Goal: Task Accomplishment & Management: Manage account settings

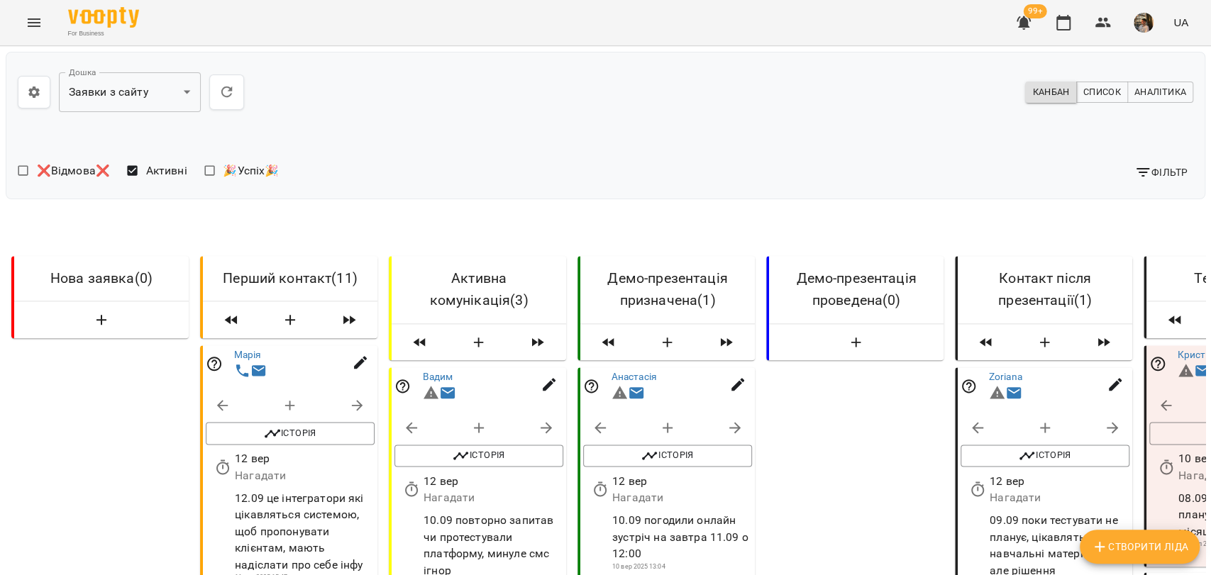
click at [1134, 30] on span "button" at bounding box center [1144, 23] width 20 height 20
click at [1052, 150] on span "Вийти" at bounding box center [1007, 156] width 90 height 17
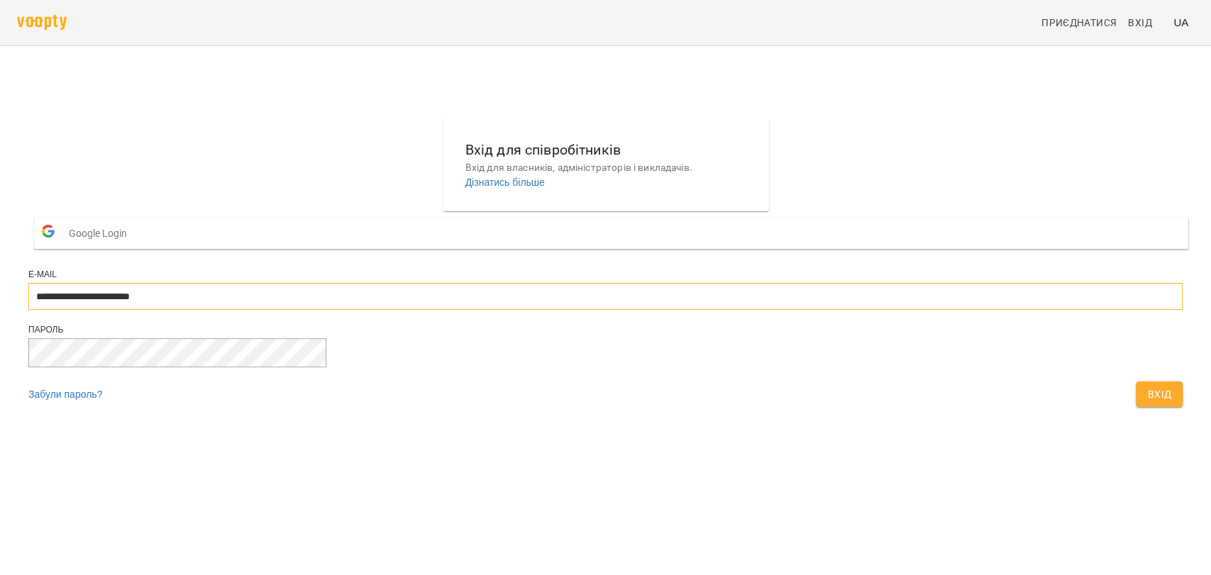
click at [597, 310] on input "**********" at bounding box center [605, 296] width 1154 height 27
type input "**********"
click at [1136, 407] on button "Вхід" at bounding box center [1159, 395] width 47 height 26
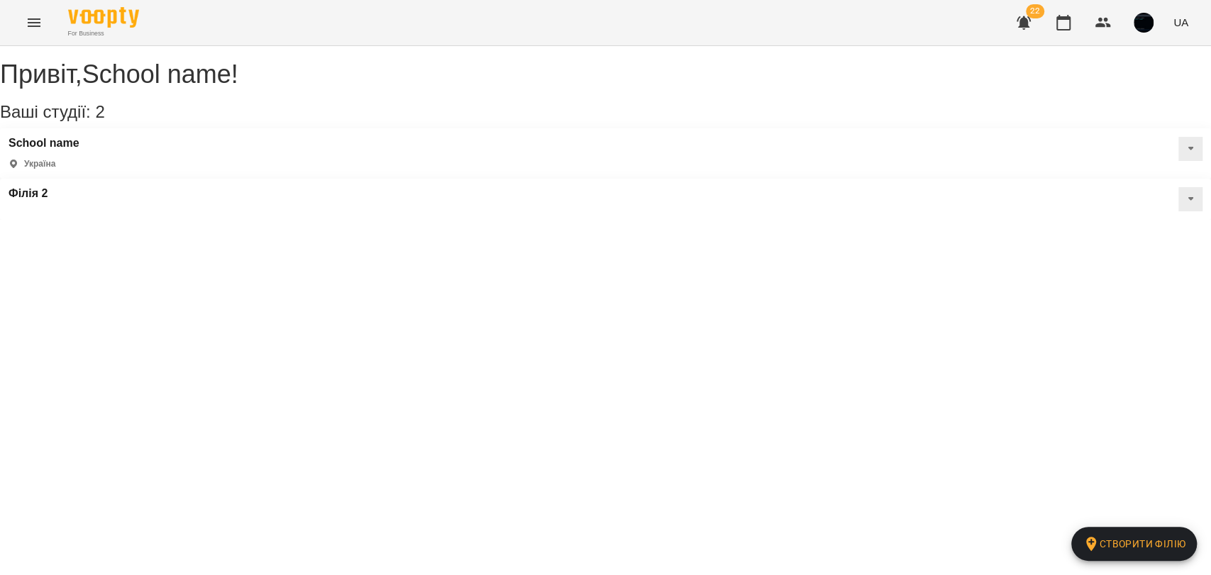
click at [41, 21] on icon "Menu" at bounding box center [34, 22] width 17 height 17
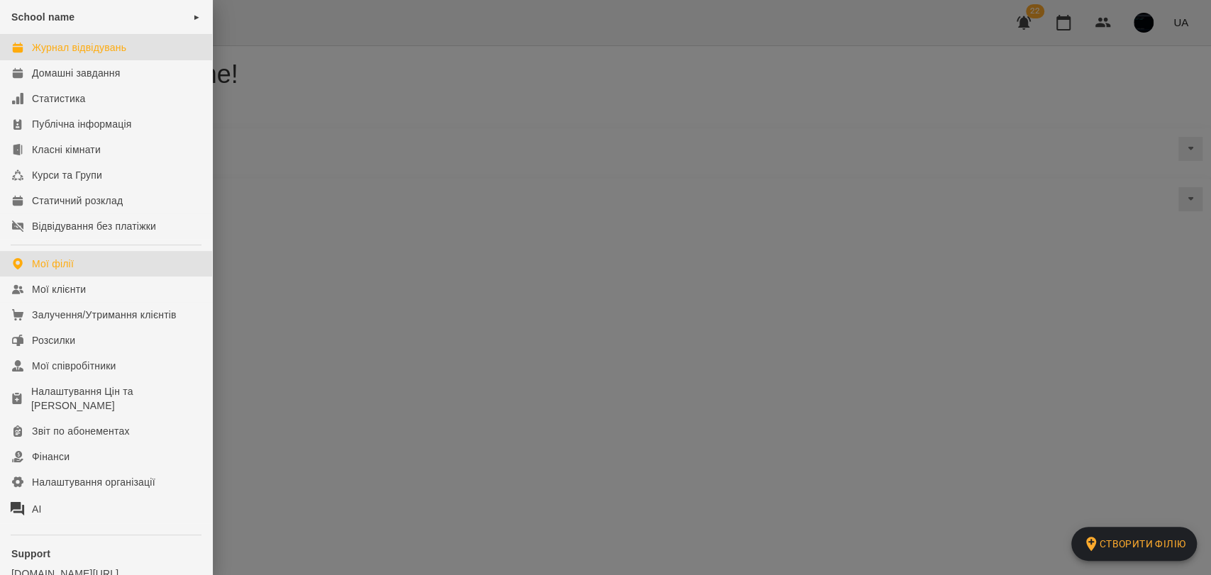
click at [78, 52] on div "Журнал відвідувань" at bounding box center [79, 47] width 94 height 14
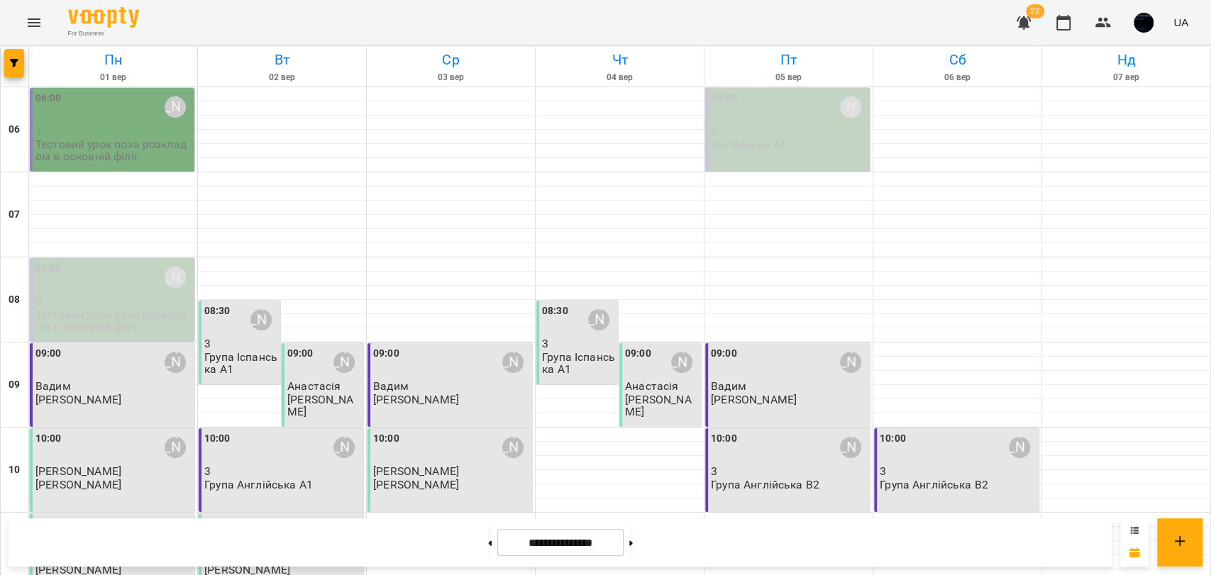
click at [1135, 526] on icon at bounding box center [1135, 529] width 8 height 7
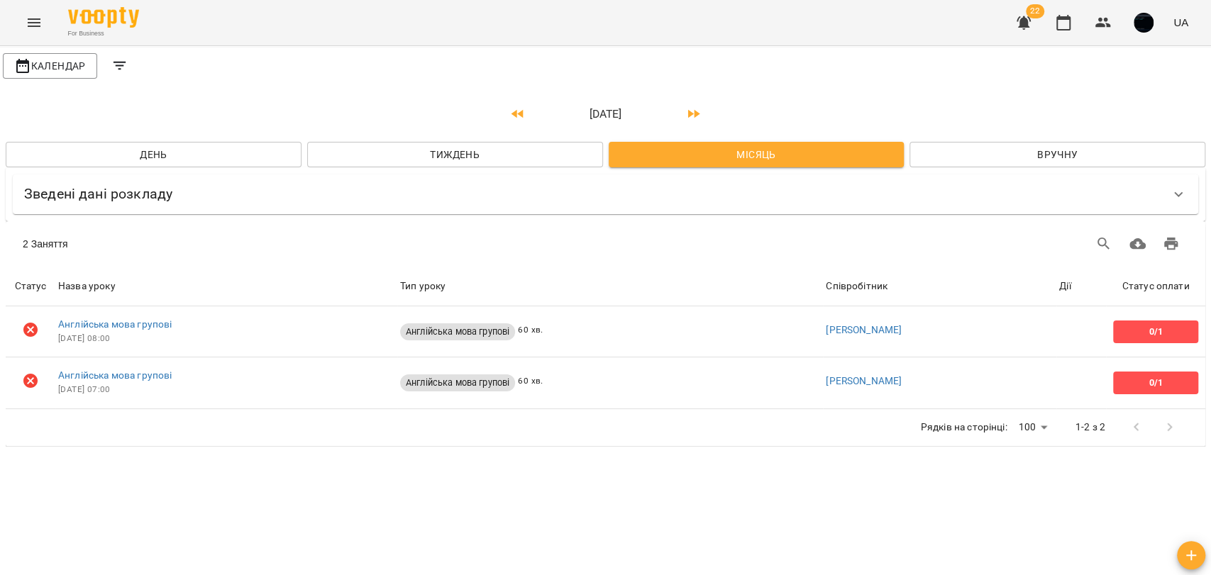
click at [133, 62] on button "Filters" at bounding box center [120, 66] width 34 height 34
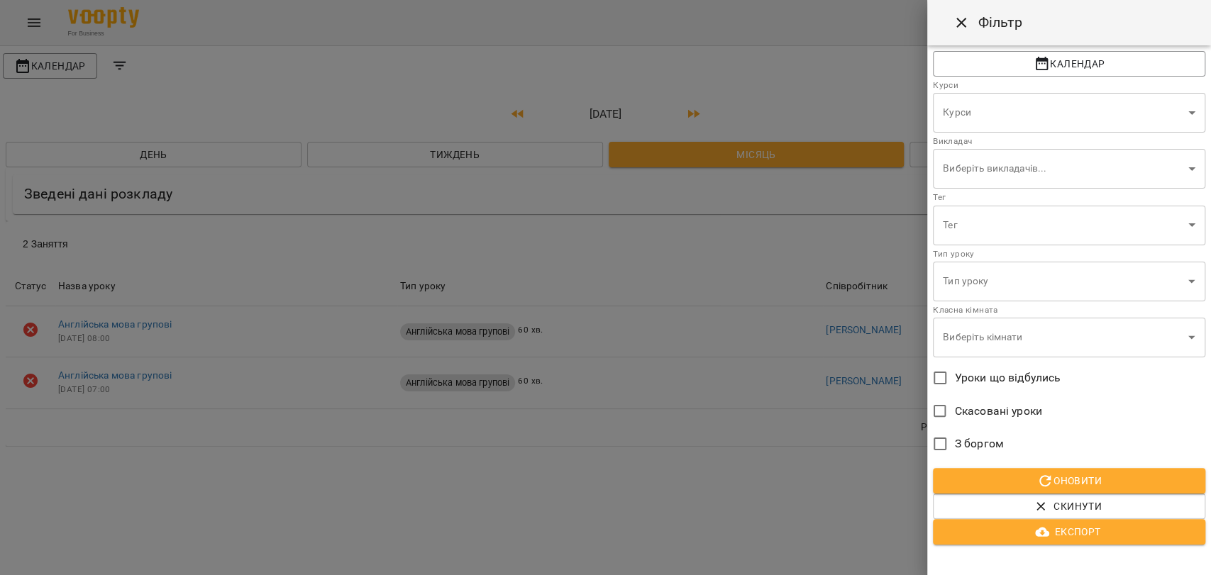
click at [991, 115] on body "For Business 22 UA Календар квітень 2024 День Тиждень Місяць Вручну Зведені дан…" at bounding box center [605, 226] width 1211 height 453
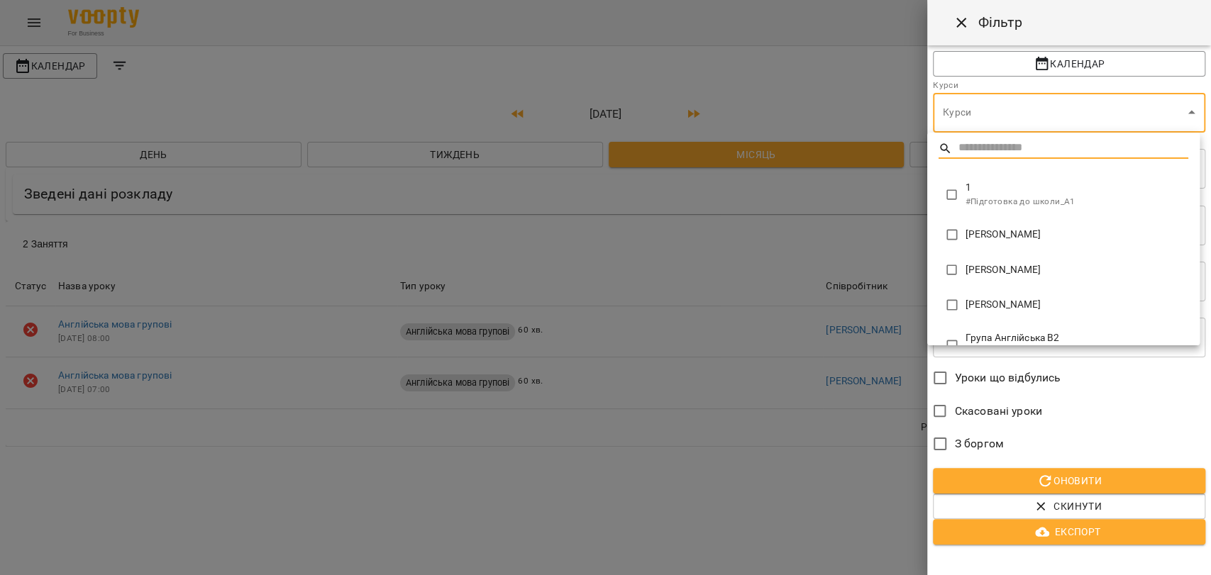
click at [999, 104] on div at bounding box center [605, 287] width 1211 height 575
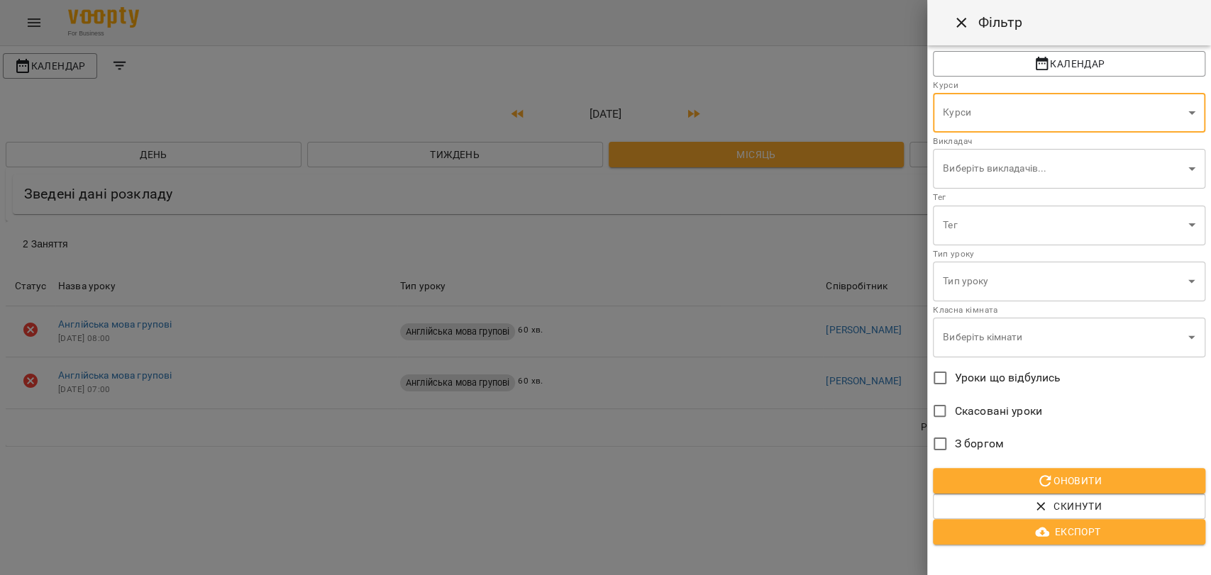
click at [980, 275] on body "For Business 22 UA Календар квітень 2024 День Тиждень Місяць Вручну Зведені дан…" at bounding box center [605, 226] width 1211 height 453
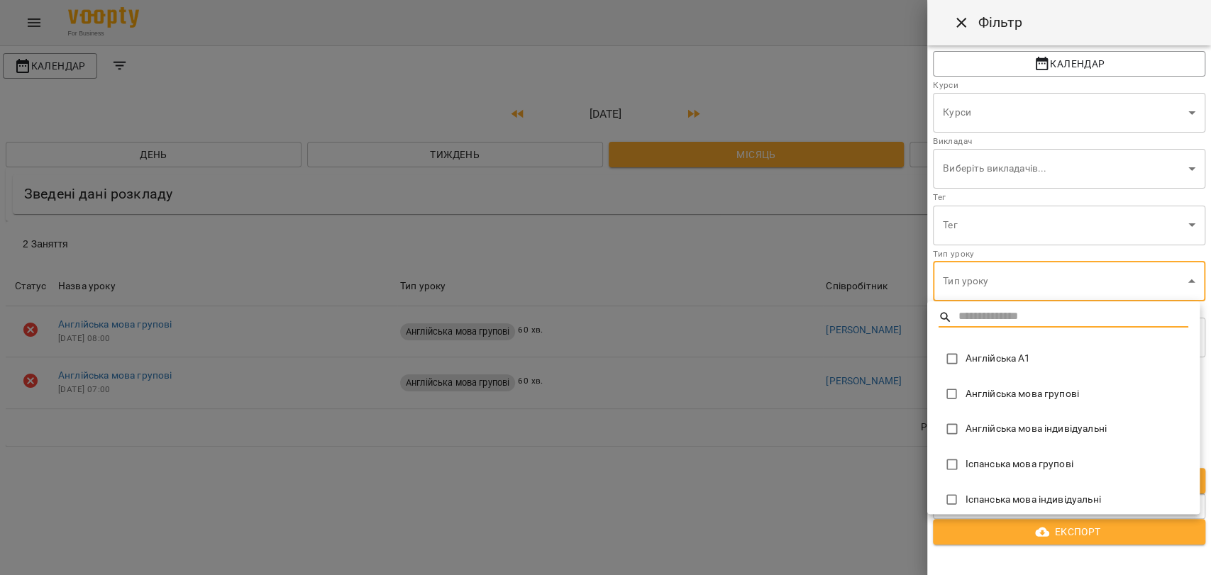
click at [951, 281] on div at bounding box center [605, 287] width 1211 height 575
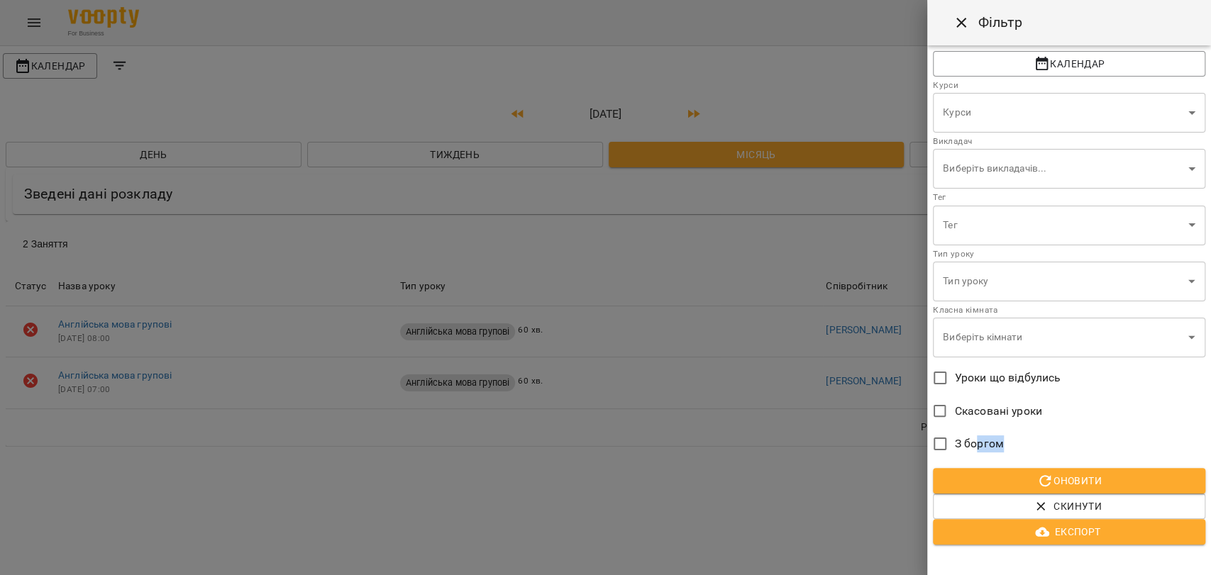
drag, startPoint x: 983, startPoint y: 446, endPoint x: 1005, endPoint y: 447, distance: 22.0
click at [1005, 447] on label "З боргом" at bounding box center [1059, 444] width 269 height 30
drag, startPoint x: 966, startPoint y: 382, endPoint x: 1048, endPoint y: 385, distance: 82.3
click at [1048, 385] on span "Уроки що відбулись" at bounding box center [1008, 378] width 106 height 17
drag, startPoint x: 980, startPoint y: 410, endPoint x: 1029, endPoint y: 412, distance: 49.0
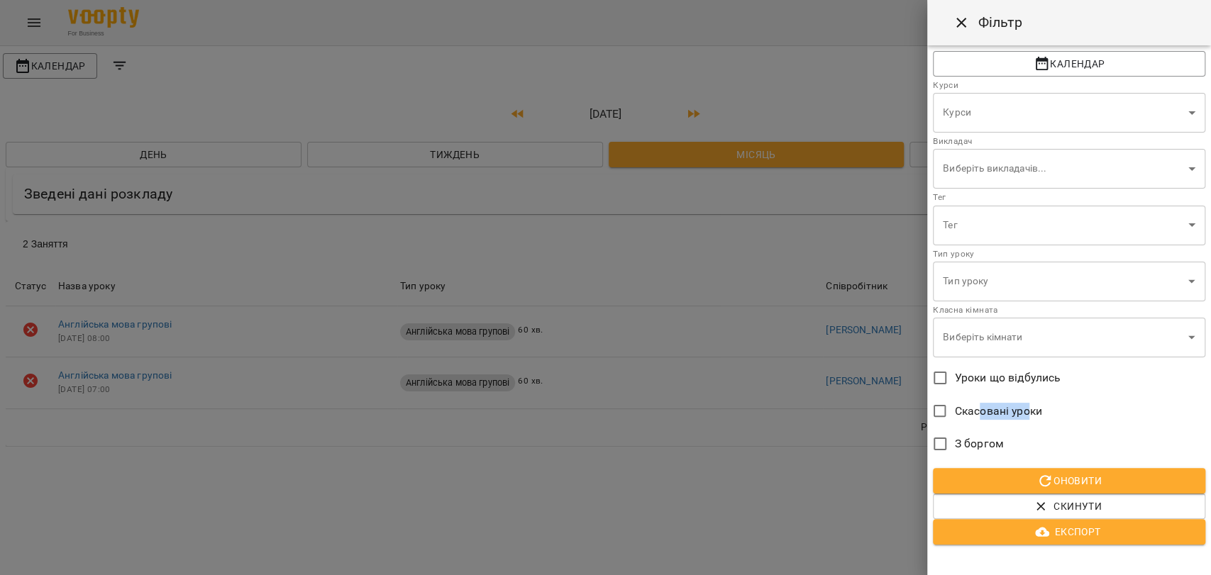
click at [1029, 412] on span "Скасовані уроки" at bounding box center [998, 411] width 87 height 17
click at [1092, 420] on label "Скасовані уроки" at bounding box center [1059, 412] width 269 height 30
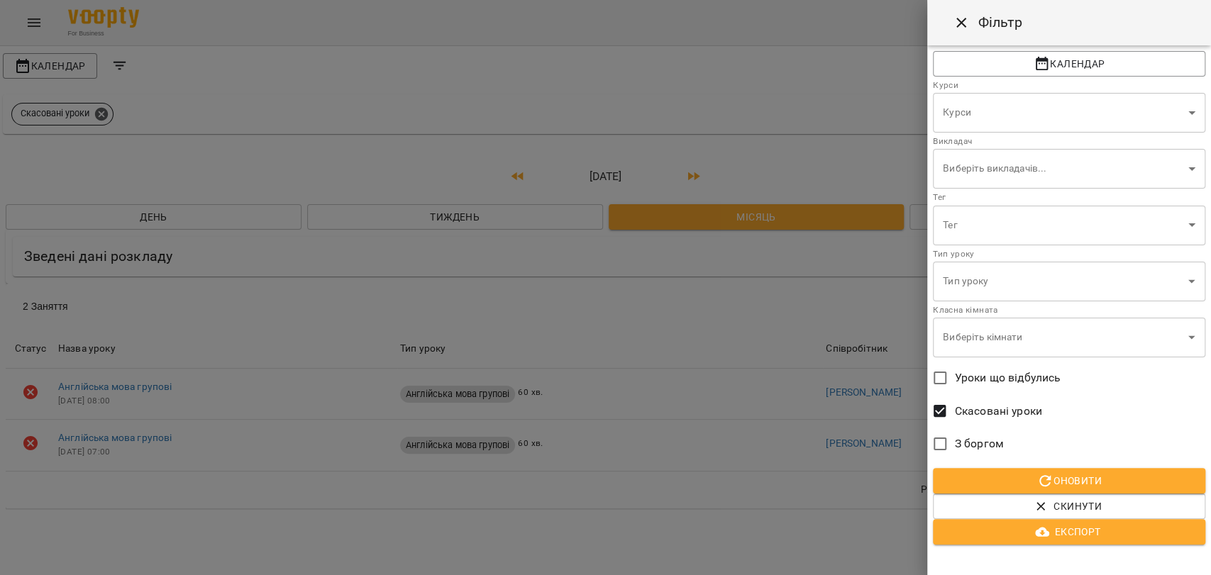
click at [957, 28] on icon "Close" at bounding box center [961, 22] width 17 height 17
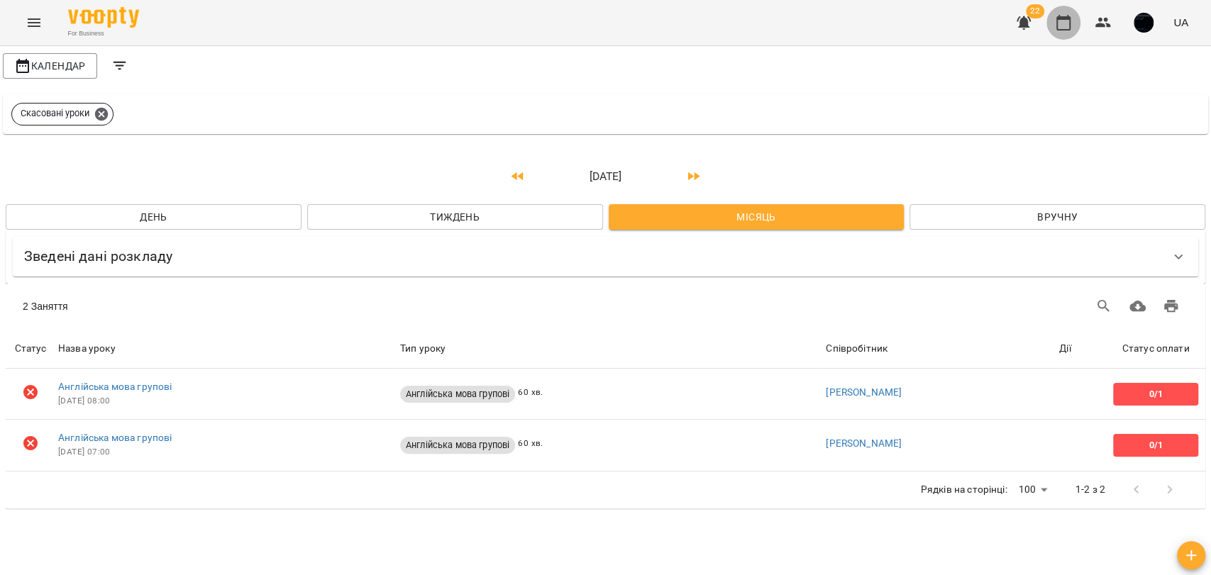
click at [1066, 17] on icon "button" at bounding box center [1063, 23] width 14 height 16
click at [43, 75] on button "Календар" at bounding box center [50, 66] width 94 height 26
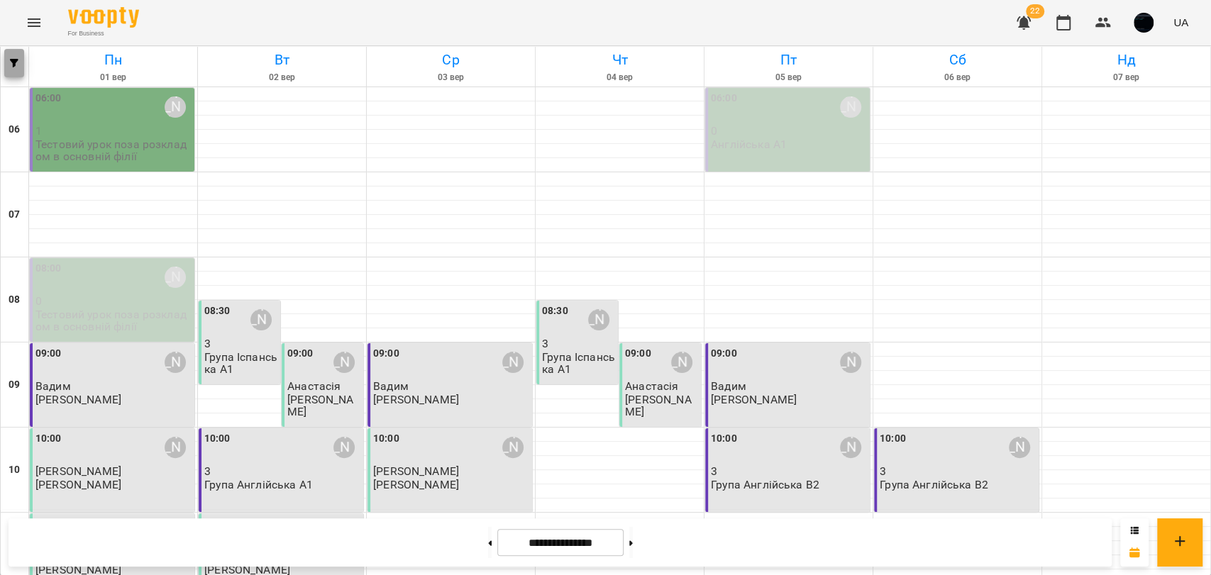
click at [10, 60] on icon "button" at bounding box center [14, 63] width 9 height 9
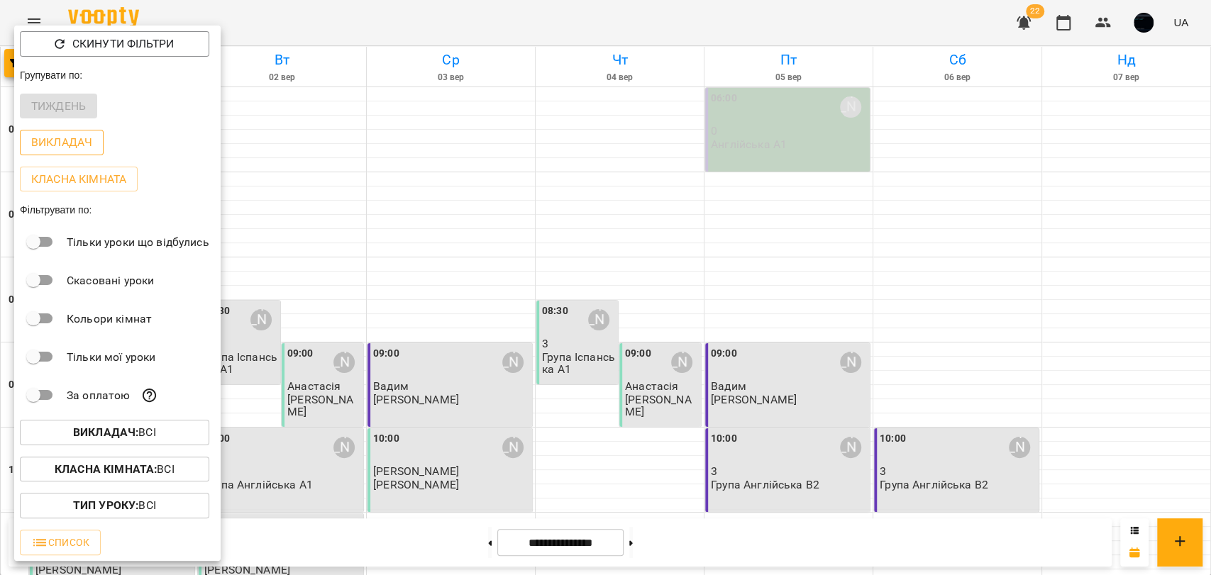
click at [57, 140] on p "Викладач" at bounding box center [61, 142] width 61 height 17
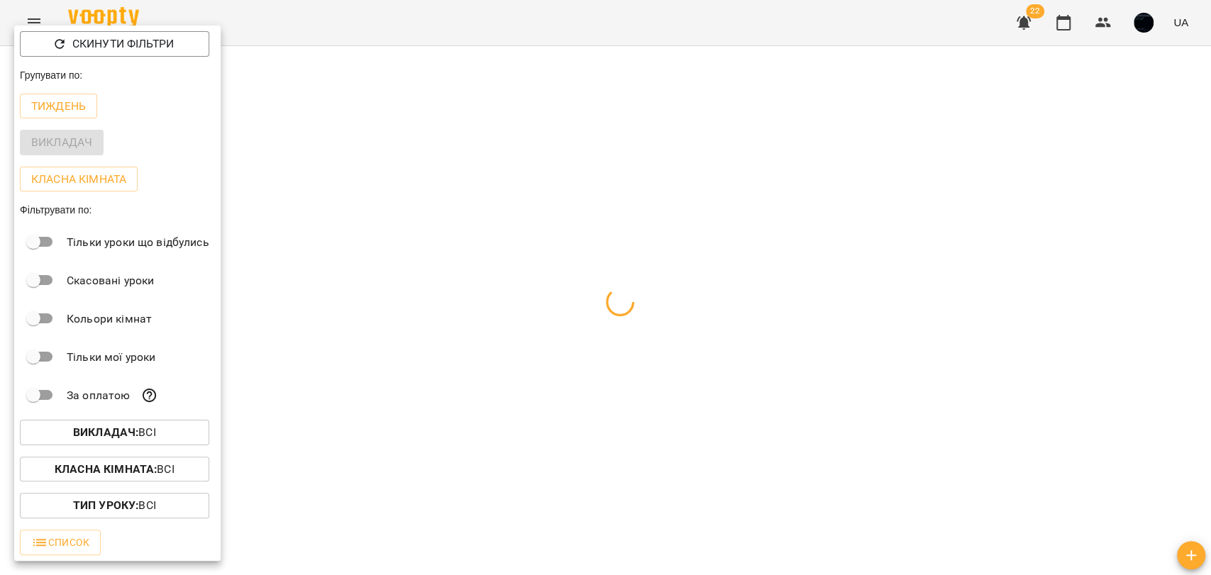
click at [314, 148] on div at bounding box center [605, 287] width 1211 height 575
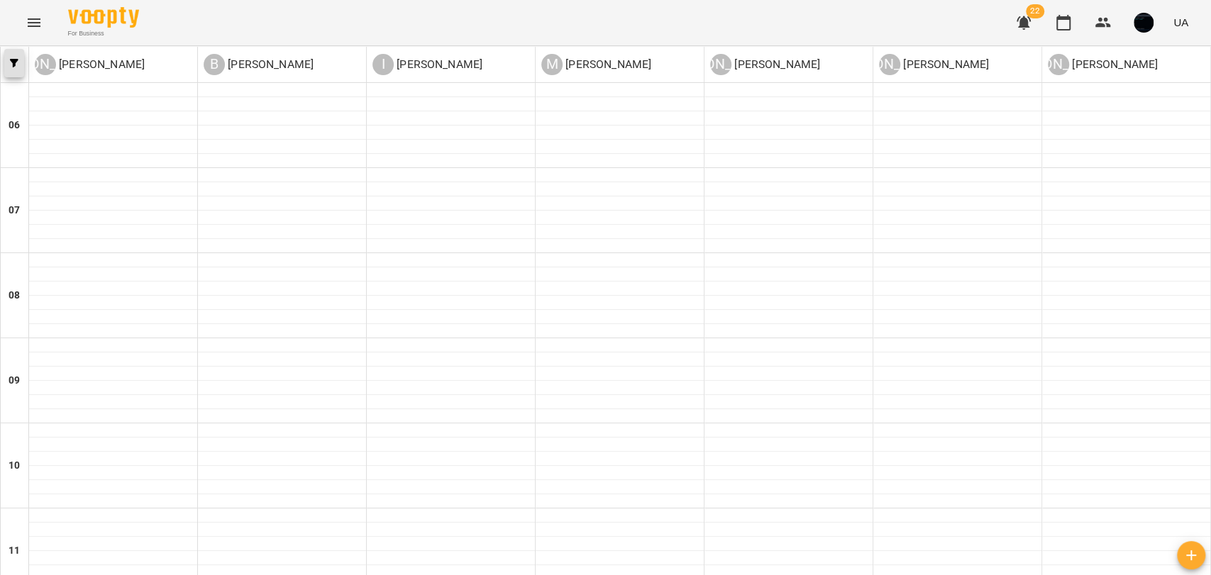
click at [12, 57] on button "button" at bounding box center [14, 63] width 20 height 28
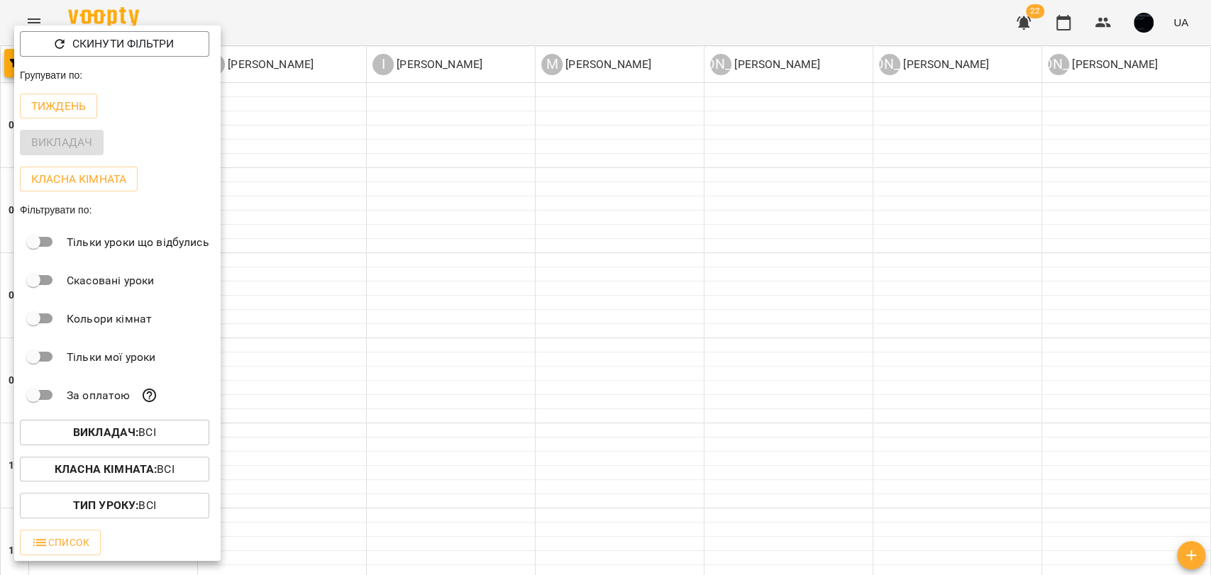
click at [350, 142] on div at bounding box center [605, 287] width 1211 height 575
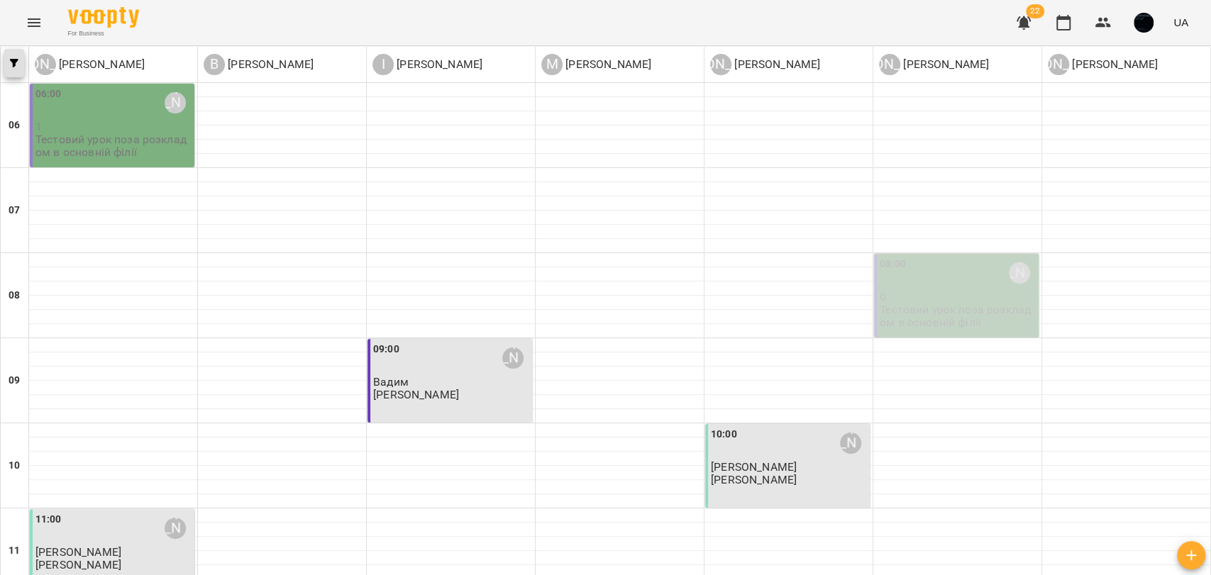
click at [6, 57] on button "button" at bounding box center [14, 63] width 20 height 28
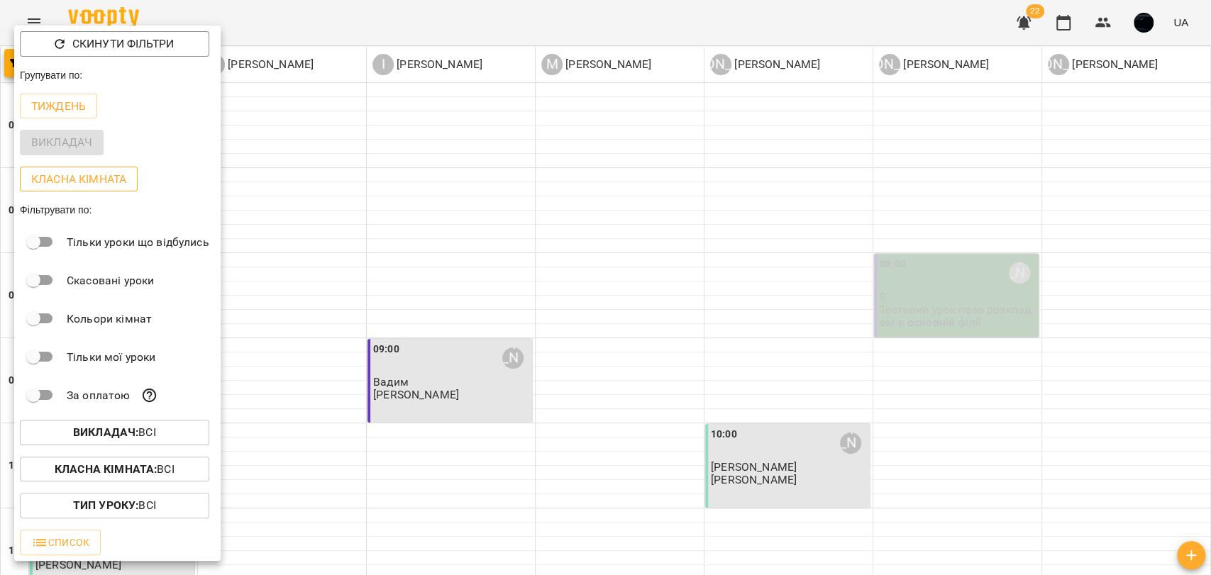
click at [91, 180] on p "Класна кімната" at bounding box center [78, 179] width 95 height 17
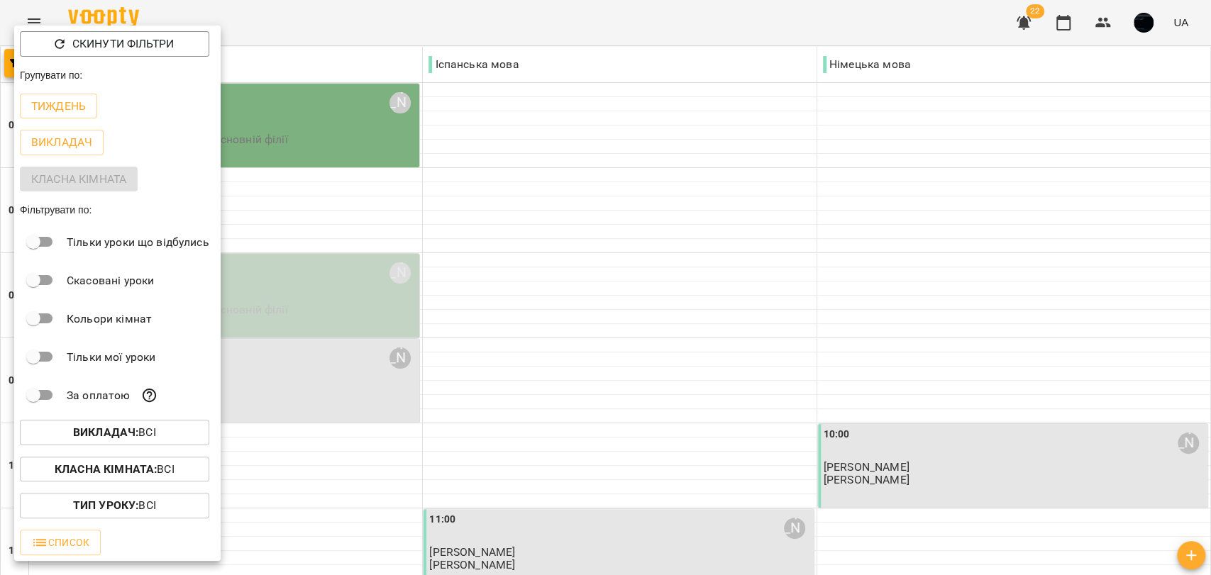
click at [458, 153] on div at bounding box center [605, 287] width 1211 height 575
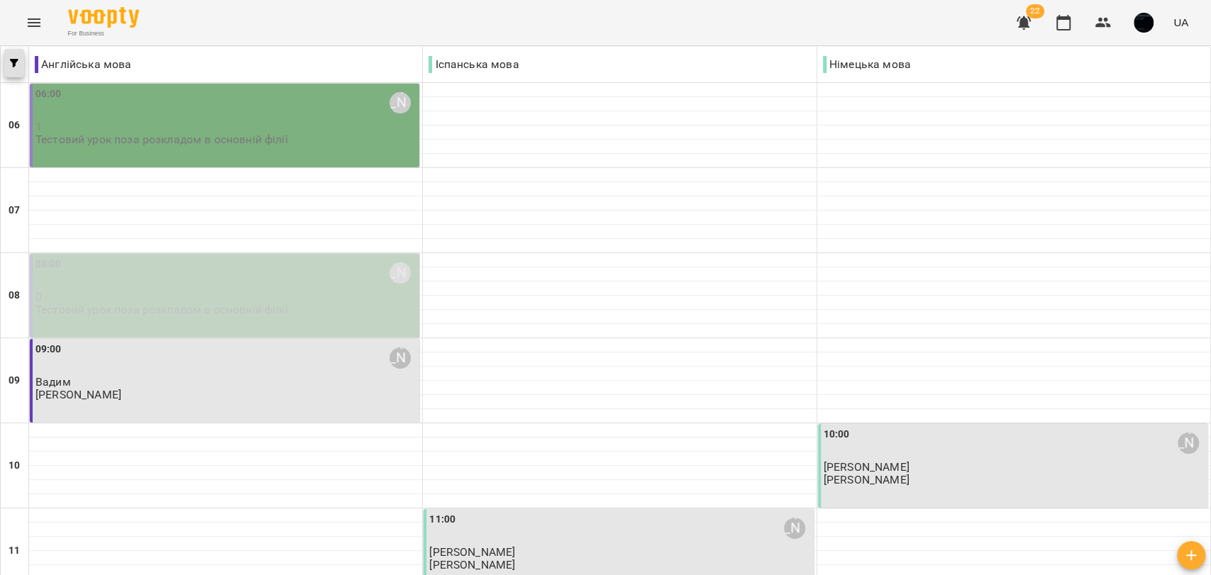
click at [16, 60] on icon "button" at bounding box center [14, 63] width 9 height 9
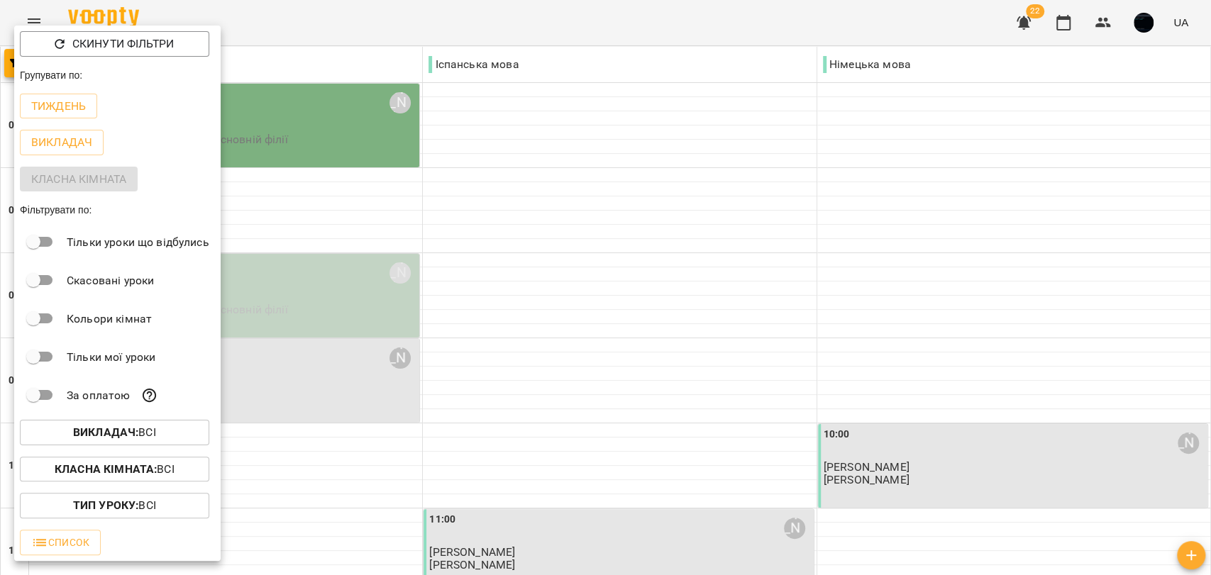
click at [590, 63] on div at bounding box center [605, 287] width 1211 height 575
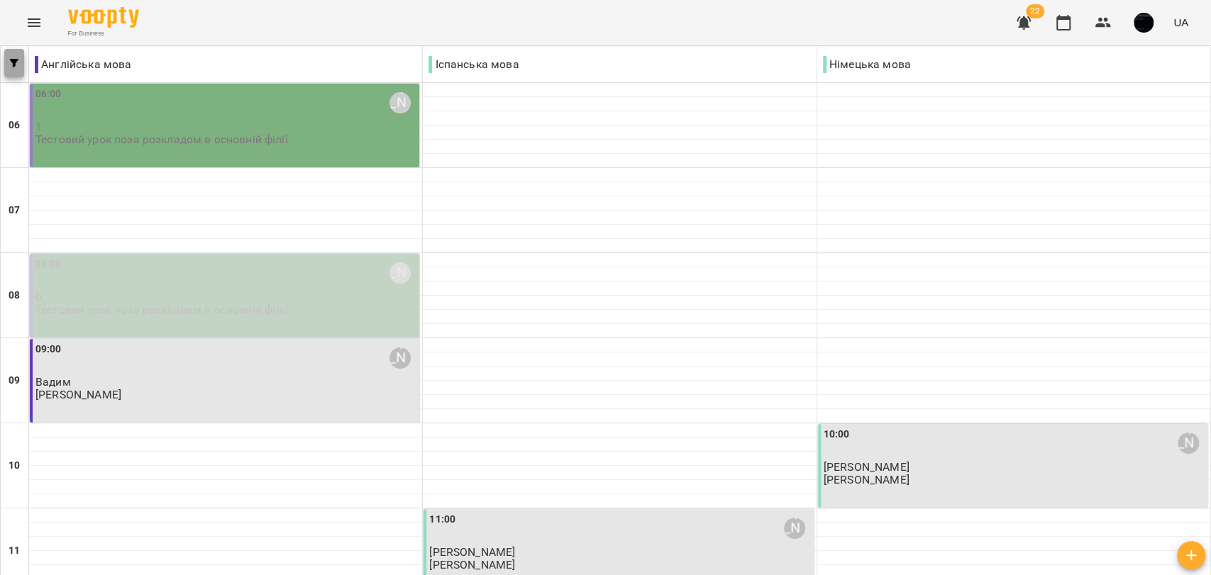
click at [14, 73] on button "button" at bounding box center [14, 63] width 20 height 28
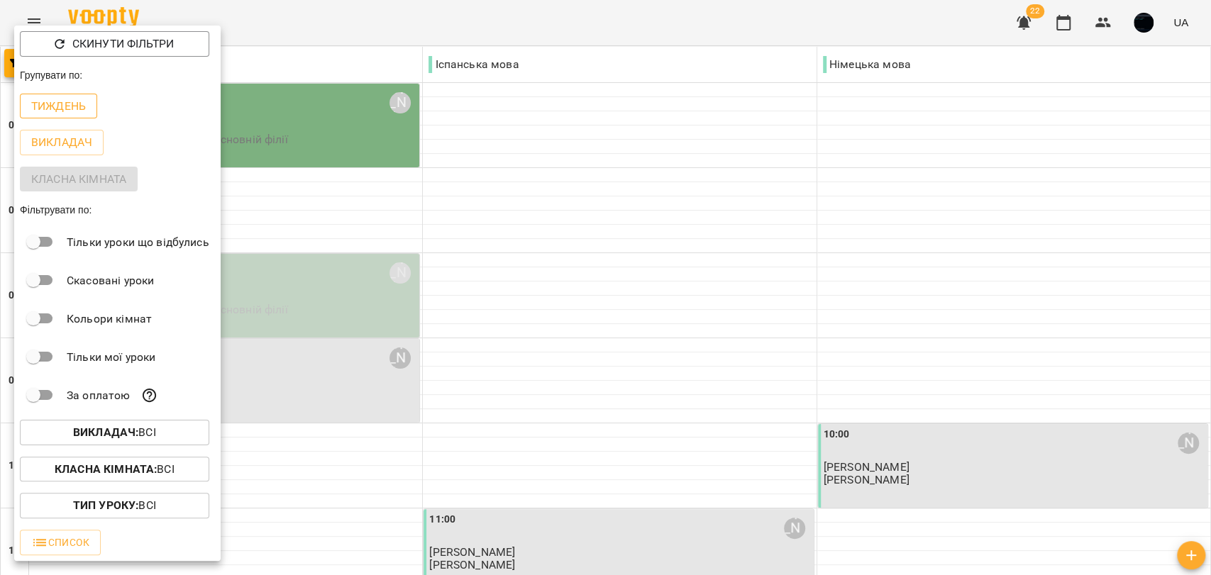
click at [74, 108] on p "Тиждень" at bounding box center [58, 106] width 55 height 17
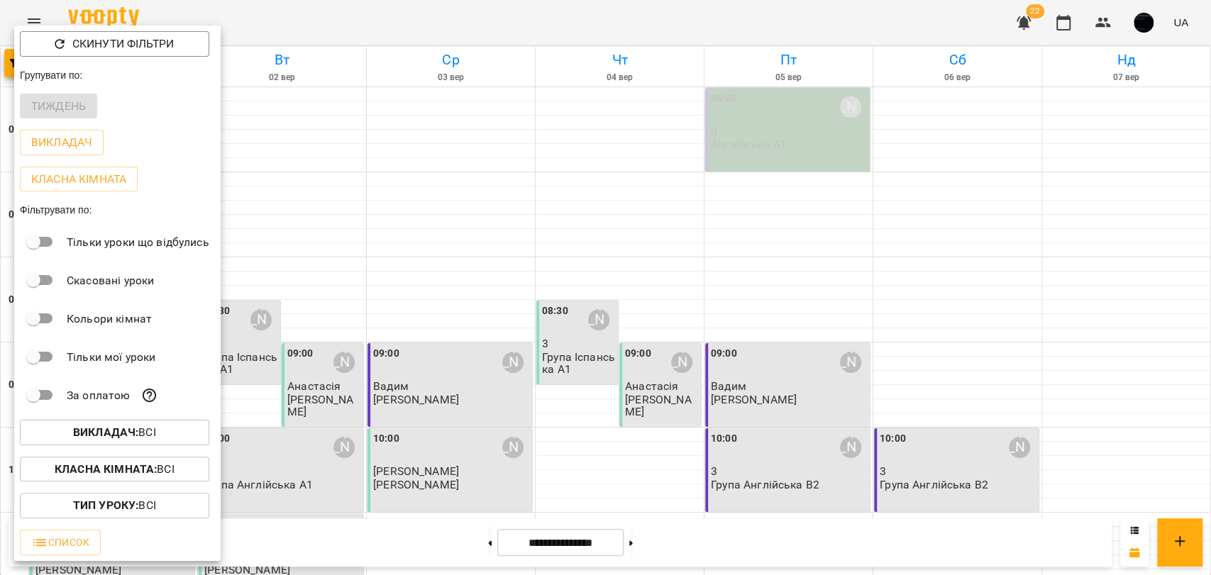
click at [131, 507] on b "Тип Уроку :" at bounding box center [105, 505] width 65 height 13
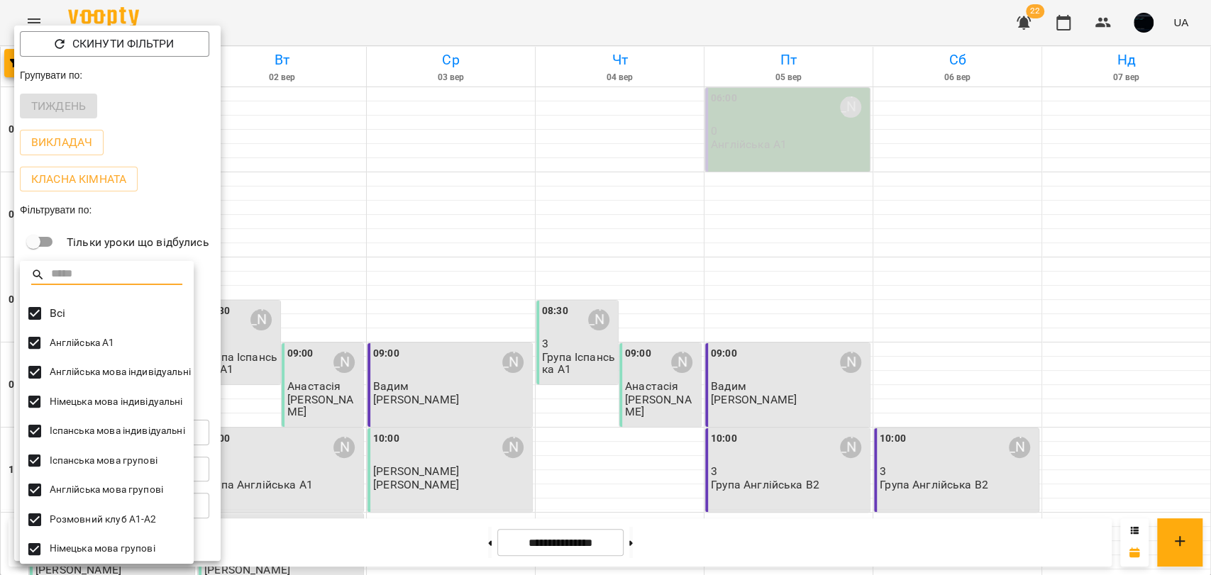
scroll to position [2, 0]
click at [148, 251] on div at bounding box center [605, 287] width 1211 height 575
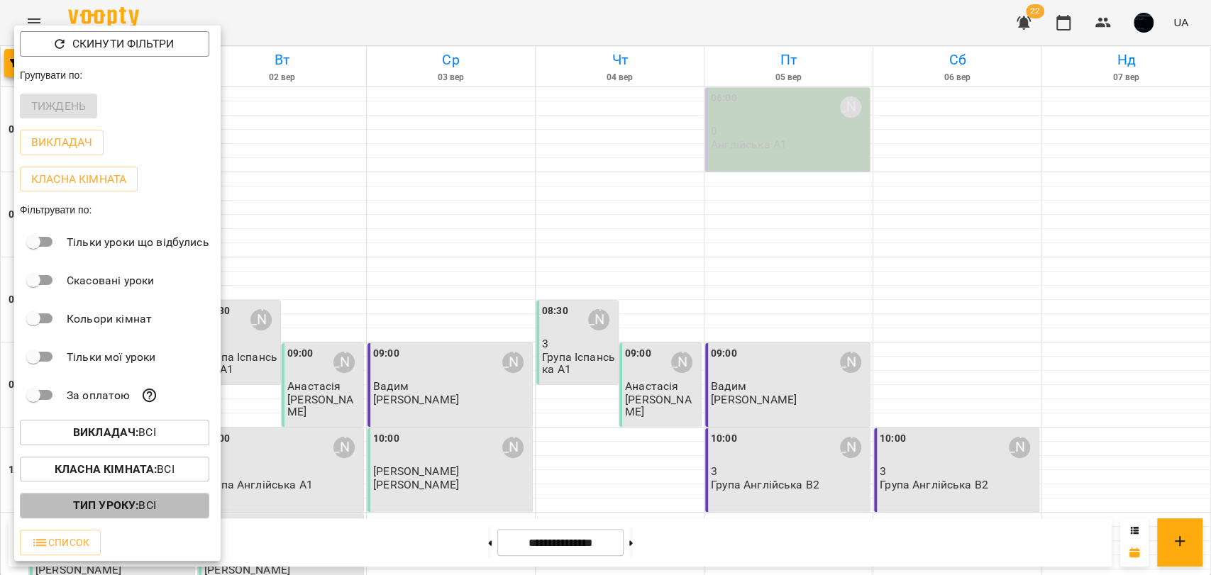
click at [130, 510] on b "Тип Уроку :" at bounding box center [105, 505] width 65 height 13
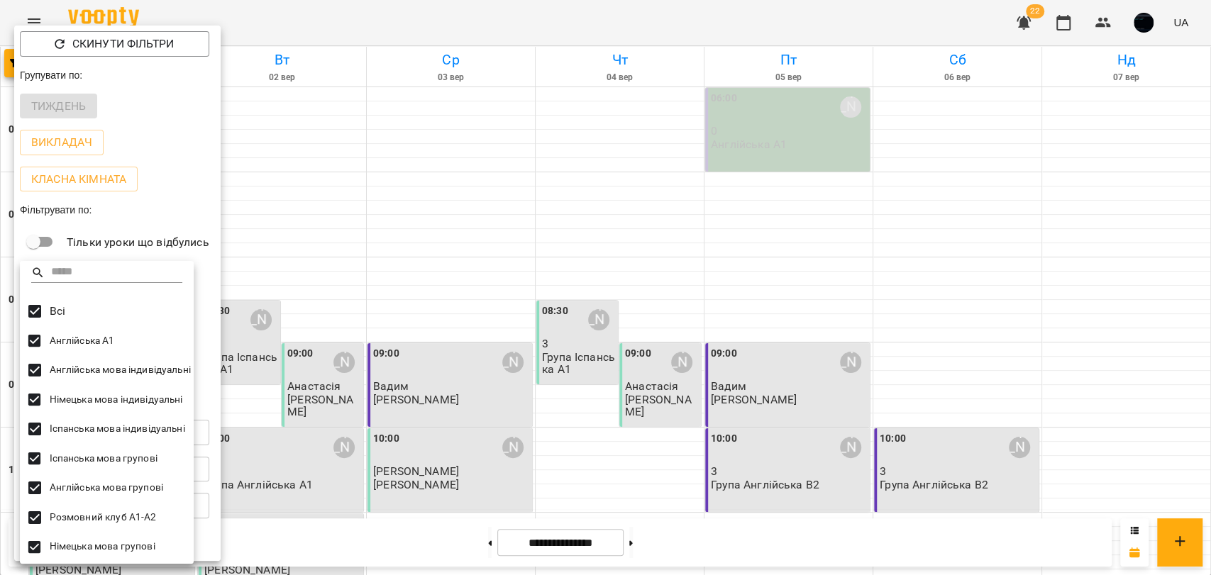
click at [184, 237] on div at bounding box center [605, 287] width 1211 height 575
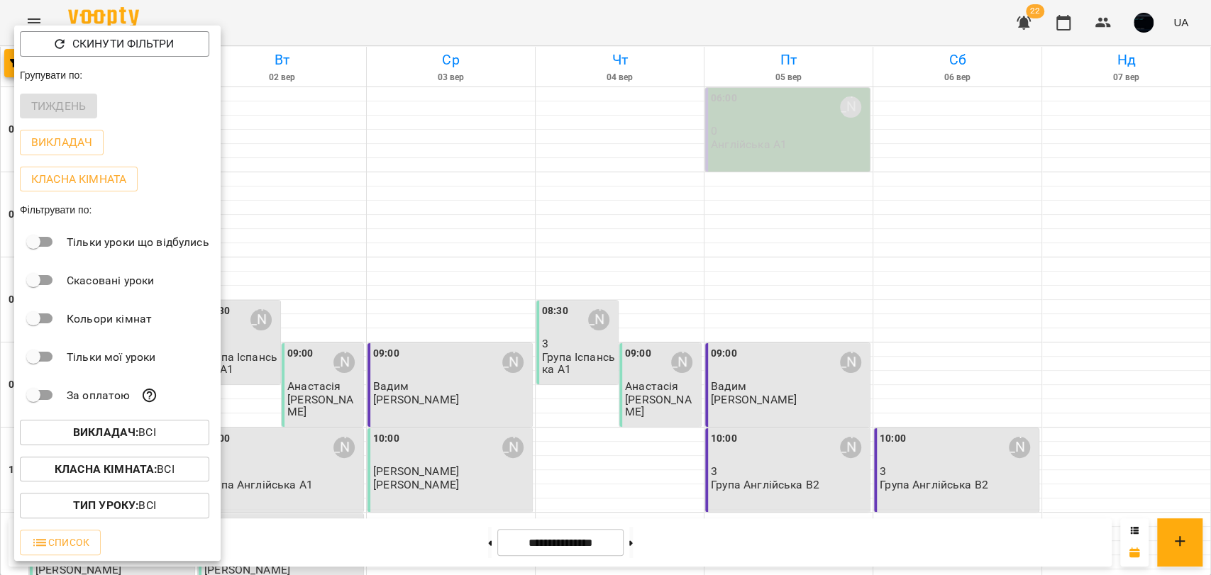
click at [353, 236] on div at bounding box center [605, 287] width 1211 height 575
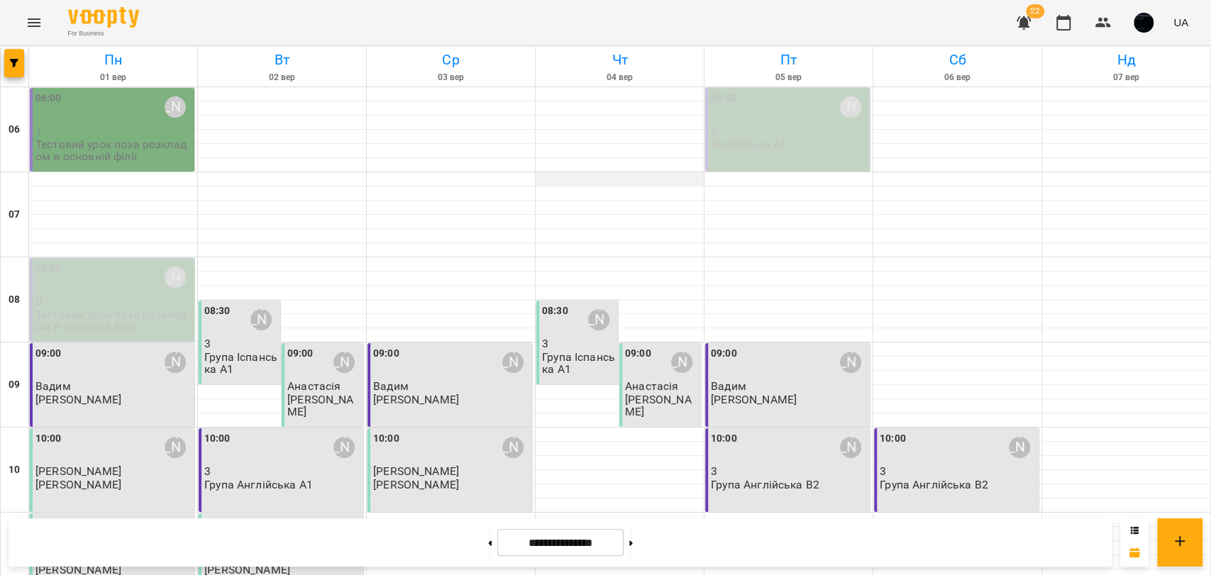
click at [613, 184] on div at bounding box center [620, 179] width 168 height 14
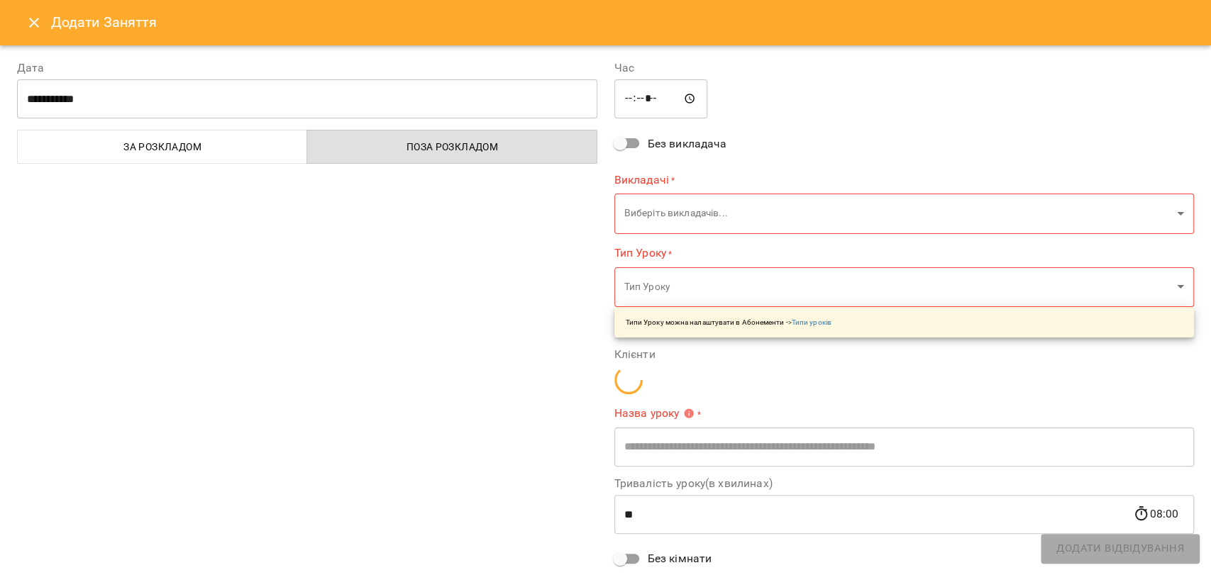
type input "**********"
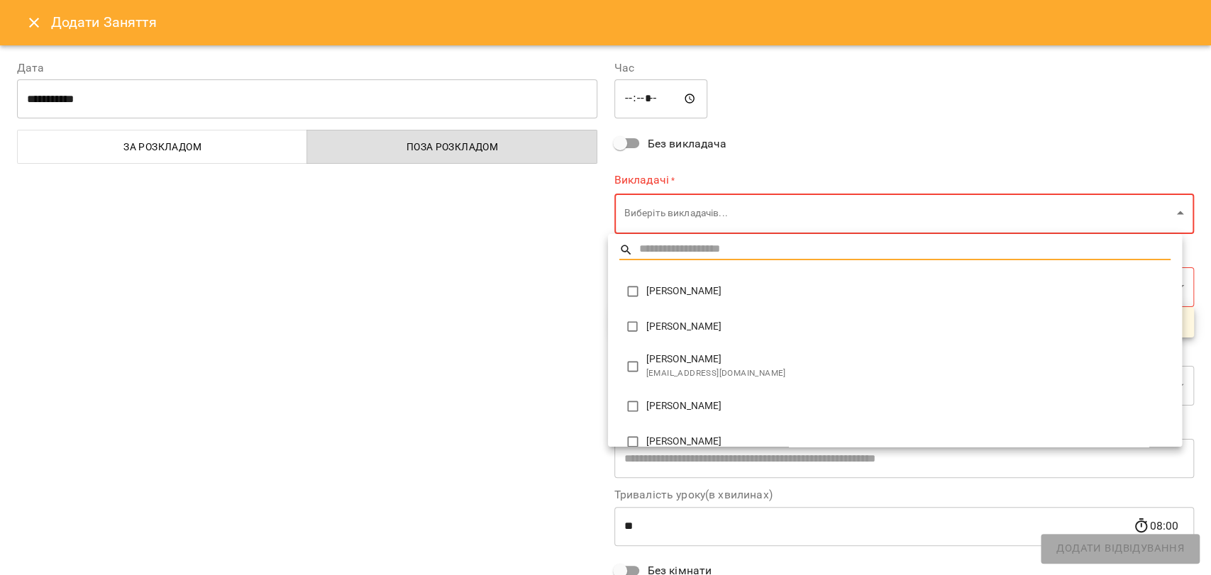
click at [580, 228] on div at bounding box center [605, 287] width 1211 height 575
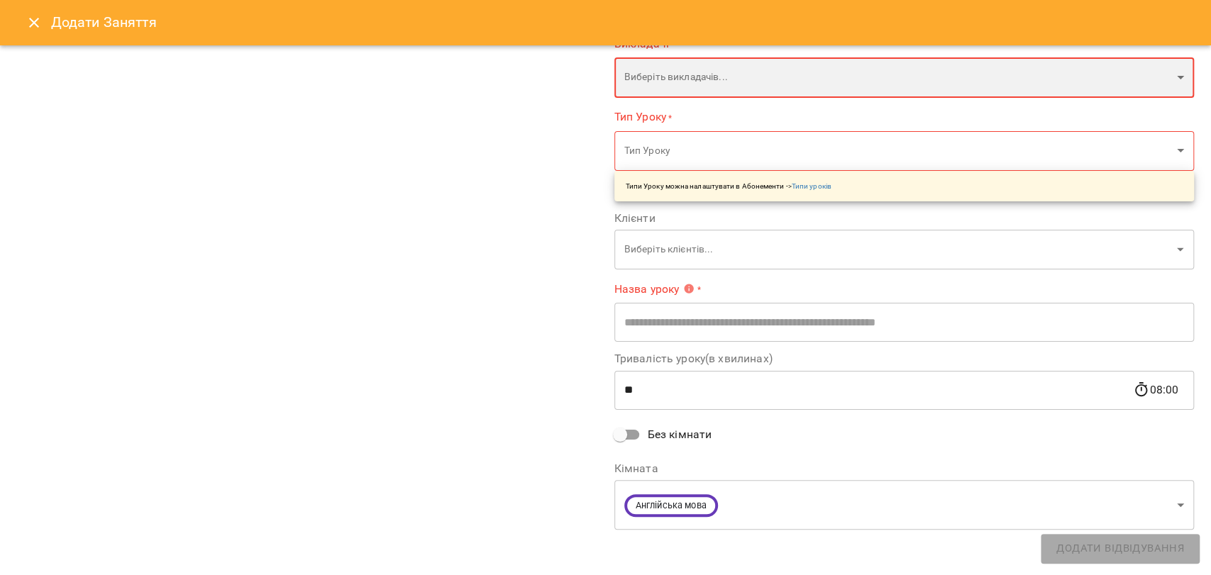
scroll to position [139, 0]
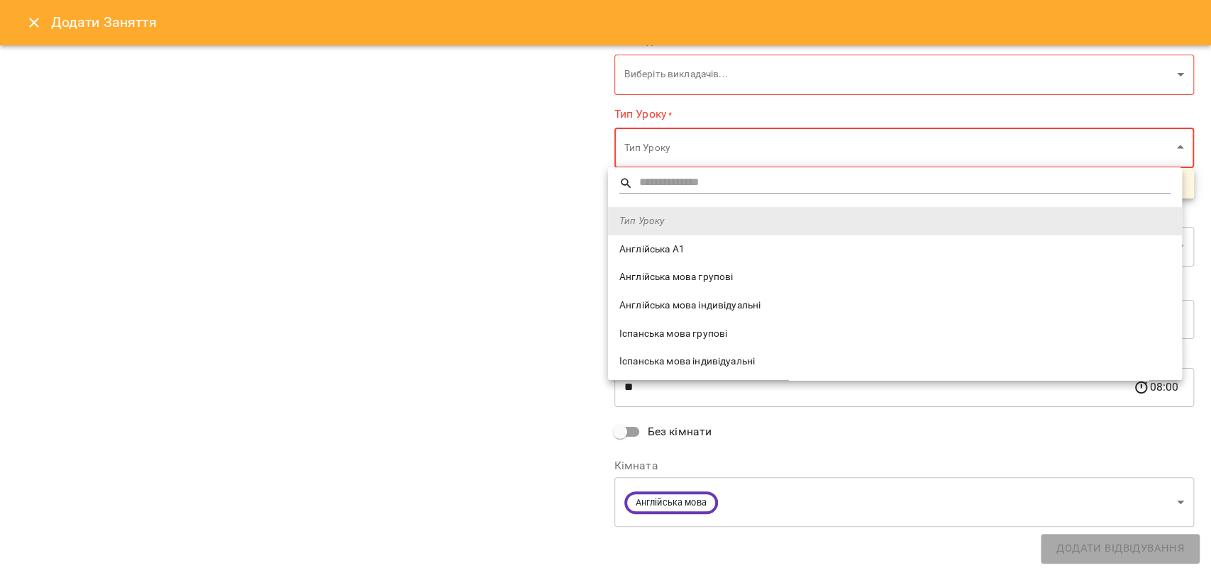
click at [567, 290] on div at bounding box center [605, 287] width 1211 height 575
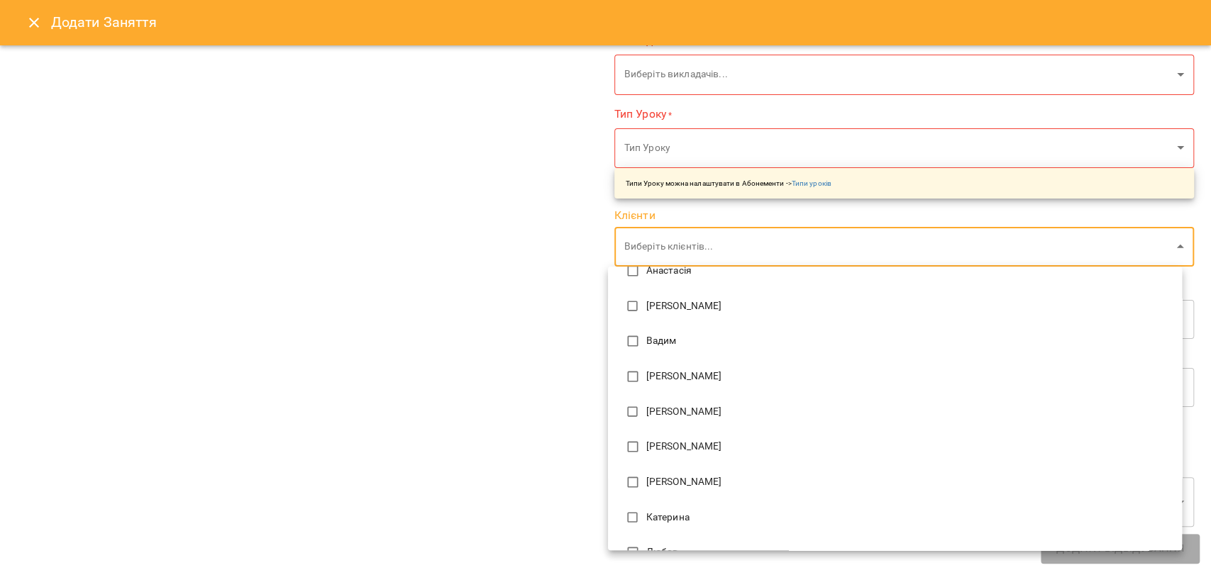
scroll to position [157, 0]
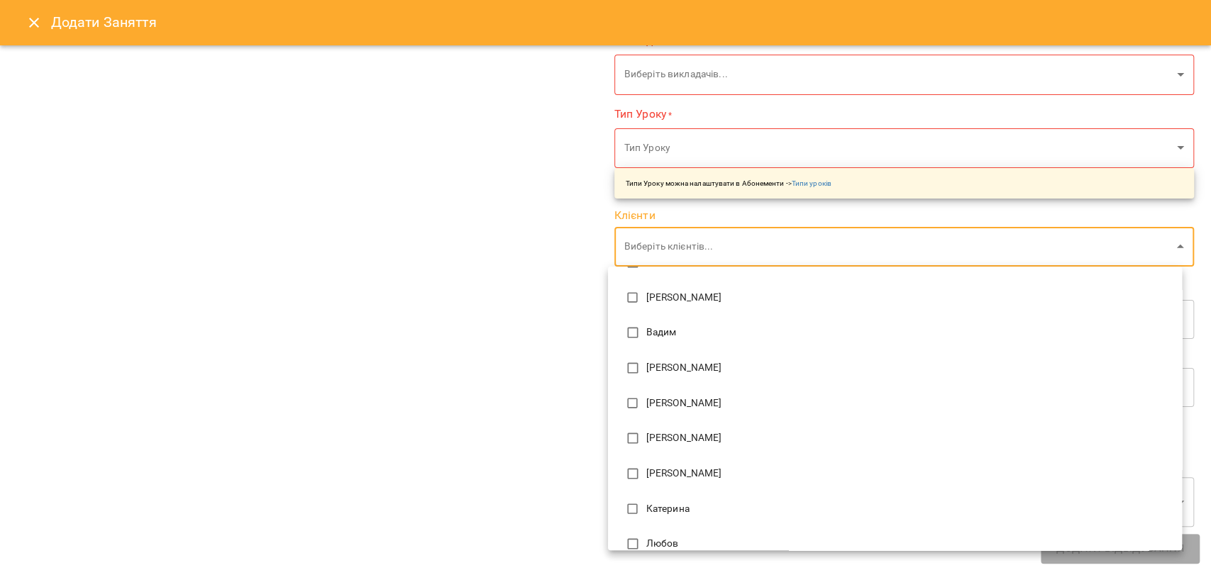
click at [526, 328] on div at bounding box center [605, 287] width 1211 height 575
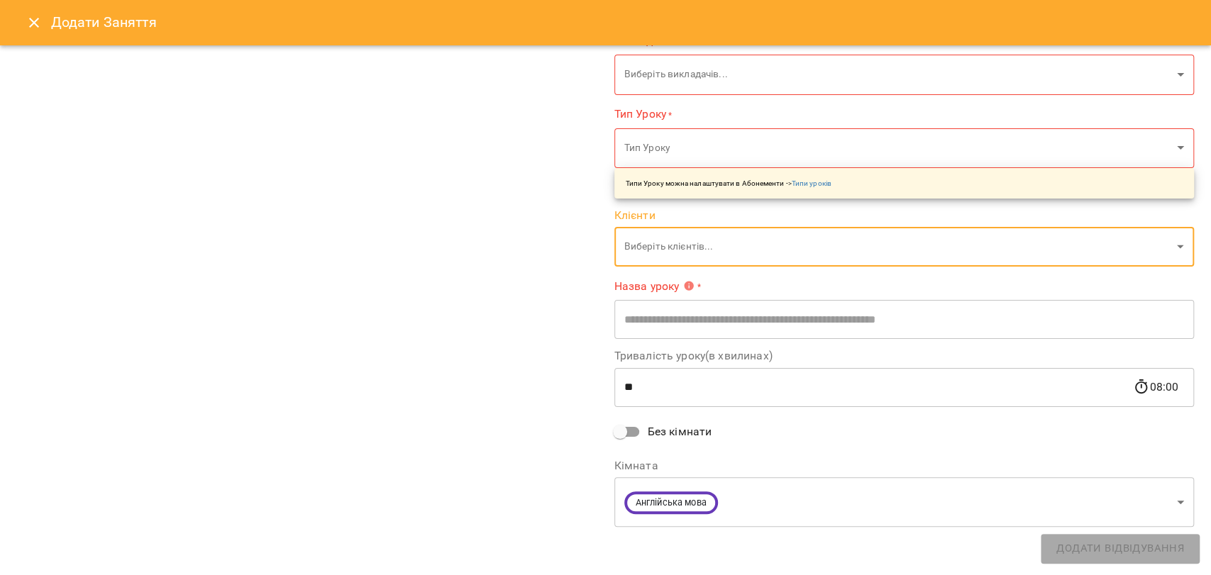
drag, startPoint x: 653, startPoint y: 336, endPoint x: 641, endPoint y: 334, distance: 12.2
click at [653, 336] on input "text" at bounding box center [904, 320] width 580 height 40
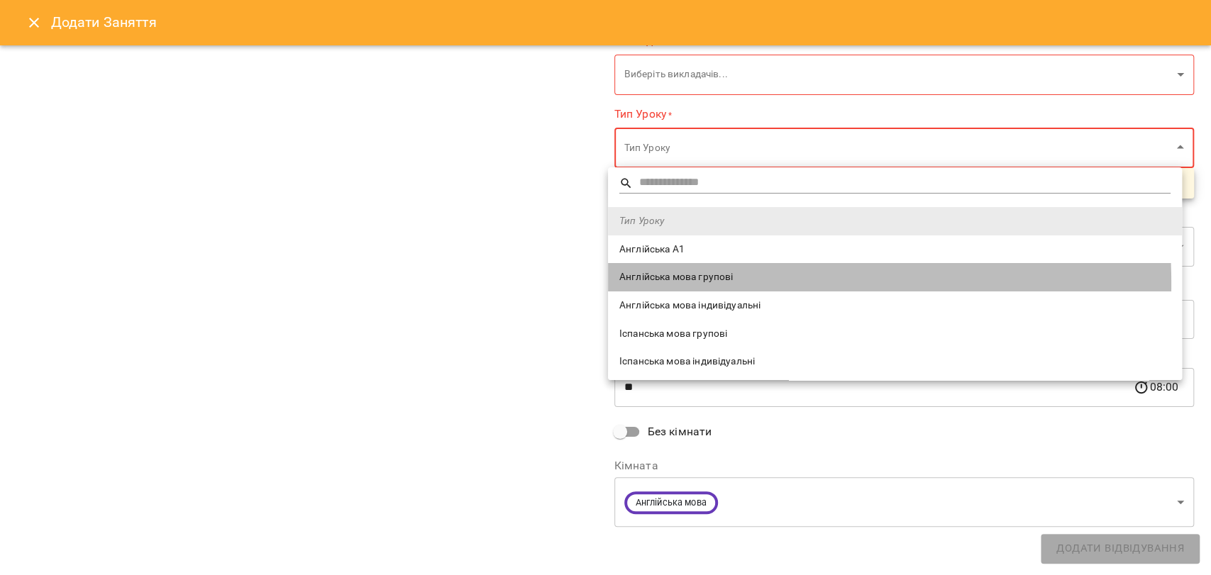
click at [675, 283] on span "Англійська мова групові" at bounding box center [894, 277] width 551 height 14
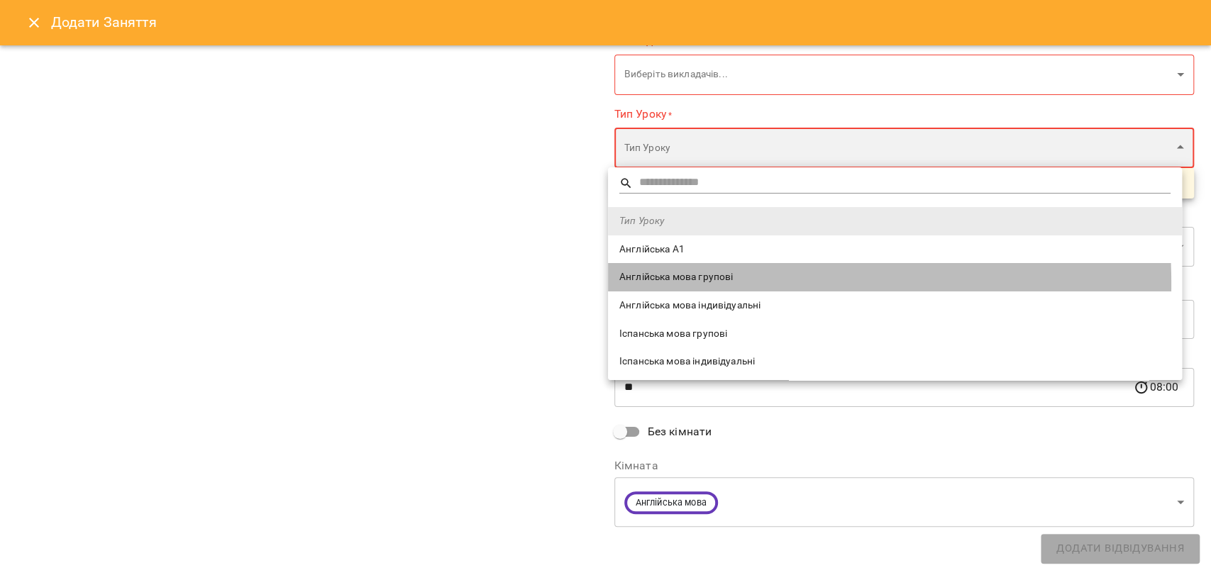
type input "**********"
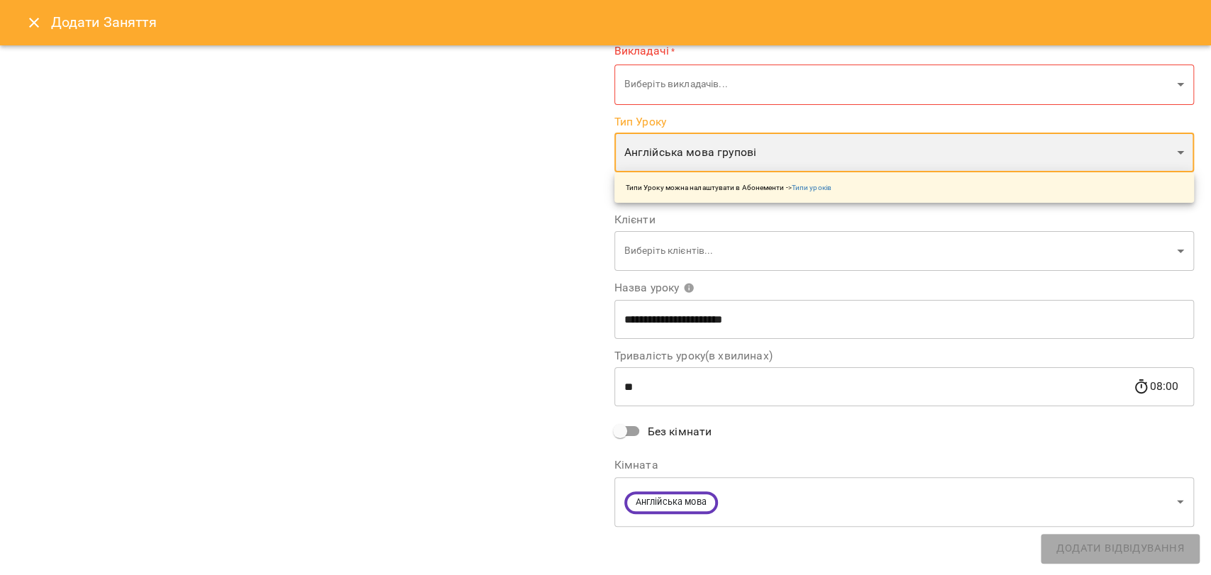
scroll to position [129, 0]
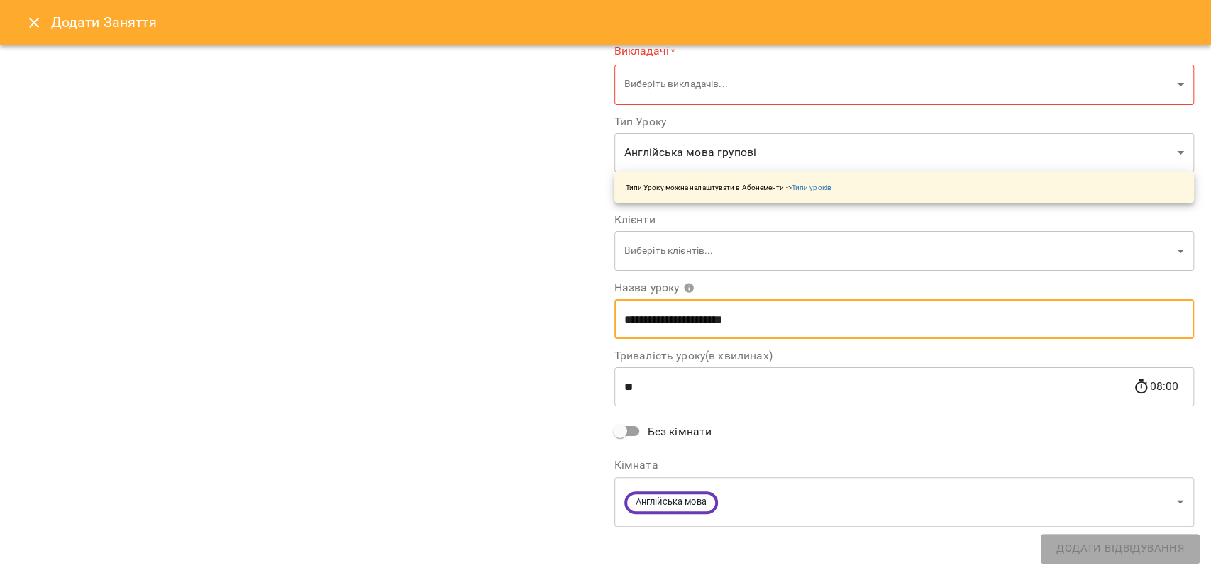
drag, startPoint x: 628, startPoint y: 314, endPoint x: 769, endPoint y: 306, distance: 141.4
click at [769, 306] on input "**********" at bounding box center [904, 319] width 580 height 40
click at [770, 306] on input "**********" at bounding box center [904, 319] width 580 height 40
click at [789, 322] on input "**********" at bounding box center [904, 319] width 580 height 40
click at [585, 308] on div "**********" at bounding box center [307, 230] width 597 height 634
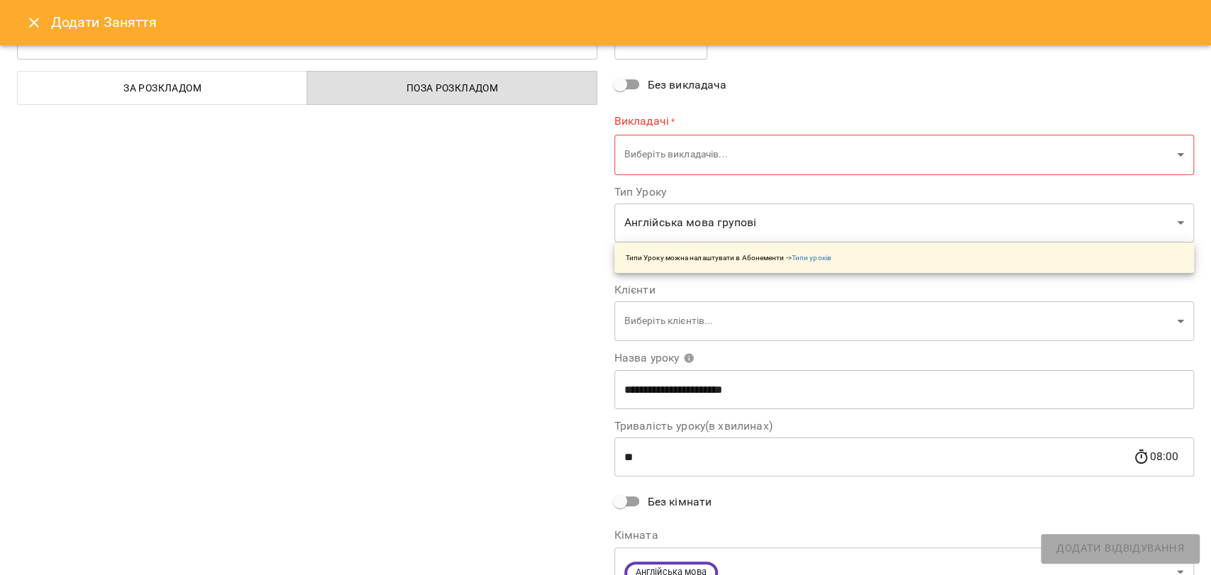
scroll to position [0, 0]
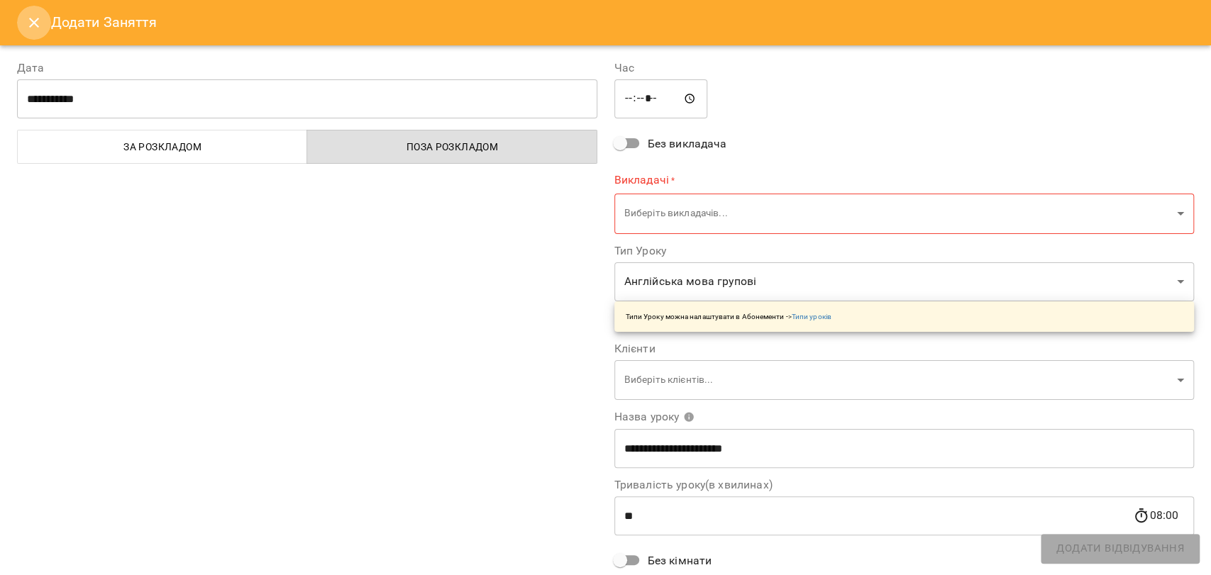
click at [37, 36] on button "Close" at bounding box center [34, 23] width 34 height 34
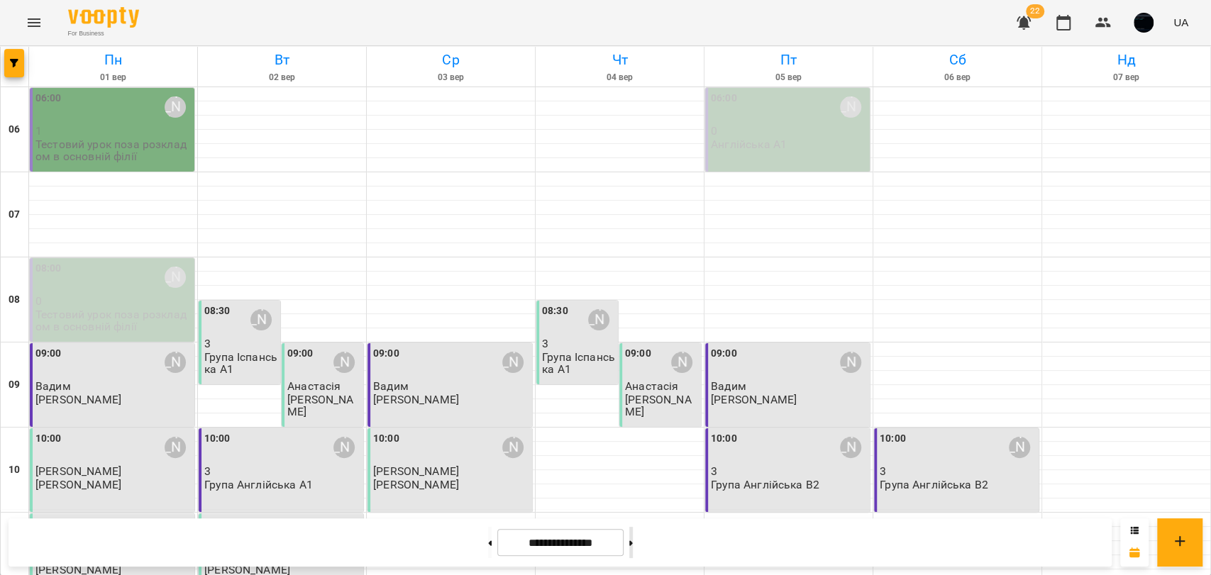
click at [633, 540] on button at bounding box center [631, 542] width 4 height 31
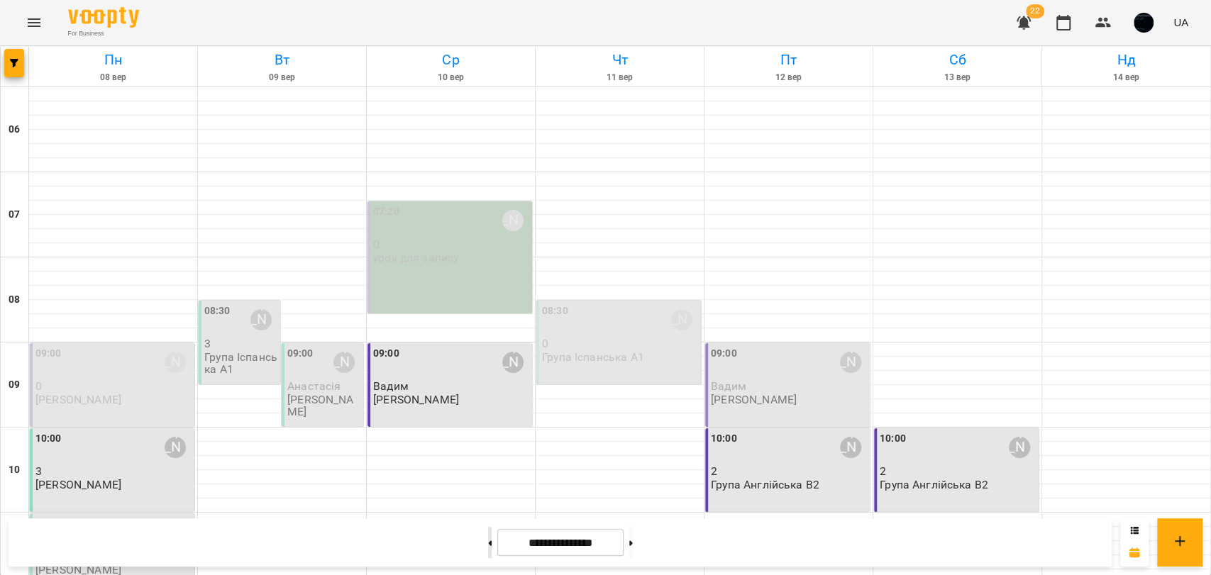
click at [488, 548] on button at bounding box center [490, 542] width 4 height 31
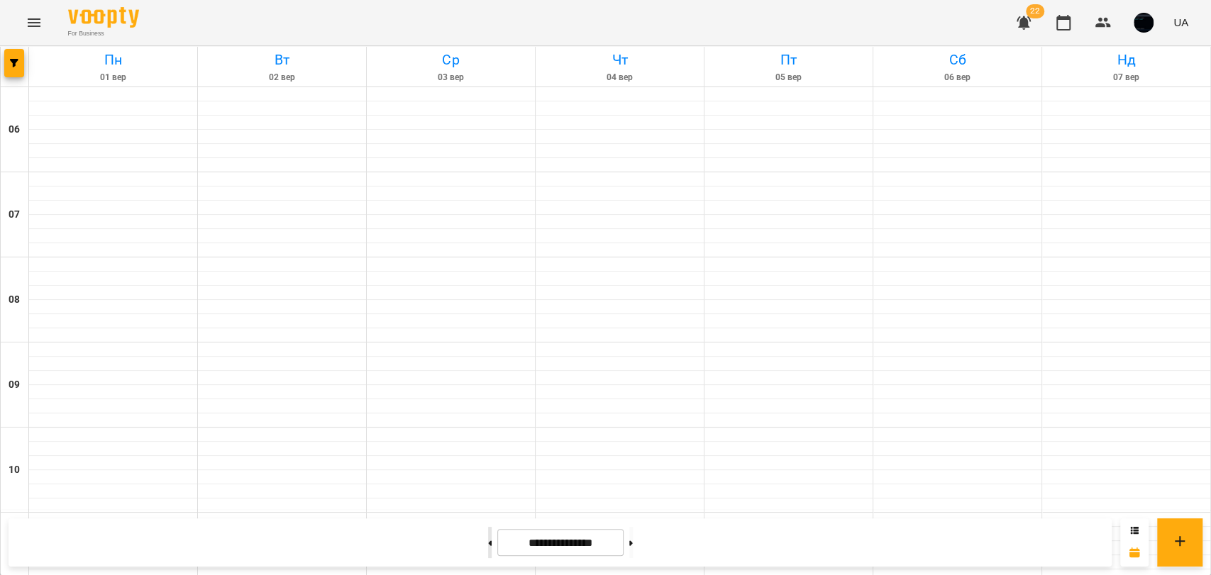
click at [488, 548] on button at bounding box center [490, 542] width 4 height 31
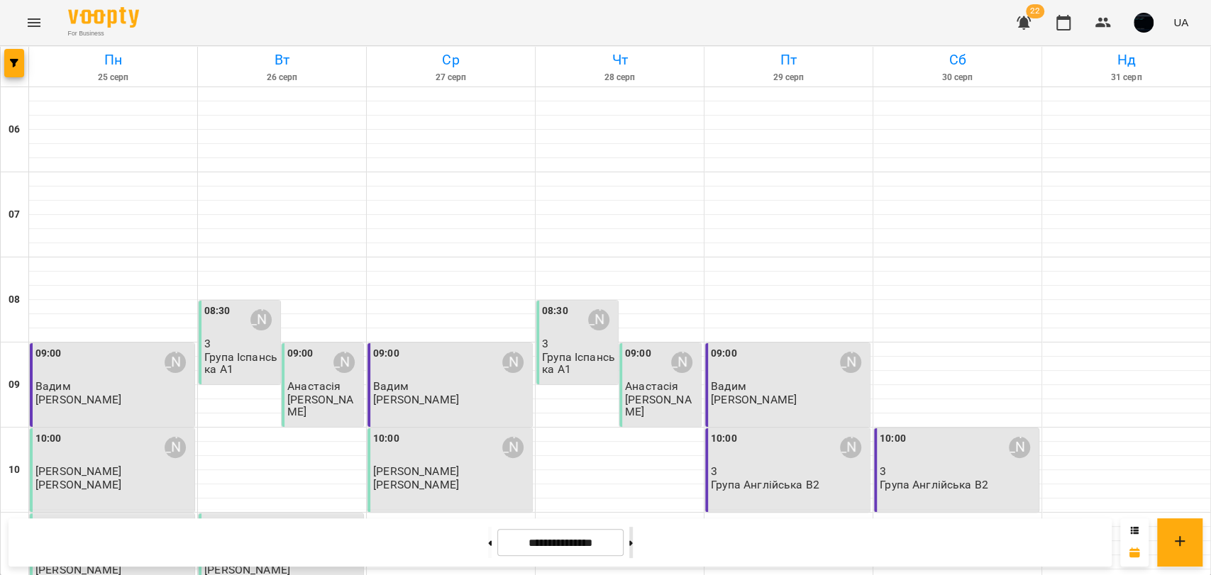
click at [633, 536] on button at bounding box center [631, 542] width 4 height 31
type input "**********"
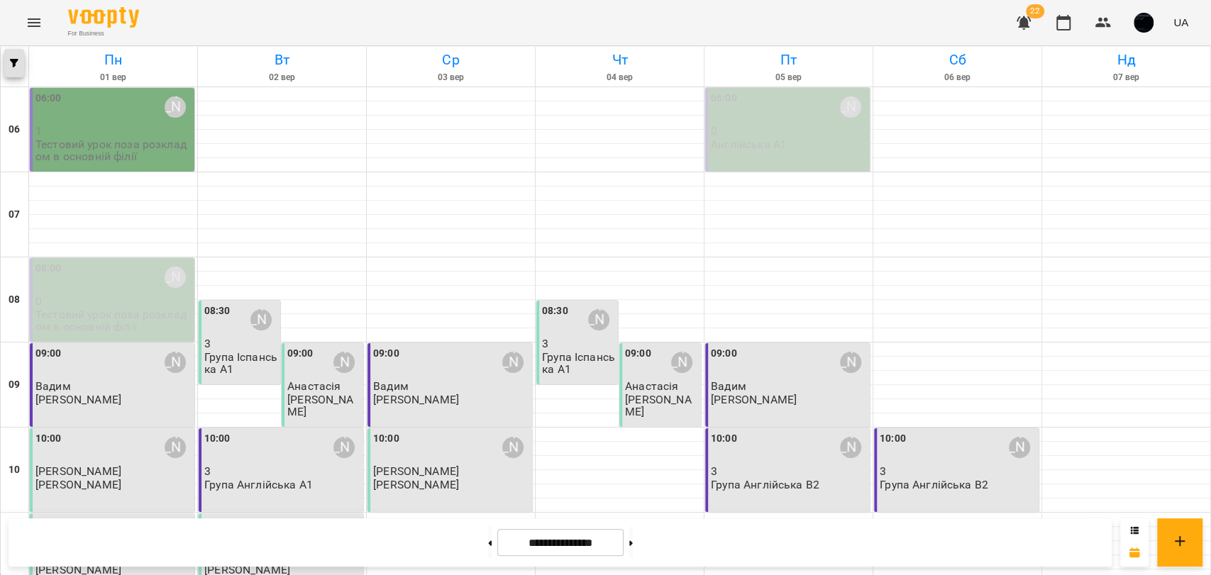
click at [17, 73] on button "button" at bounding box center [14, 63] width 20 height 28
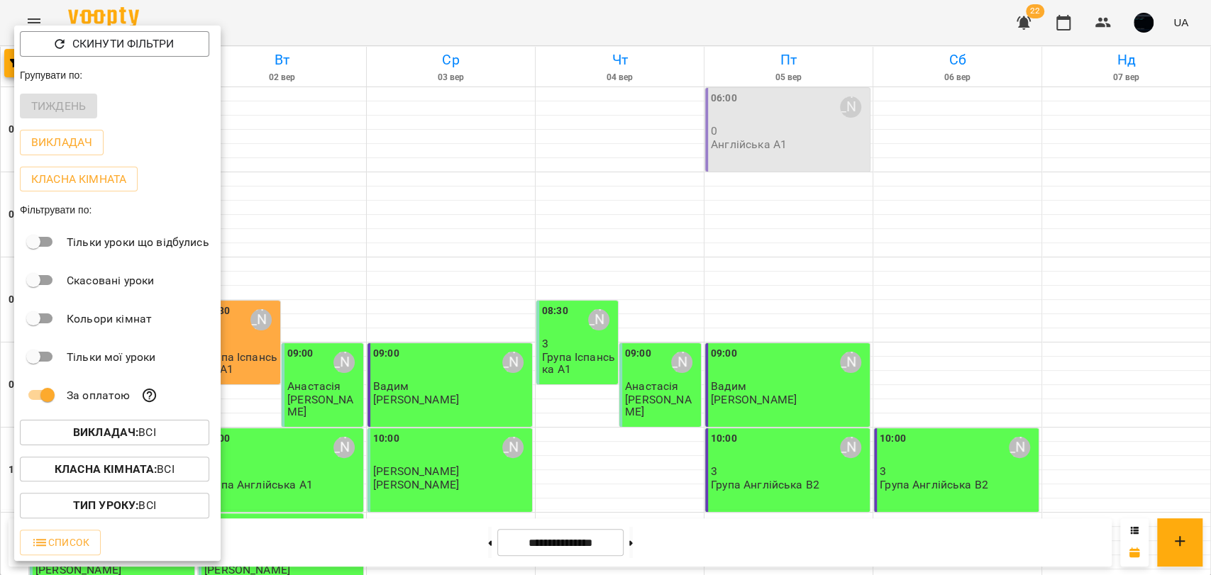
click at [458, 385] on div at bounding box center [605, 287] width 1211 height 575
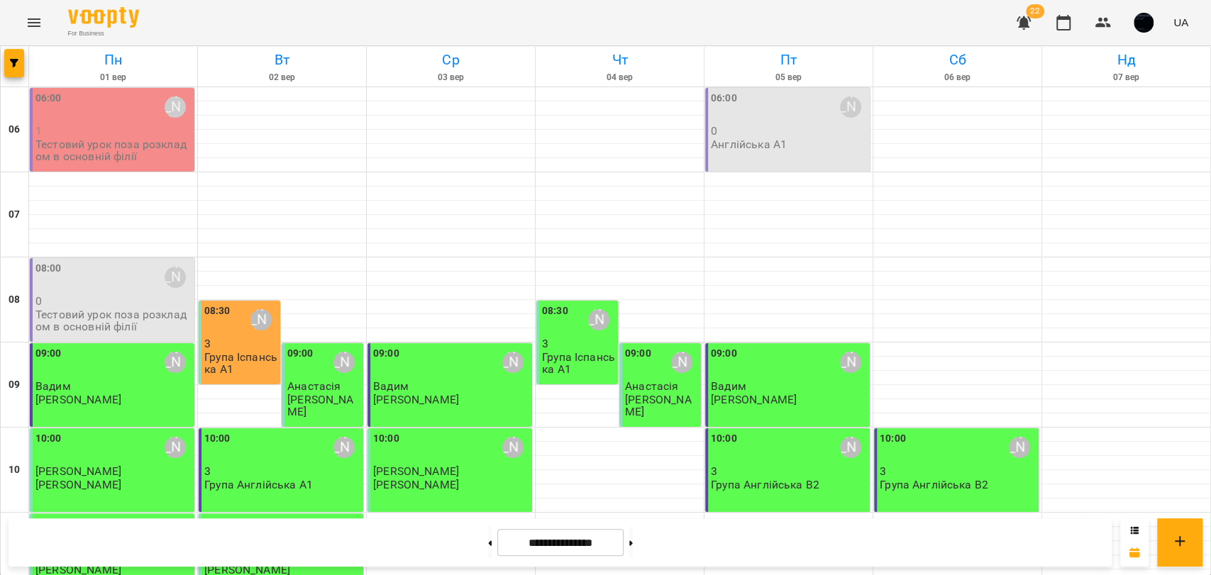
scroll to position [79, 0]
click at [422, 394] on p "Іваненко Іван" at bounding box center [416, 400] width 86 height 12
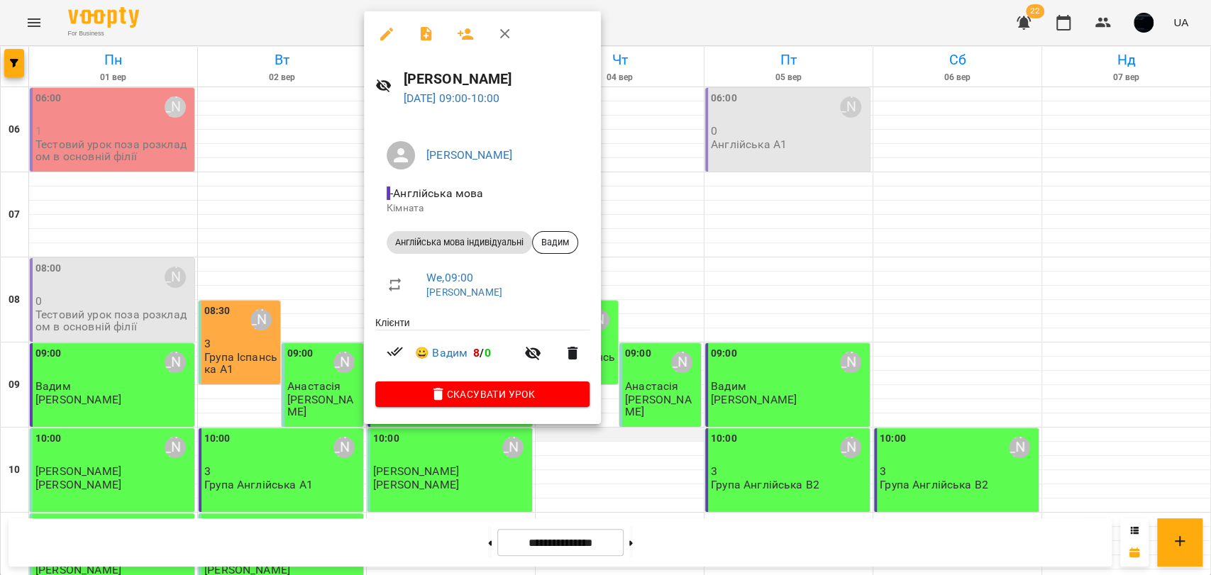
click at [609, 350] on div at bounding box center [605, 287] width 1211 height 575
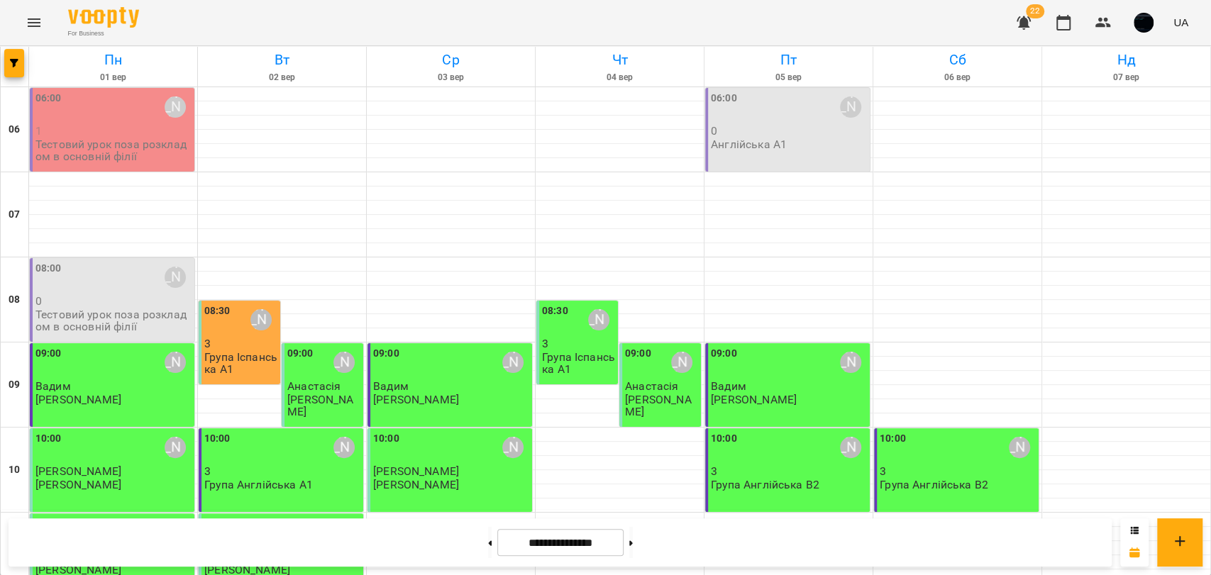
scroll to position [315, 0]
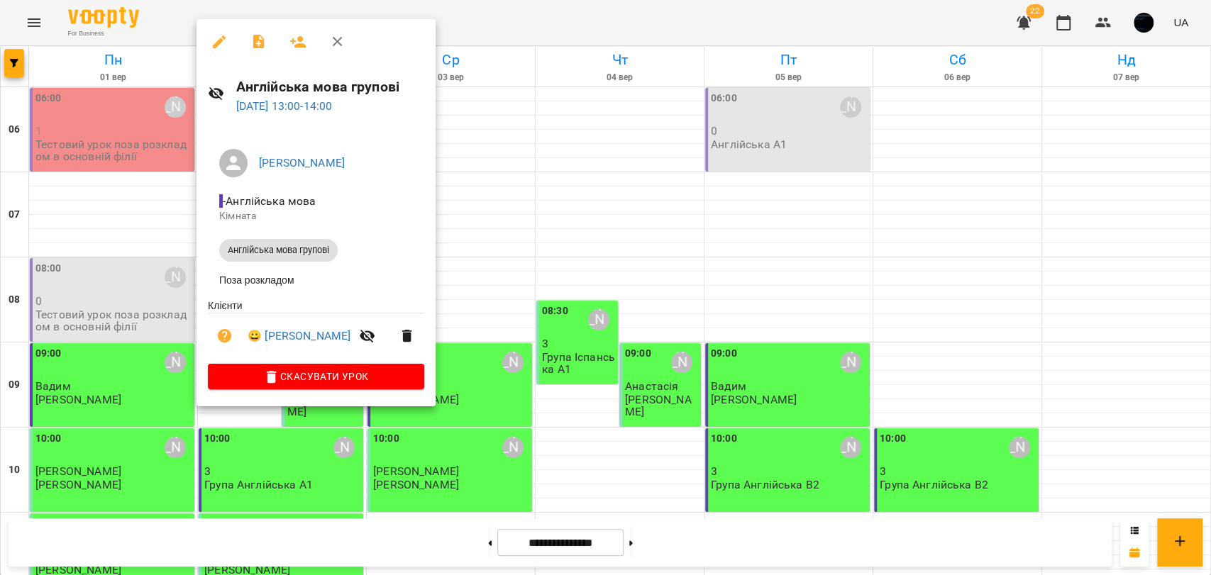
click at [482, 311] on div at bounding box center [605, 287] width 1211 height 575
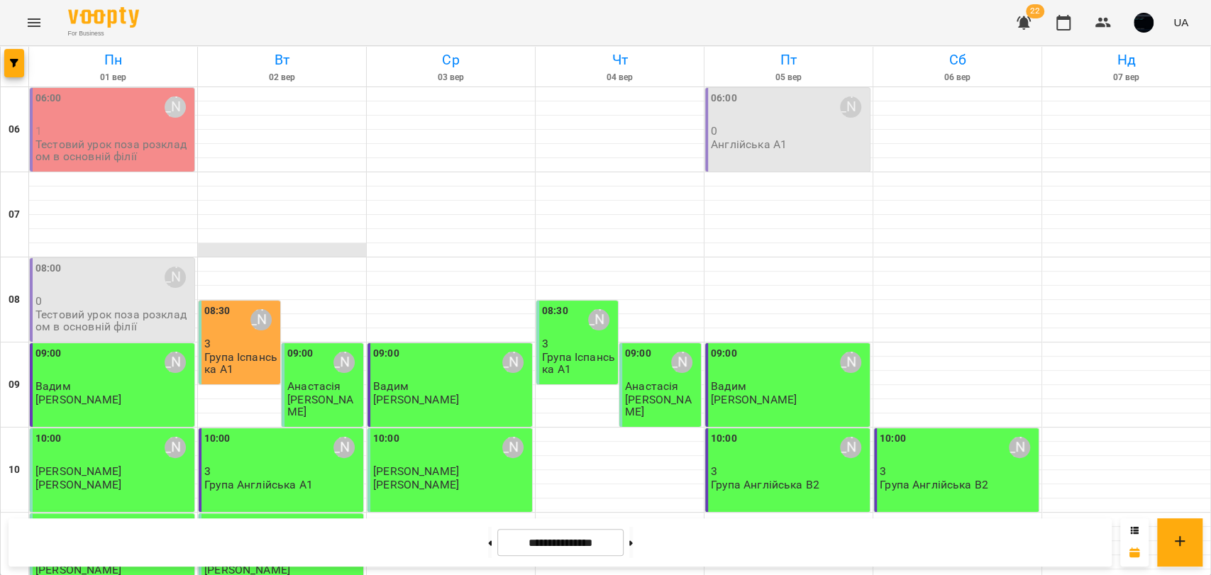
scroll to position [0, 0]
click at [221, 342] on p "3" at bounding box center [240, 344] width 73 height 12
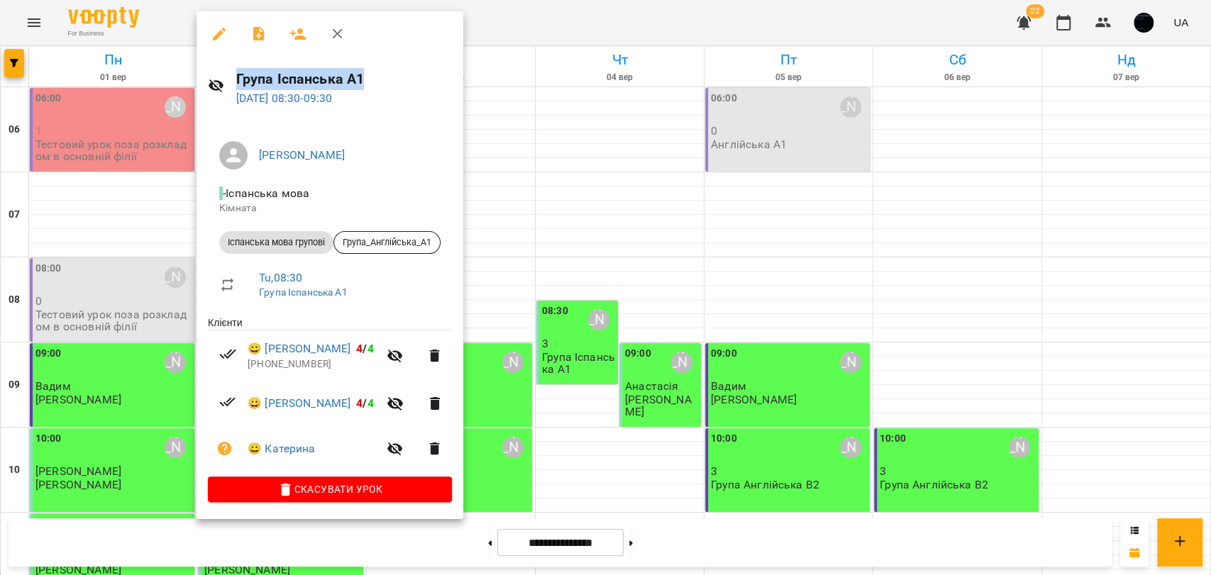
drag, startPoint x: 238, startPoint y: 80, endPoint x: 392, endPoint y: 83, distance: 154.0
click at [392, 83] on h6 "Група Іспанська А1" at bounding box center [344, 79] width 216 height 22
drag, startPoint x: 348, startPoint y: 155, endPoint x: 245, endPoint y: 158, distance: 102.9
click at [245, 158] on li "Марія Тихенко" at bounding box center [330, 156] width 244 height 40
drag, startPoint x: 225, startPoint y: 243, endPoint x: 324, endPoint y: 243, distance: 98.6
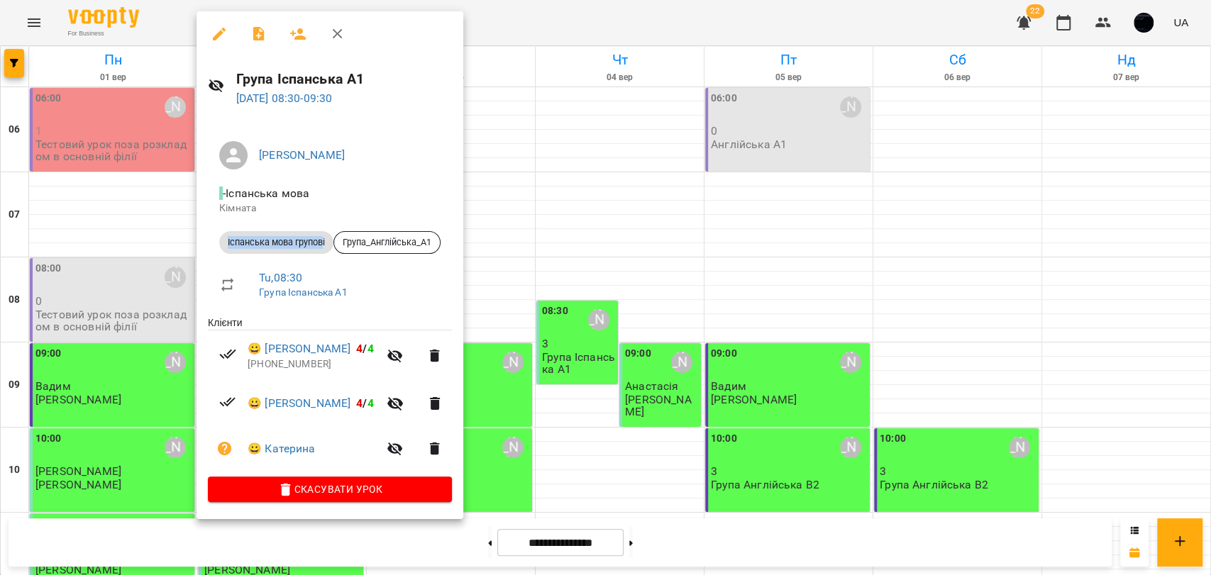
click at [324, 243] on span "Іспанська мова групові" at bounding box center [276, 242] width 114 height 13
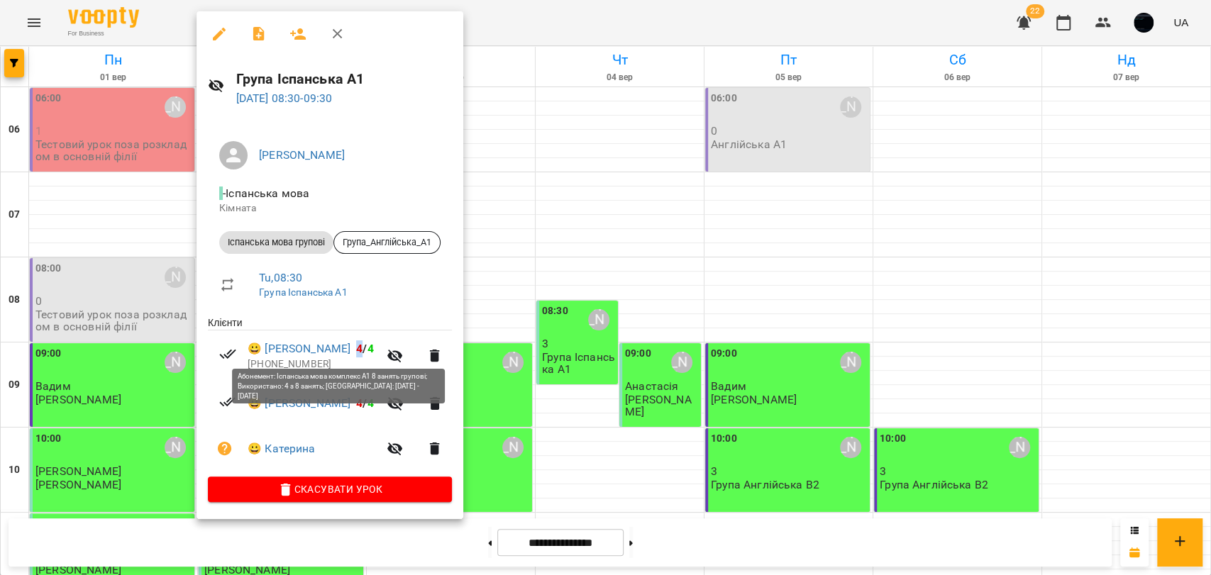
click at [356, 350] on span "4" at bounding box center [359, 348] width 6 height 13
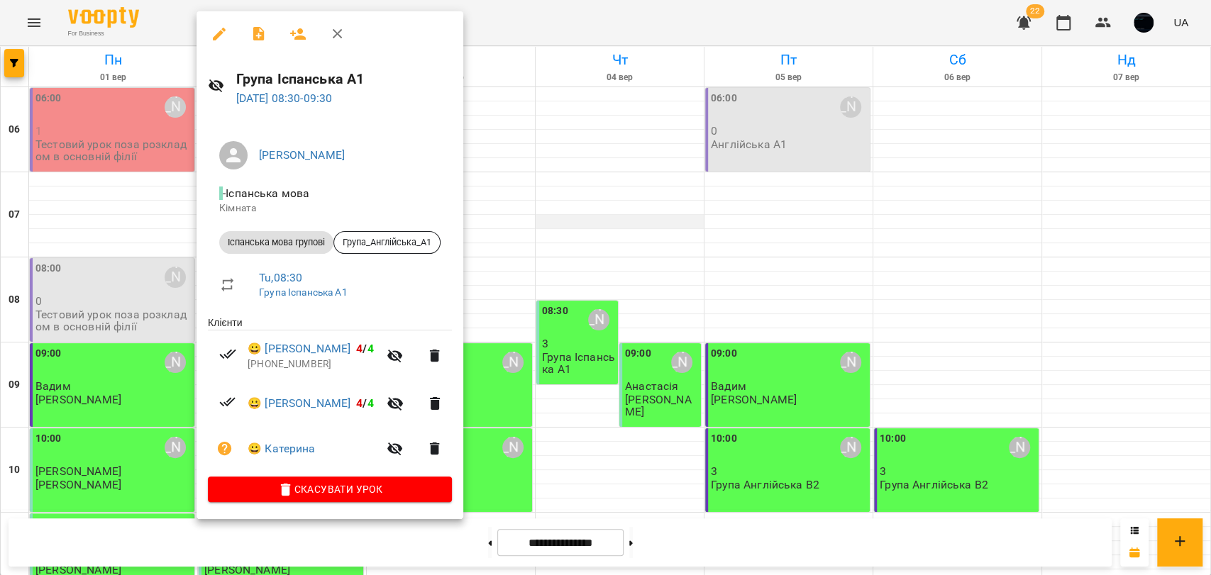
click at [641, 214] on div at bounding box center [605, 287] width 1211 height 575
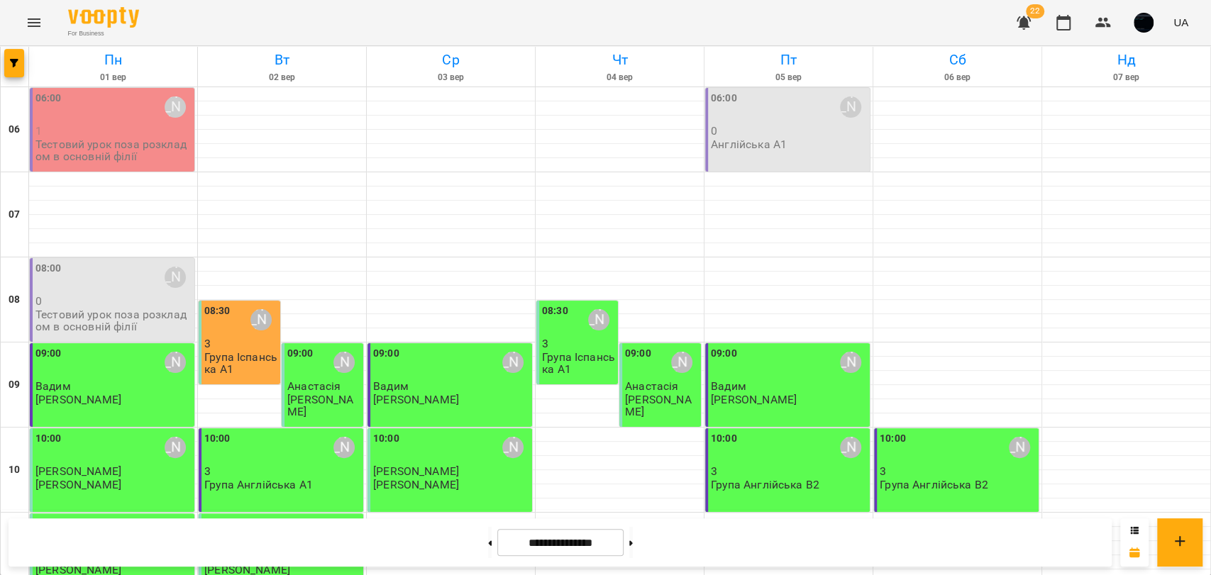
scroll to position [157, 0]
click at [6, 58] on button "button" at bounding box center [14, 63] width 20 height 28
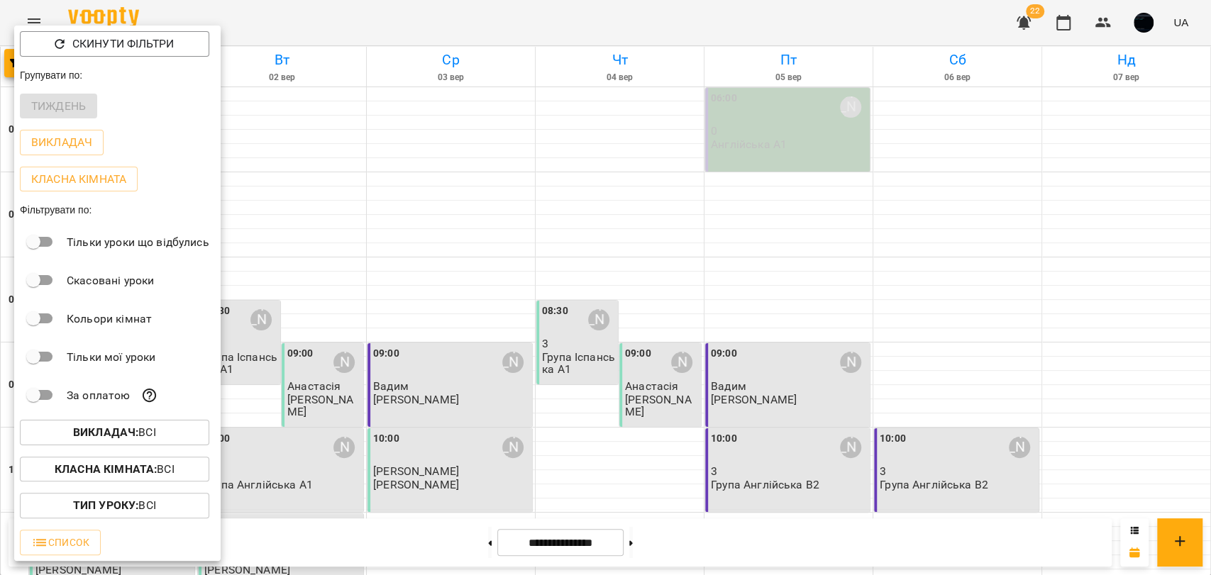
click at [579, 201] on div at bounding box center [605, 287] width 1211 height 575
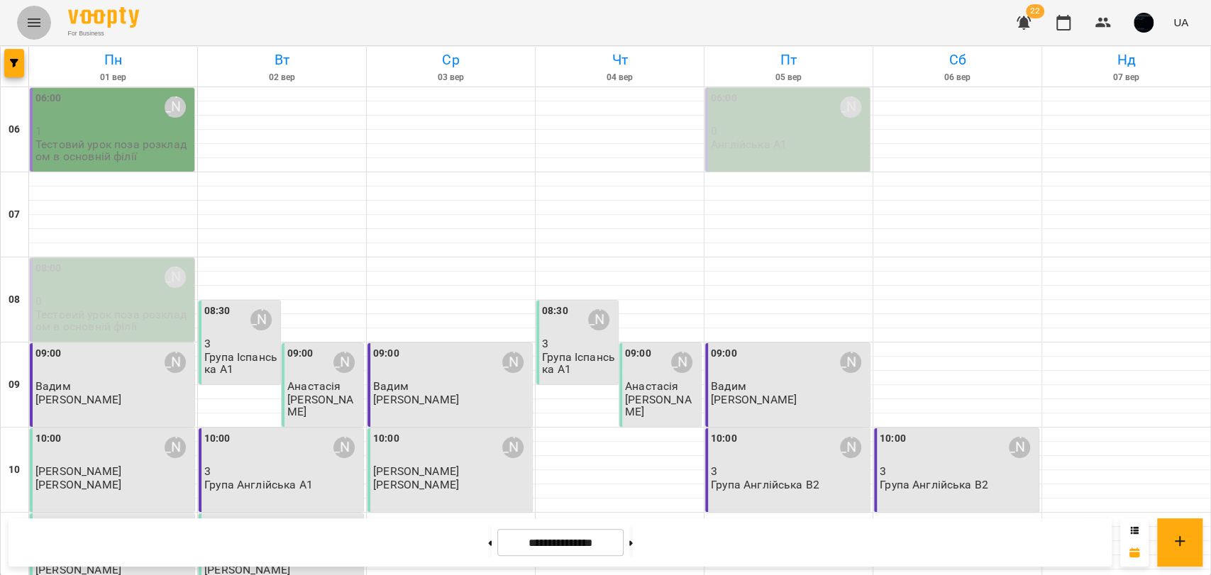
click at [35, 18] on icon "Menu" at bounding box center [34, 22] width 17 height 17
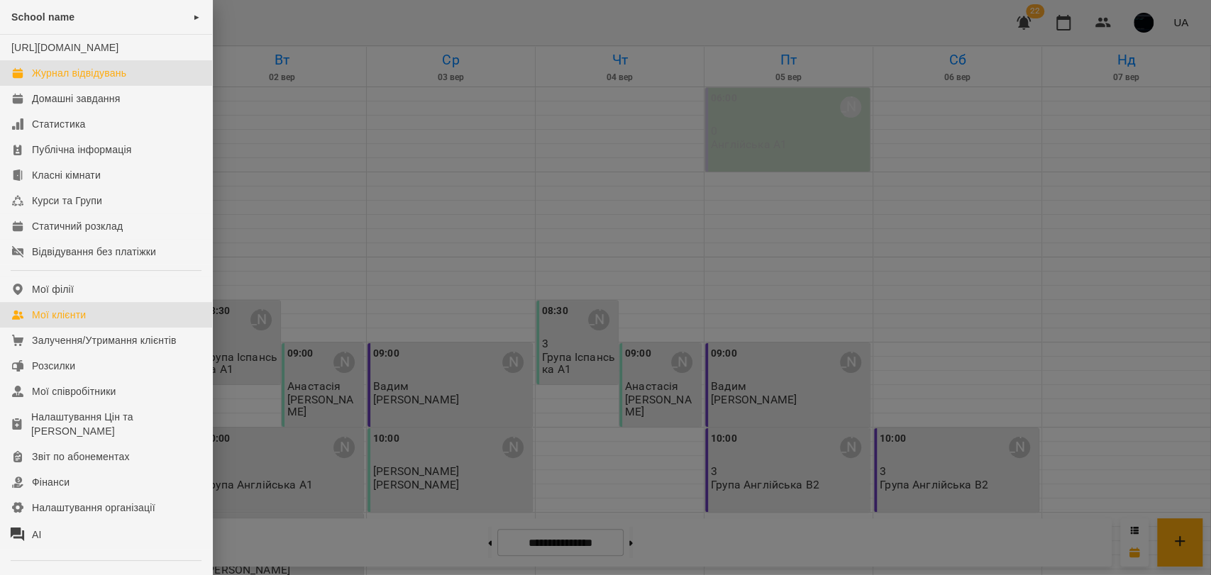
click at [82, 322] on div "Мої клієнти" at bounding box center [59, 315] width 54 height 14
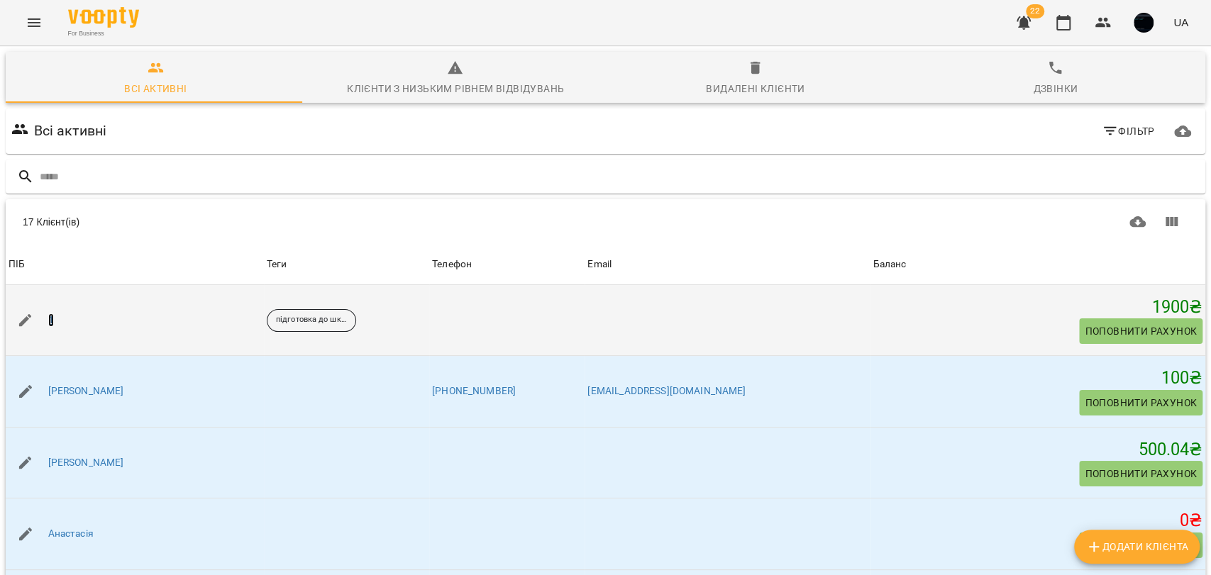
click at [52, 324] on link "1" at bounding box center [51, 321] width 6 height 14
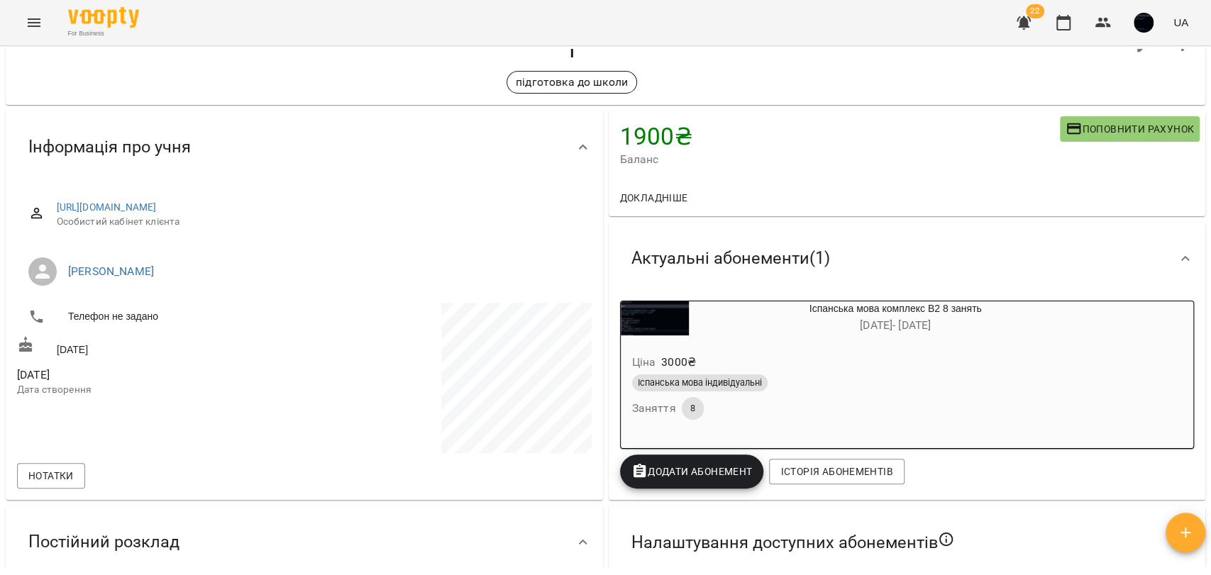
scroll to position [79, 0]
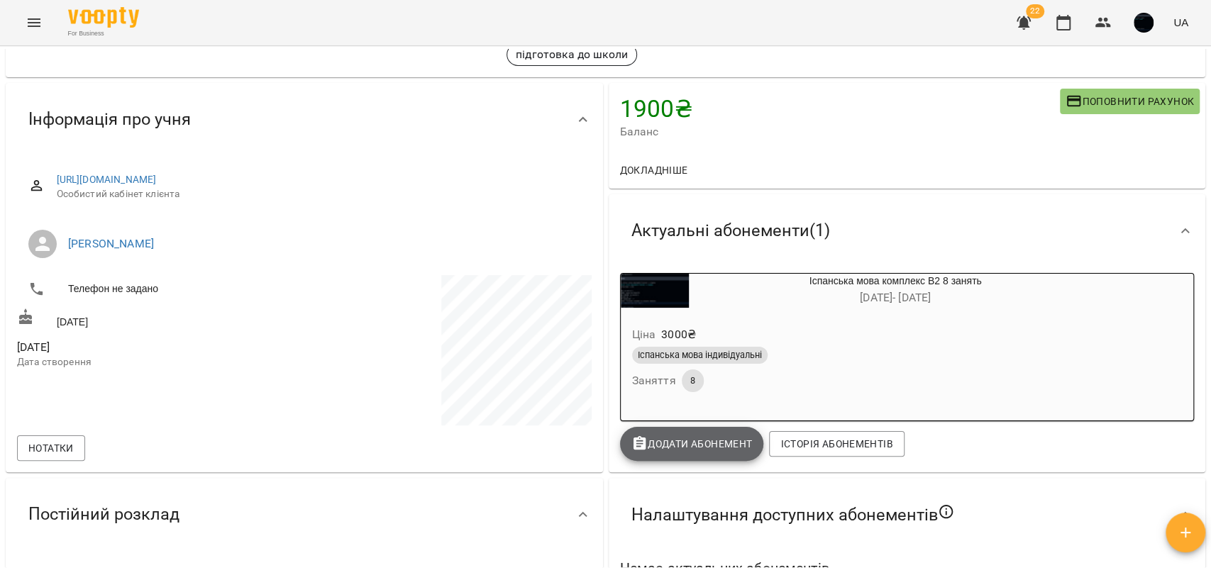
click at [699, 448] on span "Додати Абонемент" at bounding box center [691, 444] width 121 height 17
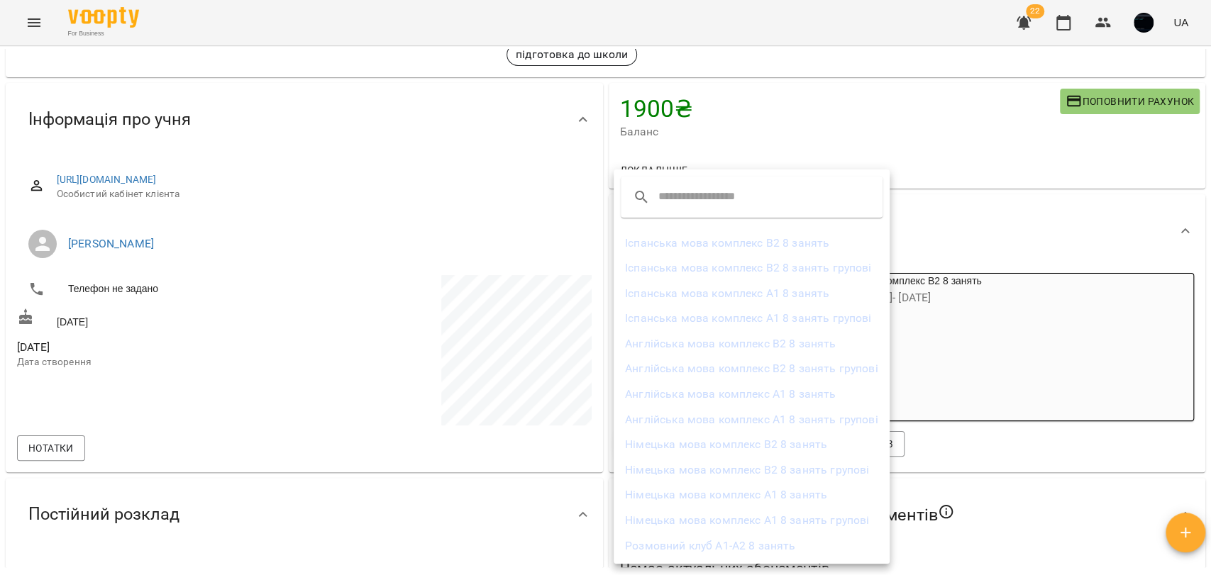
click at [769, 131] on div at bounding box center [605, 287] width 1211 height 575
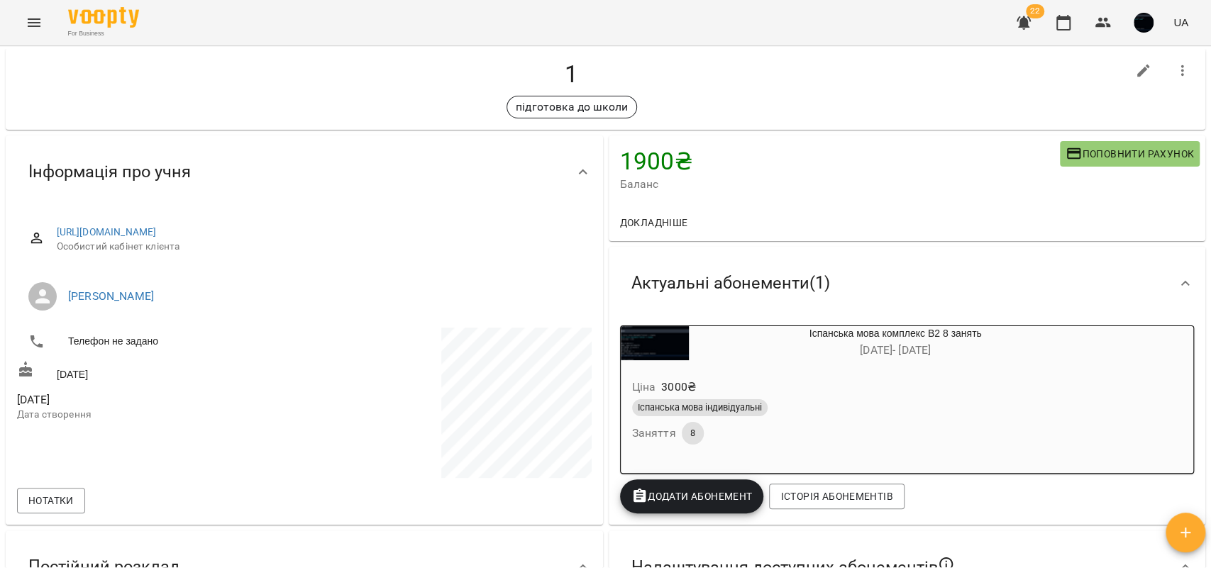
scroll to position [0, 0]
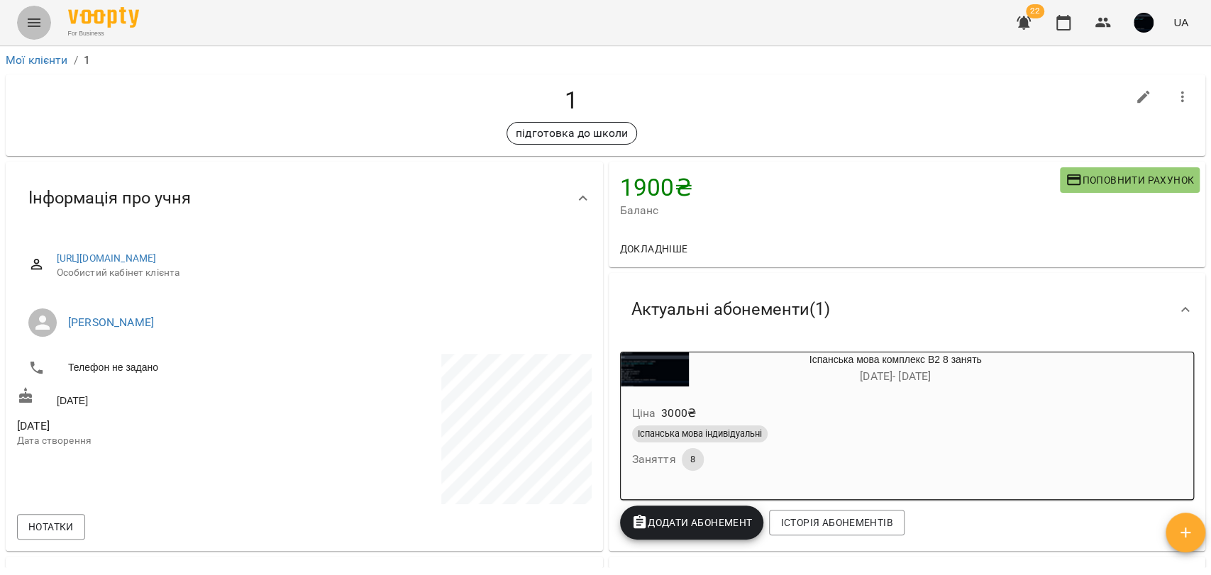
click at [43, 24] on button "Menu" at bounding box center [34, 23] width 34 height 34
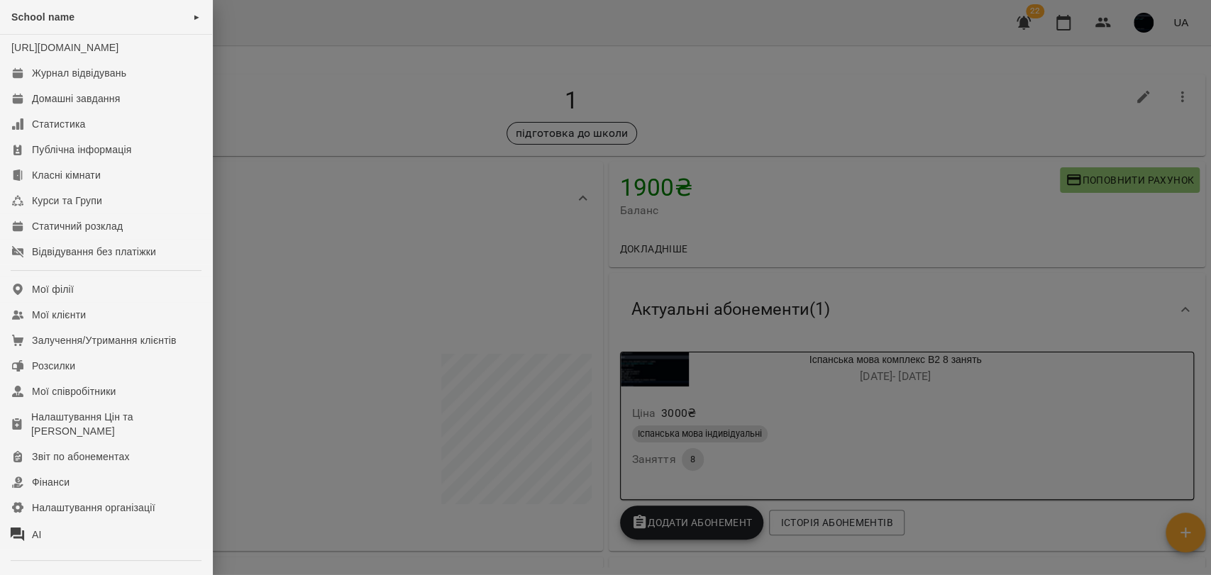
click at [694, 82] on div at bounding box center [605, 287] width 1211 height 575
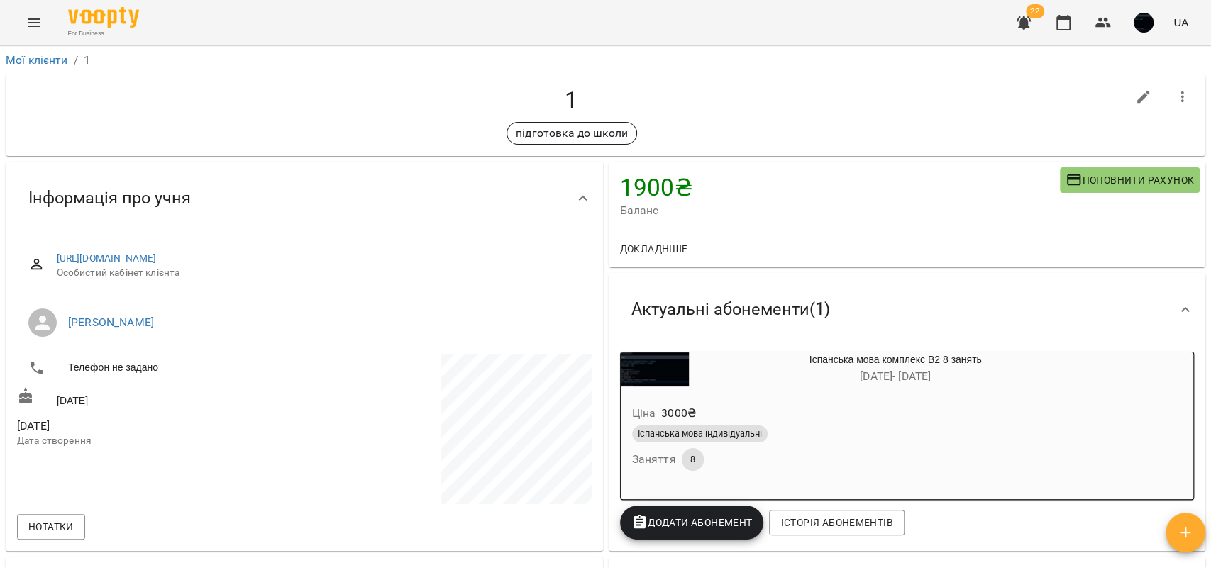
click at [1147, 30] on img "button" at bounding box center [1144, 23] width 20 height 20
click at [1132, 50] on span "School name" at bounding box center [1150, 53] width 90 height 17
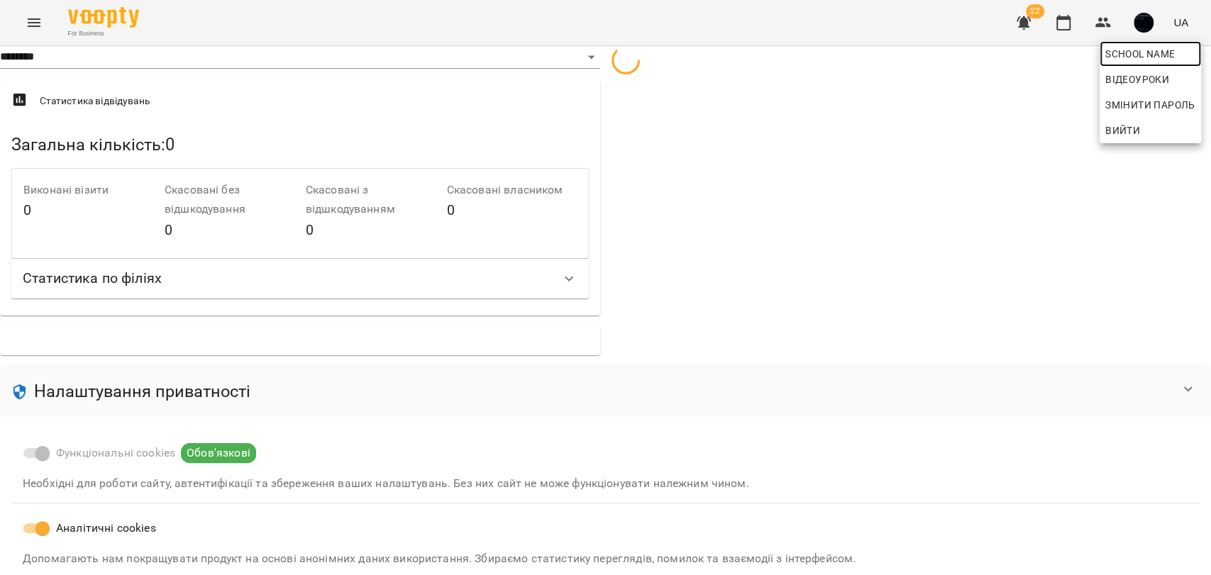
select select "**"
select select "**********"
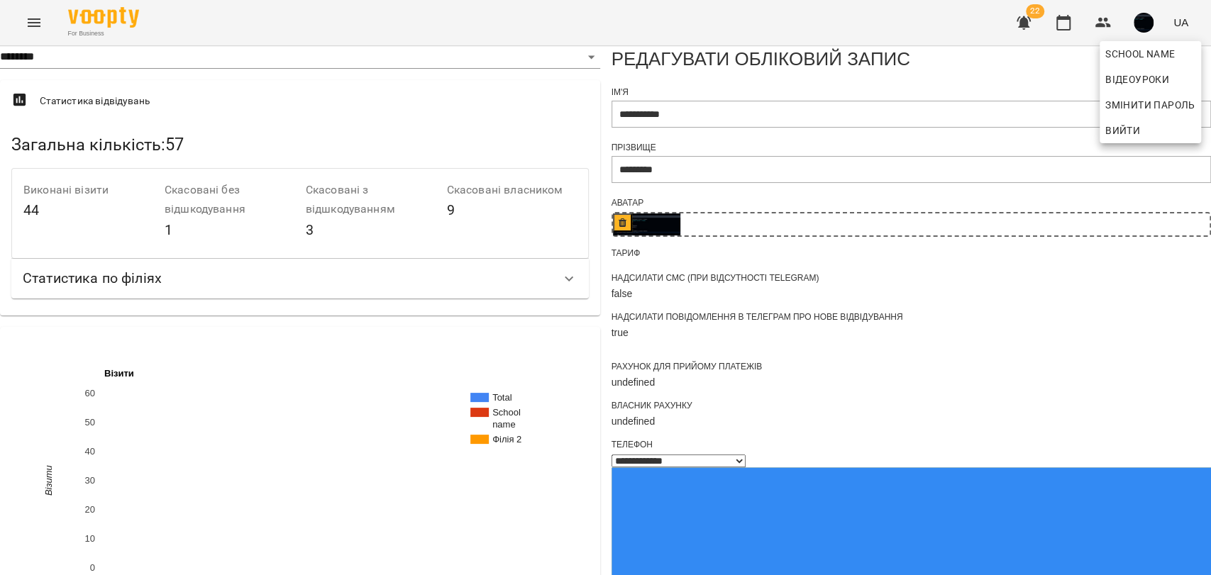
click at [632, 212] on div at bounding box center [605, 287] width 1211 height 575
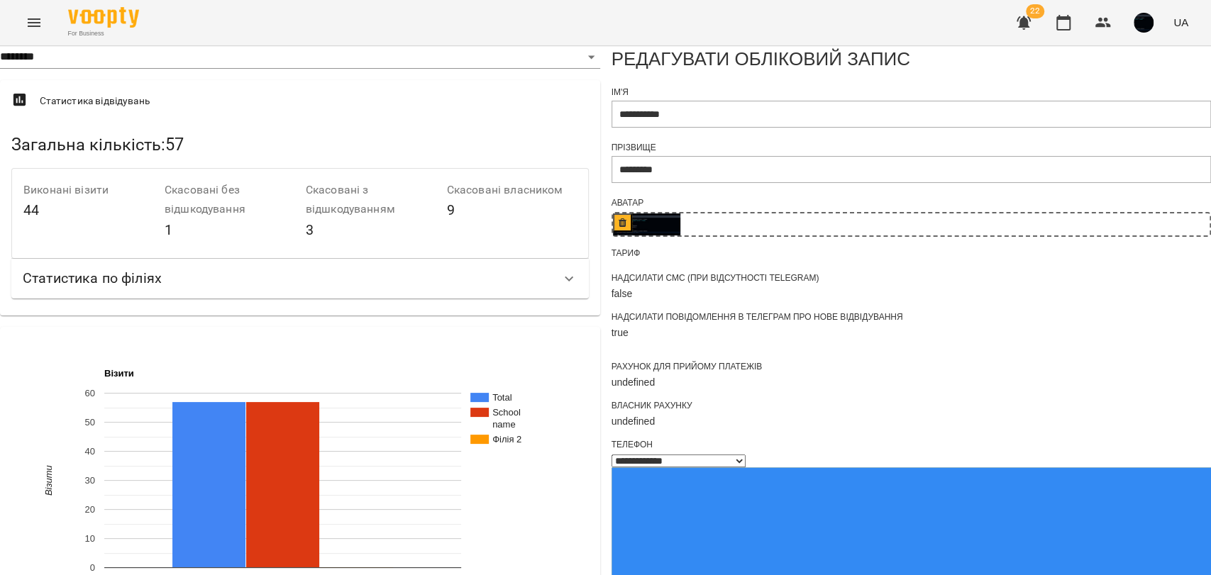
scroll to position [394, 0]
click at [42, 18] on icon "Menu" at bounding box center [34, 22] width 17 height 17
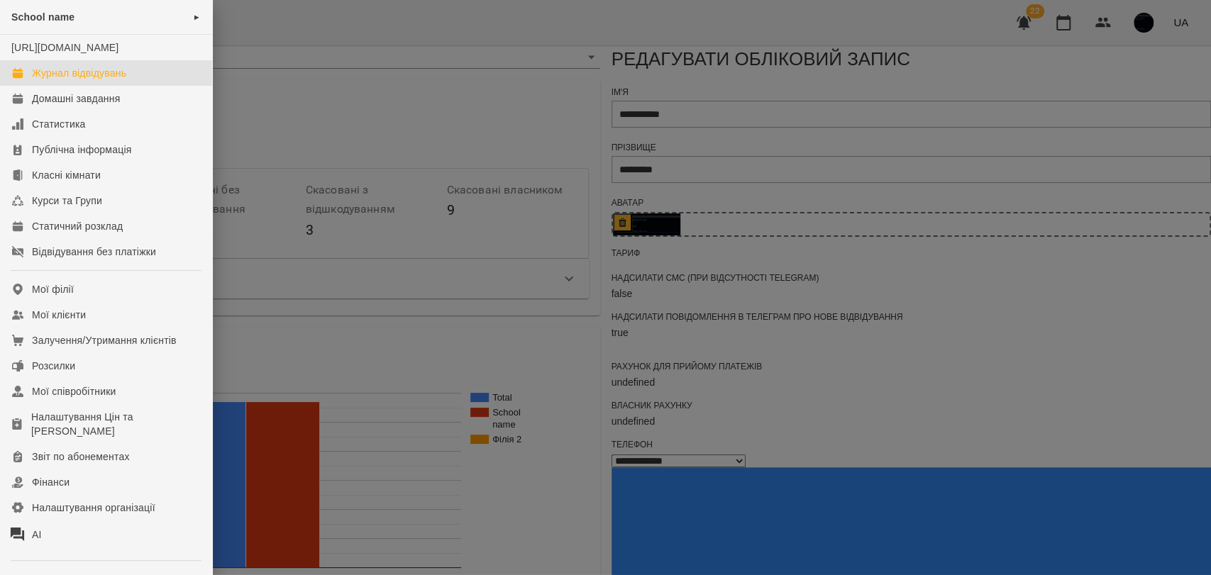
click at [104, 80] on div "Журнал відвідувань" at bounding box center [79, 73] width 94 height 14
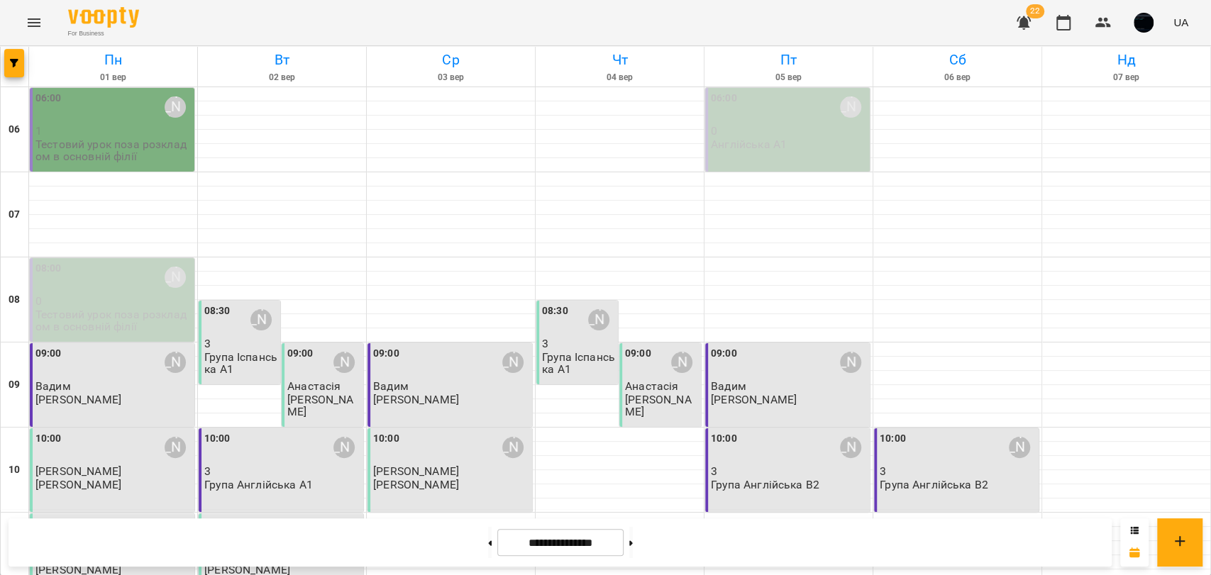
click at [22, 23] on button "Menu" at bounding box center [34, 23] width 34 height 34
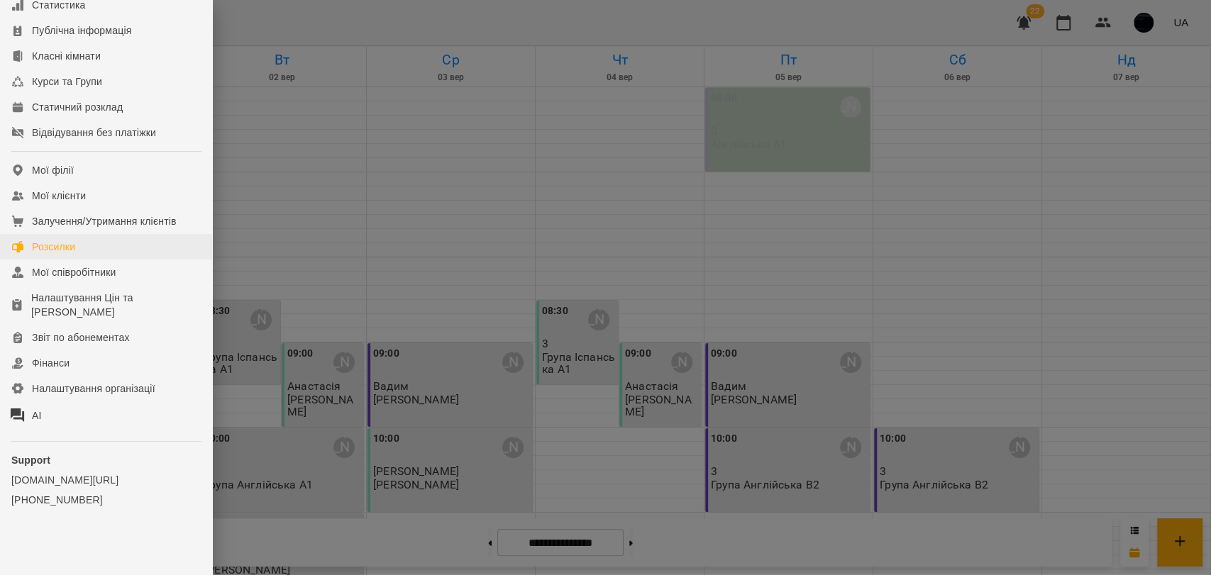
scroll to position [133, 0]
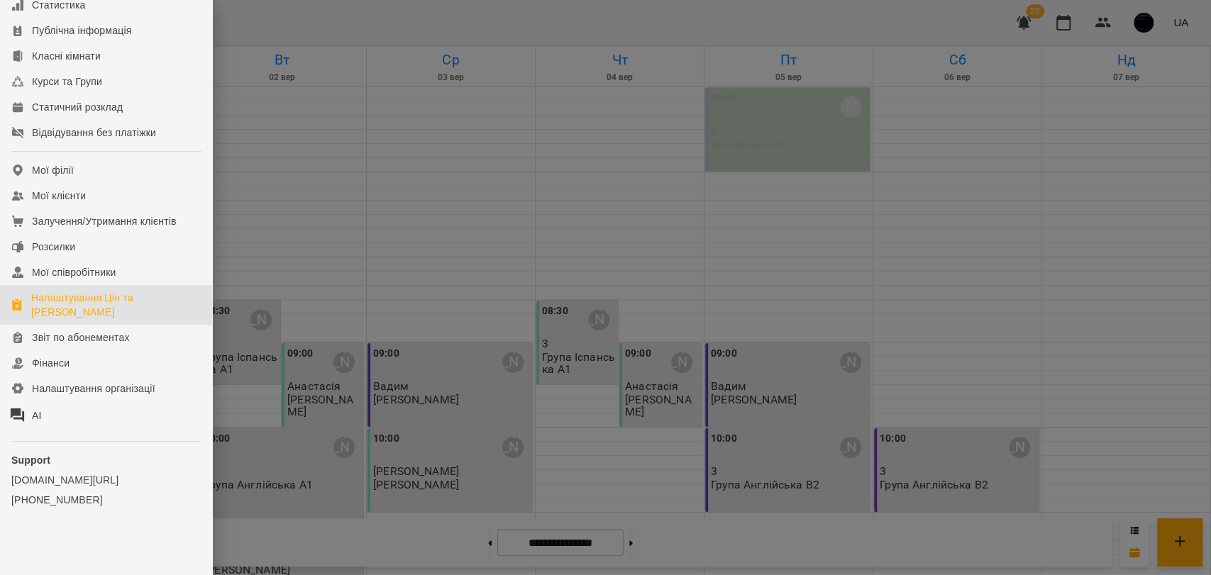
click at [91, 306] on div "Налаштування Цін та [PERSON_NAME]" at bounding box center [116, 305] width 170 height 28
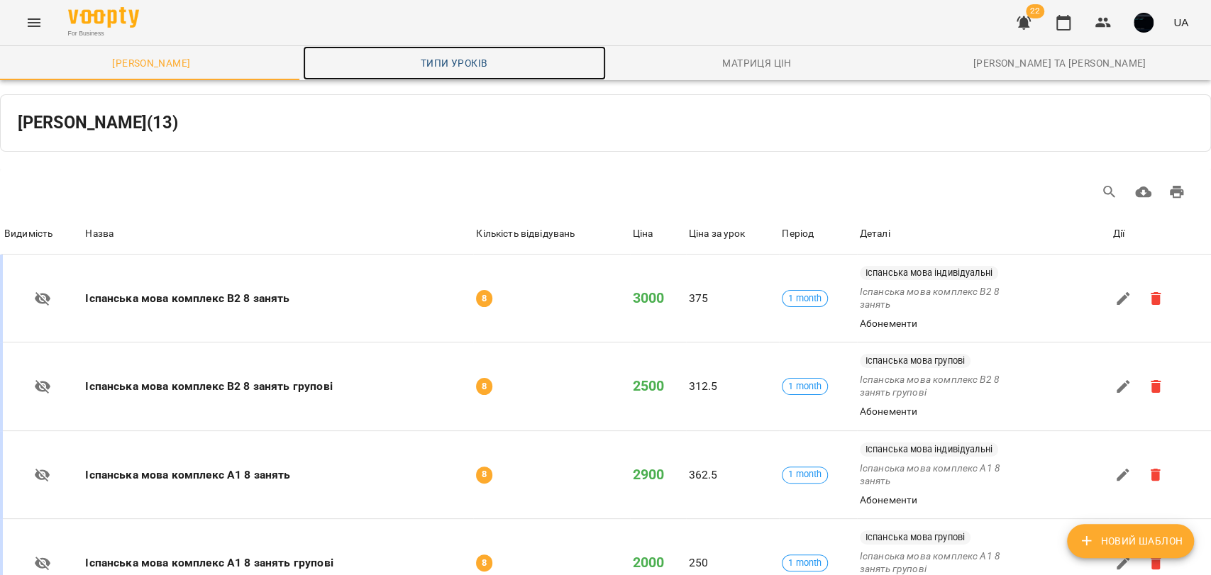
click at [475, 67] on span "Типи уроків" at bounding box center [454, 63] width 286 height 17
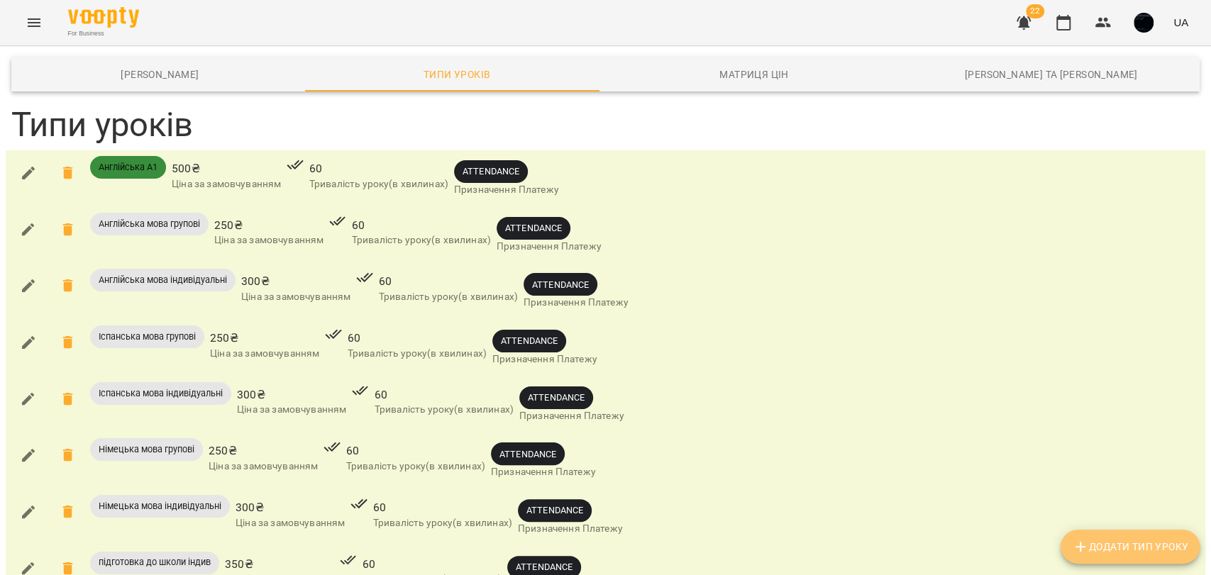
click at [1101, 548] on span "Додати Тип Уроку" at bounding box center [1130, 546] width 116 height 17
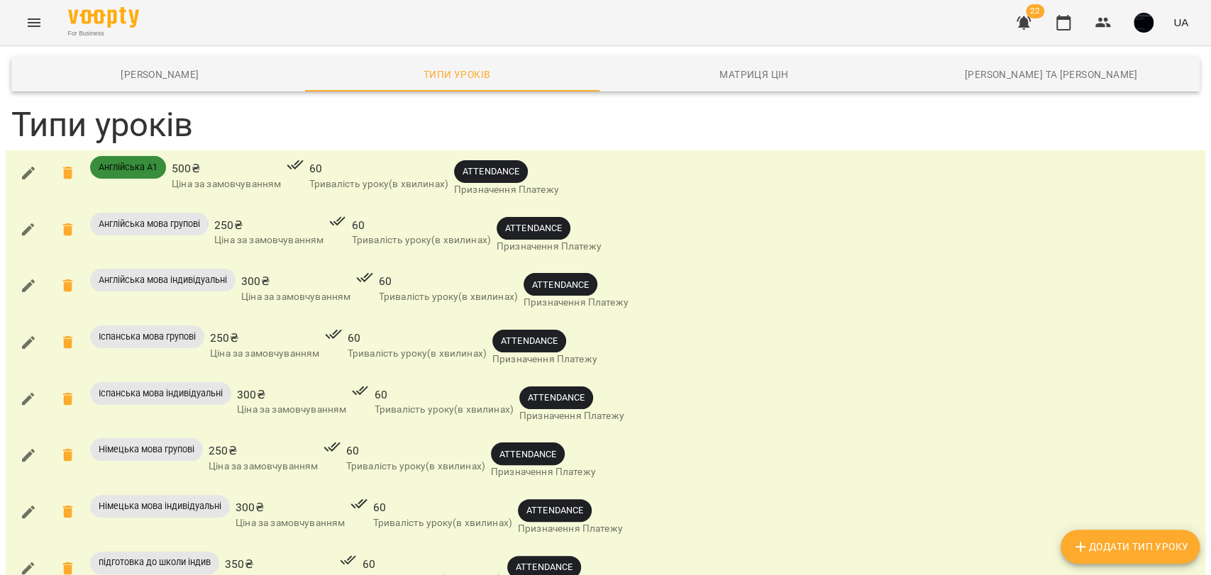
scroll to position [448, 0]
drag, startPoint x: 45, startPoint y: 425, endPoint x: 22, endPoint y: 424, distance: 23.4
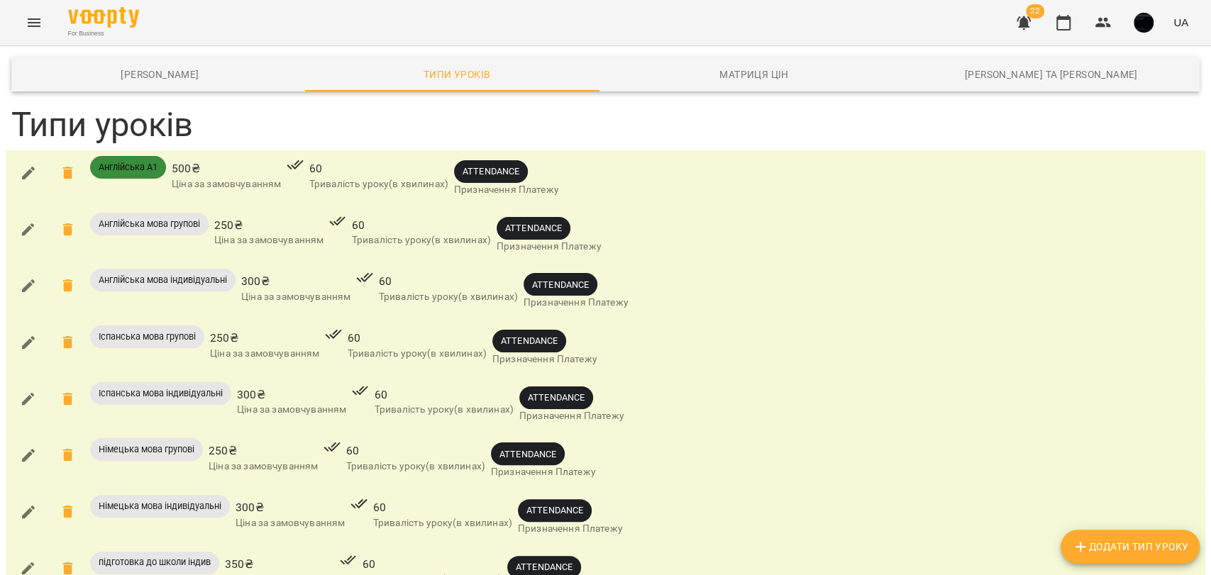
scroll to position [0, 0]
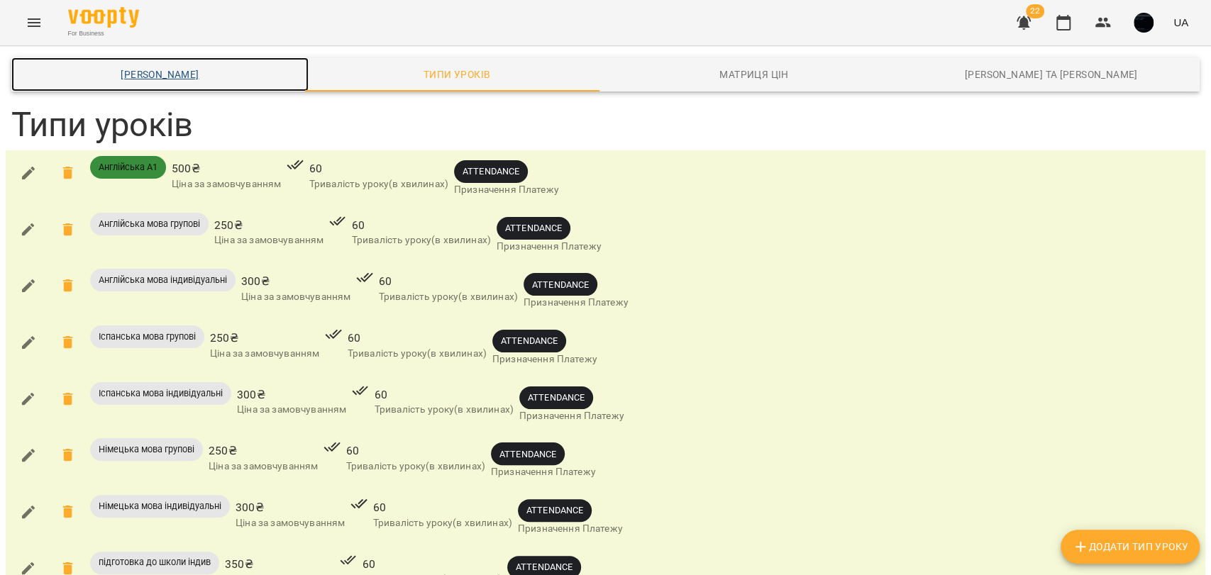
click at [169, 78] on span "Шаблони Абонементів" at bounding box center [160, 74] width 280 height 17
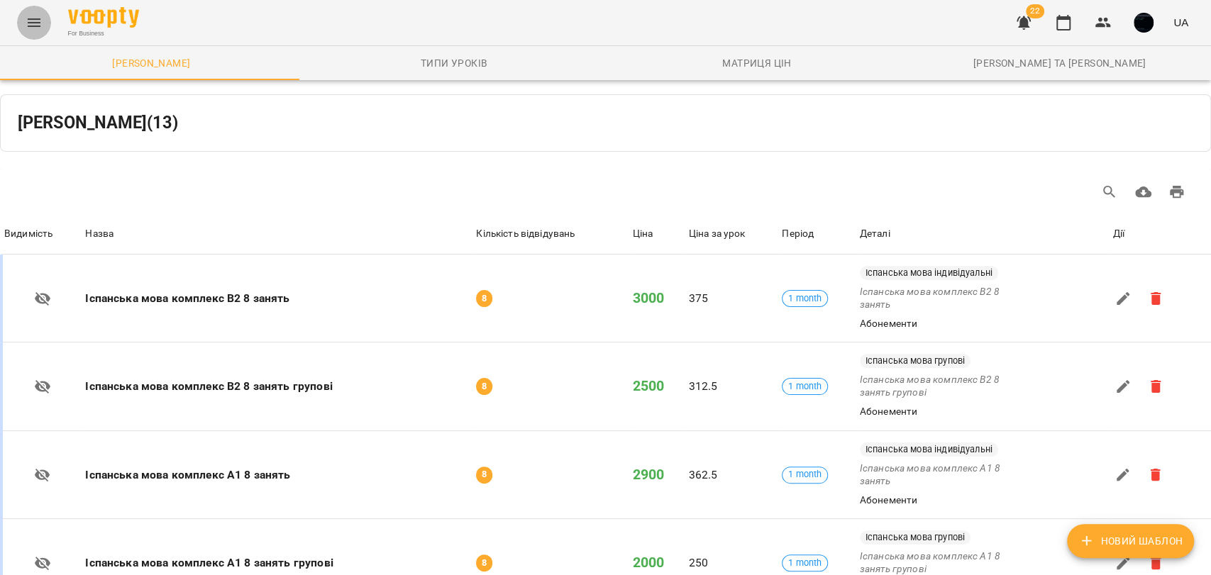
click at [34, 24] on icon "Menu" at bounding box center [34, 22] width 17 height 17
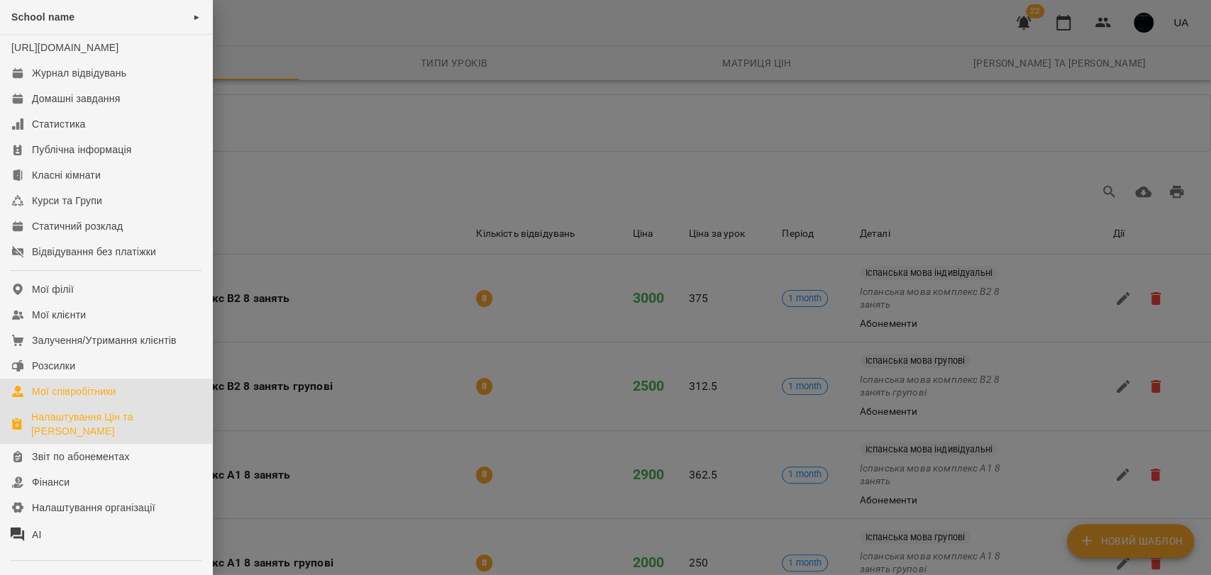
click at [92, 399] on div "Мої співробітники" at bounding box center [74, 392] width 84 height 14
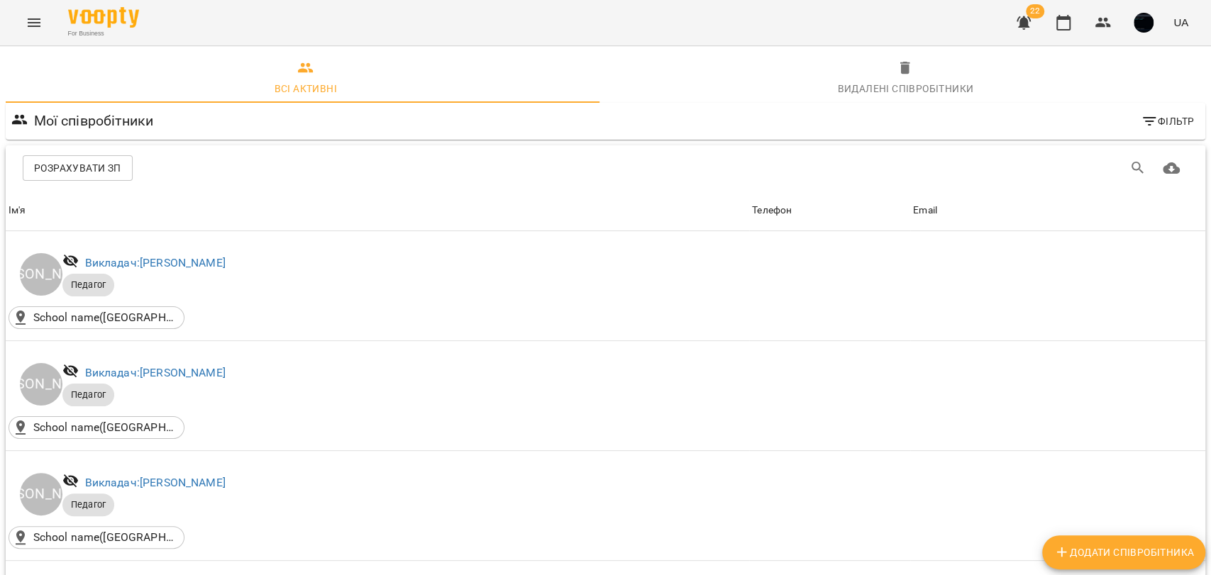
click at [1085, 554] on span "Додати співробітника" at bounding box center [1124, 552] width 140 height 17
select select "**"
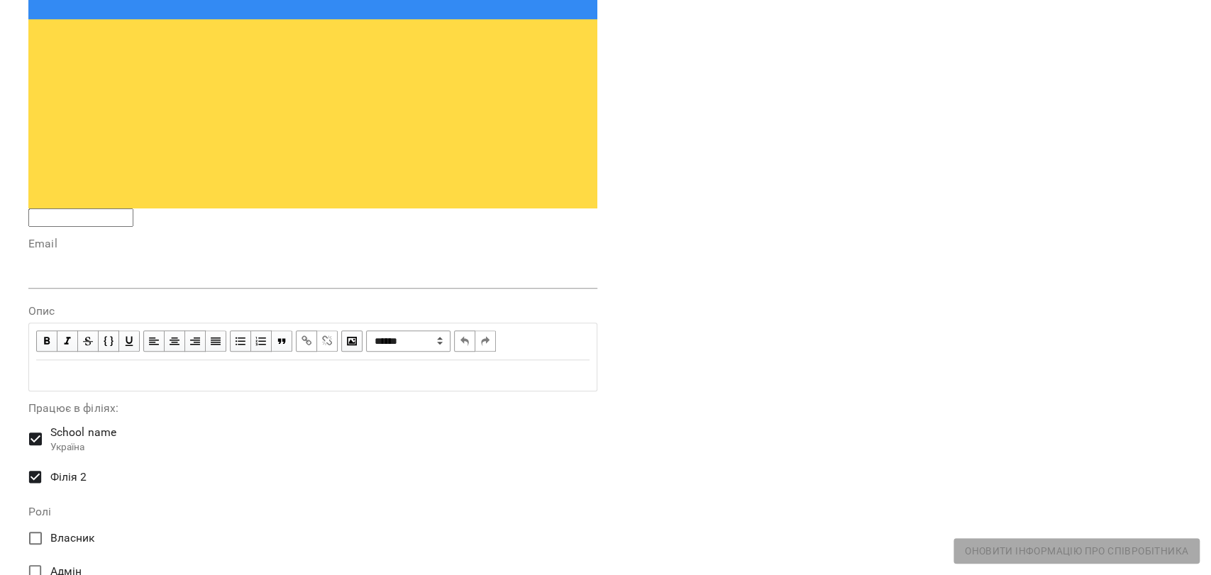
scroll to position [472, 0]
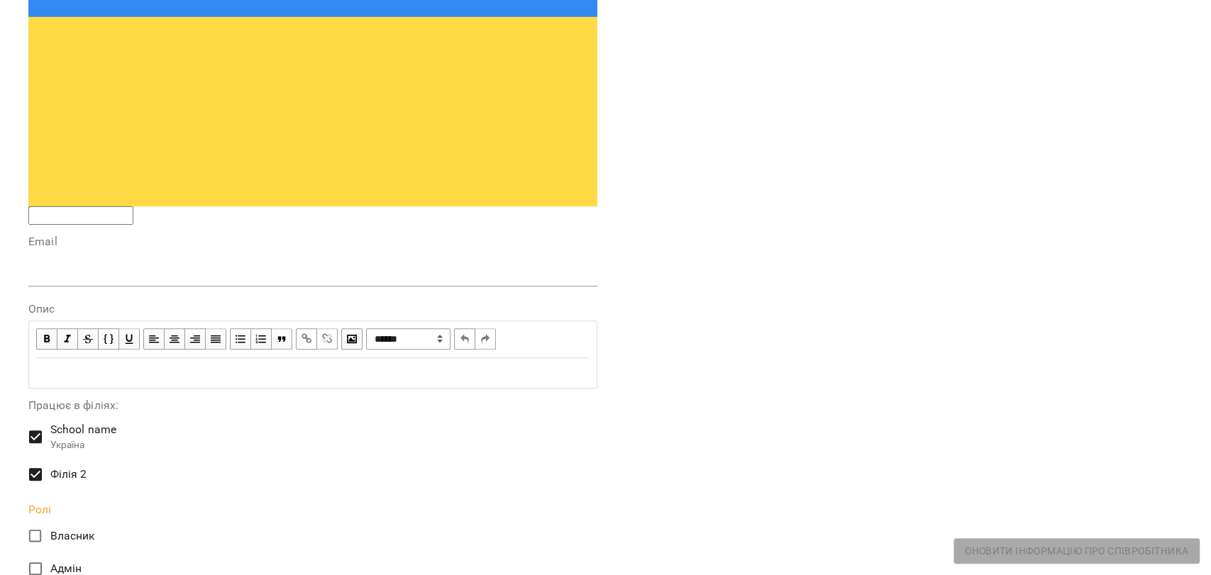
scroll to position [482, 0]
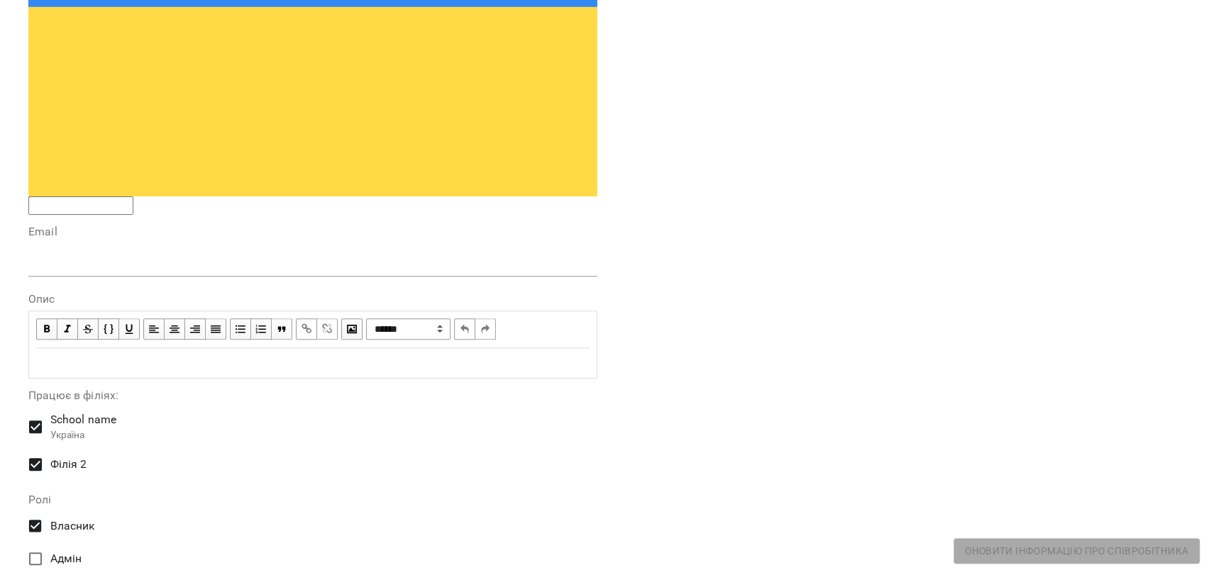
click at [68, 518] on span "Власник" at bounding box center [72, 526] width 45 height 17
click at [65, 551] on span "Адмін" at bounding box center [66, 559] width 32 height 17
click at [67, 518] on span "Власник" at bounding box center [72, 526] width 45 height 17
click at [51, 551] on span "Адмін" at bounding box center [66, 559] width 32 height 17
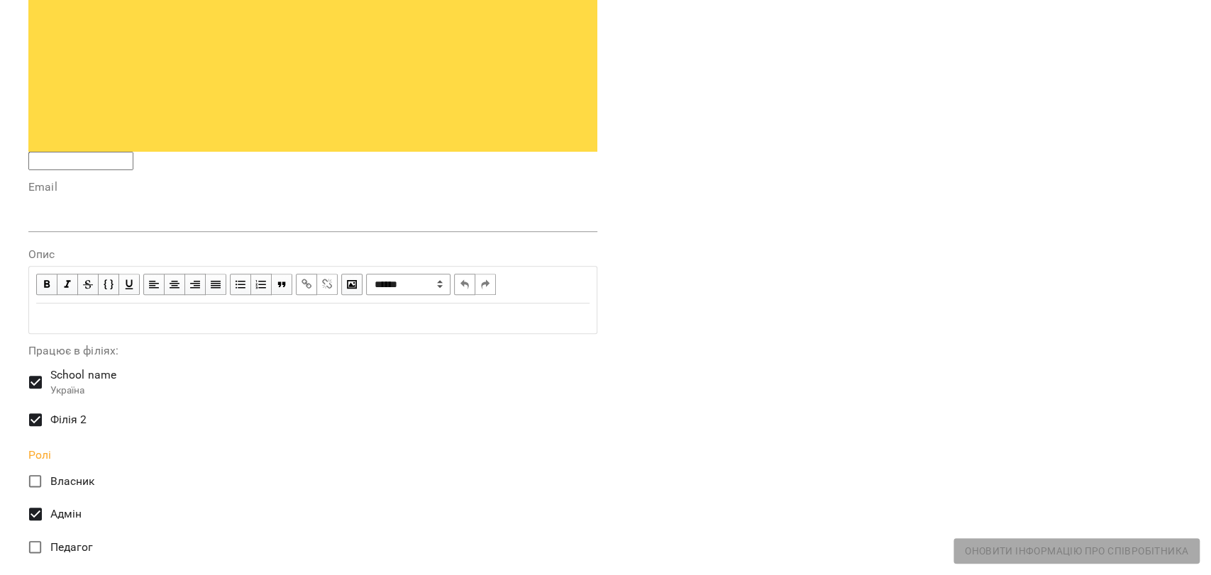
scroll to position [562, 0]
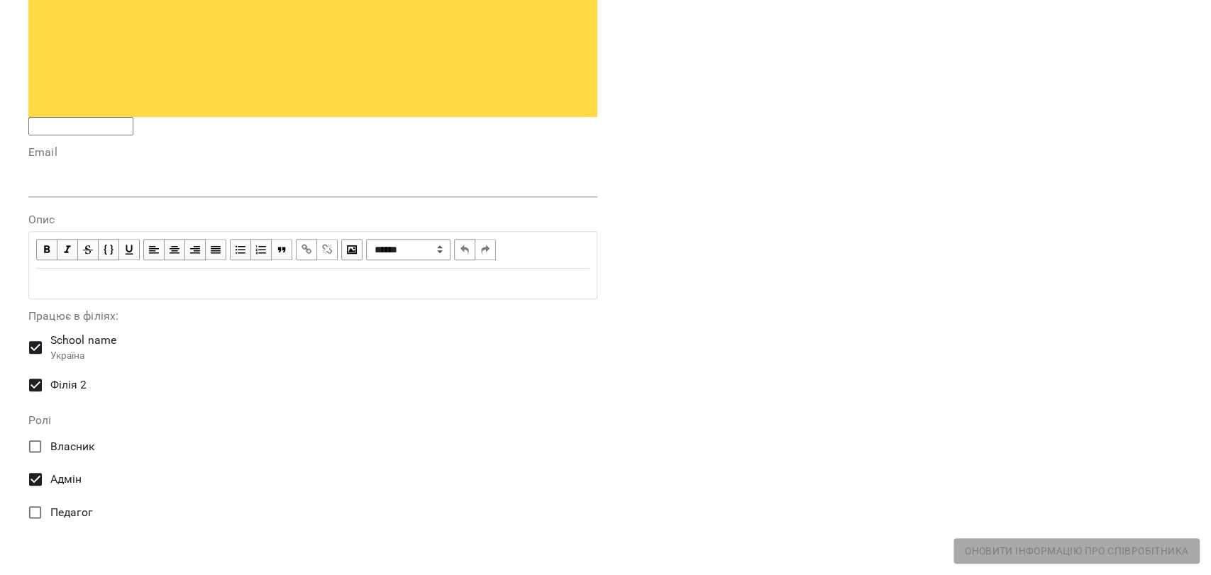
drag, startPoint x: 68, startPoint y: 223, endPoint x: 187, endPoint y: 231, distance: 118.7
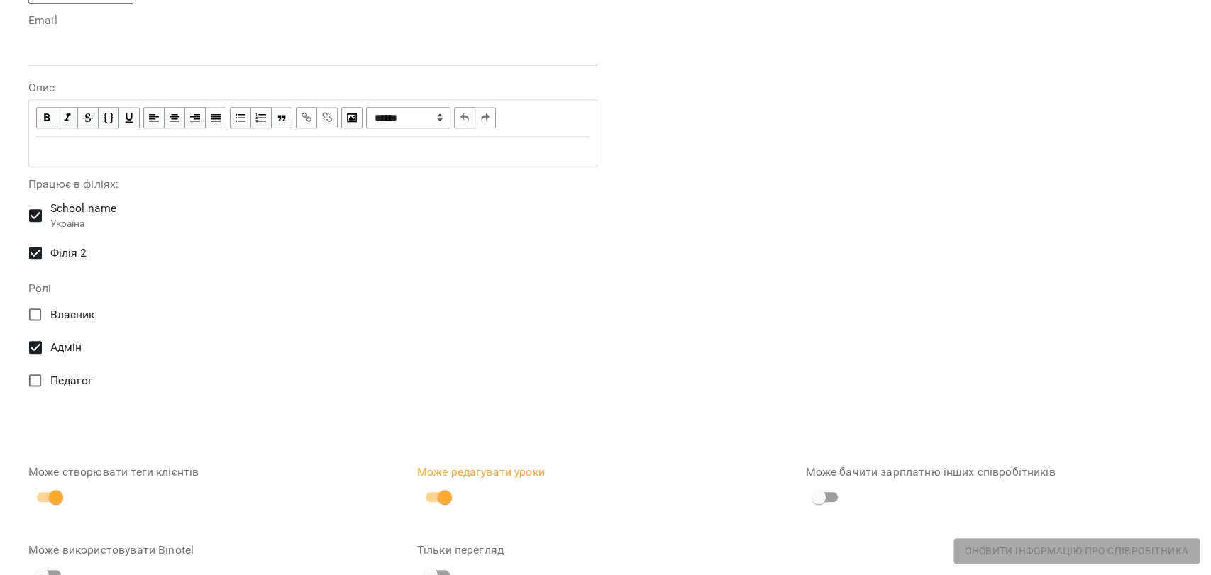
scroll to position [719, 0]
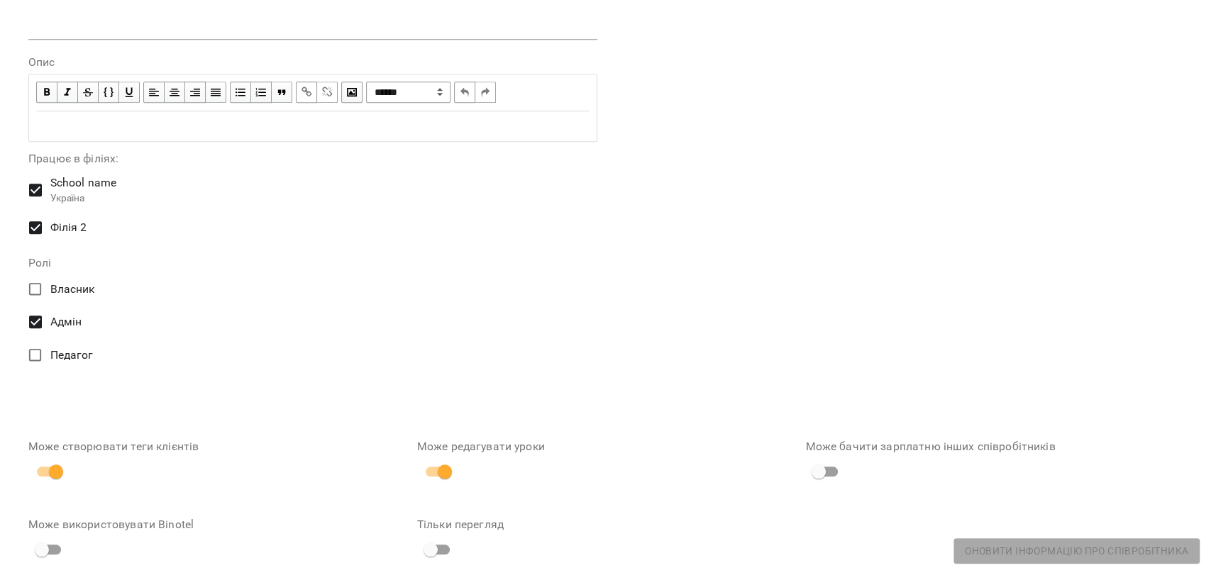
drag, startPoint x: 142, startPoint y: 272, endPoint x: 193, endPoint y: 272, distance: 51.1
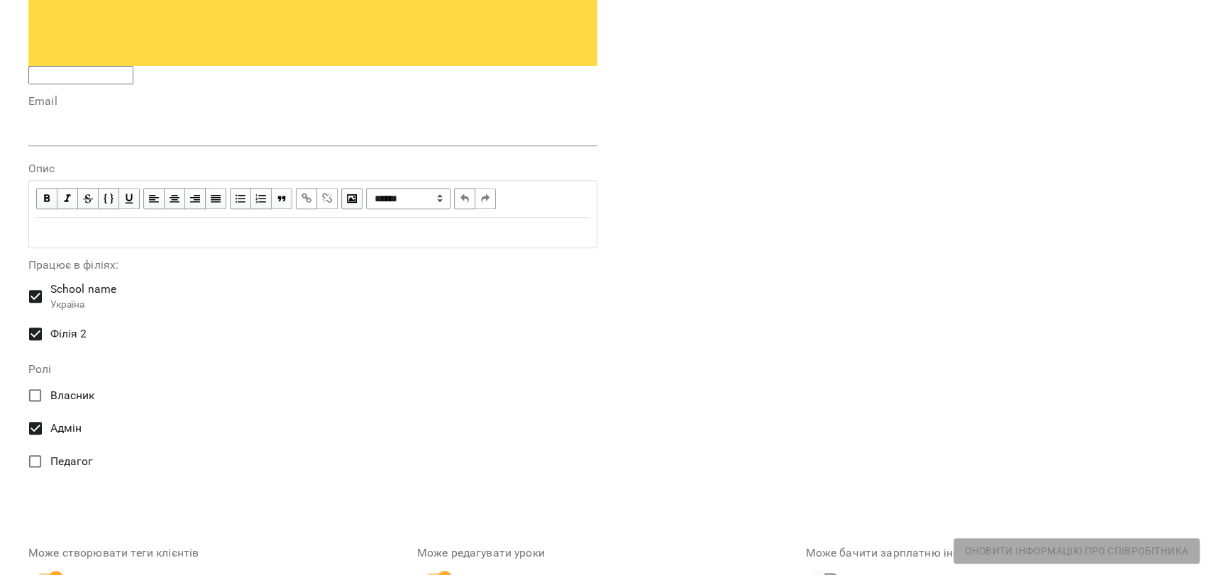
scroll to position [641, 0]
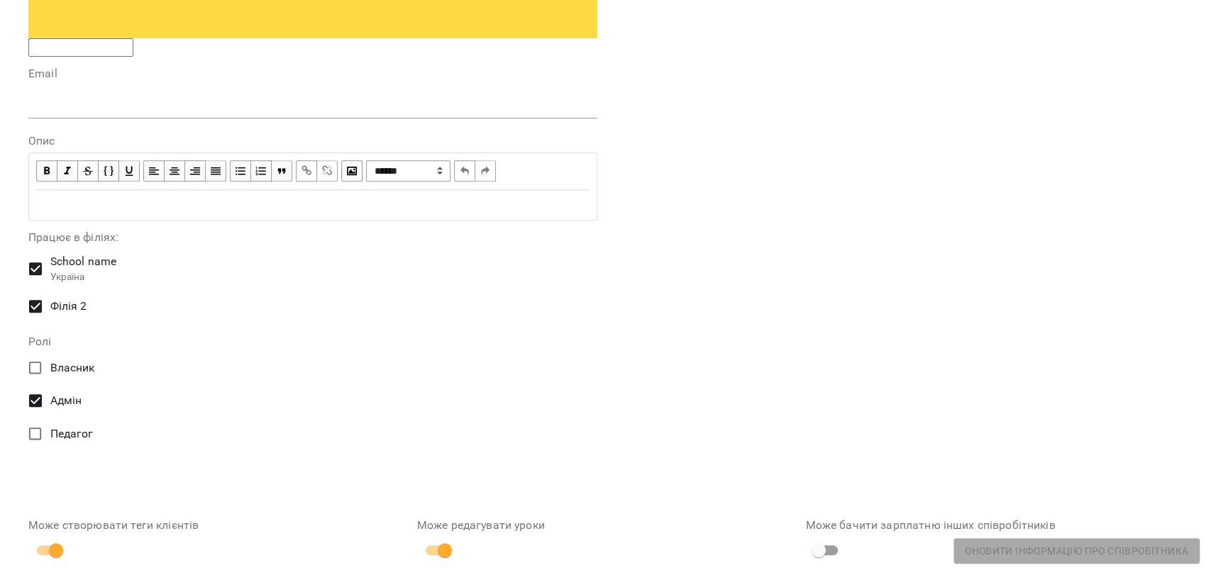
drag, startPoint x: 828, startPoint y: 217, endPoint x: 841, endPoint y: 240, distance: 27.0
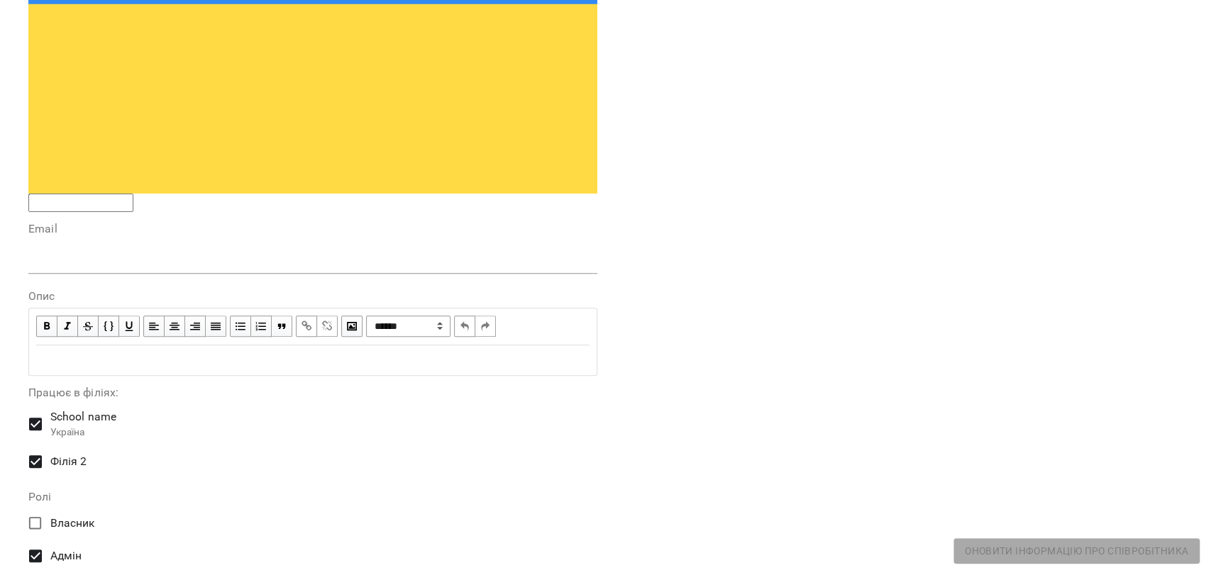
scroll to position [482, 0]
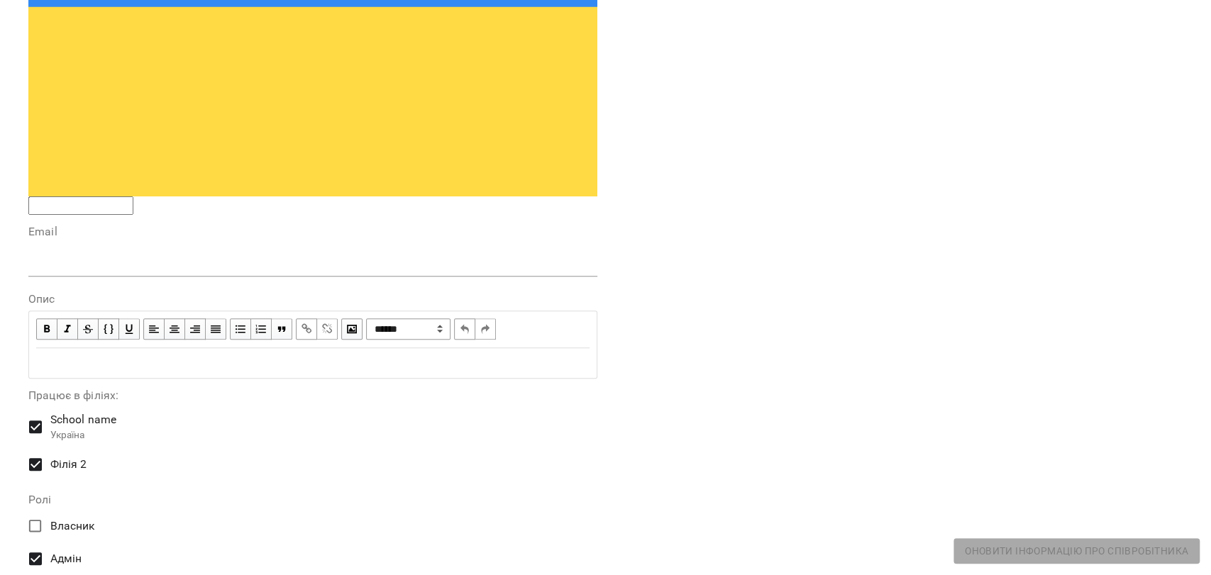
click at [65, 551] on span "Адмін" at bounding box center [66, 559] width 32 height 17
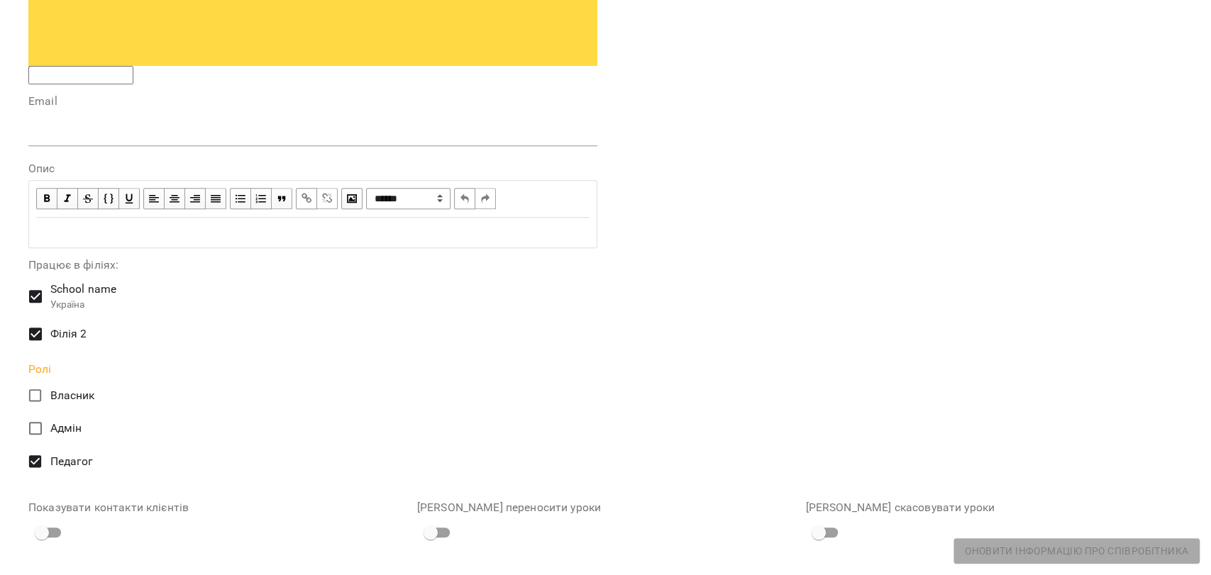
scroll to position [641, 0]
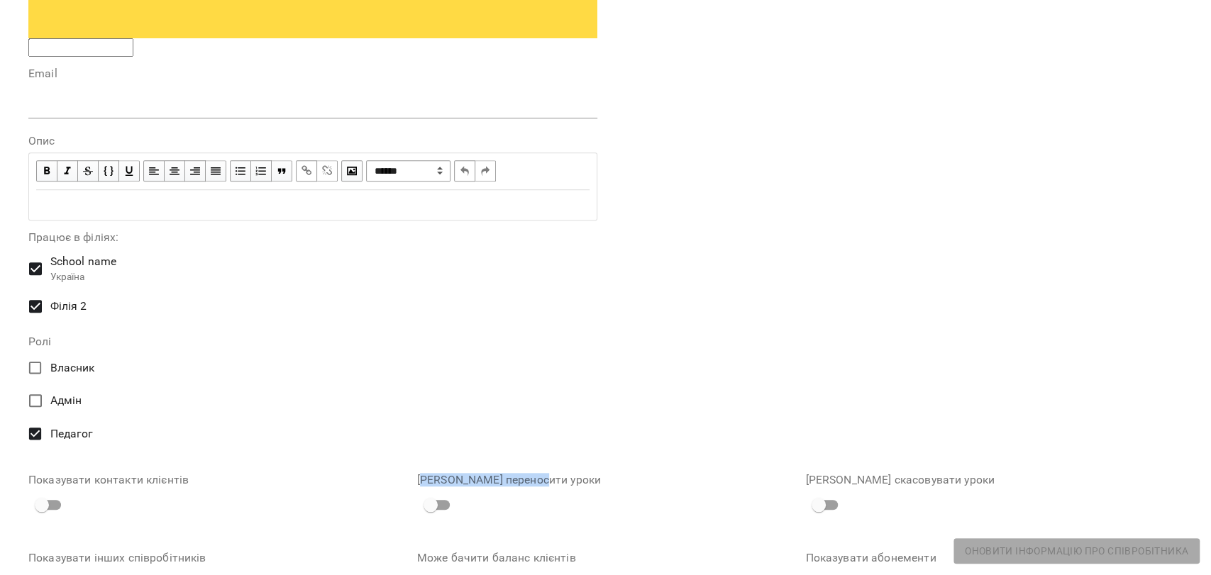
drag, startPoint x: 420, startPoint y: 101, endPoint x: 539, endPoint y: 108, distance: 119.4
click at [539, 475] on label "Може переносити уроки" at bounding box center [605, 480] width 377 height 11
drag, startPoint x: 837, startPoint y: 103, endPoint x: 853, endPoint y: 103, distance: 15.6
click at [853, 475] on label "Може скасовувати уроки" at bounding box center [993, 480] width 377 height 11
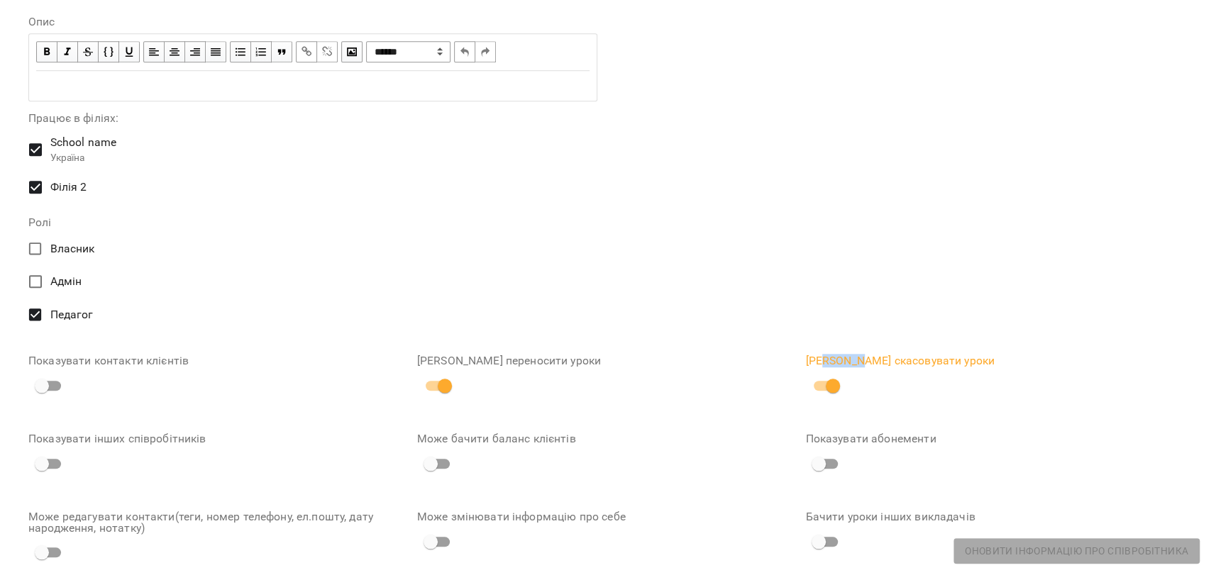
scroll to position [798, 0]
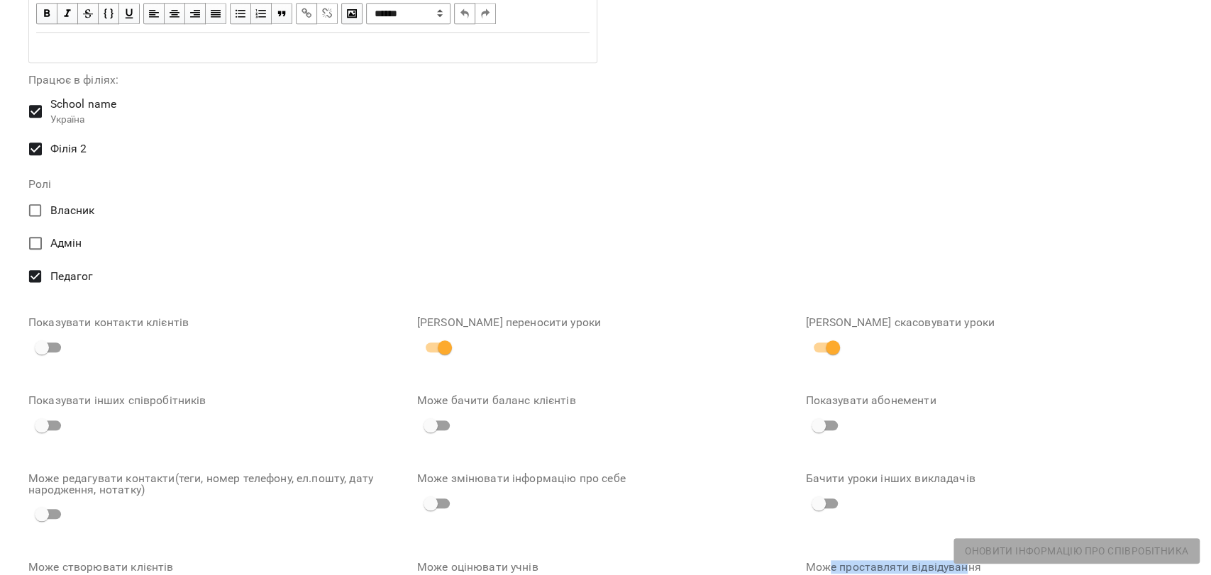
drag, startPoint x: 818, startPoint y: 190, endPoint x: 957, endPoint y: 189, distance: 139.1
click at [957, 562] on label "Може проставляти відвідування" at bounding box center [993, 567] width 377 height 11
drag, startPoint x: 473, startPoint y: 265, endPoint x: 536, endPoint y: 270, distance: 62.6
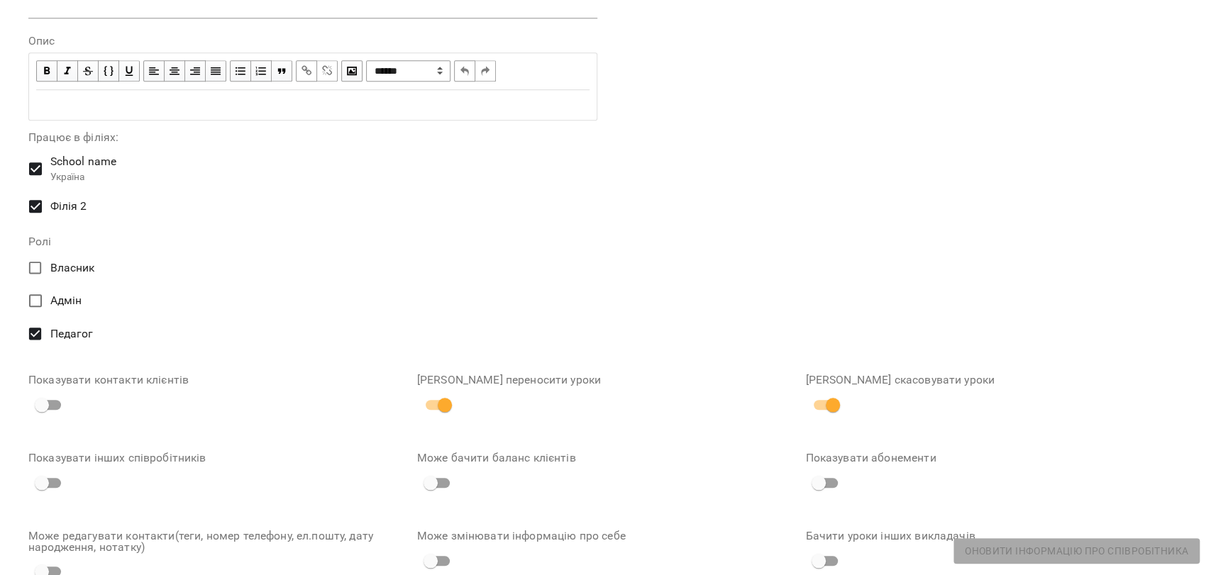
scroll to position [641, 0]
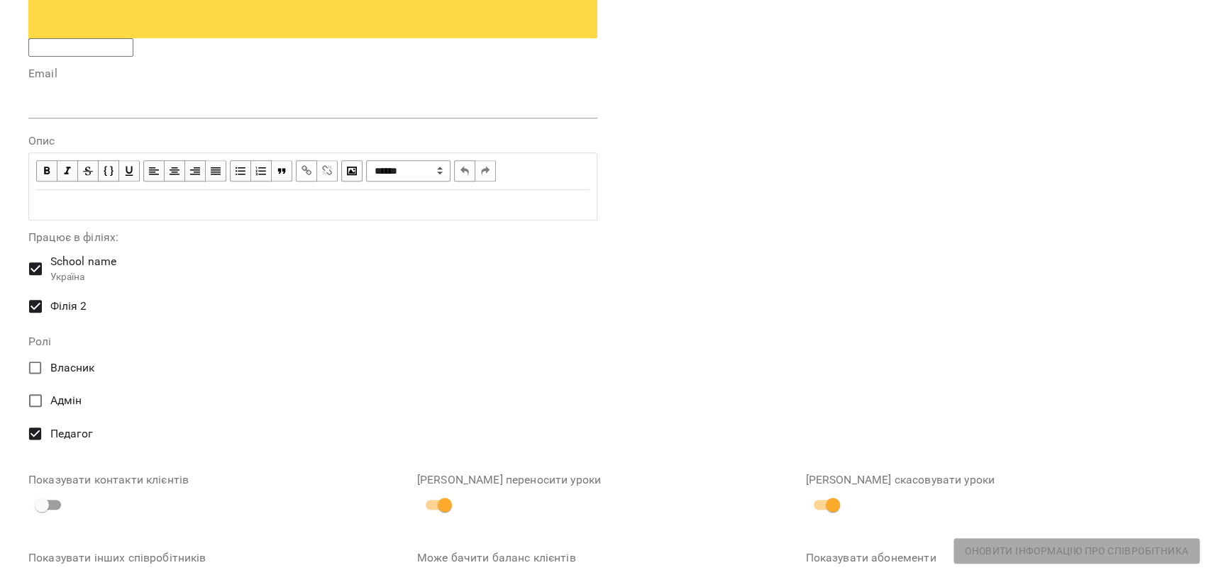
drag, startPoint x: 487, startPoint y: 255, endPoint x: 631, endPoint y: 254, distance: 143.3
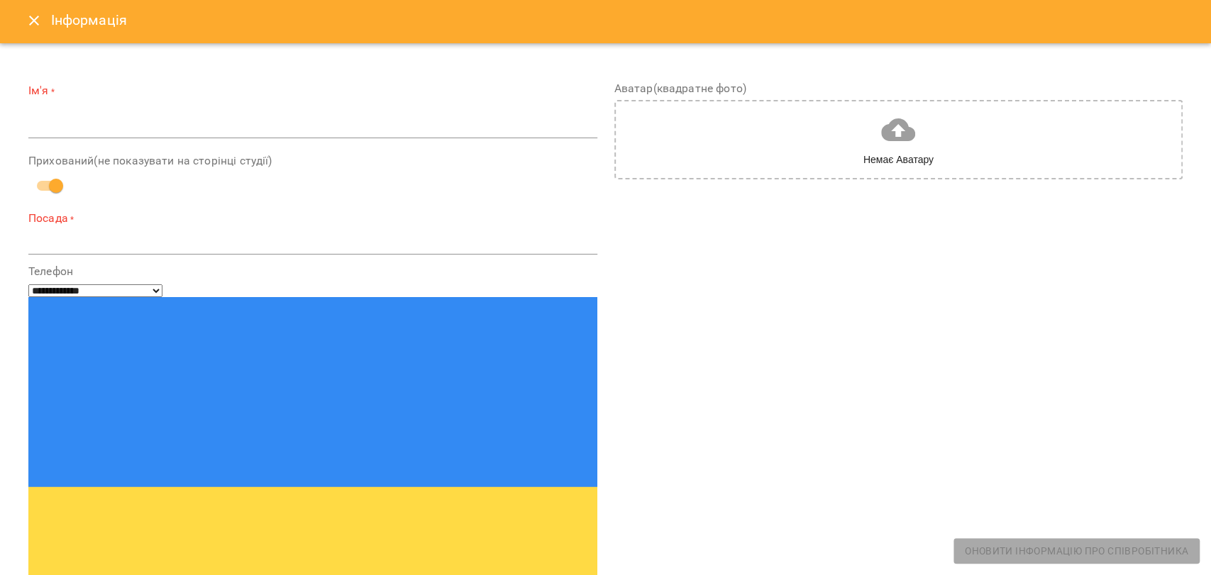
scroll to position [0, 0]
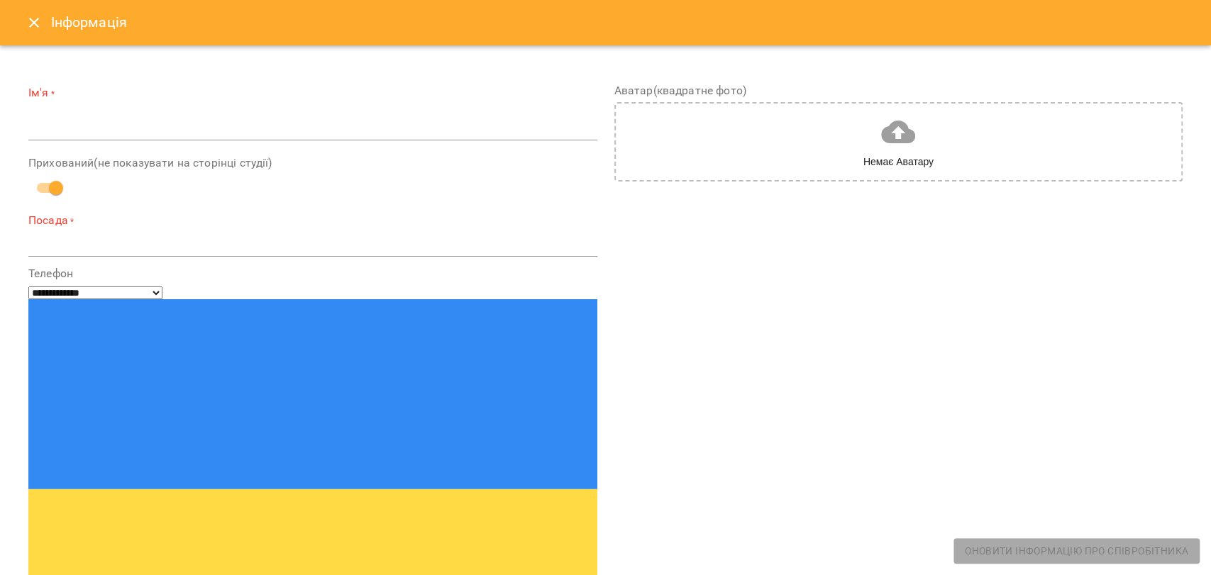
click at [33, 21] on icon "Close" at bounding box center [34, 23] width 10 height 10
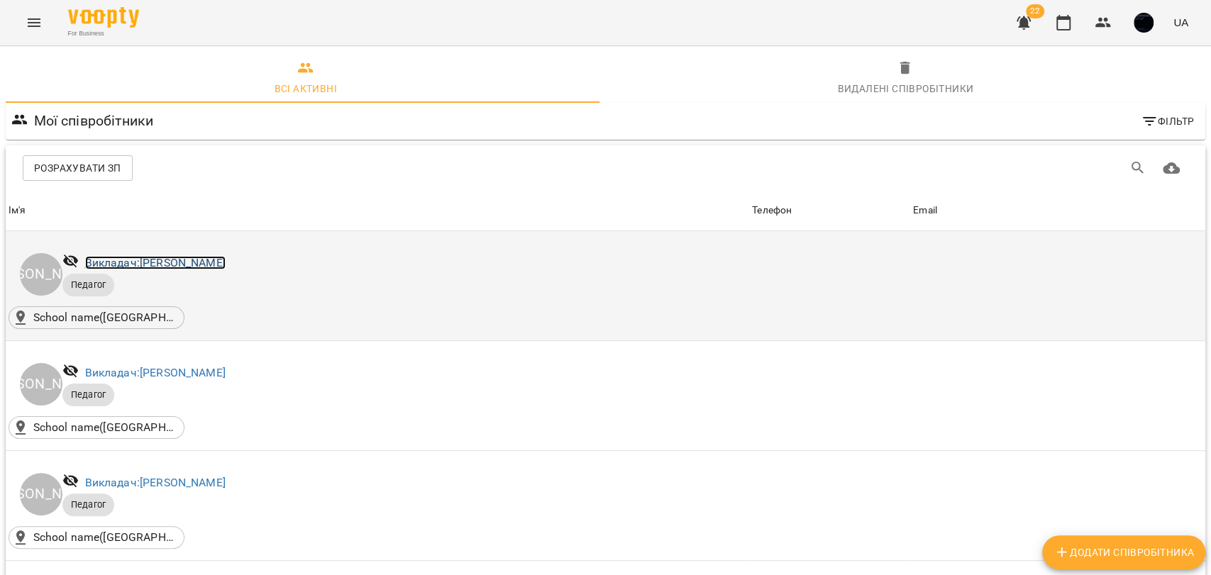
click at [155, 260] on link "Викладач: Іван Іваненко" at bounding box center [155, 262] width 140 height 13
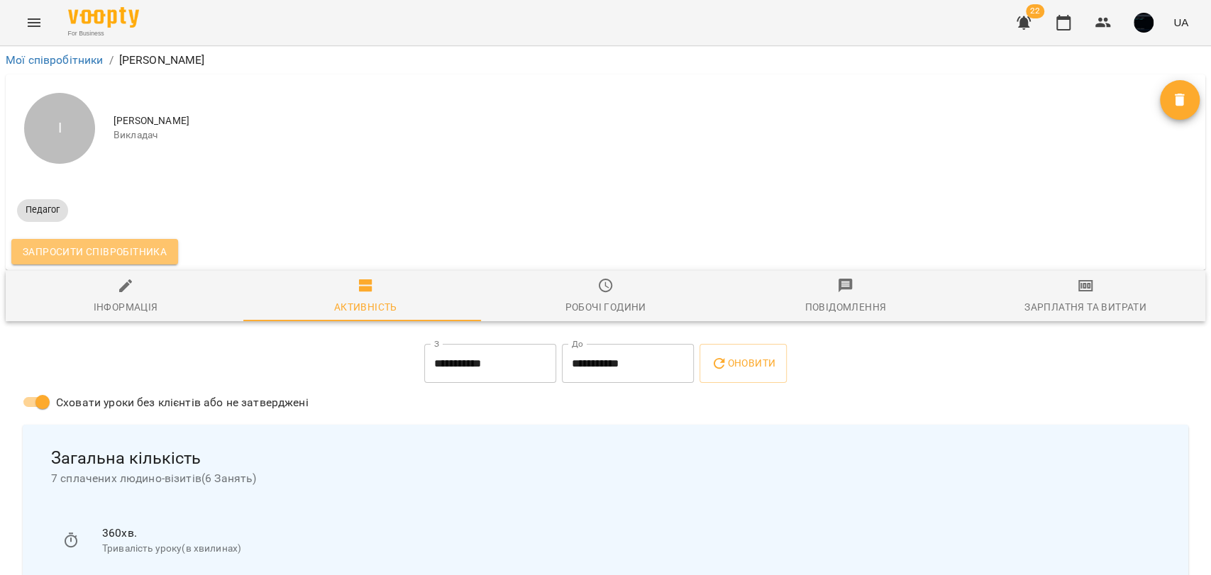
click at [106, 250] on span "Запросити співробітника" at bounding box center [95, 251] width 144 height 17
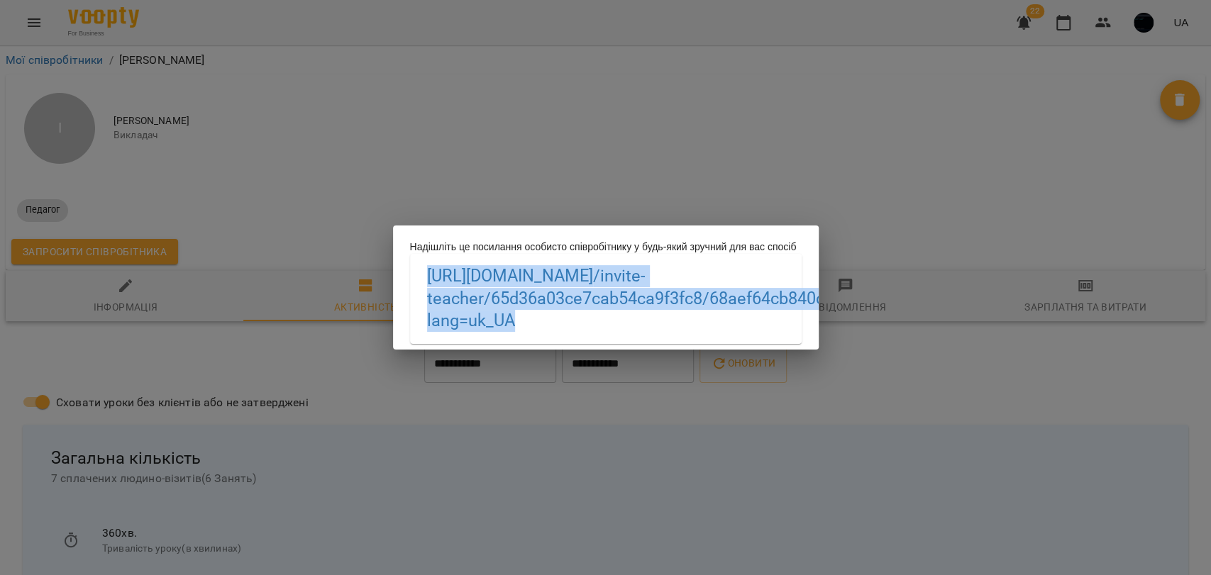
drag, startPoint x: 417, startPoint y: 275, endPoint x: 681, endPoint y: 336, distance: 270.9
click at [681, 336] on div "https://biz.voopty.com /invite-teacher/65d36a03ce7cab54ca9f3fc8/68aef64cb840d91…" at bounding box center [606, 298] width 392 height 89
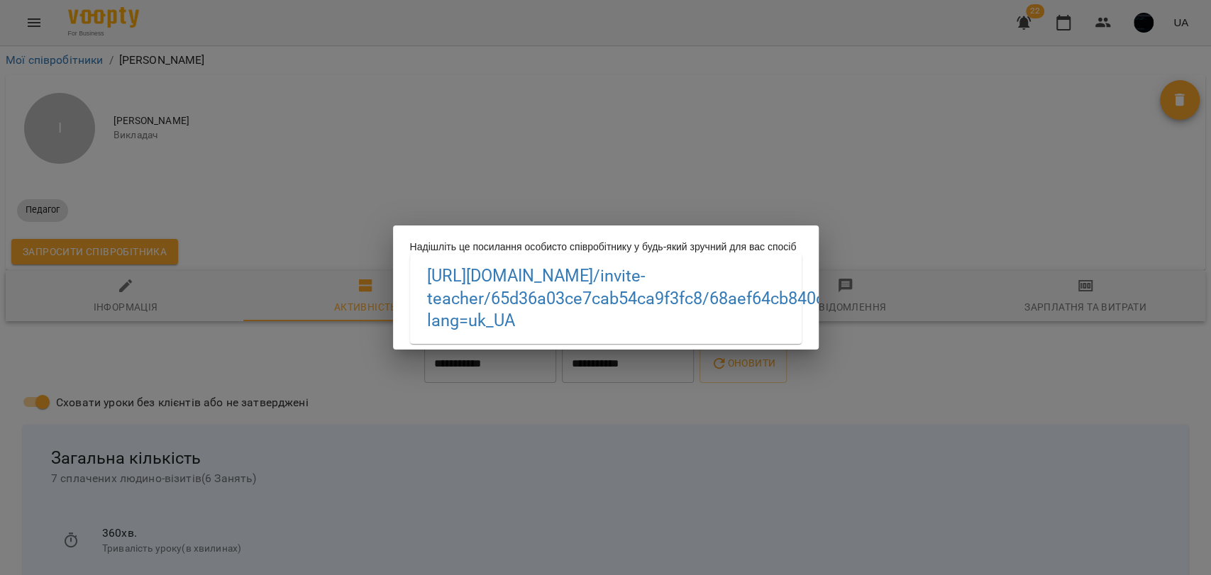
click at [575, 226] on div "Надішліть це посилання особисто співробітнику у будь-який зручний для вас спосі…" at bounding box center [606, 287] width 426 height 123
click at [306, 130] on div "Надішліть це посилання особисто співробітнику у будь-який зручний для вас спосі…" at bounding box center [605, 287] width 1211 height 575
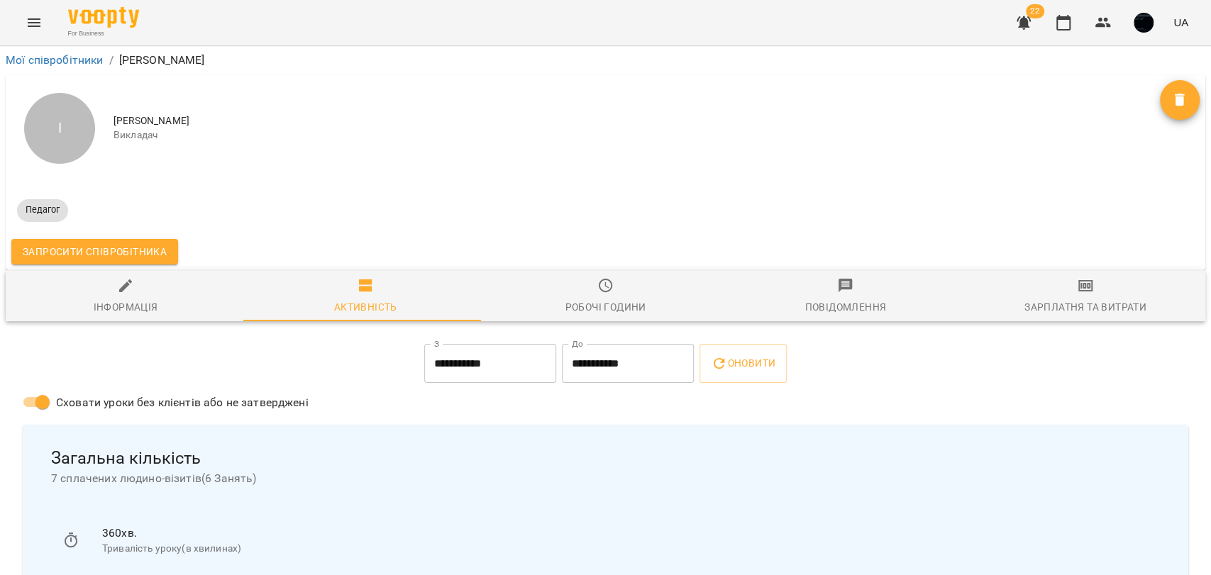
click at [597, 281] on icon "button" at bounding box center [605, 285] width 17 height 17
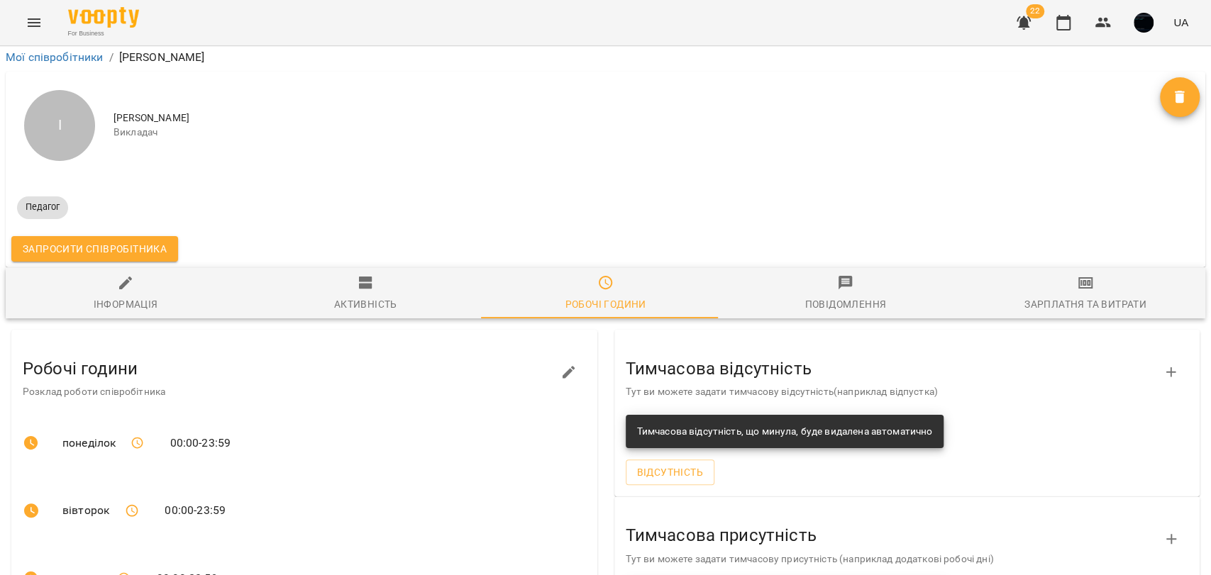
scroll to position [136, 0]
drag, startPoint x: 636, startPoint y: 223, endPoint x: 755, endPoint y: 227, distance: 118.6
click at [755, 360] on h3 "Тимчасова відсутність" at bounding box center [896, 369] width 541 height 18
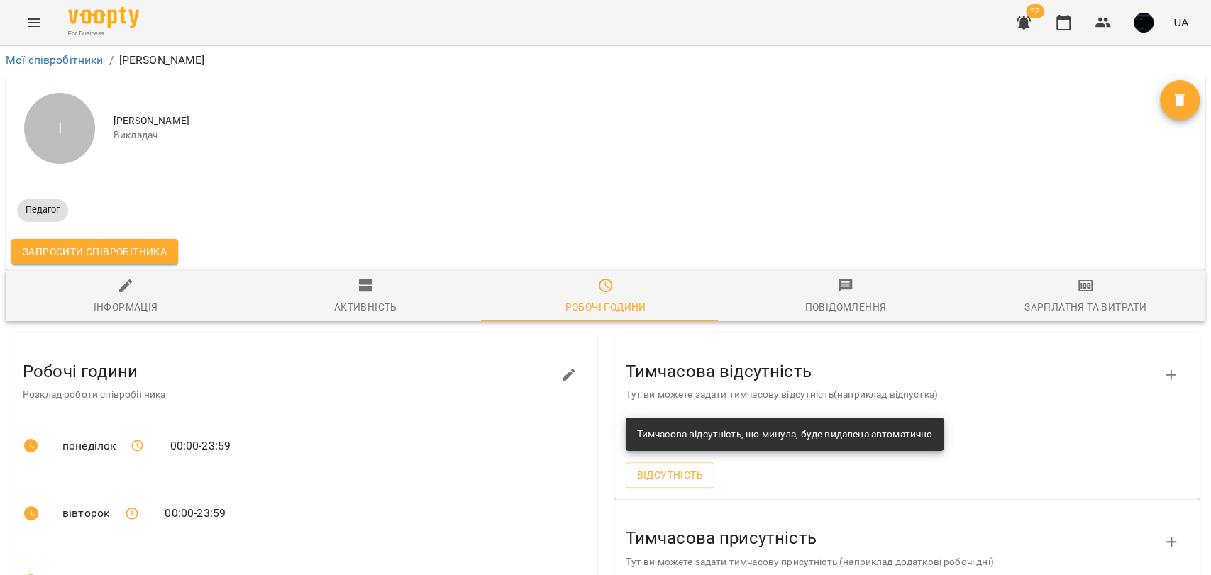
click at [1078, 280] on icon "button" at bounding box center [1085, 285] width 14 height 11
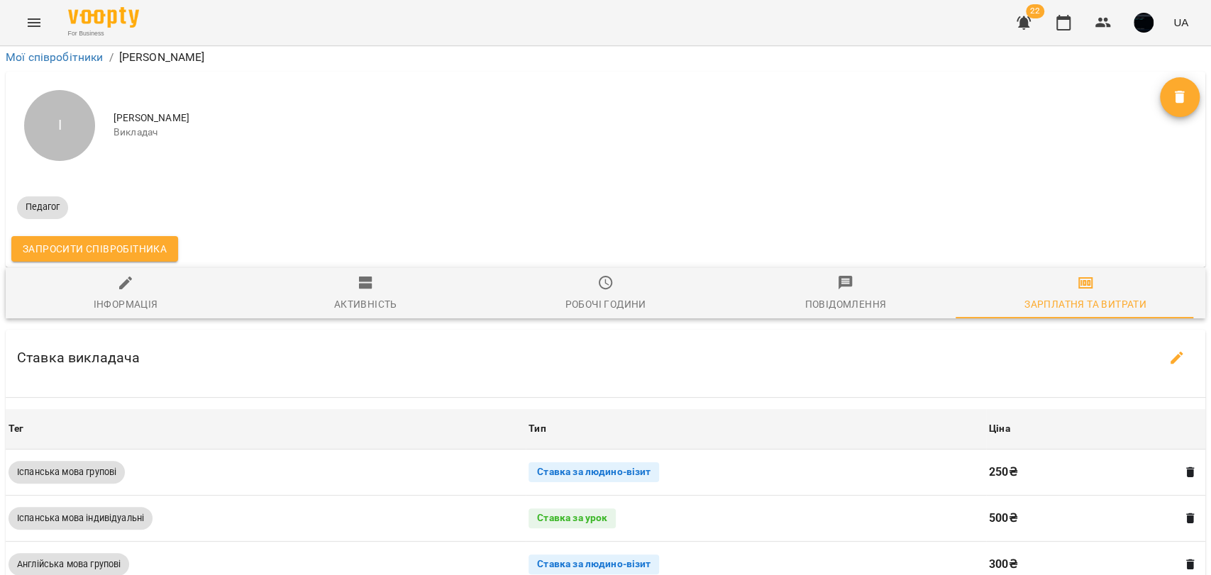
scroll to position [157, 0]
drag, startPoint x: 831, startPoint y: 193, endPoint x: 795, endPoint y: 217, distance: 43.5
drag, startPoint x: 795, startPoint y: 217, endPoint x: 837, endPoint y: 182, distance: 55.4
click at [837, 330] on div "Ставка викладача" at bounding box center [606, 358] width 1200 height 57
click at [1171, 352] on icon "button" at bounding box center [1177, 358] width 13 height 13
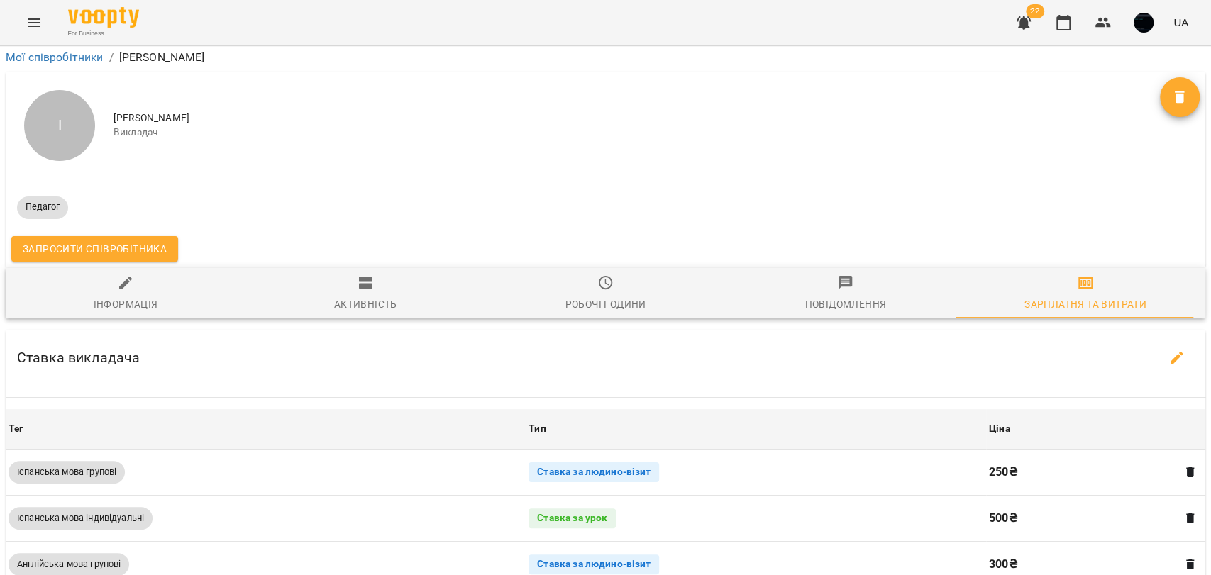
select select "*******"
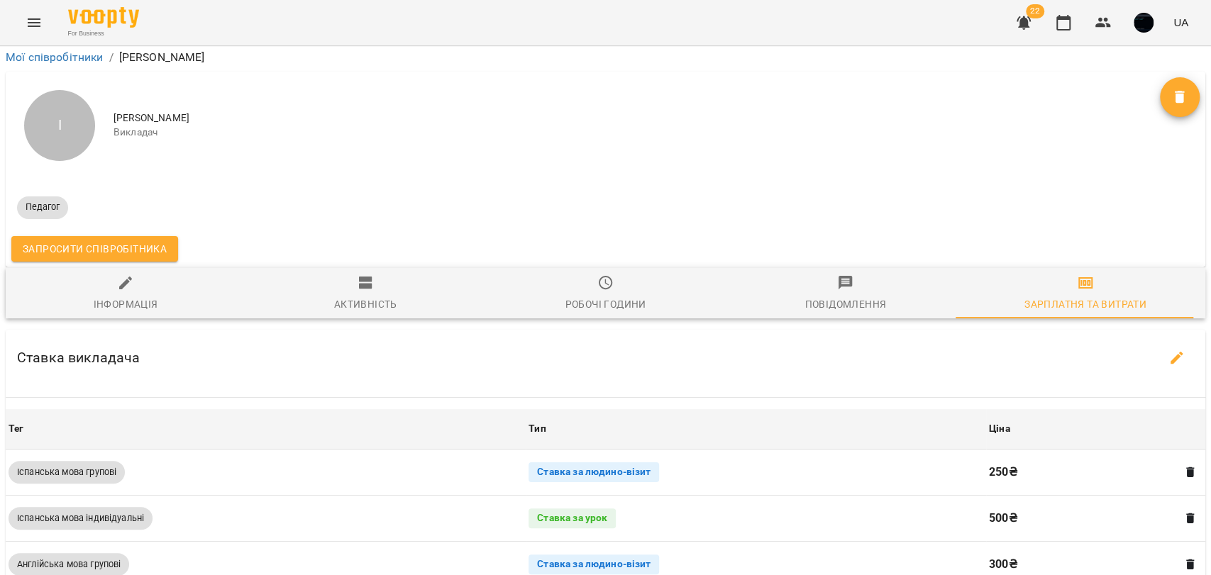
select select "*******"
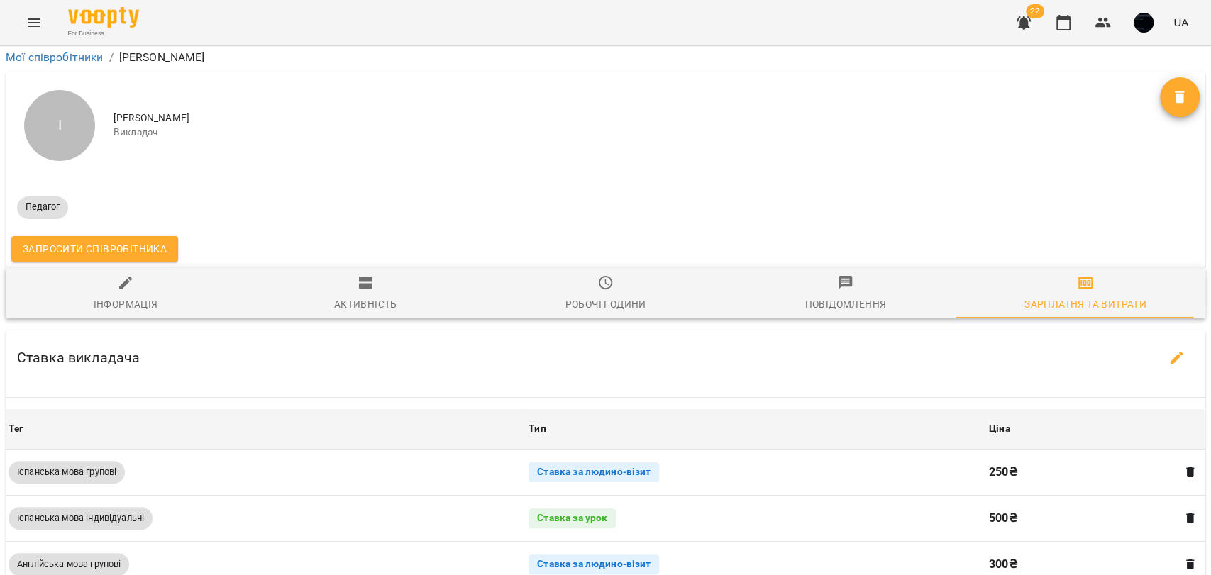
select select "*******"
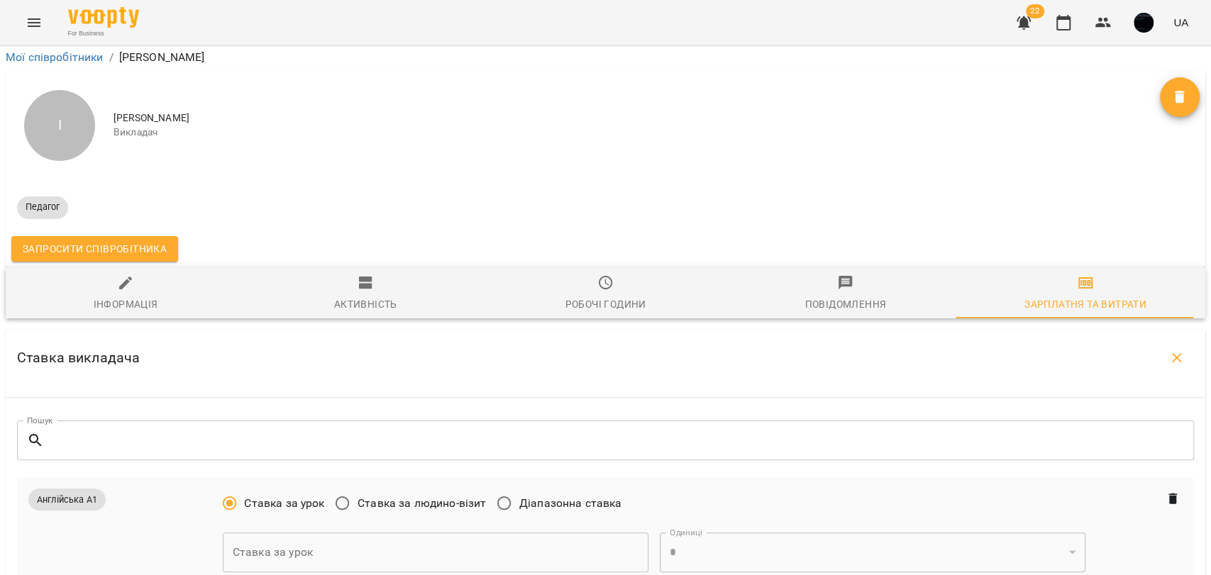
scroll to position [315, 0]
drag, startPoint x: 28, startPoint y: 192, endPoint x: 102, endPoint y: 187, distance: 74.6
click at [99, 483] on div "Англійська А1" at bounding box center [120, 499] width 194 height 33
click at [264, 533] on input "text" at bounding box center [436, 553] width 426 height 40
drag, startPoint x: 48, startPoint y: 194, endPoint x: 89, endPoint y: 192, distance: 41.9
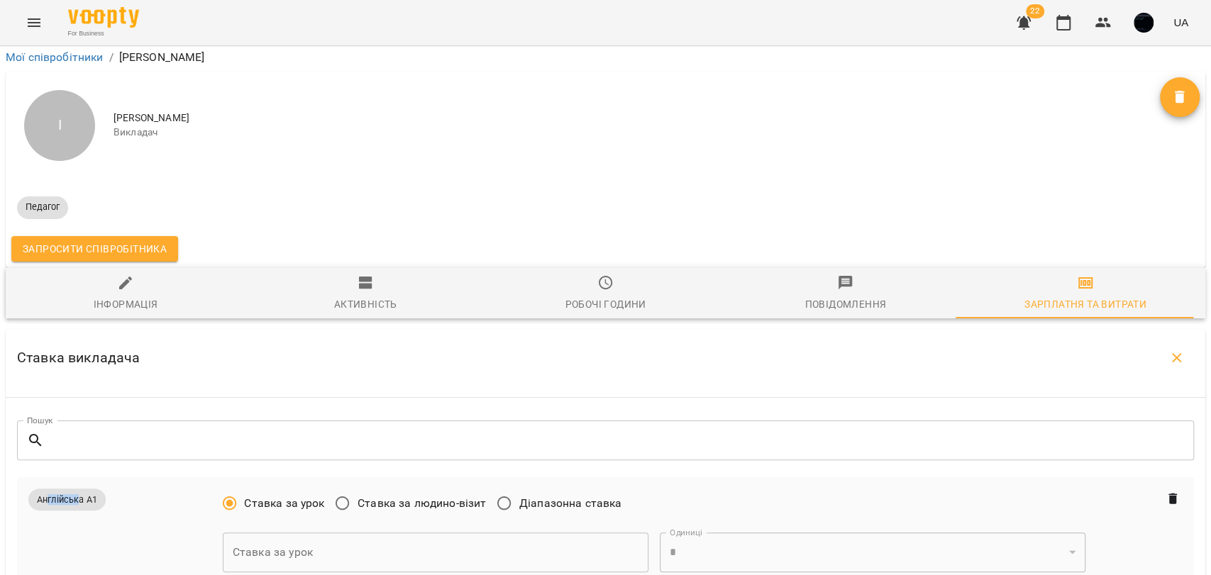
click at [79, 489] on span "Англійська А1" at bounding box center [66, 500] width 77 height 22
click at [243, 533] on input "text" at bounding box center [436, 553] width 426 height 40
click at [397, 495] on span "Ставка за людино-візит" at bounding box center [422, 503] width 128 height 17
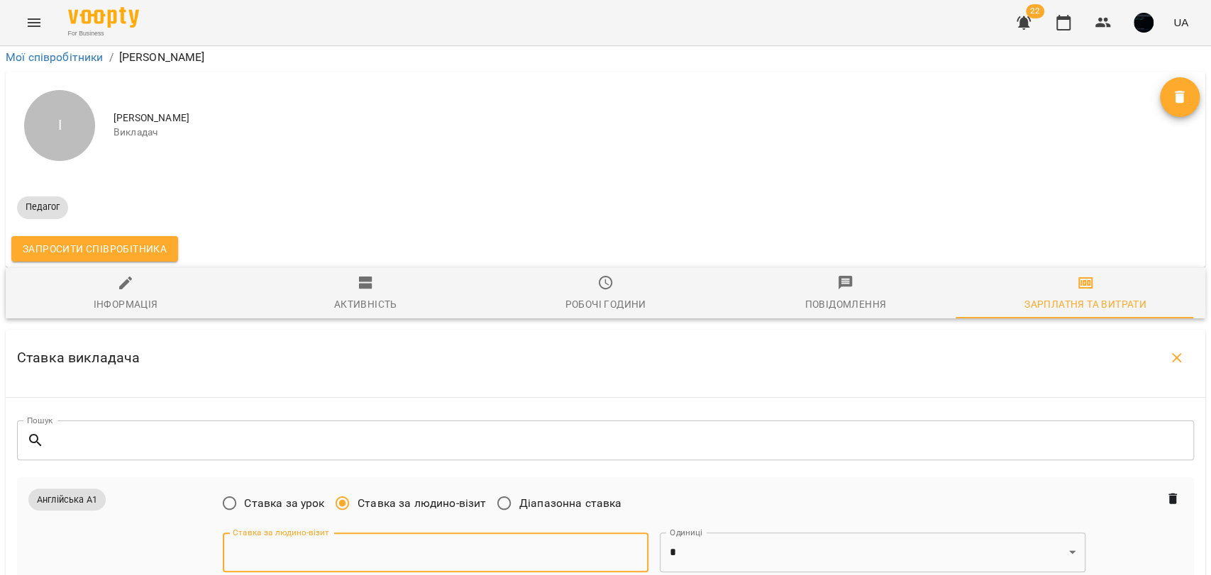
click at [419, 533] on input "text" at bounding box center [436, 553] width 426 height 40
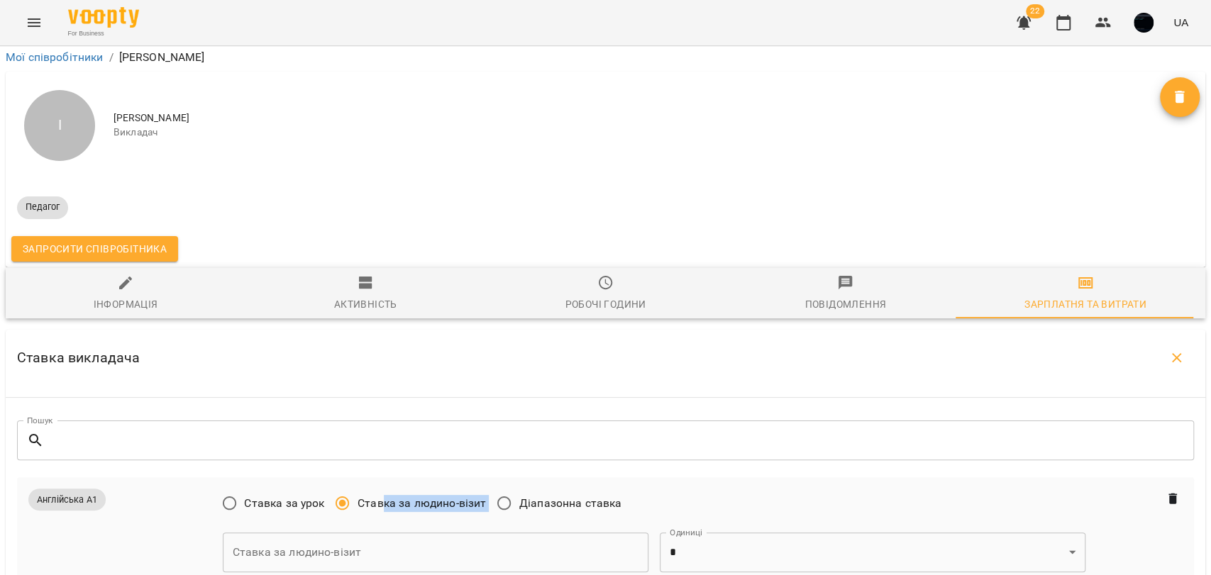
click at [485, 489] on div "Ставка за урок Ставка за людино-візит Діапазонна ставка" at bounding box center [428, 505] width 411 height 33
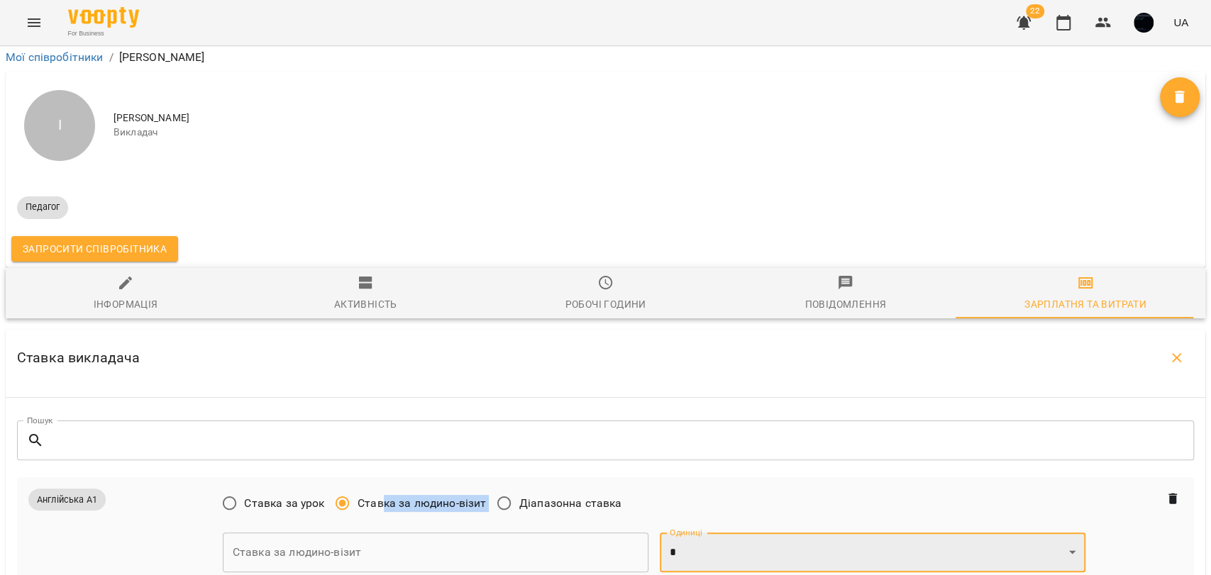
drag, startPoint x: 692, startPoint y: 239, endPoint x: 664, endPoint y: 249, distance: 29.4
click at [692, 533] on select "* *" at bounding box center [873, 553] width 426 height 40
select select "*"
click at [660, 533] on select "* *" at bounding box center [873, 553] width 426 height 40
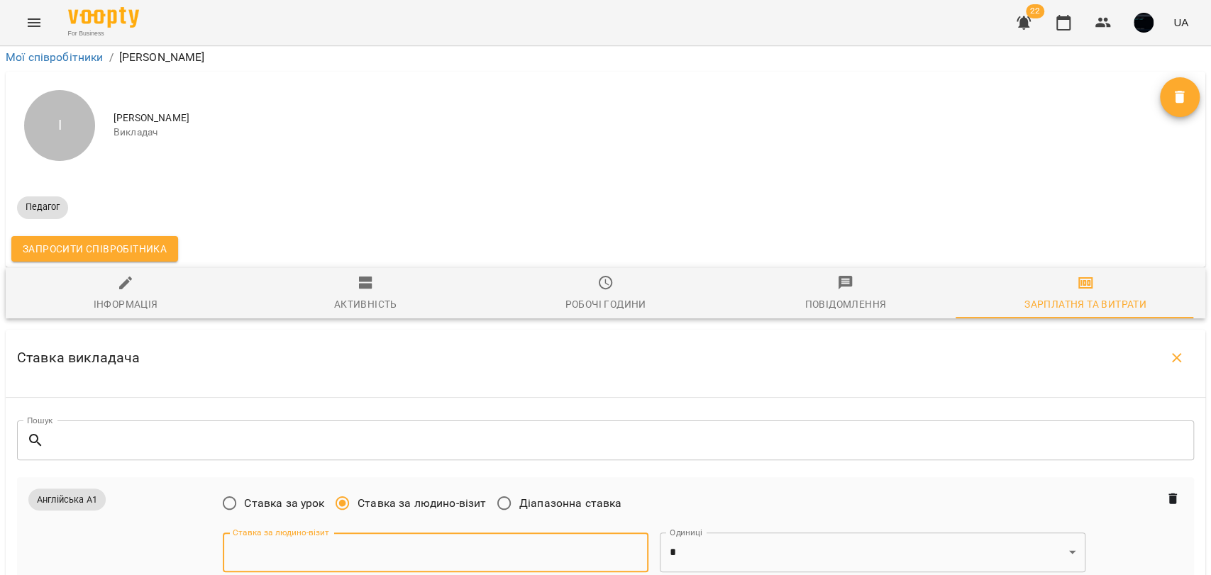
click at [537, 533] on input "text" at bounding box center [436, 553] width 426 height 40
drag, startPoint x: 253, startPoint y: 245, endPoint x: 211, endPoint y: 240, distance: 41.5
click at [211, 483] on div "Англійська А1 Ставка за урок Ставка за людино-візит Діапазонна ставка Ставка за…" at bounding box center [606, 530] width 1166 height 95
click at [240, 533] on input "**" at bounding box center [436, 553] width 426 height 40
type input "**"
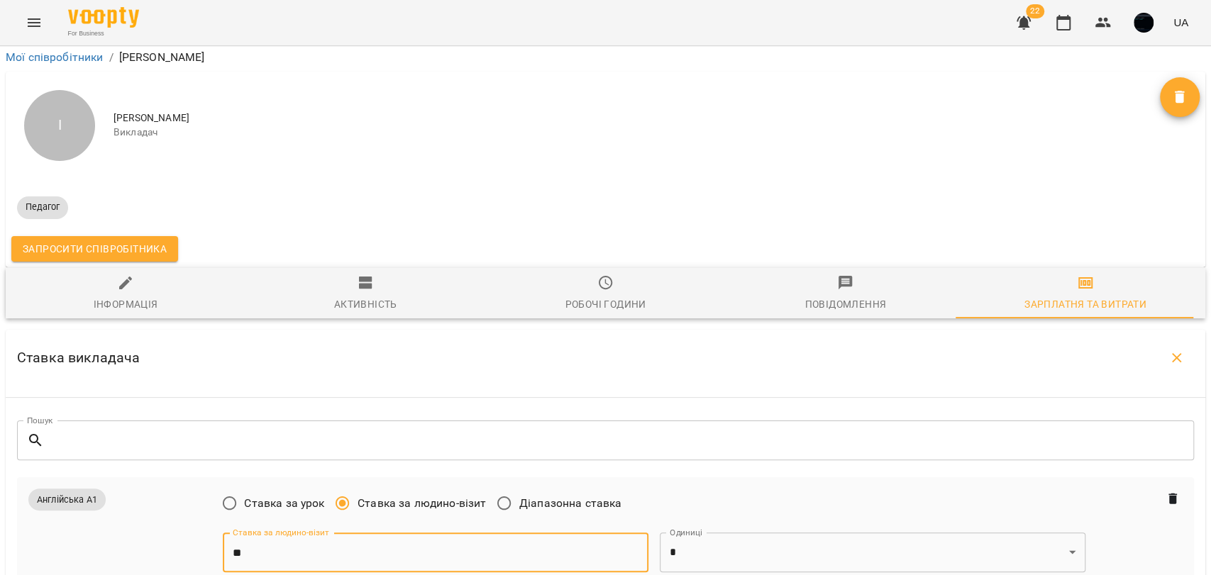
click at [519, 495] on span "Діапазонна ставка" at bounding box center [570, 503] width 103 height 17
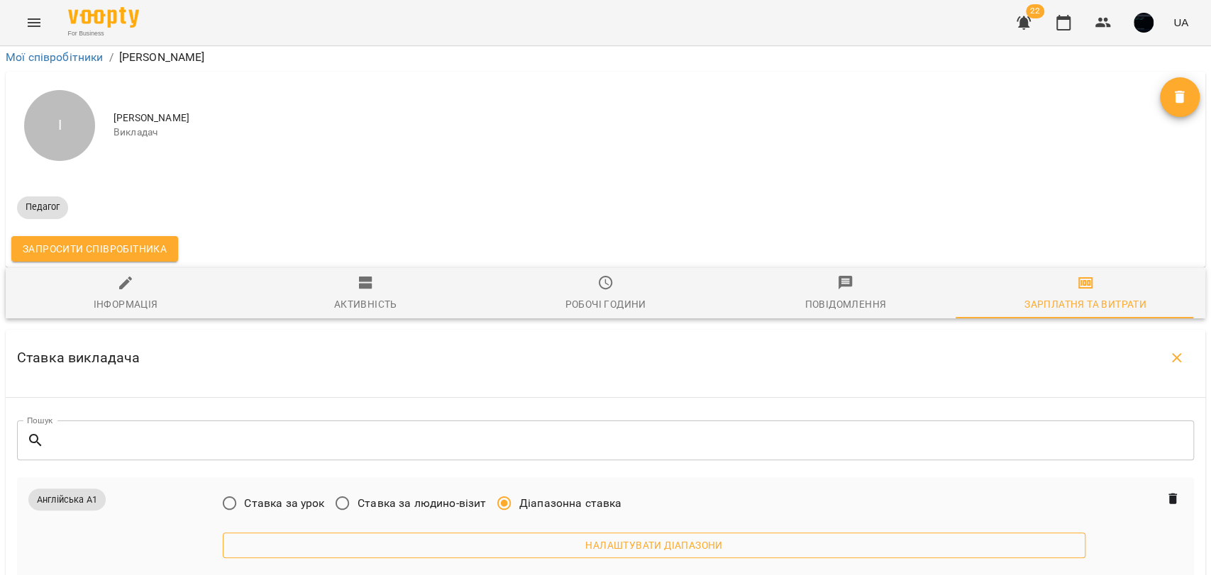
click at [560, 537] on span "Налаштувати діапазони" at bounding box center [654, 545] width 840 height 17
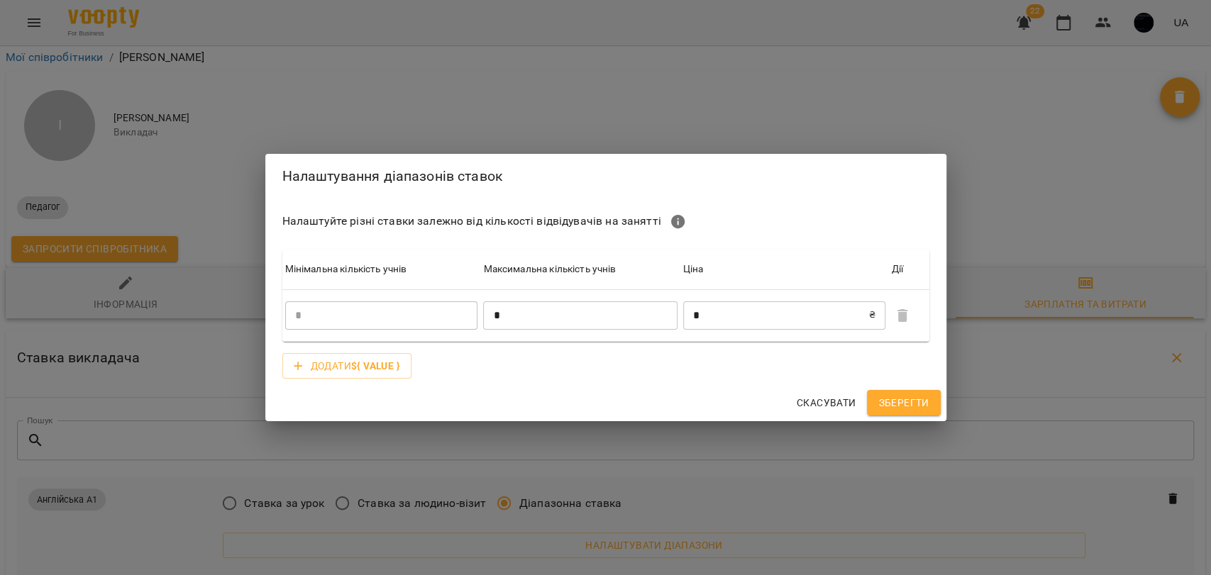
click at [524, 313] on input "*" at bounding box center [580, 316] width 194 height 28
type input "*"
click at [719, 307] on input "*" at bounding box center [776, 316] width 186 height 28
type input "***"
click at [341, 359] on span "Додати ${ value }" at bounding box center [355, 366] width 89 height 17
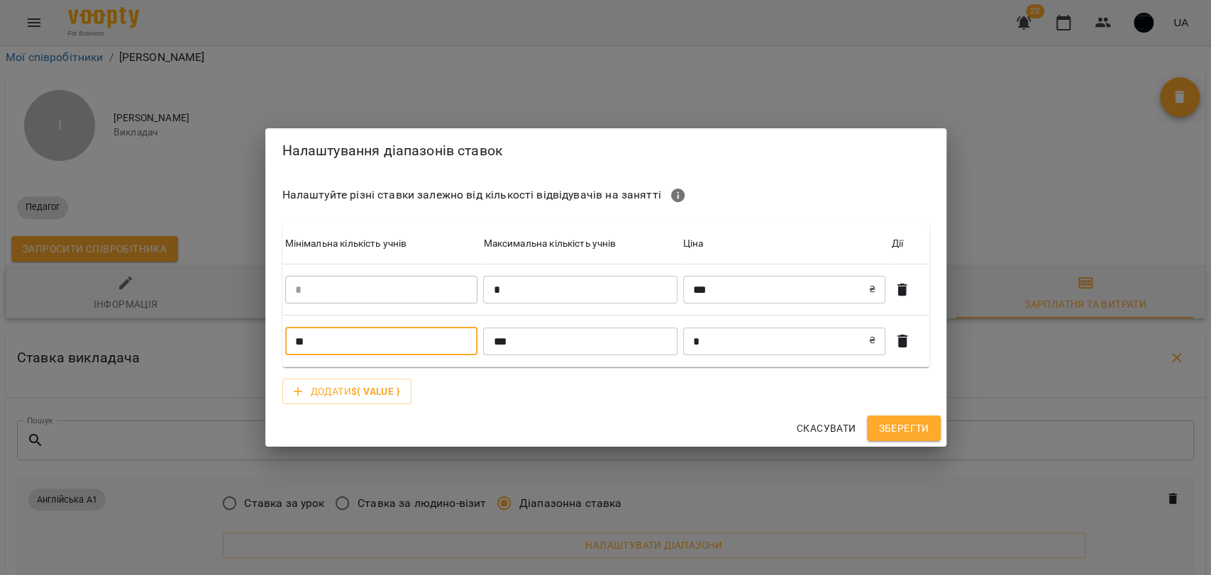
click at [321, 336] on input "**" at bounding box center [381, 341] width 193 height 28
type input "*"
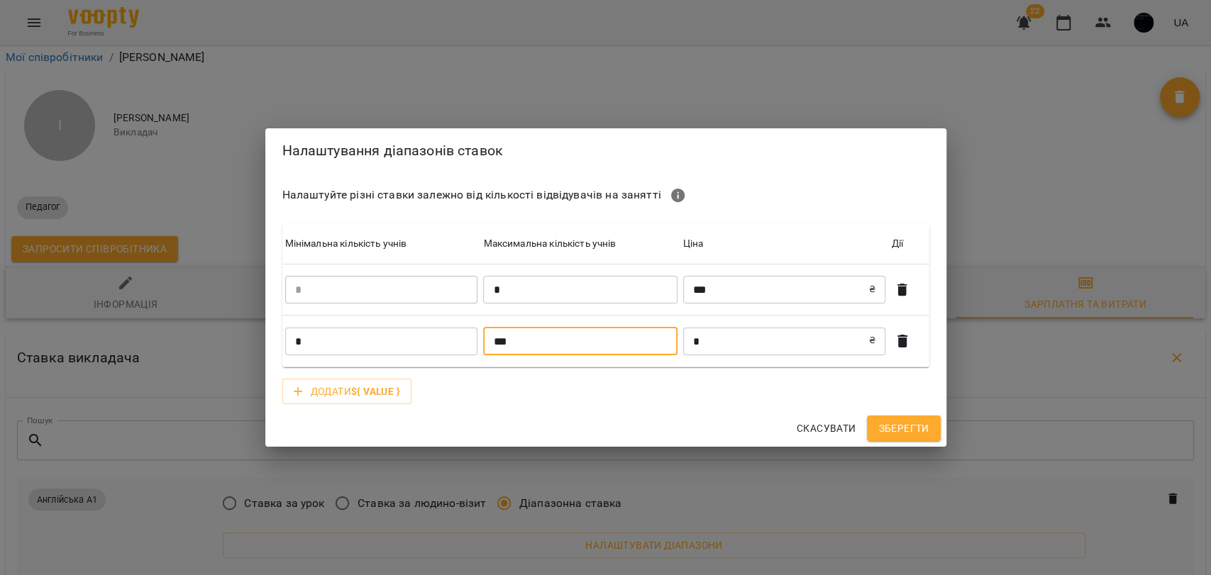
click at [542, 336] on input "***" at bounding box center [580, 341] width 194 height 28
type input "*"
click at [712, 340] on input "*" at bounding box center [776, 341] width 186 height 28
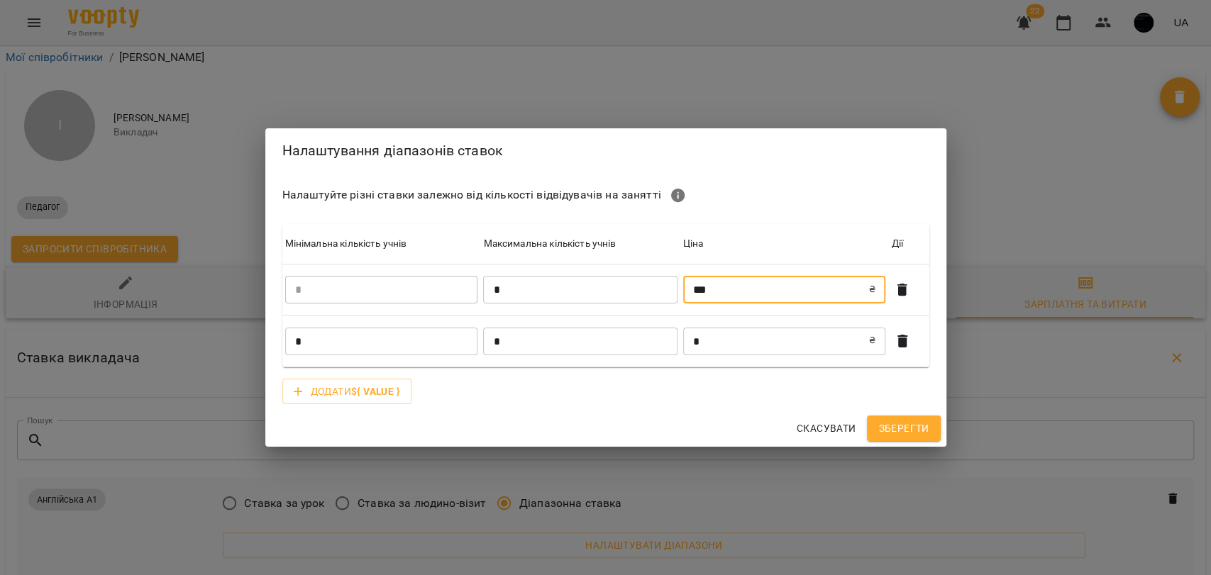
drag, startPoint x: 721, startPoint y: 284, endPoint x: 678, endPoint y: 285, distance: 42.6
click at [678, 285] on tr "* ​ * ​ *** ₴ ​" at bounding box center [605, 290] width 647 height 52
click at [813, 416] on button "Скасувати" at bounding box center [826, 429] width 71 height 26
type input "*"
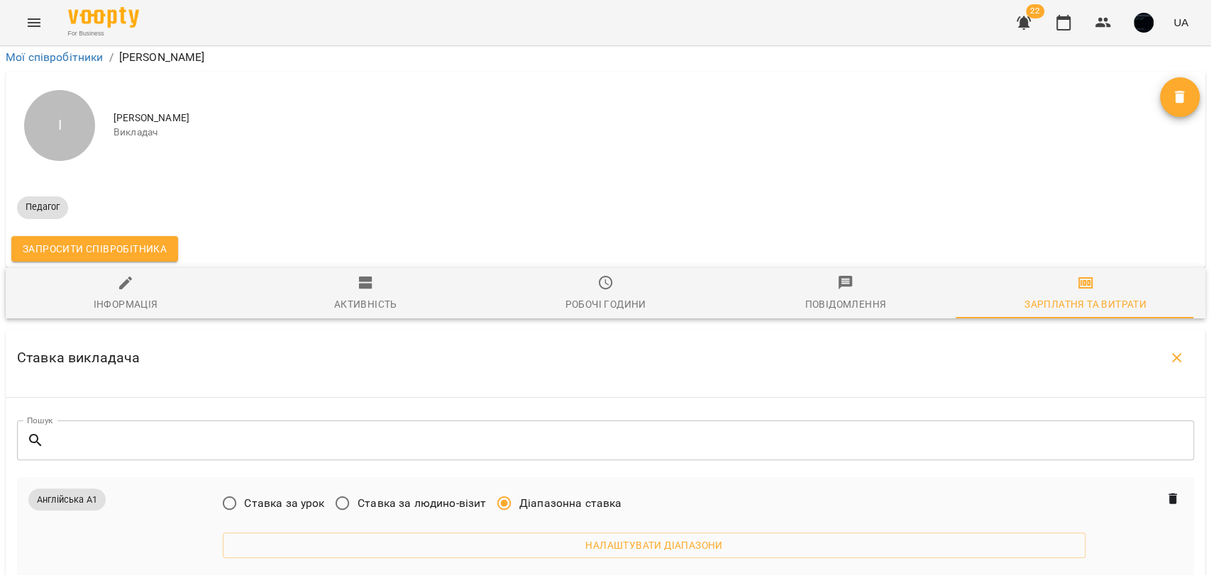
scroll to position [0, 0]
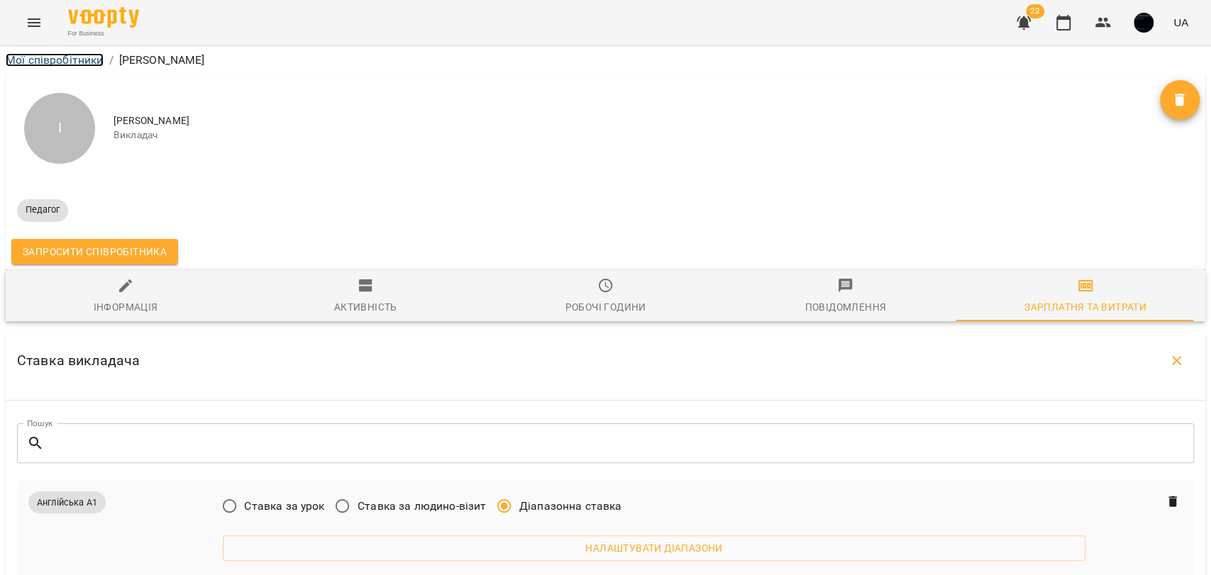
click at [101, 63] on link "Мої співробітники" at bounding box center [55, 59] width 98 height 13
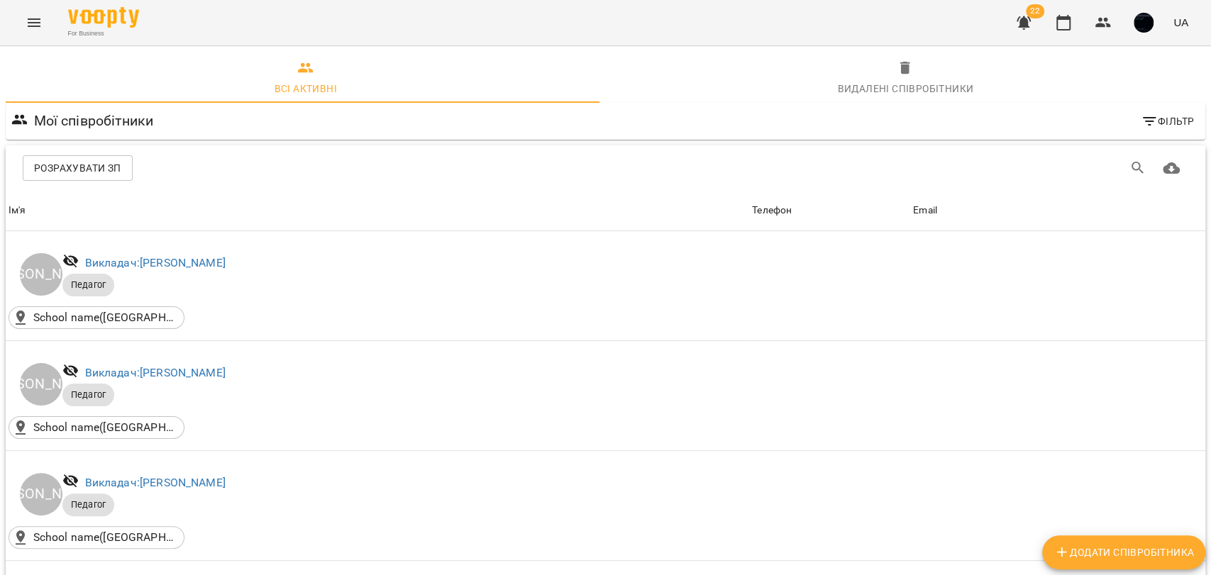
click at [81, 167] on span "Розрахувати ЗП" at bounding box center [77, 168] width 87 height 17
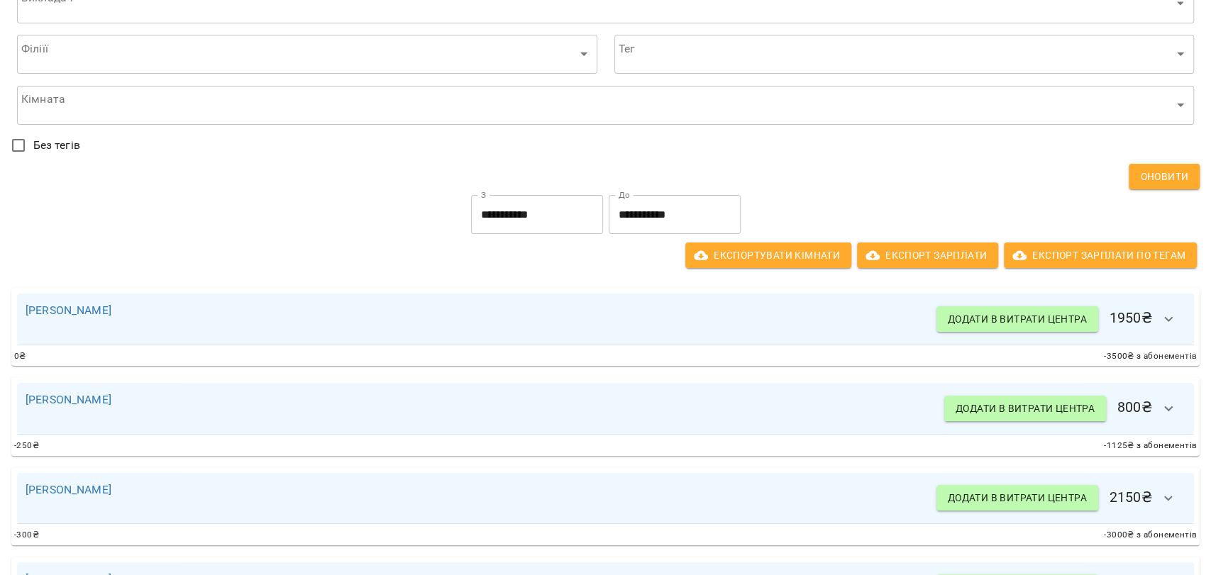
scroll to position [157, 0]
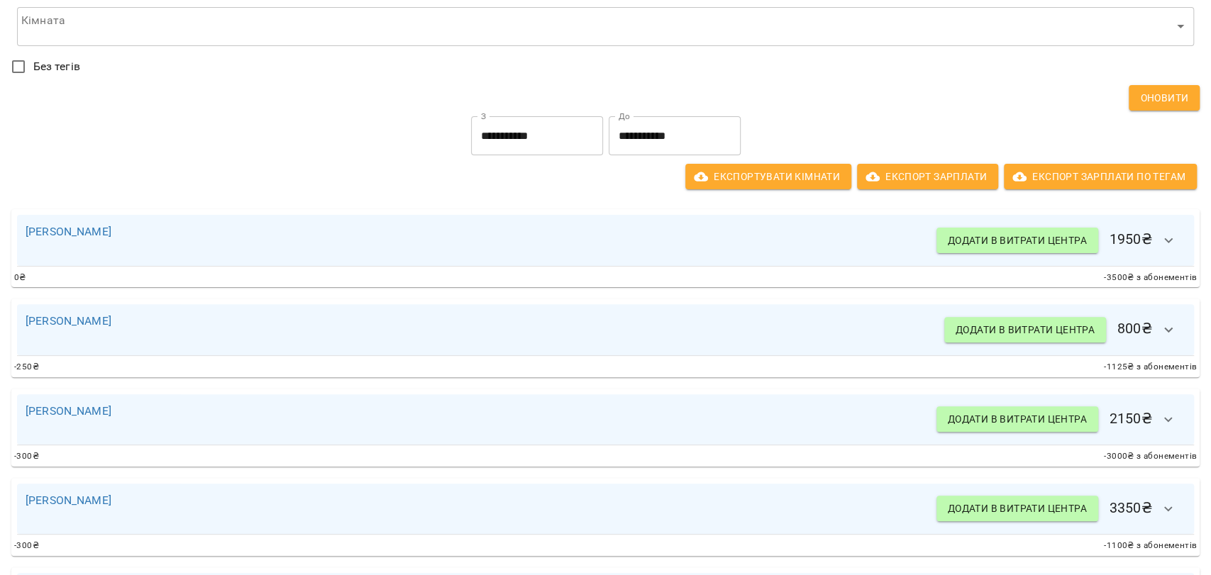
click at [482, 138] on input "**********" at bounding box center [537, 136] width 132 height 40
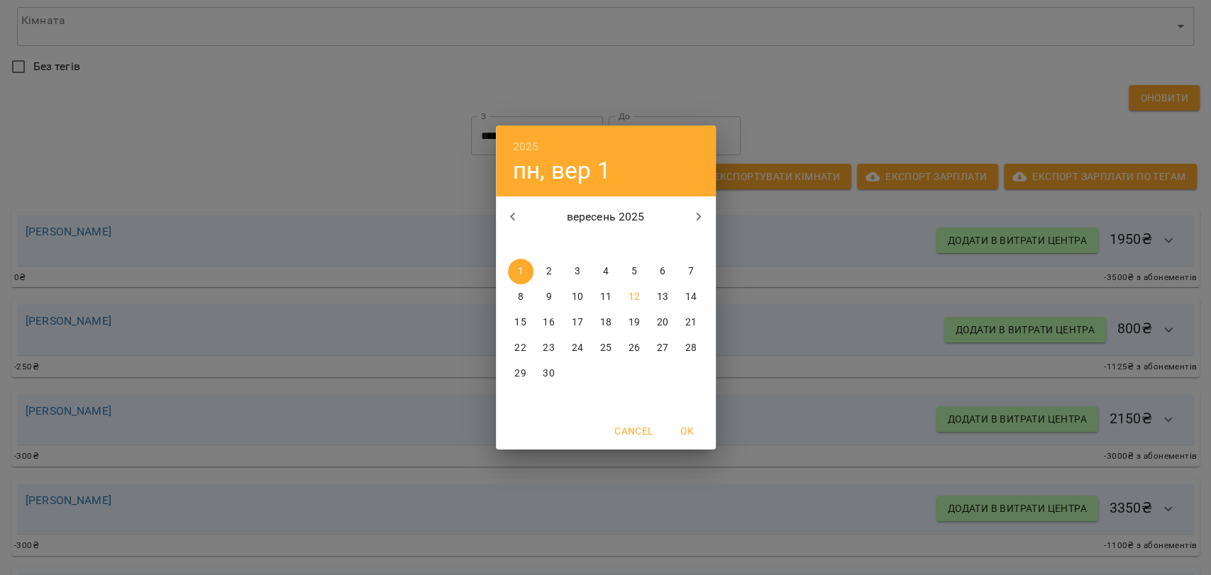
click at [827, 226] on div "2025 пн, вер 1 вересень 2025 пн вт ср чт пт сб нд 1 2 3 4 5 6 7 8 9 10 11 12 13…" at bounding box center [605, 287] width 1211 height 575
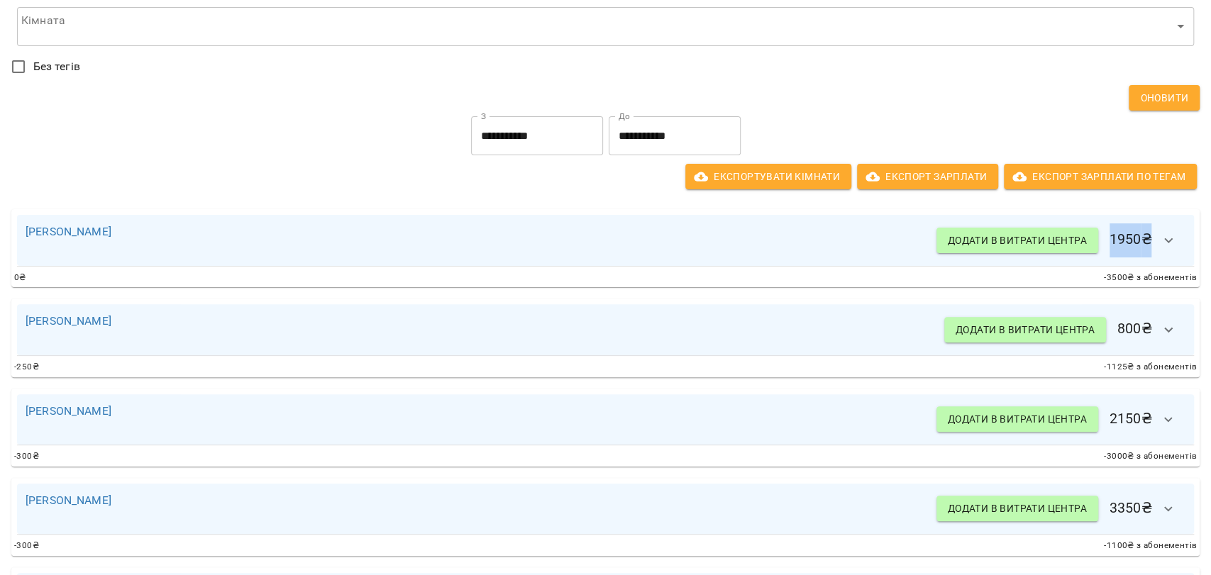
drag, startPoint x: 1101, startPoint y: 239, endPoint x: 1144, endPoint y: 239, distance: 42.6
click at [1144, 239] on h6 "Додати в витрати центра 1950 ₴" at bounding box center [1060, 240] width 249 height 34
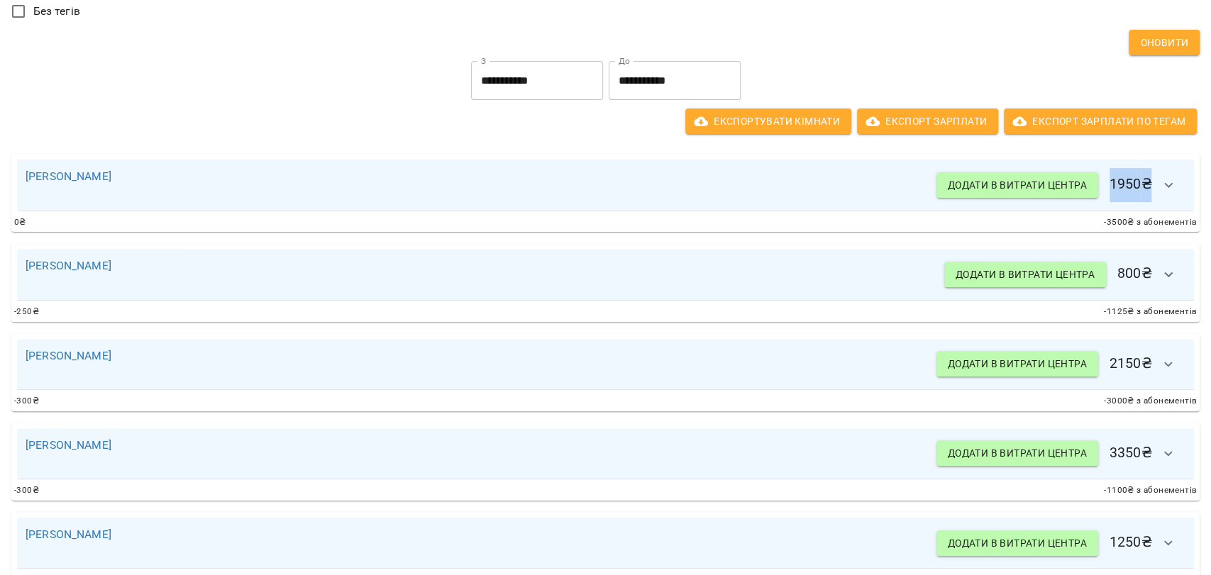
scroll to position [236, 0]
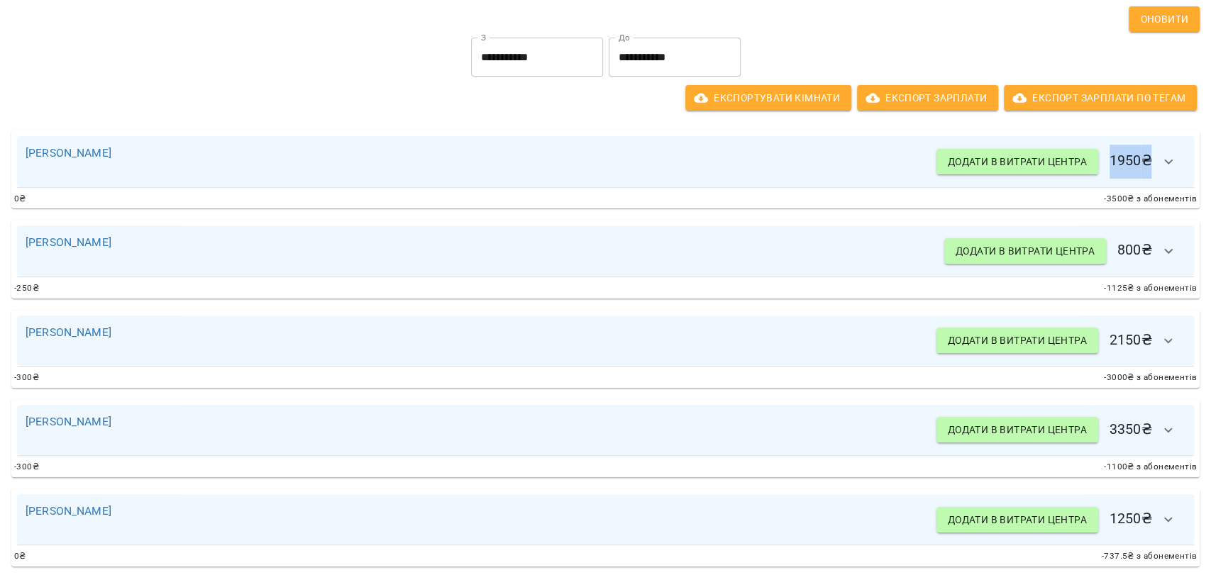
click at [1112, 159] on h6 "Додати в витрати центра 1950 ₴" at bounding box center [1060, 162] width 249 height 34
click at [1160, 163] on icon "button" at bounding box center [1168, 161] width 17 height 17
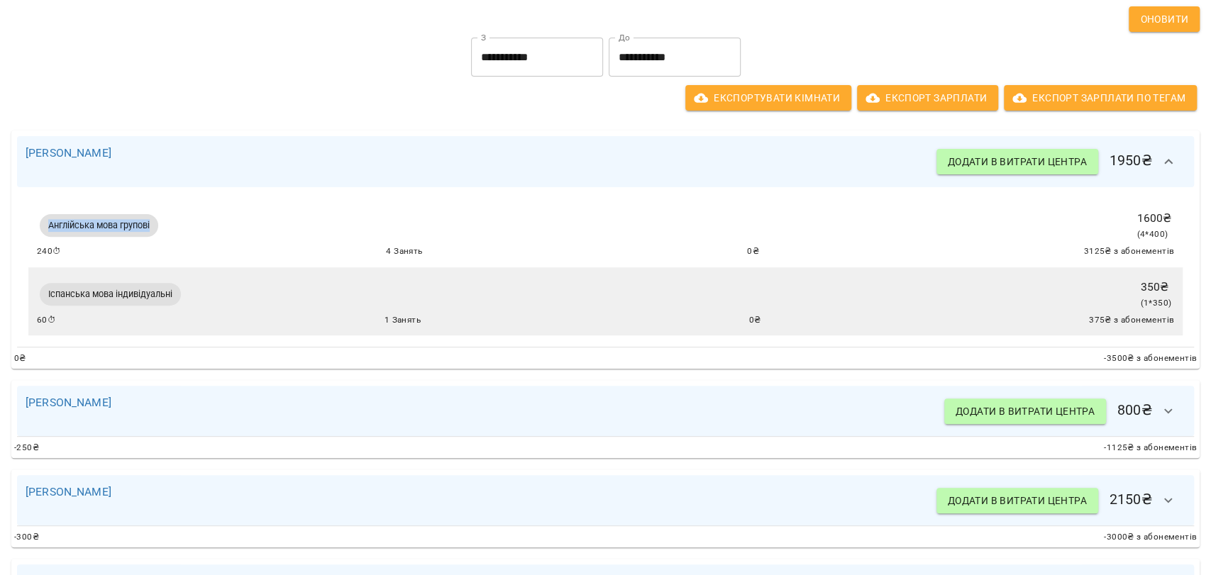
drag, startPoint x: 45, startPoint y: 223, endPoint x: 157, endPoint y: 228, distance: 111.5
click at [157, 228] on span "Англійська мова групові" at bounding box center [99, 225] width 118 height 13
drag, startPoint x: 87, startPoint y: 298, endPoint x: 177, endPoint y: 307, distance: 90.6
click at [151, 305] on div "Іспанська мова індивідуальні" at bounding box center [110, 294] width 141 height 23
drag, startPoint x: 385, startPoint y: 321, endPoint x: 414, endPoint y: 325, distance: 29.3
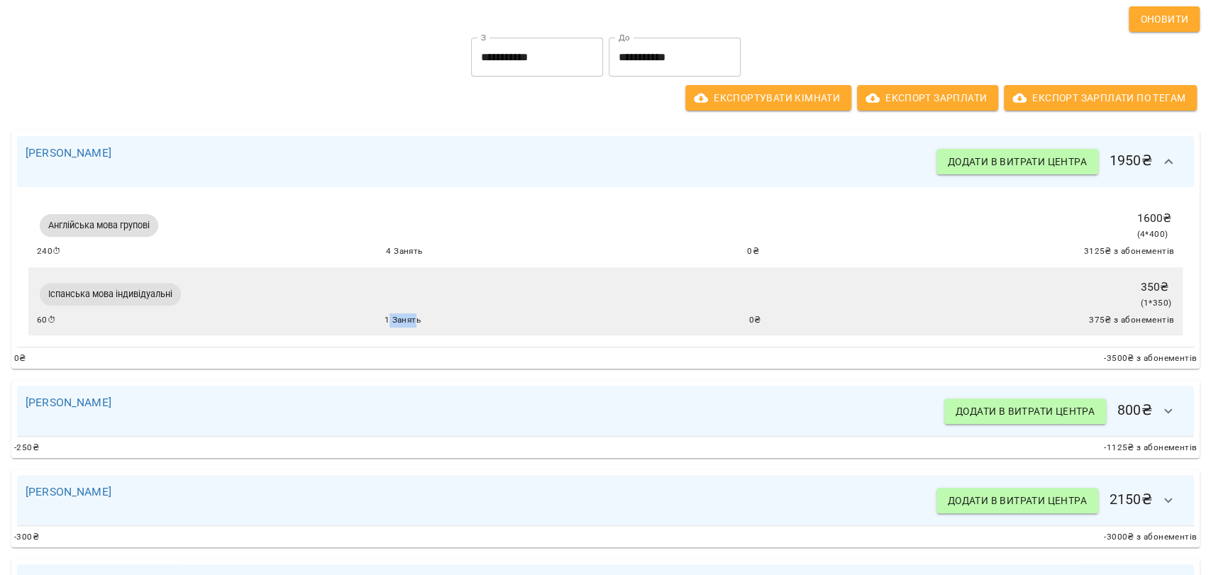
click at [414, 325] on span "1 Занять" at bounding box center [403, 321] width 36 height 14
drag, startPoint x: 1132, startPoint y: 217, endPoint x: 1169, endPoint y: 221, distance: 37.8
click at [1169, 221] on div "Англійська мова групові 1600 ₴ ( 4 * 400 ) 240 ⏱ 4 Занять 0 ₴ 3125 ₴ з абонемен…" at bounding box center [605, 233] width 1154 height 69
click at [1143, 238] on span "( 4 * 400 )" at bounding box center [1152, 234] width 31 height 10
drag, startPoint x: 1141, startPoint y: 238, endPoint x: 1155, endPoint y: 237, distance: 13.5
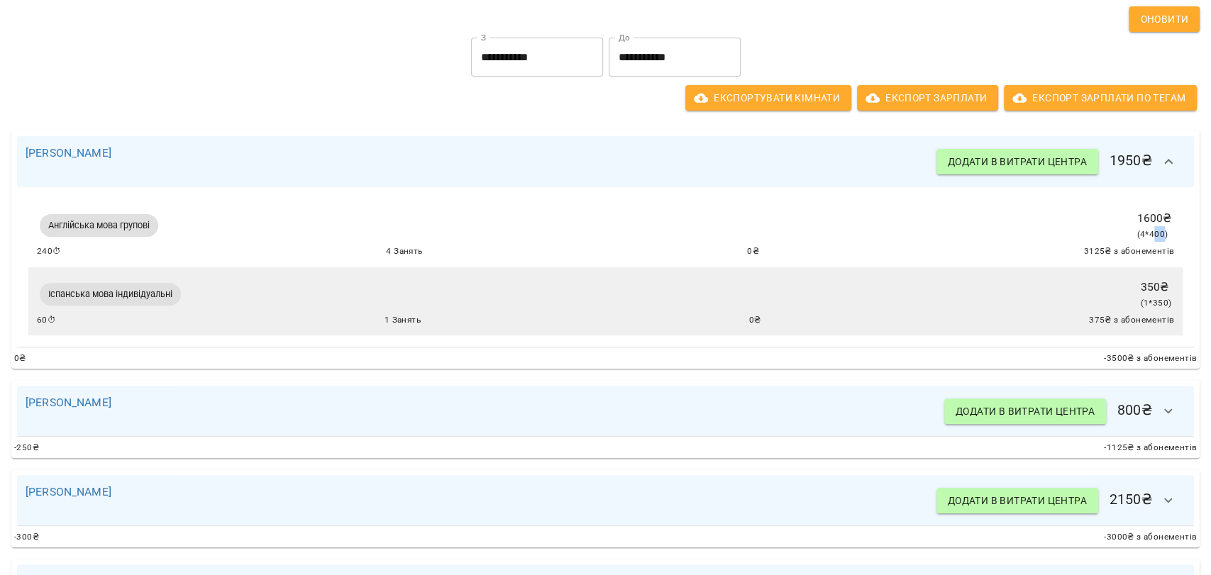
click at [1155, 237] on span "( 4 * 400 )" at bounding box center [1152, 234] width 31 height 10
drag, startPoint x: 1137, startPoint y: 233, endPoint x: 1128, endPoint y: 231, distance: 9.5
click at [1137, 231] on span "( 4 * 400 )" at bounding box center [1152, 234] width 31 height 10
drag, startPoint x: 1137, startPoint y: 211, endPoint x: 1169, endPoint y: 214, distance: 32.7
click at [1169, 214] on div "Англійська мова групові 1600 ₴ ( 4 * 400 ) 240 ⏱ 4 Занять 0 ₴ 3125 ₴ з абонемен…" at bounding box center [605, 233] width 1154 height 69
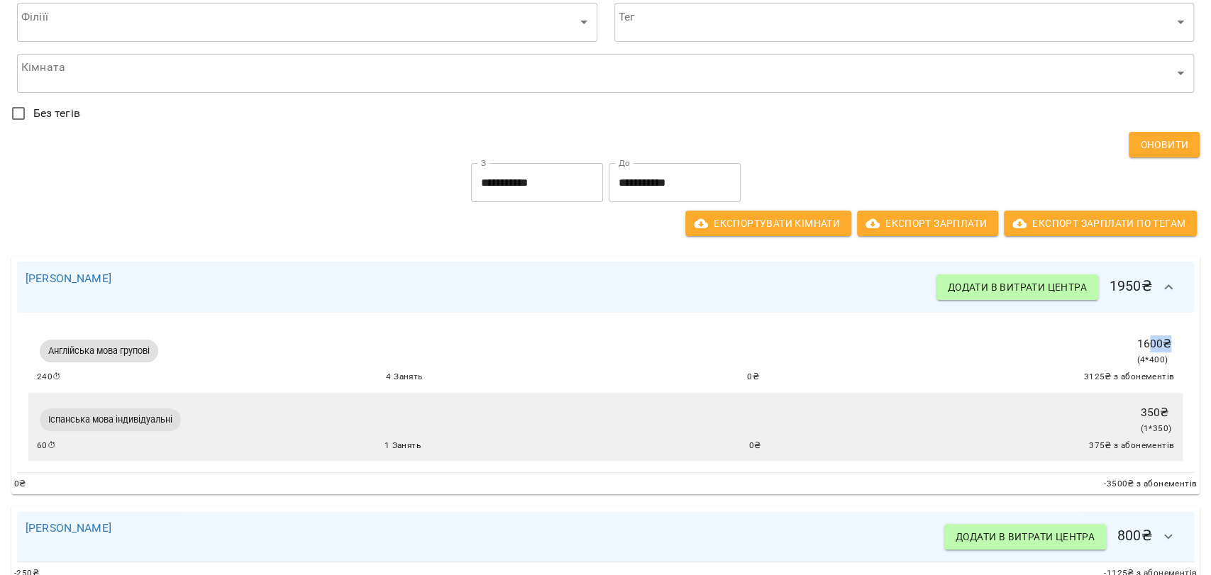
scroll to position [159, 0]
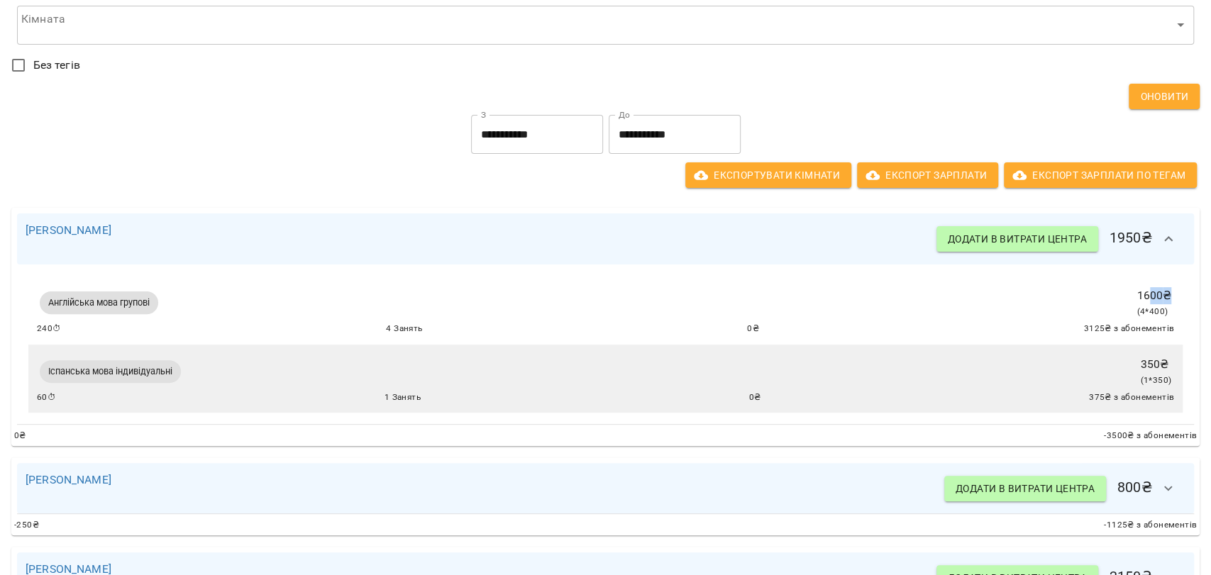
click at [1150, 295] on p "1600 ₴" at bounding box center [1154, 295] width 35 height 17
click at [1156, 229] on button "button" at bounding box center [1168, 239] width 34 height 34
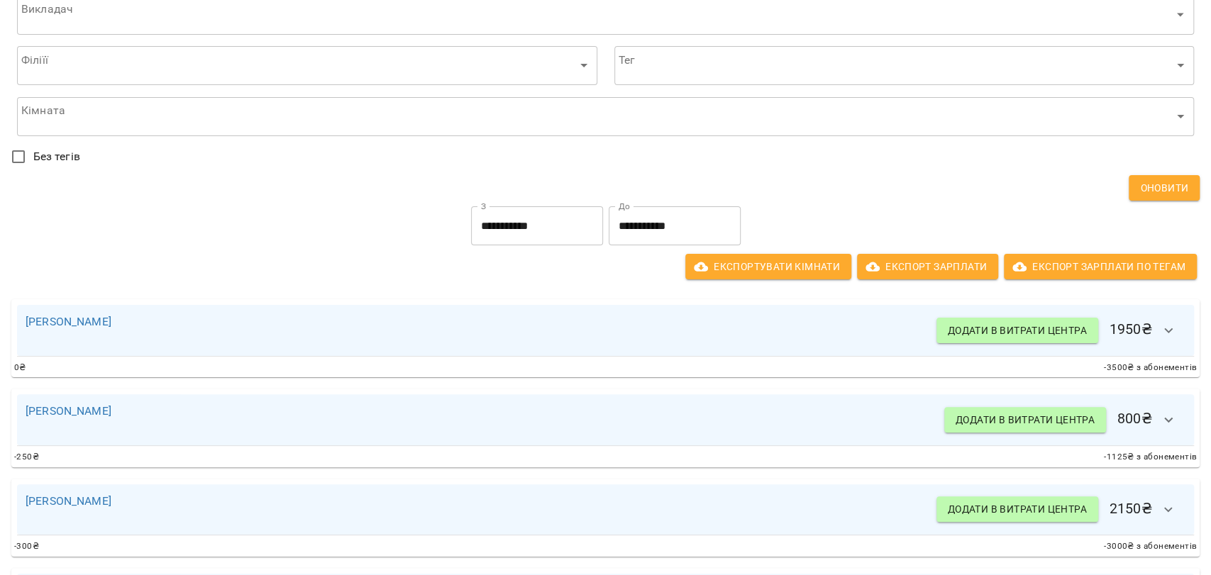
scroll to position [0, 0]
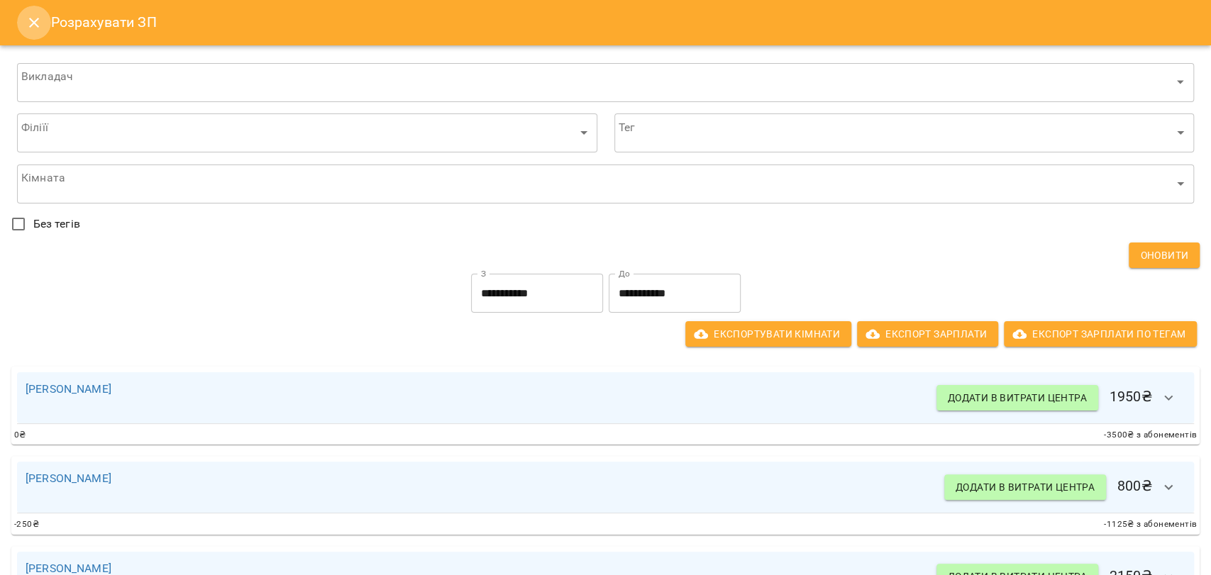
click at [40, 24] on icon "Close" at bounding box center [34, 22] width 17 height 17
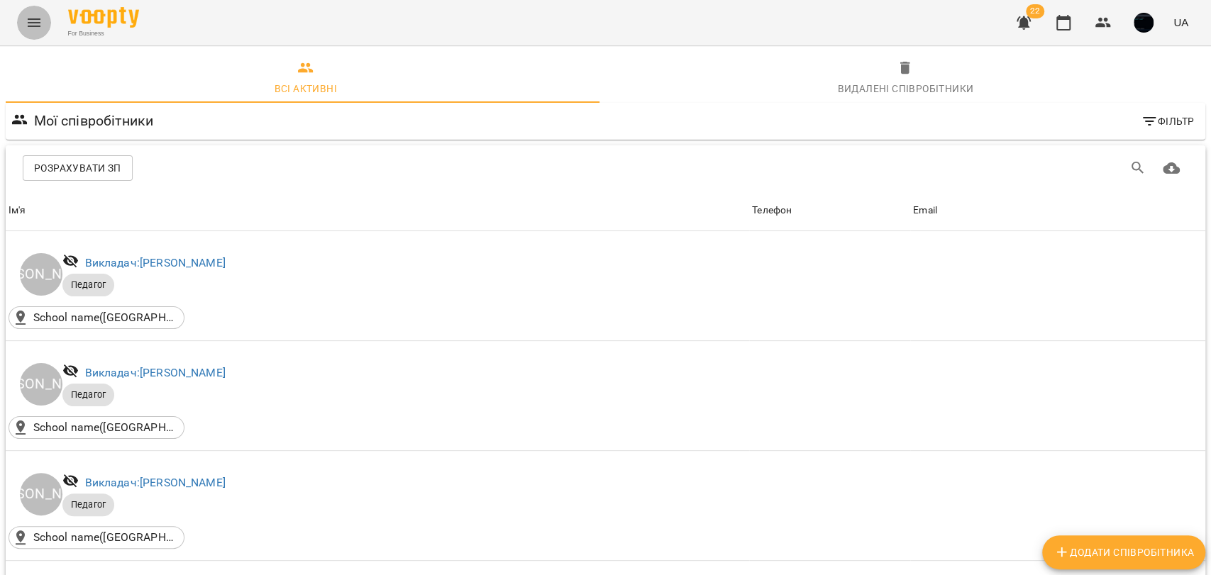
click at [43, 18] on button "Menu" at bounding box center [34, 23] width 34 height 34
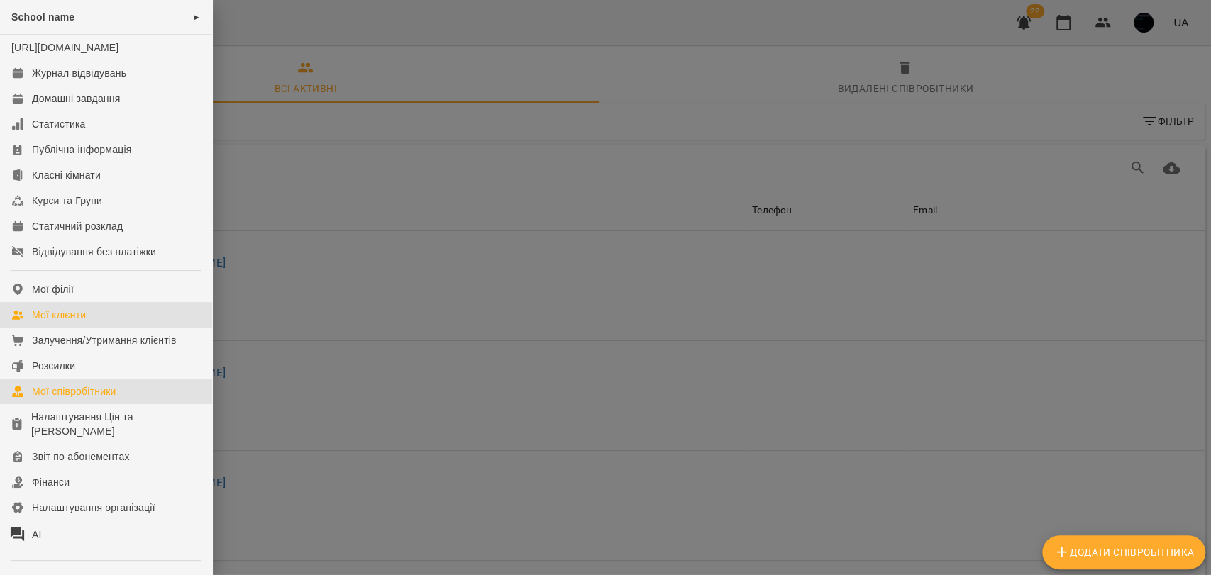
click at [102, 319] on link "Мої клієнти" at bounding box center [106, 315] width 212 height 26
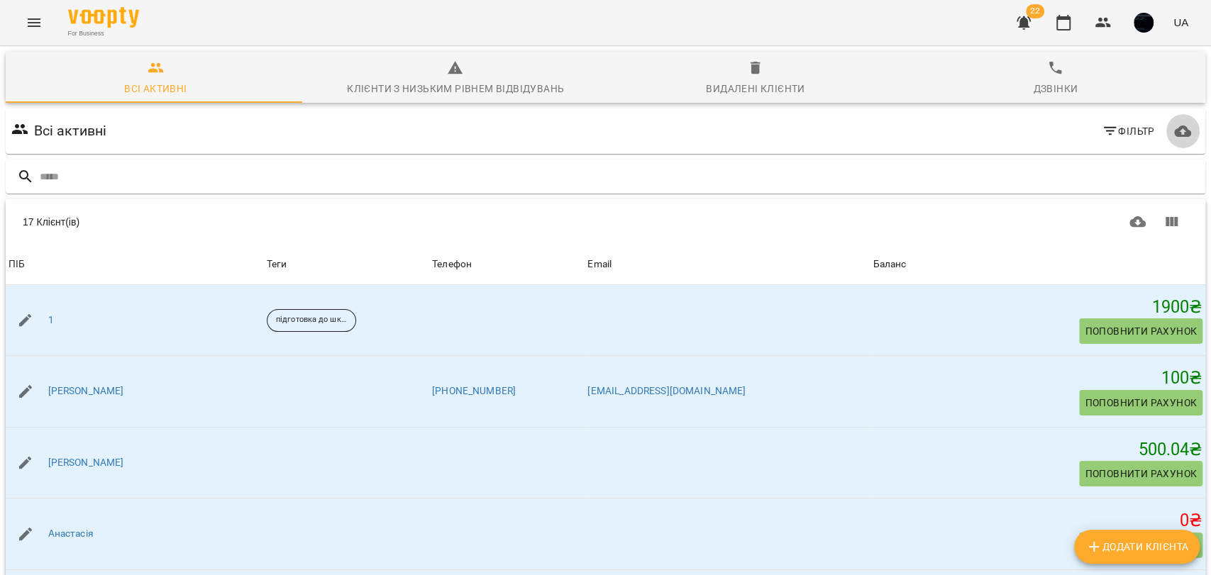
click at [1174, 132] on icon "button" at bounding box center [1182, 131] width 17 height 11
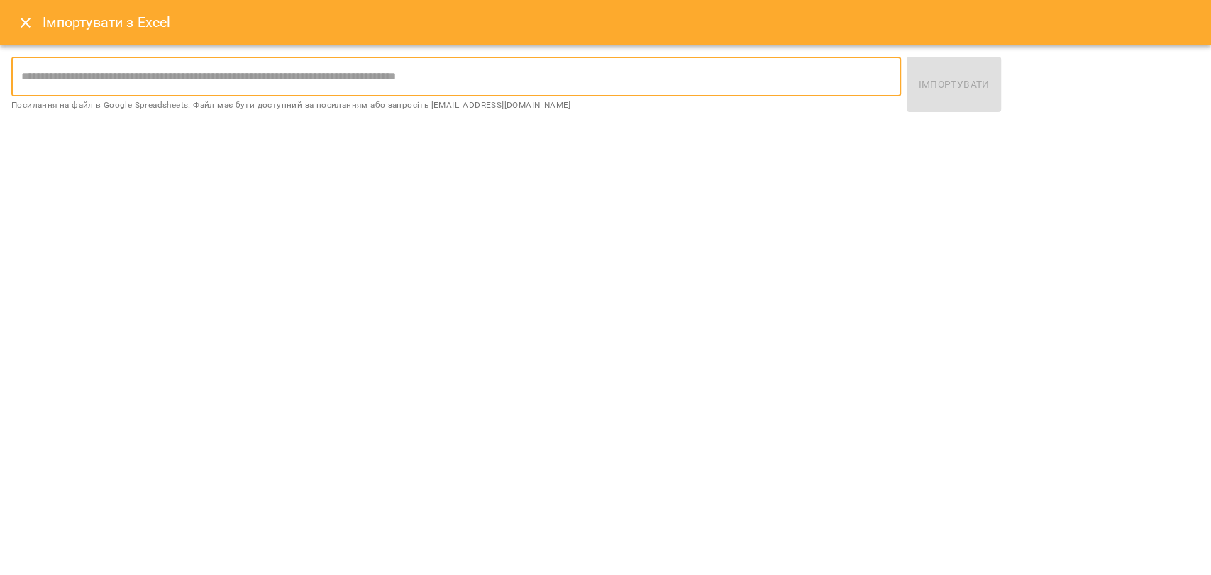
click at [313, 81] on input "text" at bounding box center [456, 77] width 890 height 40
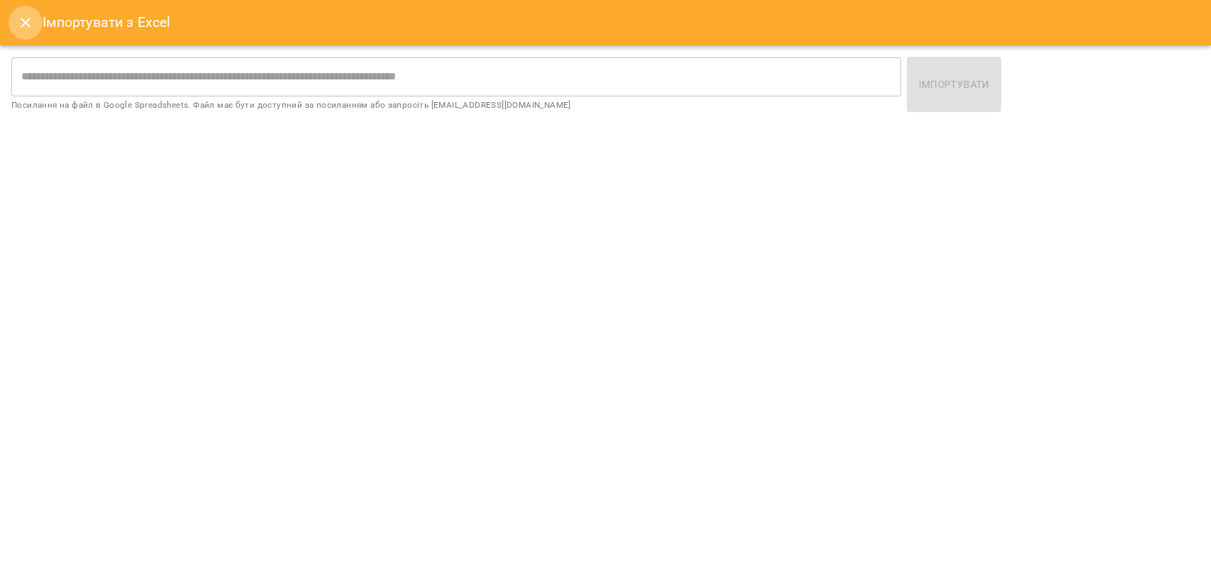
click at [24, 14] on icon "Close" at bounding box center [25, 22] width 17 height 17
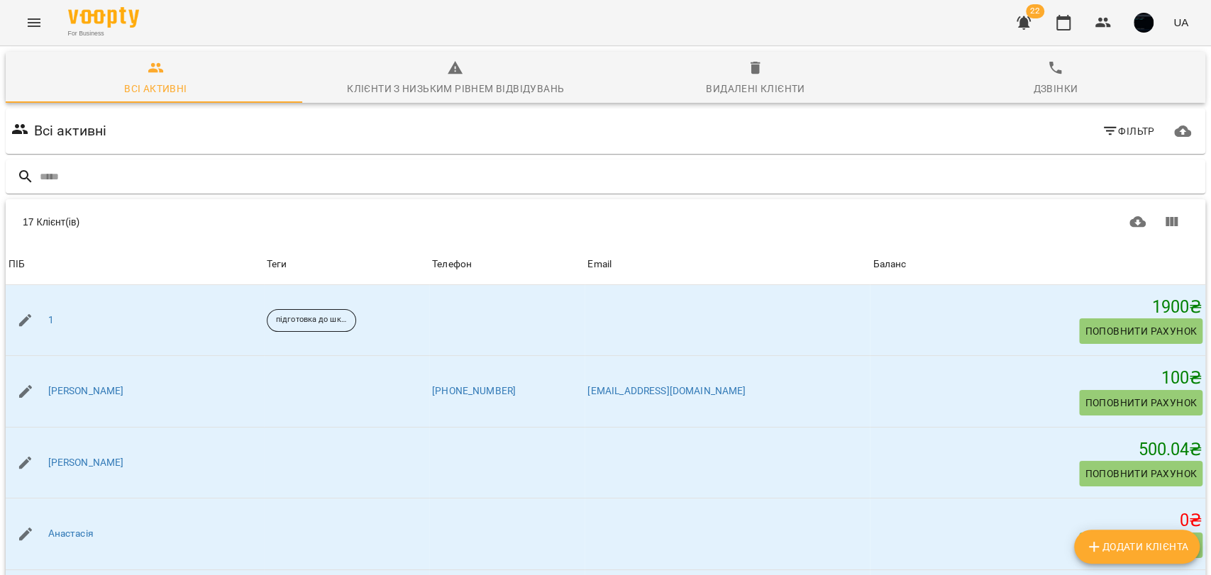
click at [1094, 545] on icon "Додати клієнта" at bounding box center [1093, 546] width 17 height 17
select select "**"
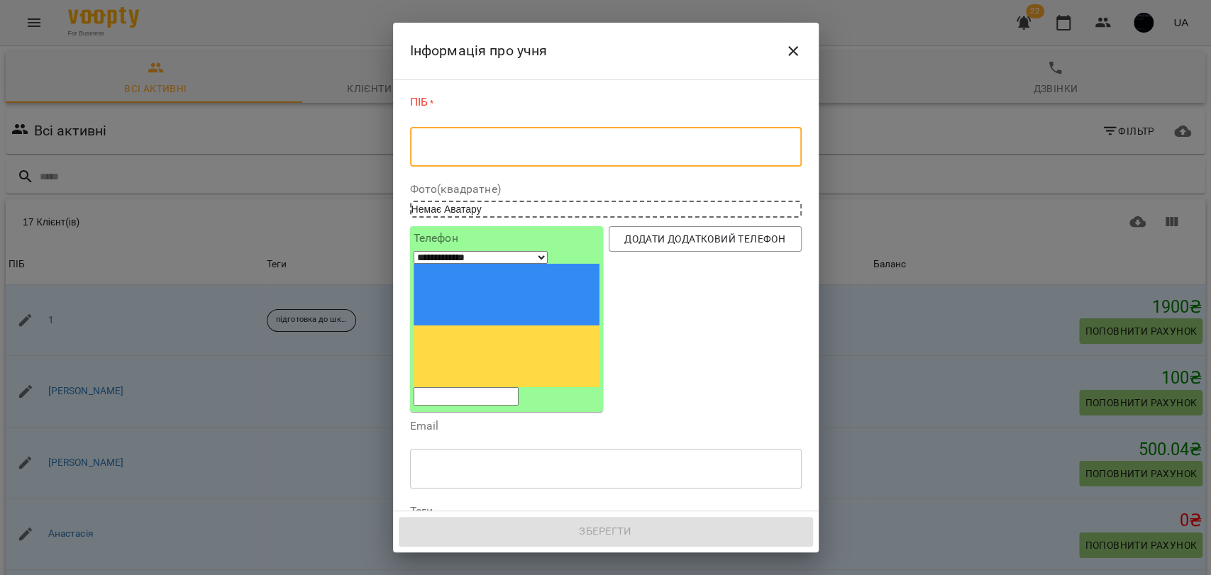
click at [442, 145] on textarea at bounding box center [606, 146] width 372 height 13
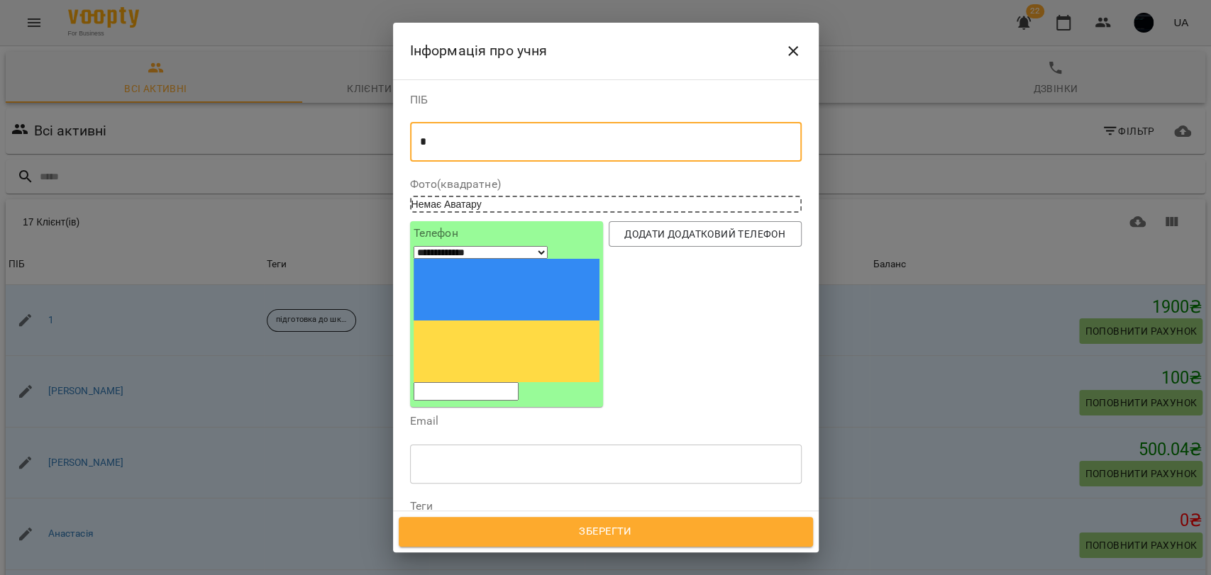
type textarea "*"
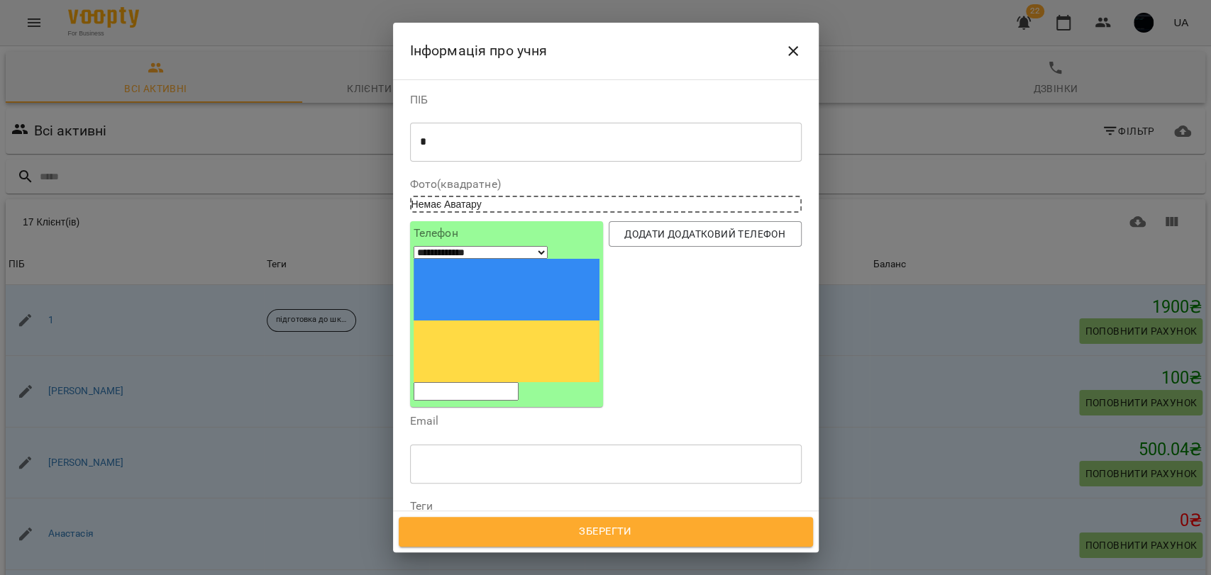
click at [463, 382] on input "tel" at bounding box center [466, 391] width 105 height 18
click at [469, 276] on div "**********" at bounding box center [507, 314] width 186 height 173
click at [641, 238] on span "Додати додатковий телефон" at bounding box center [705, 234] width 170 height 17
select select "**"
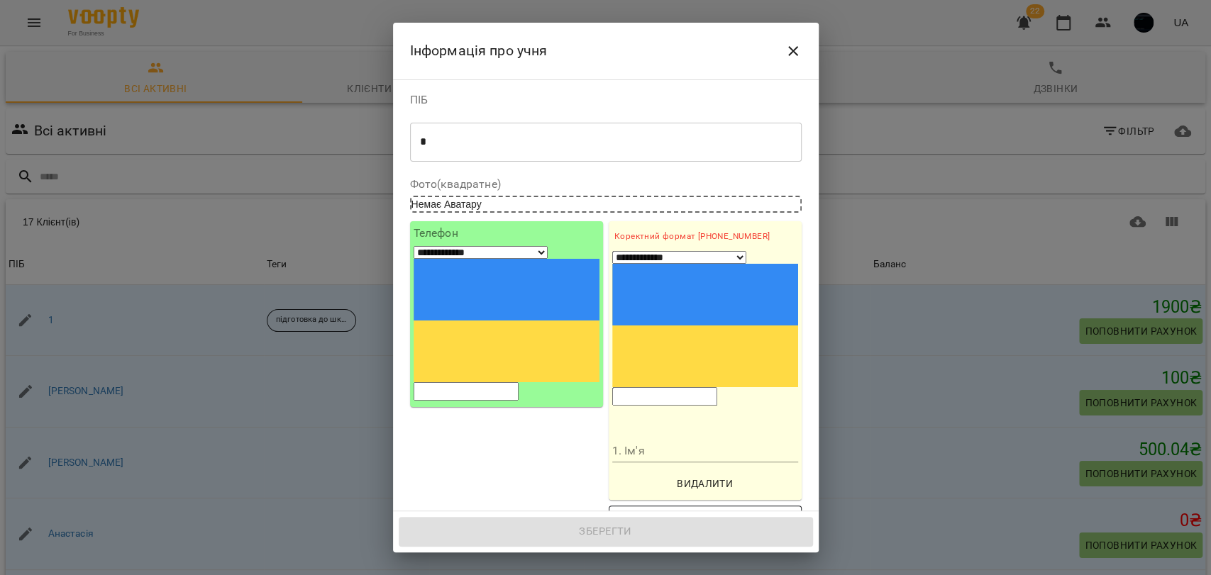
click at [680, 510] on span "Додати додатковий телефон" at bounding box center [705, 518] width 170 height 17
select select "**"
click at [659, 387] on input "tel" at bounding box center [664, 396] width 105 height 18
drag, startPoint x: 651, startPoint y: 336, endPoint x: 631, endPoint y: 341, distance: 20.3
click at [651, 440] on input "1. Ім'я" at bounding box center [705, 451] width 186 height 23
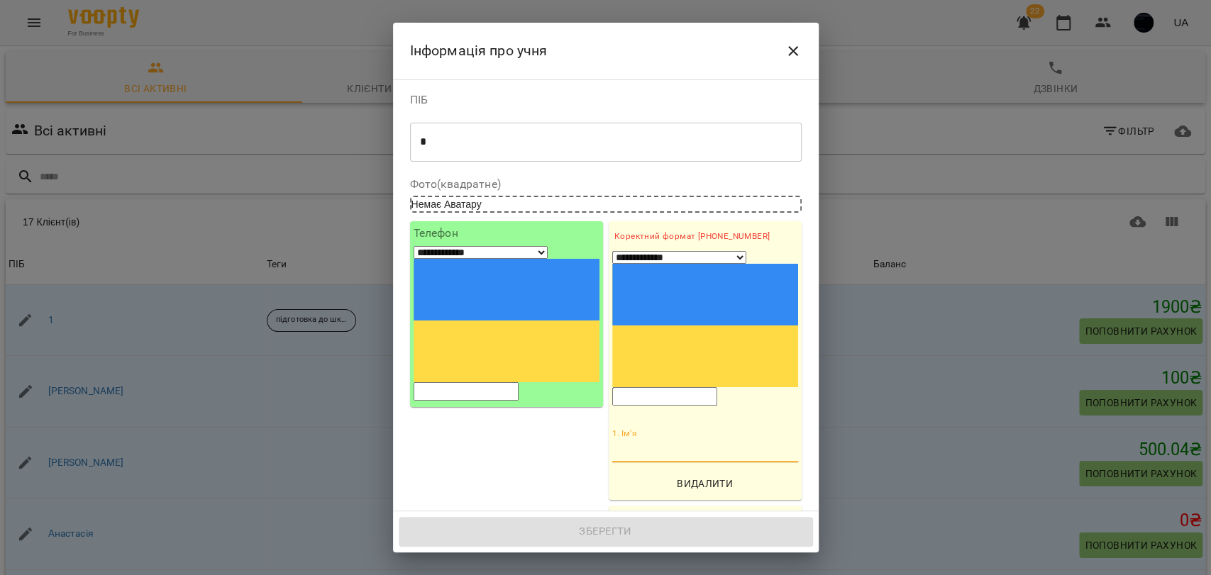
type input "**********"
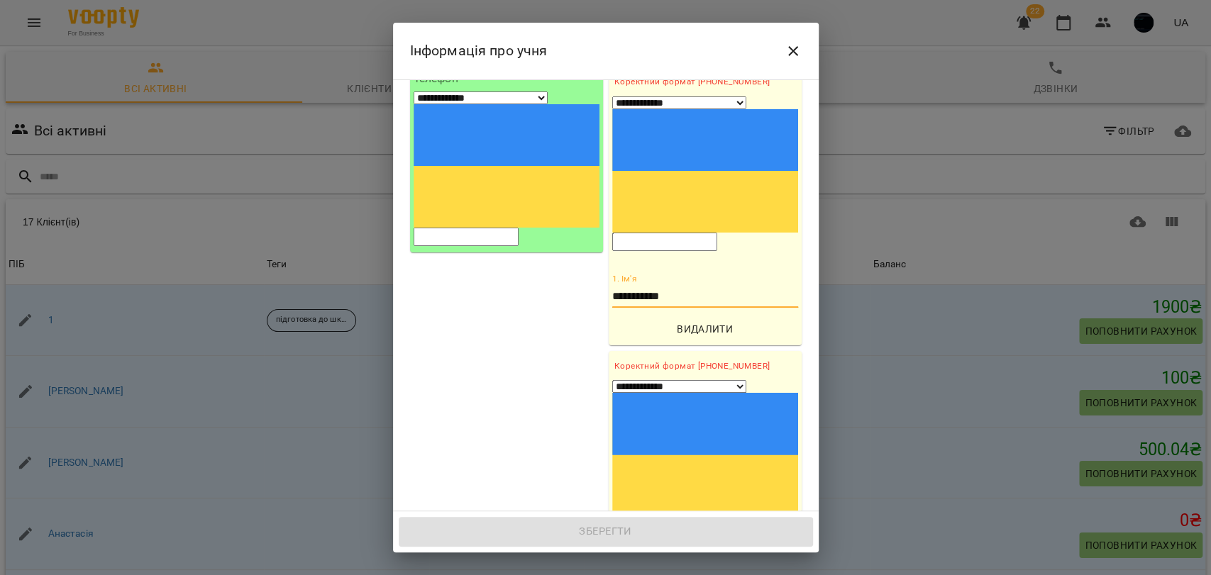
scroll to position [157, 0]
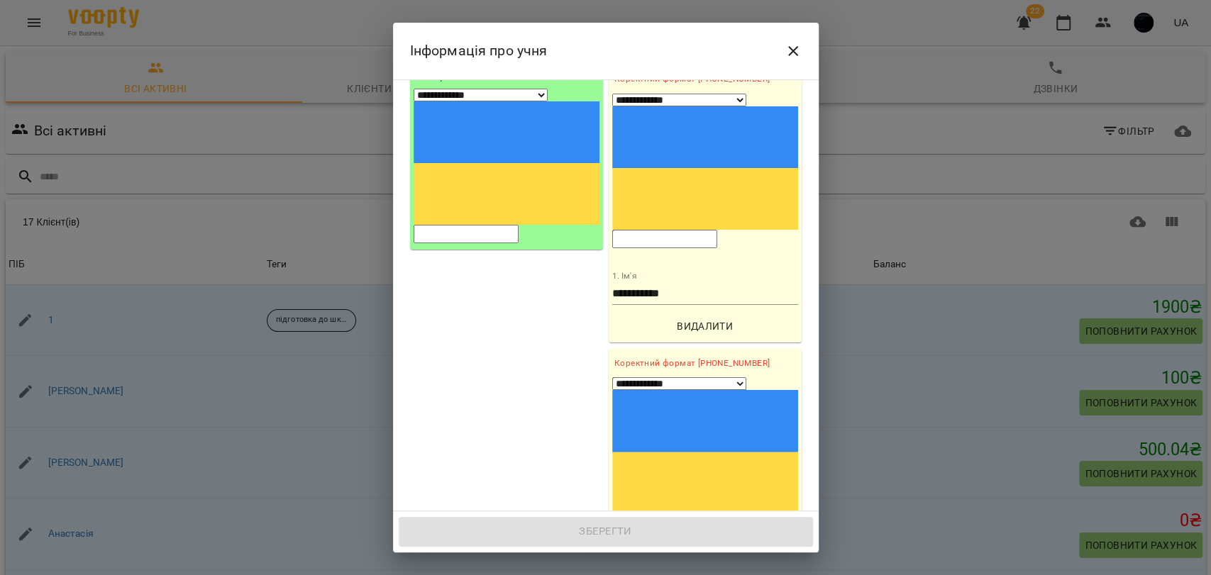
drag, startPoint x: 656, startPoint y: 338, endPoint x: 565, endPoint y: 331, distance: 91.8
click at [656, 567] on input "2. Ім'я" at bounding box center [705, 578] width 186 height 23
click at [650, 555] on div "2. Ім'я" at bounding box center [705, 572] width 186 height 34
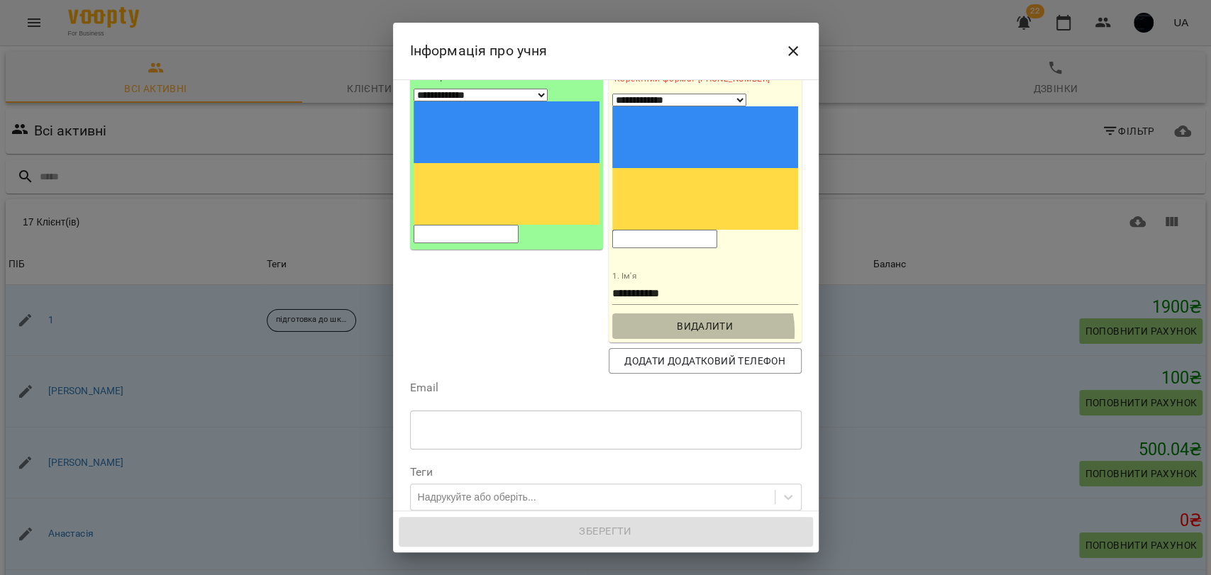
click at [687, 318] on span "Видалити" at bounding box center [705, 326] width 175 height 17
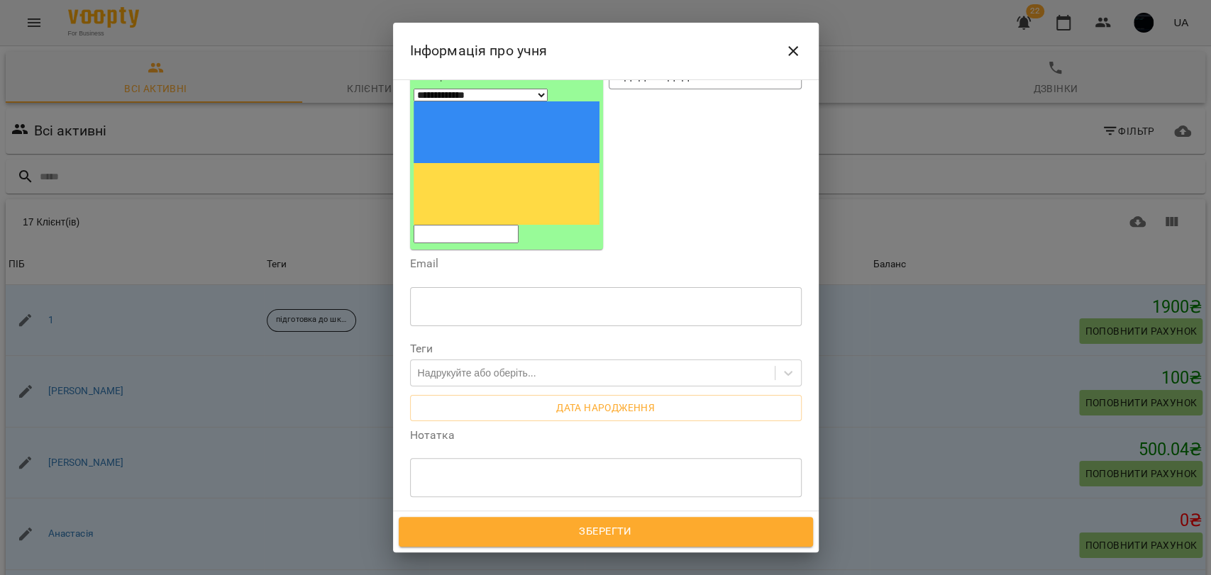
click at [446, 287] on input "text" at bounding box center [606, 307] width 392 height 40
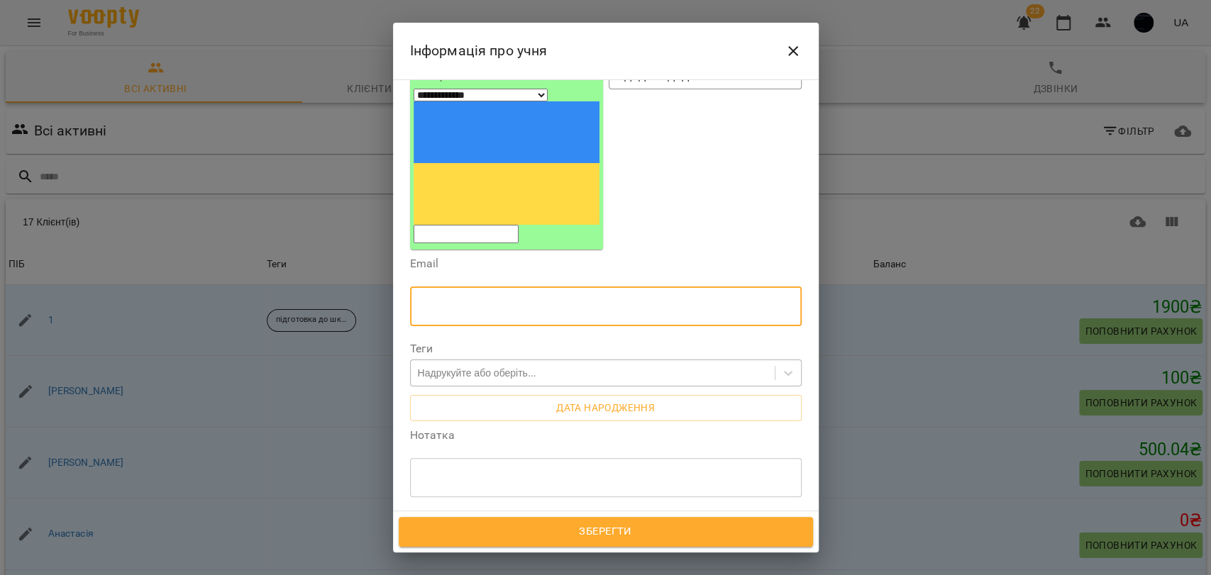
click at [438, 366] on div "Надрукуйте або оберіть..." at bounding box center [477, 373] width 118 height 14
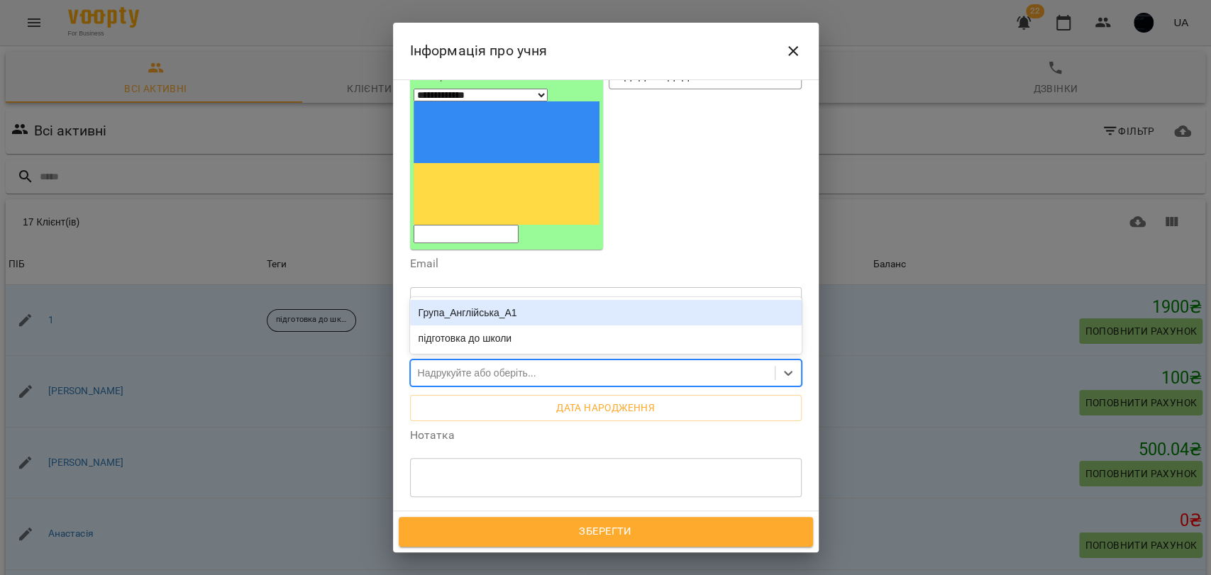
click at [451, 366] on div "Надрукуйте або оберіть..." at bounding box center [477, 373] width 118 height 14
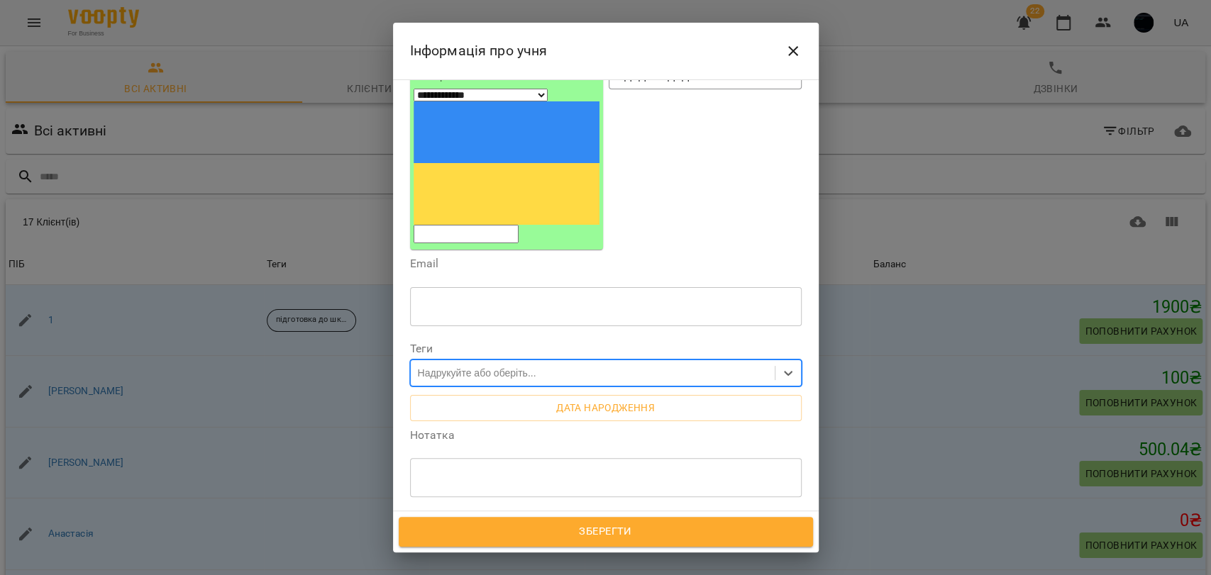
click at [452, 366] on div "Надрукуйте або оберіть..." at bounding box center [477, 373] width 118 height 14
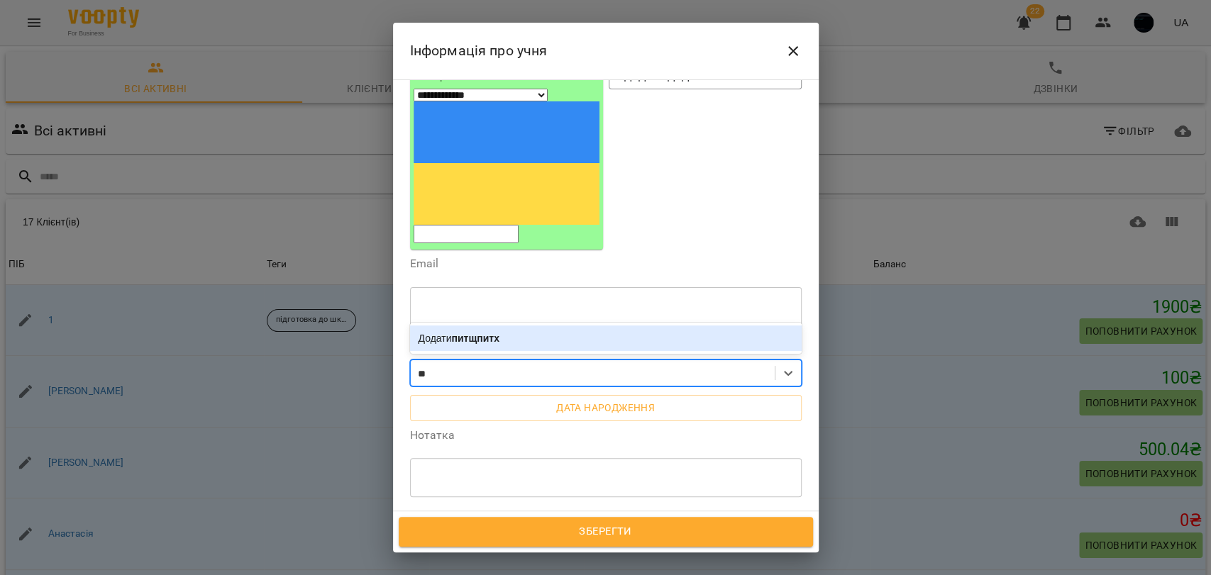
type input "*"
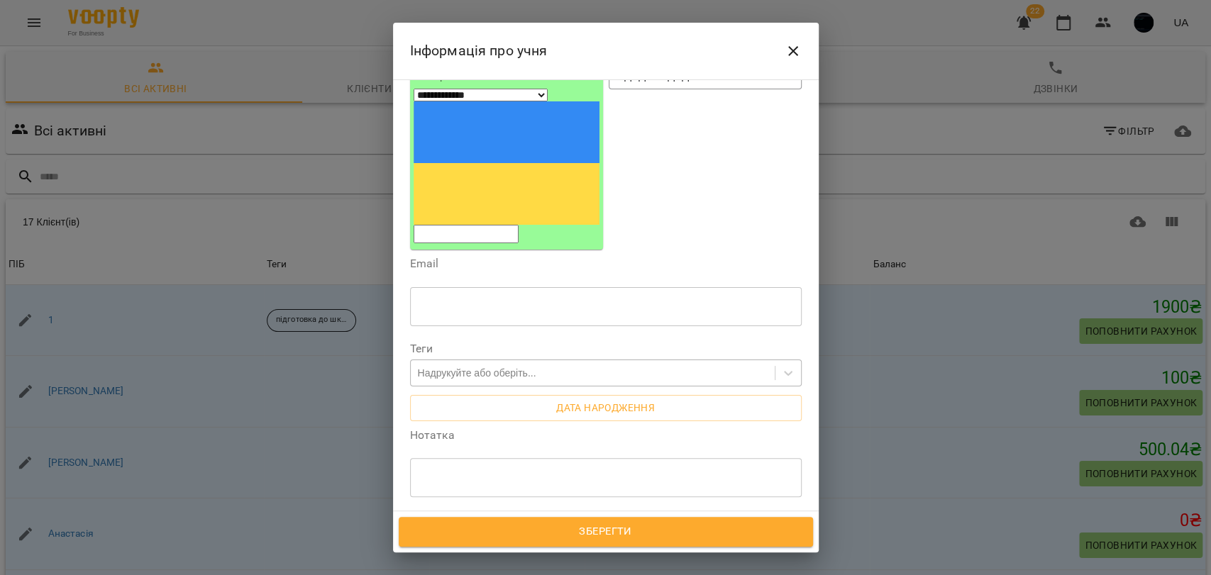
click at [549, 430] on label "Нотатка" at bounding box center [606, 435] width 392 height 11
click at [573, 399] on span "Дата народження" at bounding box center [605, 407] width 369 height 17
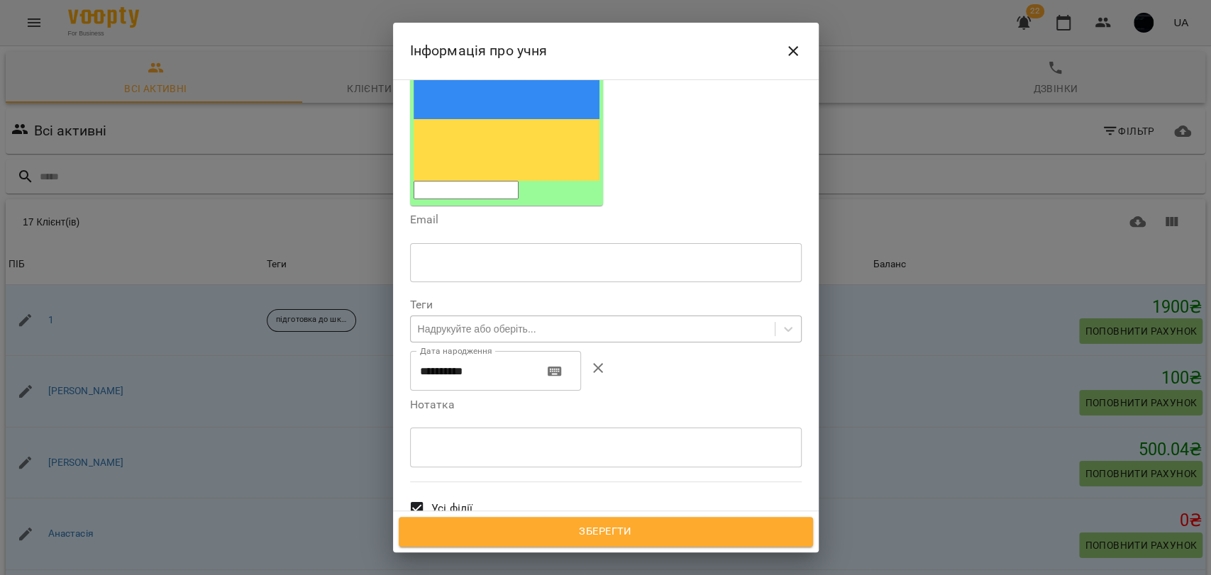
scroll to position [236, 0]
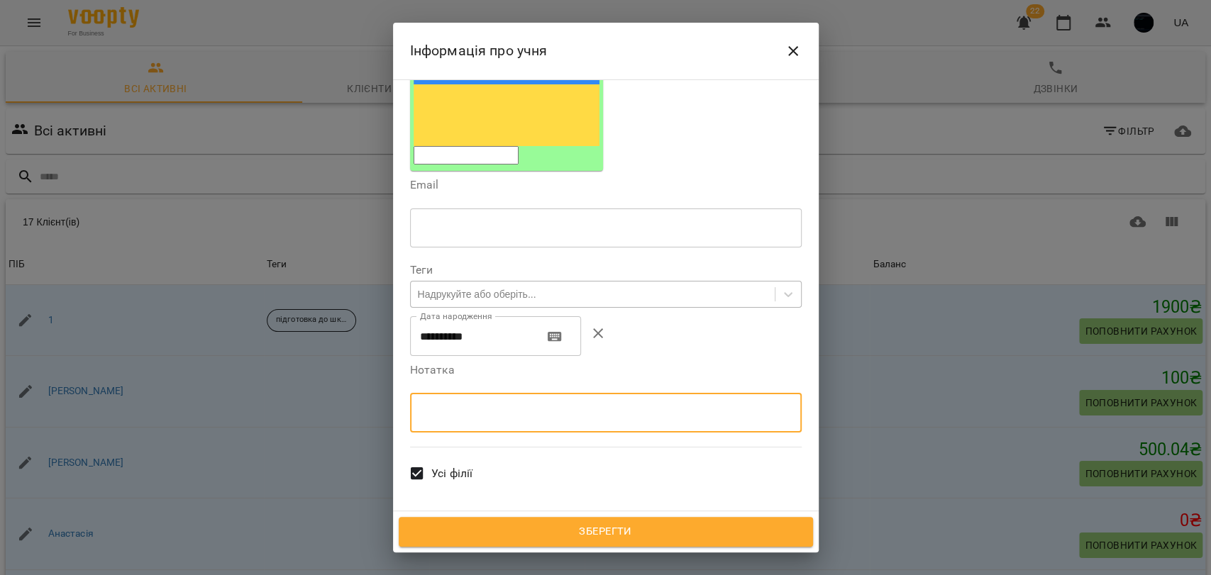
click at [426, 406] on textarea at bounding box center [606, 412] width 372 height 13
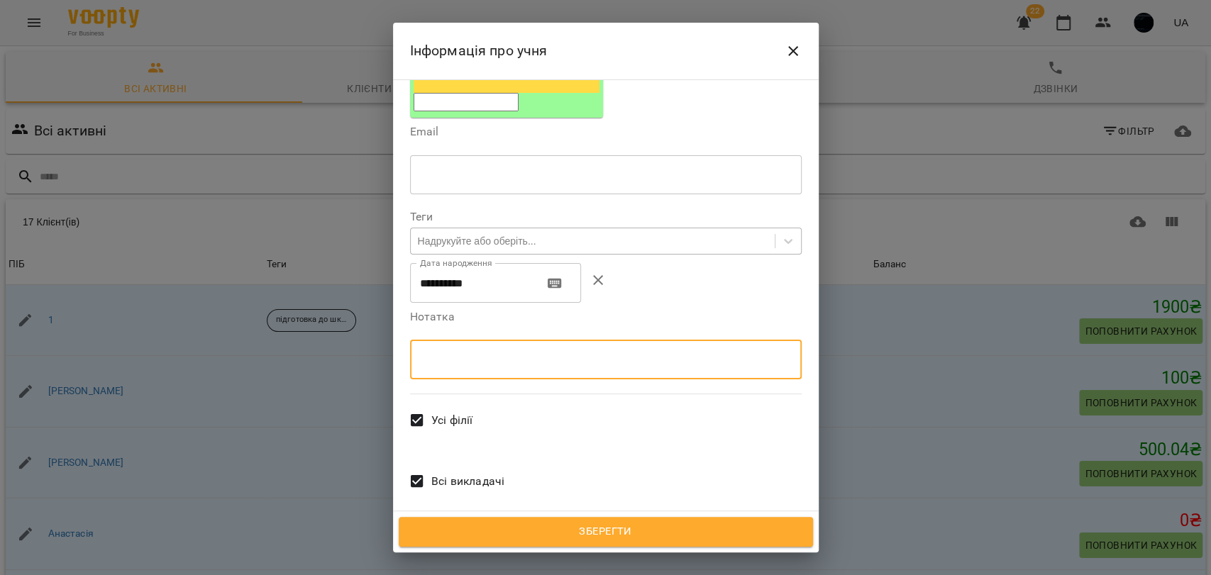
scroll to position [299, 0]
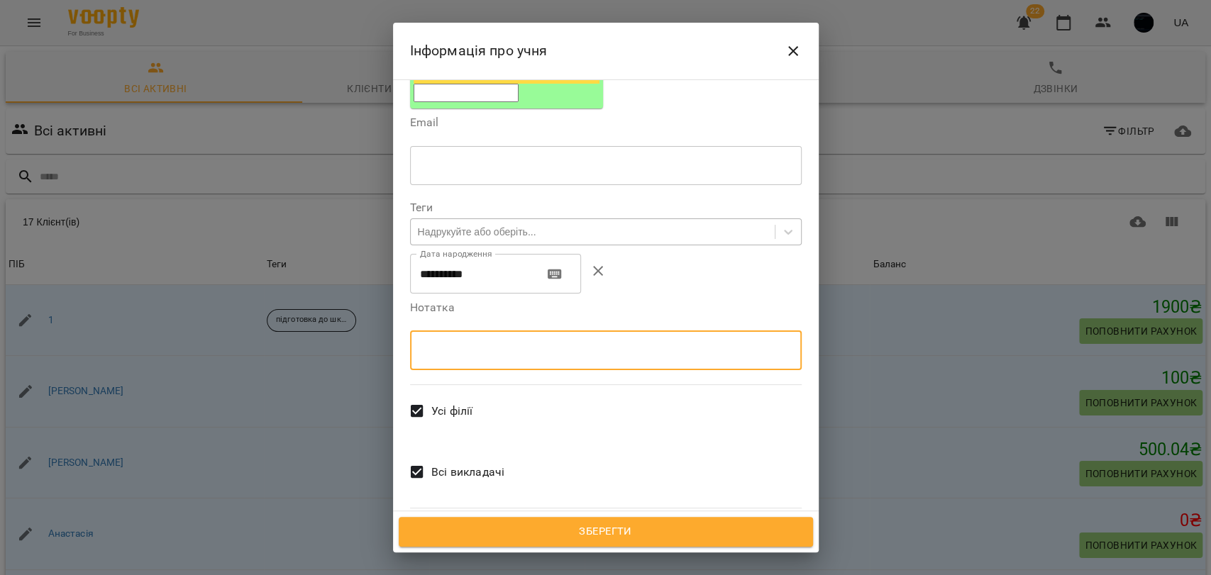
click at [424, 343] on textarea at bounding box center [606, 349] width 372 height 13
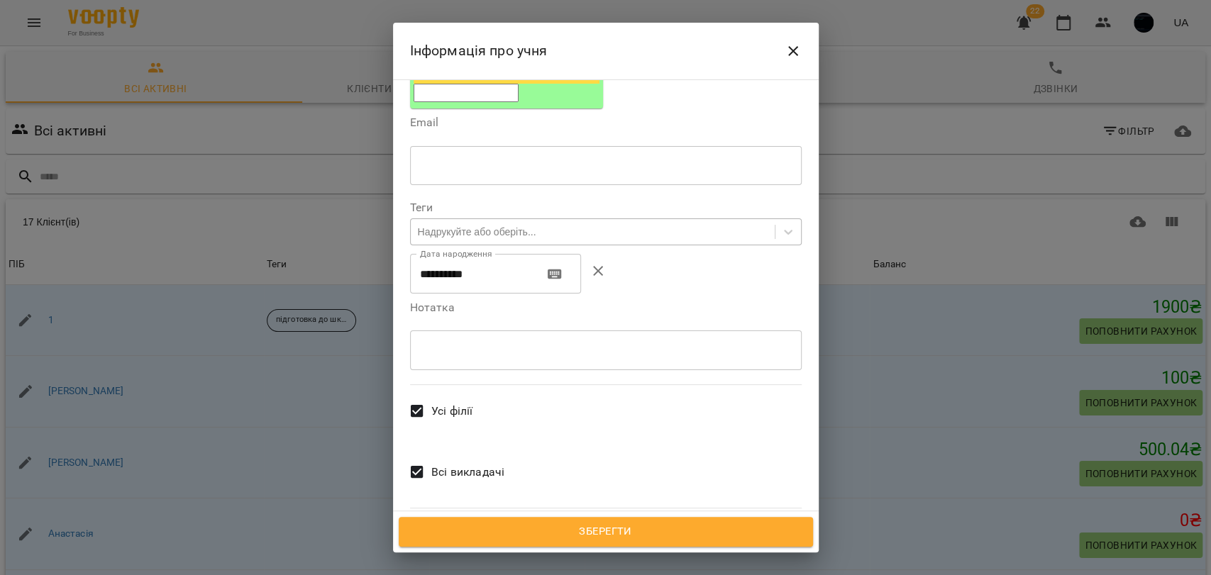
click at [465, 464] on span "Всі викладачі" at bounding box center [467, 472] width 73 height 17
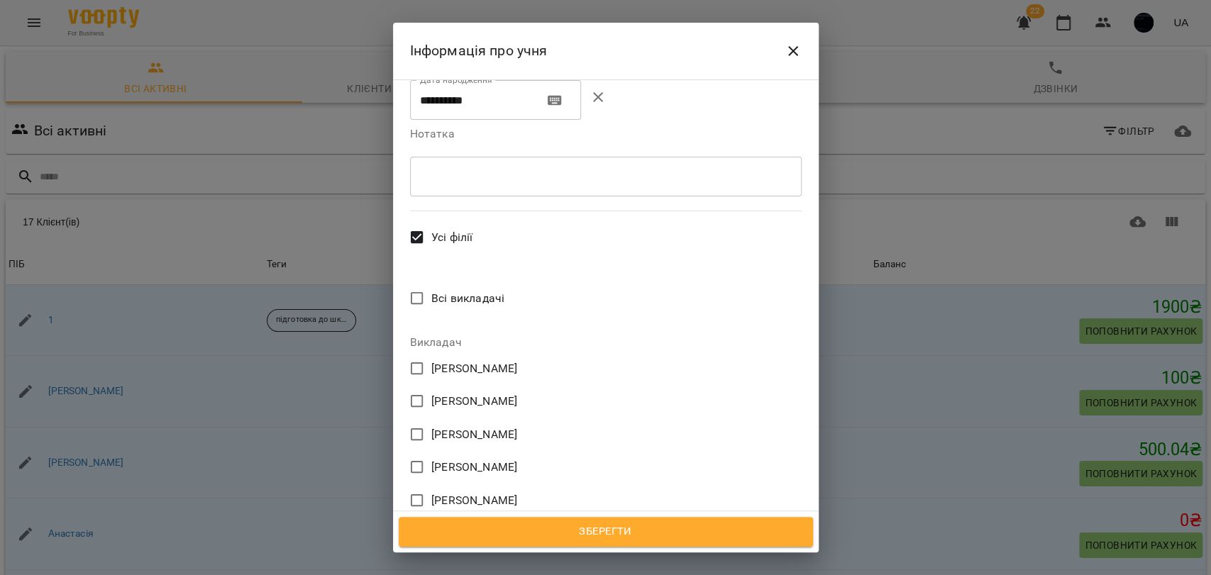
scroll to position [551, 0]
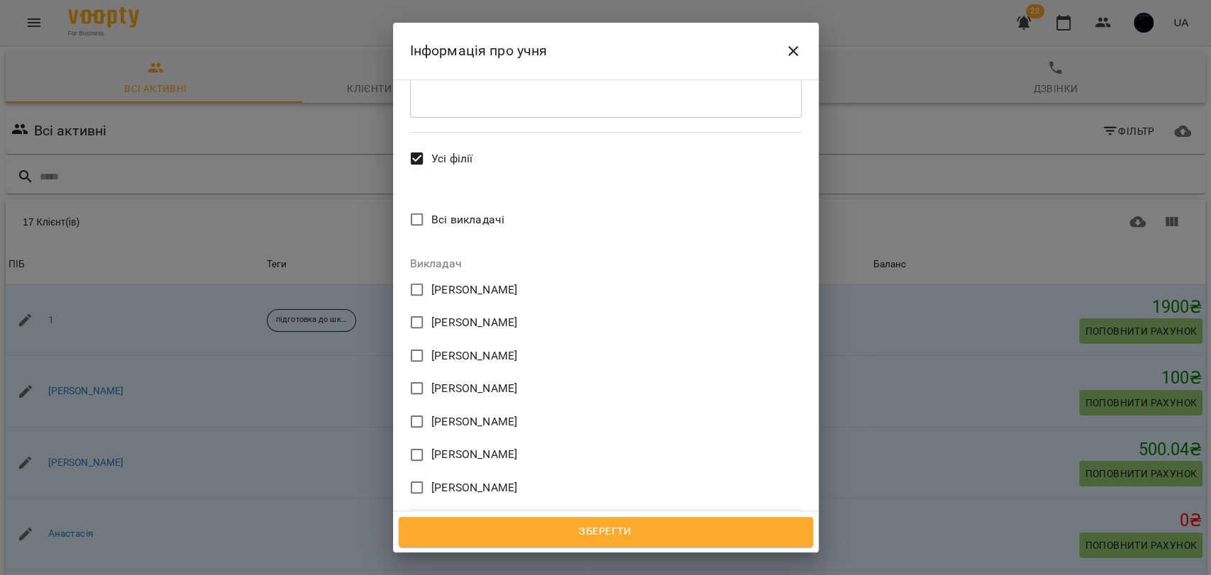
click at [441, 282] on span "Іван Іваненко" at bounding box center [474, 290] width 86 height 17
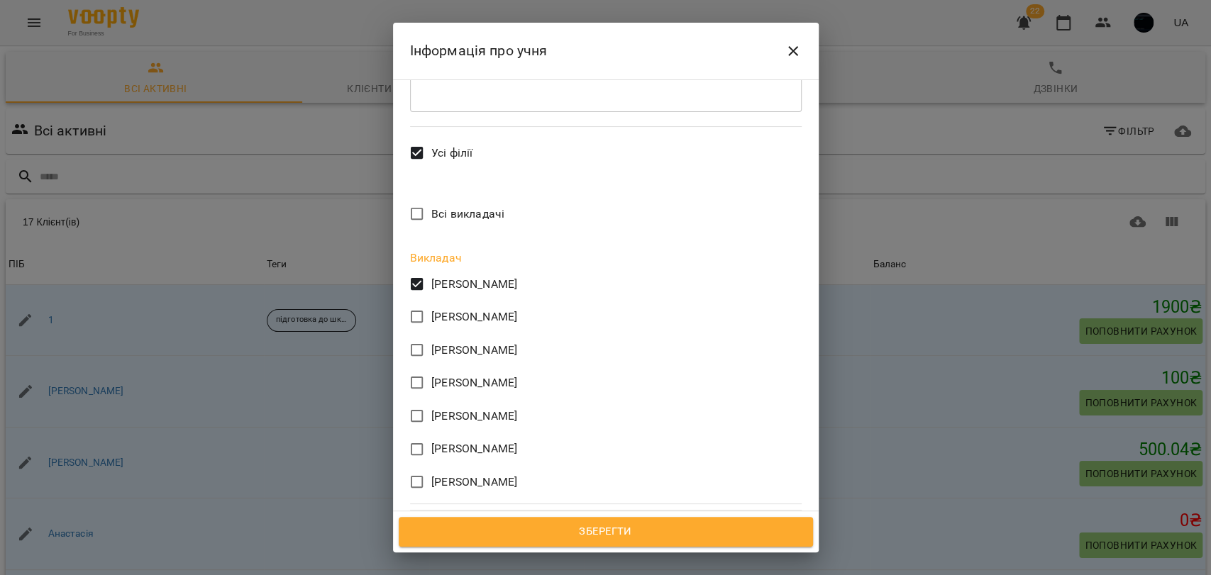
scroll to position [559, 0]
click at [634, 535] on span "Зберегти" at bounding box center [605, 532] width 383 height 18
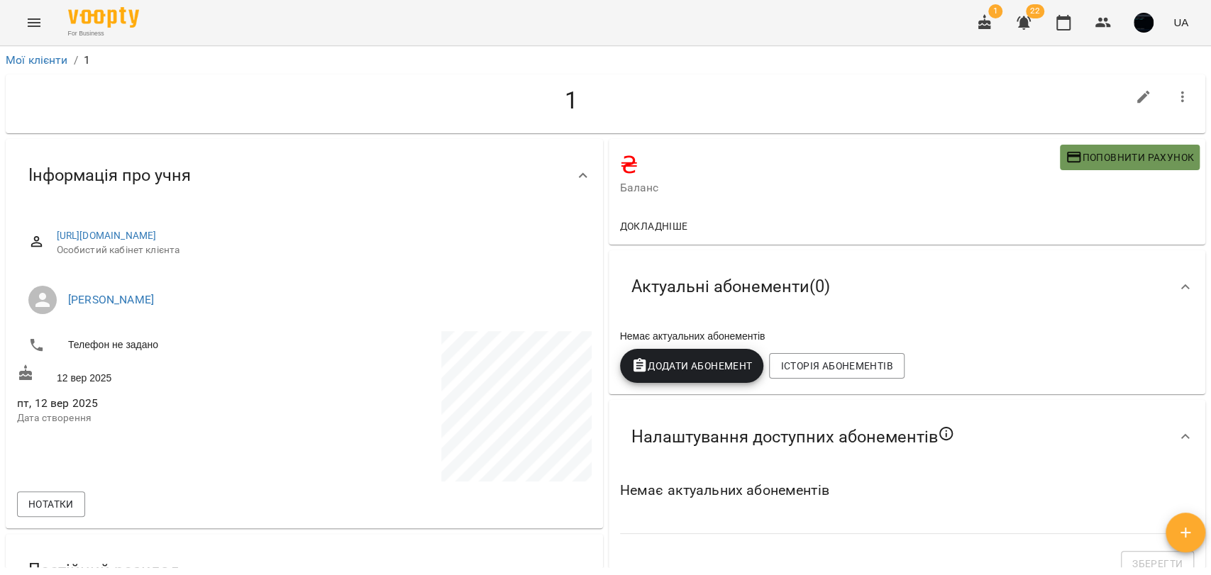
click at [1096, 149] on span "Поповнити рахунок" at bounding box center [1130, 157] width 128 height 17
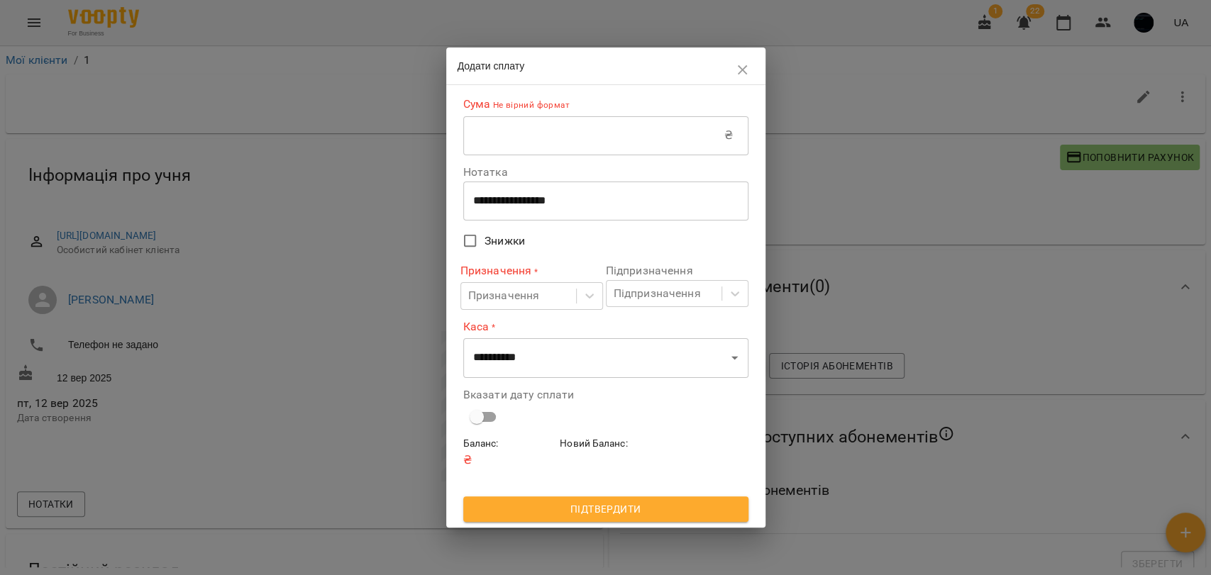
click at [534, 148] on input "text" at bounding box center [593, 136] width 261 height 40
type input "****"
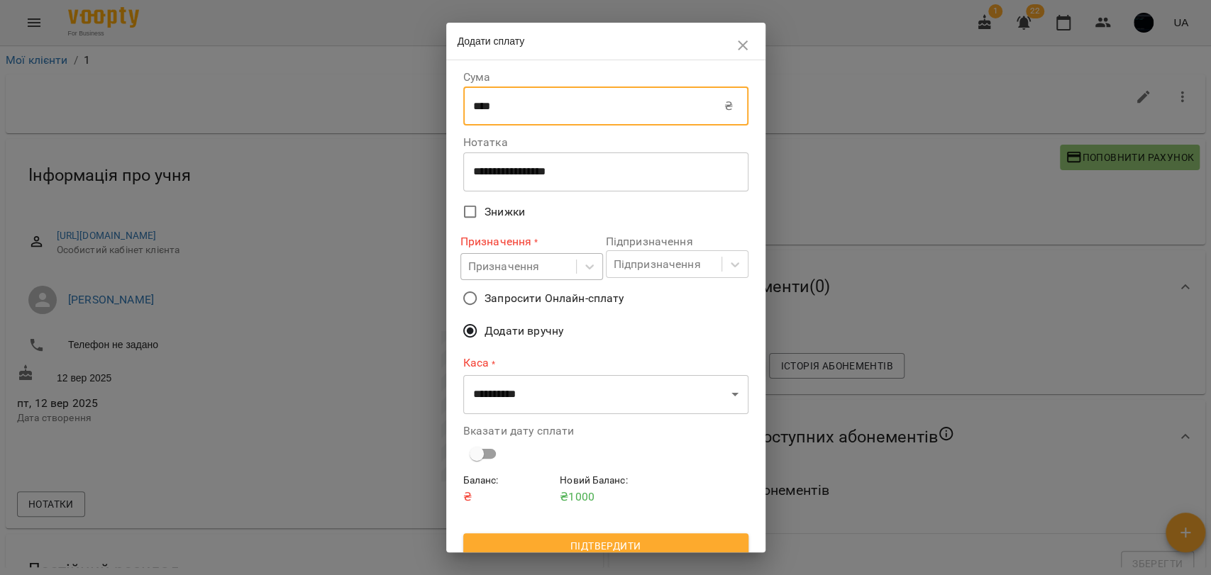
click at [510, 263] on div "Призначення" at bounding box center [504, 266] width 72 height 17
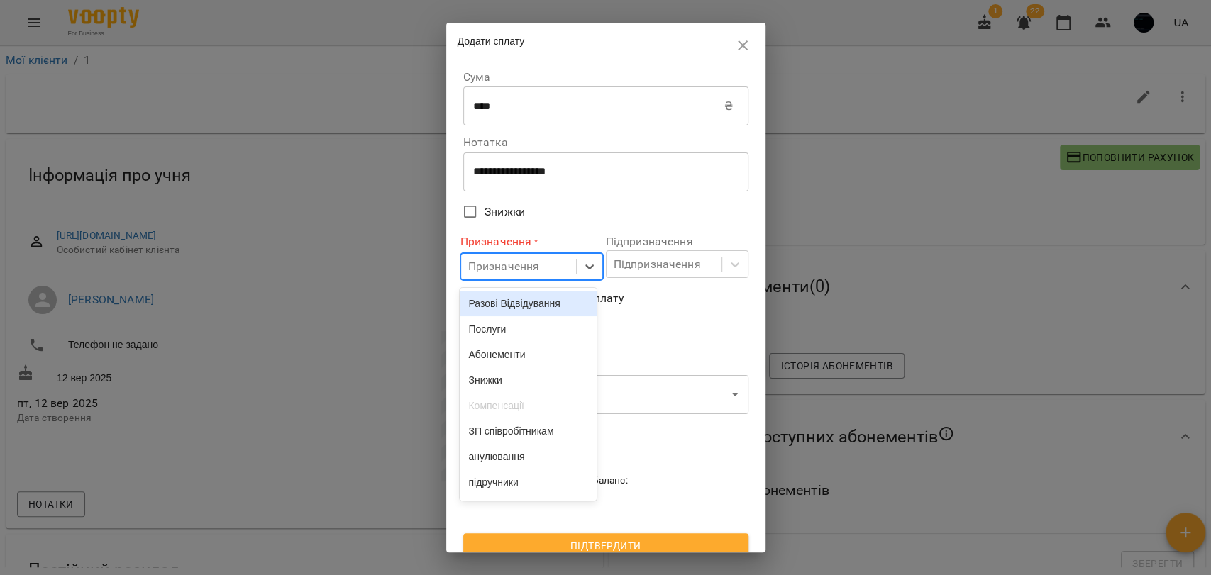
click at [482, 314] on div "Разові Відвідування" at bounding box center [528, 304] width 137 height 26
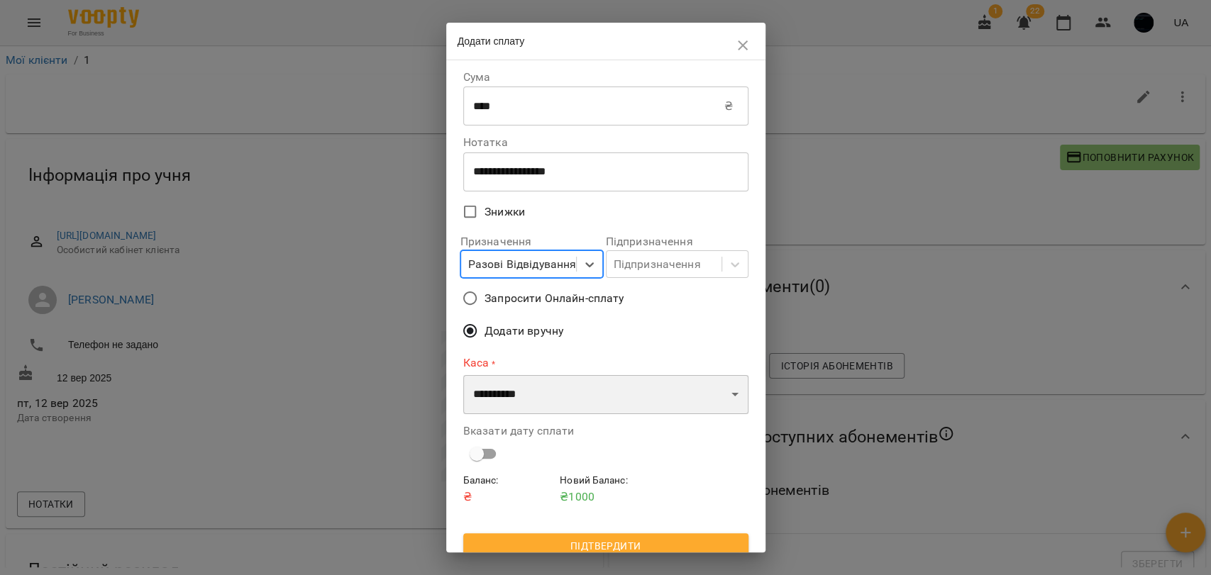
click at [501, 378] on select "**********" at bounding box center [605, 395] width 285 height 40
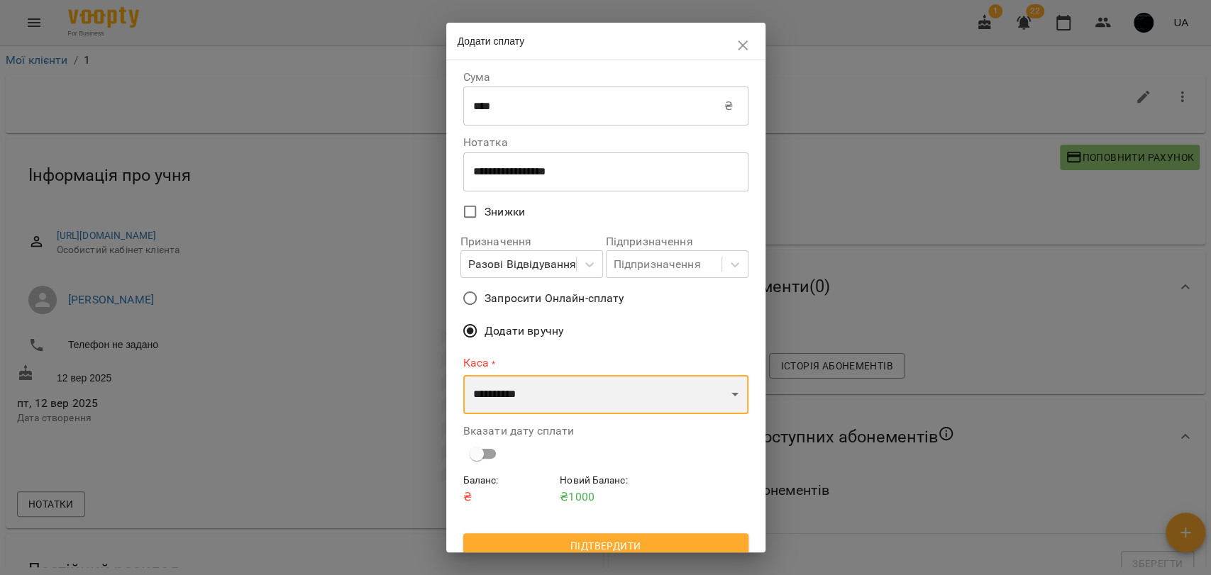
select select "****"
click at [463, 375] on select "**********" at bounding box center [605, 395] width 285 height 40
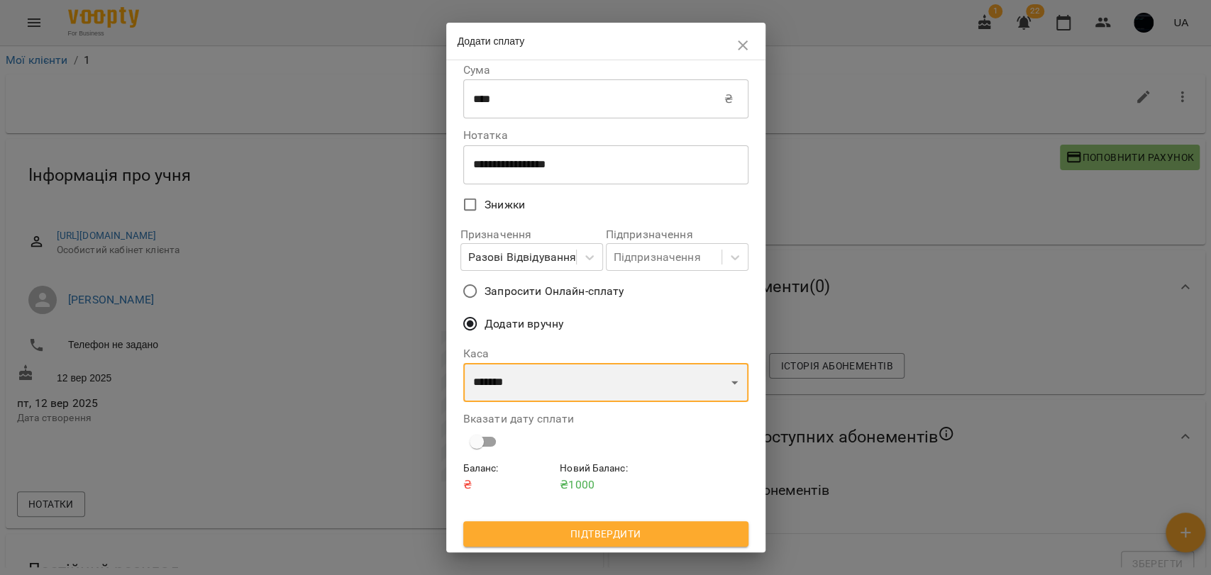
scroll to position [9, 0]
click at [604, 536] on span "Підтвердити" at bounding box center [606, 534] width 262 height 17
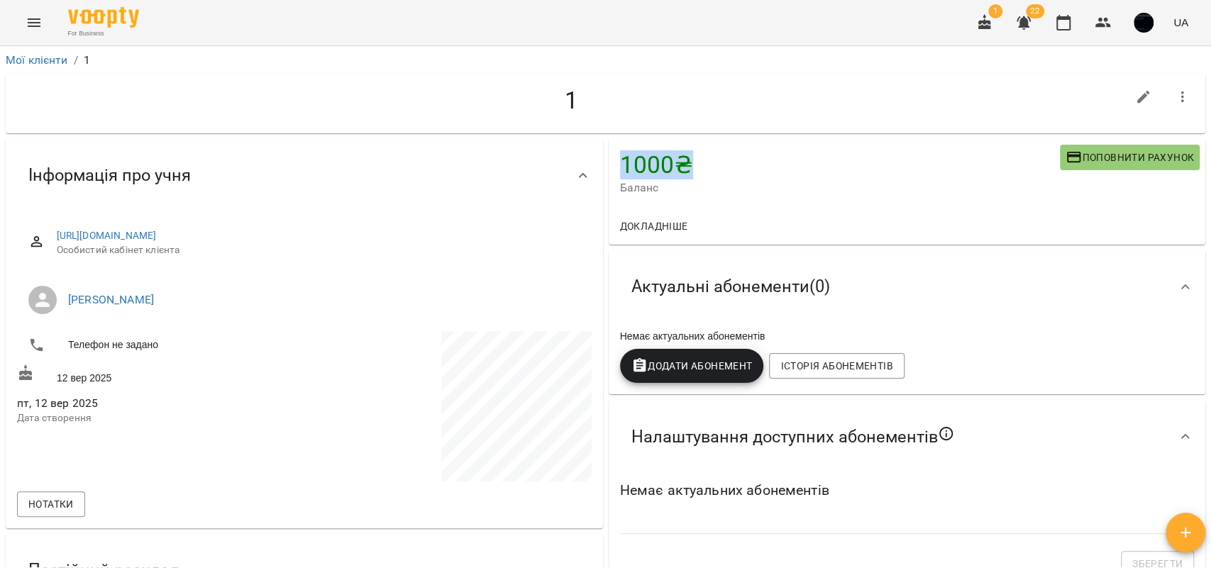
drag, startPoint x: 614, startPoint y: 162, endPoint x: 682, endPoint y: 165, distance: 67.5
click at [682, 165] on h4 "1000 ₴" at bounding box center [840, 164] width 440 height 29
click at [680, 165] on h4 "1000 ₴" at bounding box center [840, 164] width 440 height 29
click at [743, 404] on div "Налаштування доступних абонементів" at bounding box center [907, 437] width 597 height 74
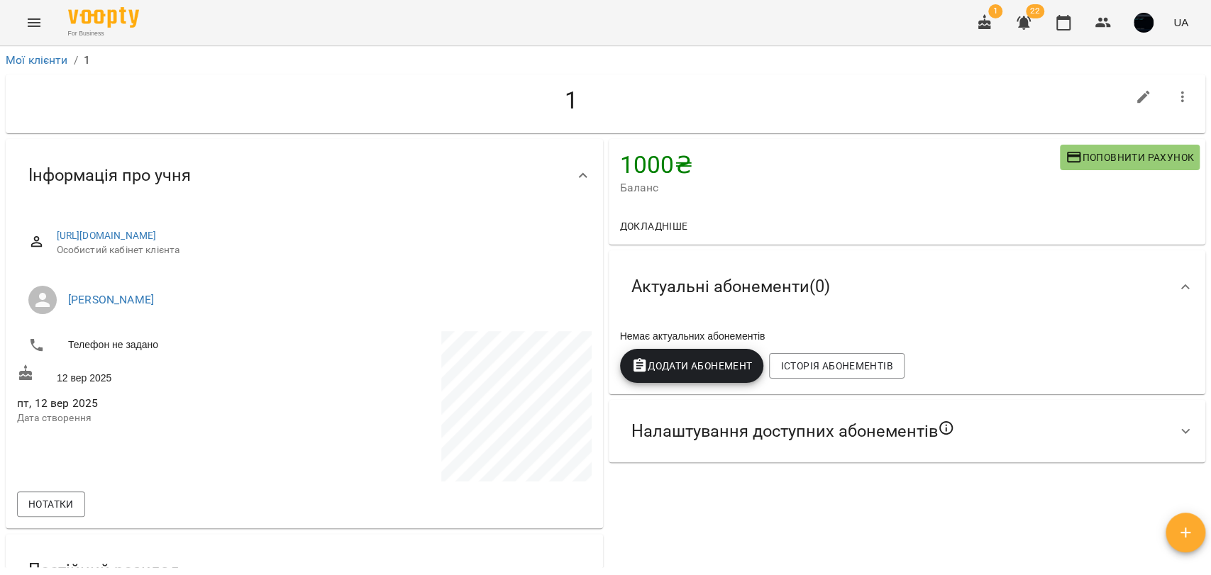
click at [745, 404] on div "Налаштування доступних абонементів" at bounding box center [907, 431] width 597 height 62
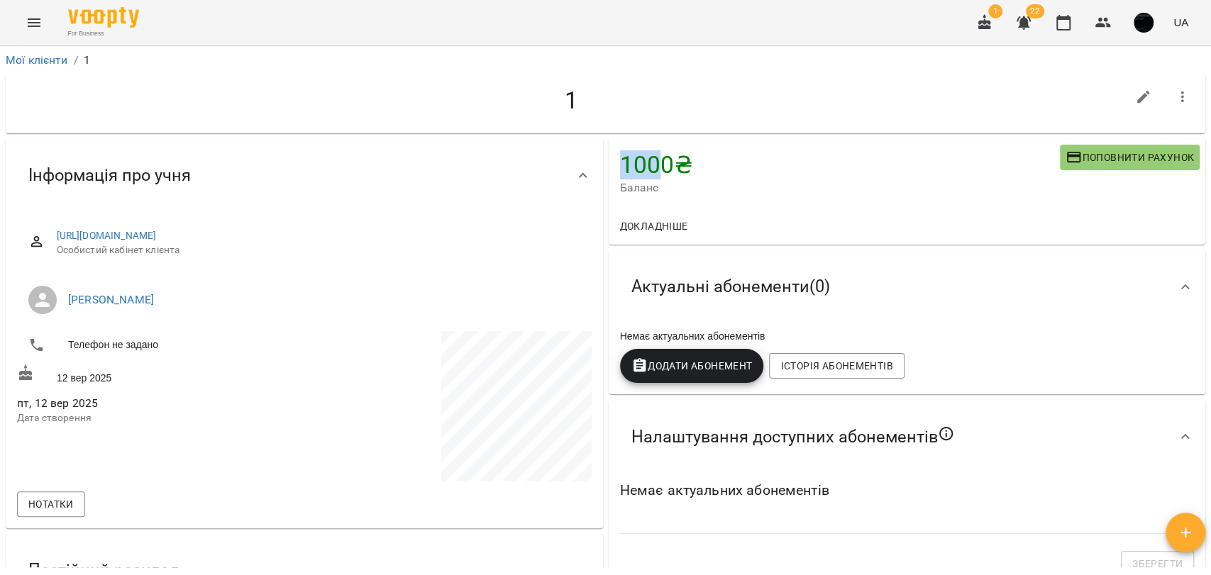
drag, startPoint x: 613, startPoint y: 167, endPoint x: 651, endPoint y: 168, distance: 38.3
click at [651, 168] on div "1000 ₴ Баланс Поповнити рахунок" at bounding box center [907, 173] width 597 height 69
click at [651, 168] on h4 "1000 ₴" at bounding box center [840, 164] width 440 height 29
click at [683, 372] on span "Додати Абонемент" at bounding box center [691, 366] width 121 height 17
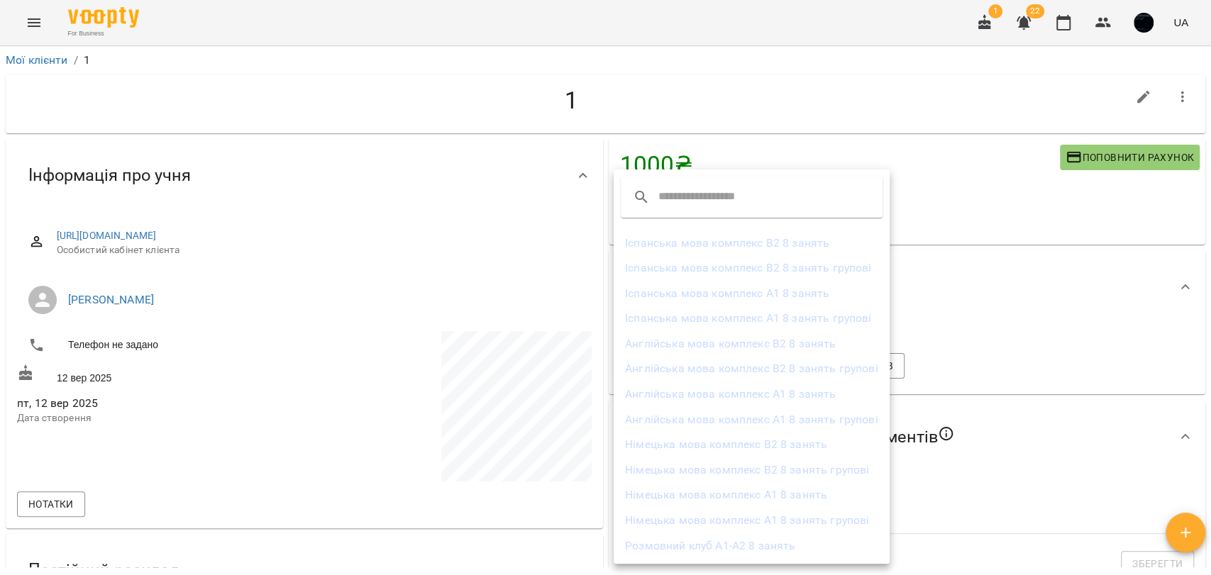
click at [597, 387] on div at bounding box center [605, 287] width 1211 height 575
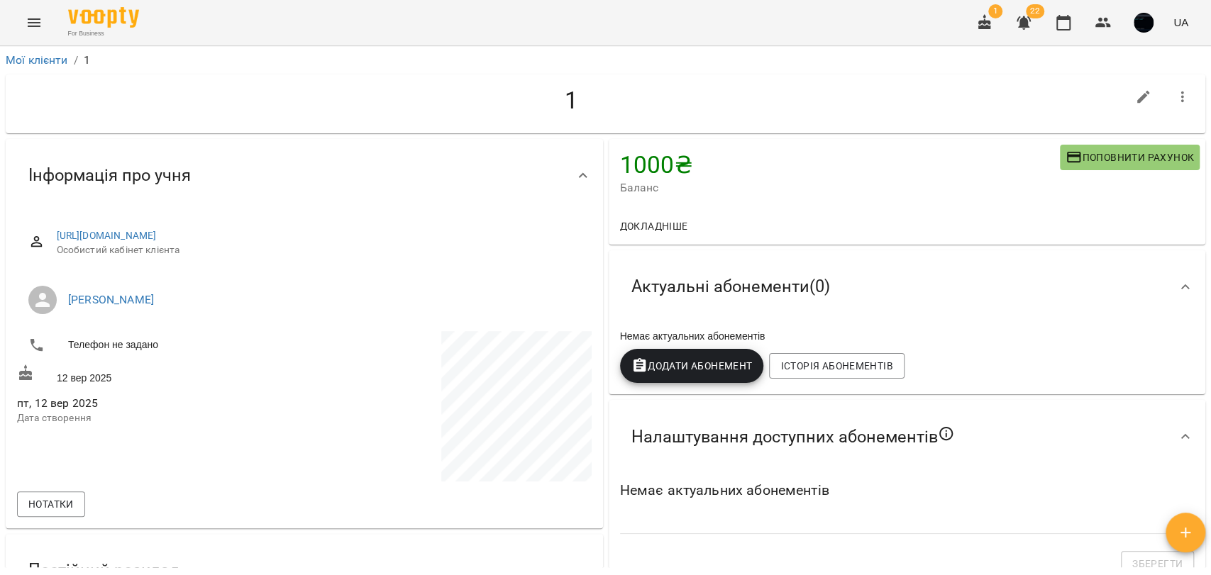
drag, startPoint x: 474, startPoint y: 236, endPoint x: 45, endPoint y: 236, distance: 428.5
click at [45, 236] on div "https://www.voopty.com.ua/client/65d36a03ce7cab54ca9f3fc8/68c415c14675e6ca7f6bf…" at bounding box center [304, 243] width 575 height 50
click at [598, 219] on div "Інформація про учня https://www.voopty.com.ua/client/65d36a03ce7cab54ca9f3fc8/6…" at bounding box center [304, 333] width 603 height 395
click at [22, 60] on link "Мої клієнти" at bounding box center [37, 59] width 62 height 13
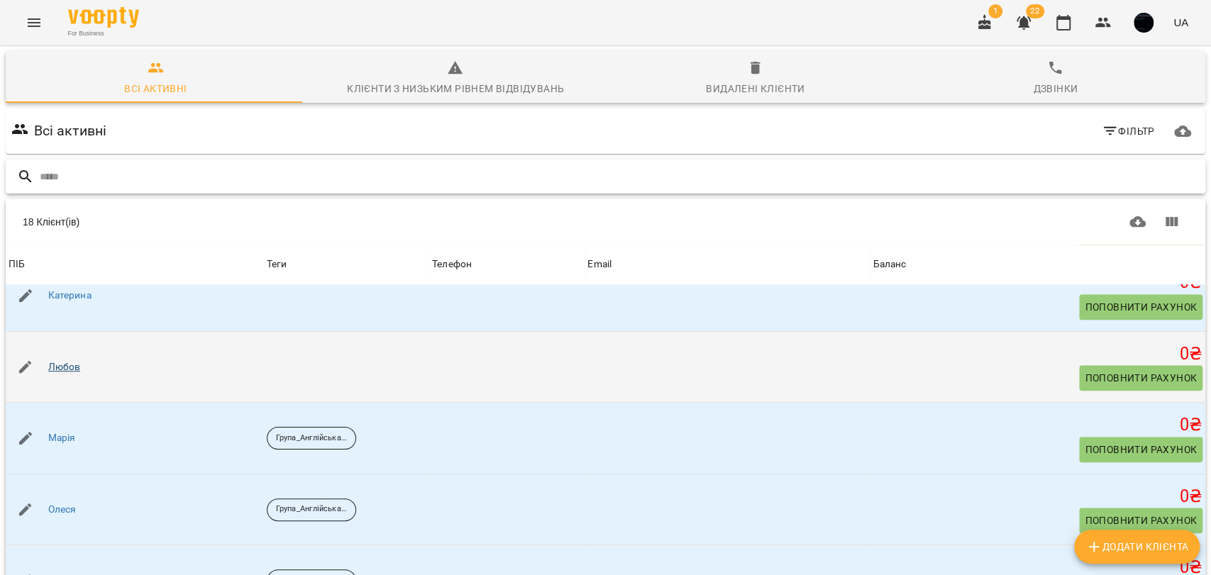
scroll to position [630, 0]
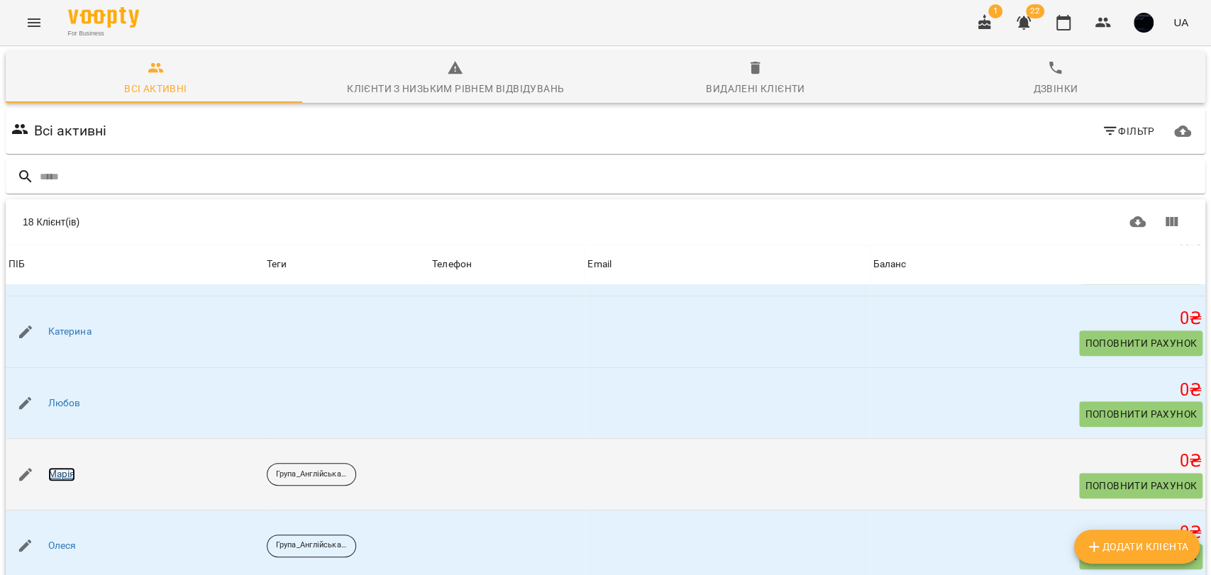
click at [63, 471] on link "Марія" at bounding box center [62, 475] width 28 height 14
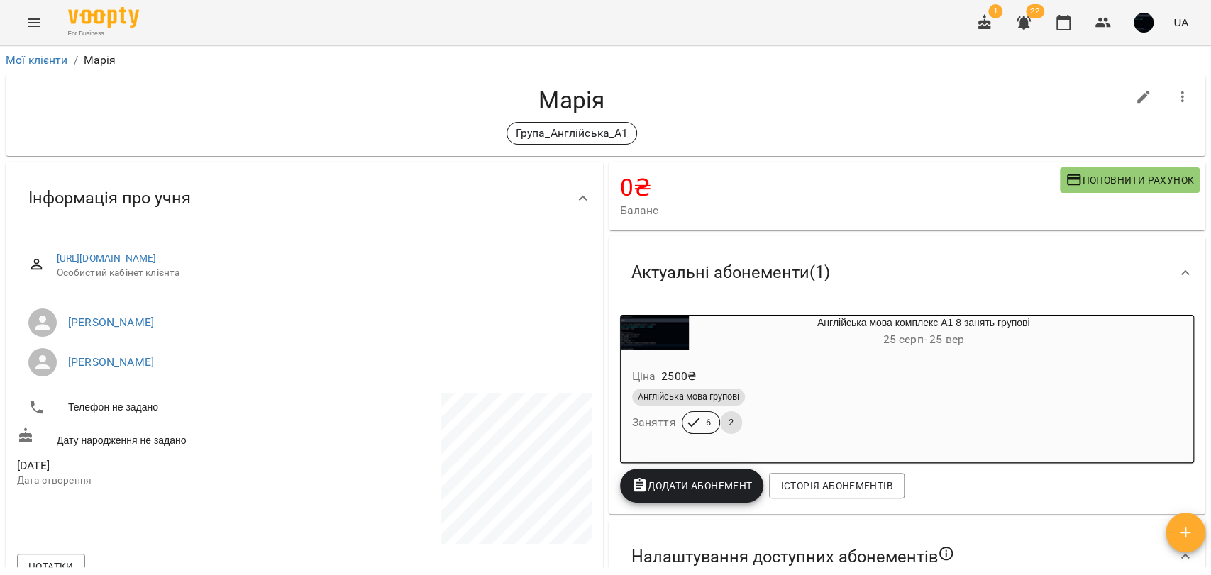
drag, startPoint x: 471, startPoint y: 258, endPoint x: 50, endPoint y: 246, distance: 421.6
click at [50, 246] on div "https://www.voopty.com.ua/client/65d36a03ce7cab54ca9f3fc8/68af0187b840d91ea19d8…" at bounding box center [304, 265] width 575 height 50
click at [596, 268] on div "https://www.voopty.com.ua/client/65d36a03ce7cab54ca9f3fc8/68af0187b840d91ea19d8…" at bounding box center [304, 413] width 597 height 356
click at [1174, 96] on icon "button" at bounding box center [1182, 97] width 17 height 17
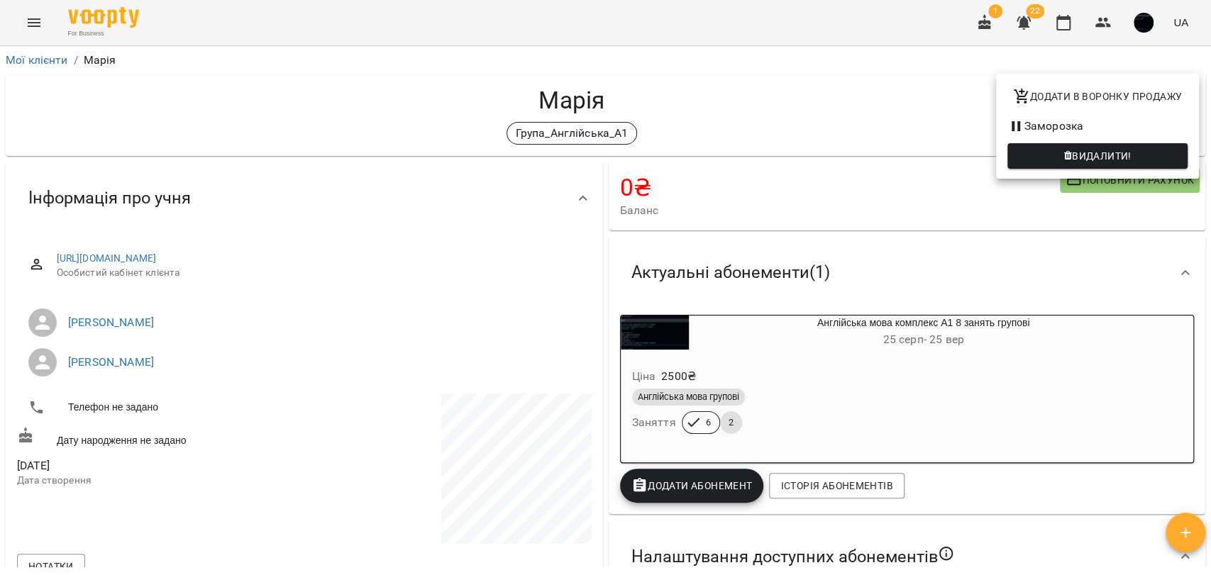
click at [605, 269] on div at bounding box center [605, 287] width 1211 height 575
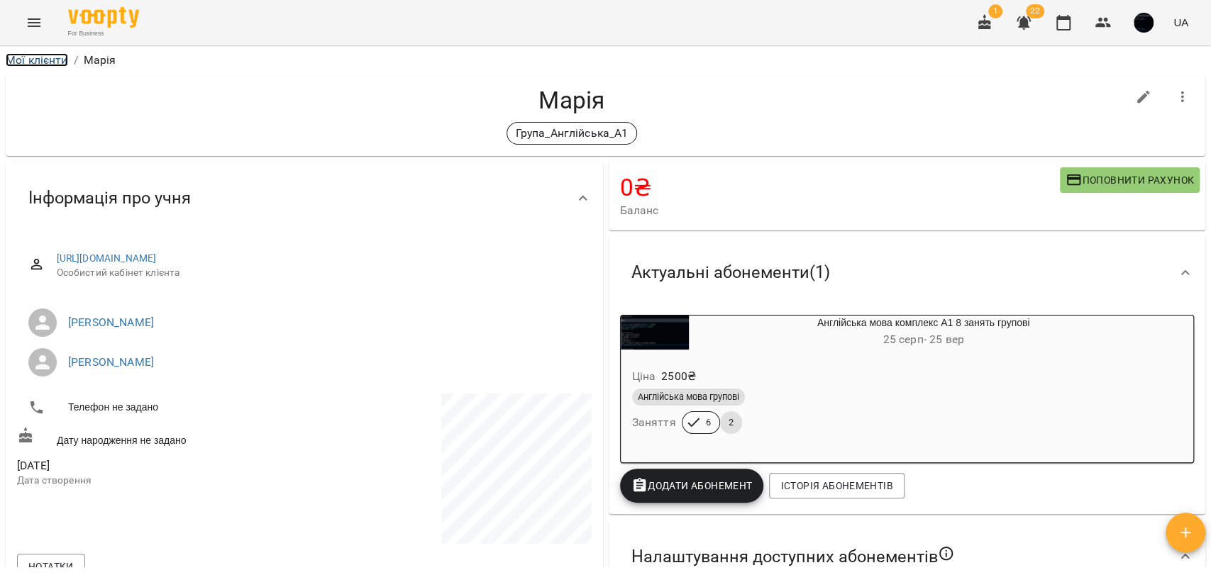
click at [58, 62] on link "Мої клієнти" at bounding box center [37, 59] width 62 height 13
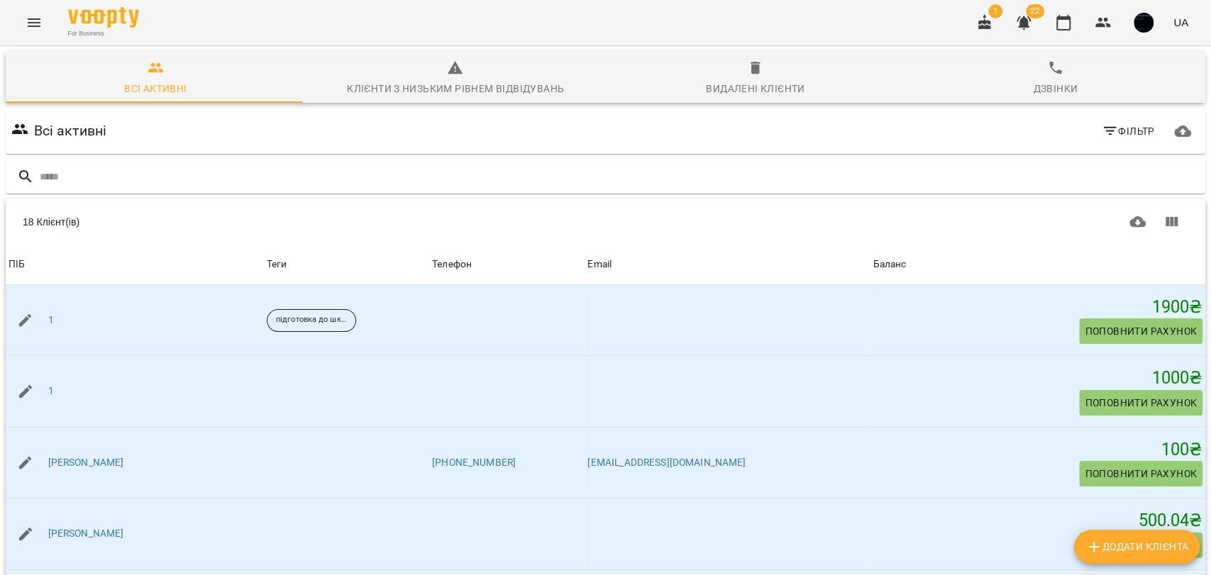
click at [1102, 126] on icon "button" at bounding box center [1110, 131] width 17 height 17
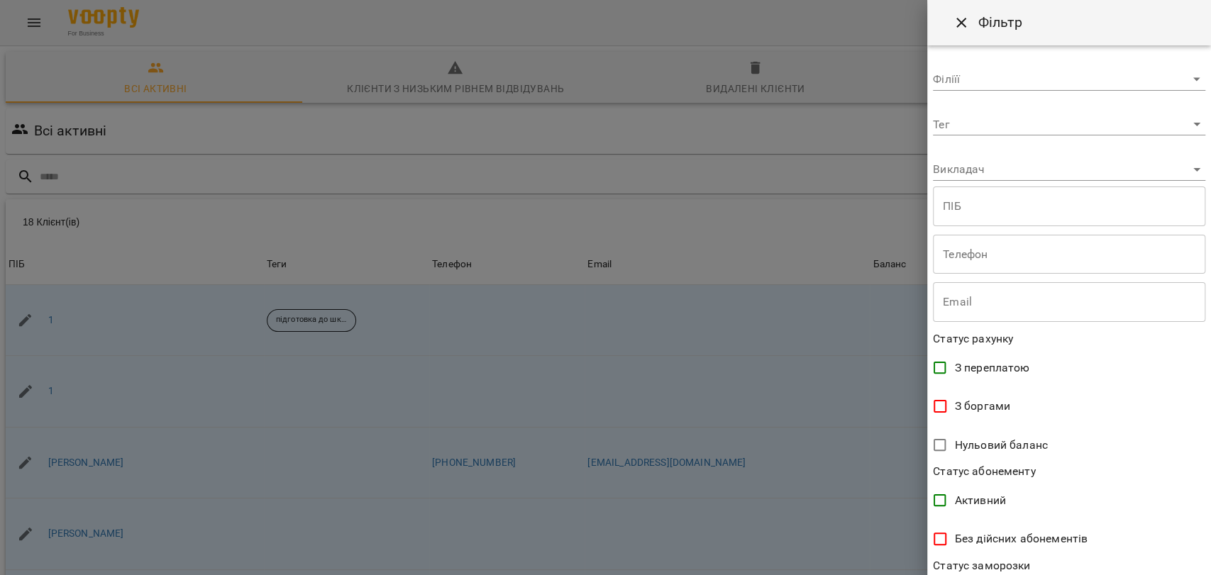
click at [961, 133] on body "For Business 1 22 UA Всі активні Клієнти з низьким рівнем відвідувань Видалені …" at bounding box center [605, 369] width 1211 height 739
click at [1073, 183] on div at bounding box center [605, 287] width 1211 height 575
click at [1010, 177] on body "For Business 1 22 UA Всі активні Клієнти з низьким рівнем відвідувань Видалені …" at bounding box center [605, 369] width 1211 height 739
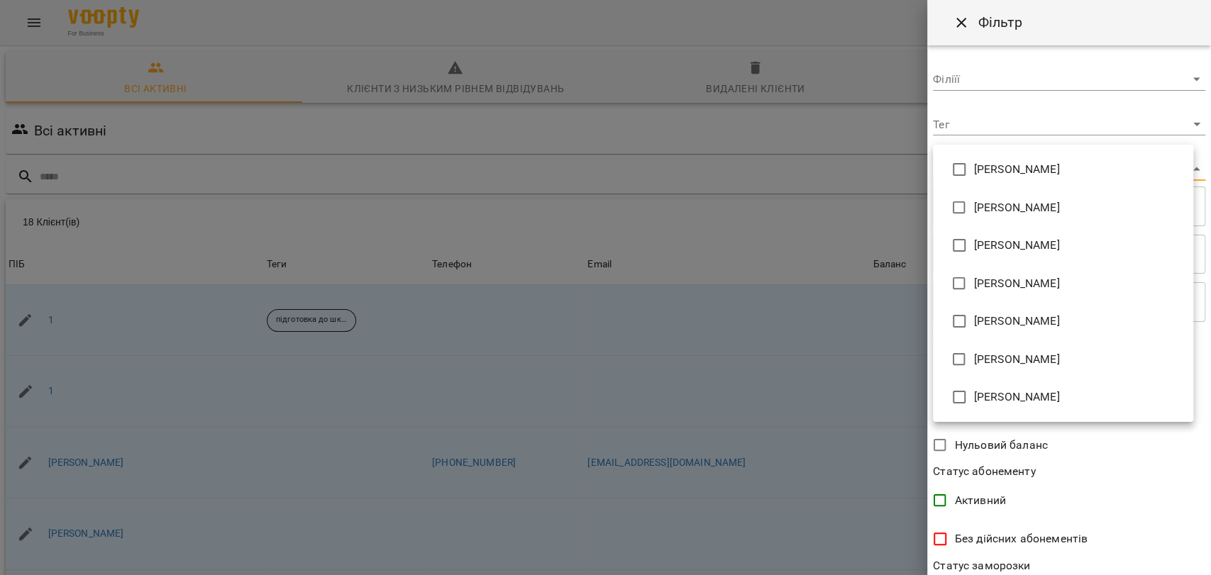
click at [1144, 436] on div at bounding box center [605, 287] width 1211 height 575
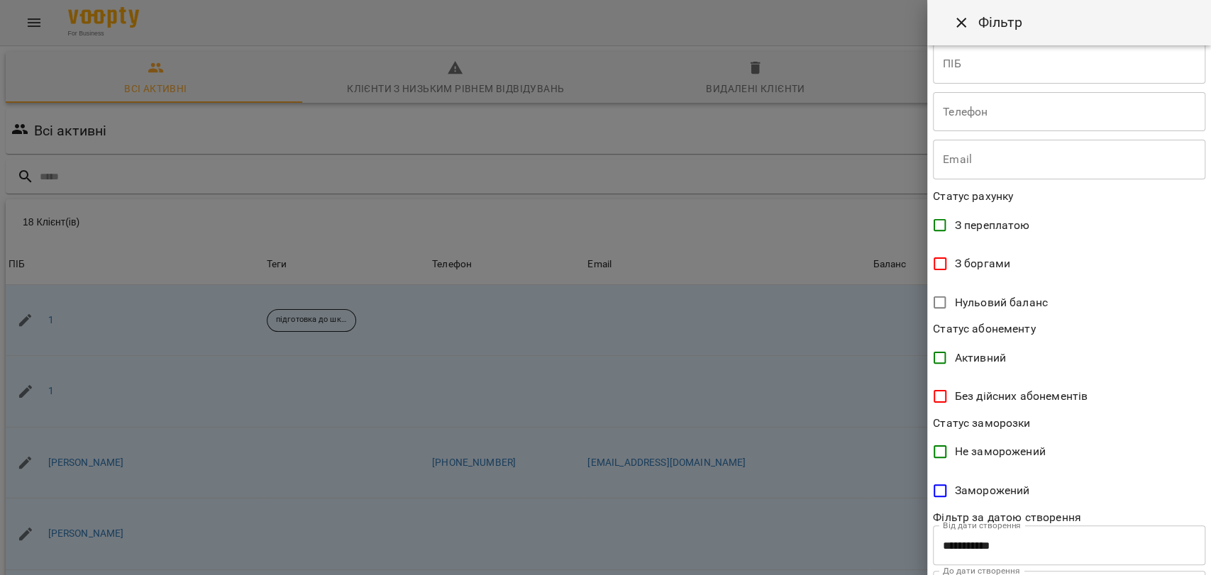
scroll to position [157, 0]
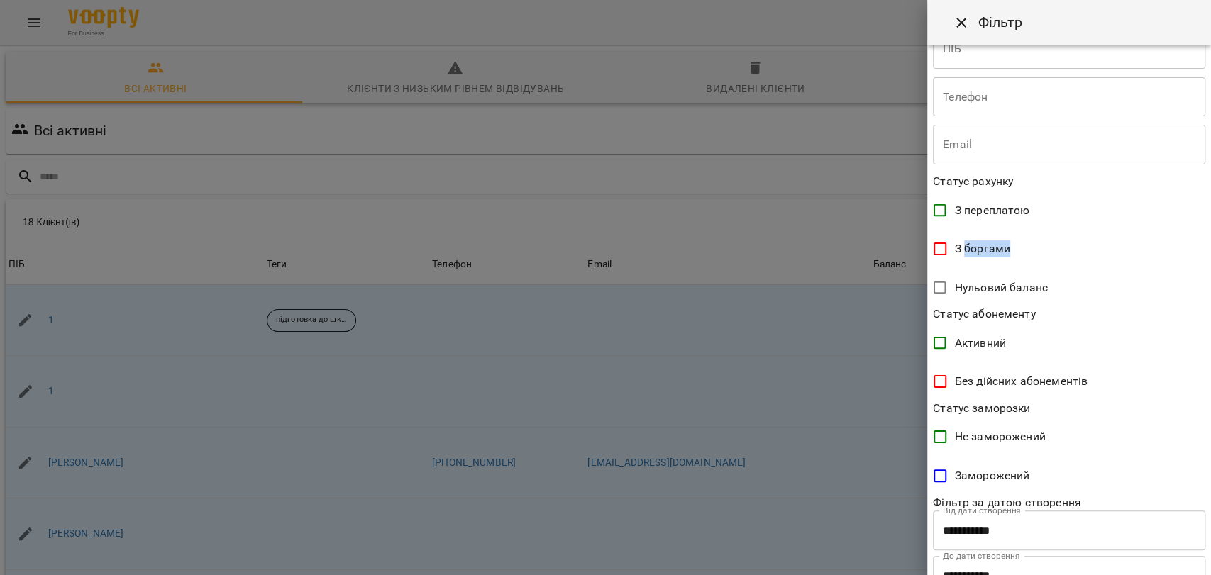
drag, startPoint x: 963, startPoint y: 245, endPoint x: 1014, endPoint y: 249, distance: 51.2
click at [1014, 249] on label "З боргами" at bounding box center [1059, 249] width 269 height 30
drag, startPoint x: 980, startPoint y: 204, endPoint x: 1033, endPoint y: 211, distance: 53.6
click at [1033, 210] on label "З переплатою" at bounding box center [1059, 211] width 269 height 30
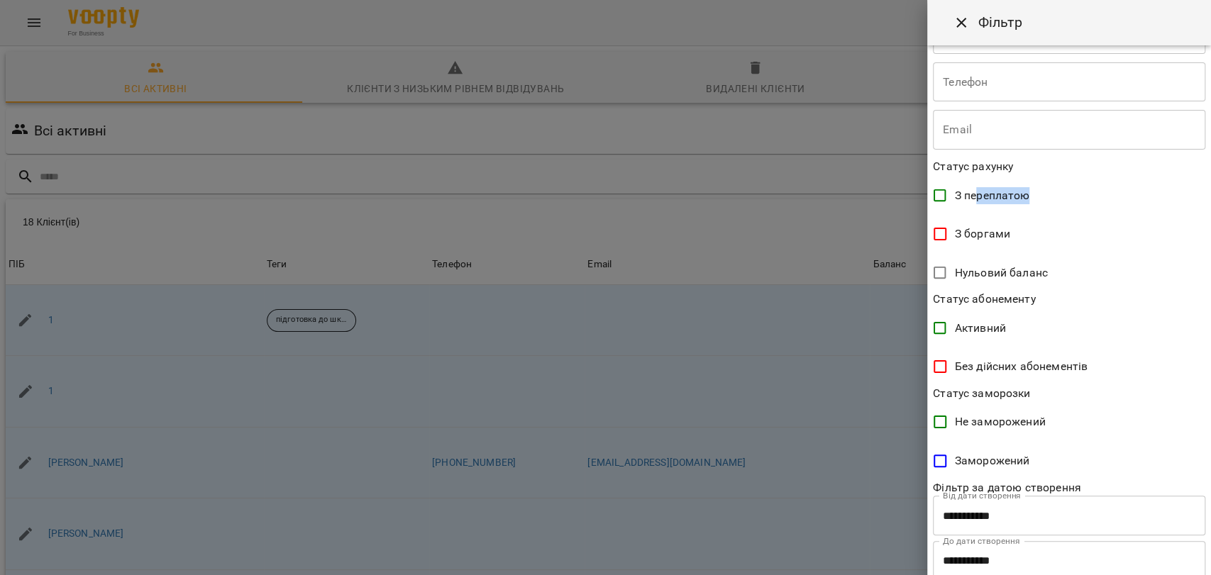
scroll to position [215, 0]
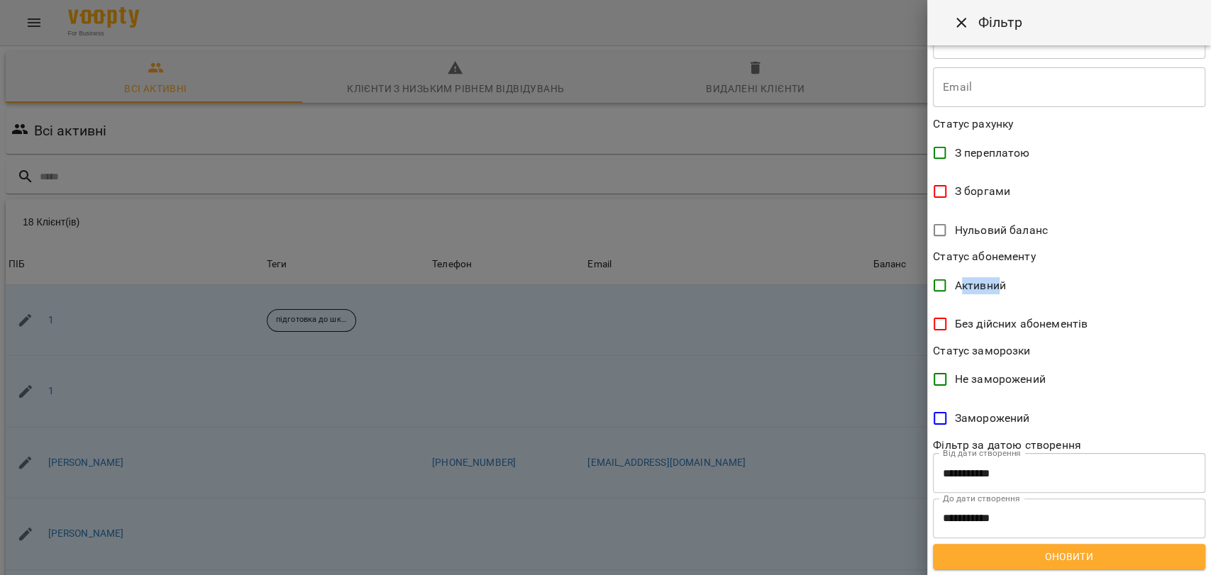
drag, startPoint x: 962, startPoint y: 287, endPoint x: 984, endPoint y: 304, distance: 27.8
click at [999, 297] on label "Активний" at bounding box center [1059, 286] width 269 height 30
drag, startPoint x: 962, startPoint y: 324, endPoint x: 1093, endPoint y: 328, distance: 130.6
click at [1093, 328] on label "Без дійсних абонементів" at bounding box center [1059, 324] width 269 height 30
click at [958, 28] on icon "Close" at bounding box center [961, 22] width 17 height 17
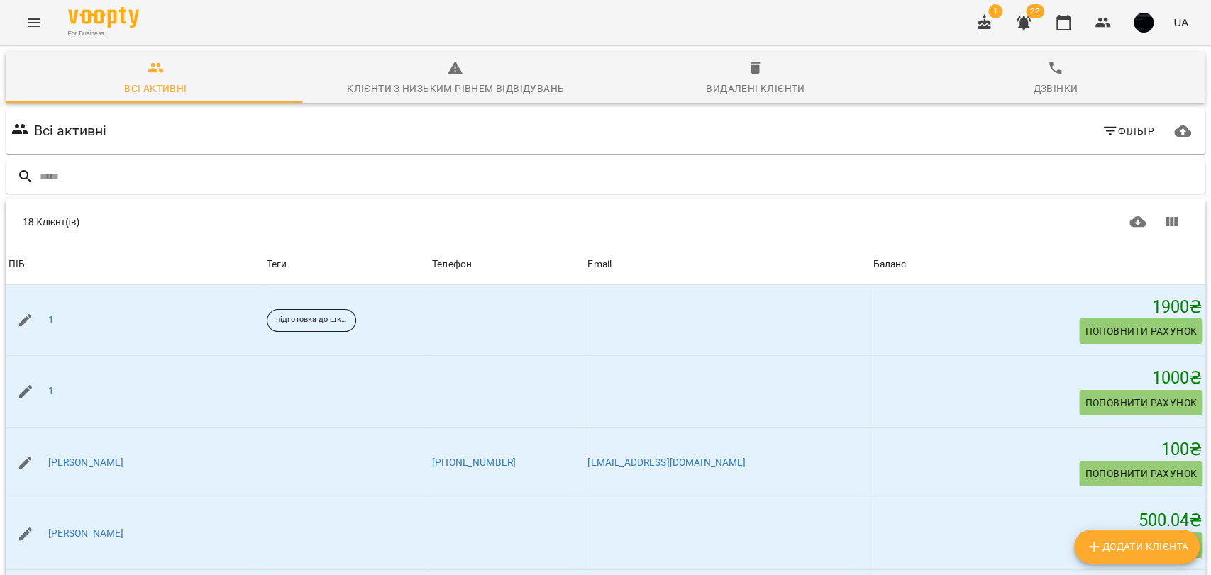
click at [48, 22] on button "Menu" at bounding box center [34, 23] width 34 height 34
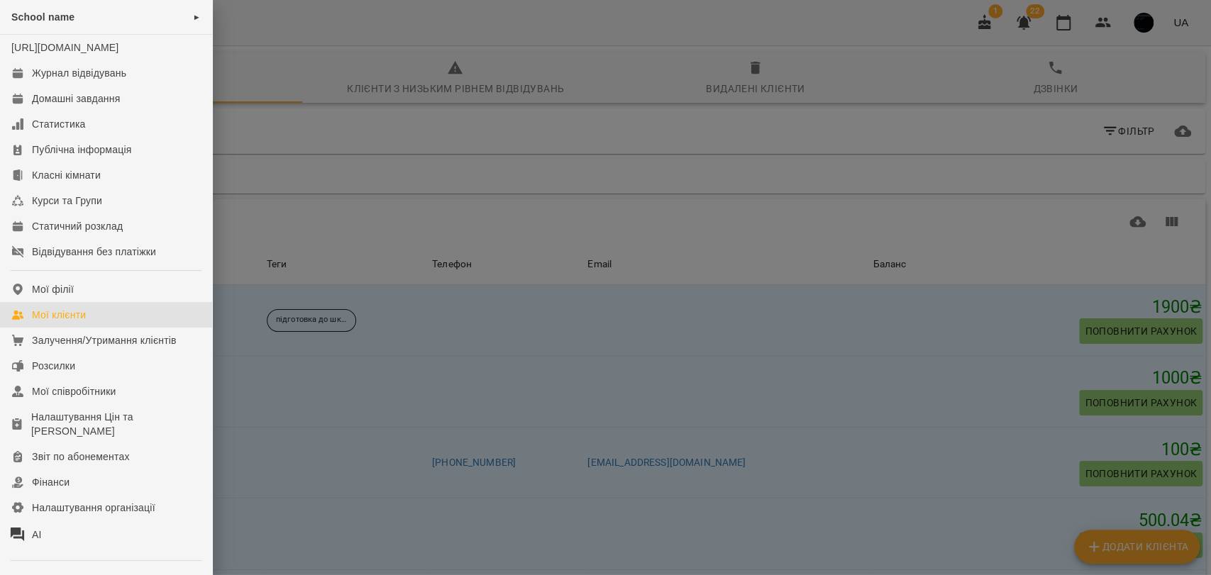
click at [331, 148] on div at bounding box center [605, 287] width 1211 height 575
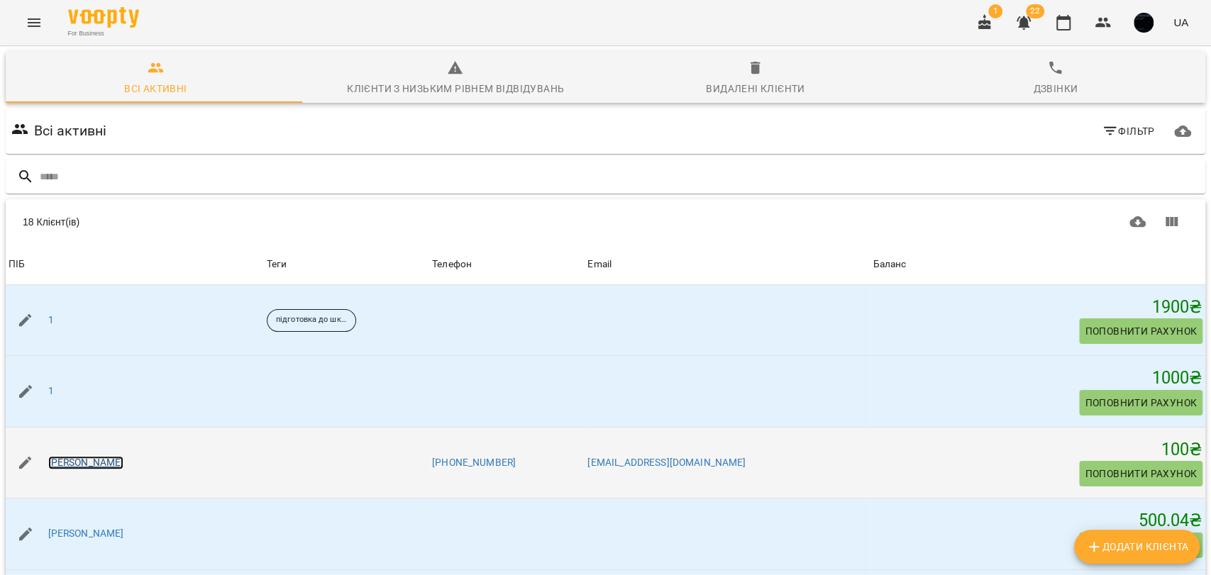
click at [74, 461] on link "Євгеній" at bounding box center [86, 463] width 76 height 14
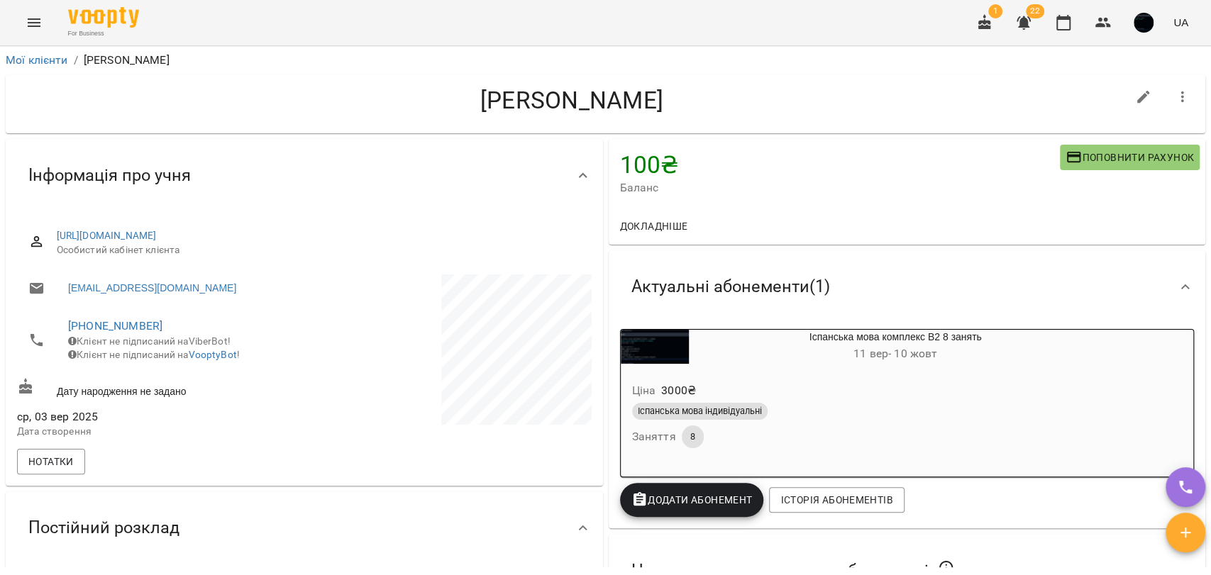
click at [18, 26] on button "Menu" at bounding box center [34, 23] width 34 height 34
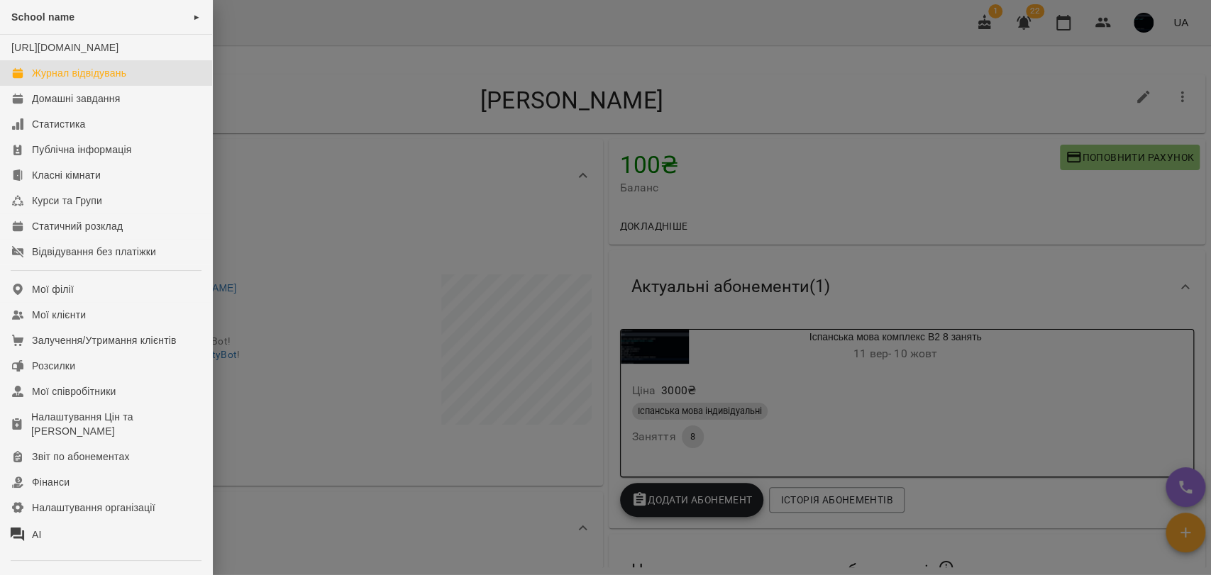
click at [53, 80] on div "Журнал відвідувань" at bounding box center [79, 73] width 94 height 14
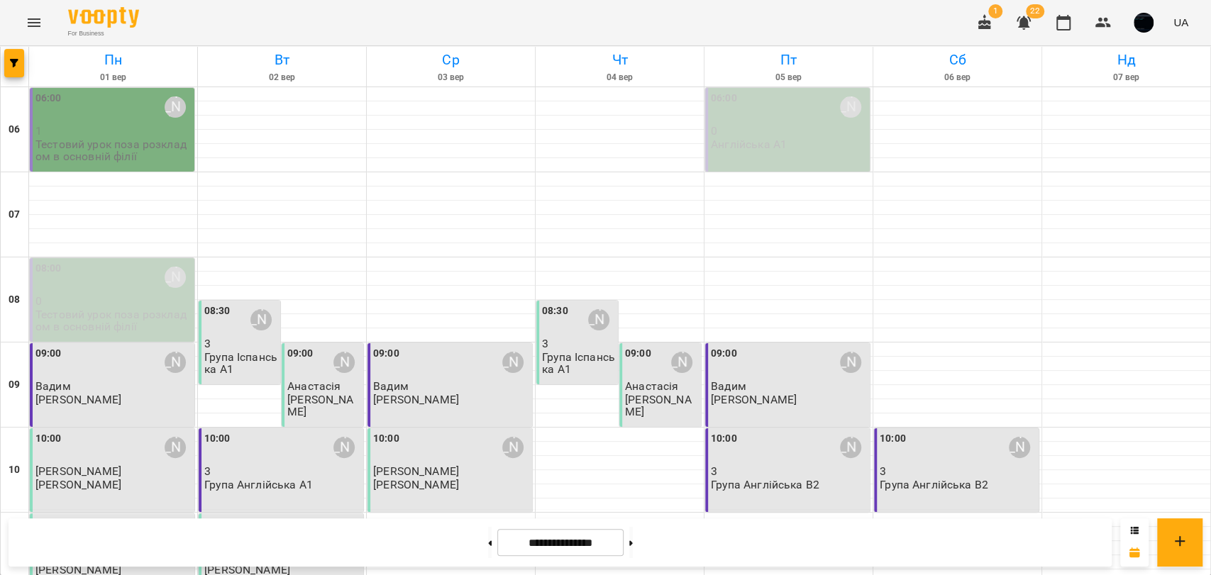
scroll to position [79, 0]
click at [488, 530] on button at bounding box center [490, 542] width 4 height 31
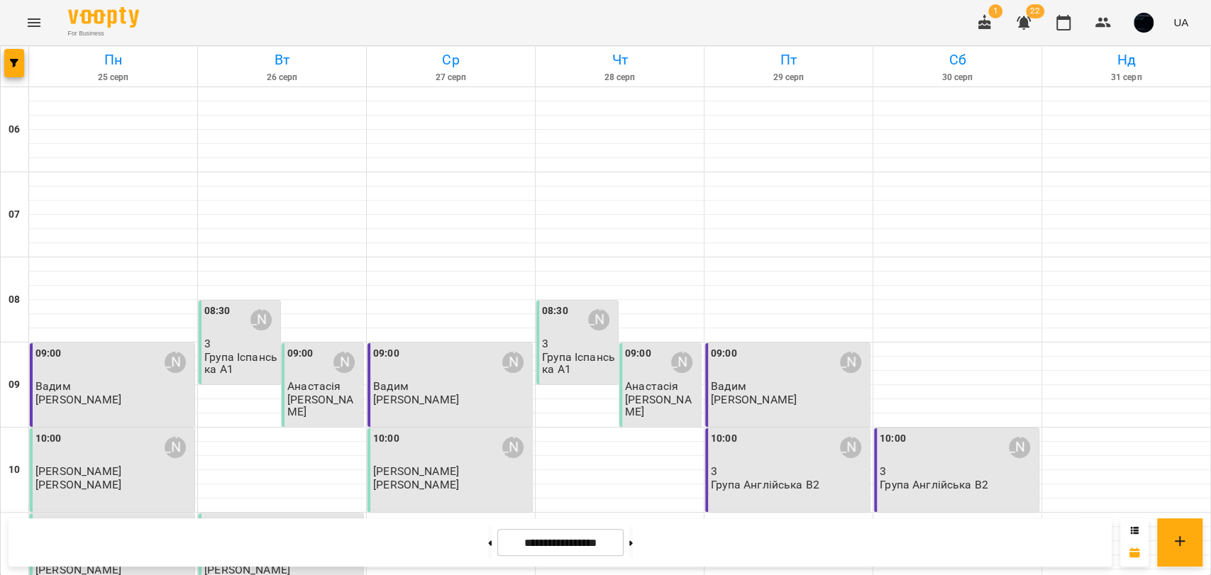
scroll to position [315, 0]
click at [85, 551] on p "[PERSON_NAME]" at bounding box center [113, 557] width 156 height 12
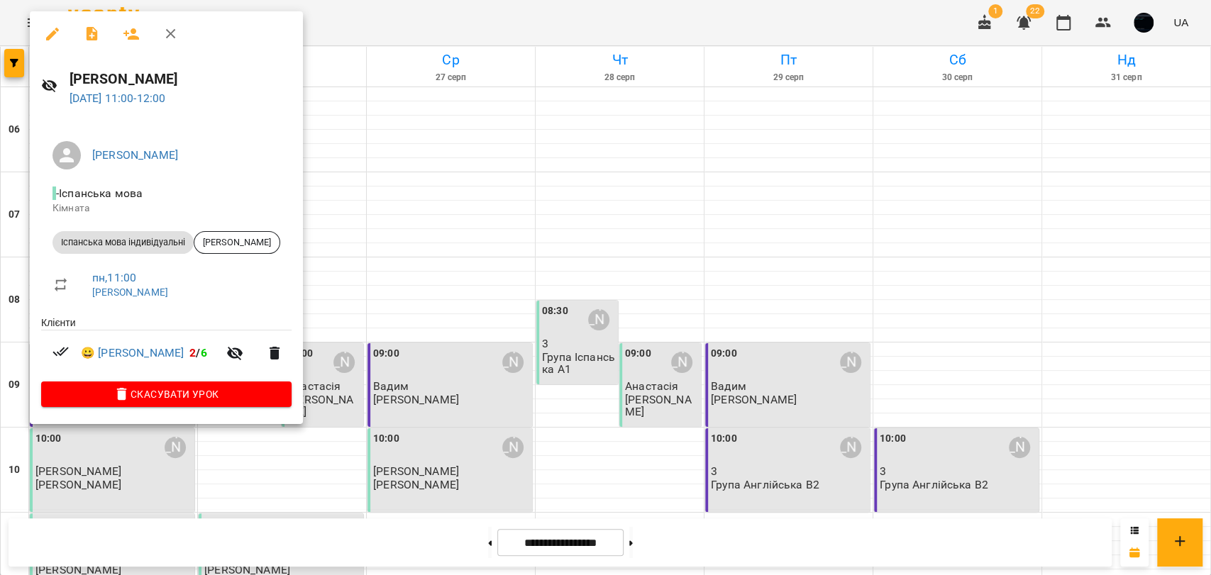
click at [270, 262] on div at bounding box center [605, 287] width 1211 height 575
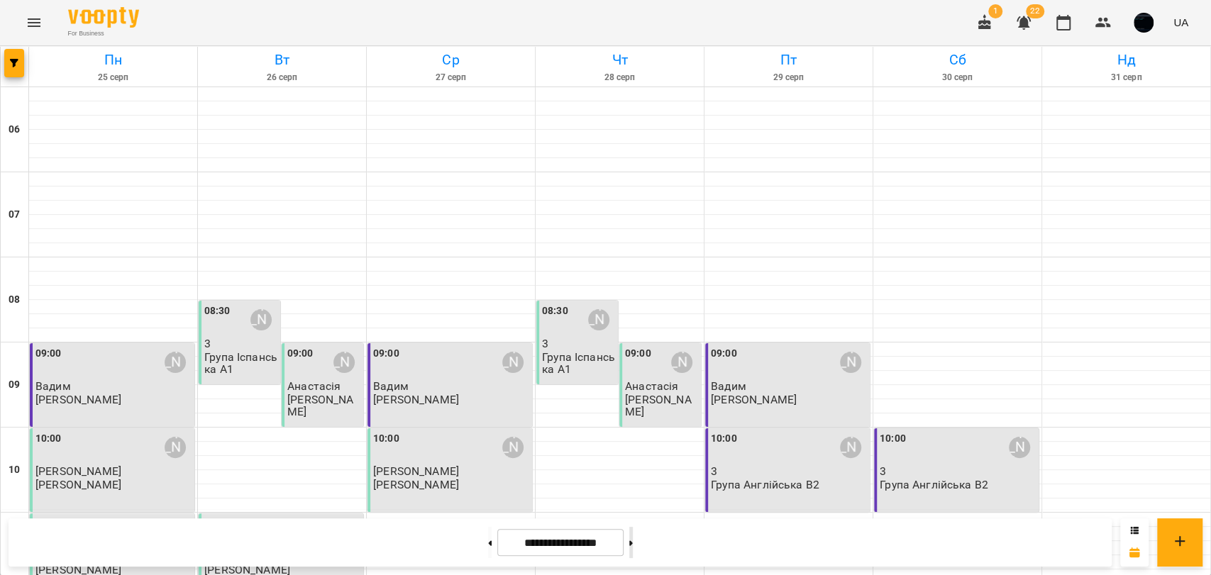
click at [633, 530] on button at bounding box center [631, 542] width 4 height 31
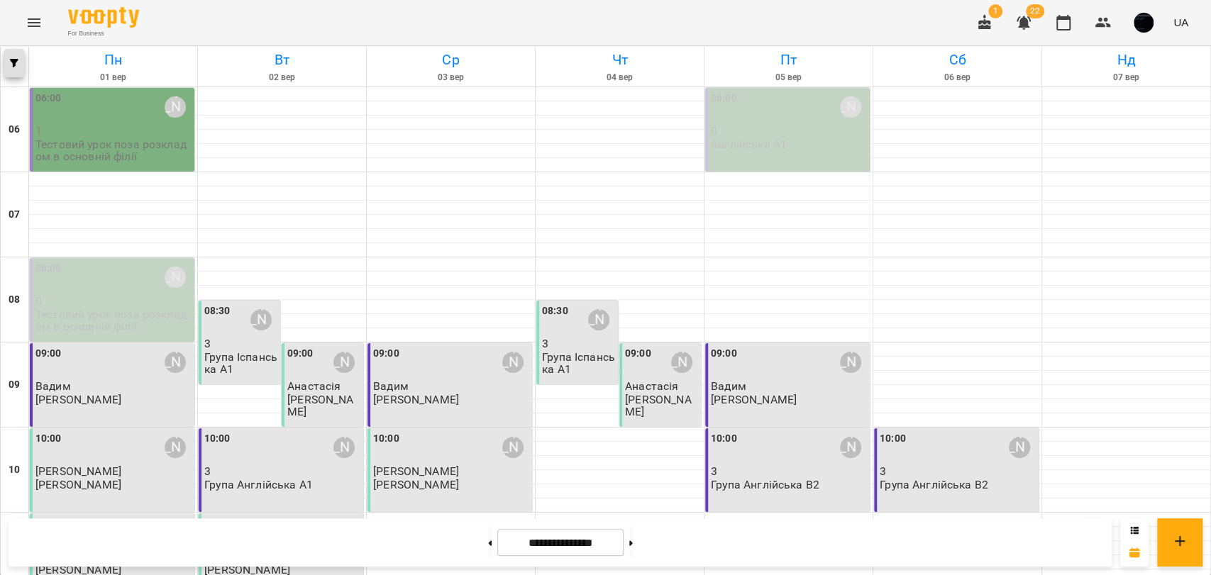
click at [14, 67] on icon "button" at bounding box center [14, 63] width 9 height 9
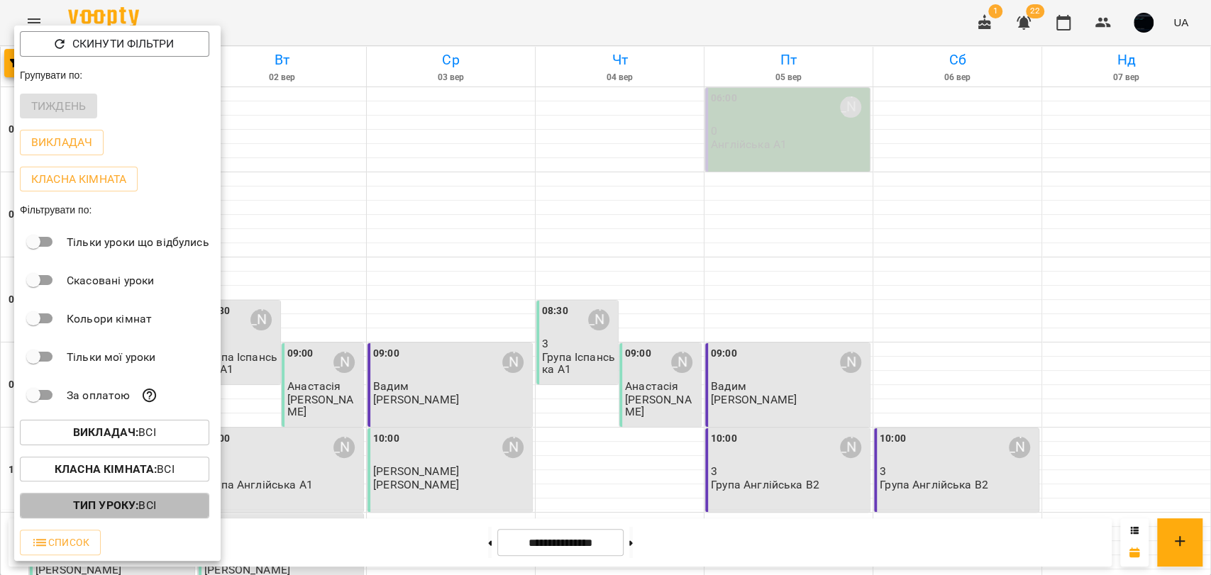
click at [158, 502] on span "Тип Уроку : Всі" at bounding box center [114, 505] width 167 height 17
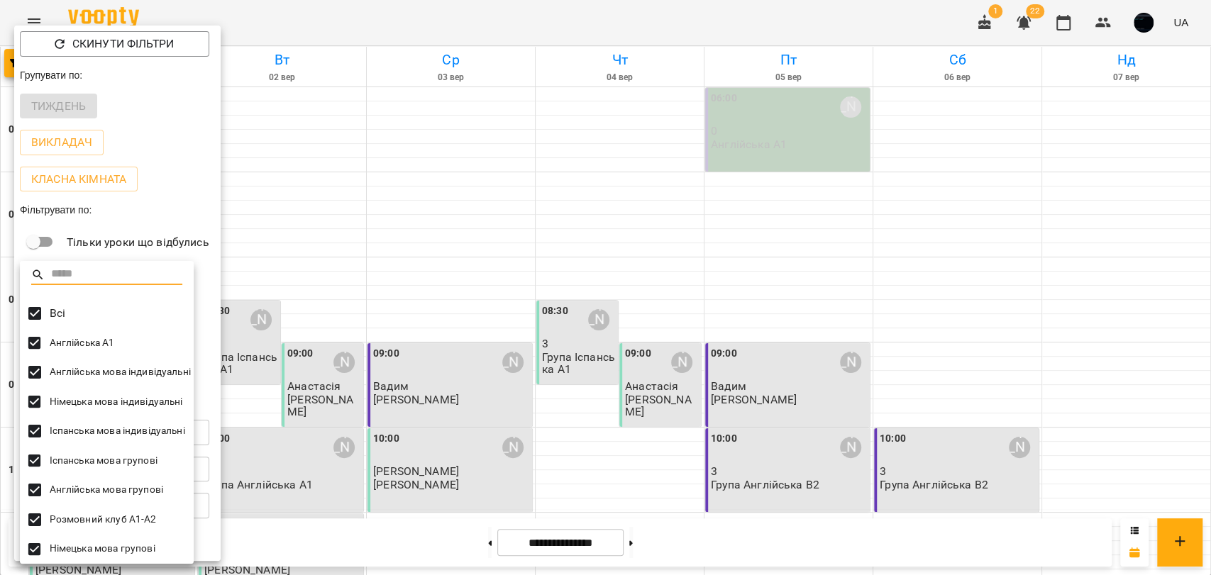
scroll to position [2, 0]
click at [157, 228] on div at bounding box center [605, 287] width 1211 height 575
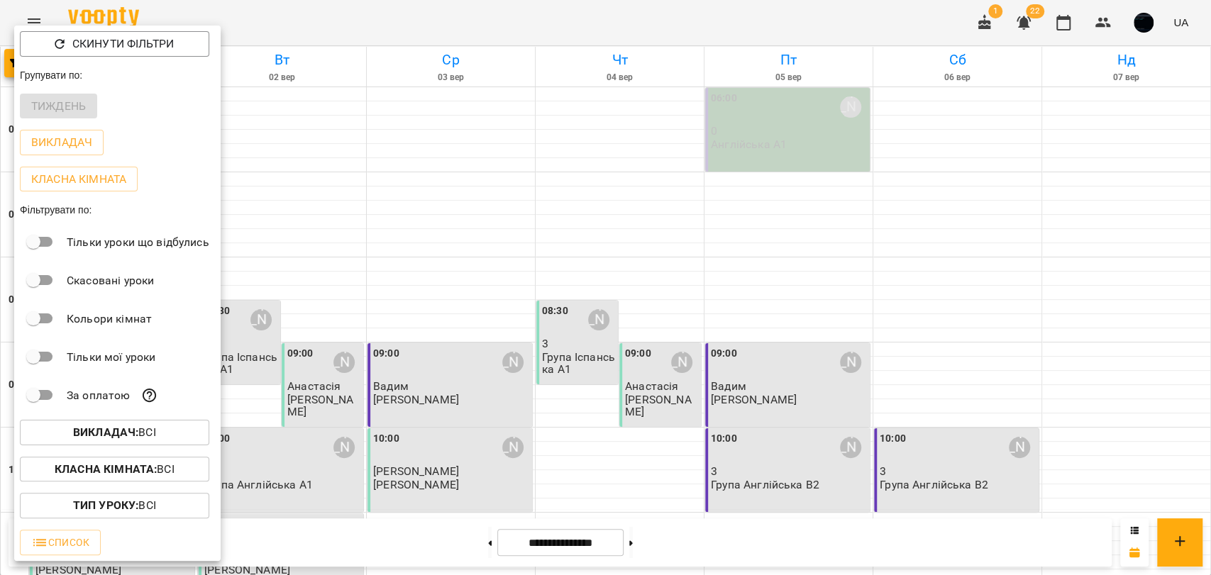
click at [94, 439] on b "Викладач :" at bounding box center [105, 432] width 65 height 13
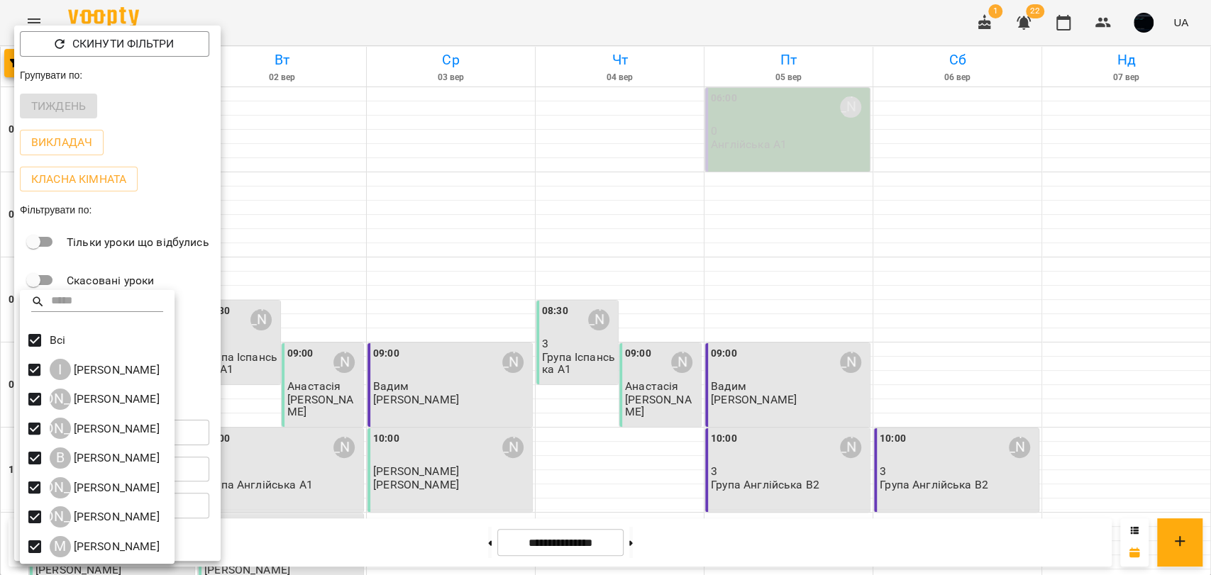
click at [452, 302] on div at bounding box center [605, 287] width 1211 height 575
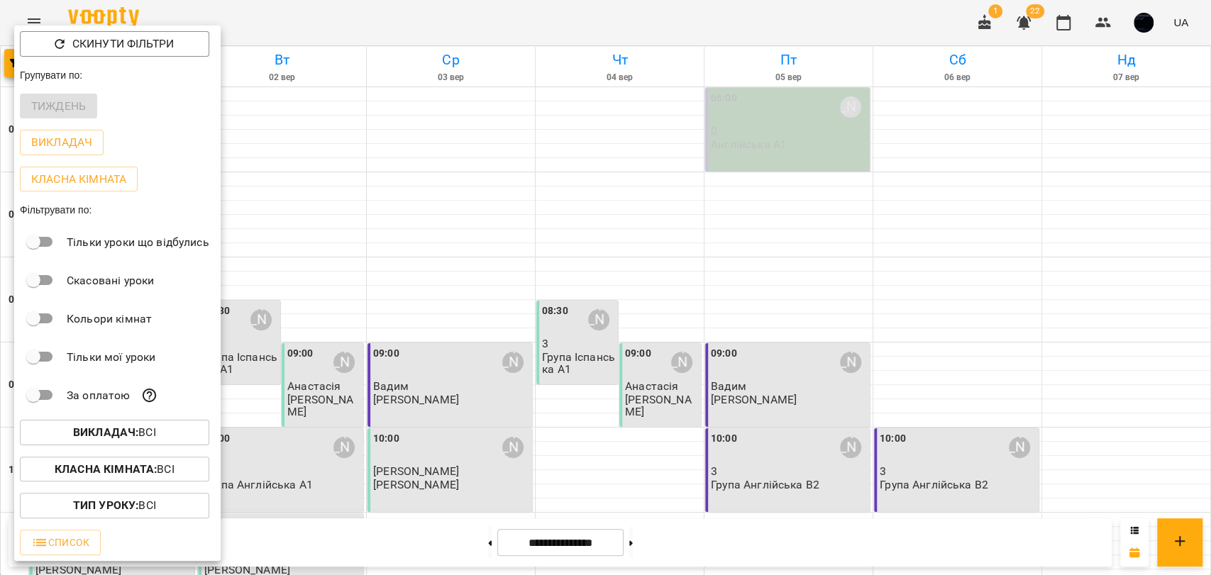
click at [612, 485] on div at bounding box center [605, 287] width 1211 height 575
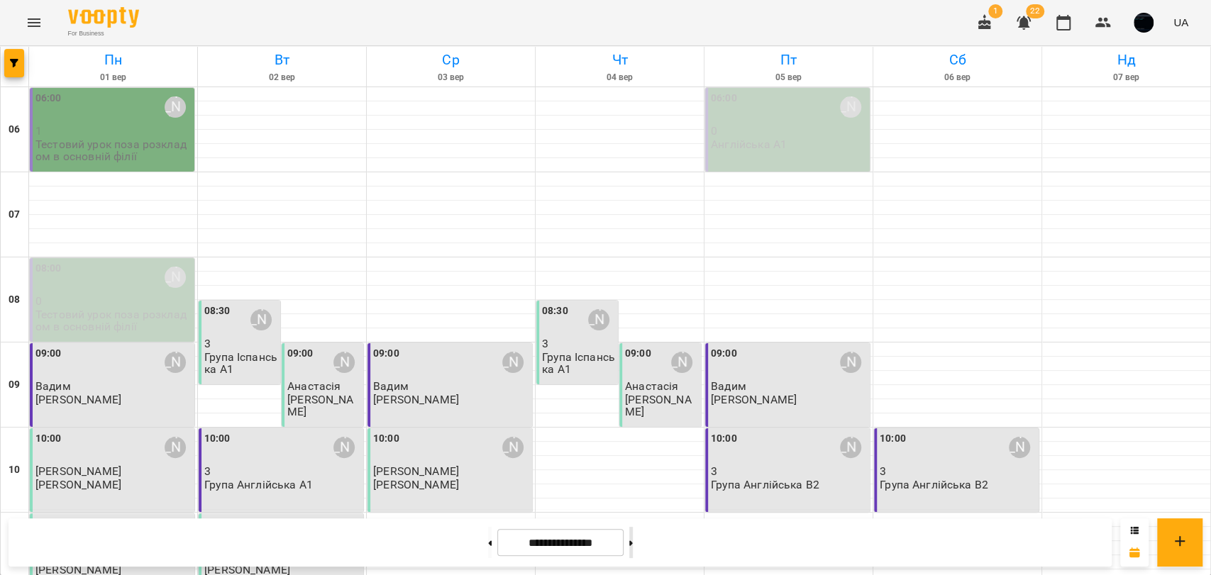
click at [633, 546] on button at bounding box center [631, 542] width 4 height 31
type input "**********"
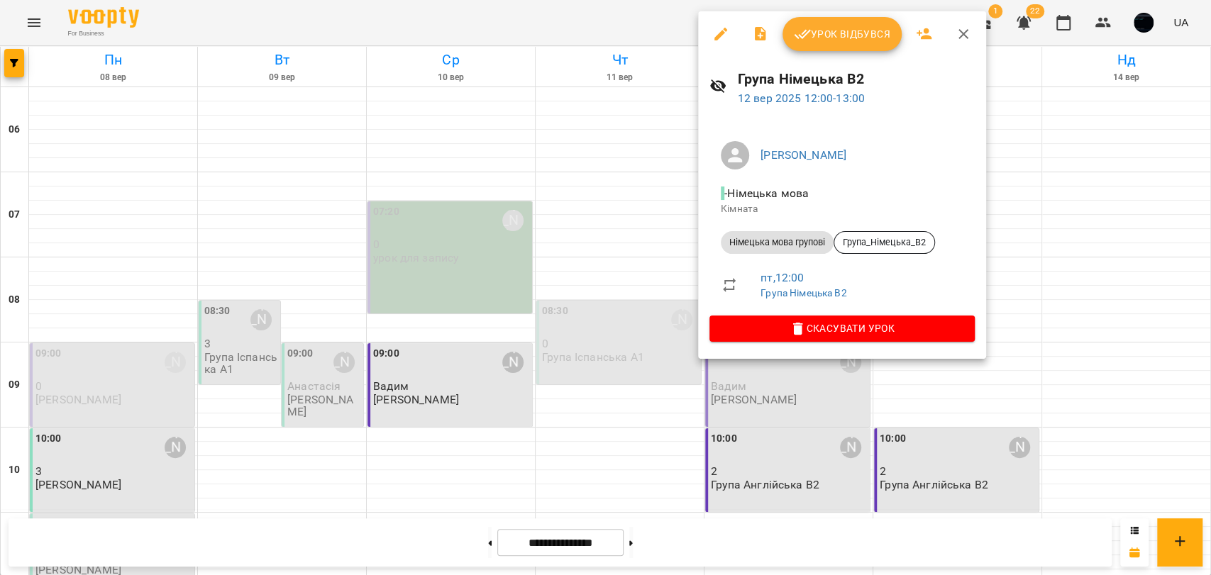
click at [665, 165] on div at bounding box center [605, 287] width 1211 height 575
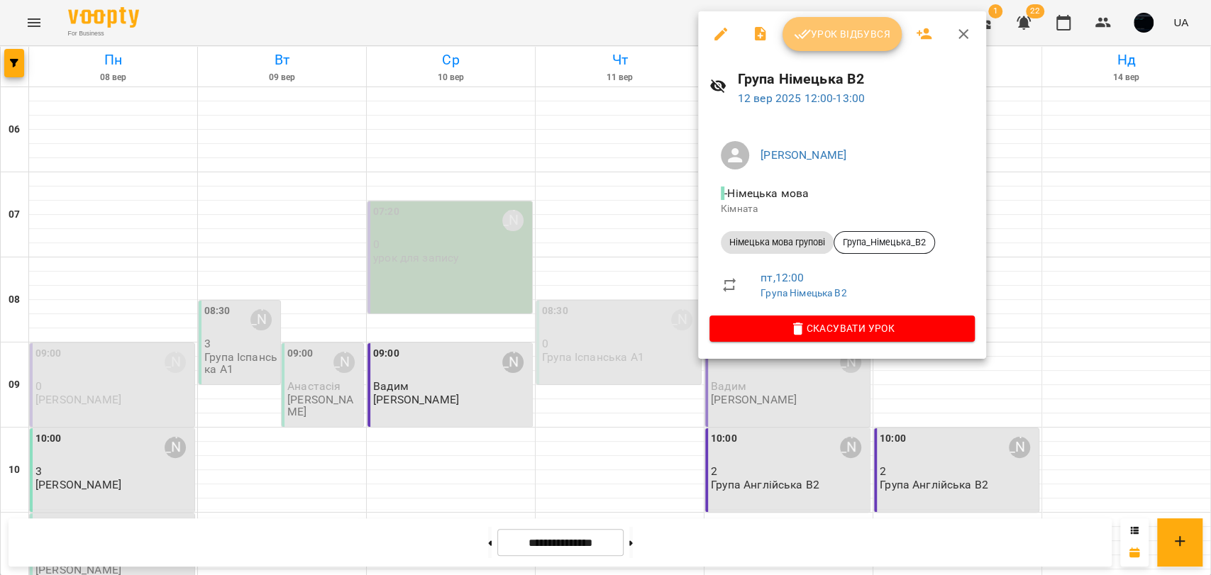
click at [823, 35] on span "Урок відбувся" at bounding box center [842, 34] width 96 height 17
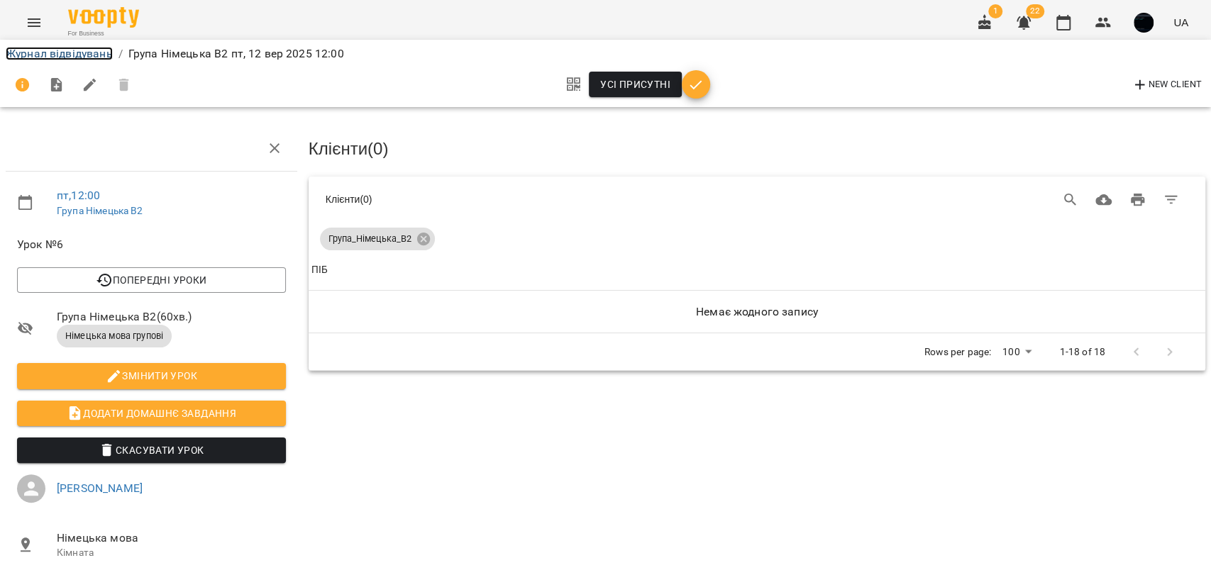
click at [102, 58] on link "Журнал відвідувань" at bounding box center [59, 53] width 107 height 13
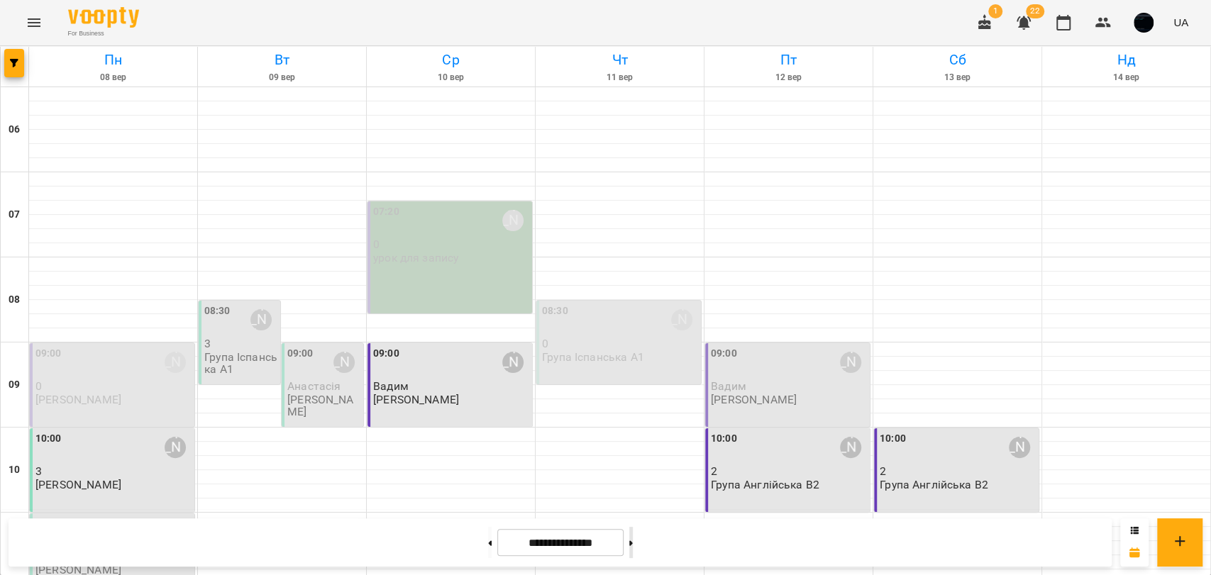
click at [633, 528] on button at bounding box center [631, 542] width 4 height 31
type input "**********"
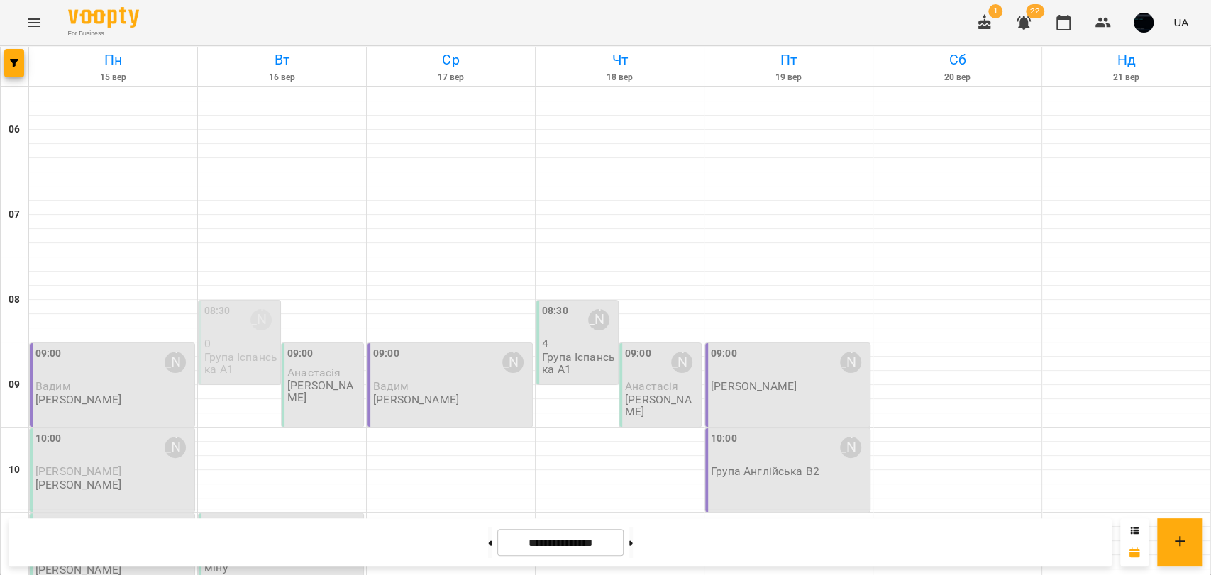
scroll to position [157, 0]
click at [757, 343] on div "09:00 Іван Іваненко Іваненко Іван" at bounding box center [787, 385] width 165 height 84
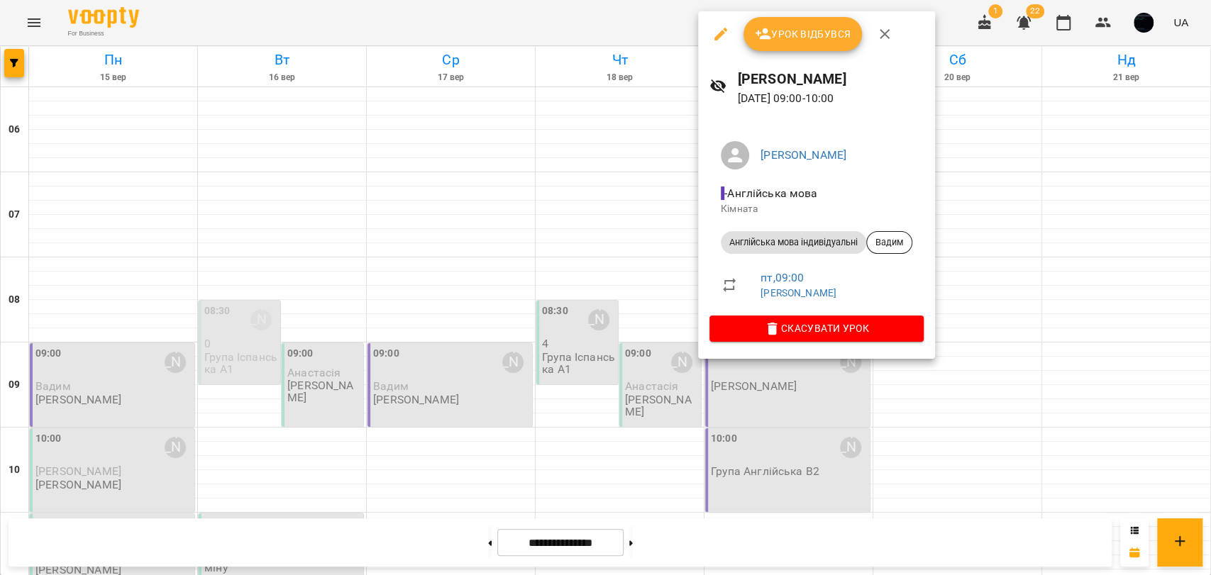
click at [789, 38] on span "Урок відбувся" at bounding box center [803, 34] width 96 height 17
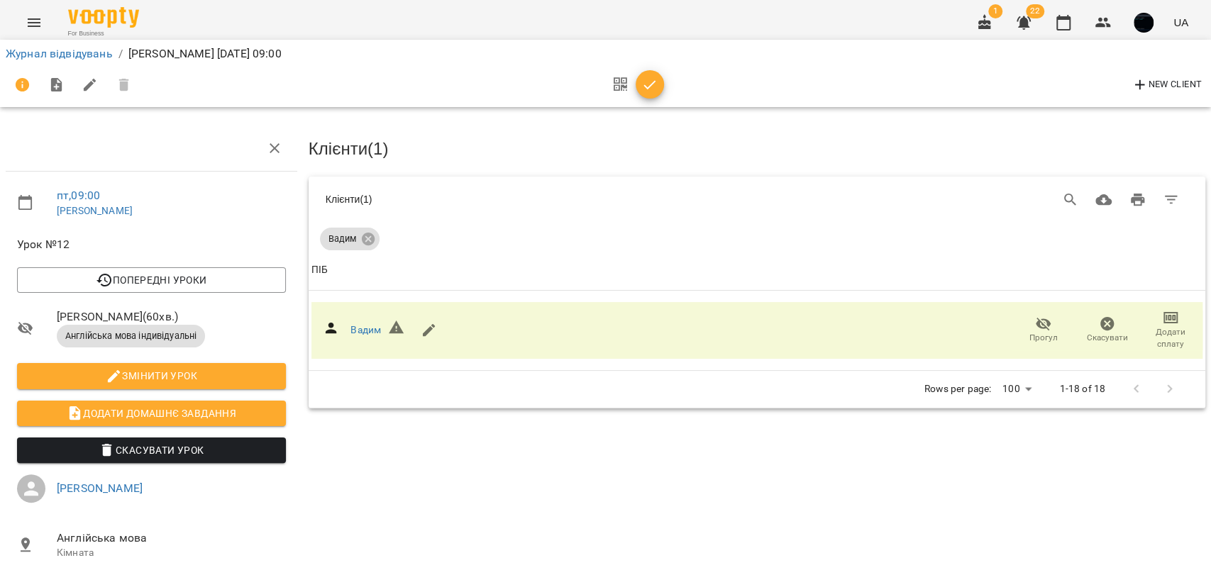
click at [159, 375] on span "Змінити урок" at bounding box center [151, 375] width 246 height 17
select select "**********"
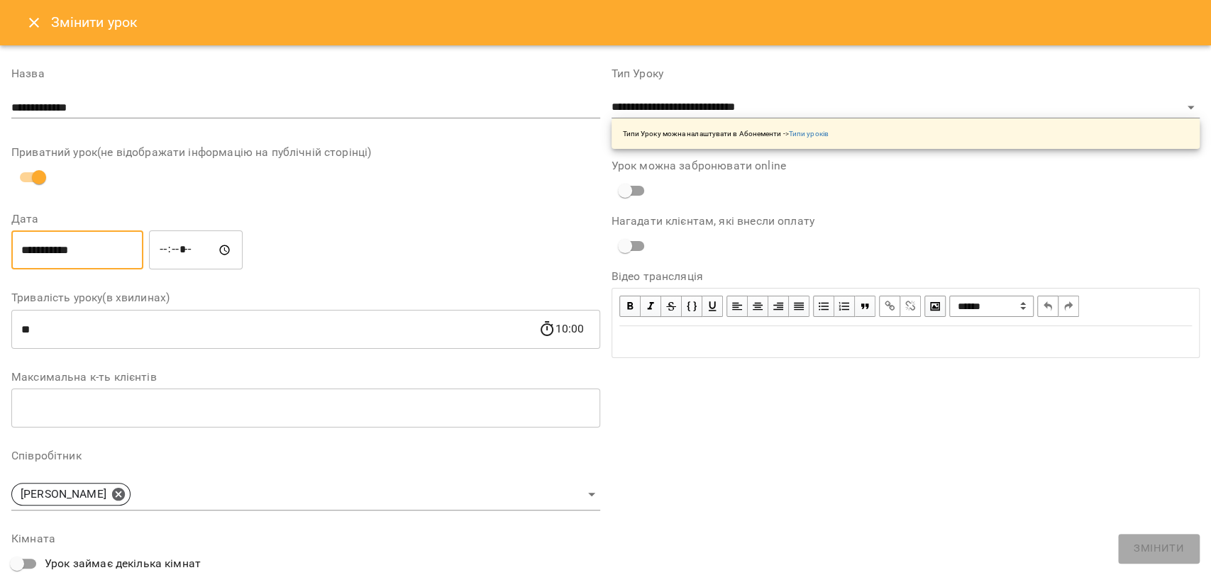
click at [31, 251] on input "**********" at bounding box center [77, 251] width 132 height 40
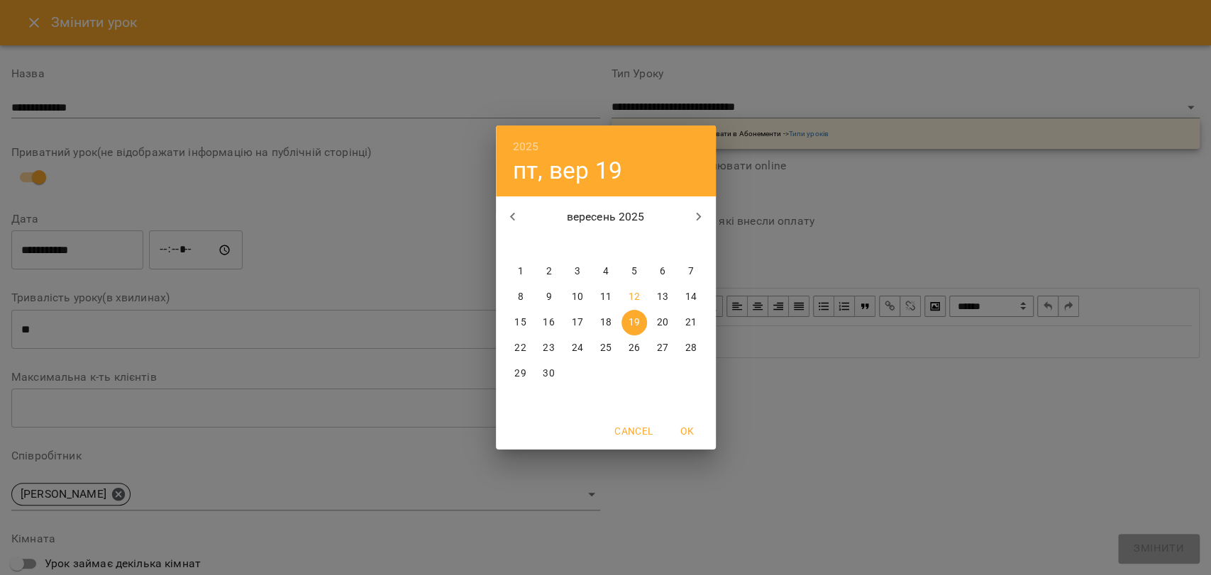
drag, startPoint x: 299, startPoint y: 248, endPoint x: 280, endPoint y: 250, distance: 19.3
click at [296, 248] on div "2025 пт, вер 19 вересень 2025 пн вт ср чт пт сб нд 1 2 3 4 5 6 7 8 9 10 11 12 1…" at bounding box center [605, 287] width 1211 height 575
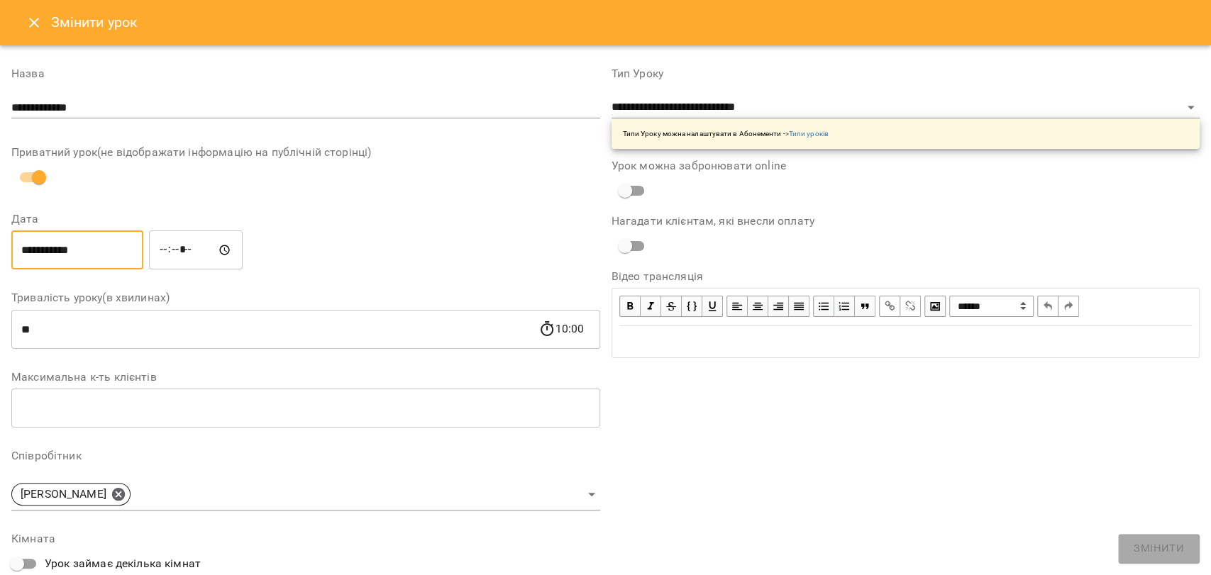
click at [172, 257] on input "*****" at bounding box center [196, 251] width 94 height 40
click at [200, 253] on input "*****" at bounding box center [196, 251] width 94 height 40
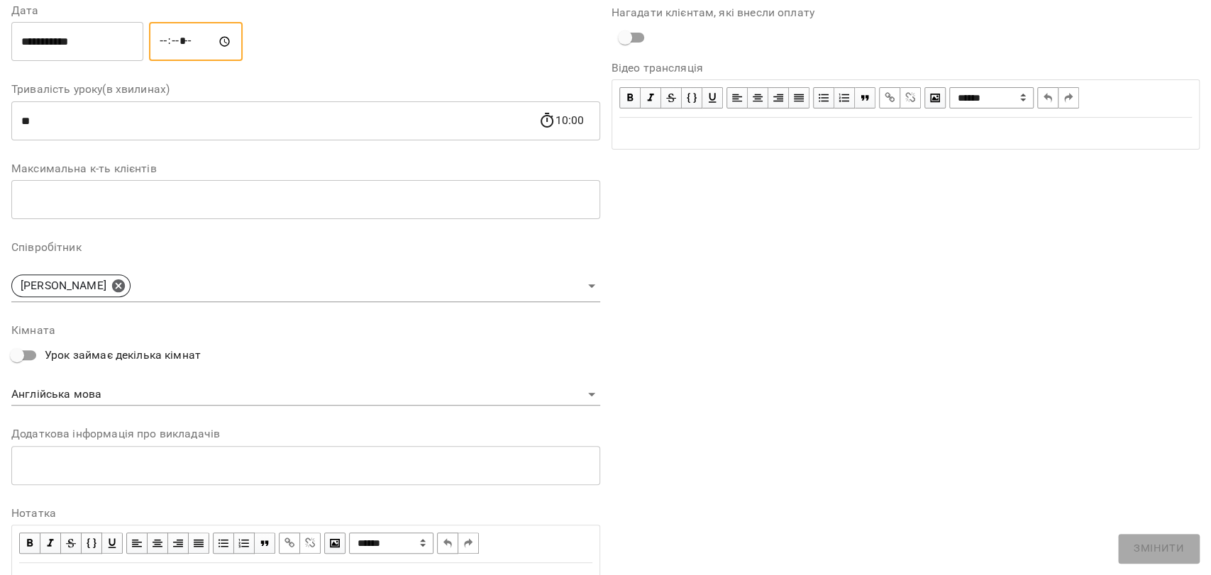
scroll to position [236, 0]
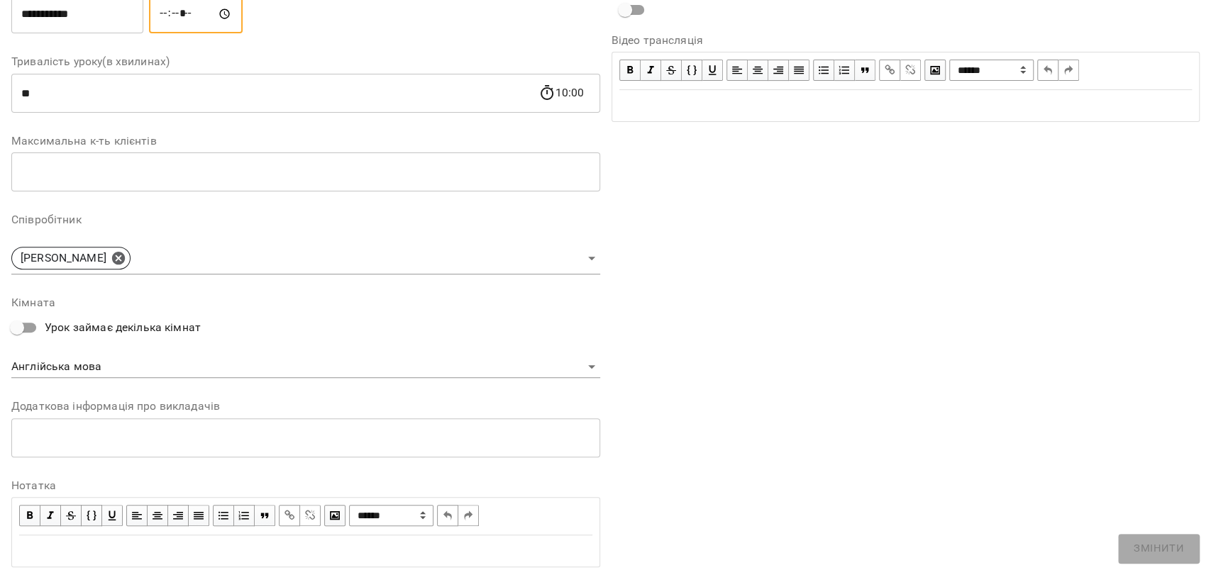
click at [138, 264] on body "For Business 1 22 UA Журнал відвідувань / Іваненко Іван пт, 19 вер 2025 09:00 N…" at bounding box center [605, 342] width 1211 height 684
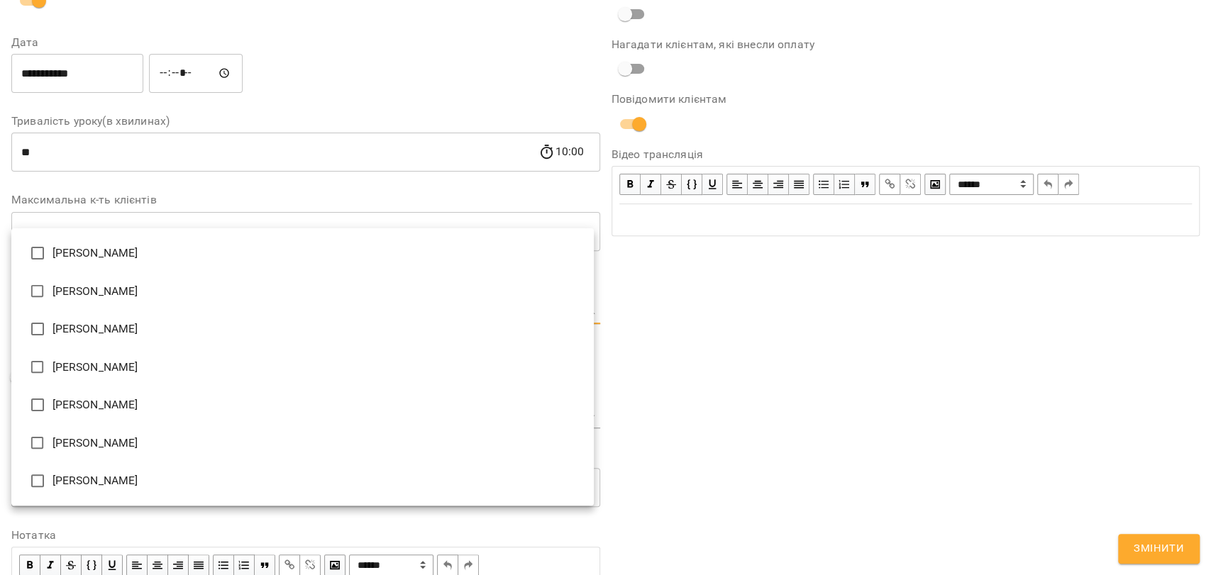
scroll to position [295, 0]
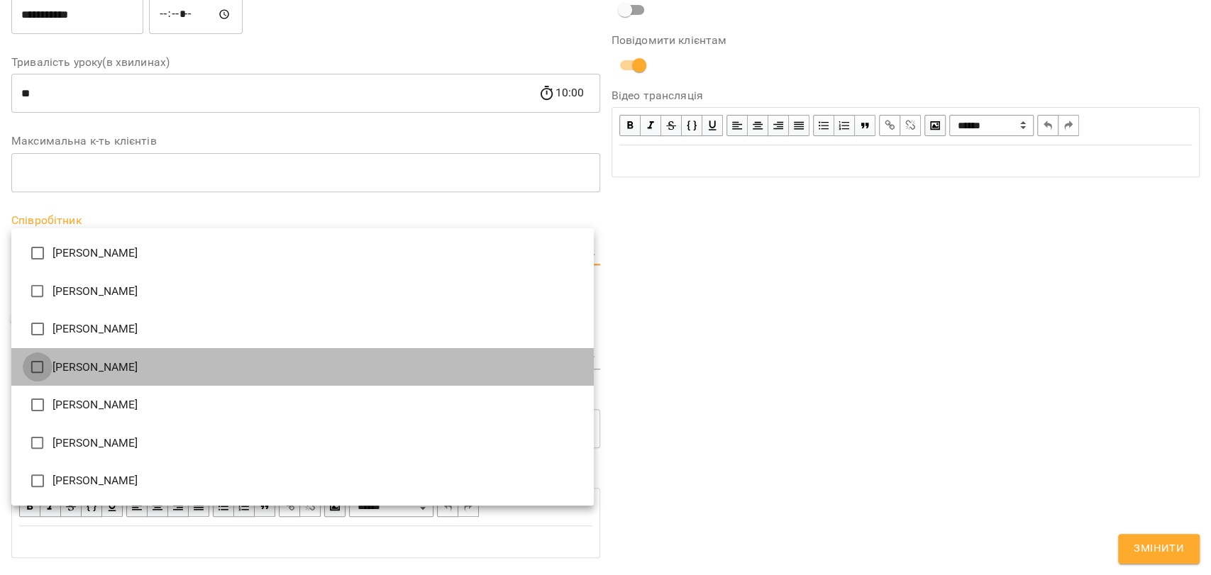
type input "**********"
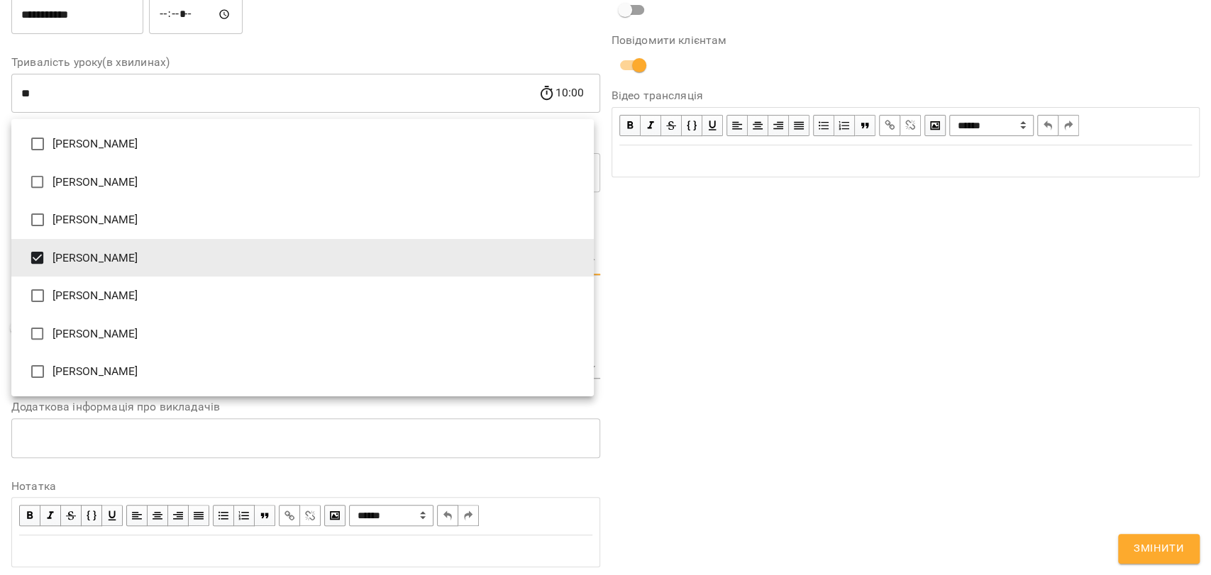
click at [675, 321] on div at bounding box center [605, 287] width 1211 height 575
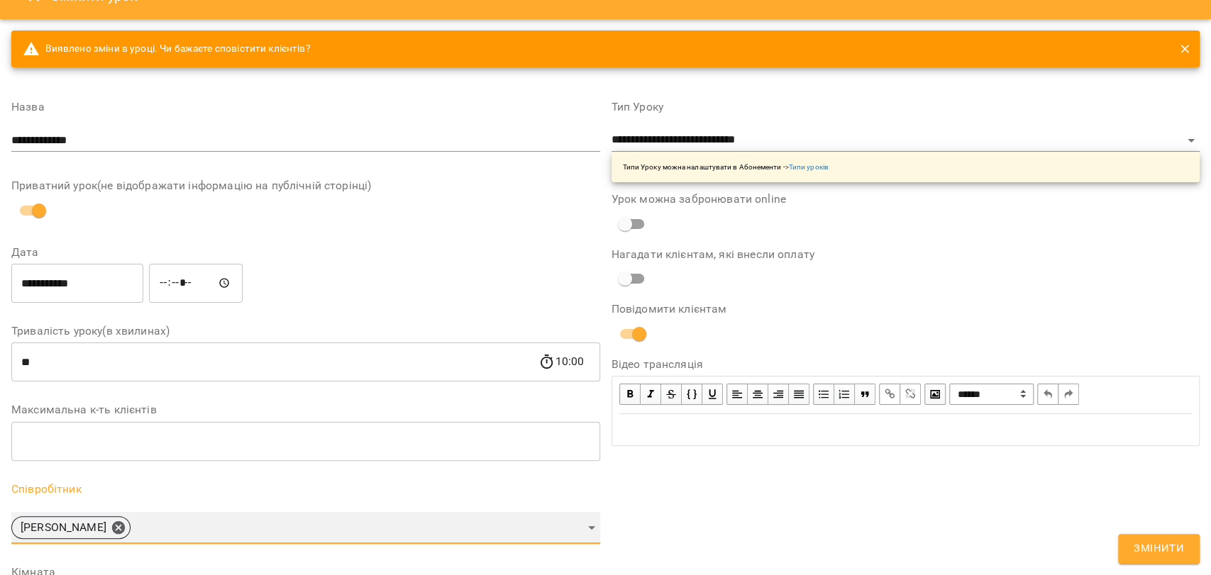
scroll to position [0, 0]
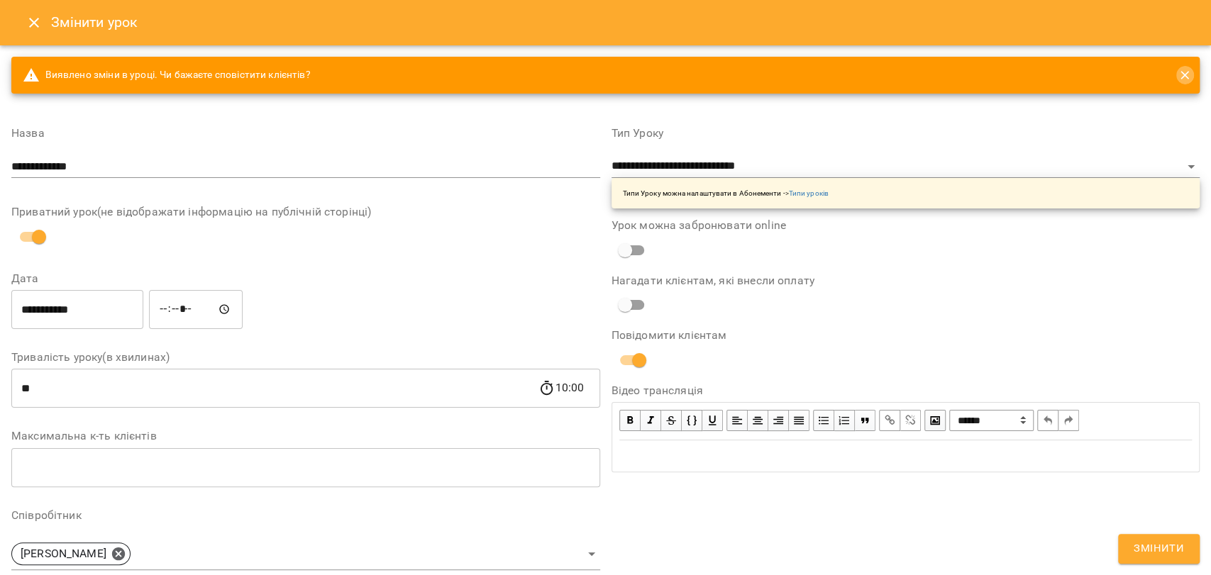
click at [1178, 74] on icon "close" at bounding box center [1185, 75] width 14 height 14
click at [36, 18] on icon "Close" at bounding box center [34, 23] width 10 height 10
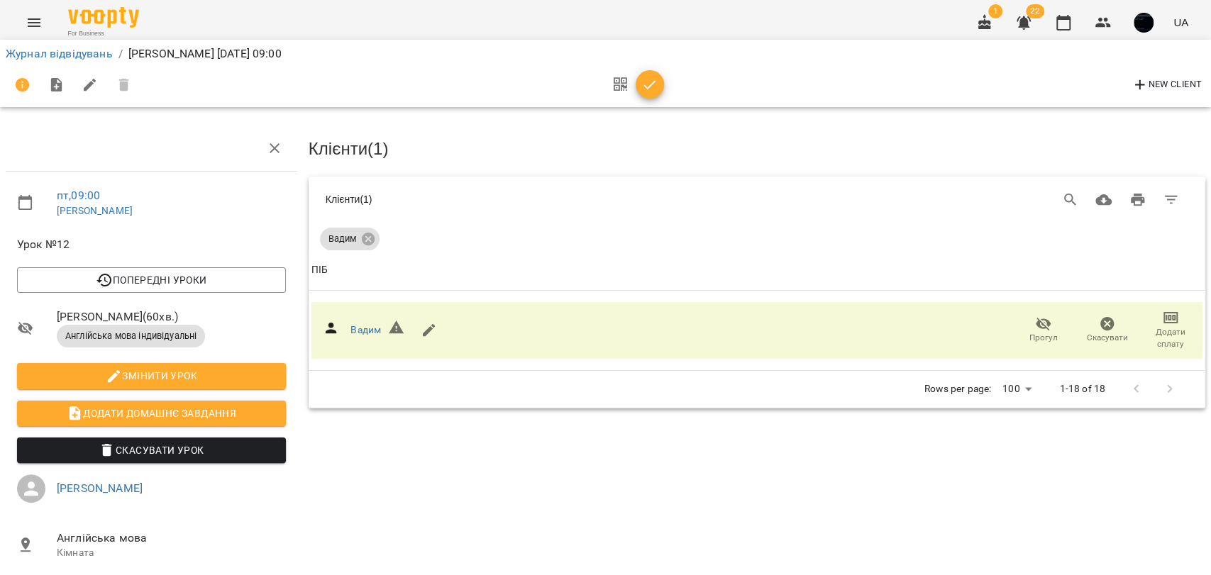
click at [43, 21] on button "Menu" at bounding box center [34, 23] width 34 height 34
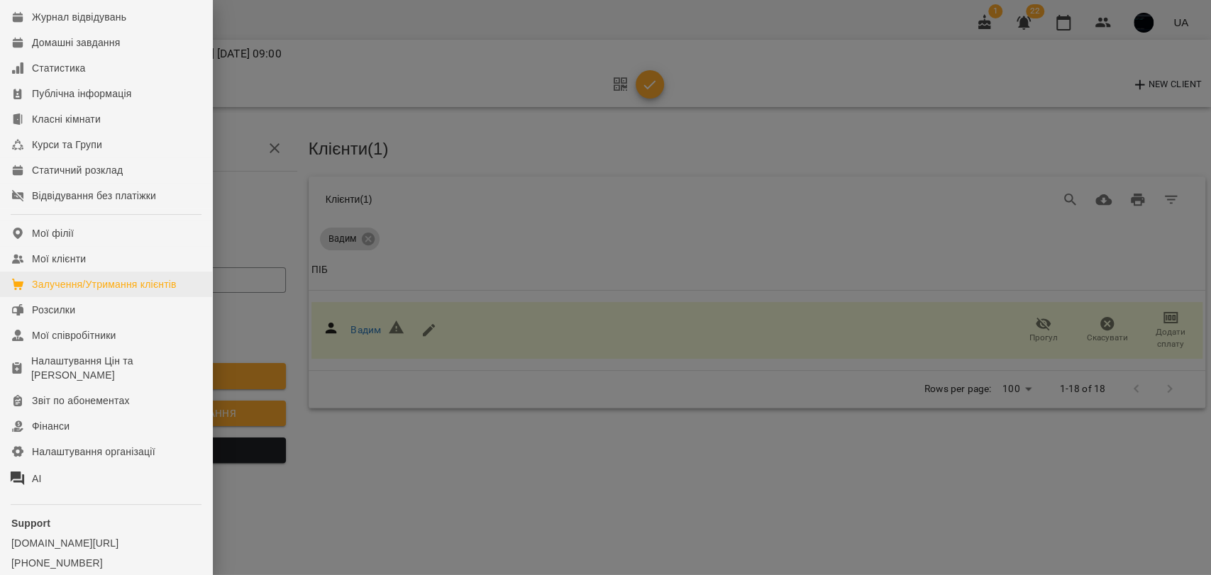
scroll to position [133, 0]
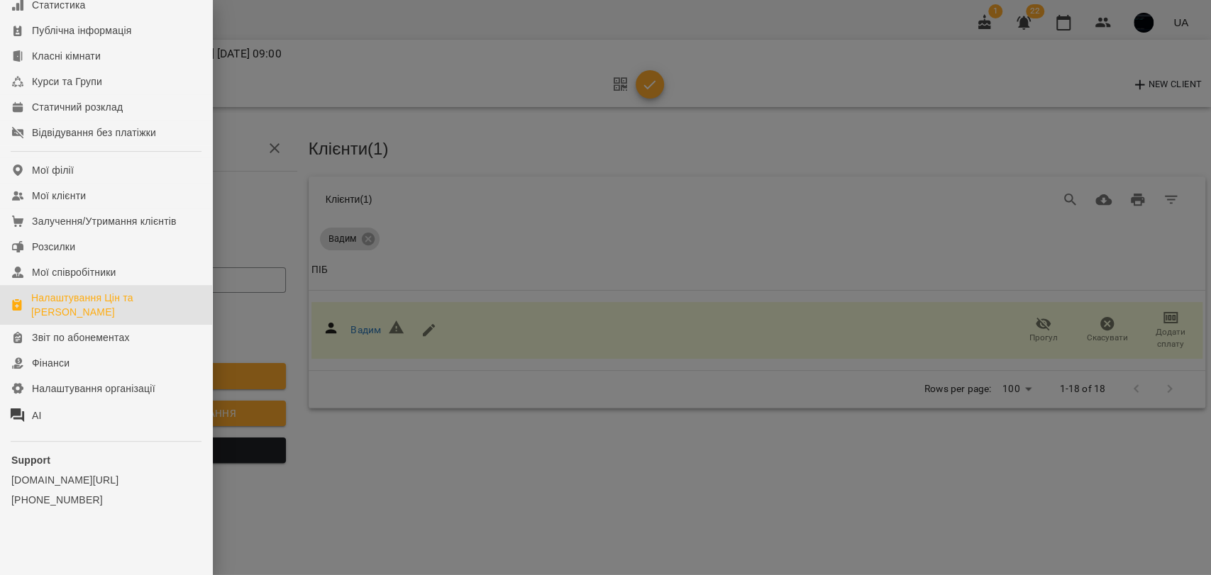
click at [54, 307] on div "Налаштування Цін та [PERSON_NAME]" at bounding box center [116, 305] width 170 height 28
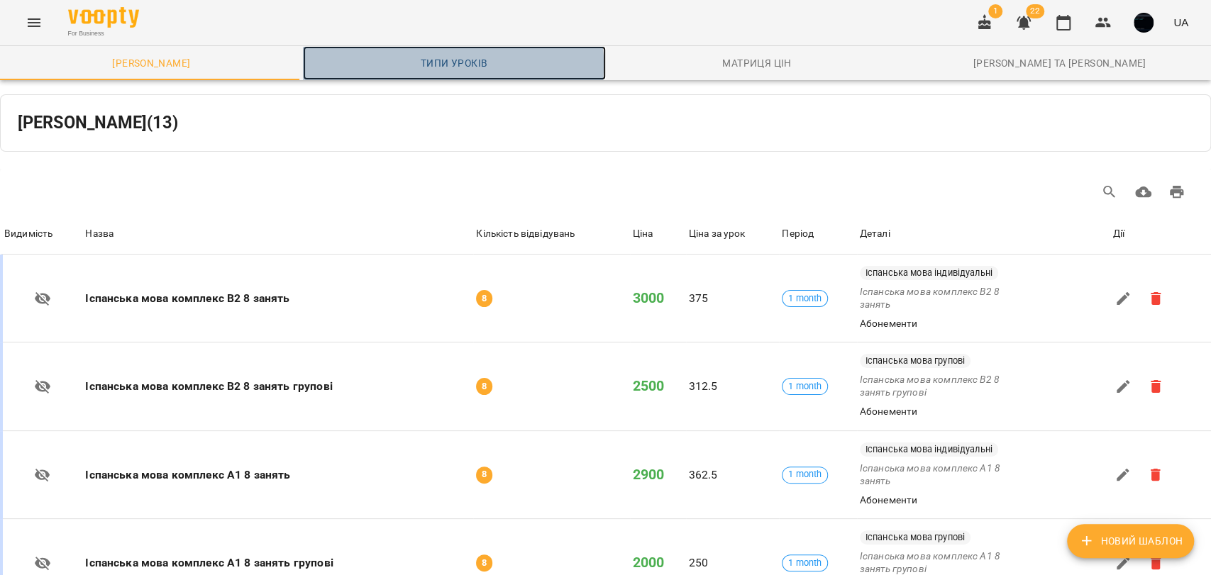
click at [441, 65] on span "Типи уроків" at bounding box center [454, 63] width 286 height 17
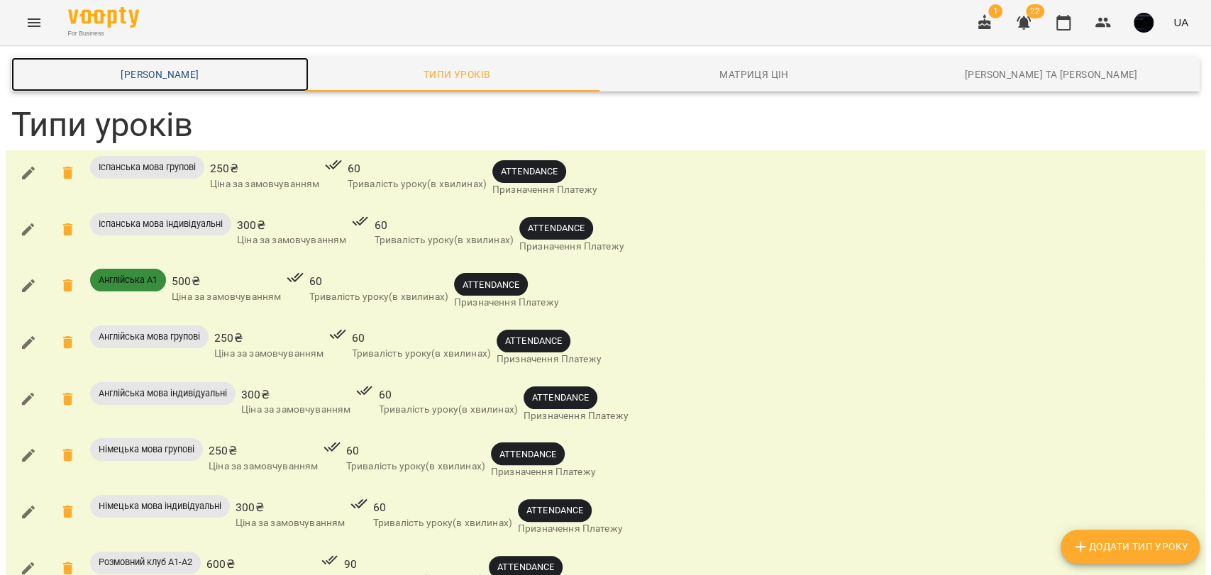
click at [211, 71] on span "Шаблони Абонементів" at bounding box center [160, 74] width 280 height 17
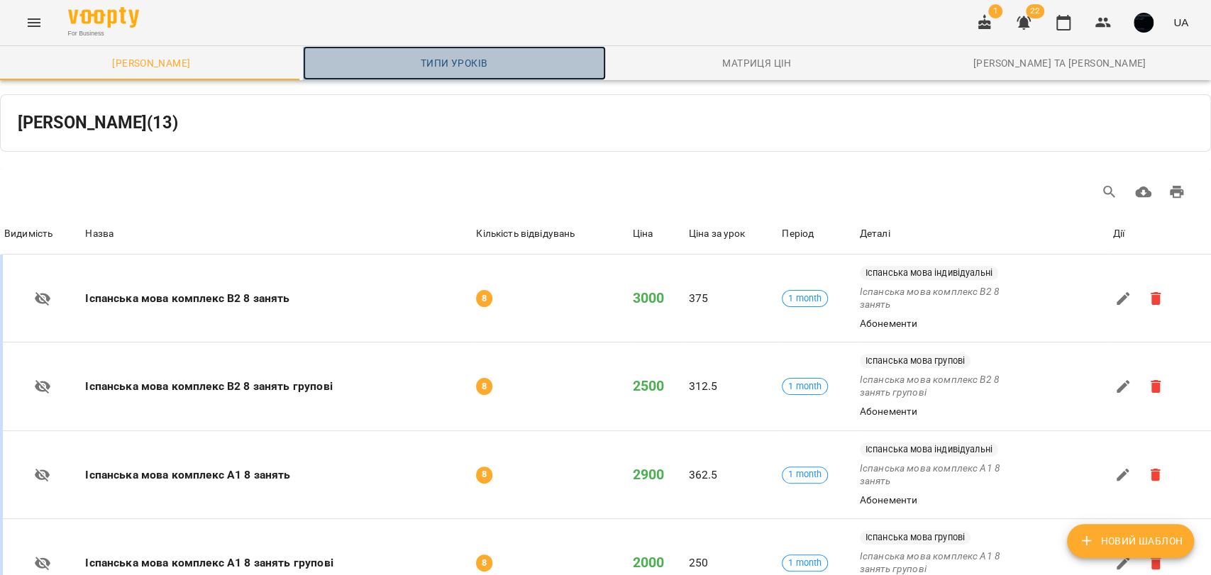
click at [432, 60] on span "Типи уроків" at bounding box center [454, 63] width 286 height 17
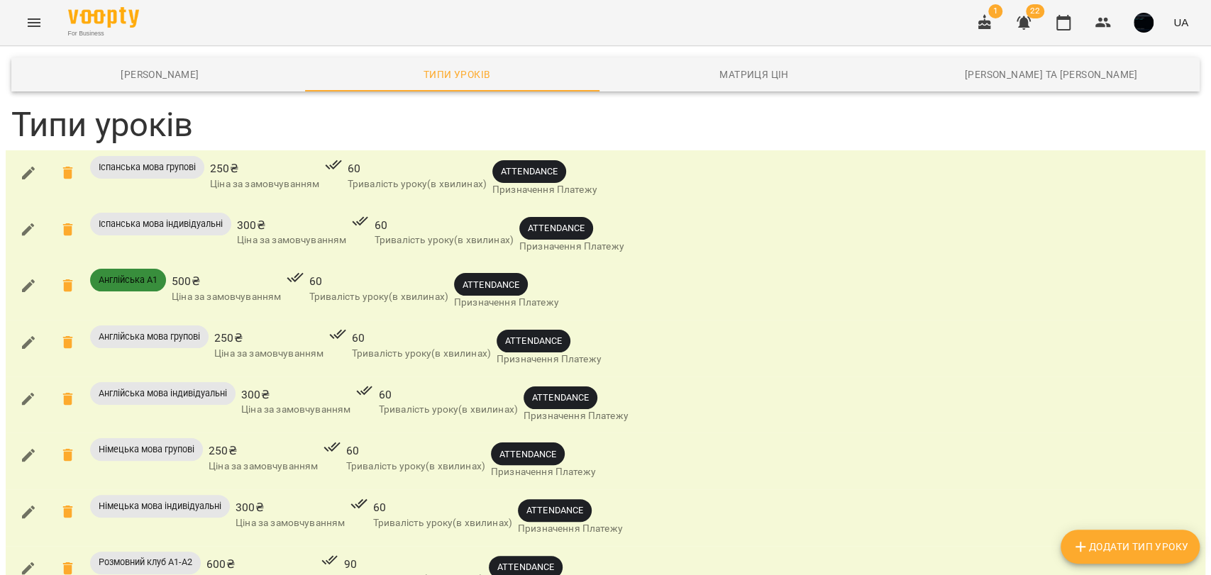
click at [25, 221] on icon "button" at bounding box center [28, 229] width 17 height 17
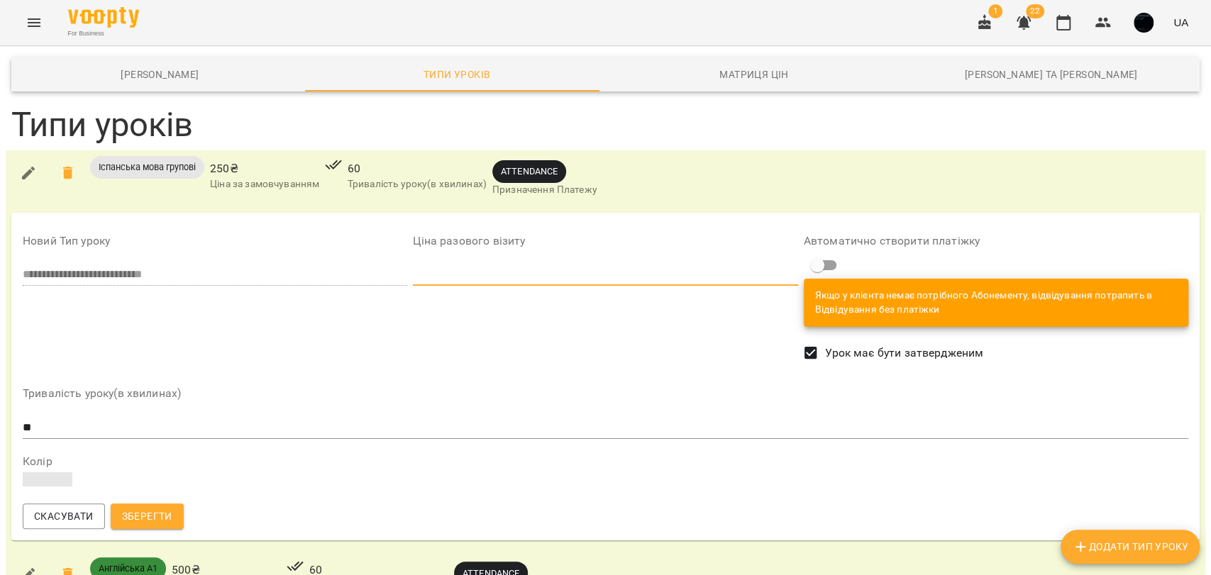
click at [387, 271] on div "**********" at bounding box center [605, 376] width 1171 height 311
drag, startPoint x: 403, startPoint y: 277, endPoint x: 429, endPoint y: 275, distance: 26.3
click at [429, 275] on div "**********" at bounding box center [605, 376] width 1171 height 311
click at [68, 522] on span "Скасувати" at bounding box center [64, 516] width 60 height 17
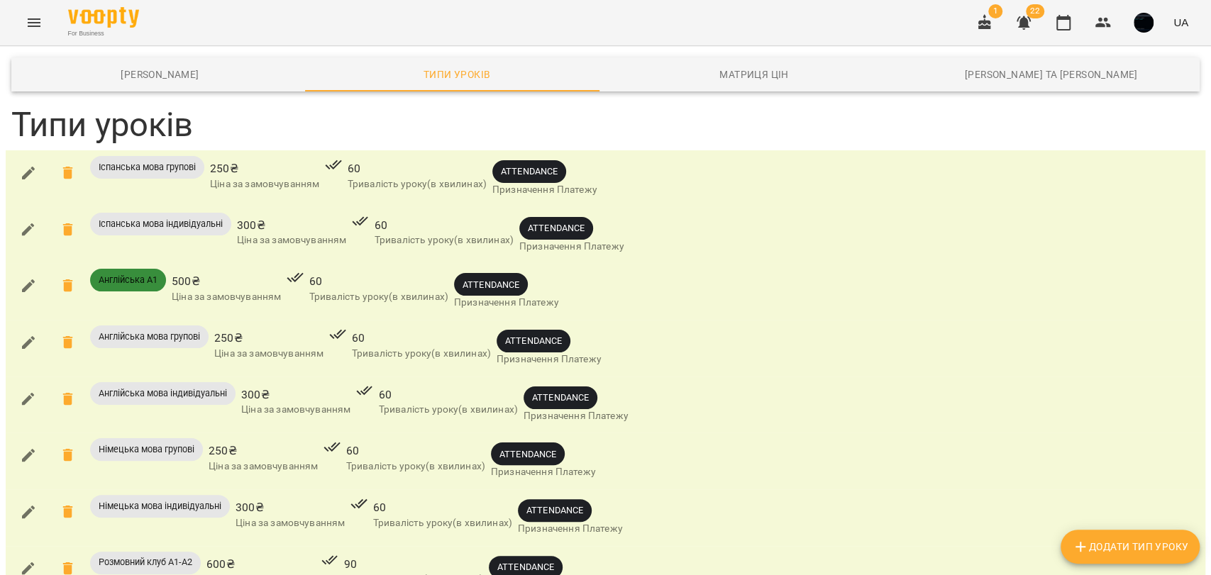
scroll to position [79, 0]
drag, startPoint x: 244, startPoint y: 314, endPoint x: 284, endPoint y: 314, distance: 39.7
click at [284, 387] on span "300 ₴" at bounding box center [295, 395] width 109 height 17
click at [28, 31] on button "Menu" at bounding box center [34, 23] width 34 height 34
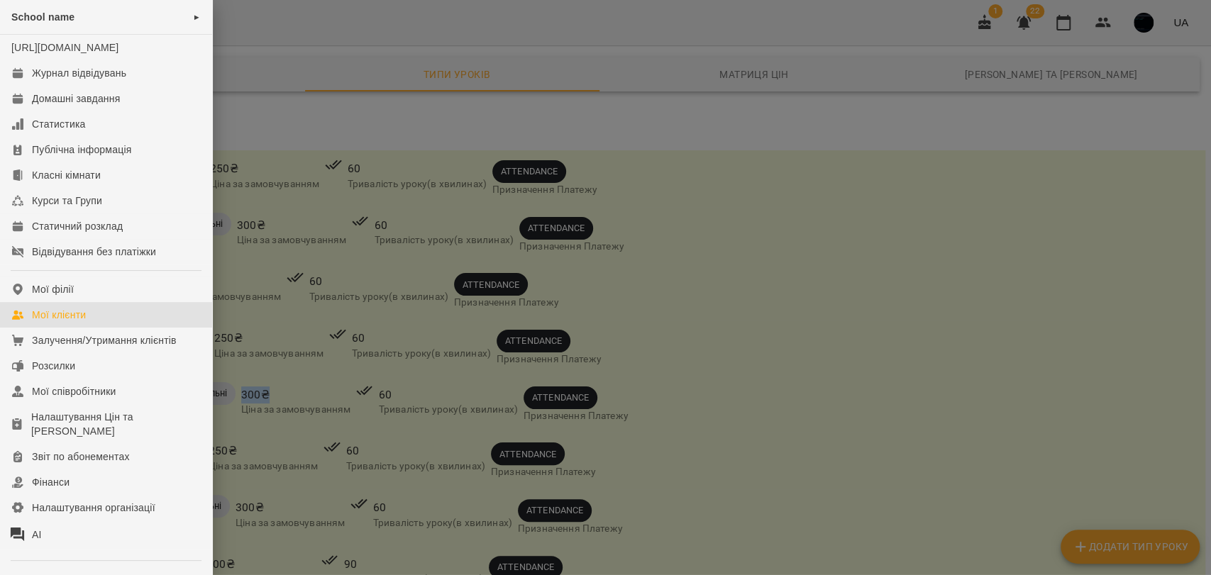
click at [73, 328] on link "Мої клієнти" at bounding box center [106, 315] width 212 height 26
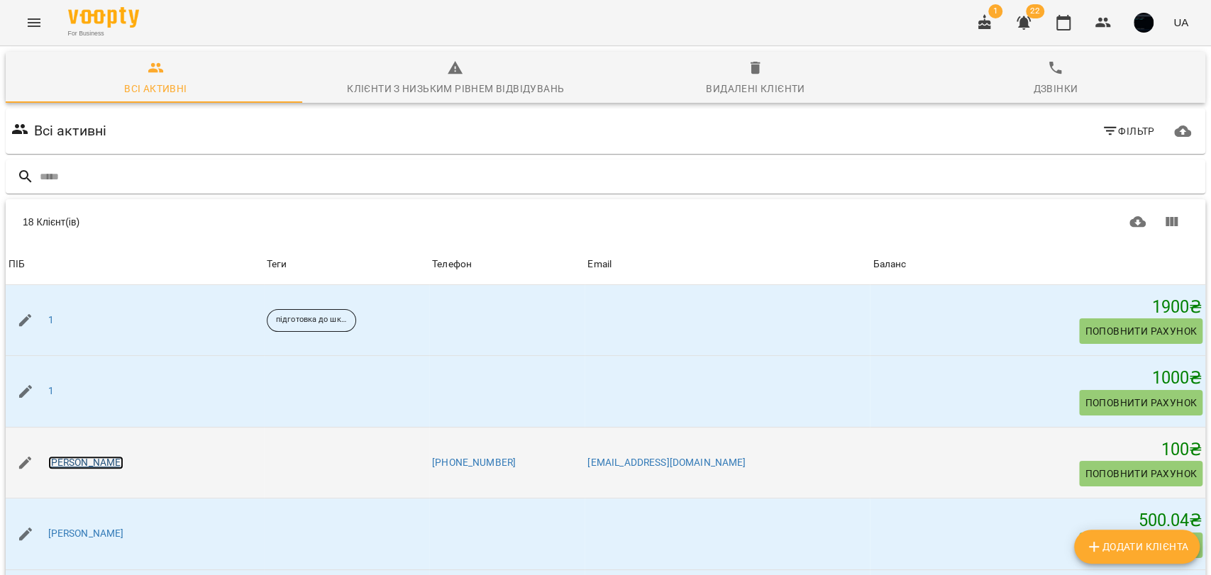
click at [62, 457] on link "Євгеній" at bounding box center [86, 463] width 76 height 14
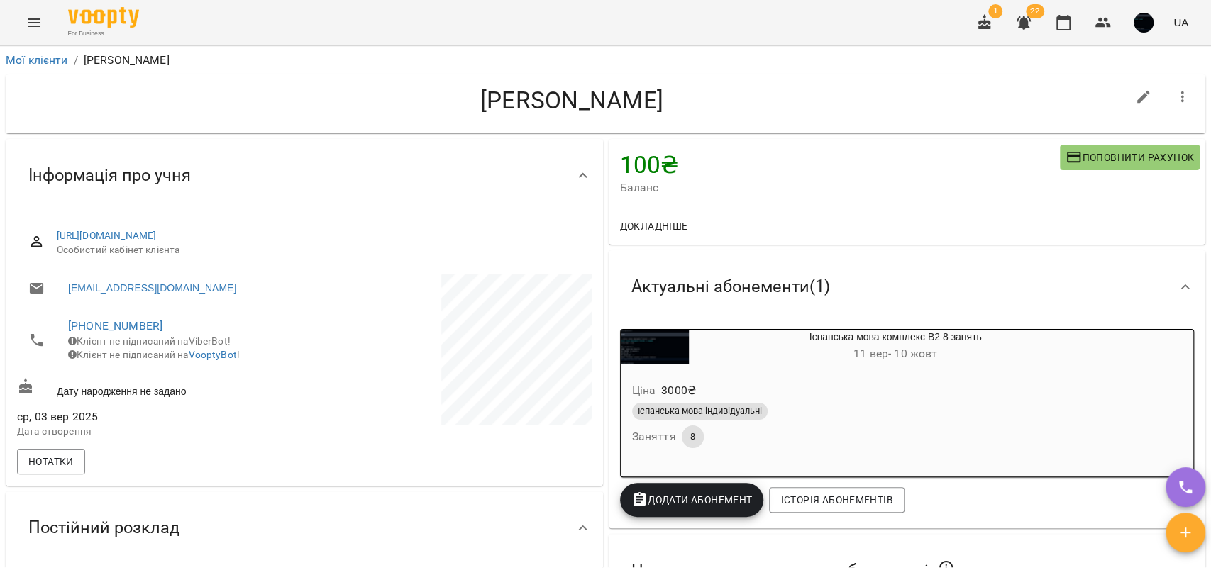
click at [671, 502] on span "Додати Абонемент" at bounding box center [691, 500] width 121 height 17
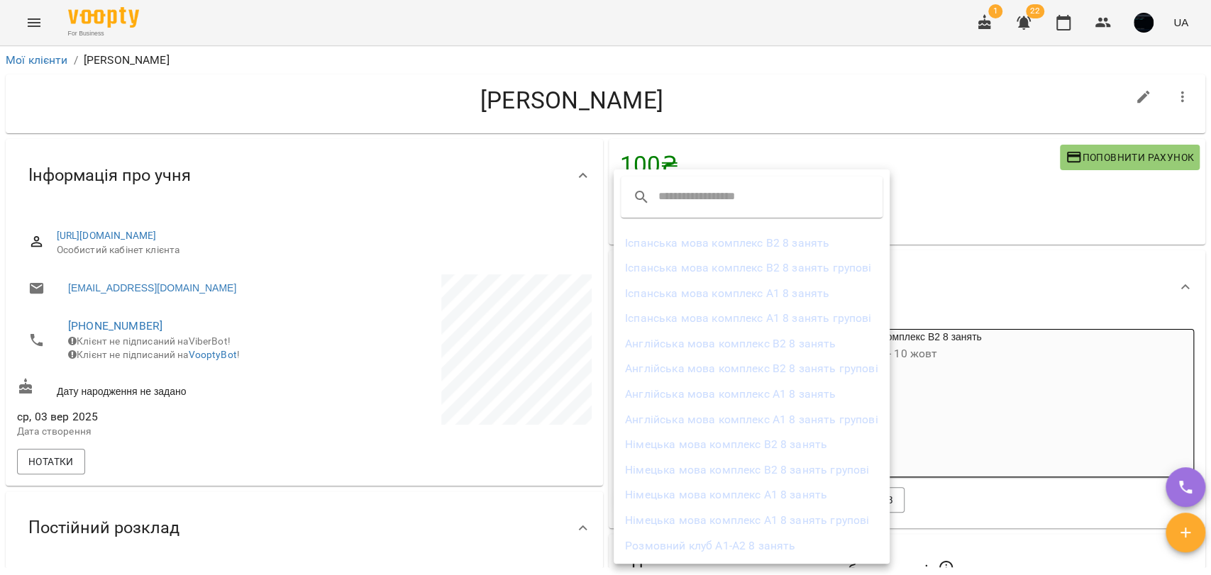
click at [692, 302] on li "Іспанська мова комплекс А1 8 занять" at bounding box center [752, 294] width 276 height 26
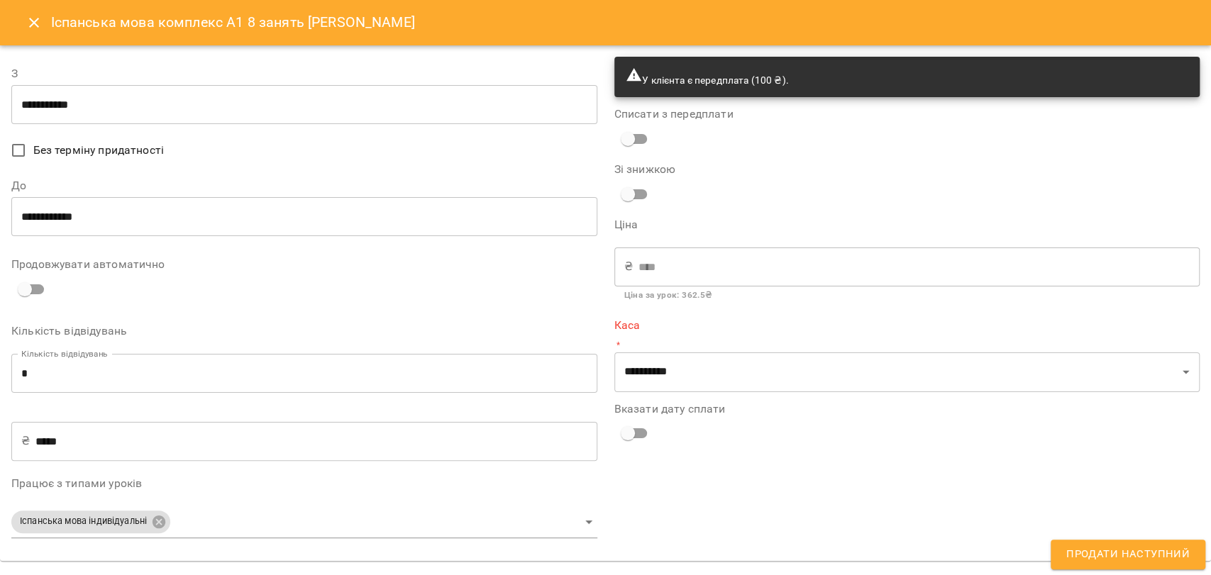
click at [664, 268] on div "₴ **** ​" at bounding box center [907, 267] width 586 height 40
drag, startPoint x: 621, startPoint y: 166, endPoint x: 668, endPoint y: 173, distance: 46.7
click at [668, 173] on label "Зі знижкою" at bounding box center [711, 169] width 195 height 11
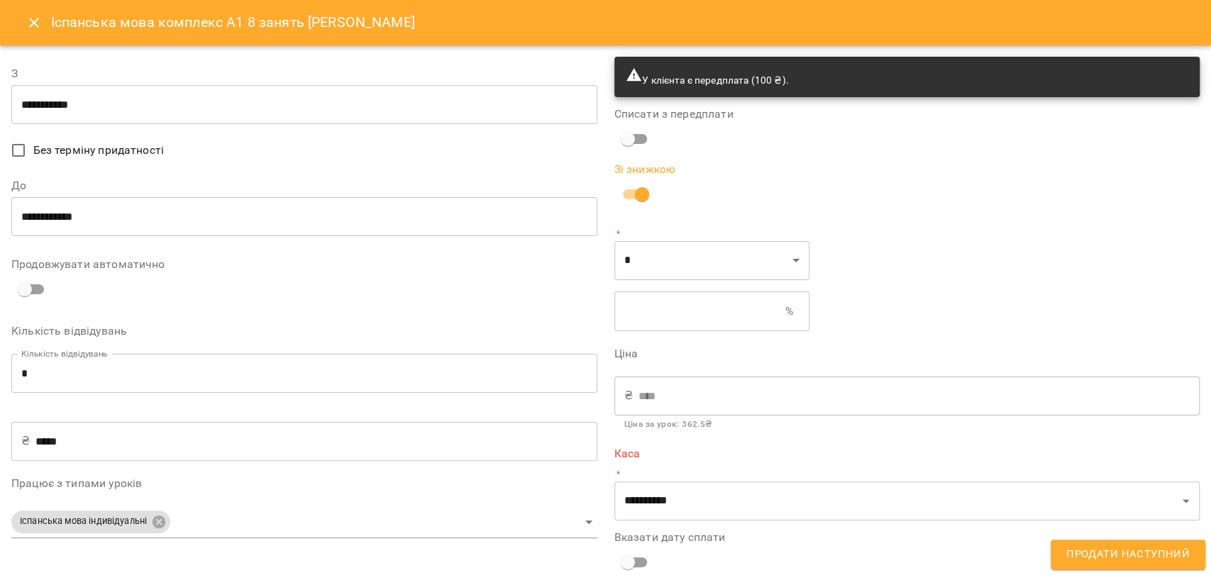
click at [643, 303] on input "text" at bounding box center [699, 312] width 171 height 40
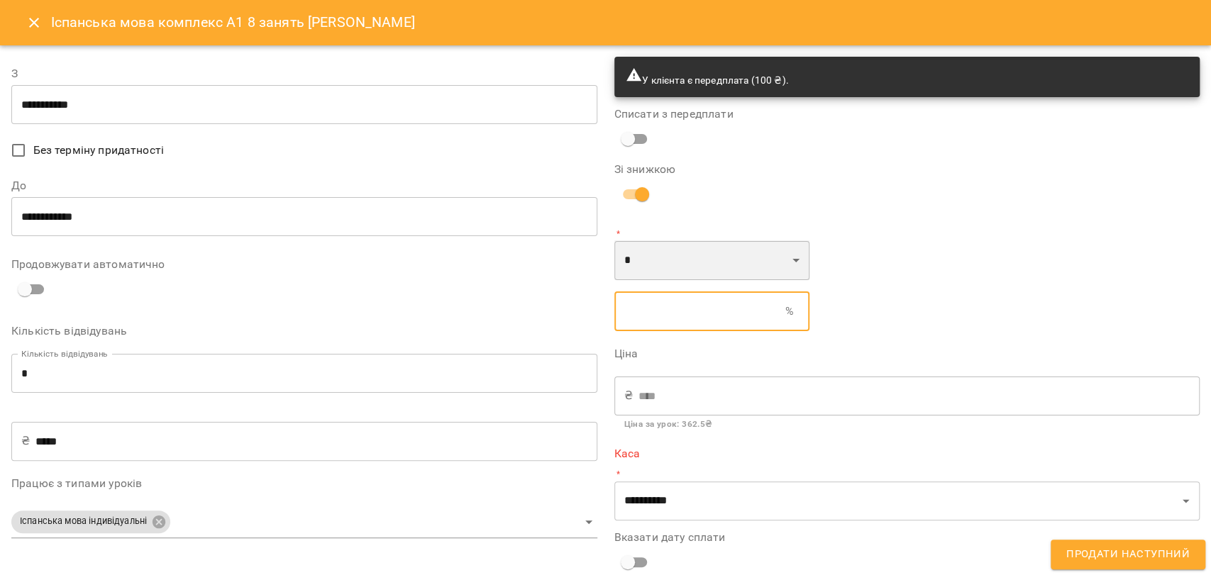
click at [629, 262] on select "* *" at bounding box center [711, 260] width 195 height 40
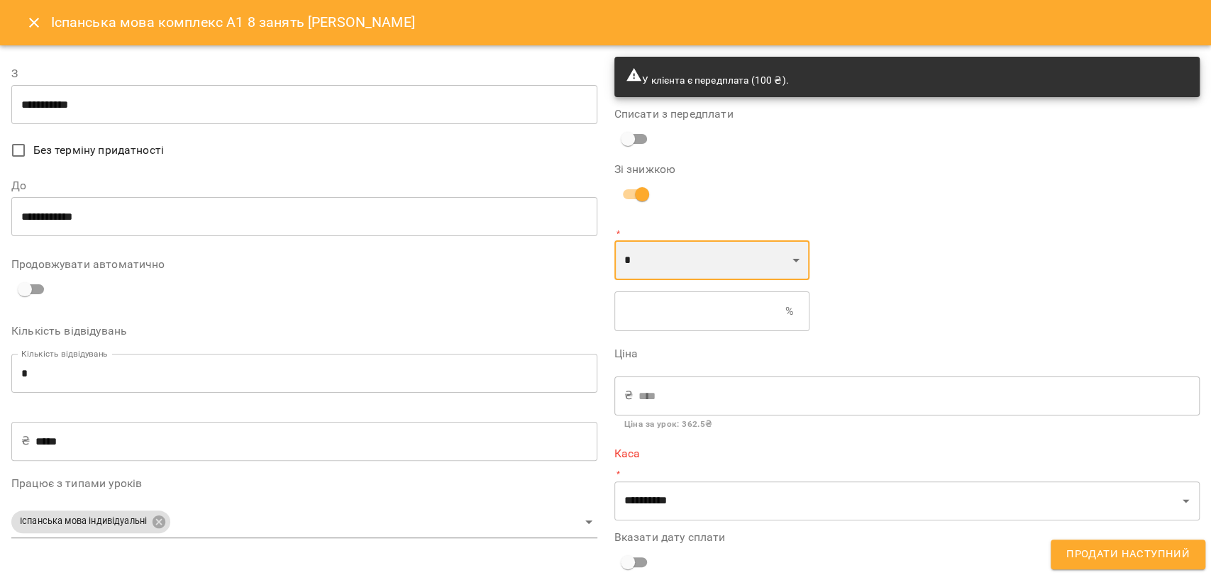
click at [623, 262] on select "* *" at bounding box center [711, 260] width 195 height 40
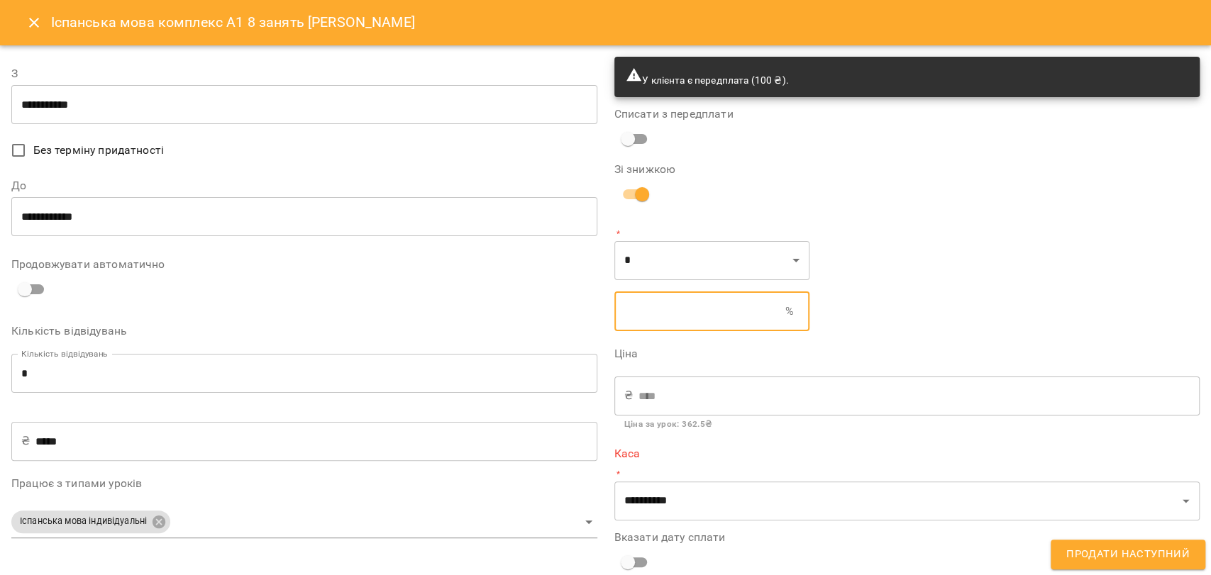
click at [630, 316] on input "text" at bounding box center [699, 312] width 171 height 40
type input "****"
type input "*"
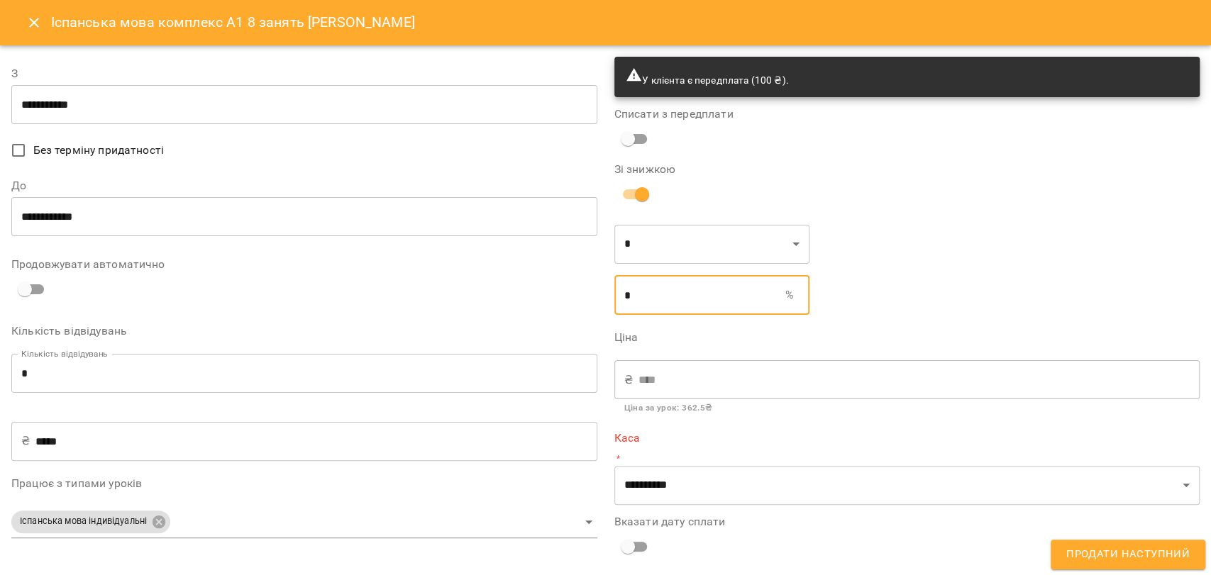
type input "****"
type input "**"
click at [619, 386] on div "₴ **** ​" at bounding box center [907, 380] width 586 height 40
click at [645, 475] on div "**********" at bounding box center [907, 469] width 586 height 72
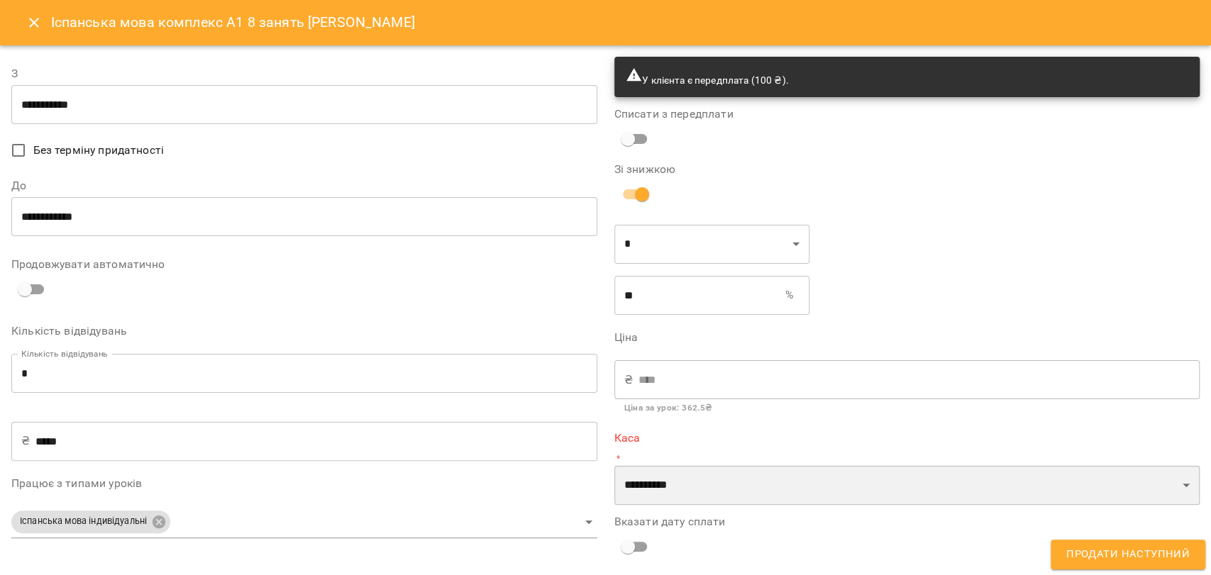
click at [645, 475] on select "**********" at bounding box center [907, 485] width 586 height 40
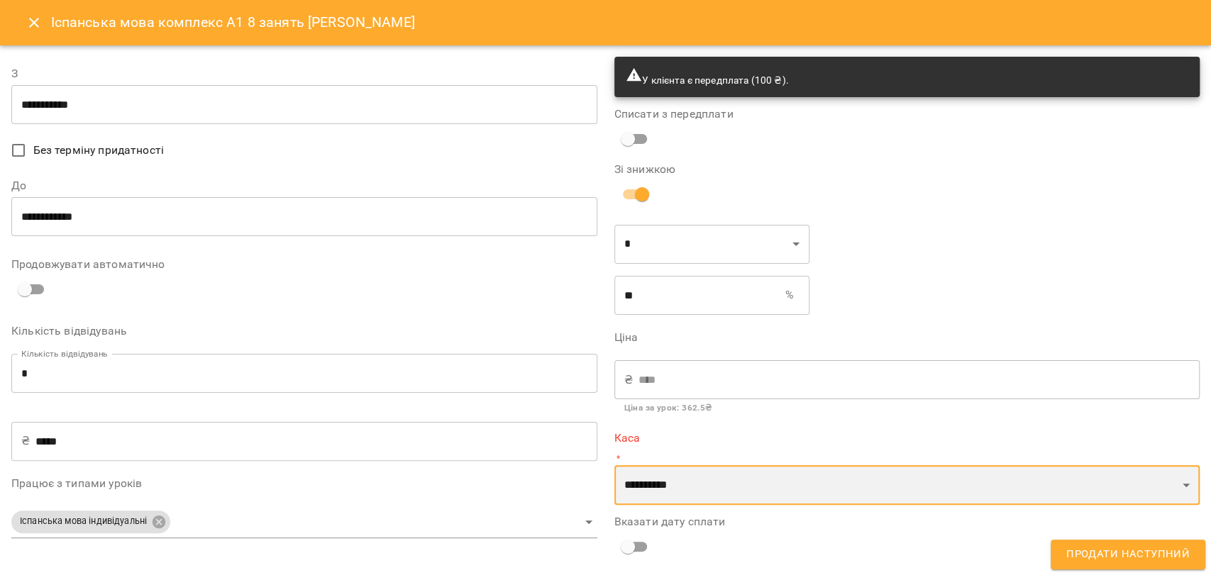
select select "****"
click at [614, 465] on select "**********" at bounding box center [907, 485] width 586 height 40
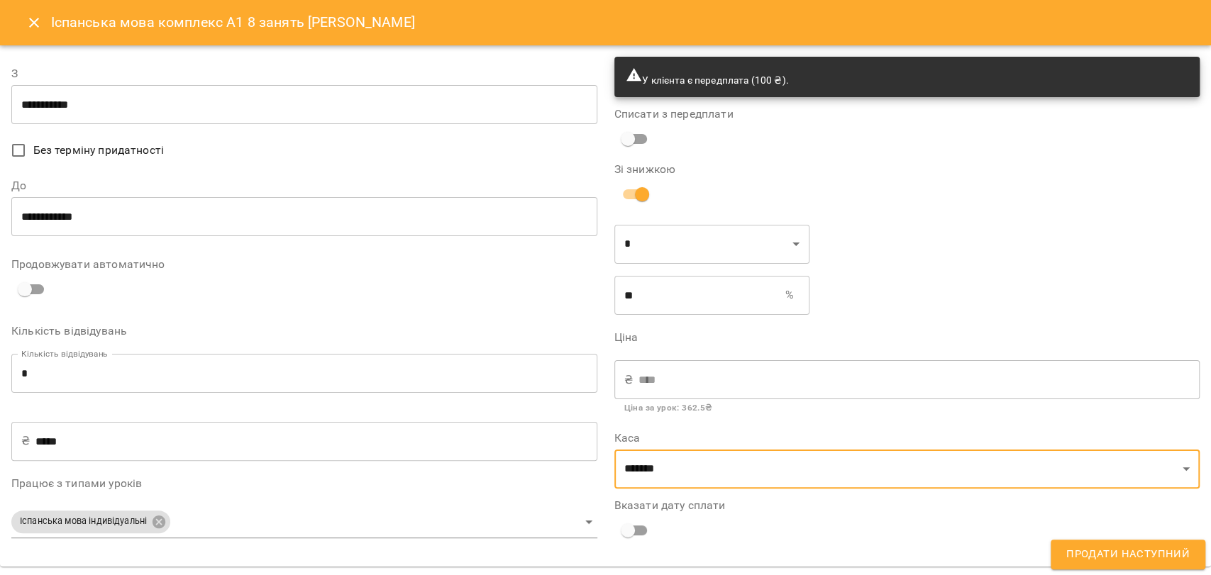
click at [41, 106] on input "**********" at bounding box center [304, 105] width 586 height 40
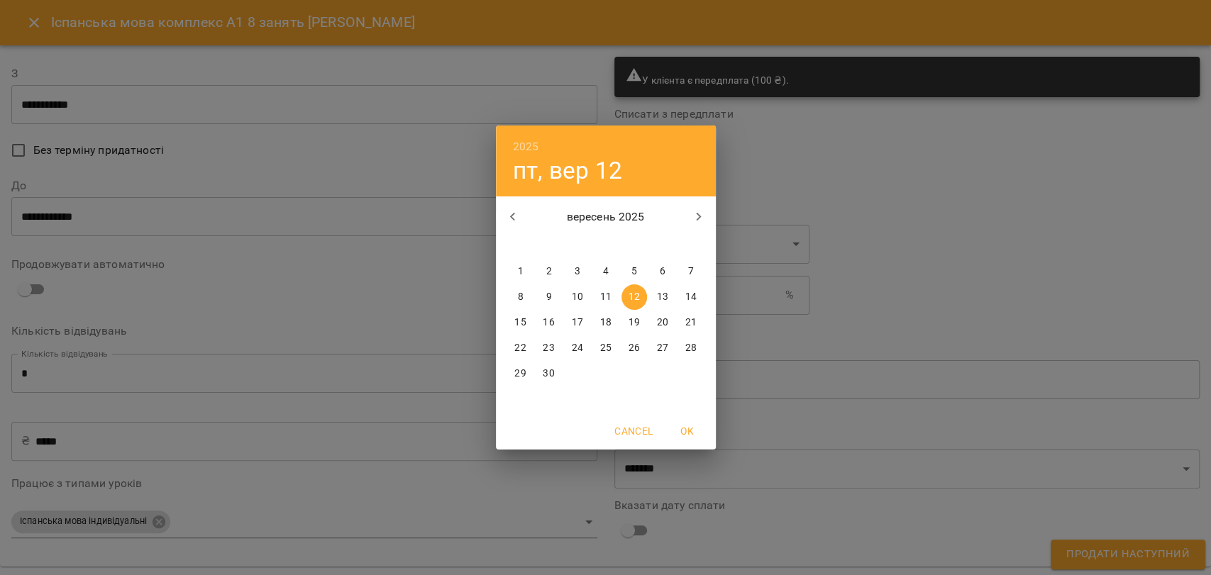
click at [121, 111] on div "2025 пт, вер 12 вересень 2025 пн вт ср чт пт сб нд 1 2 3 4 5 6 7 8 9 10 11 12 1…" at bounding box center [605, 287] width 1211 height 575
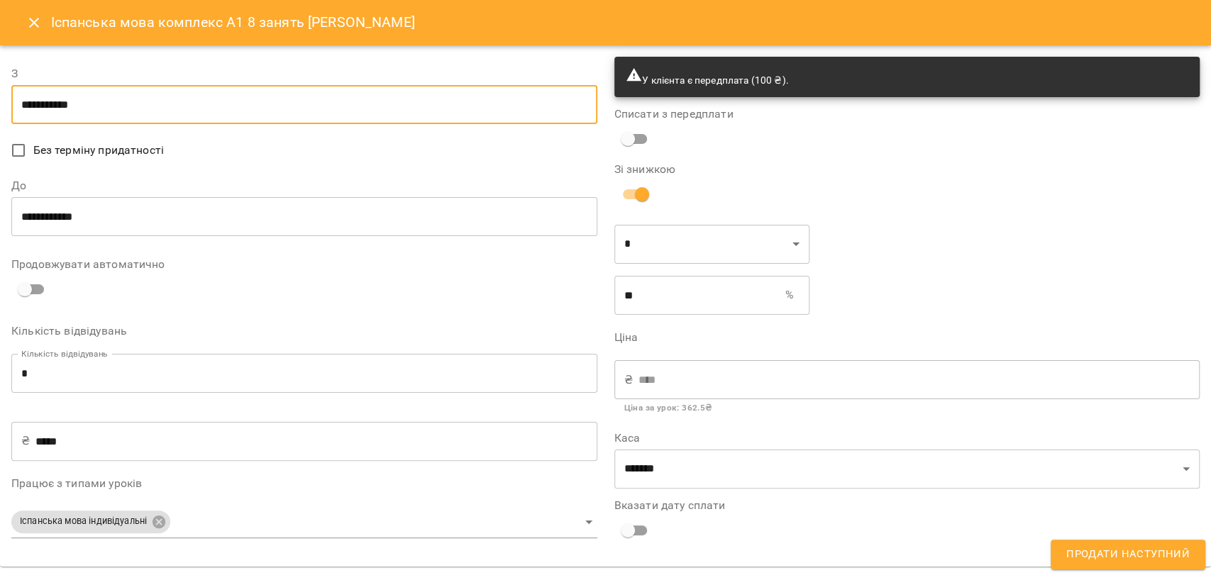
click at [1079, 543] on button "Продати наступний" at bounding box center [1128, 555] width 155 height 30
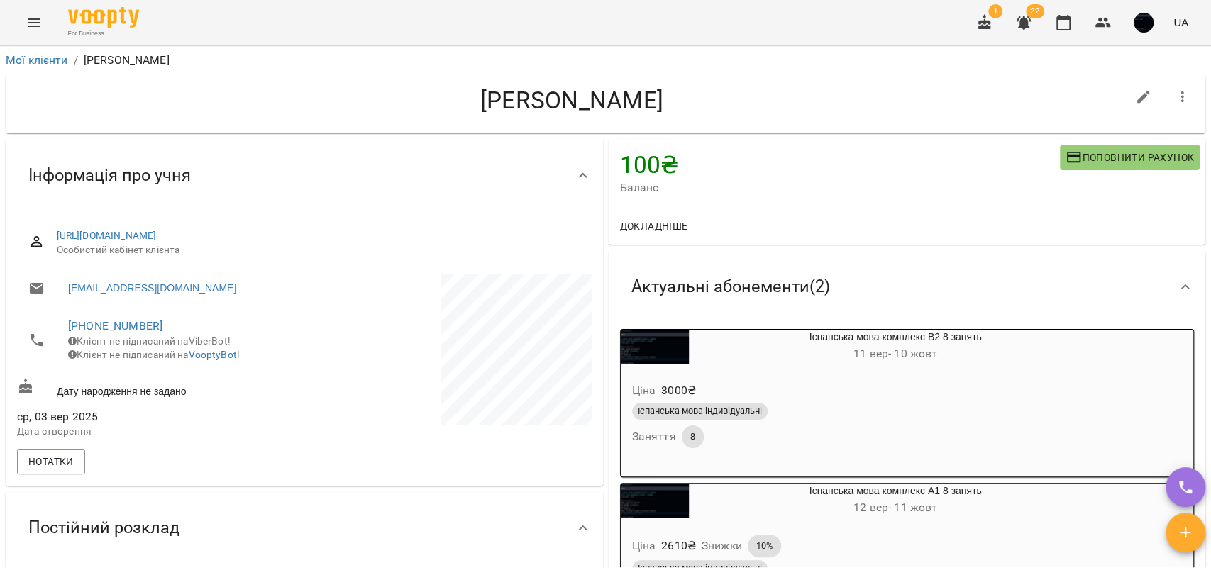
click at [45, 23] on button "Menu" at bounding box center [34, 23] width 34 height 34
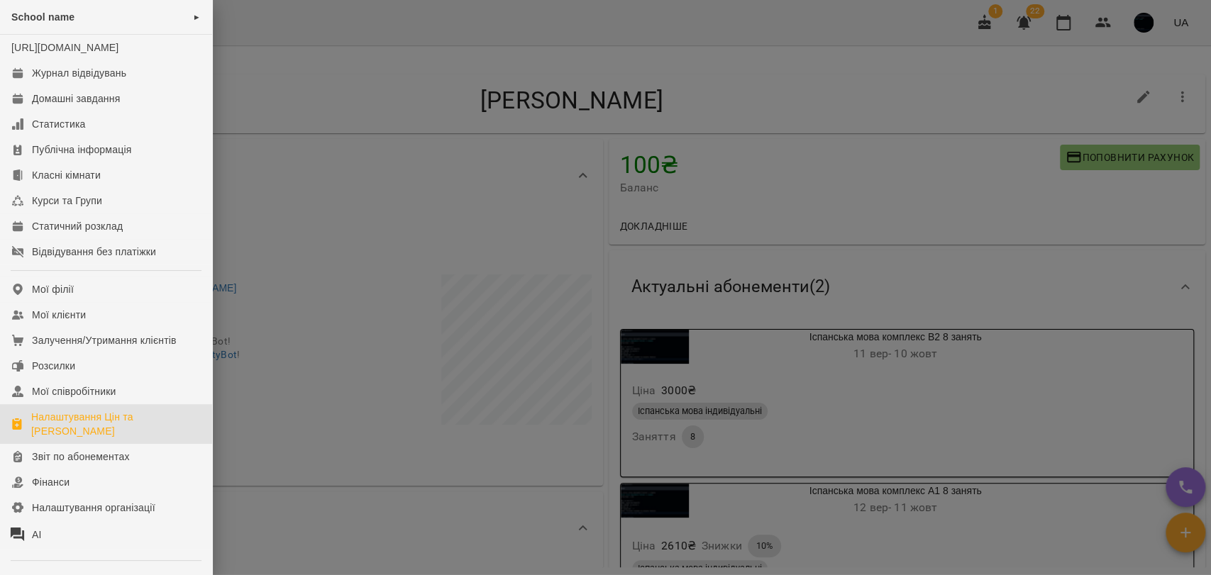
click at [85, 426] on div "Налаштування Цін та [PERSON_NAME]" at bounding box center [116, 424] width 170 height 28
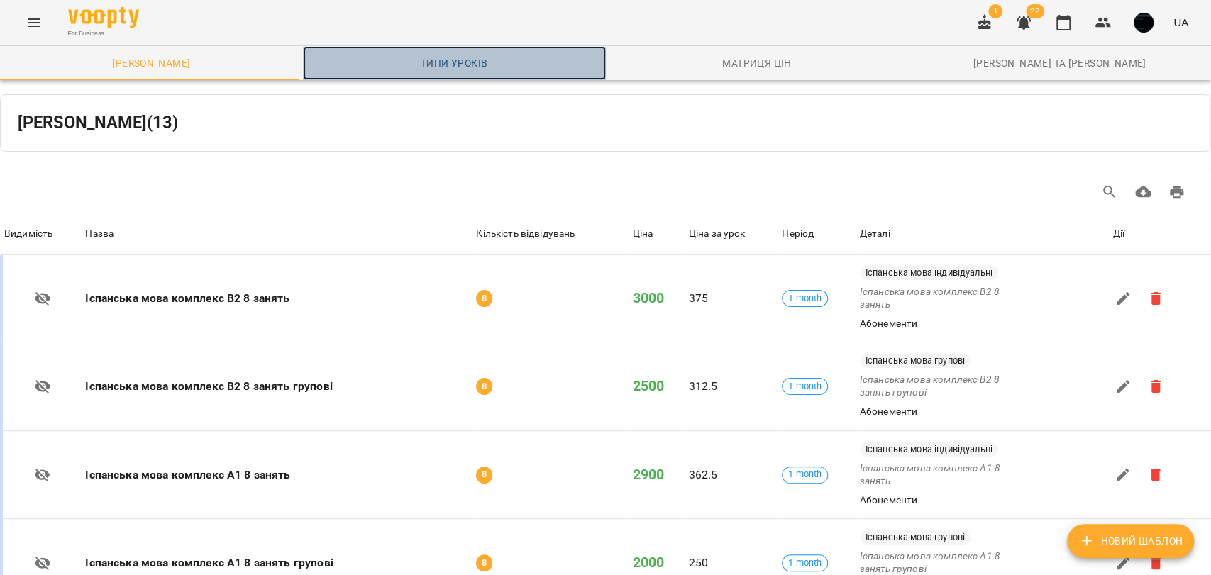
click at [482, 70] on span "Типи уроків" at bounding box center [454, 63] width 286 height 17
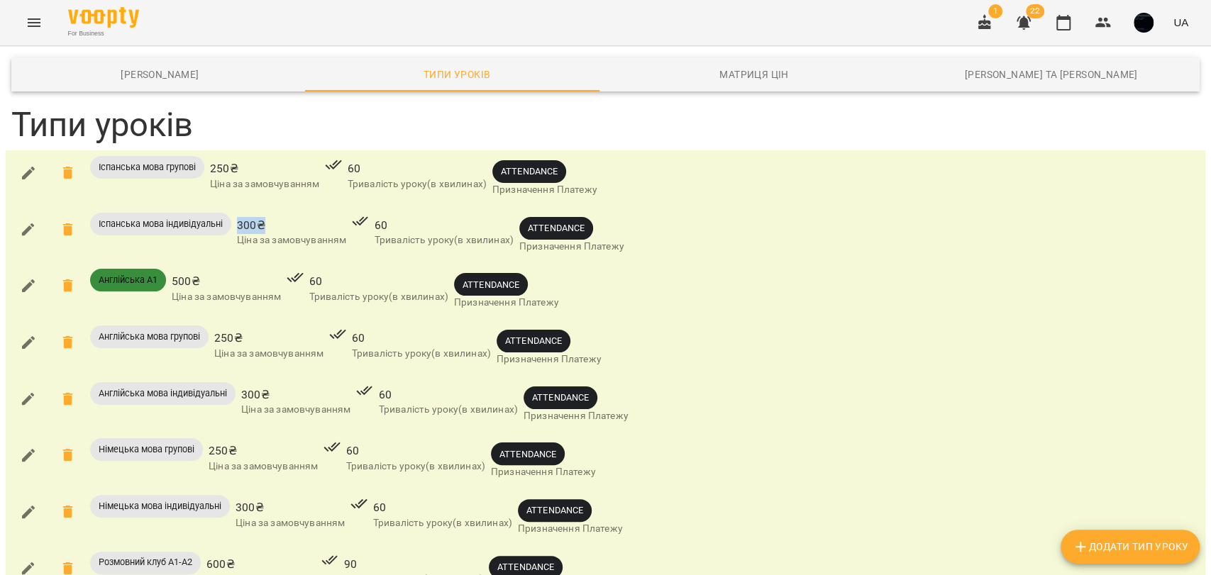
drag, startPoint x: 238, startPoint y: 226, endPoint x: 267, endPoint y: 228, distance: 28.5
click at [267, 228] on span "300 ₴" at bounding box center [291, 225] width 109 height 17
click at [255, 219] on span "300 ₴" at bounding box center [291, 225] width 109 height 17
click at [244, 226] on span "300 ₴" at bounding box center [291, 225] width 109 height 17
drag, startPoint x: 238, startPoint y: 221, endPoint x: 271, endPoint y: 225, distance: 33.6
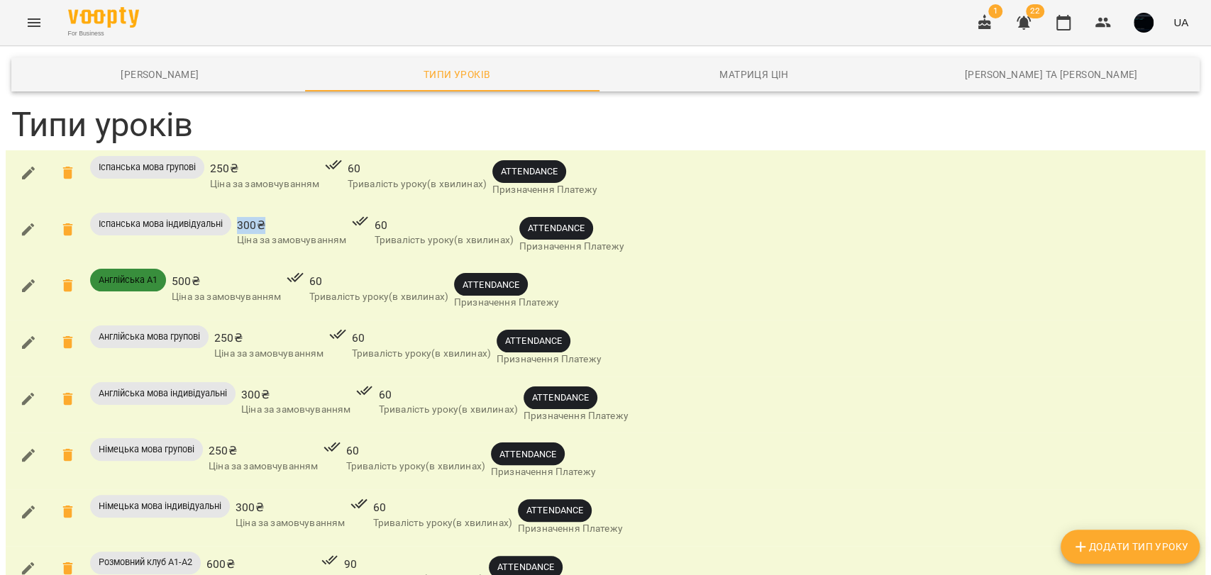
click at [271, 225] on div "300 ₴ Ціна за замовчуванням" at bounding box center [291, 235] width 115 height 51
click at [255, 225] on span "300 ₴" at bounding box center [291, 225] width 109 height 17
drag, startPoint x: 248, startPoint y: 223, endPoint x: 261, endPoint y: 223, distance: 12.8
click at [260, 223] on span "300 ₴" at bounding box center [291, 225] width 109 height 17
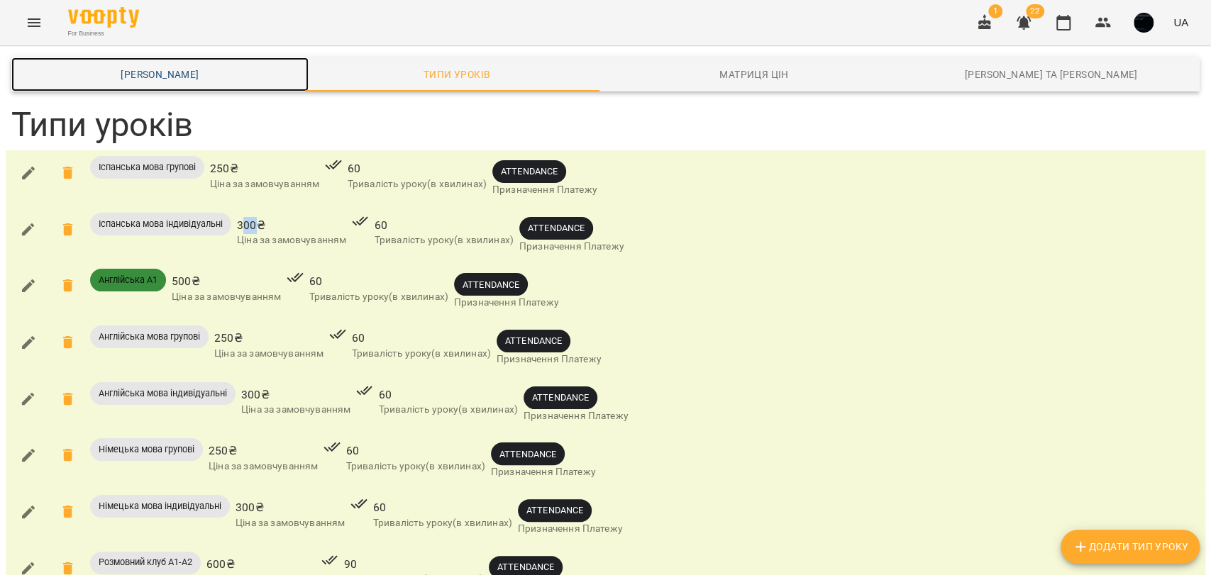
click at [124, 75] on span "Шаблони Абонементів" at bounding box center [160, 74] width 280 height 17
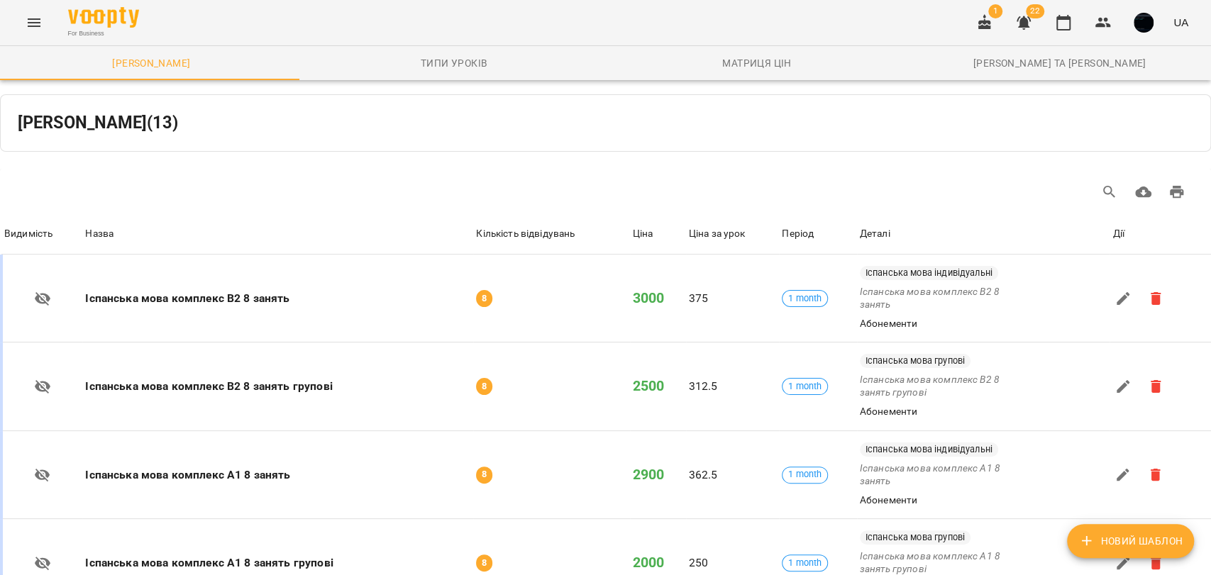
click at [51, 21] on div "For Business 1 22 UA" at bounding box center [605, 22] width 1211 height 45
click at [45, 18] on button "Menu" at bounding box center [34, 23] width 34 height 34
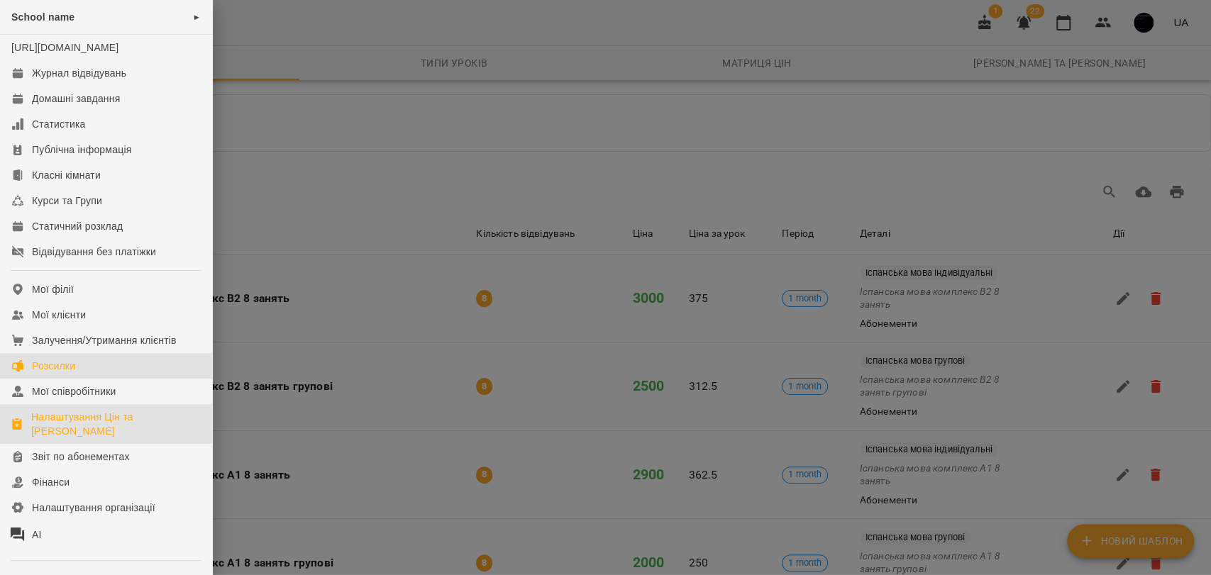
click at [88, 377] on link "Розсилки" at bounding box center [106, 366] width 212 height 26
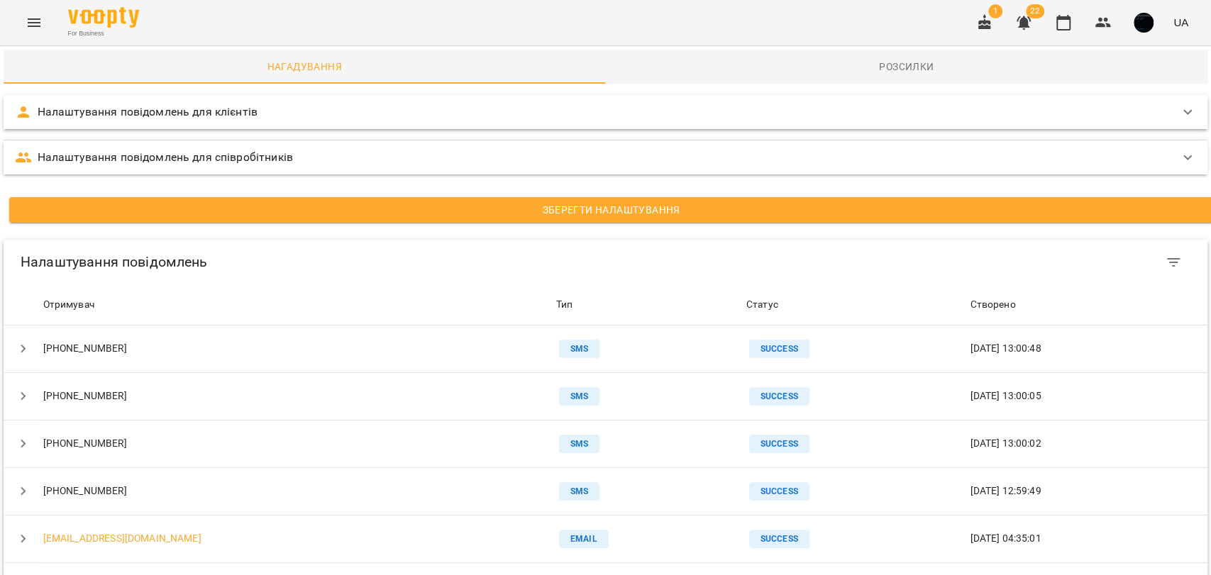
click at [46, 22] on button "Menu" at bounding box center [34, 23] width 34 height 34
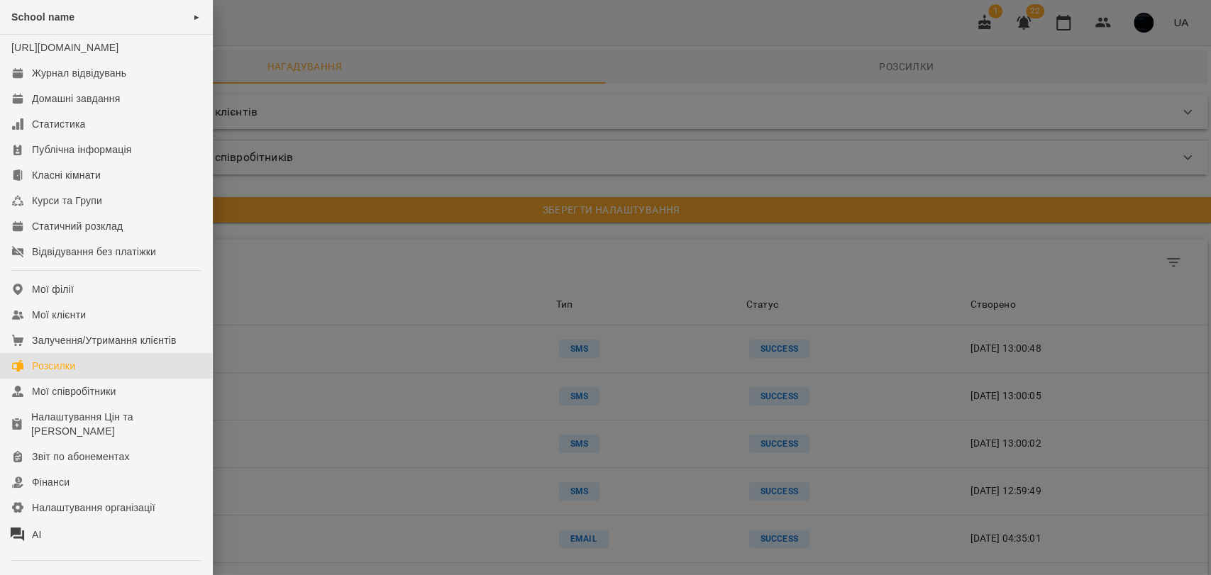
click at [332, 271] on div at bounding box center [605, 287] width 1211 height 575
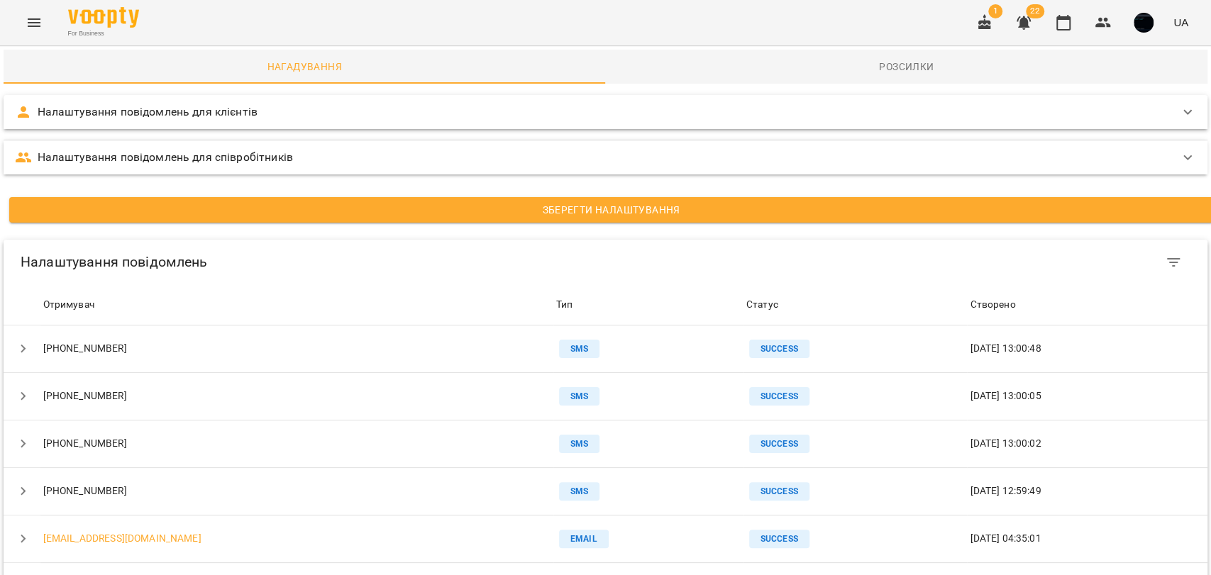
drag, startPoint x: 41, startPoint y: 105, endPoint x: 286, endPoint y: 204, distance: 263.9
click at [288, 201] on div "**********" at bounding box center [606, 164] width 1204 height 139
click at [272, 120] on div "Налаштування повідомлень для клієнтів" at bounding box center [593, 112] width 1156 height 17
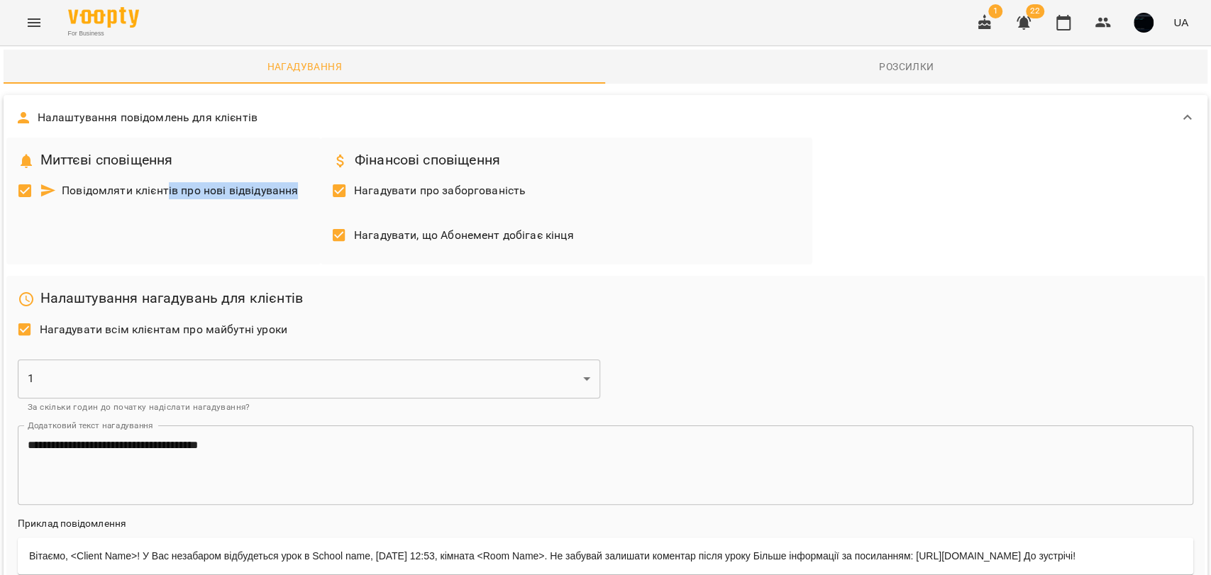
drag, startPoint x: 170, startPoint y: 189, endPoint x: 294, endPoint y: 192, distance: 124.9
click at [294, 192] on span "Повідомляти клієнтів про нові відвідування" at bounding box center [169, 190] width 259 height 17
drag, startPoint x: 393, startPoint y: 189, endPoint x: 528, endPoint y: 197, distance: 135.0
click at [528, 197] on div "Нагадувати про заборгованість" at bounding box center [566, 192] width 480 height 45
drag, startPoint x: 365, startPoint y: 233, endPoint x: 576, endPoint y: 249, distance: 212.0
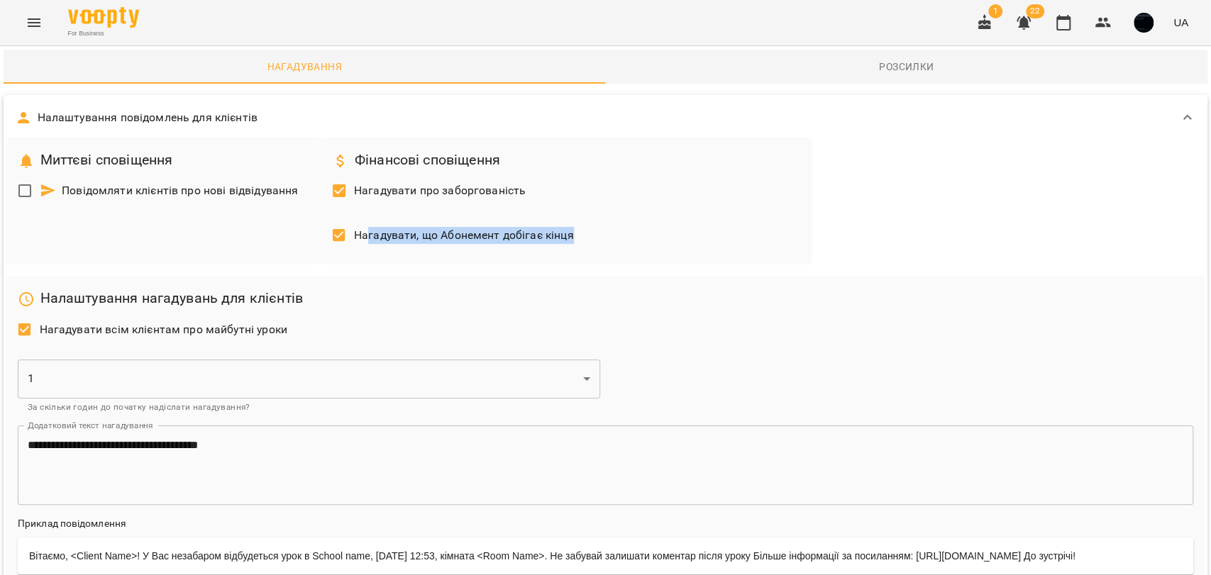
click at [576, 249] on div "Нагадувати, що Абонемент добігає кінця" at bounding box center [566, 237] width 480 height 45
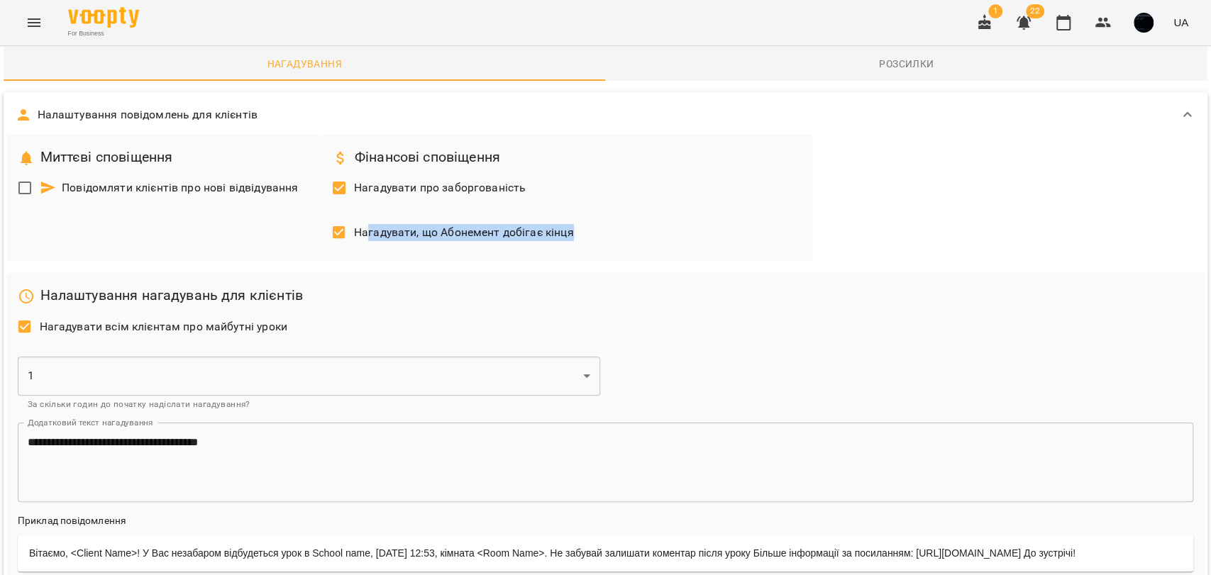
scroll to position [79, 0]
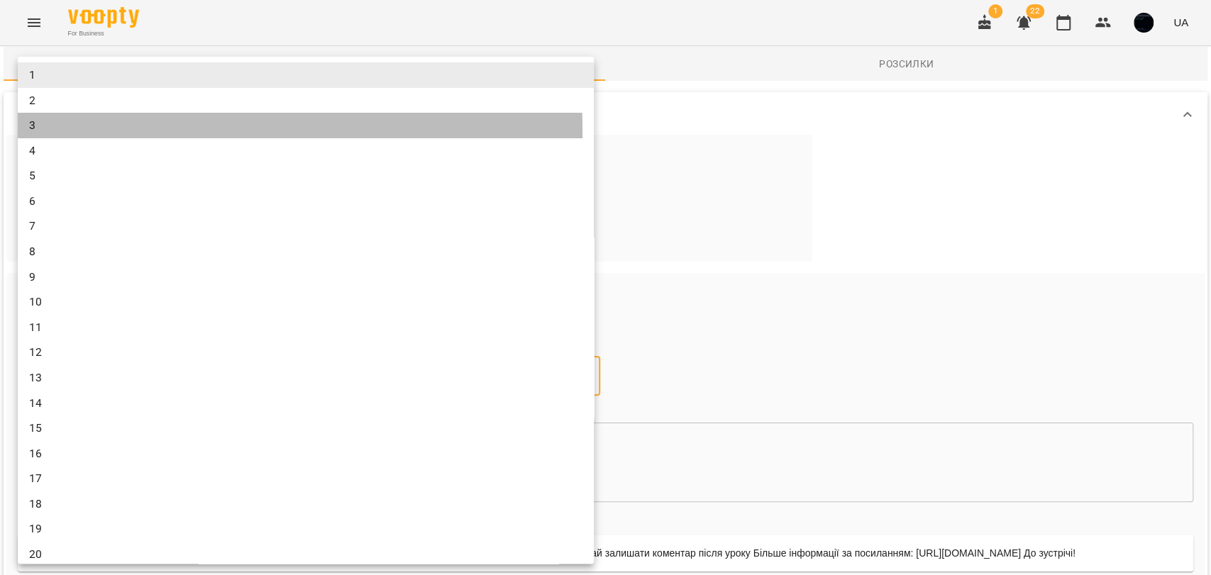
click at [51, 131] on li "3" at bounding box center [306, 126] width 576 height 26
type input "*"
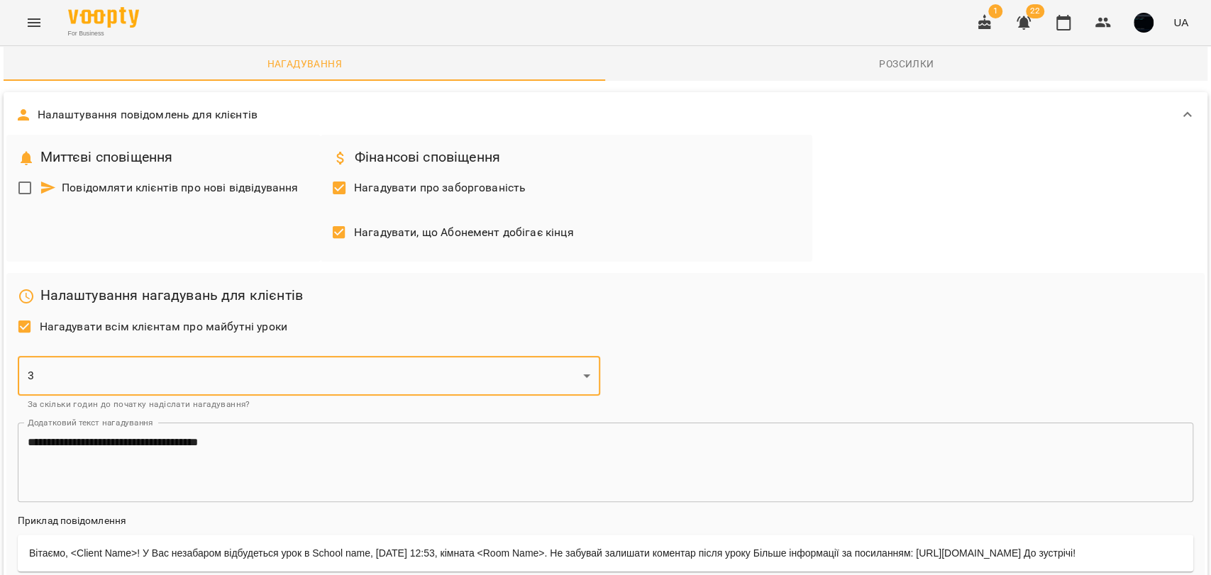
click at [855, 170] on div "**********" at bounding box center [605, 365] width 1198 height 460
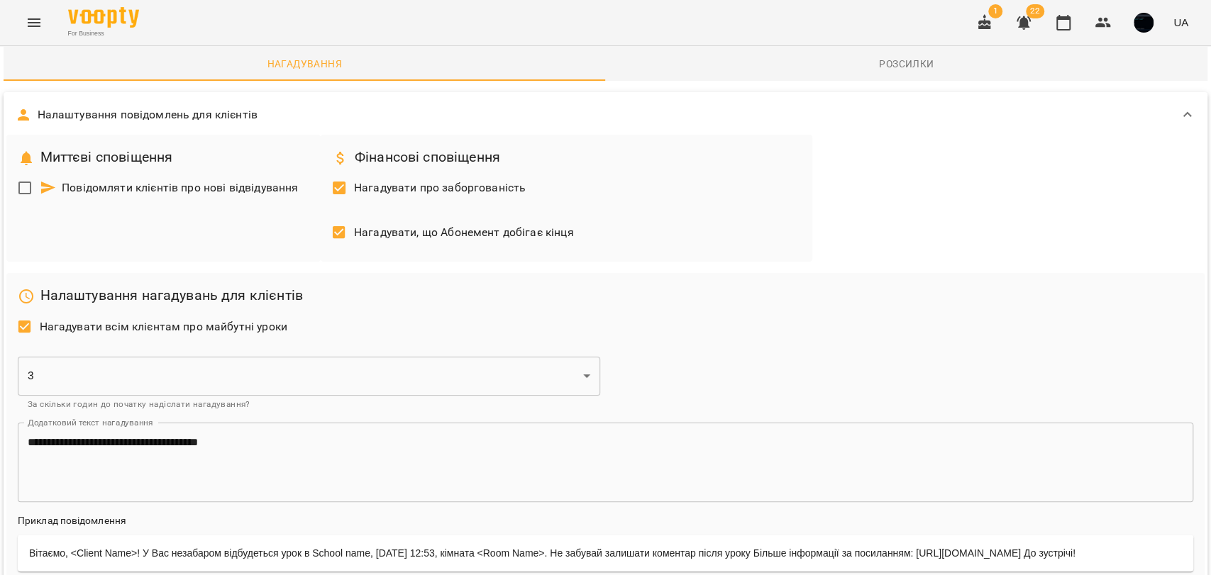
scroll to position [157, 0]
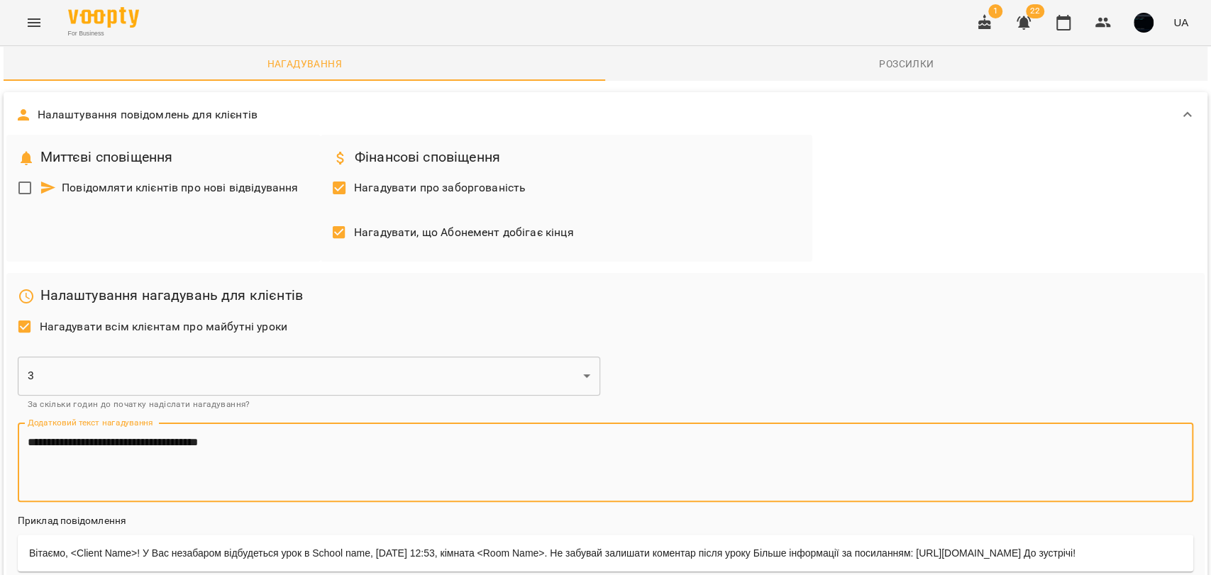
drag, startPoint x: 332, startPoint y: 302, endPoint x: 4, endPoint y: 284, distance: 328.9
click at [4, 284] on div "**********" at bounding box center [606, 368] width 1204 height 460
click at [65, 436] on textarea "**********" at bounding box center [600, 462] width 1144 height 53
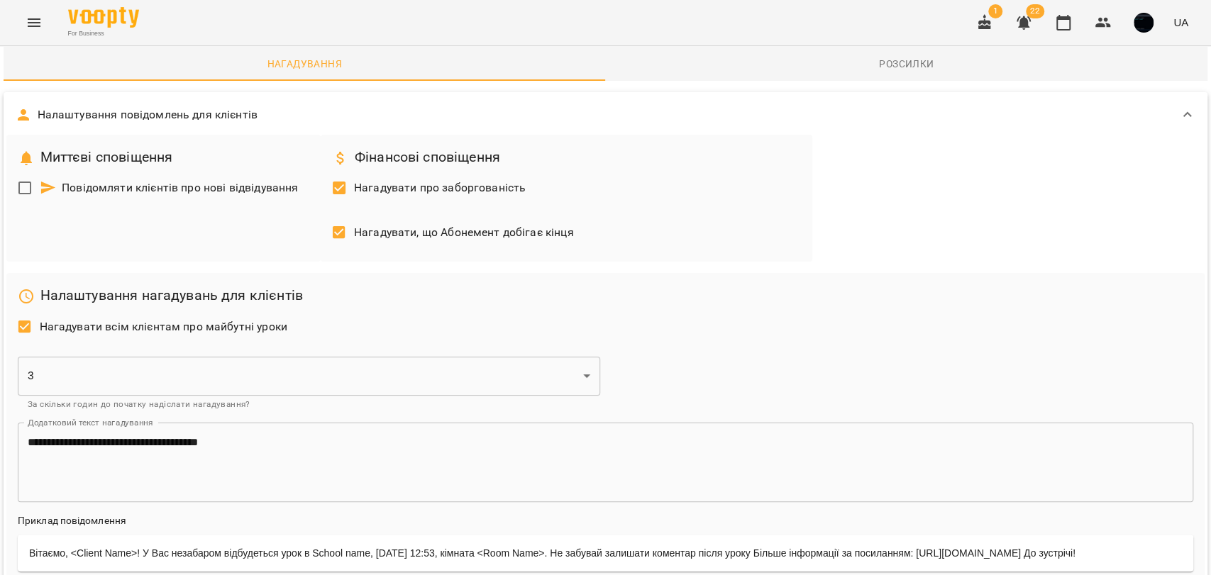
scroll to position [472, 0]
drag, startPoint x: 142, startPoint y: 247, endPoint x: 327, endPoint y: 261, distance: 185.7
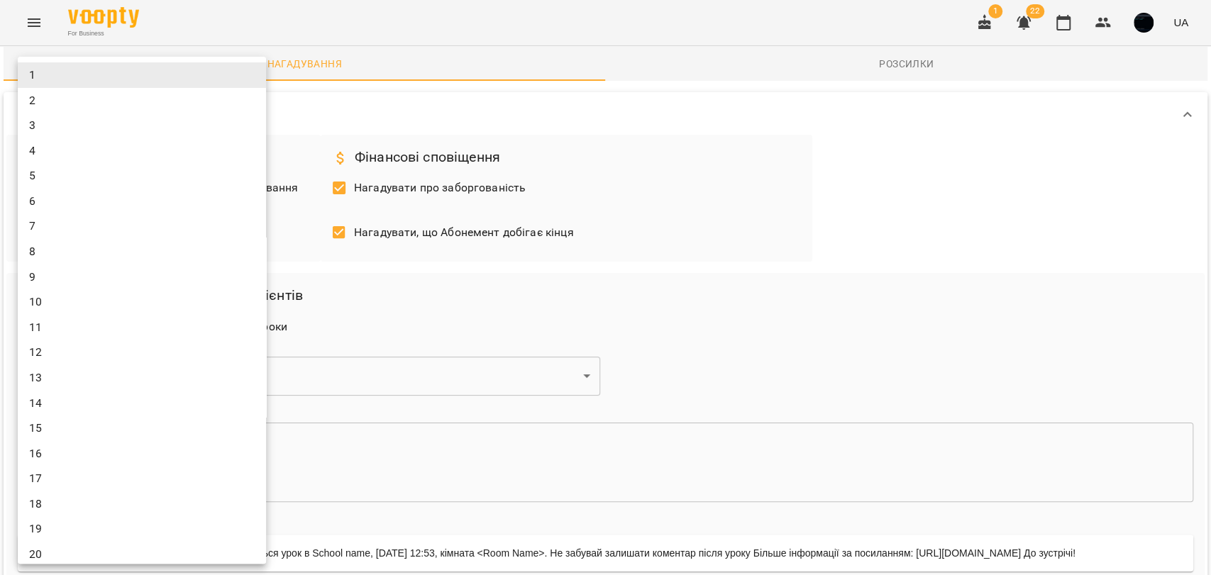
click at [607, 194] on div at bounding box center [605, 287] width 1211 height 575
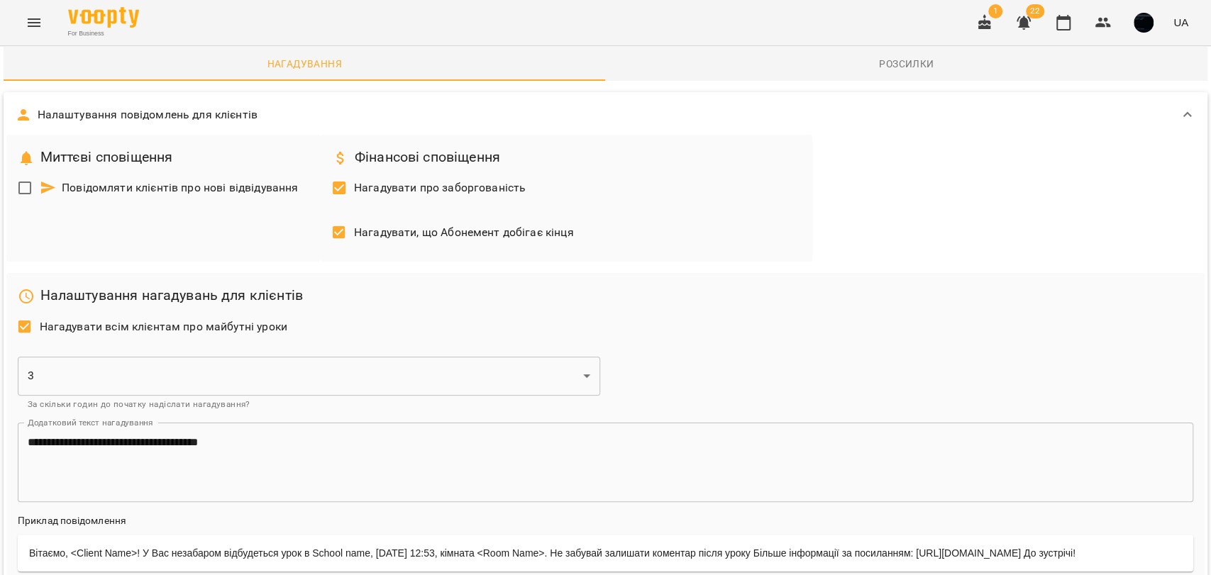
drag, startPoint x: 74, startPoint y: 142, endPoint x: 392, endPoint y: 150, distance: 317.9
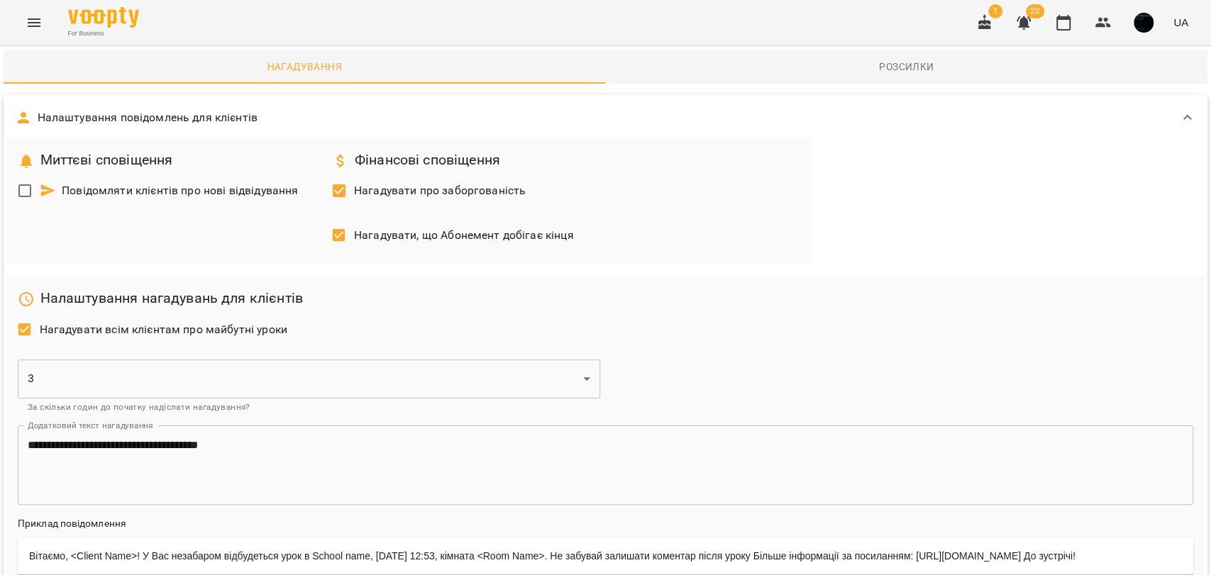
click at [875, 67] on span "Розсилки" at bounding box center [906, 66] width 585 height 17
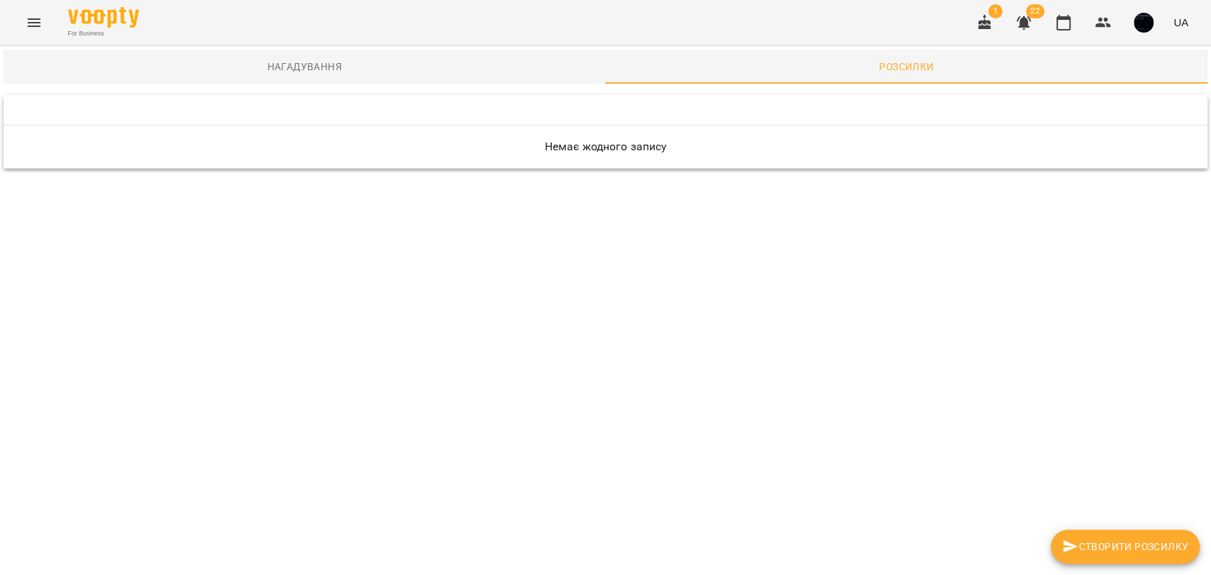
click at [1095, 546] on span "Створити розсилку" at bounding box center [1125, 546] width 126 height 17
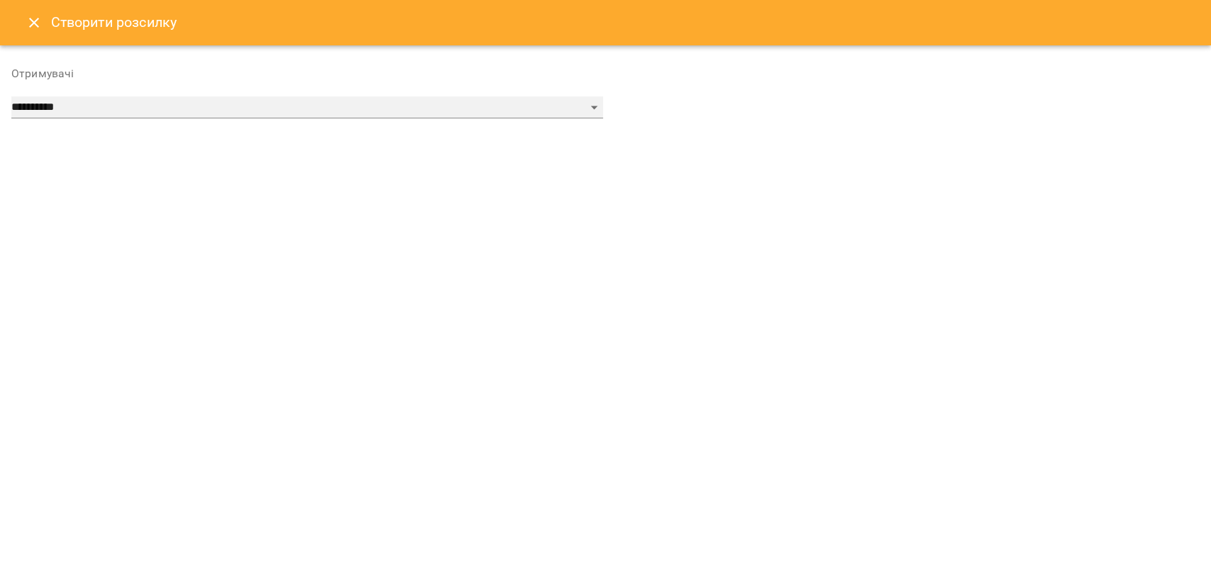
click at [321, 114] on select "**********" at bounding box center [307, 107] width 592 height 23
select select "******"
click at [11, 96] on select "**********" at bounding box center [307, 107] width 592 height 23
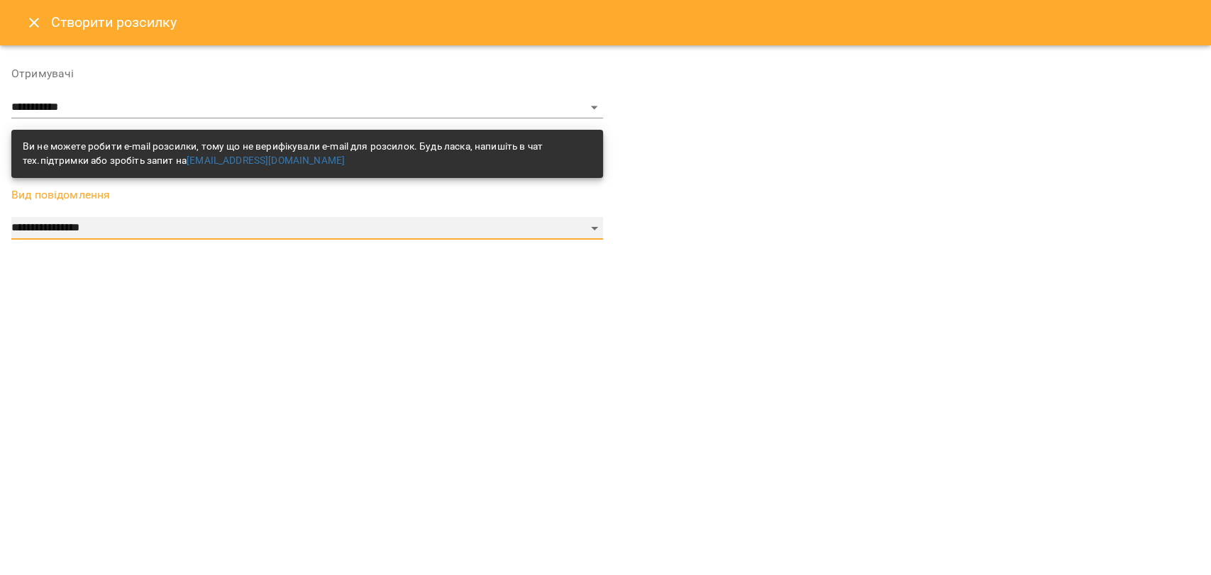
click at [91, 221] on select "**********" at bounding box center [307, 228] width 592 height 23
select select "*********"
click at [11, 217] on select "**********" at bounding box center [307, 228] width 592 height 23
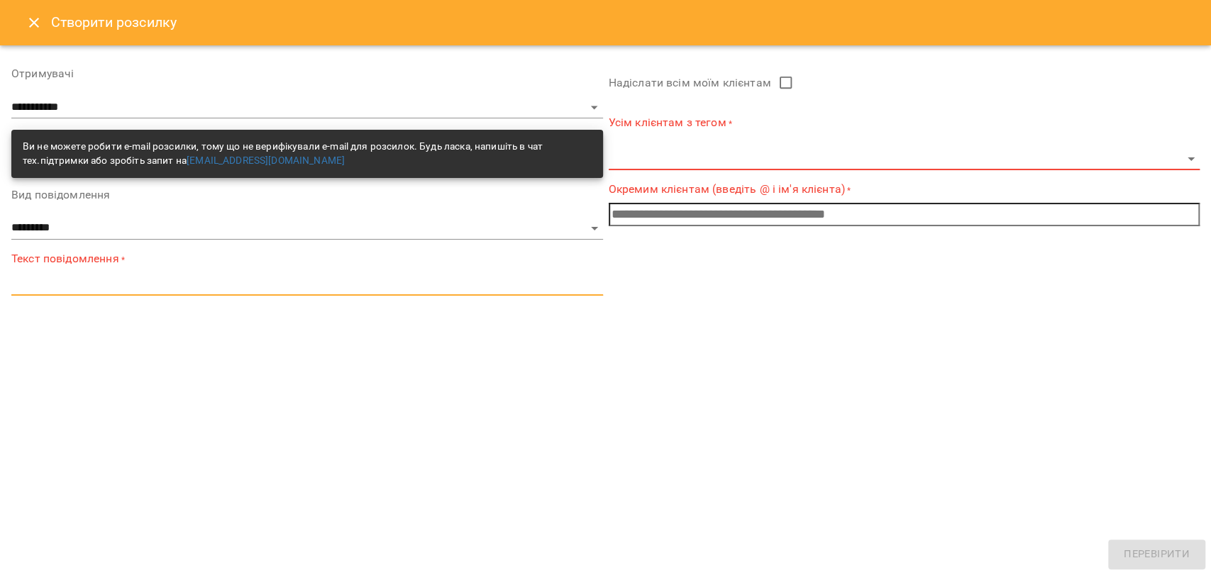
click at [26, 282] on textarea at bounding box center [307, 283] width 592 height 13
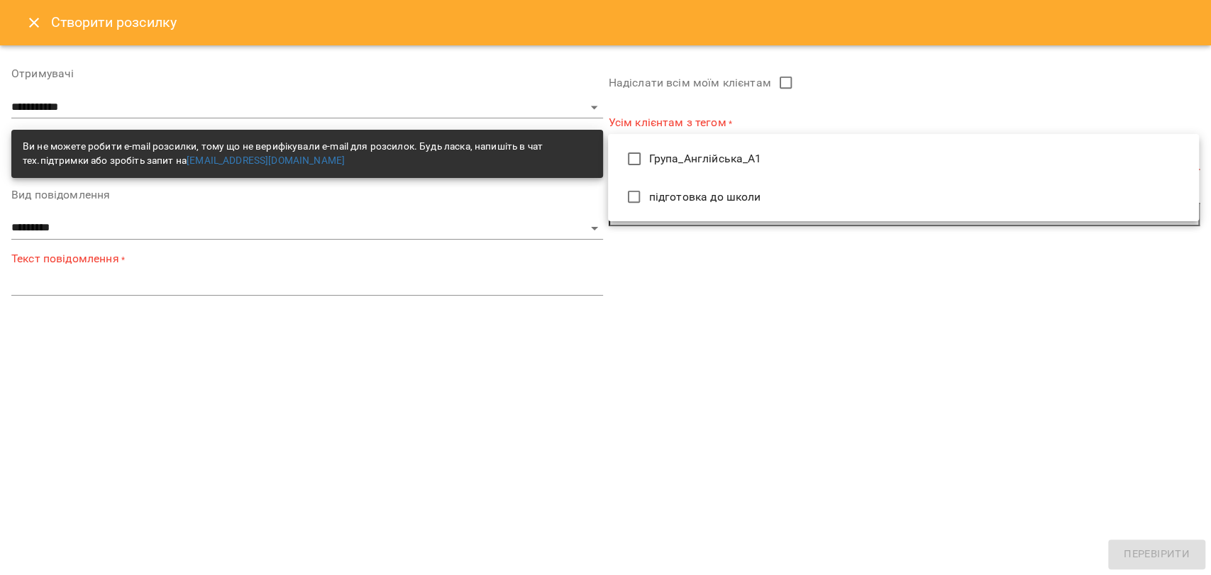
click at [702, 154] on body "**********" at bounding box center [605, 86] width 1211 height 172
click at [726, 241] on div at bounding box center [605, 287] width 1211 height 575
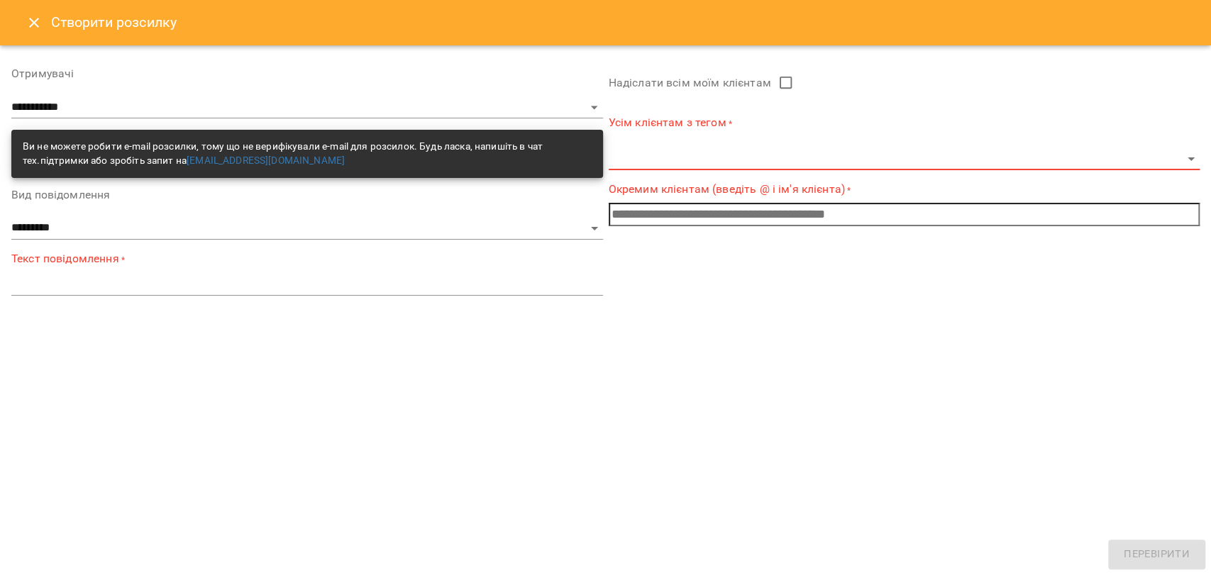
click at [722, 210] on input "text" at bounding box center [905, 214] width 592 height 23
drag, startPoint x: 25, startPoint y: 26, endPoint x: 34, endPoint y: 22, distance: 10.2
click at [34, 22] on icon "Close" at bounding box center [34, 22] width 17 height 17
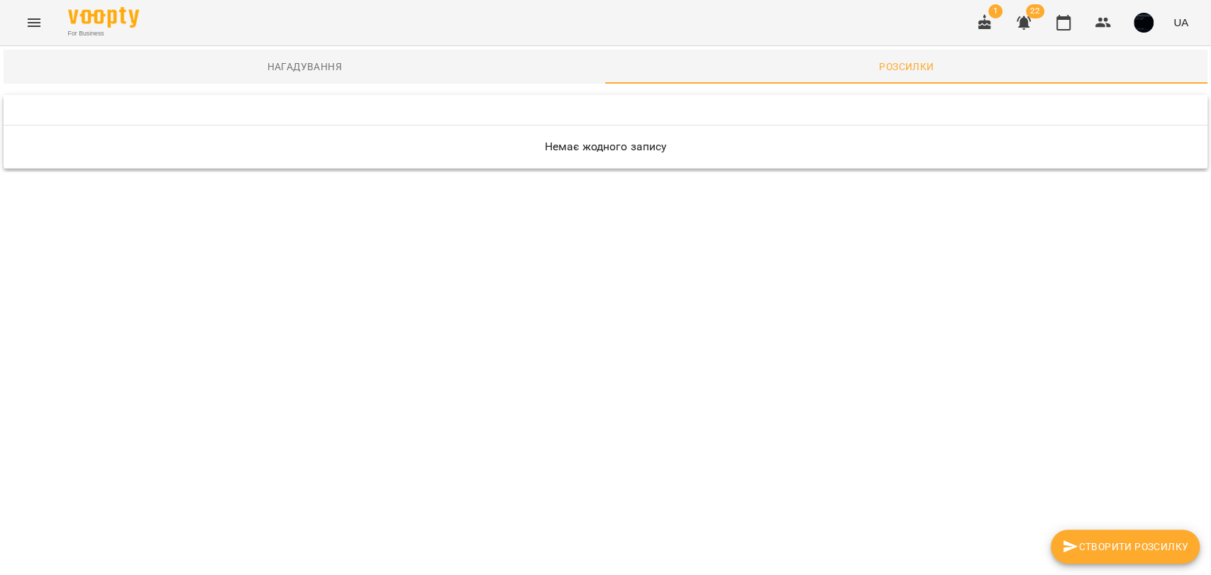
click at [295, 63] on span "Нагадування" at bounding box center [304, 66] width 585 height 17
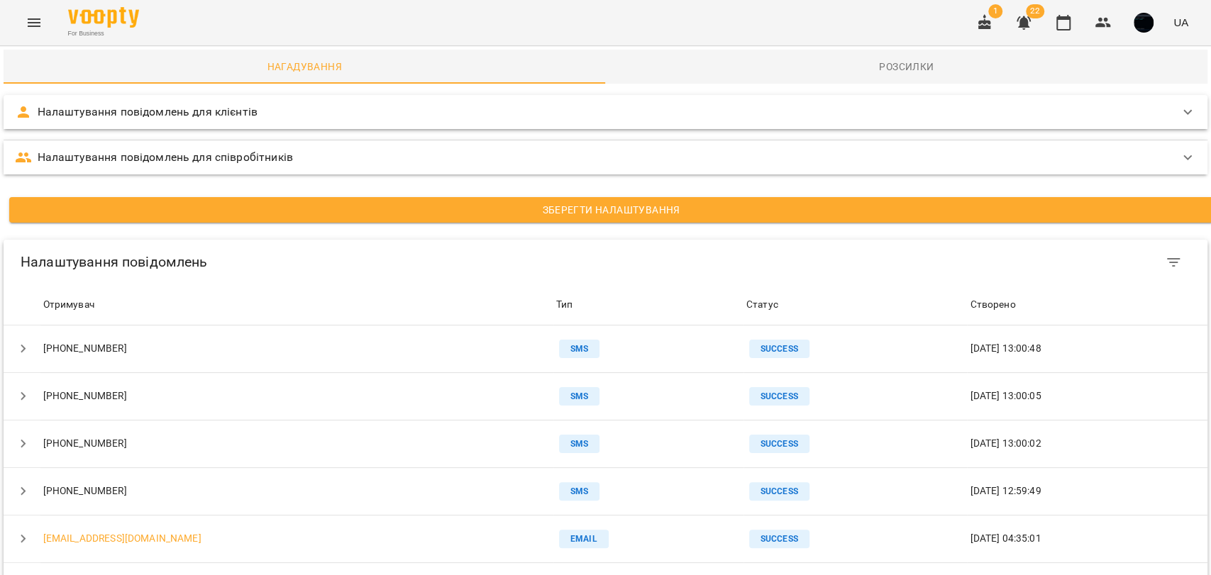
click at [27, 24] on icon "Menu" at bounding box center [34, 22] width 17 height 17
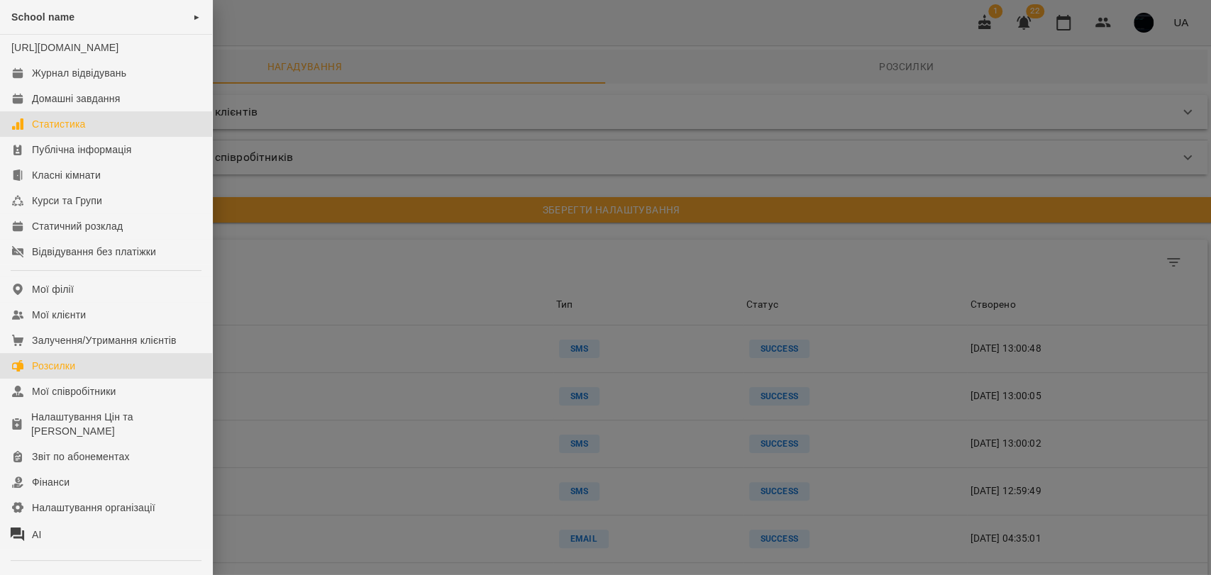
click at [92, 137] on link "Статистика" at bounding box center [106, 124] width 212 height 26
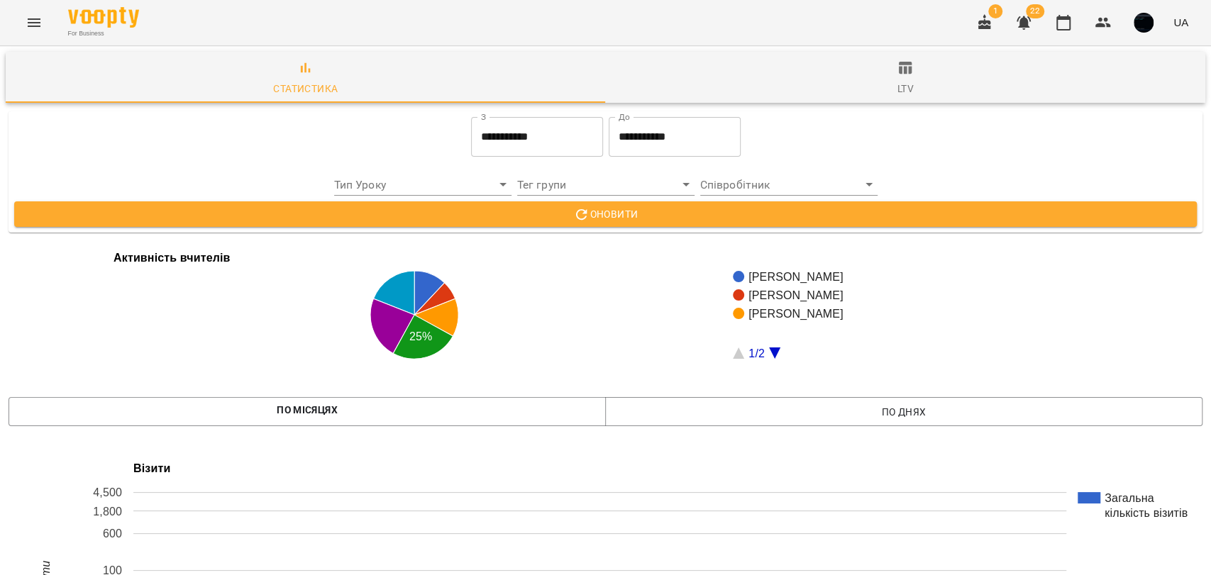
click at [651, 140] on input "**********" at bounding box center [675, 137] width 132 height 40
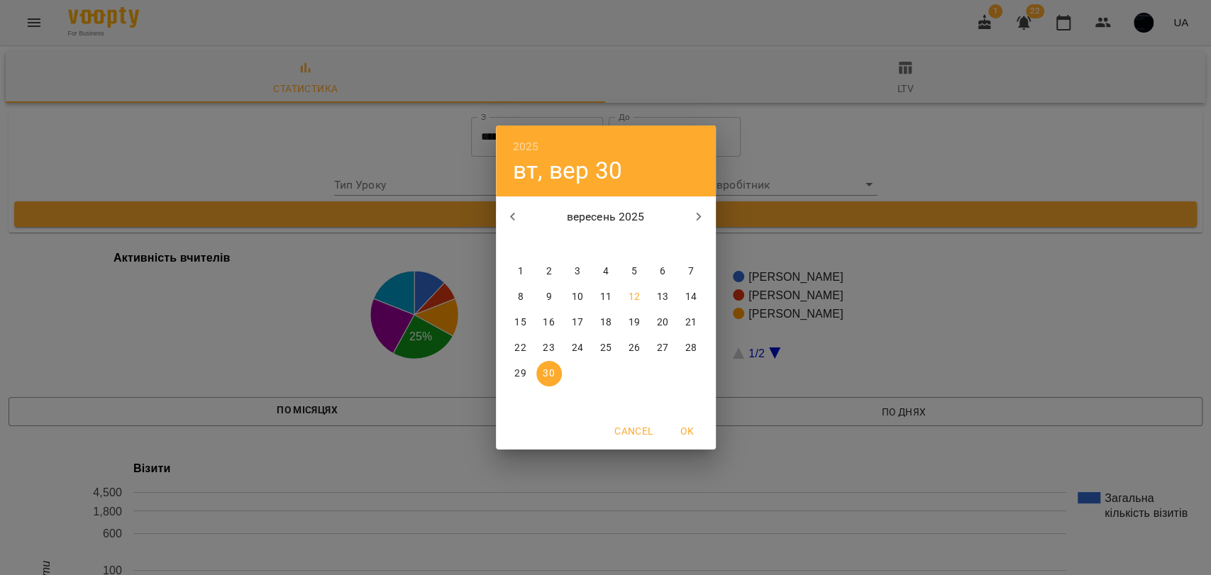
click at [432, 170] on div "2025 вт, вер 30 вересень 2025 пн вт ср чт пт сб нд 1 2 3 4 5 6 7 8 9 10 11 12 1…" at bounding box center [605, 287] width 1211 height 575
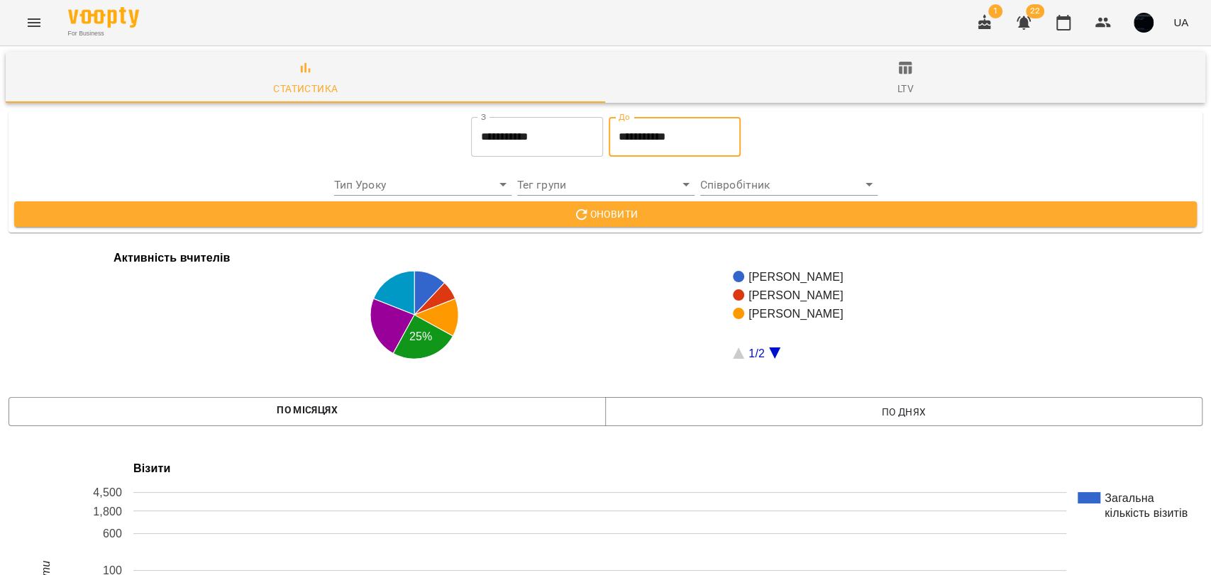
click at [901, 72] on icon "button" at bounding box center [905, 68] width 13 height 13
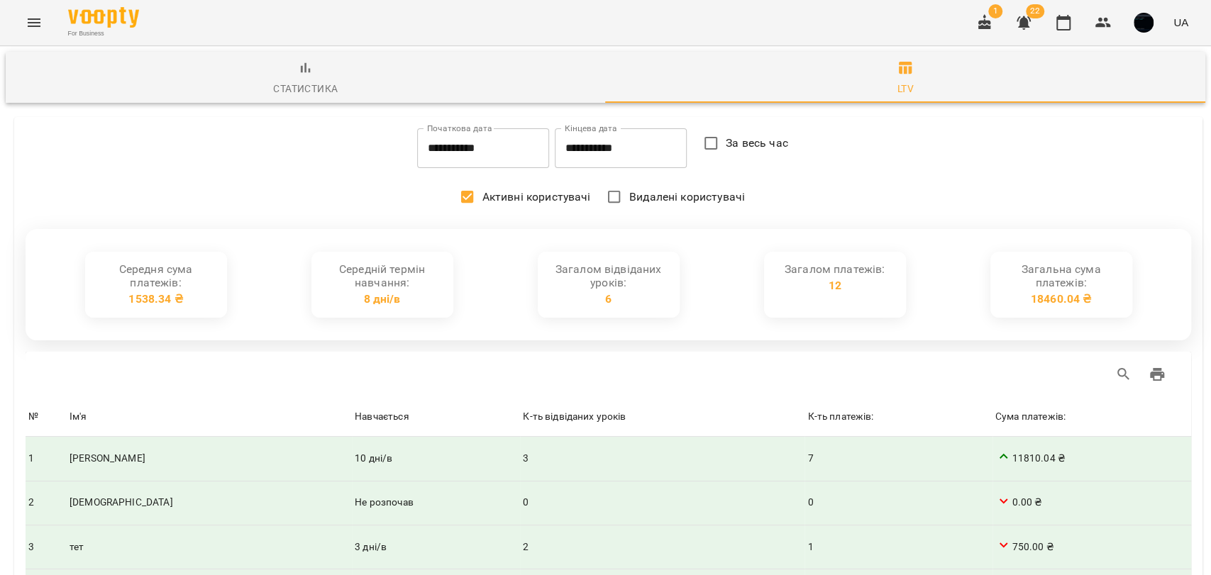
type input "**********"
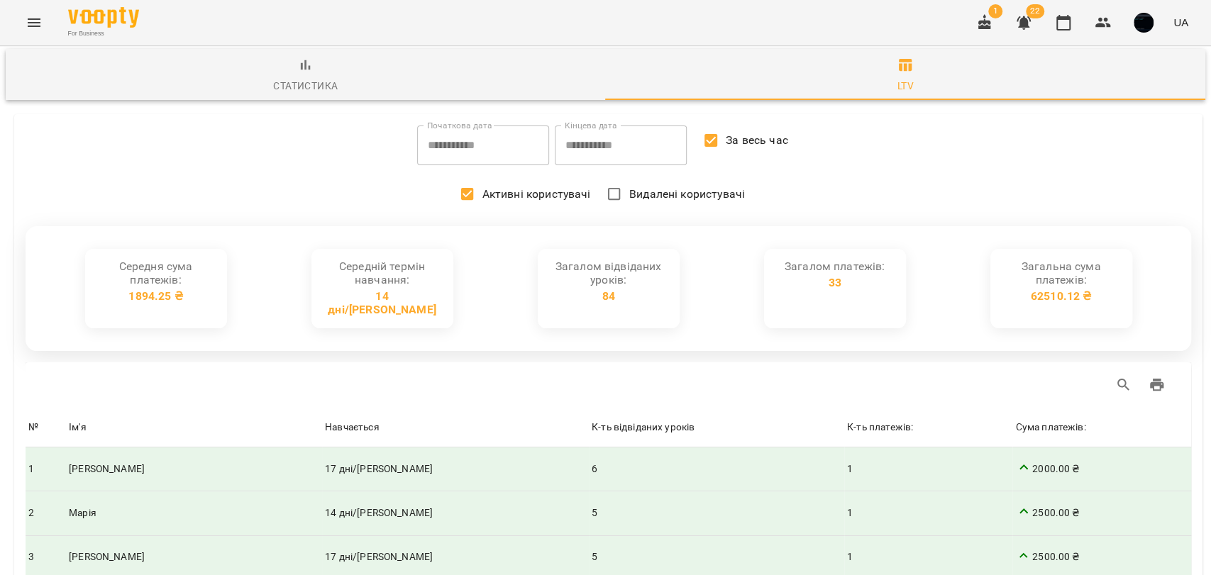
drag, startPoint x: 976, startPoint y: 383, endPoint x: 1025, endPoint y: 382, distance: 49.0
click at [1025, 459] on span "2000.00 ₴" at bounding box center [1101, 469] width 173 height 21
click at [1015, 419] on div "Сума платежів:" at bounding box center [1050, 427] width 70 height 17
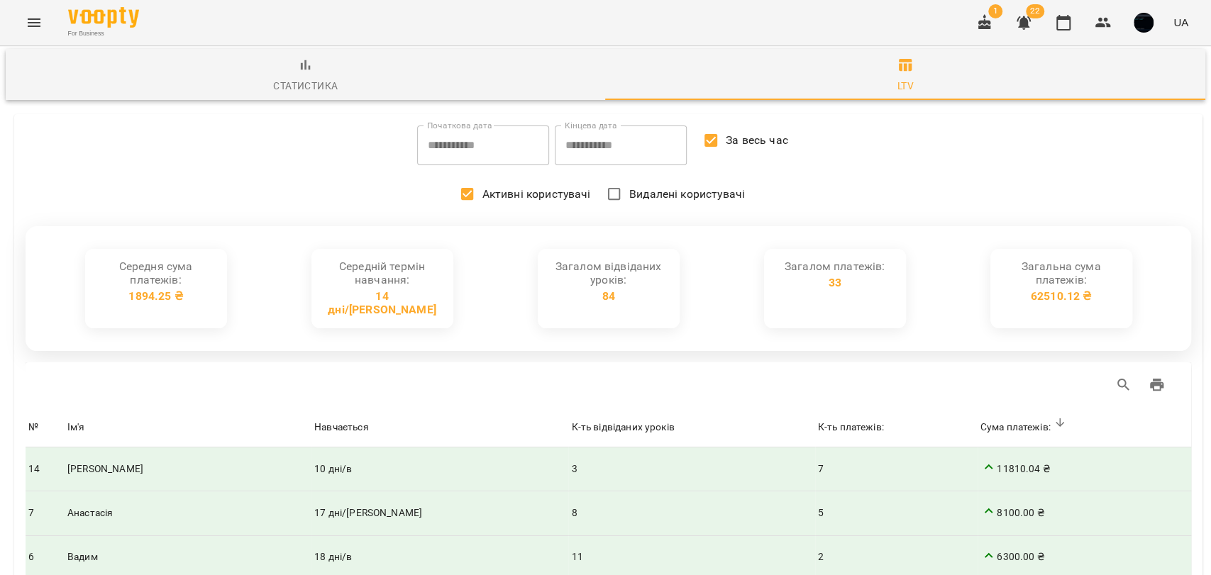
drag, startPoint x: 934, startPoint y: 376, endPoint x: 985, endPoint y: 380, distance: 50.5
click at [985, 459] on span "11810.04 ₴" at bounding box center [1084, 469] width 208 height 21
drag, startPoint x: 1032, startPoint y: 226, endPoint x: 1093, endPoint y: 220, distance: 62.0
click at [1093, 259] on div "Загальна сума платежів: 62510.12 ₴" at bounding box center [1061, 287] width 119 height 56
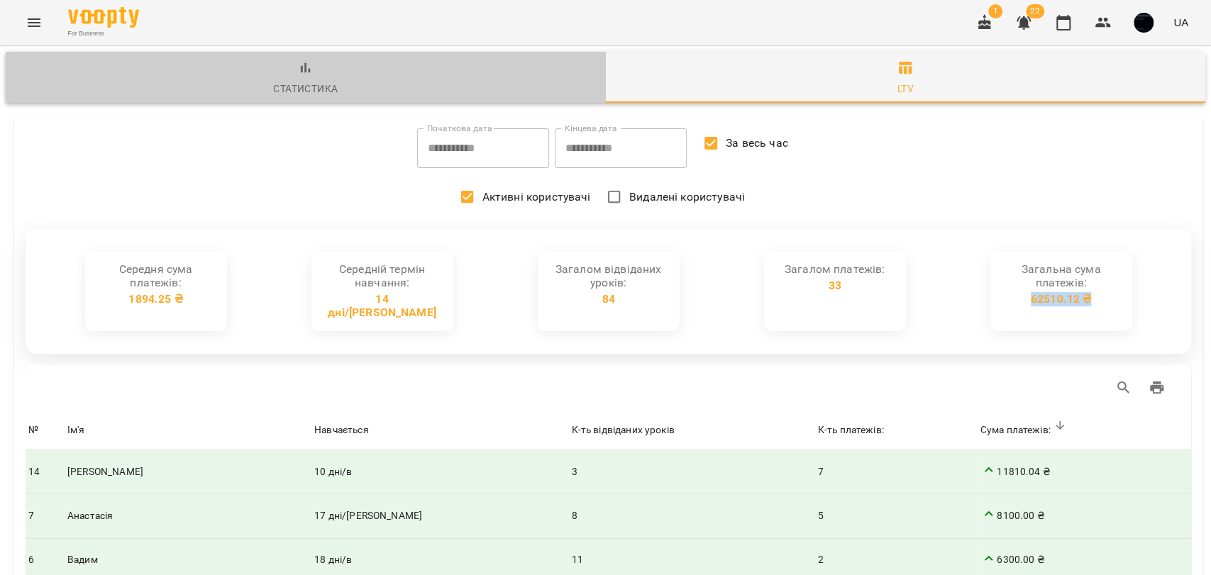
click at [335, 77] on span "Статистика" at bounding box center [305, 79] width 583 height 38
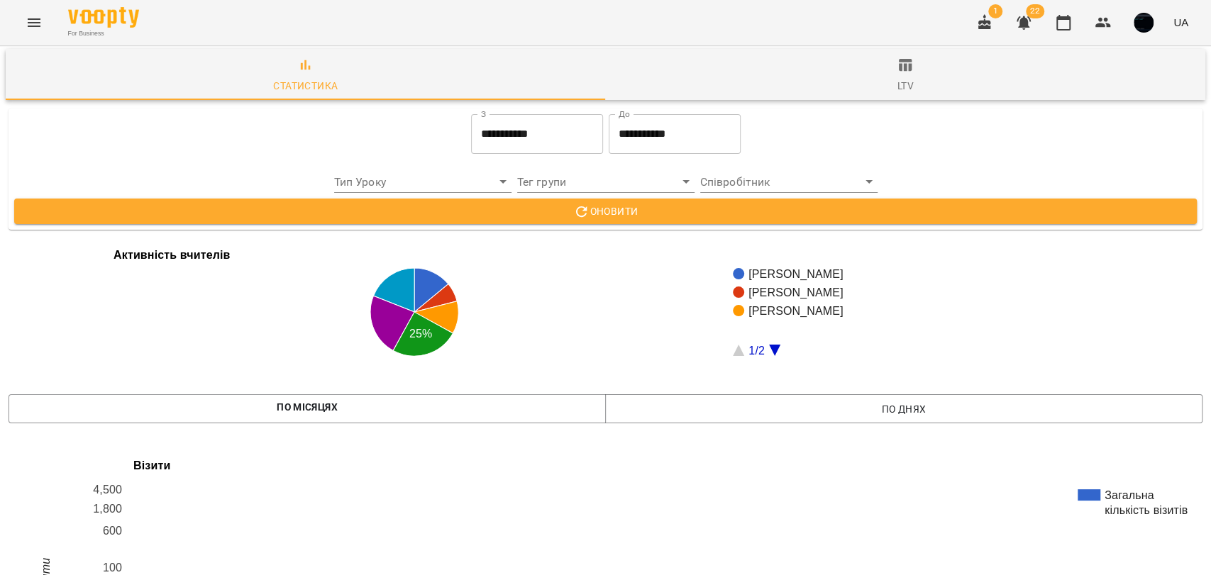
scroll to position [2207, 0]
drag, startPoint x: 136, startPoint y: 249, endPoint x: 337, endPoint y: 240, distance: 201.0
click at [40, 29] on icon "Menu" at bounding box center [34, 22] width 17 height 17
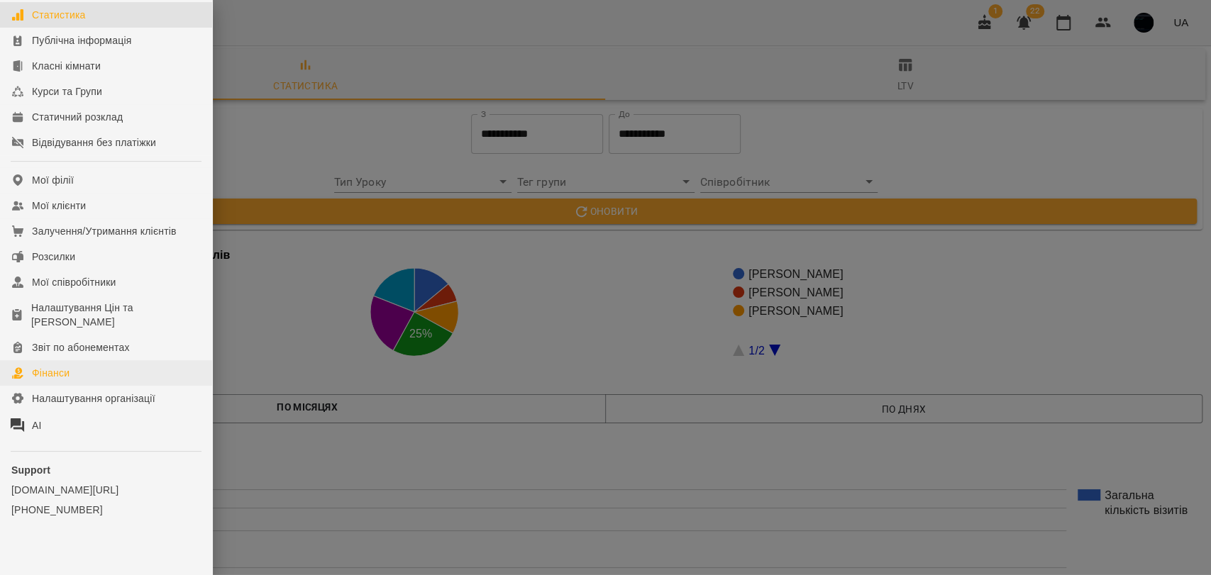
scroll to position [133, 0]
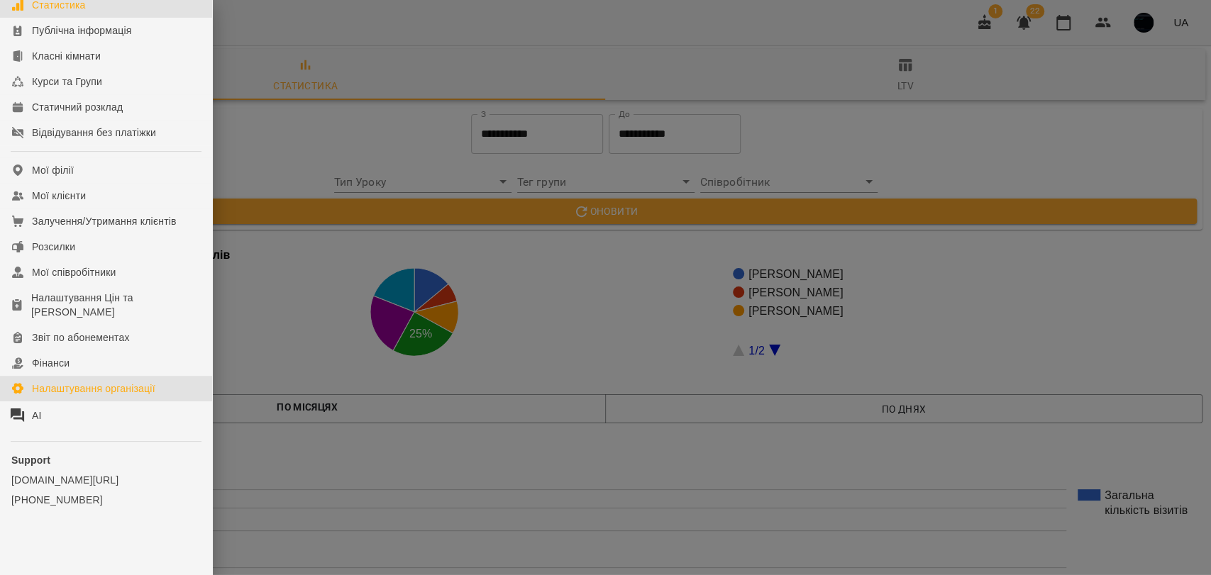
click at [58, 383] on div "Налаштування організації" at bounding box center [93, 389] width 123 height 14
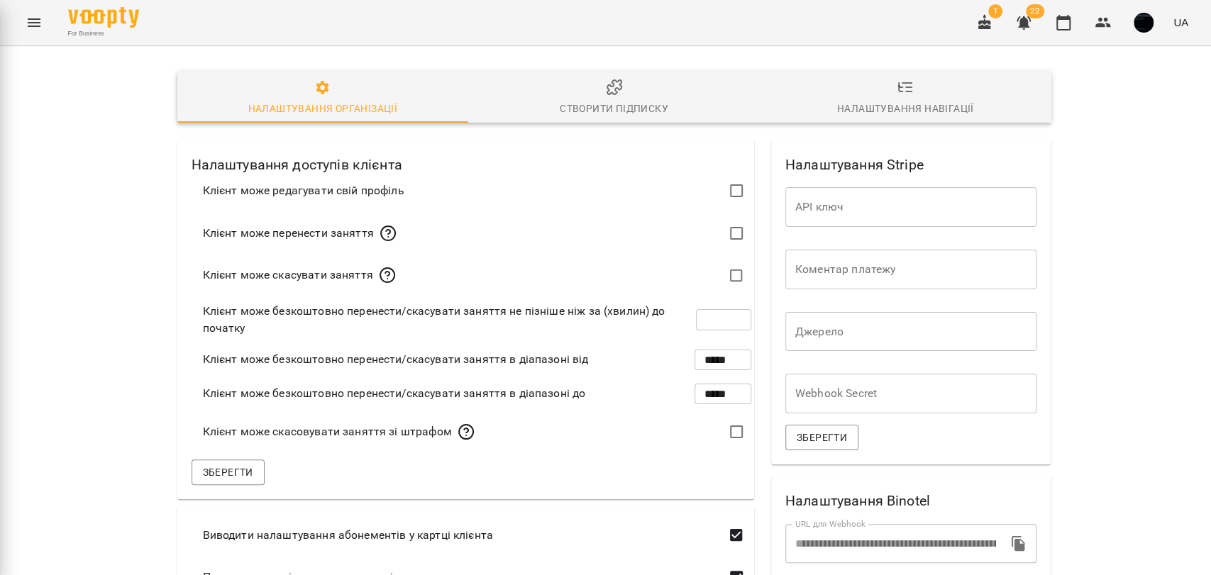
scroll to position [24, 0]
type input "***"
type input "**********"
type input "*****"
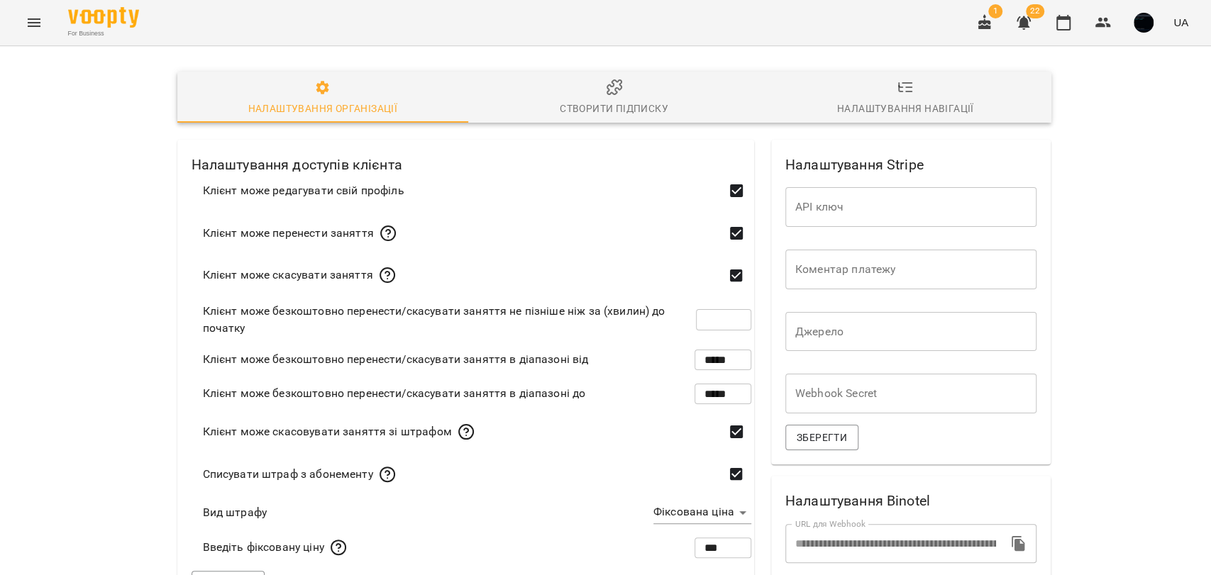
click at [617, 100] on div "Створити підписку" at bounding box center [614, 108] width 109 height 17
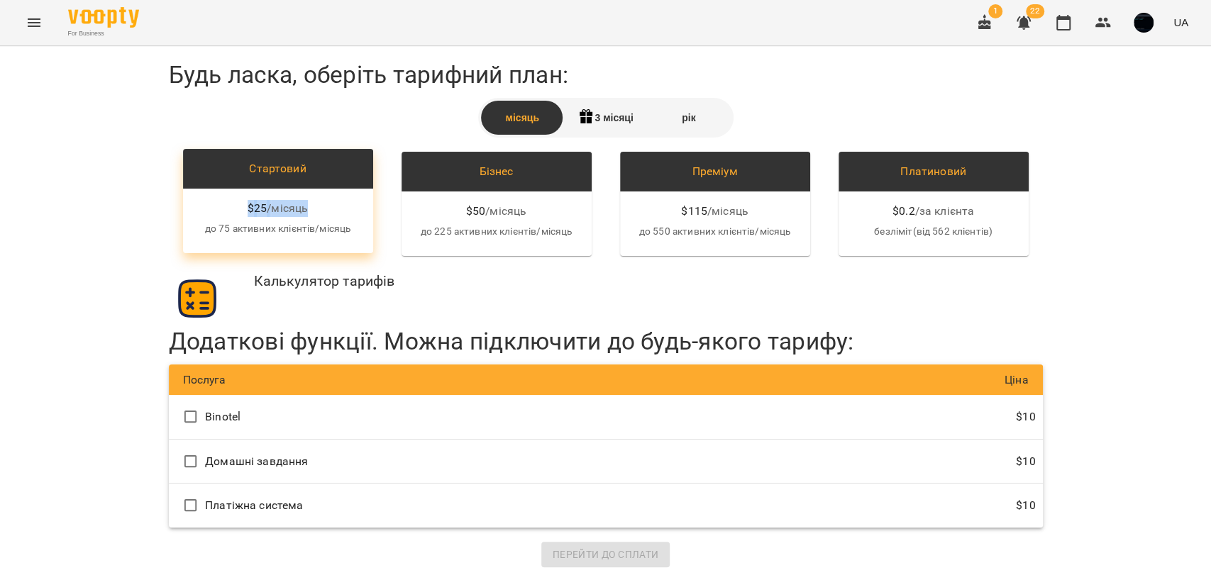
drag, startPoint x: 240, startPoint y: 206, endPoint x: 312, endPoint y: 206, distance: 71.7
click at [312, 206] on div "$ 25 / місяць" at bounding box center [277, 208] width 167 height 17
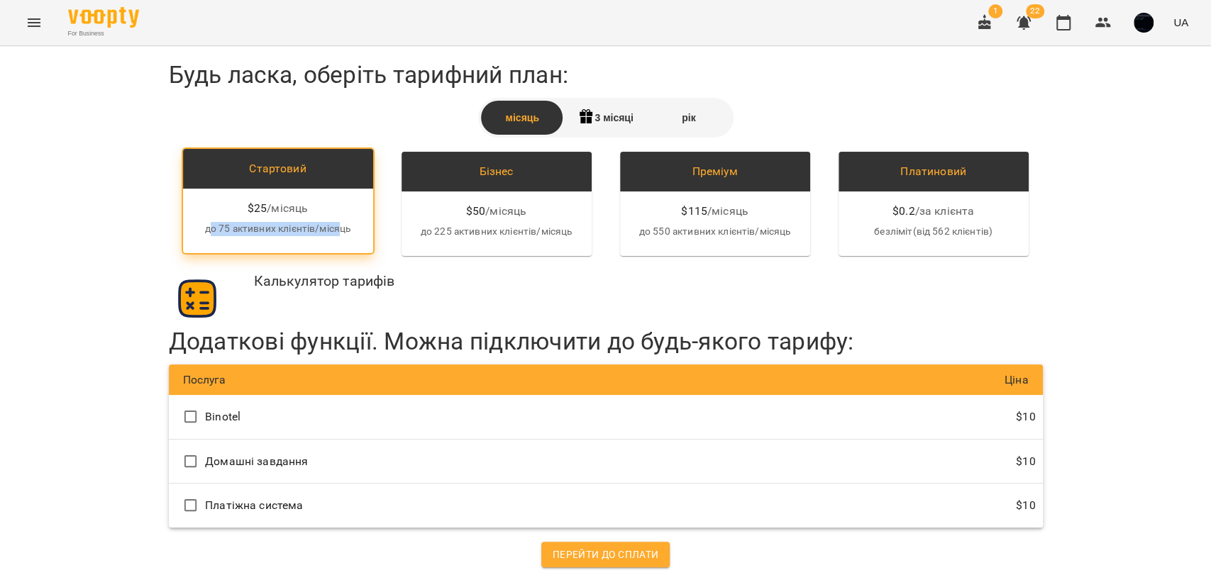
drag, startPoint x: 205, startPoint y: 226, endPoint x: 335, endPoint y: 231, distance: 129.9
click at [335, 231] on p "до 75 активних клієнтів/місяць" at bounding box center [277, 229] width 167 height 14
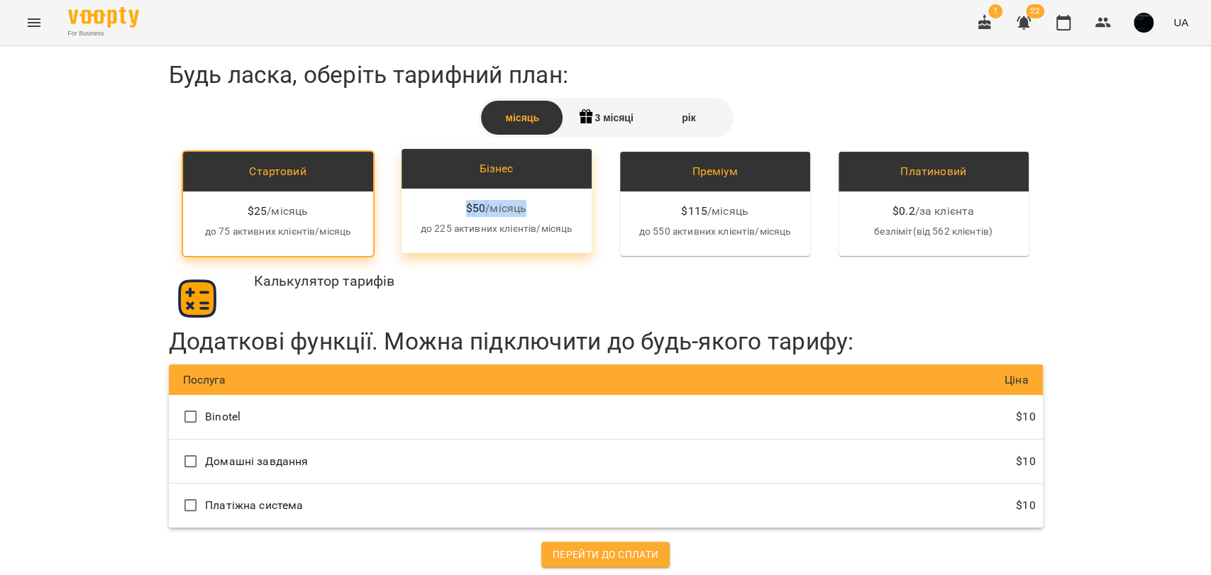
drag, startPoint x: 460, startPoint y: 209, endPoint x: 524, endPoint y: 209, distance: 63.1
click at [524, 209] on div "$ 50 / місяць" at bounding box center [496, 208] width 167 height 17
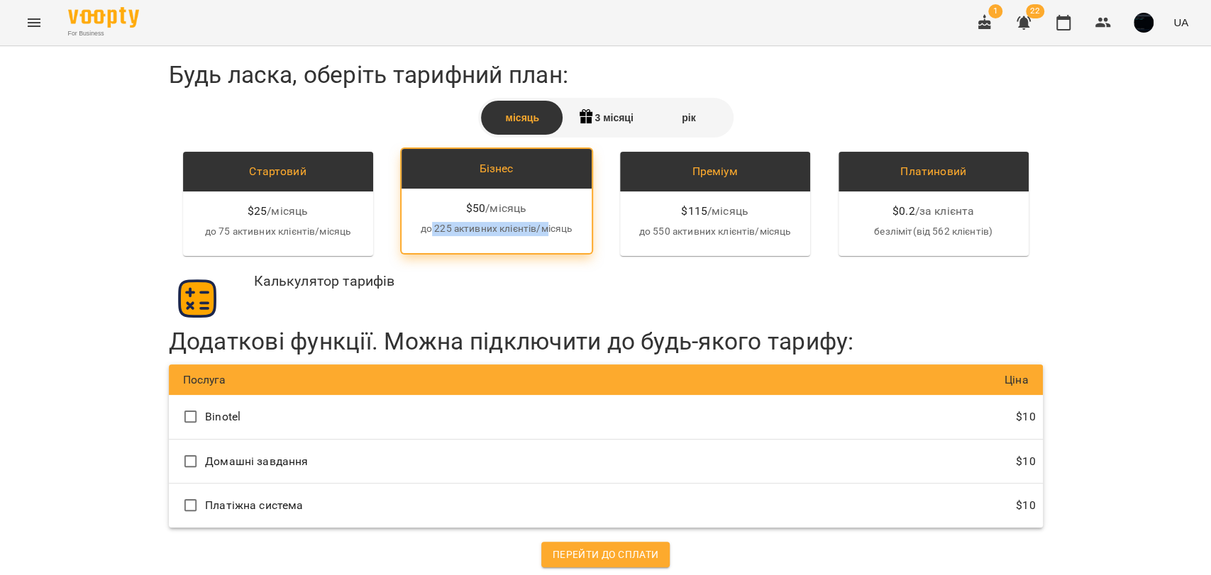
drag, startPoint x: 426, startPoint y: 233, endPoint x: 539, endPoint y: 231, distance: 113.5
click at [539, 231] on p "до 225 активних клієнтів/місяць" at bounding box center [496, 229] width 167 height 14
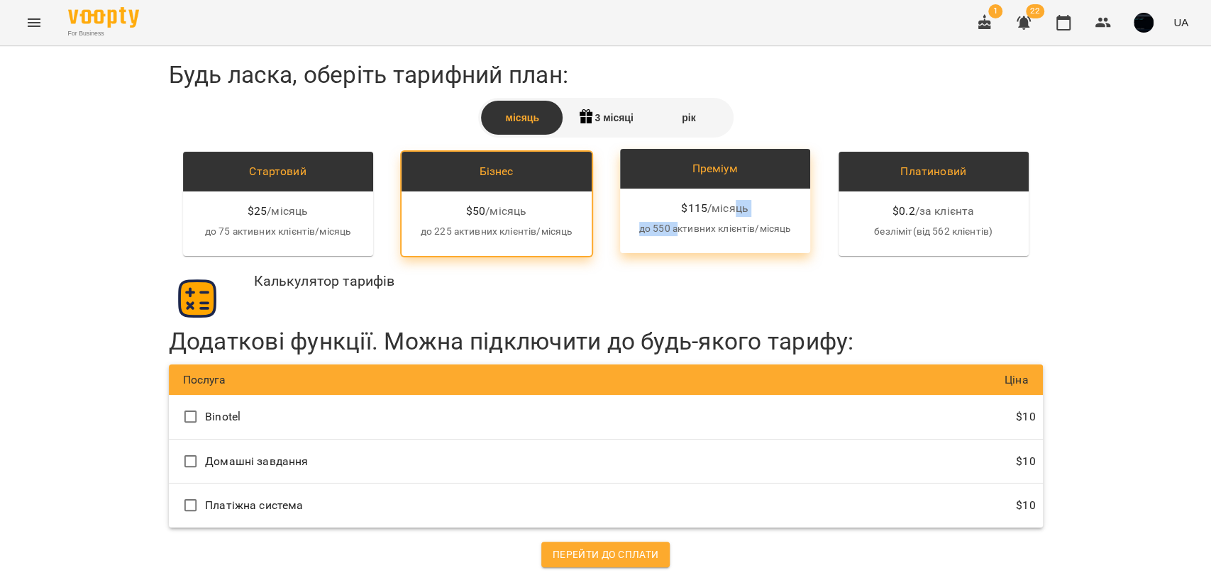
drag, startPoint x: 670, startPoint y: 217, endPoint x: 728, endPoint y: 211, distance: 57.7
click at [728, 211] on div "$ 115 / місяць до 550 активних клієнтів/місяць" at bounding box center [715, 221] width 190 height 65
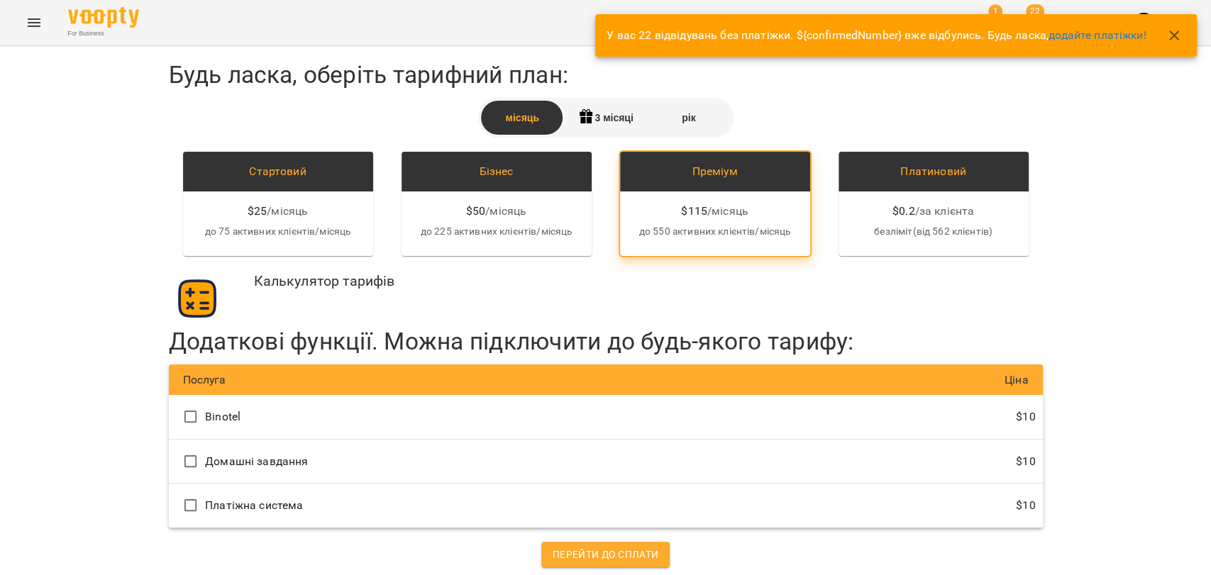
click at [786, 275] on div "Калькулятор тарифів" at bounding box center [606, 298] width 874 height 57
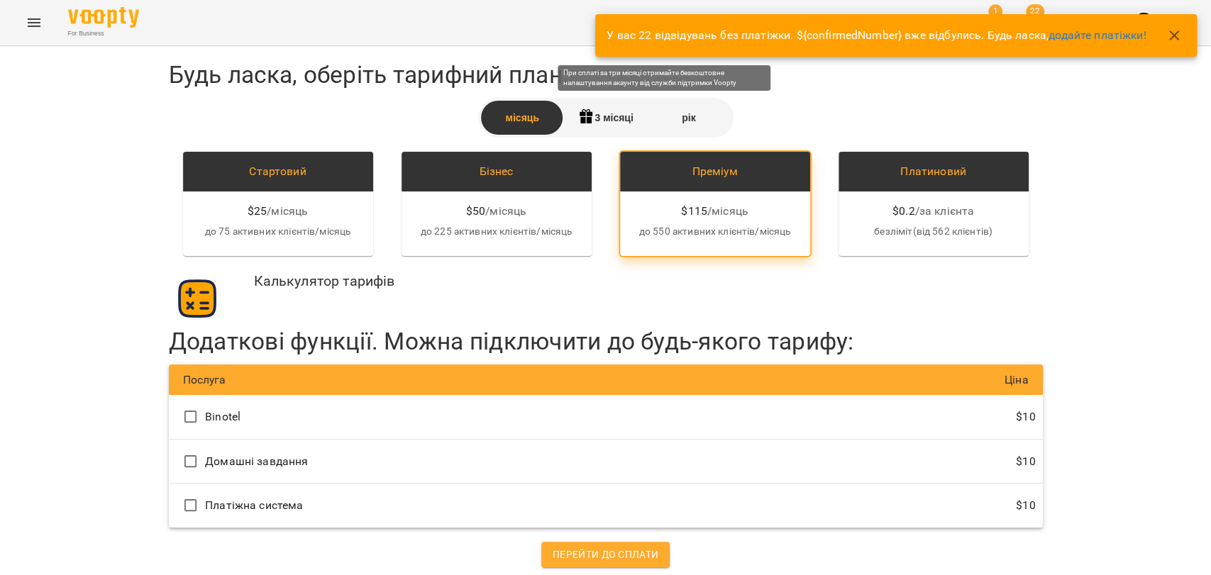
click at [580, 123] on rect at bounding box center [582, 120] width 5 height 6
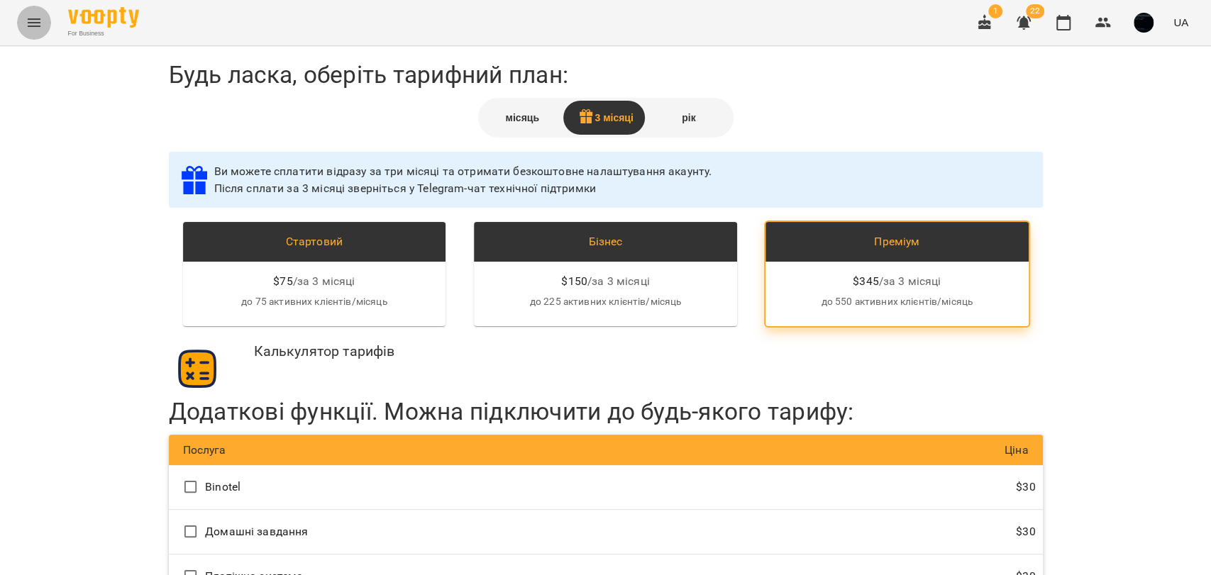
click at [36, 32] on button "Menu" at bounding box center [34, 23] width 34 height 34
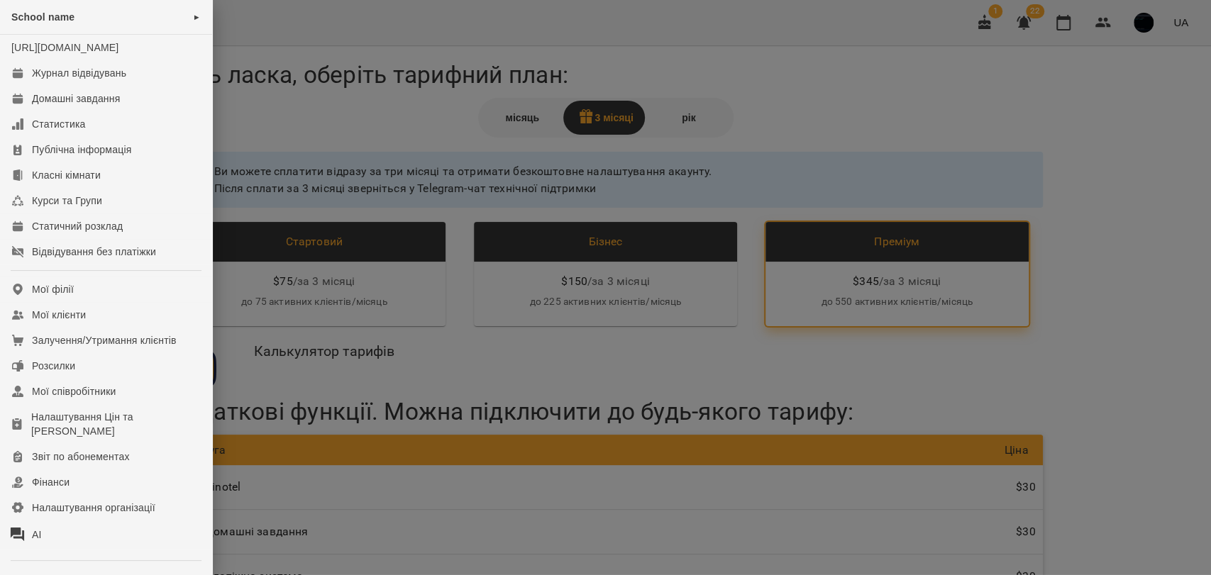
click at [703, 63] on div at bounding box center [605, 287] width 1211 height 575
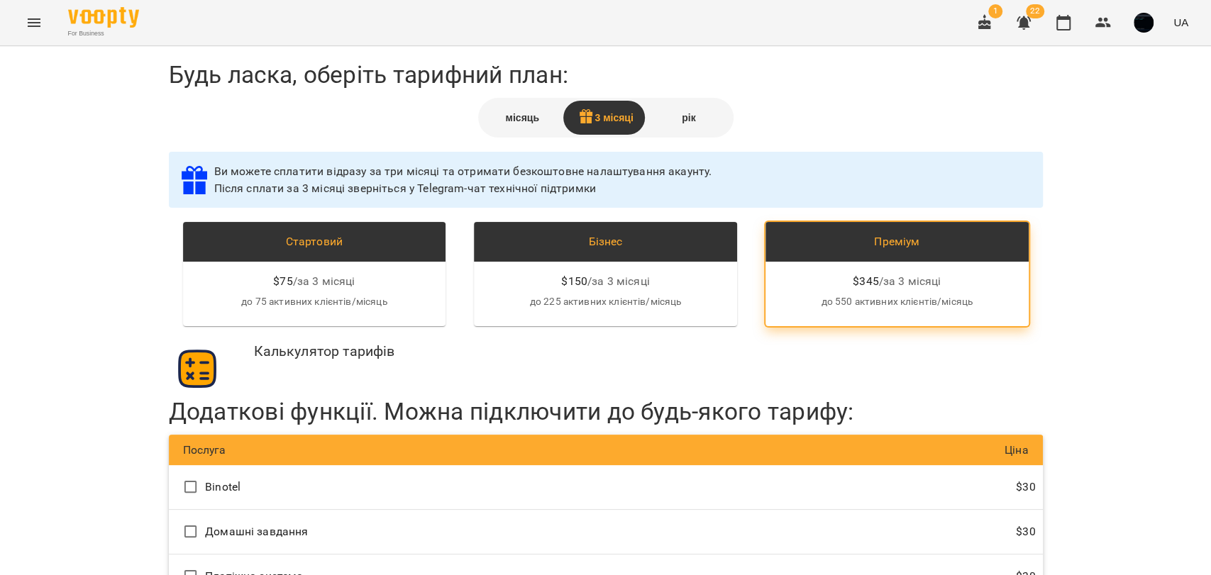
click at [514, 109] on div "місяць" at bounding box center [522, 118] width 83 height 34
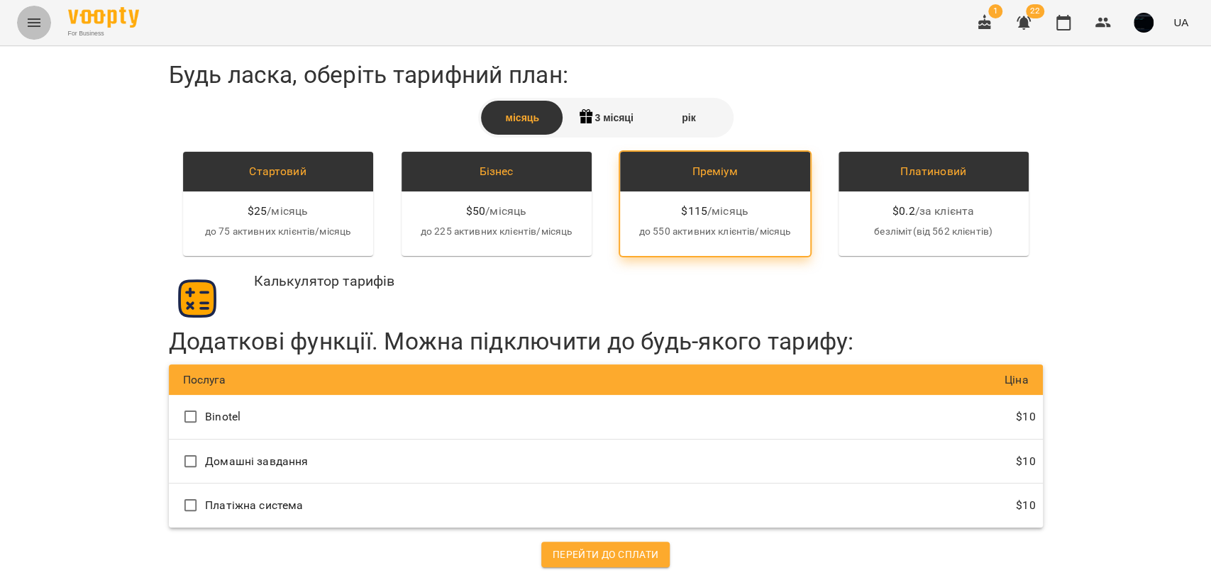
click at [24, 23] on button "Menu" at bounding box center [34, 23] width 34 height 34
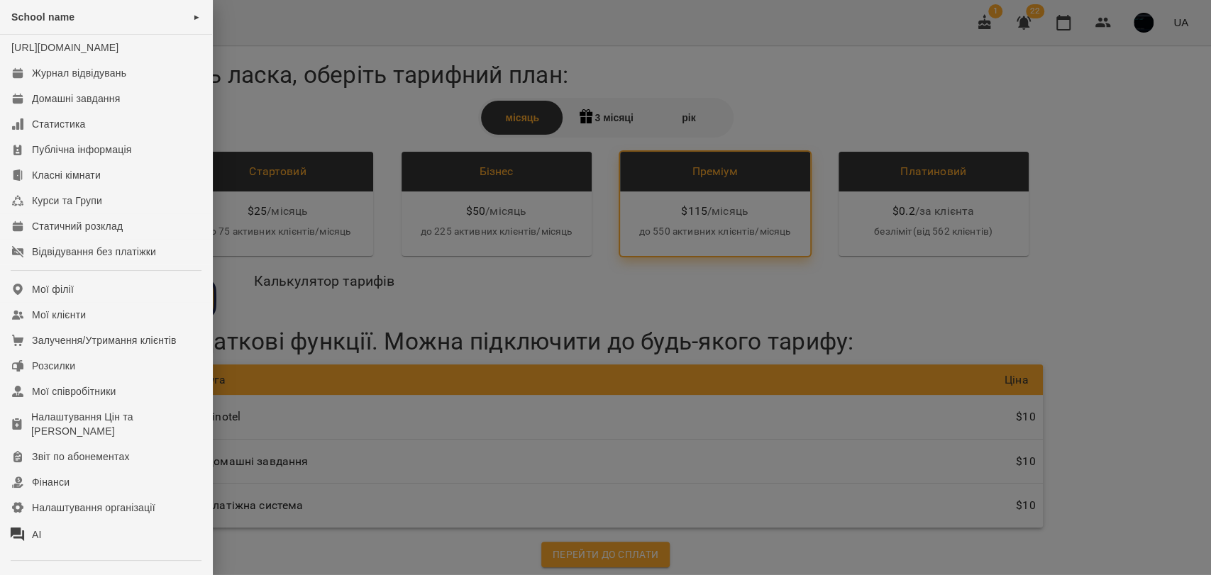
click at [249, 92] on div at bounding box center [605, 287] width 1211 height 575
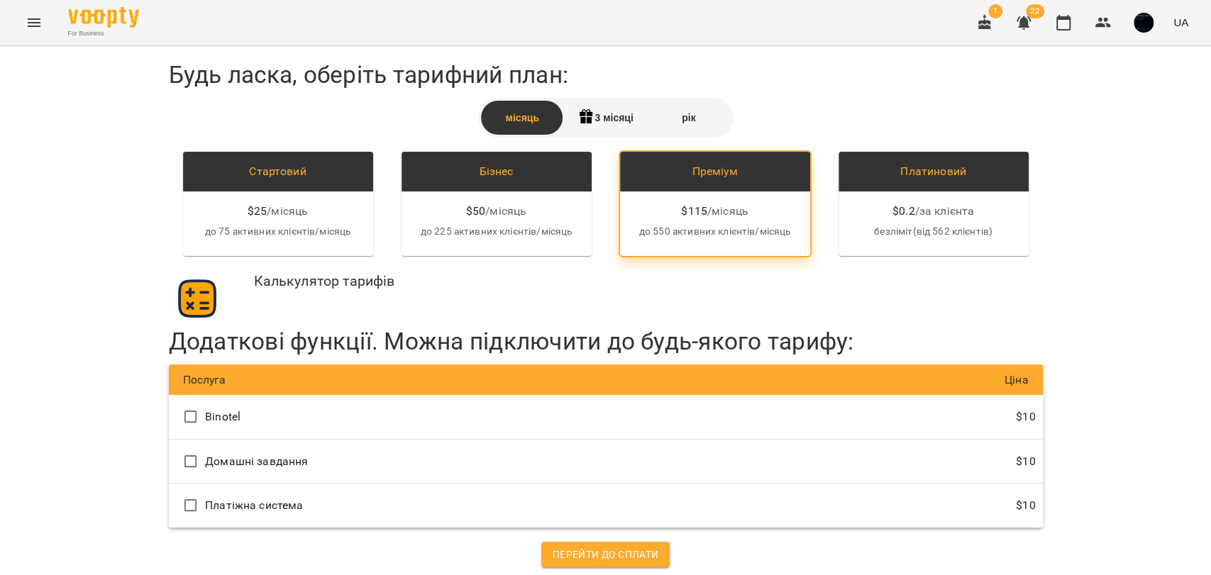
click at [19, 24] on button "Menu" at bounding box center [34, 23] width 34 height 34
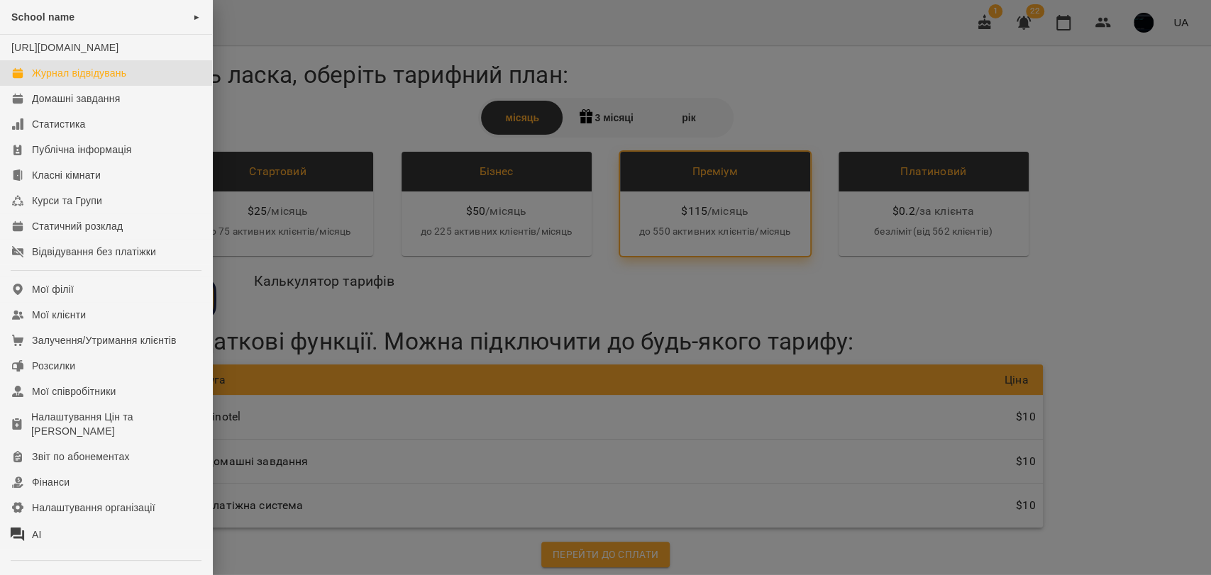
click at [93, 80] on div "Журнал відвідувань" at bounding box center [79, 73] width 94 height 14
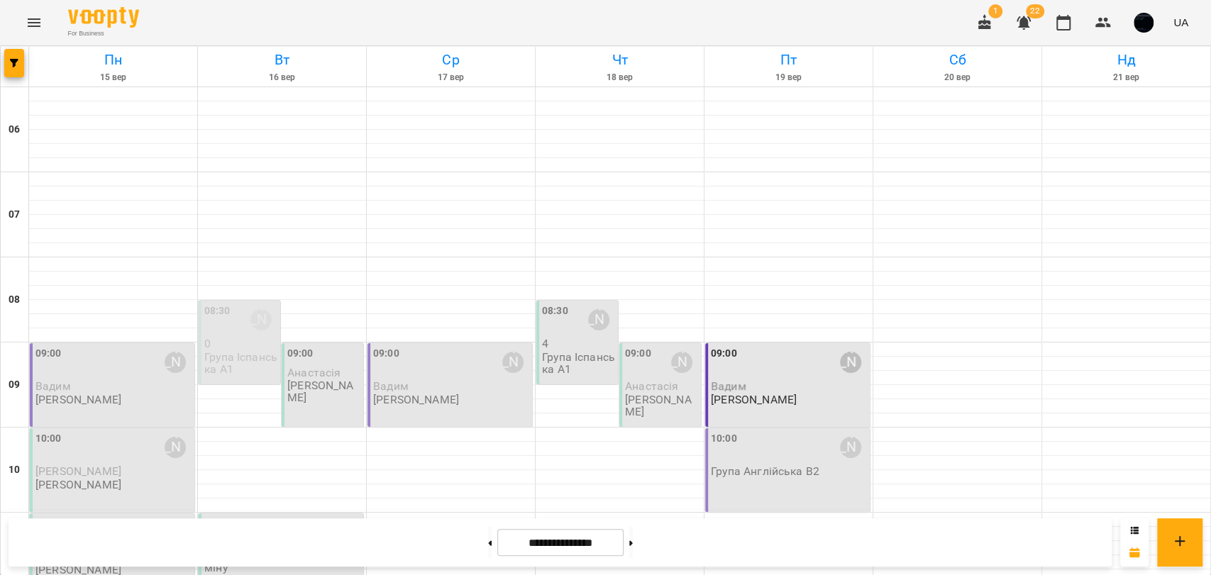
click at [592, 321] on div "Марія Тихенко" at bounding box center [598, 319] width 21 height 21
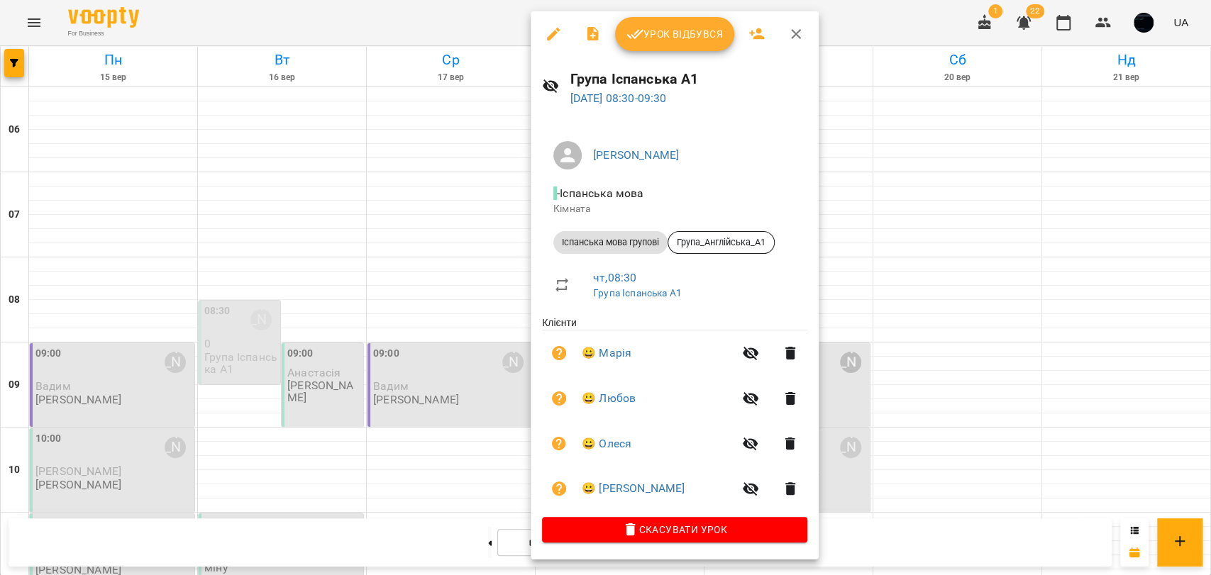
click at [42, 24] on div at bounding box center [605, 287] width 1211 height 575
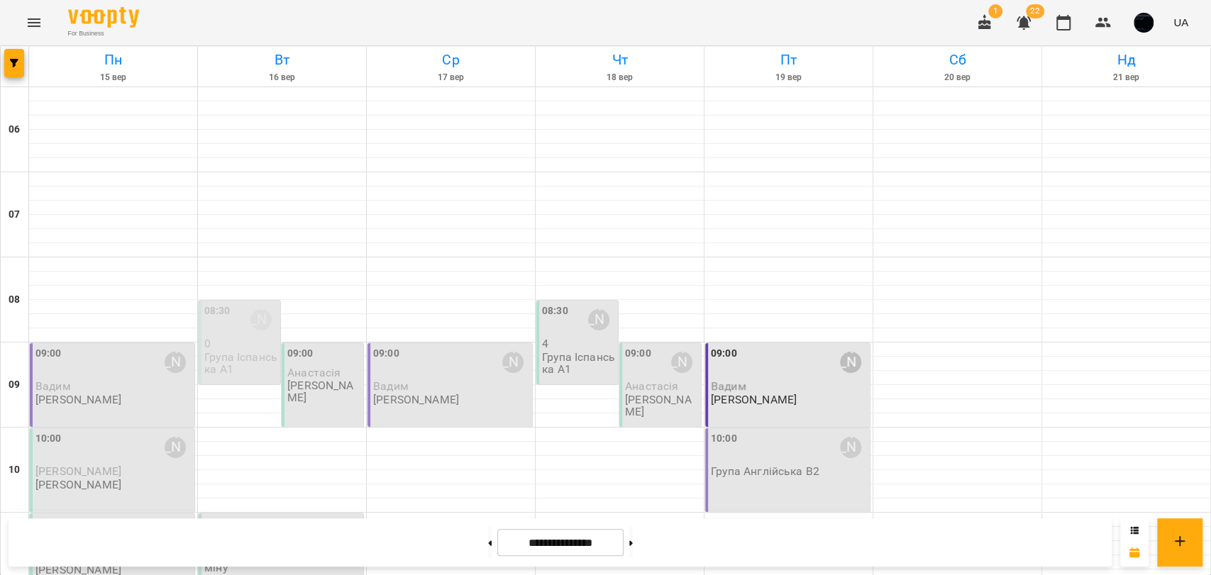
click at [41, 27] on icon "Menu" at bounding box center [34, 22] width 17 height 17
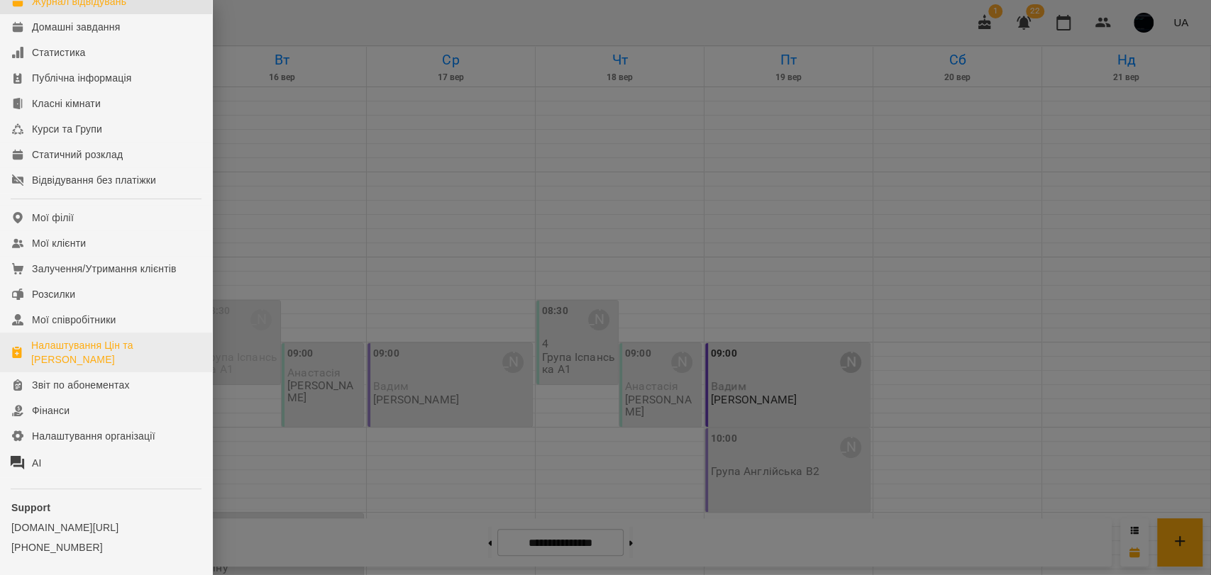
scroll to position [79, 0]
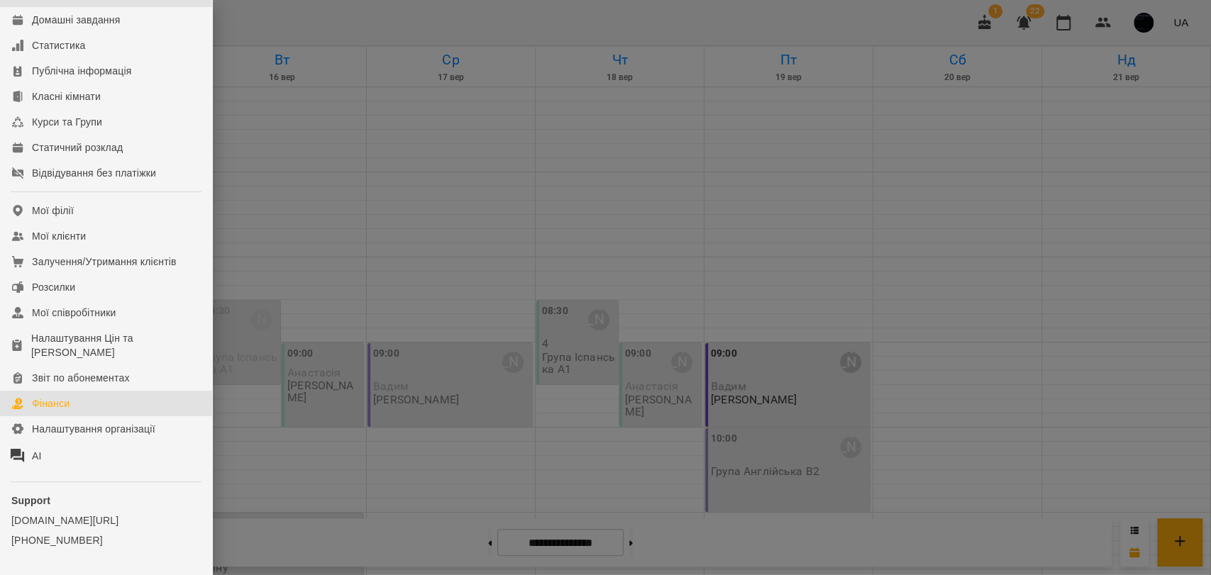
click at [69, 411] on div "Фінанси" at bounding box center [51, 404] width 38 height 14
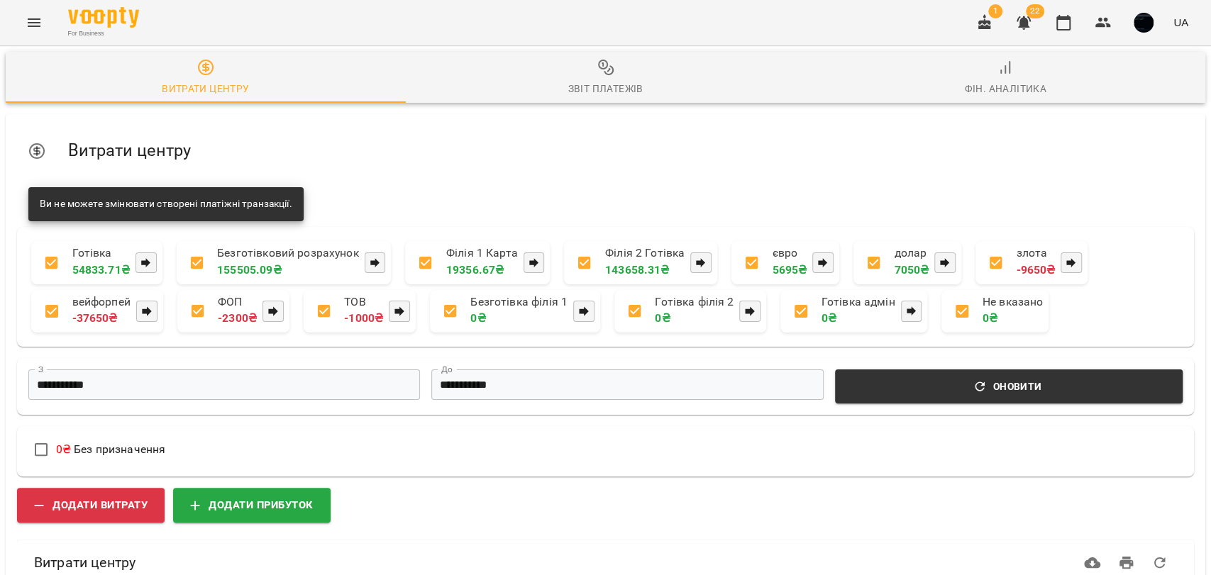
scroll to position [197, 0]
click at [248, 496] on span "Додати прибуток" at bounding box center [251, 505] width 123 height 18
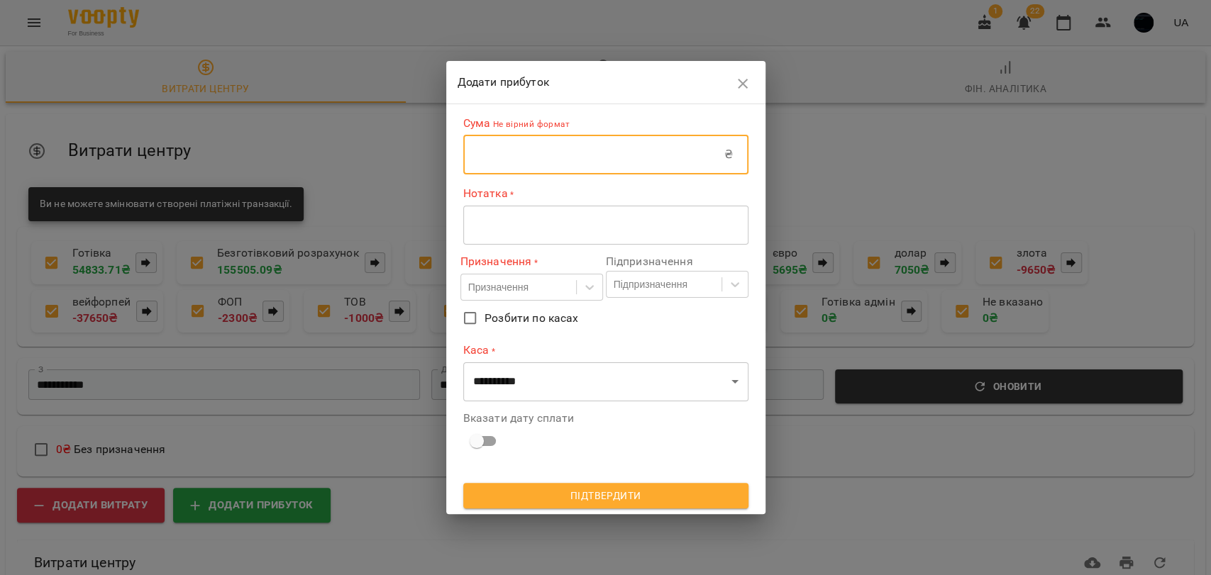
click at [477, 163] on input "text" at bounding box center [593, 155] width 261 height 40
click at [494, 217] on div "* ​" at bounding box center [605, 225] width 285 height 40
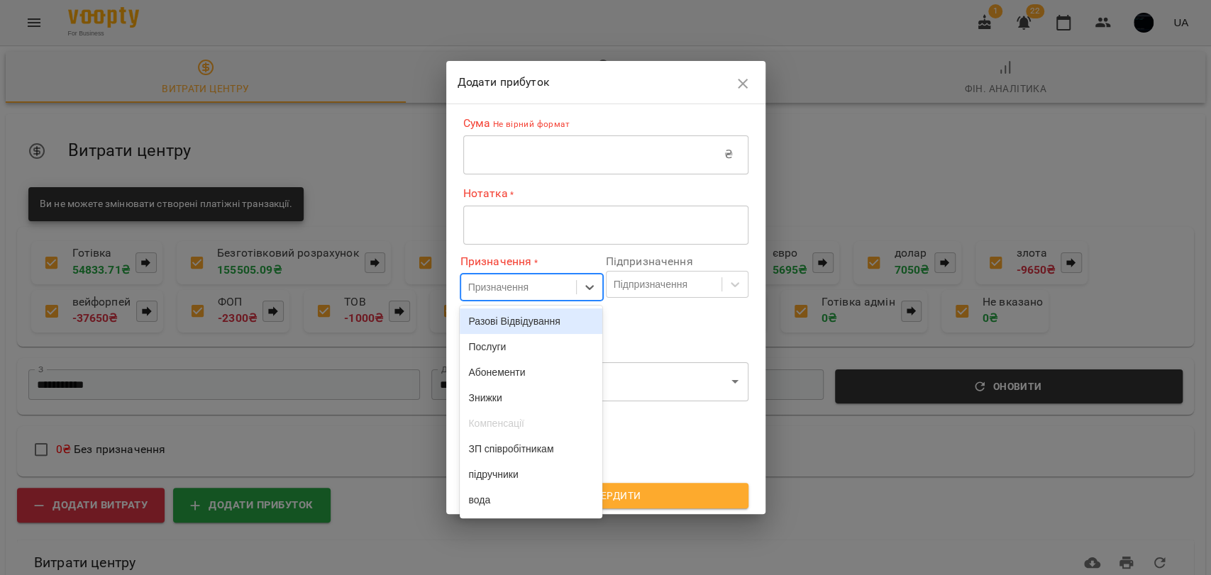
click at [522, 280] on div "Призначення" at bounding box center [498, 287] width 60 height 14
click at [641, 332] on label "Розбити по касах" at bounding box center [596, 319] width 282 height 30
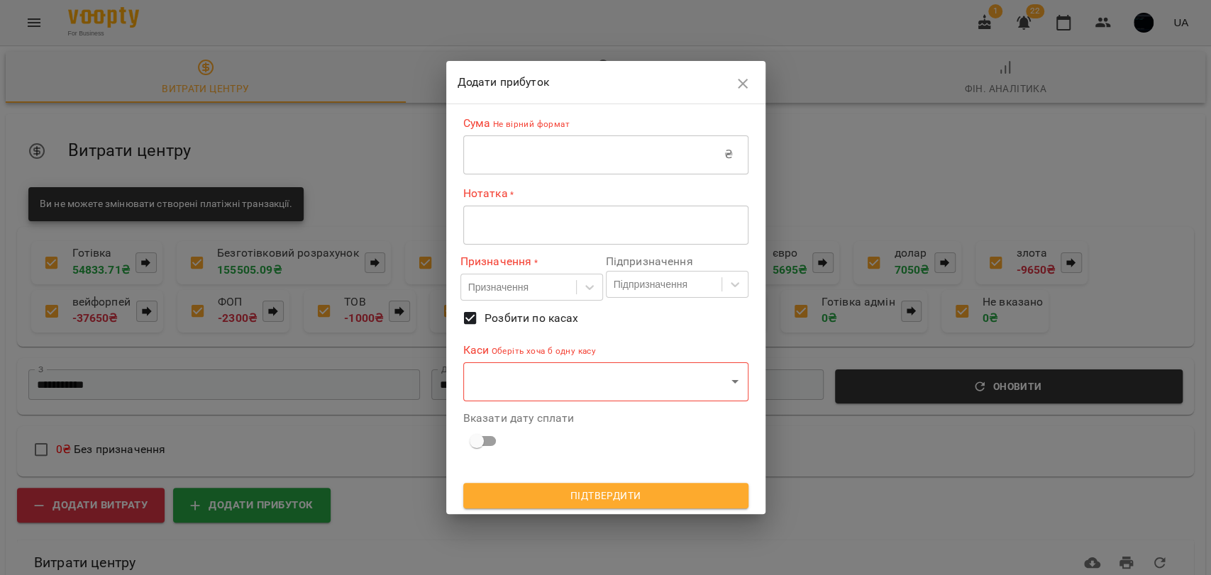
click at [562, 374] on body "**********" at bounding box center [605, 386] width 1211 height 772
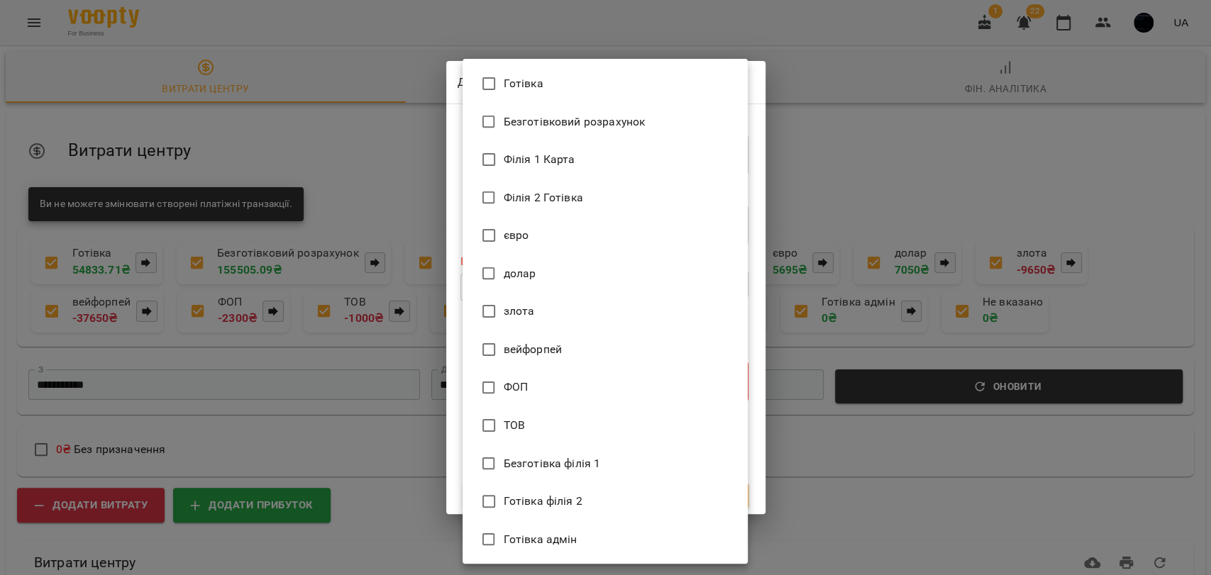
click at [454, 162] on div at bounding box center [605, 287] width 1211 height 575
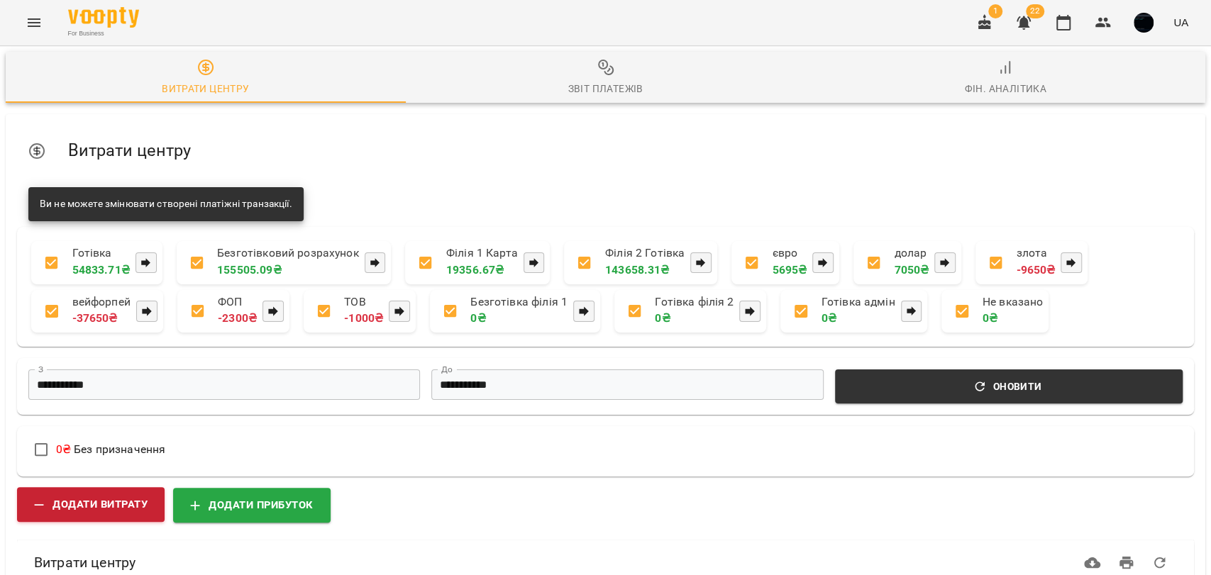
click at [111, 487] on button "Додати витрату" at bounding box center [91, 504] width 148 height 35
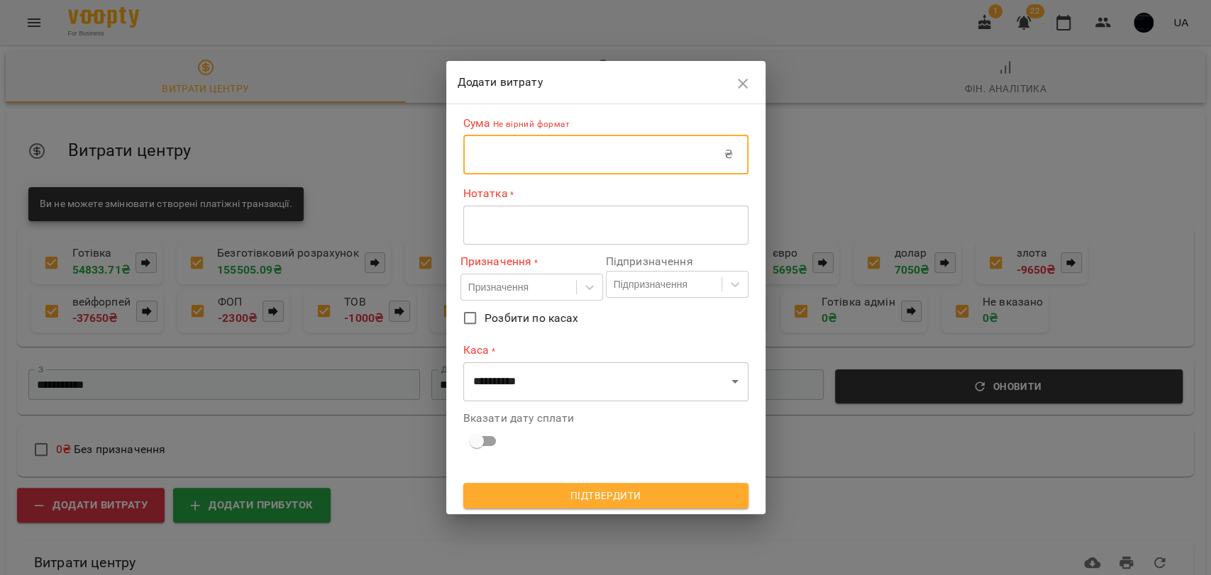
click at [495, 160] on input "text" at bounding box center [593, 155] width 261 height 40
click at [505, 286] on div "Призначення" at bounding box center [498, 287] width 60 height 14
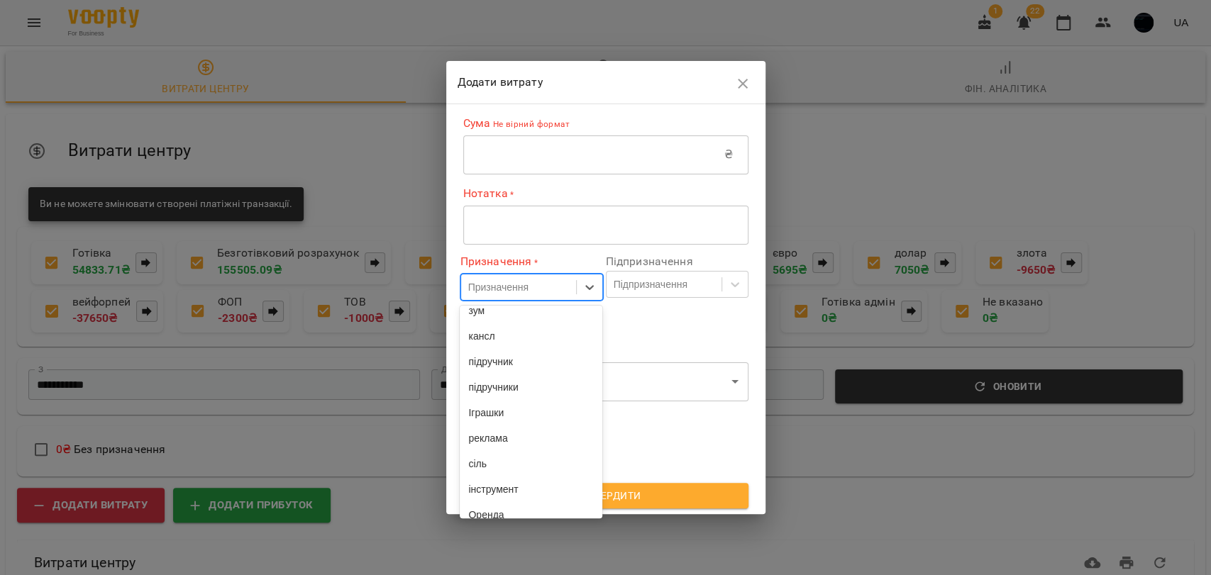
scroll to position [0, 0]
click at [506, 284] on div "Призначення" at bounding box center [498, 287] width 60 height 14
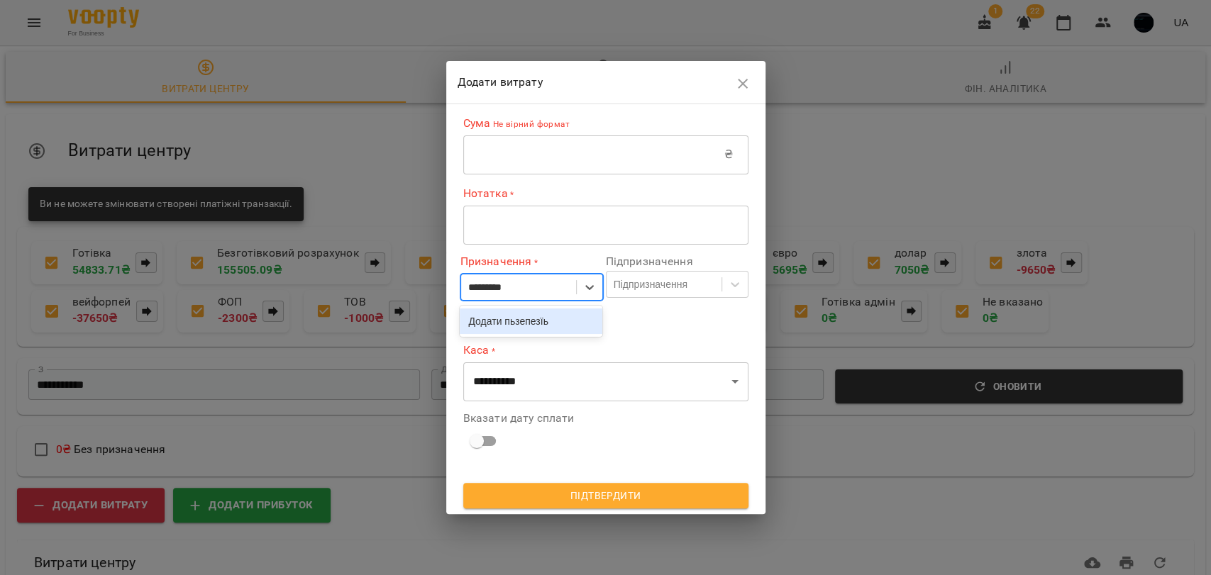
type input "**********"
drag, startPoint x: 540, startPoint y: 294, endPoint x: 409, endPoint y: 292, distance: 130.6
click at [409, 292] on div "**********" at bounding box center [605, 287] width 1211 height 575
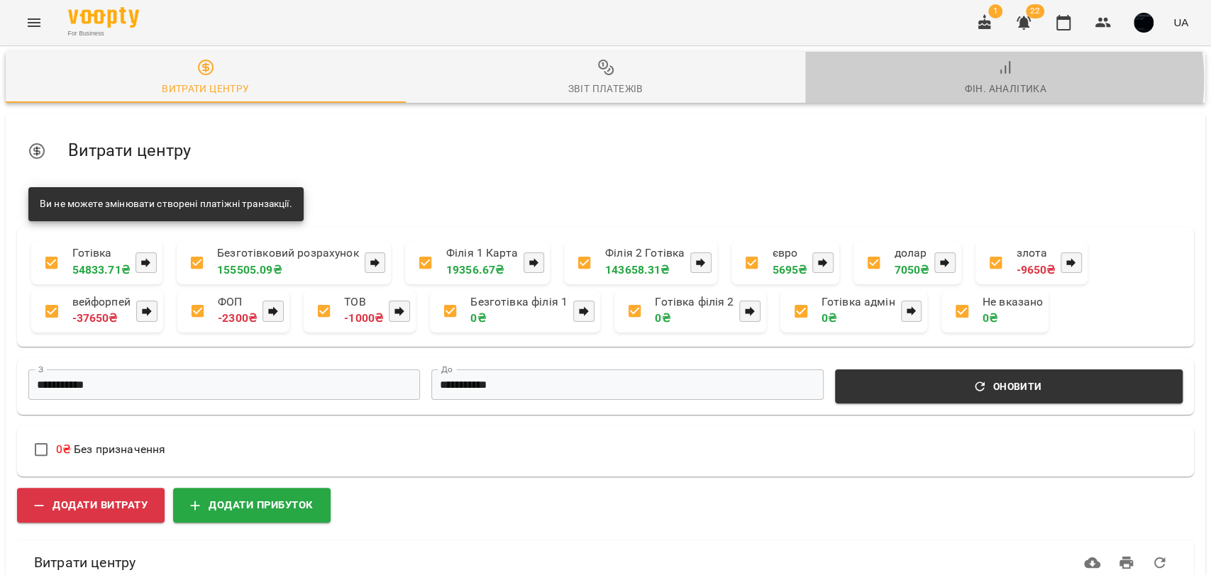
click at [995, 79] on span "Фін. Аналітика" at bounding box center [1005, 78] width 383 height 38
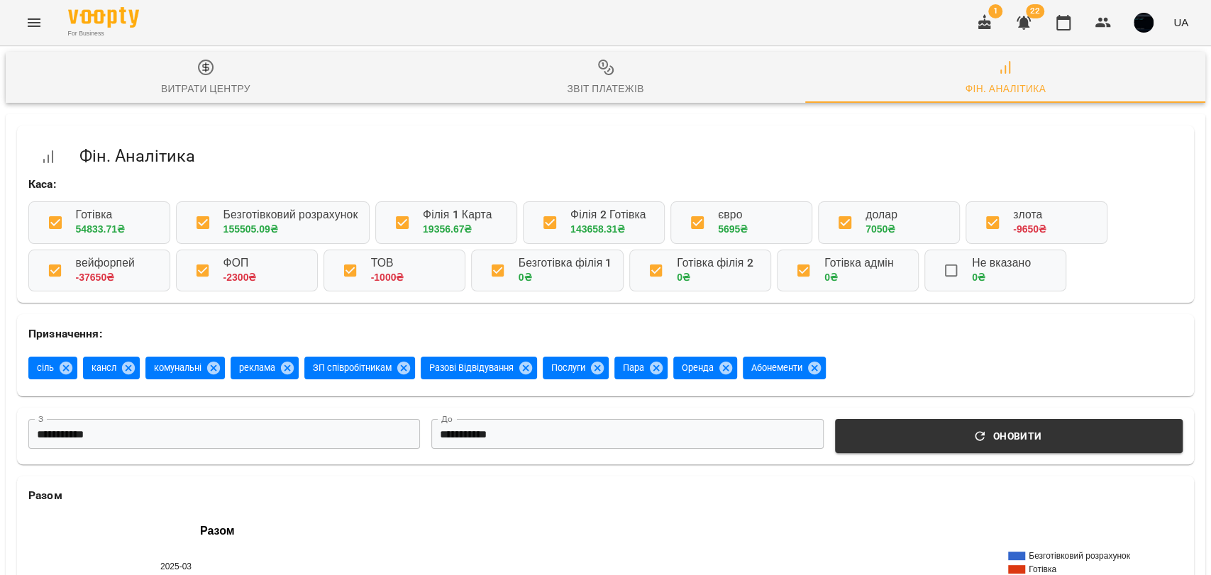
scroll to position [236, 0]
click at [350, 419] on input "**********" at bounding box center [224, 434] width 392 height 31
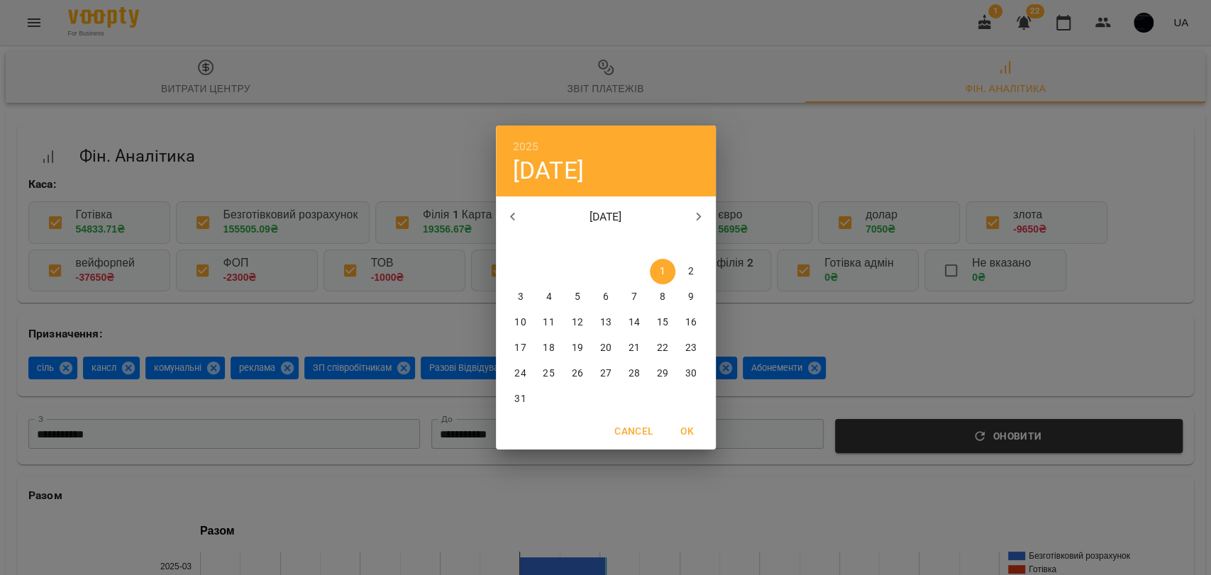
click at [772, 236] on div "2025 сб, бер 1 березень 2025 пн вт ср чт пт сб нд 24 25 26 27 28 1 2 3 4 5 6 7 …" at bounding box center [605, 287] width 1211 height 575
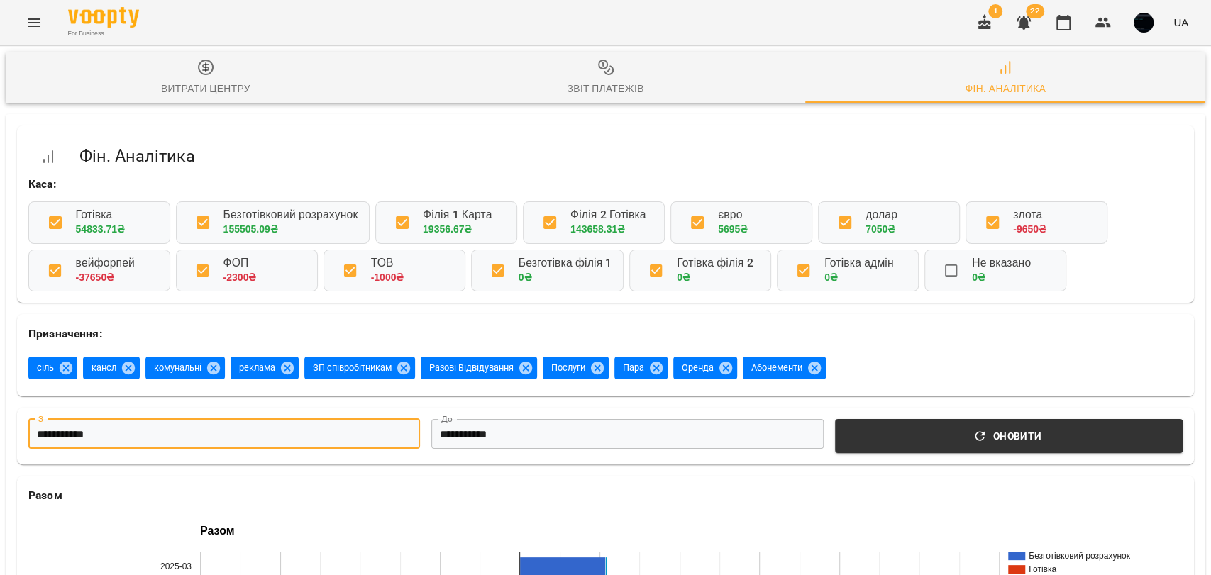
scroll to position [946, 0]
drag, startPoint x: 60, startPoint y: 198, endPoint x: 223, endPoint y: 197, distance: 163.2
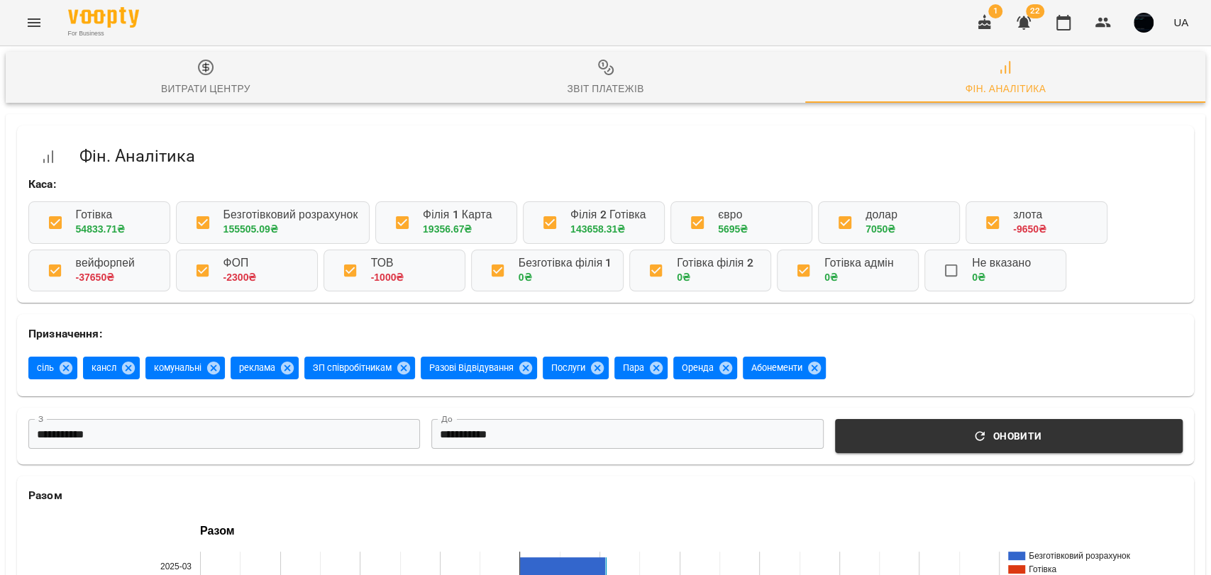
click at [35, 23] on icon "Menu" at bounding box center [34, 22] width 17 height 17
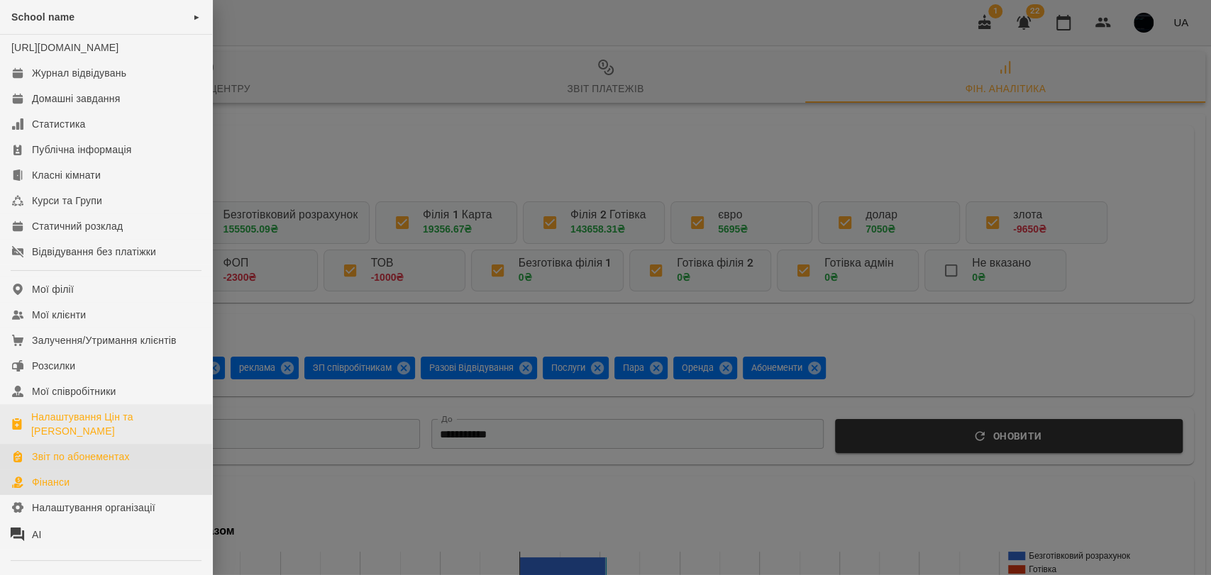
drag, startPoint x: 101, startPoint y: 463, endPoint x: 100, endPoint y: 456, distance: 7.2
click at [101, 463] on div "Звіт по абонементах" at bounding box center [81, 457] width 98 height 14
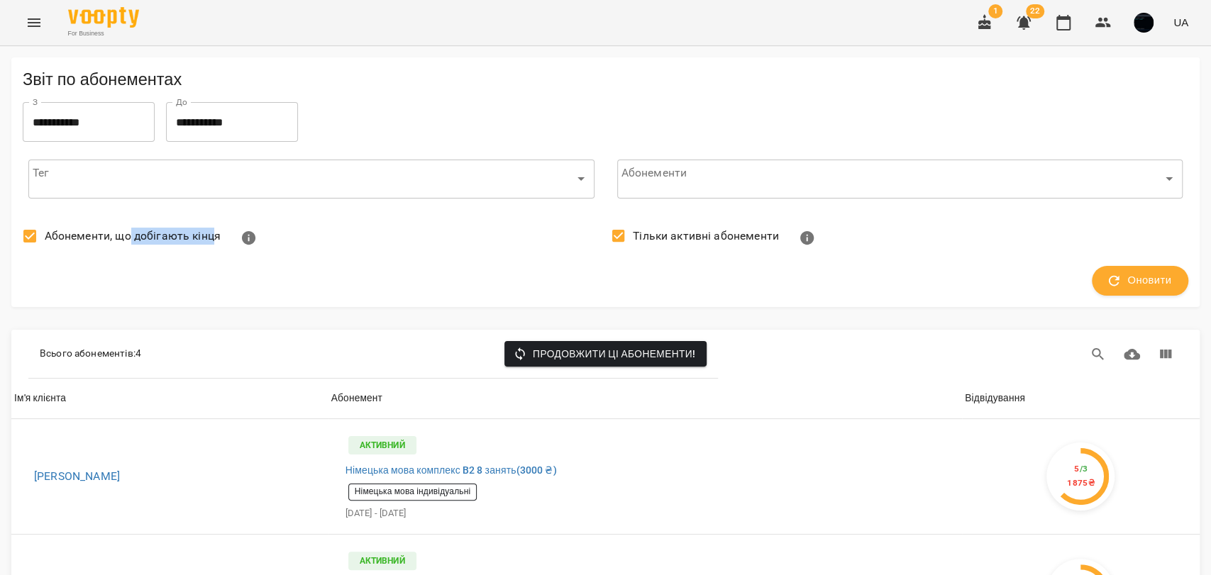
drag, startPoint x: 128, startPoint y: 236, endPoint x: 277, endPoint y: 251, distance: 150.5
click at [216, 242] on span "Абонементи, що добігають кінця" at bounding box center [133, 236] width 176 height 17
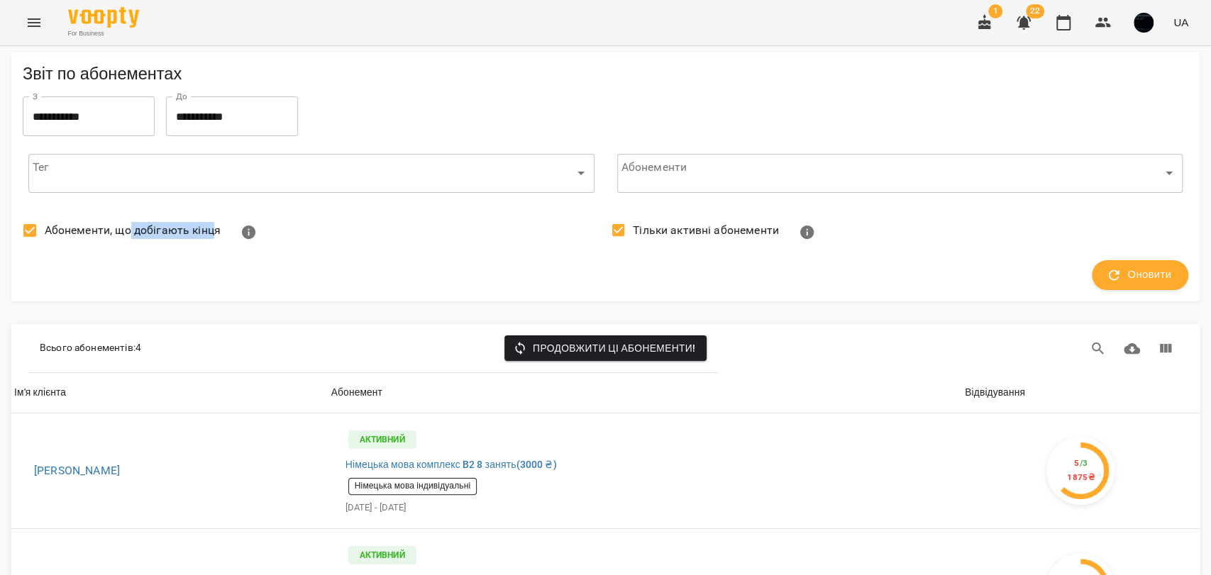
scroll to position [79, 0]
click at [1002, 385] on div "Відвідування" at bounding box center [995, 393] width 60 height 17
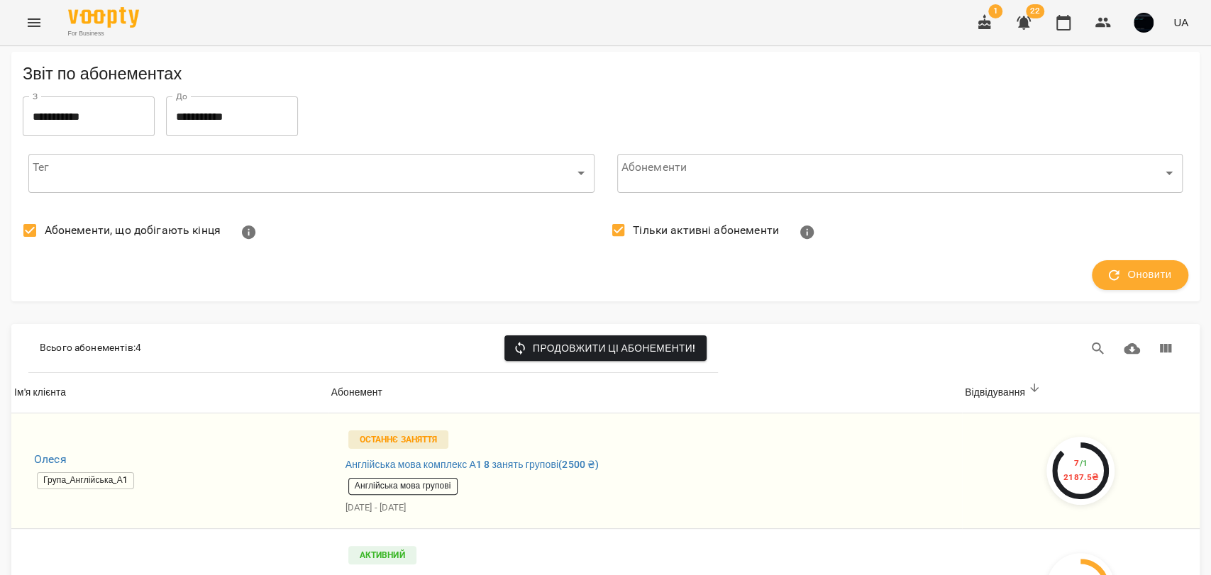
scroll to position [0, 0]
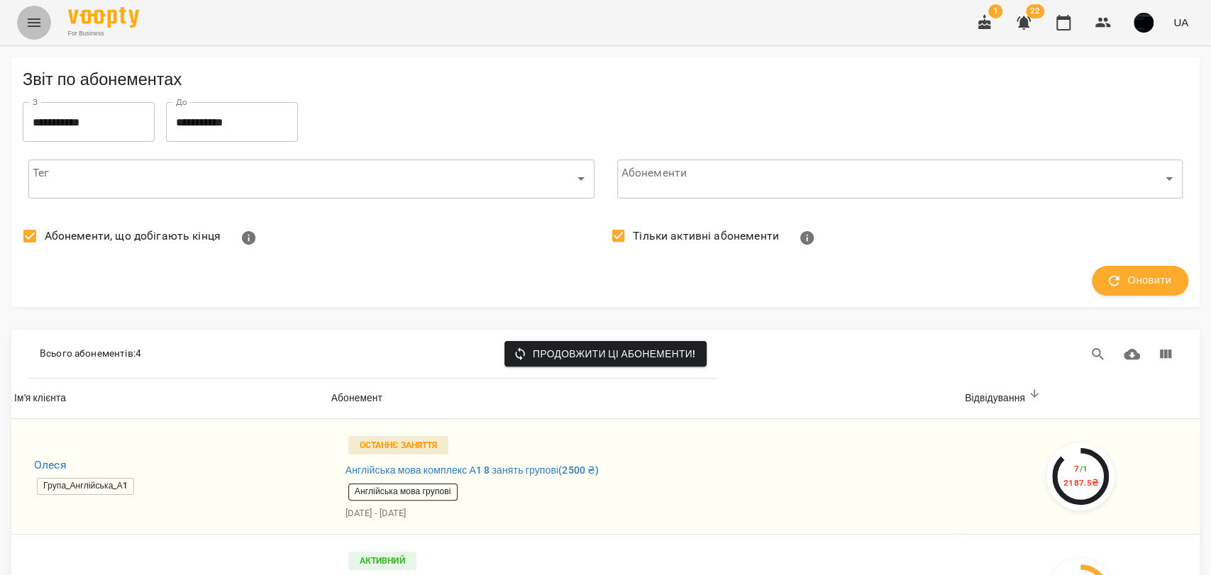
click at [34, 18] on icon "Menu" at bounding box center [34, 22] width 17 height 17
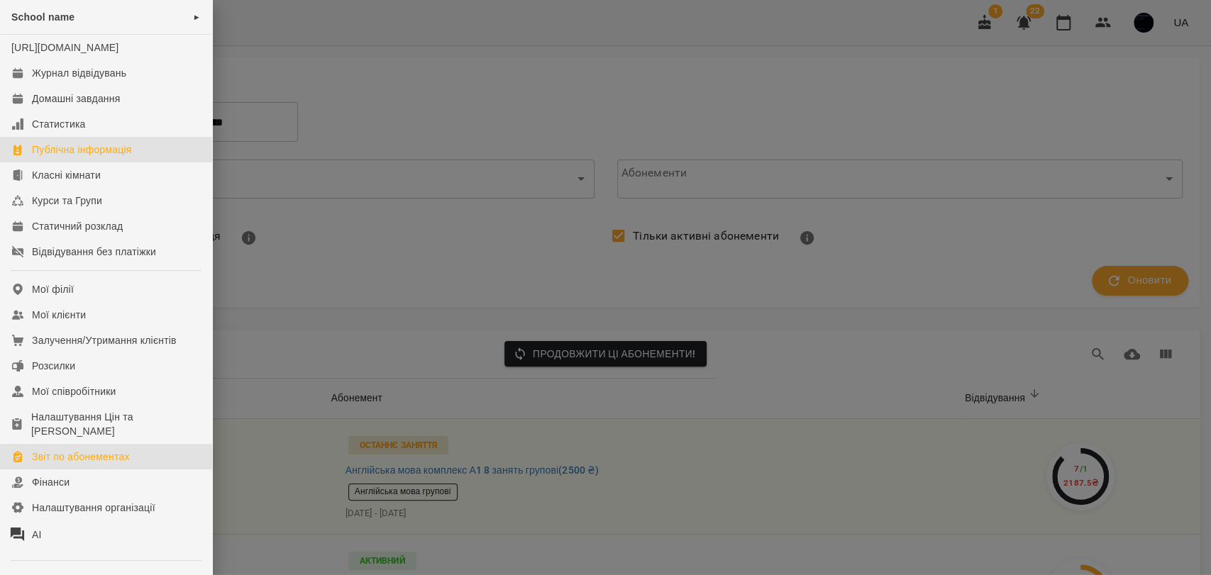
click at [97, 157] on div "Публічна інформація" at bounding box center [81, 150] width 99 height 14
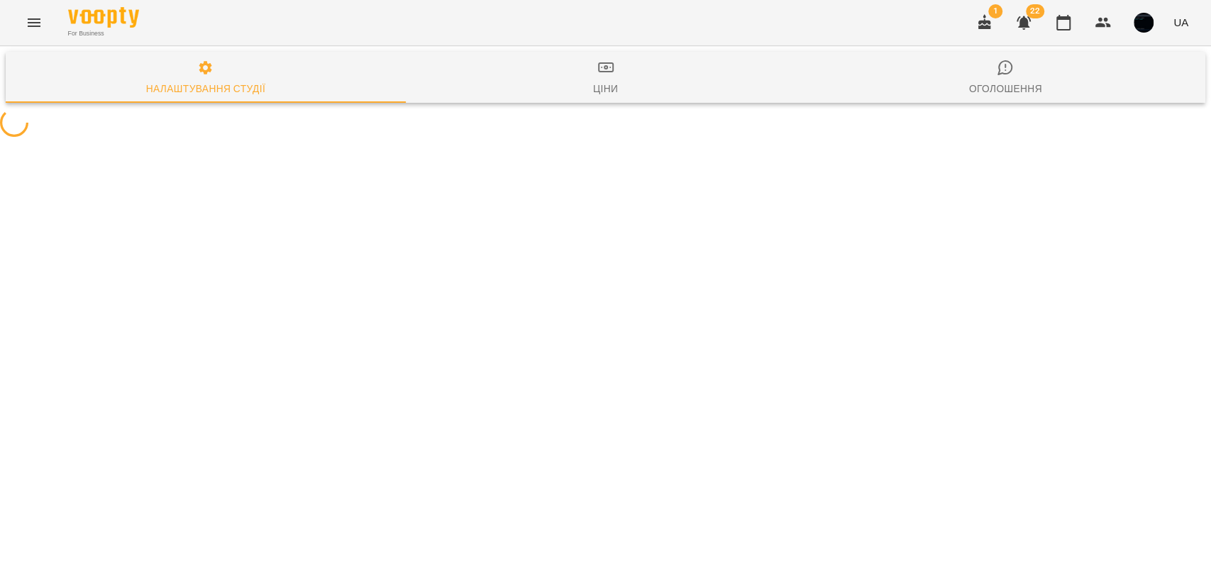
select select "**"
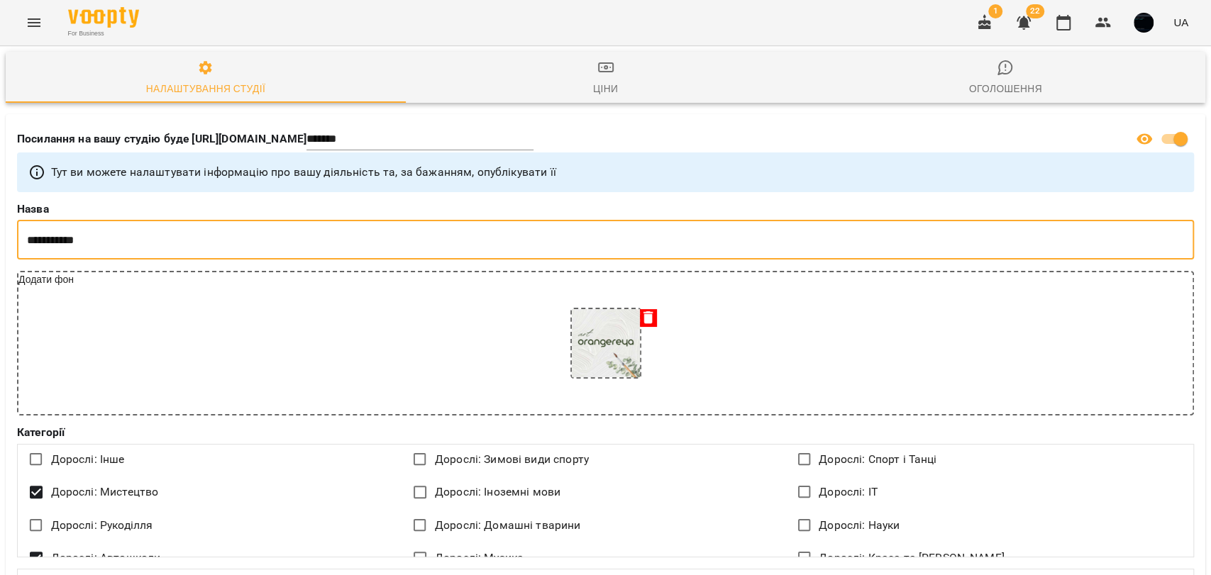
drag, startPoint x: 180, startPoint y: 241, endPoint x: 11, endPoint y: 240, distance: 169.6
click at [11, 240] on div "**********" at bounding box center [606, 427] width 1200 height 626
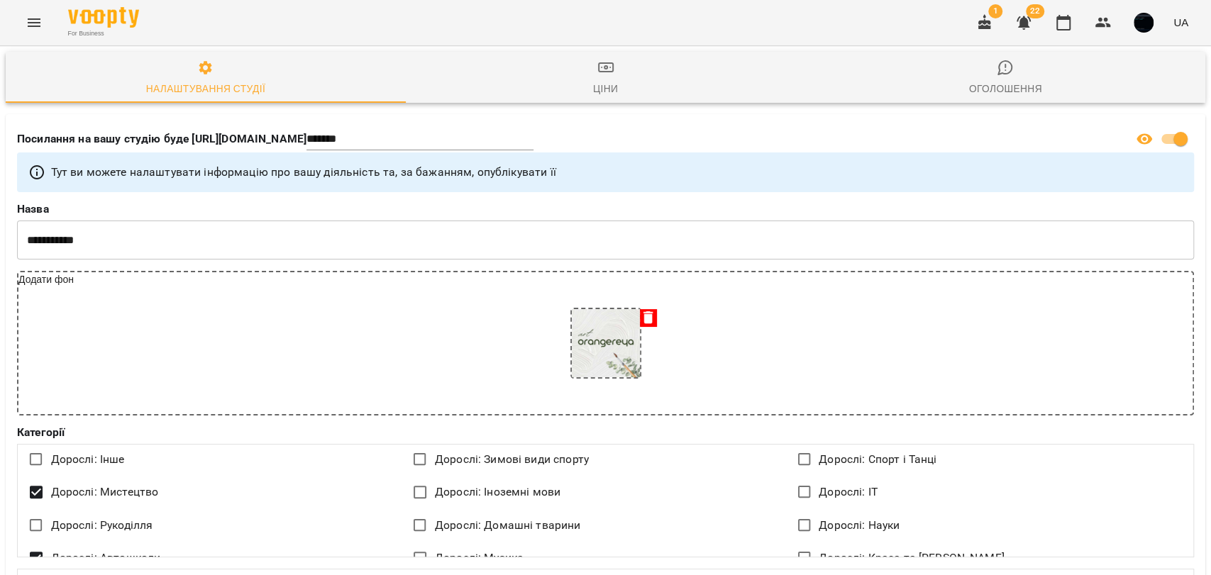
drag, startPoint x: 0, startPoint y: 214, endPoint x: 11, endPoint y: 216, distance: 11.4
drag, startPoint x: 64, startPoint y: 133, endPoint x: 234, endPoint y: 126, distance: 170.4
click at [234, 126] on div "Посилання на вашу студію буде https://www.voopty.com.ua/studio/ *******" at bounding box center [573, 139] width 1119 height 33
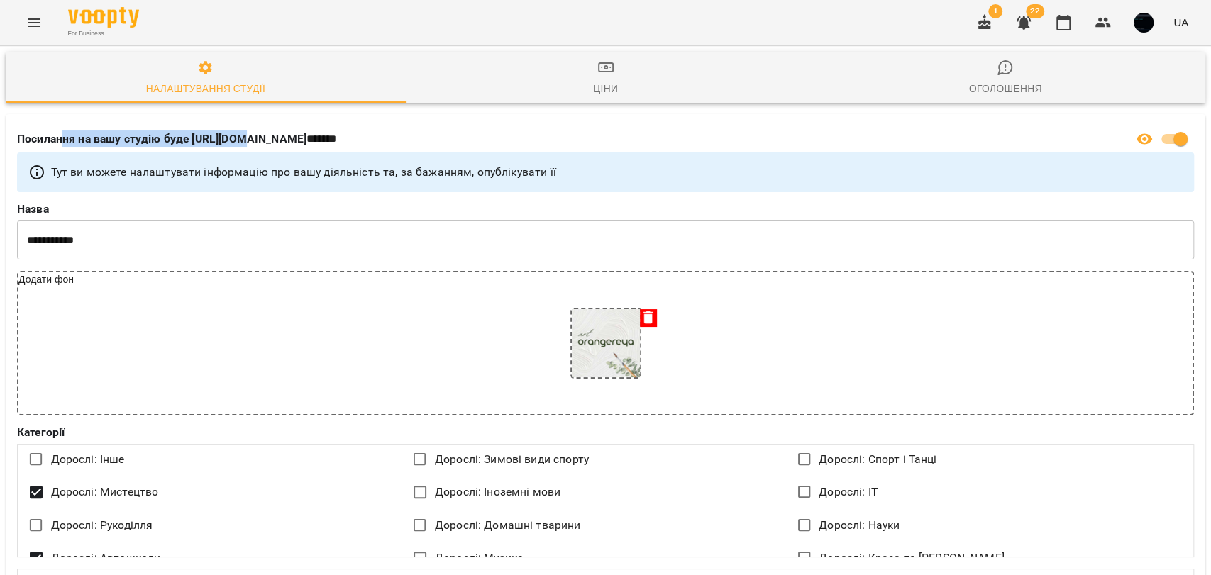
click at [236, 130] on div "Посилання на вашу студію буде https://www.voopty.com.ua/studio/ *******" at bounding box center [573, 139] width 1119 height 33
drag, startPoint x: 187, startPoint y: 131, endPoint x: 407, endPoint y: 127, distance: 219.2
click at [407, 127] on div "Посилання на вашу студію буде https://www.voopty.com.ua/studio/ *******" at bounding box center [573, 139] width 1119 height 33
drag, startPoint x: 368, startPoint y: 137, endPoint x: 345, endPoint y: 136, distance: 22.7
click at [346, 136] on div "Посилання на вашу студію буде https://www.voopty.com.ua/studio/ *******" at bounding box center [573, 139] width 1119 height 33
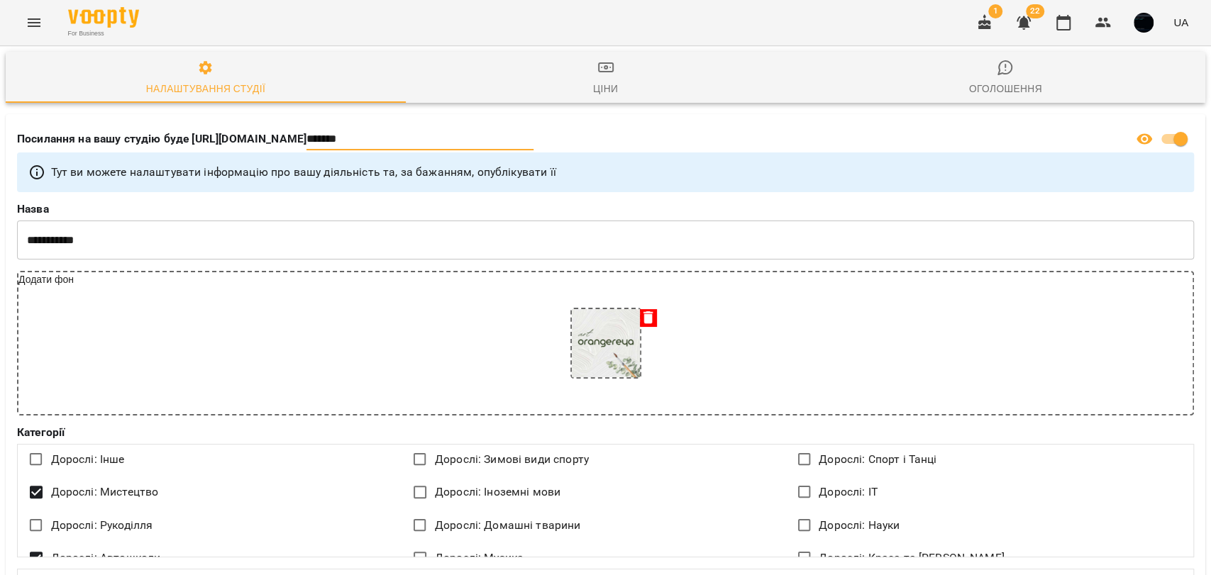
click at [306, 136] on p "Посилання на вашу студію буде https://www.voopty.com.ua/studio/" at bounding box center [161, 139] width 289 height 17
click at [43, 22] on button "Menu" at bounding box center [34, 23] width 34 height 34
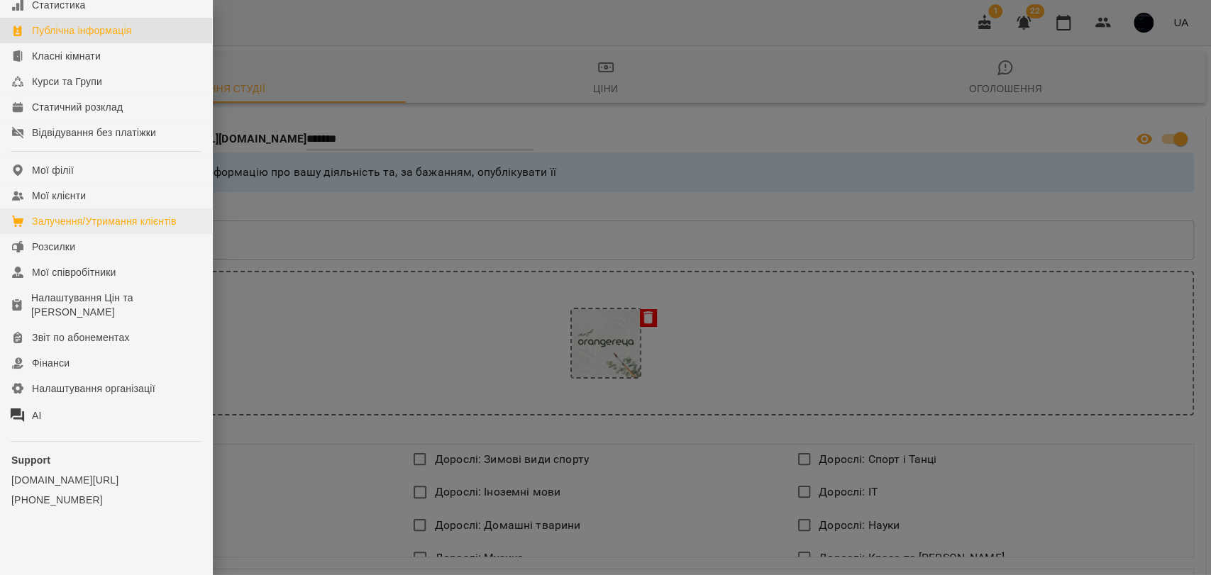
scroll to position [133, 0]
click at [104, 218] on div "Залучення/Утримання клієнтів" at bounding box center [104, 221] width 145 height 14
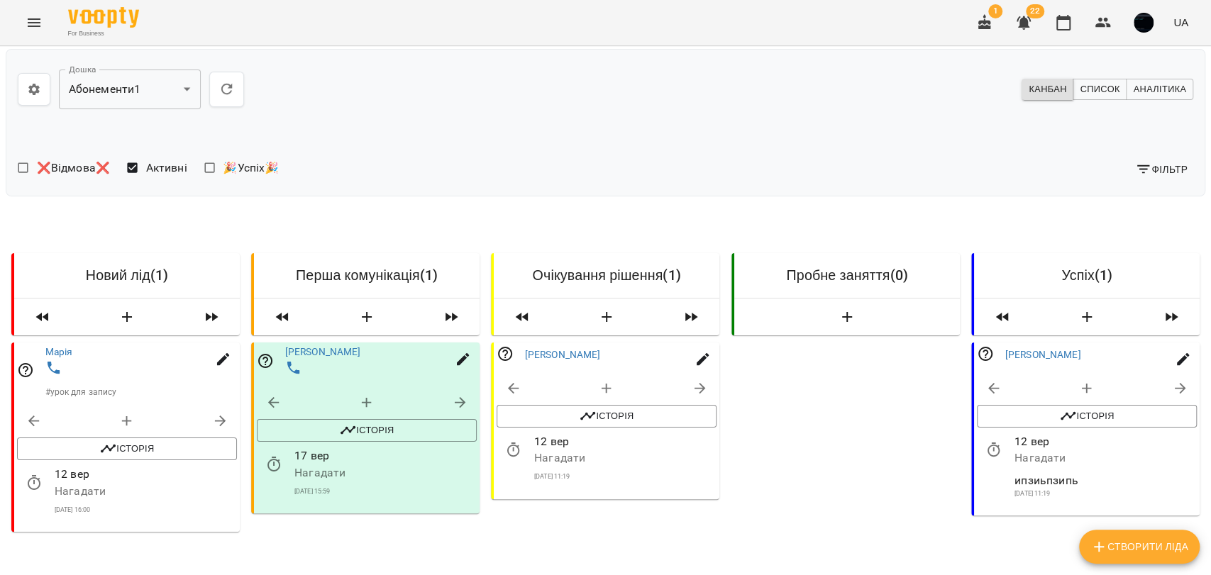
scroll to position [79, 0]
drag, startPoint x: 299, startPoint y: 203, endPoint x: 446, endPoint y: 201, distance: 146.9
click at [378, 265] on h6 "Перша комунікація ( 1 )" at bounding box center [366, 276] width 203 height 22
drag, startPoint x: 575, startPoint y: 206, endPoint x: 626, endPoint y: 200, distance: 51.5
click at [626, 265] on h6 "Очікування рішення ( 1 )" at bounding box center [606, 276] width 203 height 22
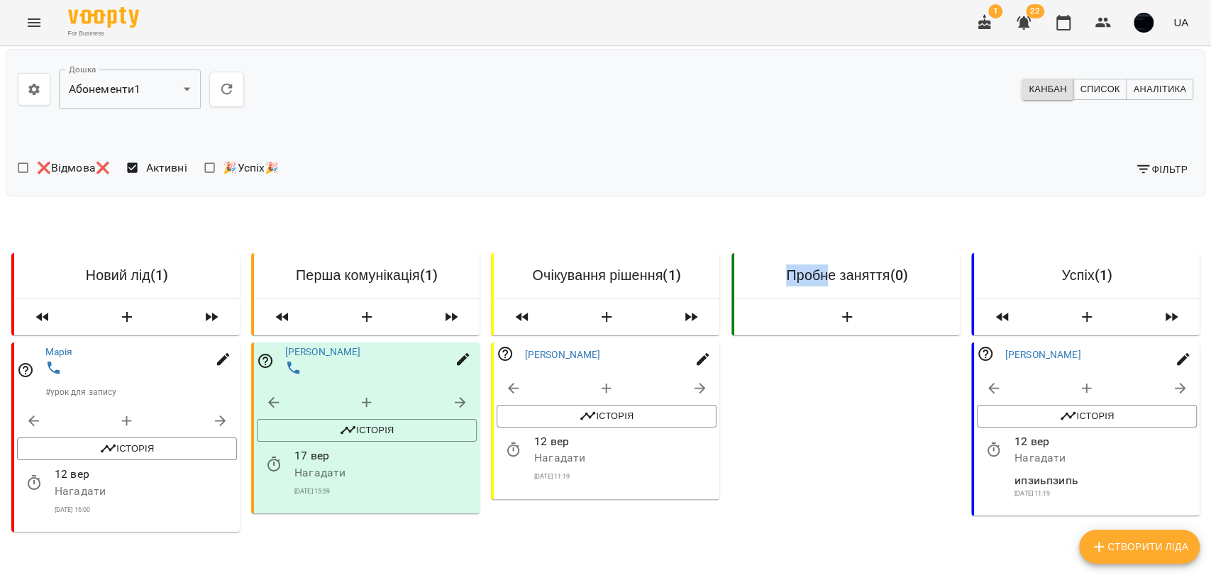
drag, startPoint x: 775, startPoint y: 194, endPoint x: 817, endPoint y: 199, distance: 42.2
click at [817, 265] on h6 "Пробне заняття ( 0 )" at bounding box center [847, 276] width 203 height 22
click at [184, 265] on h6 "Новий лід ( 1 )" at bounding box center [127, 276] width 203 height 22
click at [212, 413] on icon "button" at bounding box center [220, 421] width 17 height 17
select select "**********"
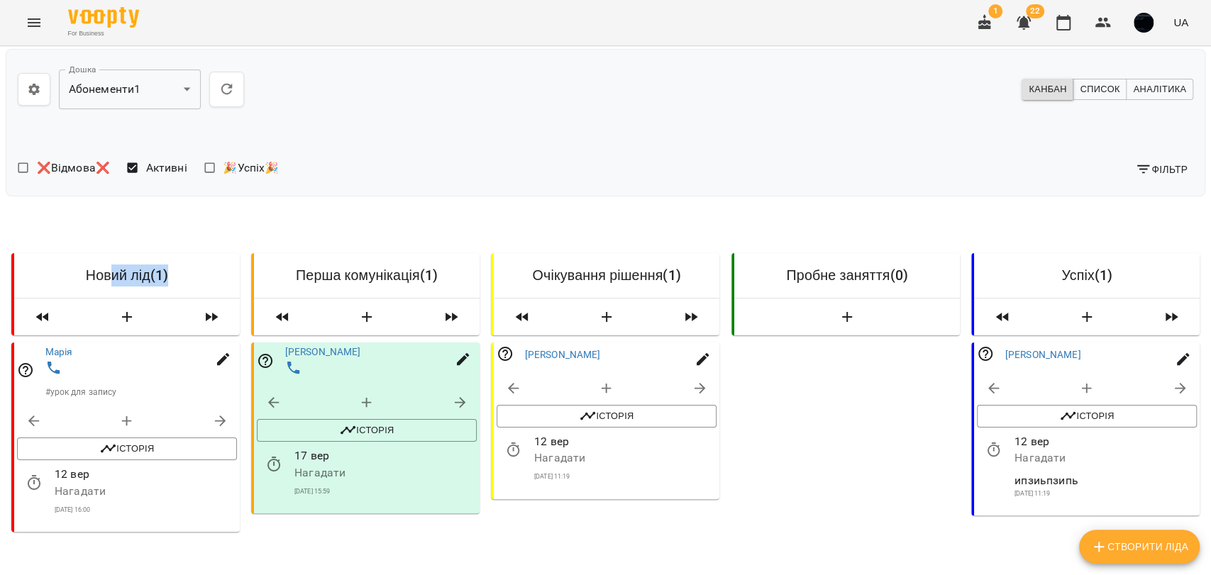
select select "*"
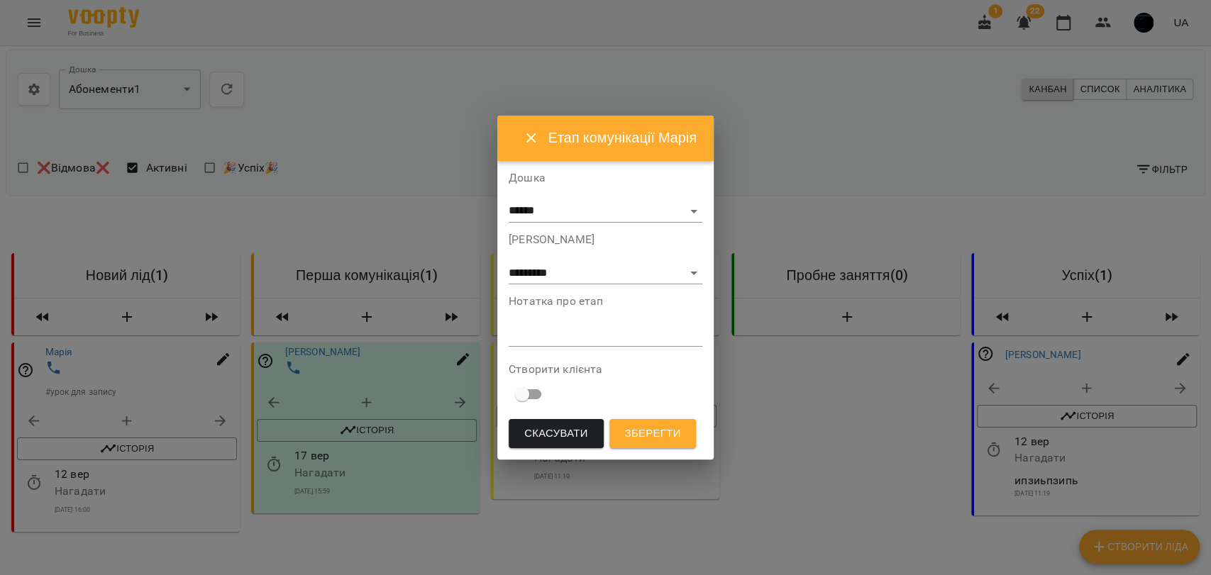
click at [611, 336] on textarea at bounding box center [606, 334] width 194 height 13
click at [707, 342] on div "**********" at bounding box center [605, 288] width 216 height 345
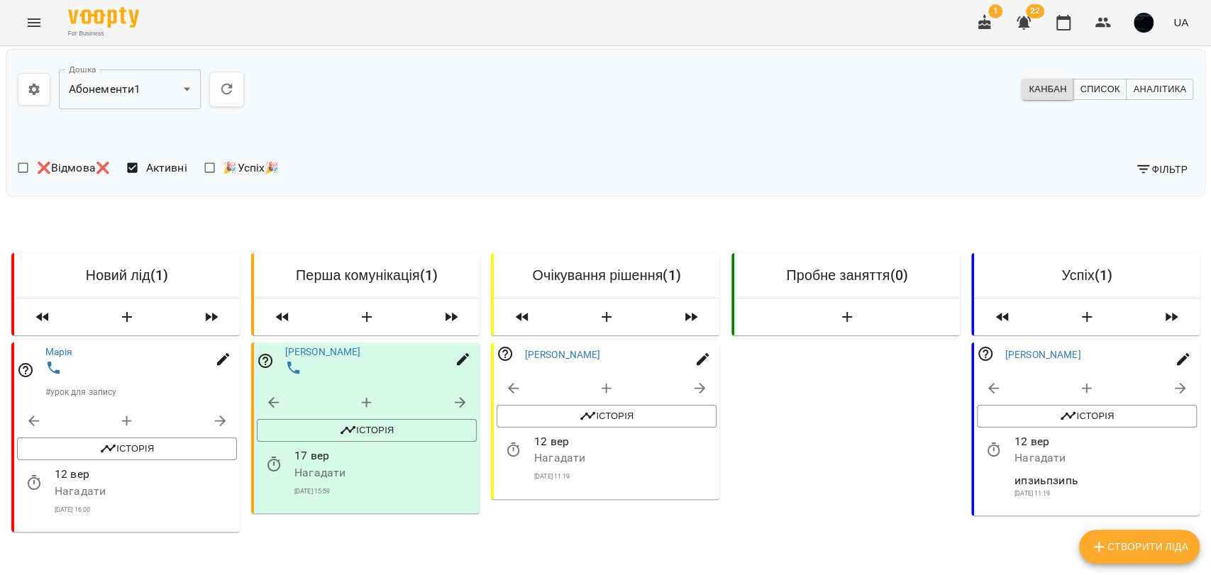
click at [508, 442] on icon "button" at bounding box center [513, 450] width 17 height 17
click at [519, 393] on input "**********" at bounding box center [572, 392] width 132 height 40
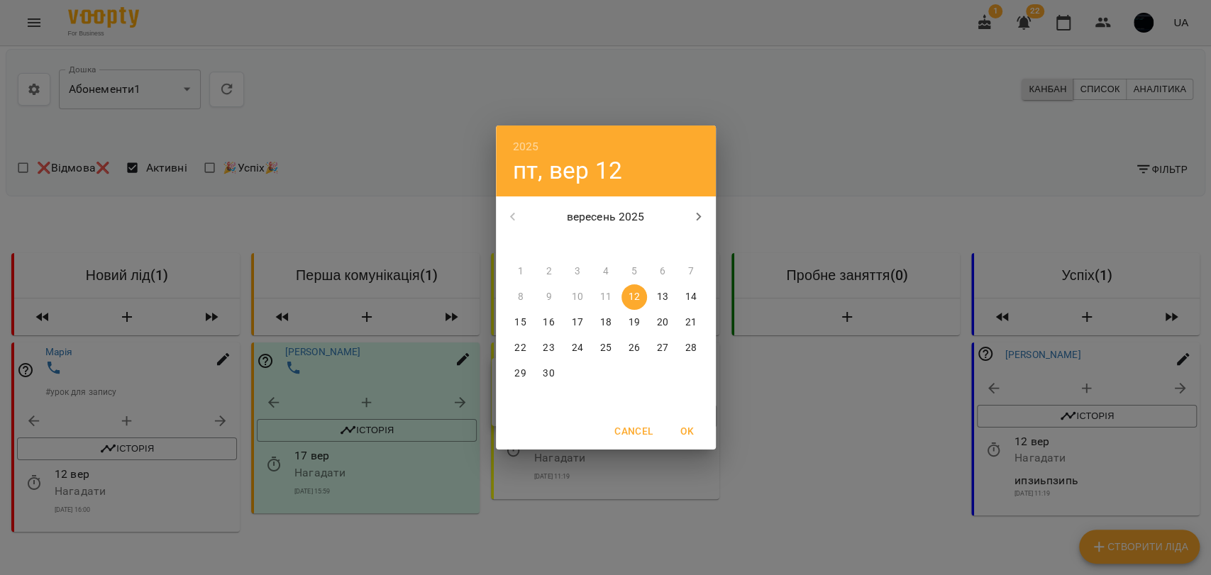
click at [636, 325] on p "19" at bounding box center [633, 323] width 11 height 14
type input "**********"
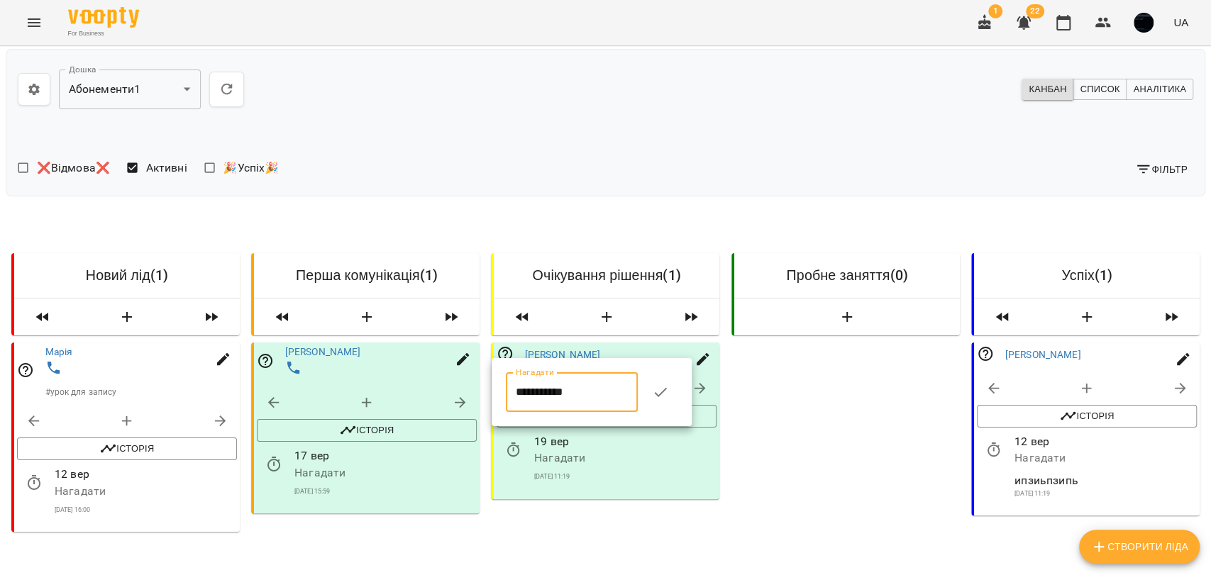
click at [666, 387] on icon "button" at bounding box center [660, 392] width 17 height 17
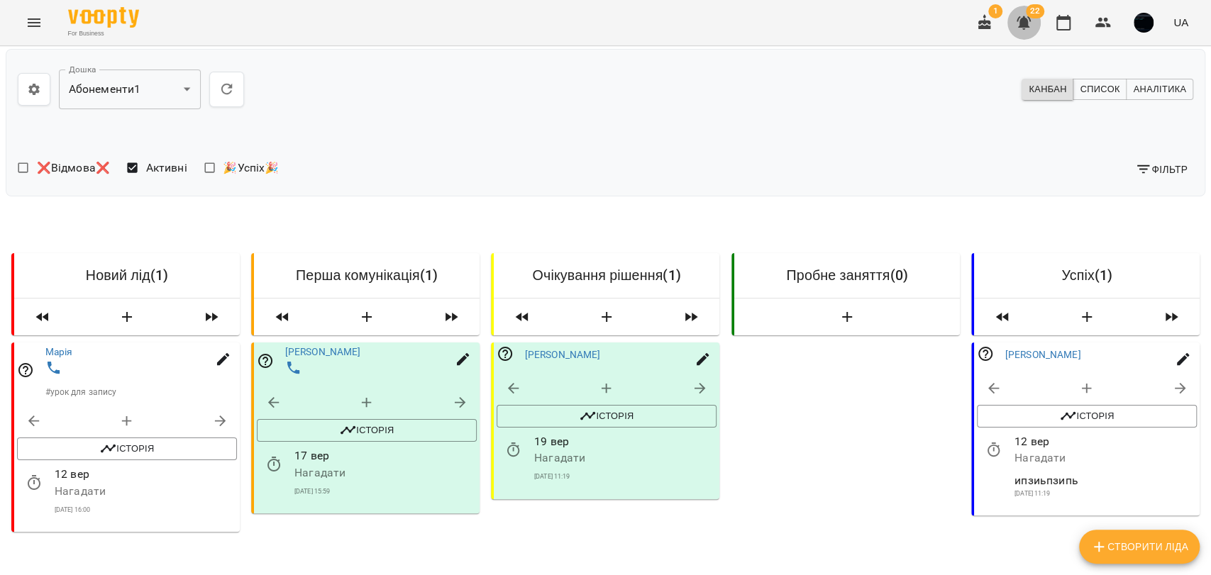
click at [1024, 21] on icon "button" at bounding box center [1024, 22] width 14 height 13
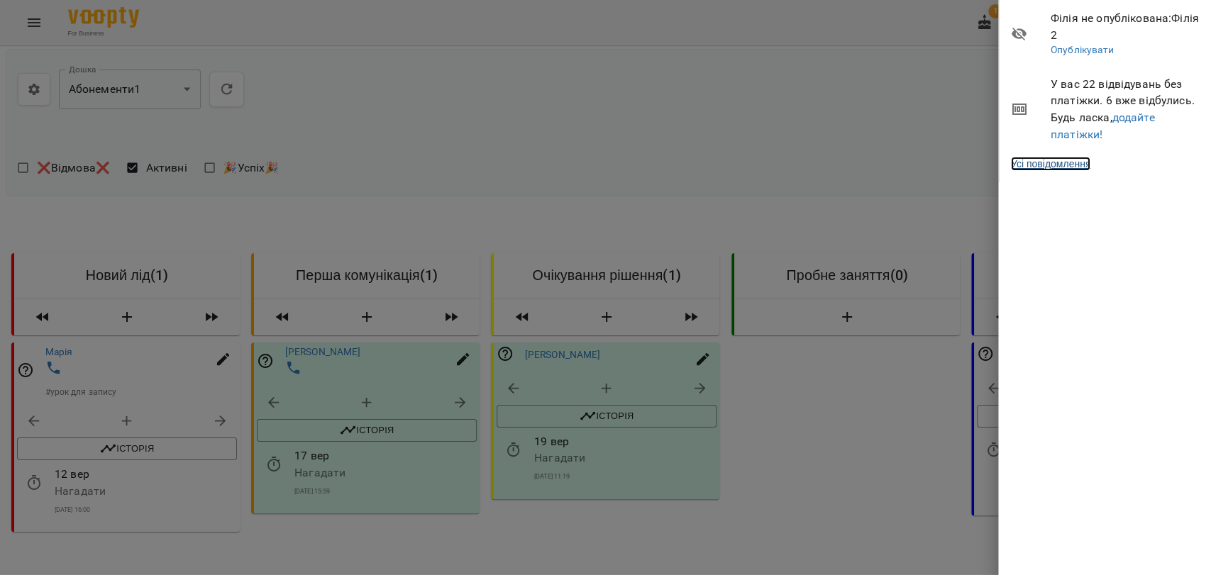
click at [1062, 163] on link "Усі повідомлення" at bounding box center [1050, 164] width 79 height 14
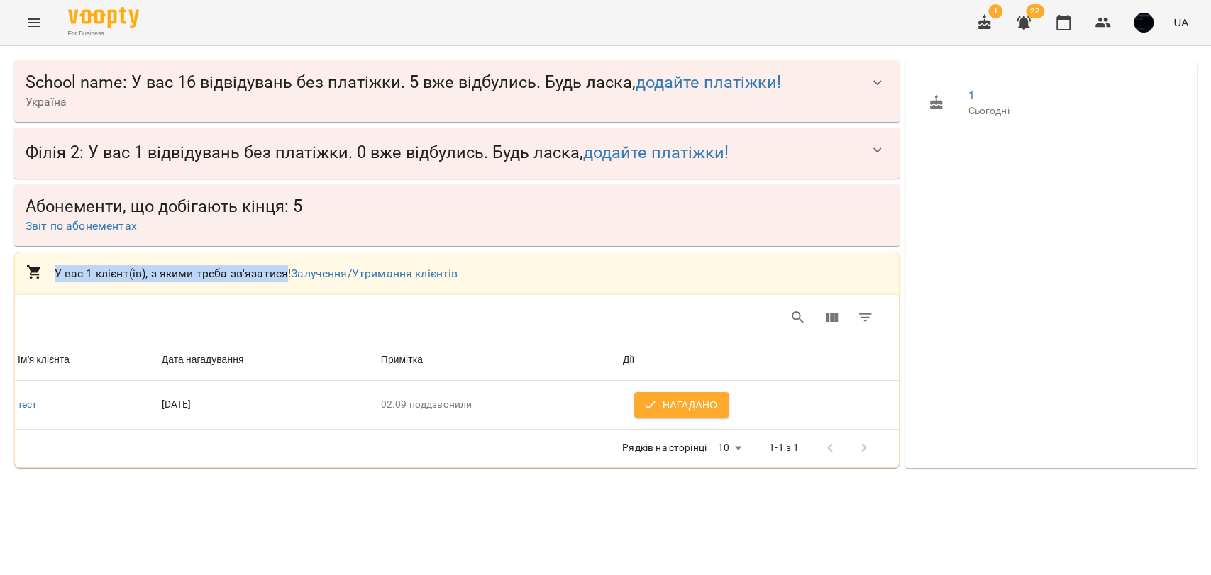
drag, startPoint x: 54, startPoint y: 277, endPoint x: 284, endPoint y: 269, distance: 230.0
click at [284, 269] on p "У вас 1 клієнт(ів), з якими треба зв'язатися! Залучення/Утримання клієнтів" at bounding box center [472, 273] width 834 height 17
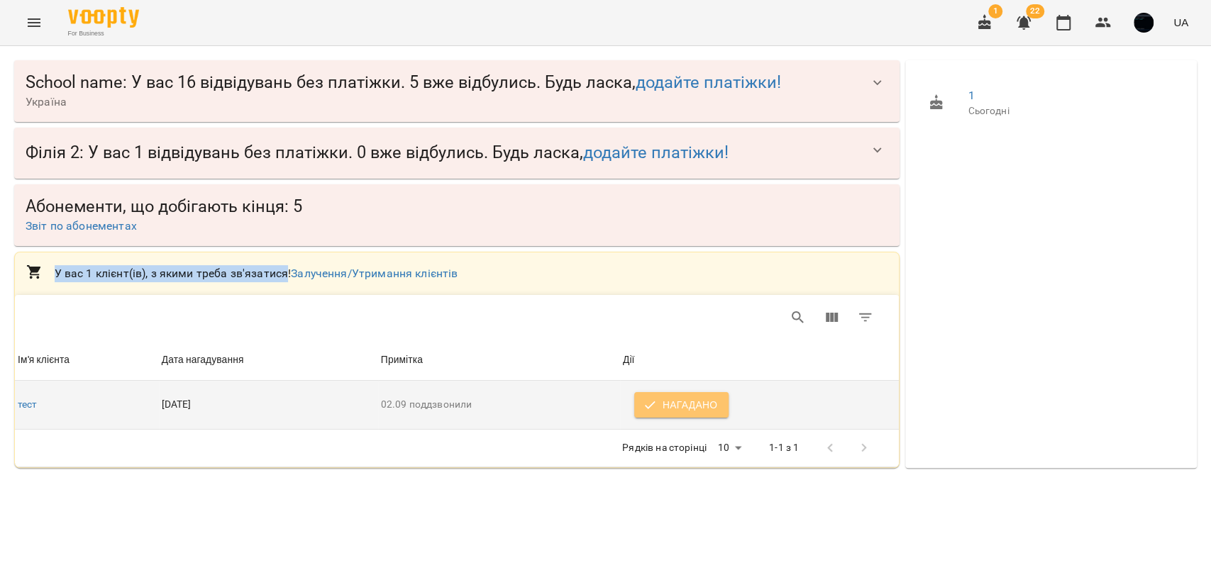
click at [673, 404] on span "Нагадано" at bounding box center [682, 405] width 72 height 17
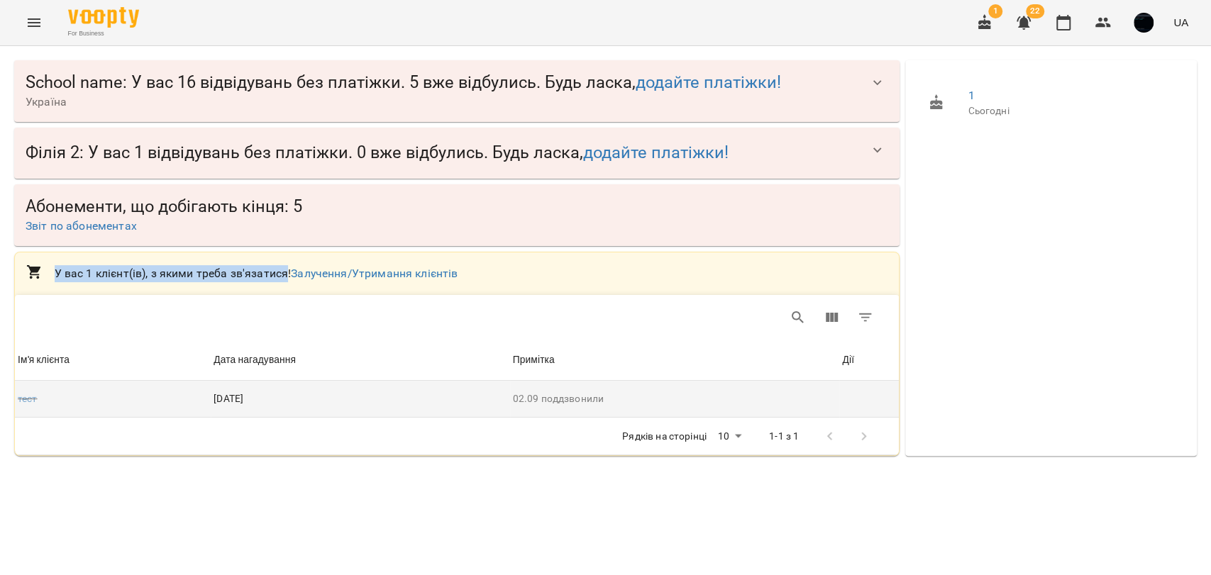
click at [28, 26] on icon "Menu" at bounding box center [34, 22] width 13 height 9
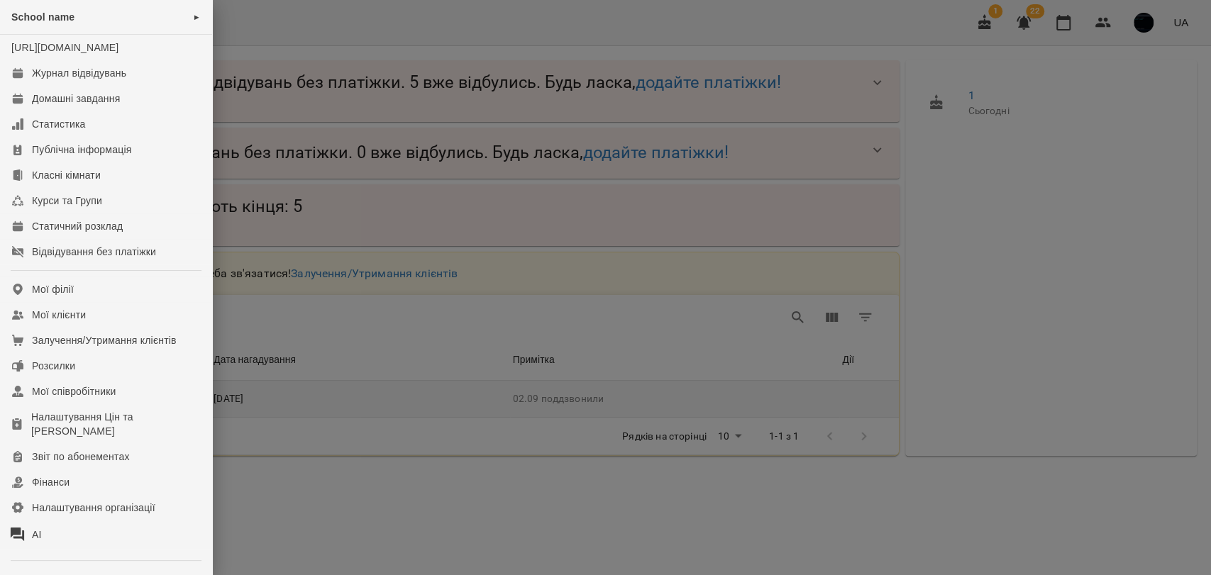
click at [393, 110] on div at bounding box center [605, 287] width 1211 height 575
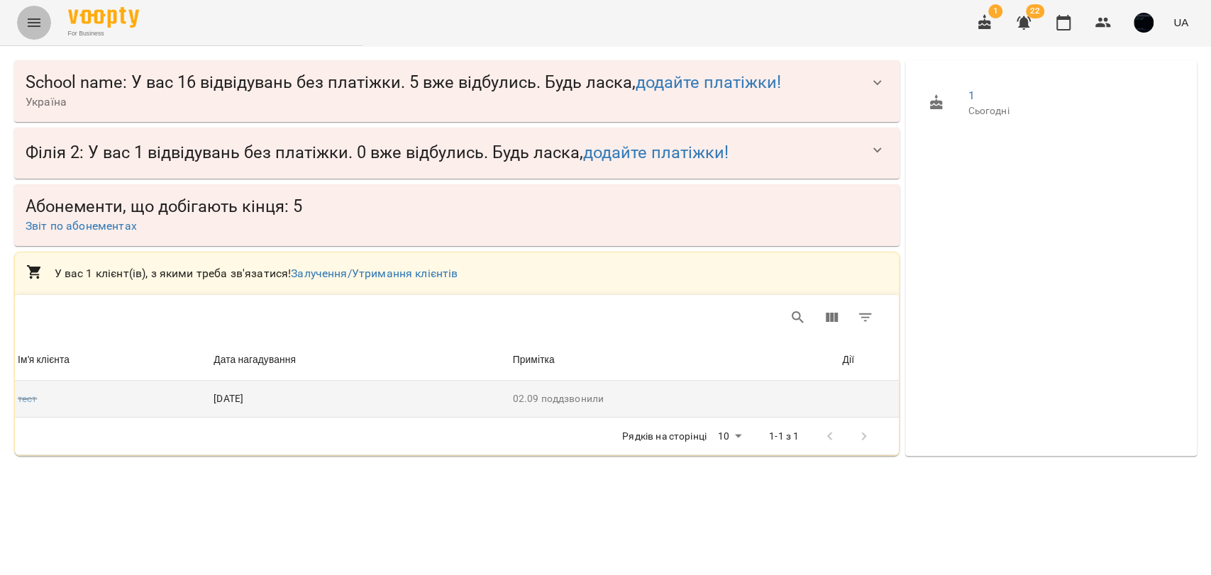
click at [35, 23] on icon "Menu" at bounding box center [34, 22] width 13 height 9
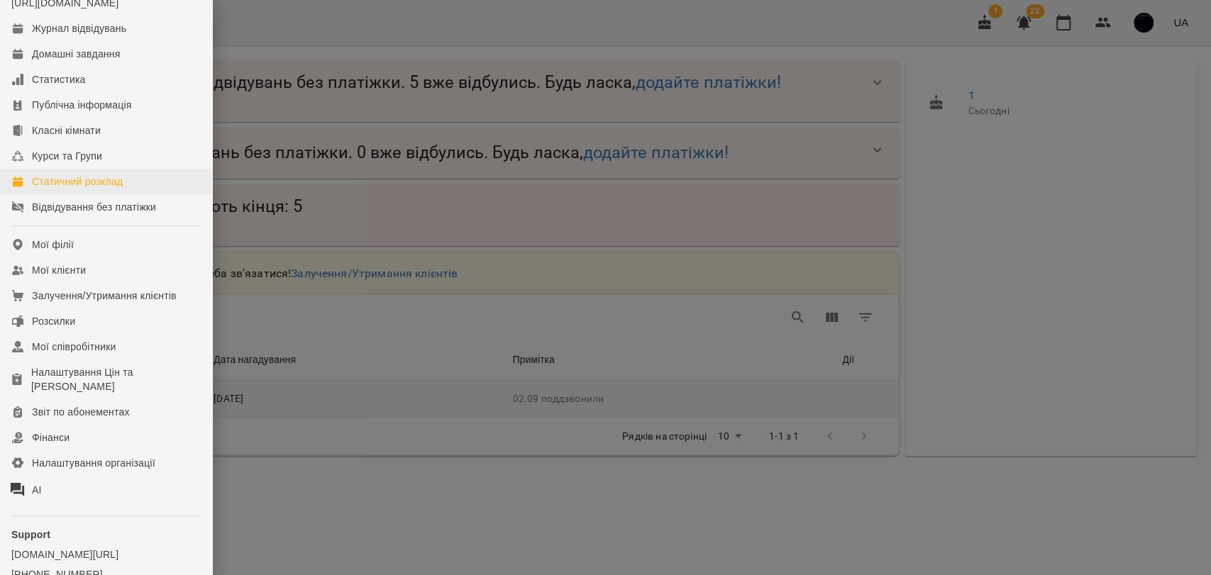
scroll to position [133, 0]
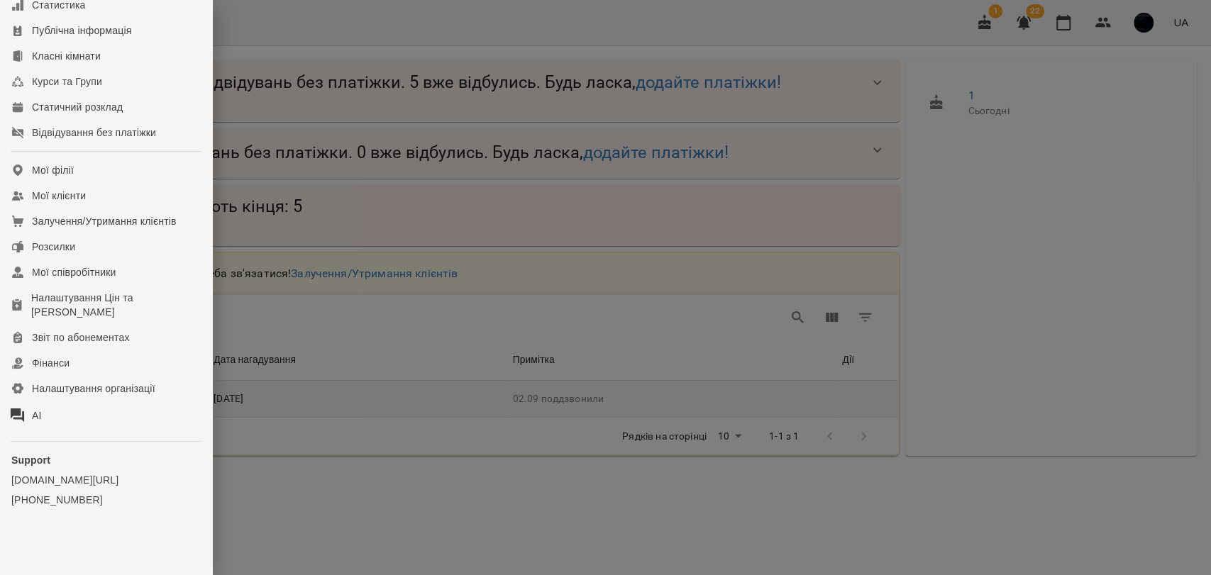
click at [941, 151] on div at bounding box center [605, 287] width 1211 height 575
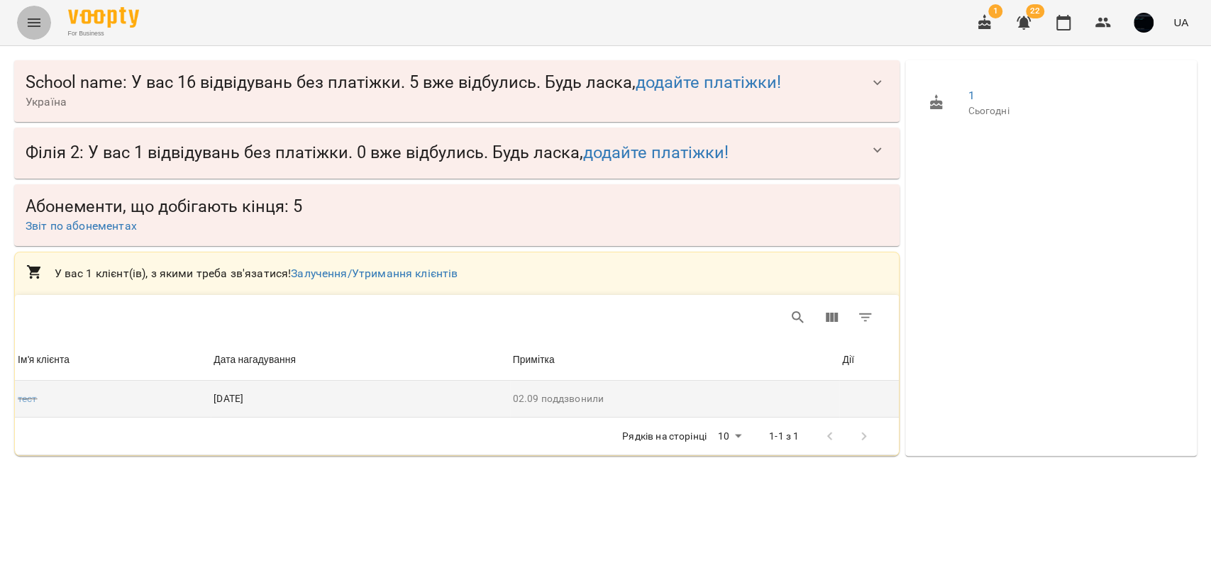
click at [35, 26] on icon "Menu" at bounding box center [34, 22] width 13 height 9
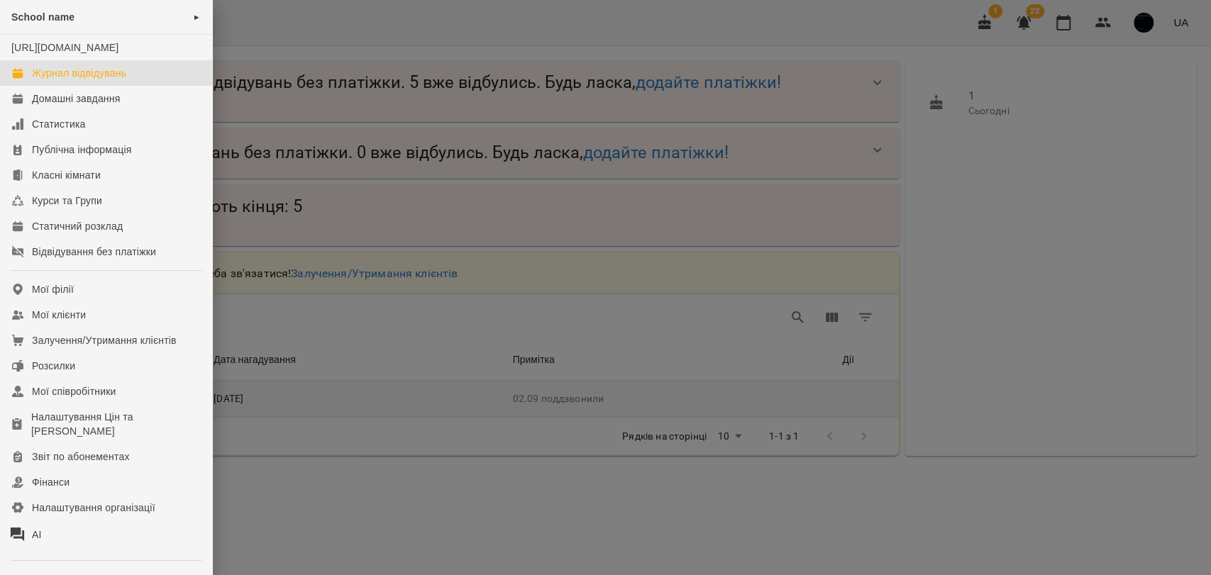
click at [67, 80] on div "Журнал відвідувань" at bounding box center [79, 73] width 94 height 14
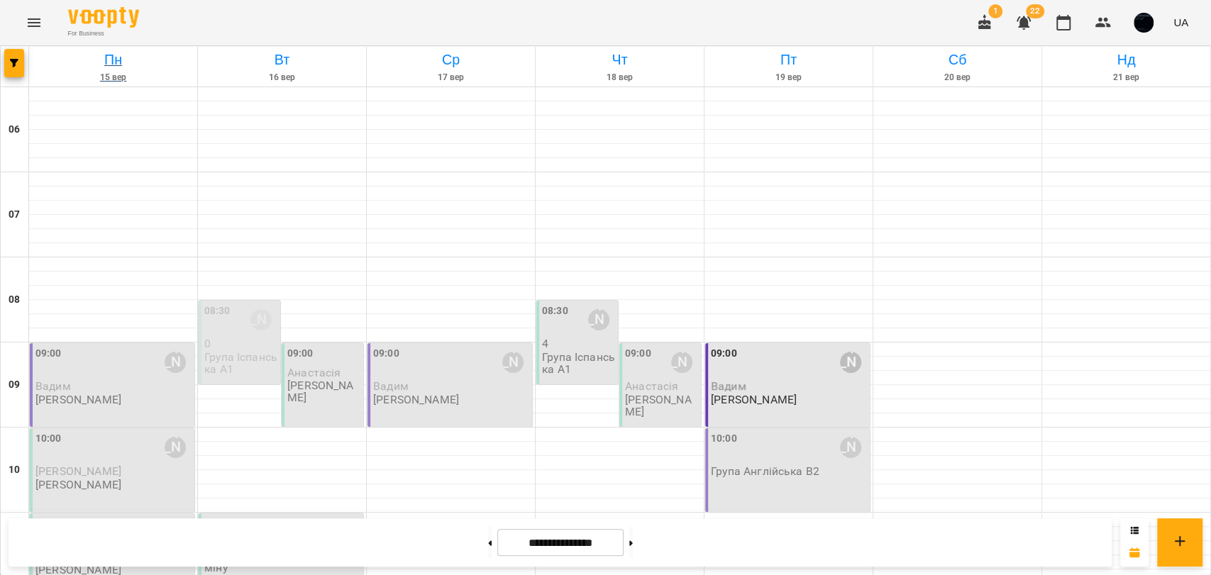
click at [35, 125] on div at bounding box center [113, 129] width 168 height 85
click at [20, 66] on span "button" at bounding box center [14, 63] width 20 height 9
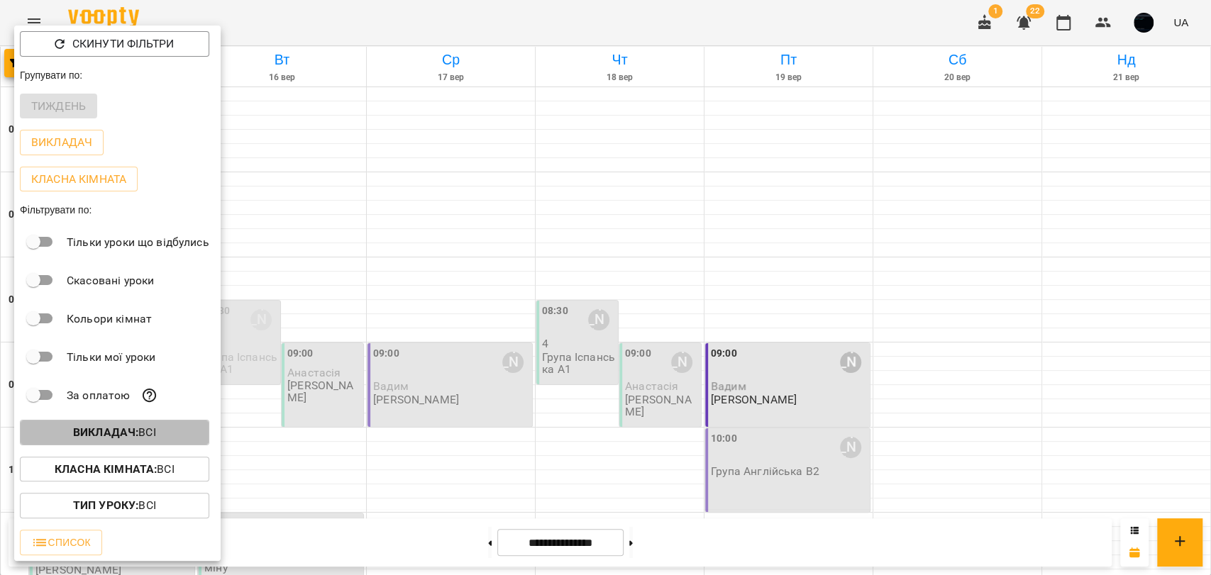
click at [84, 431] on b "Викладач :" at bounding box center [105, 432] width 65 height 13
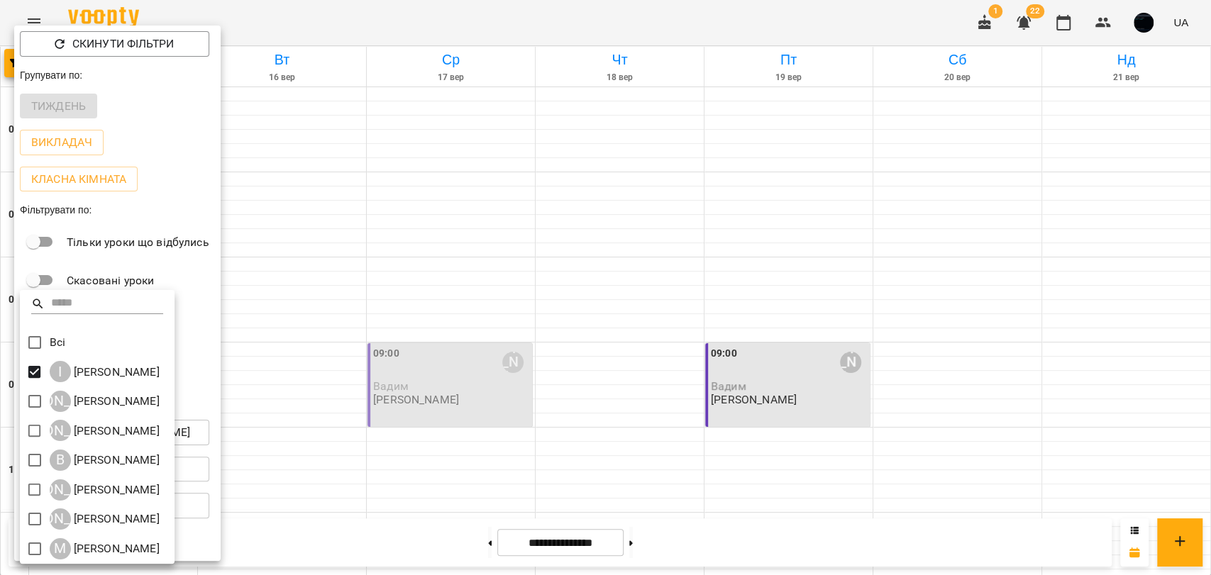
click at [195, 274] on div at bounding box center [605, 287] width 1211 height 575
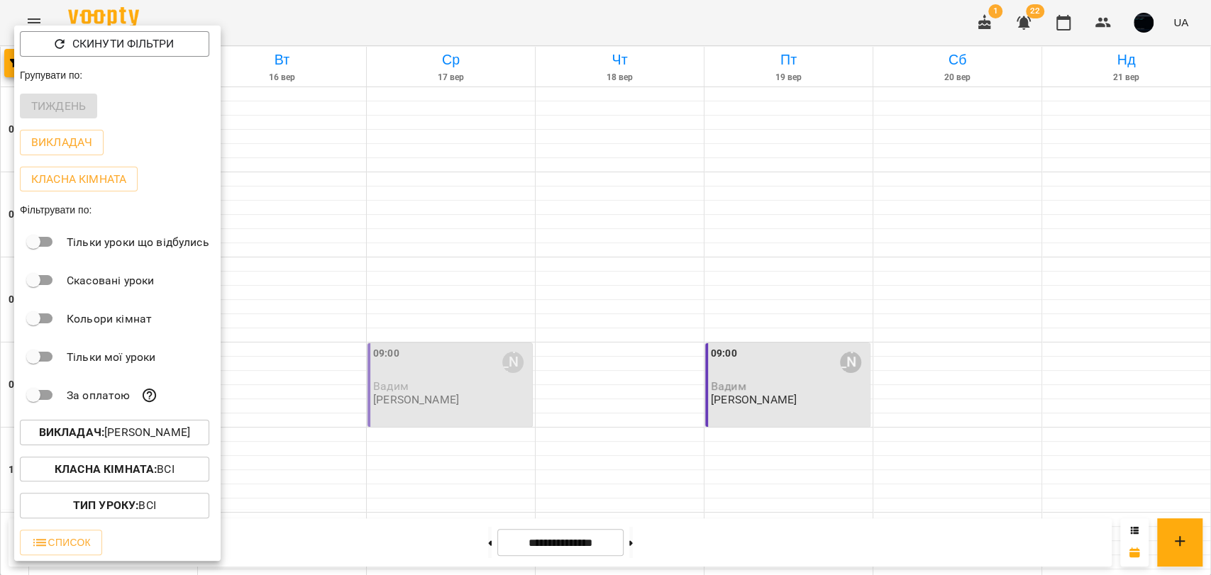
click at [74, 439] on b "Викладач :" at bounding box center [71, 432] width 65 height 13
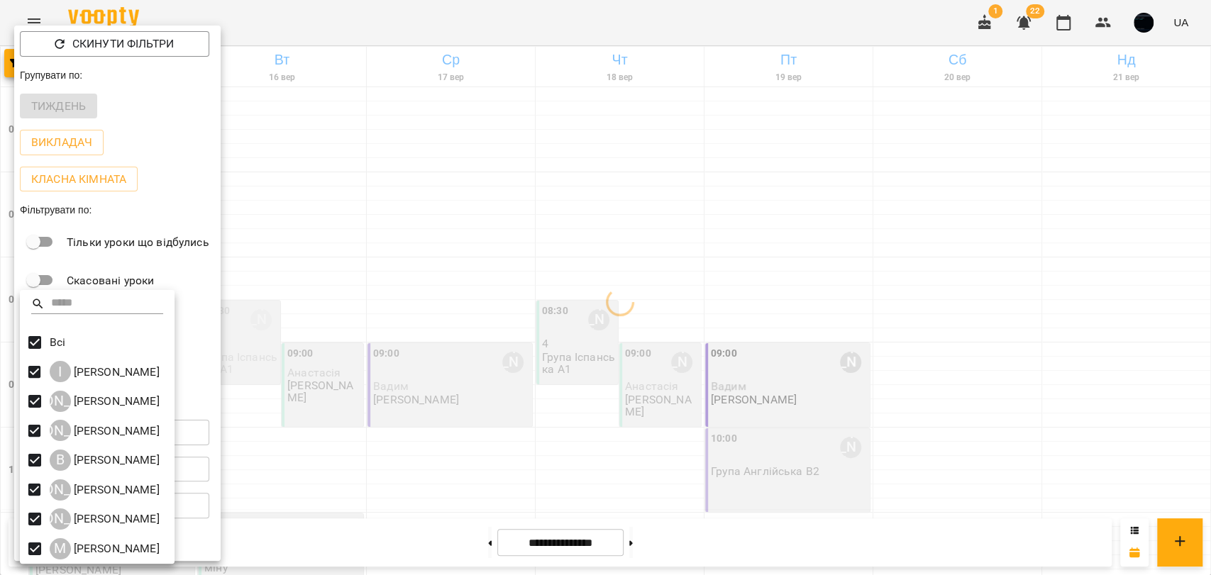
click at [345, 373] on div at bounding box center [605, 287] width 1211 height 575
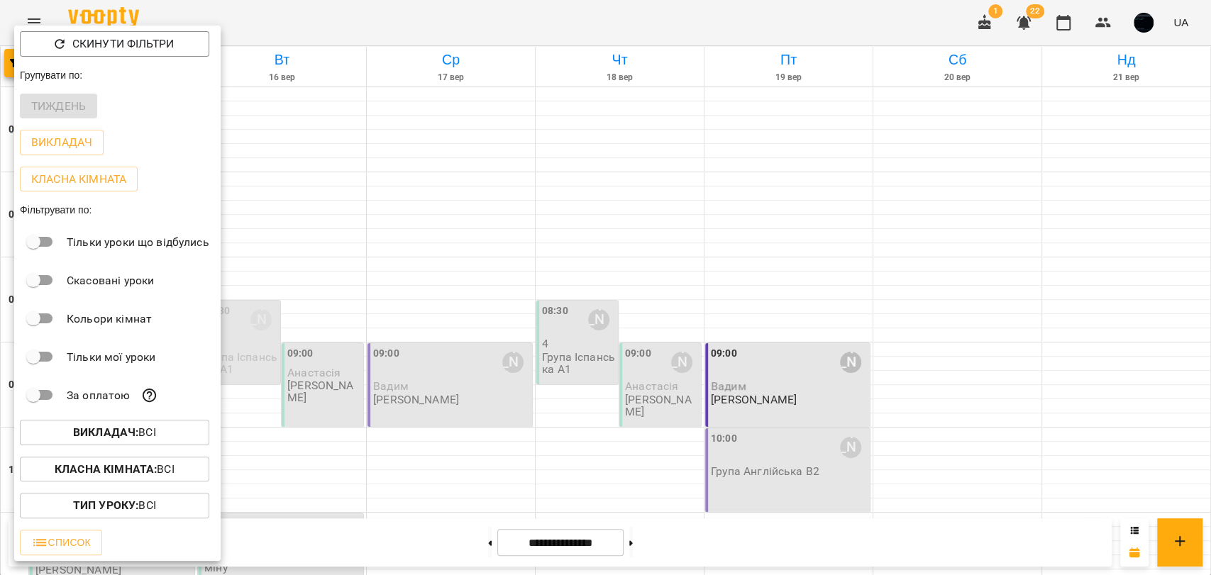
click at [324, 376] on div at bounding box center [605, 287] width 1211 height 575
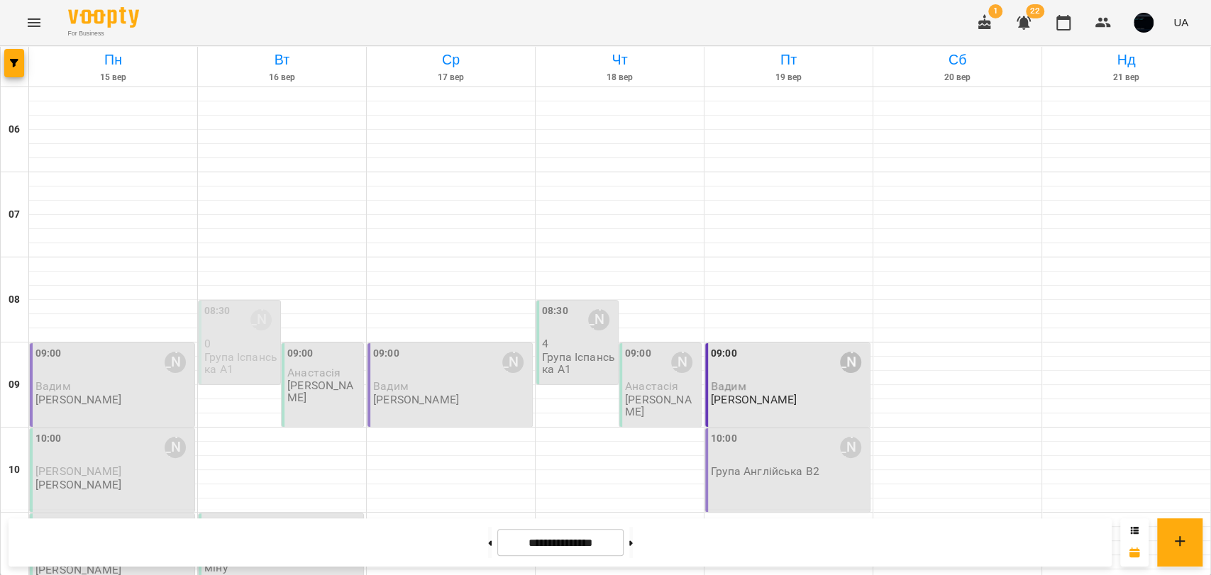
click at [314, 378] on span "Анастасія" at bounding box center [313, 372] width 53 height 13
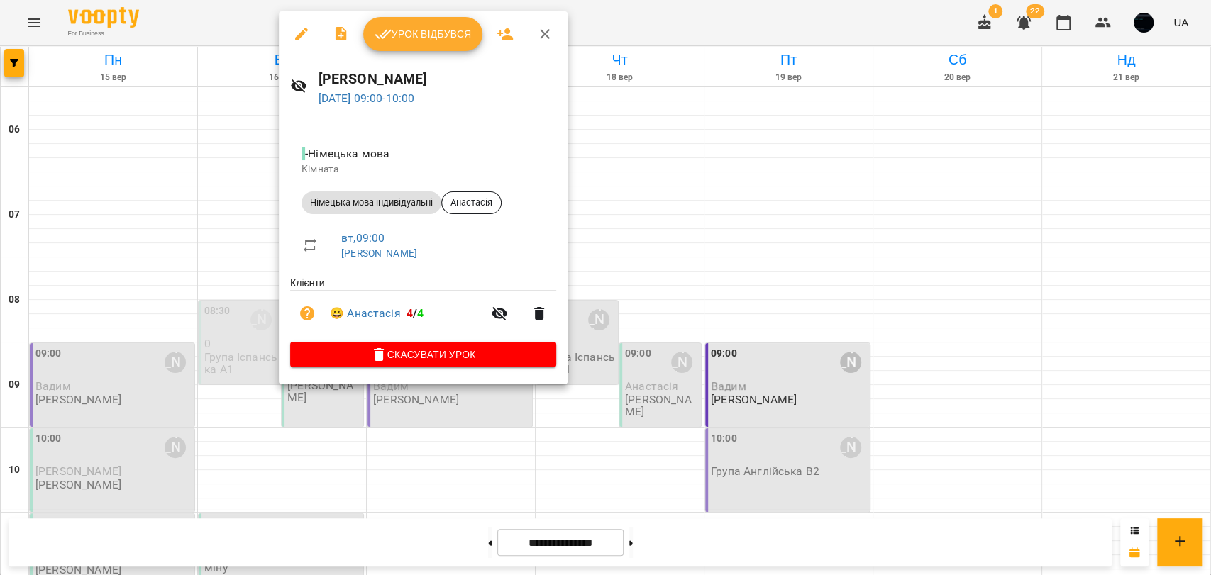
click at [696, 238] on div at bounding box center [605, 287] width 1211 height 575
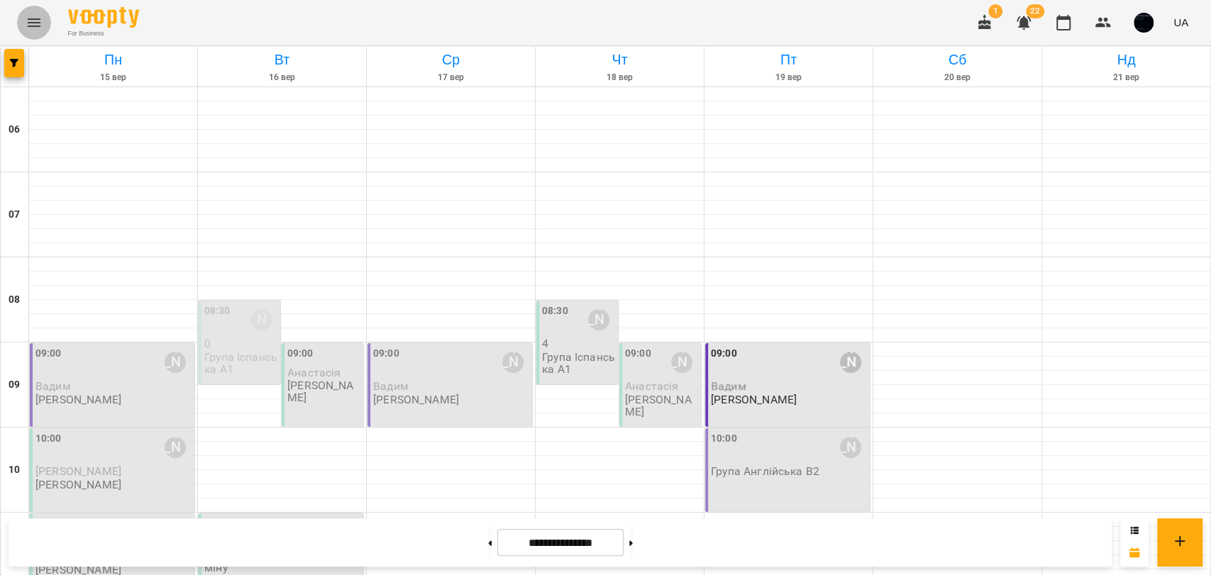
click at [31, 26] on icon "Menu" at bounding box center [34, 22] width 13 height 9
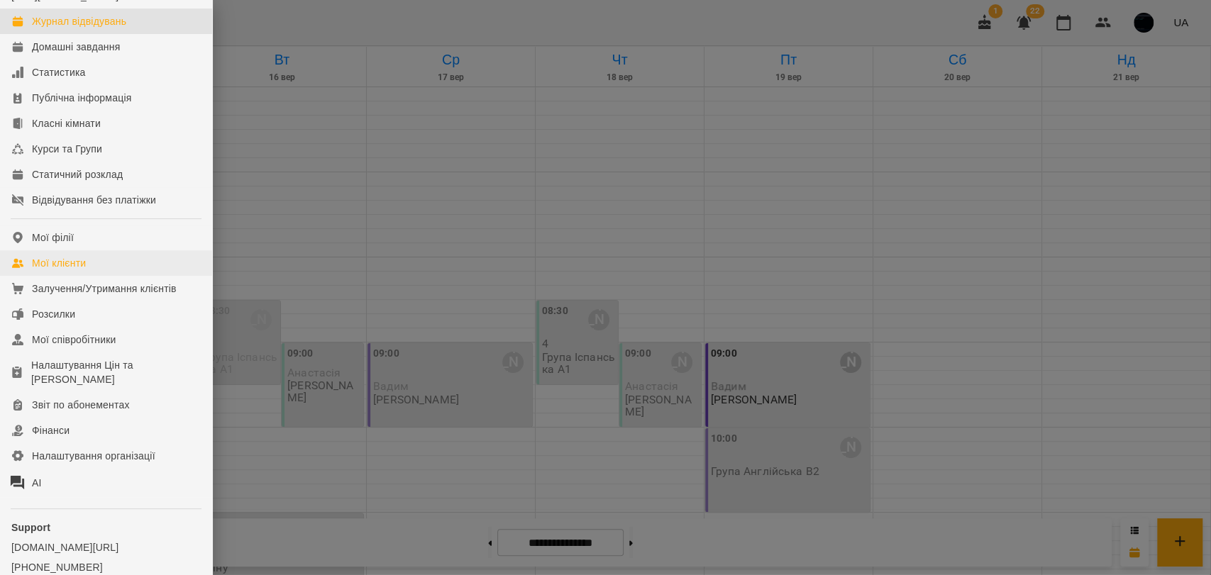
scroll to position [133, 0]
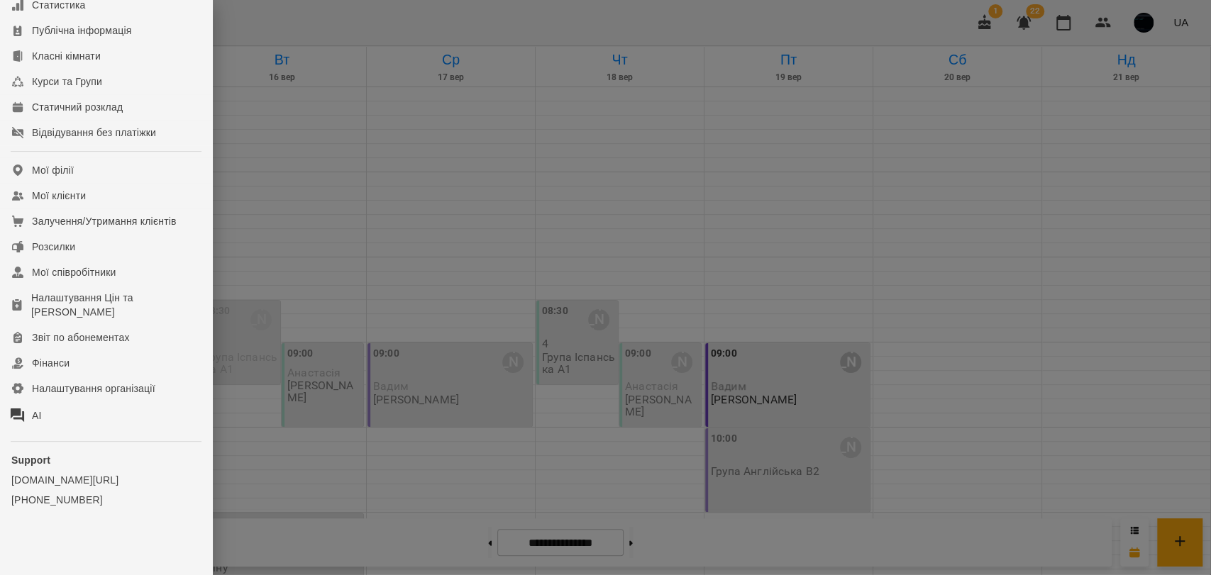
click at [1149, 23] on div at bounding box center [605, 287] width 1211 height 575
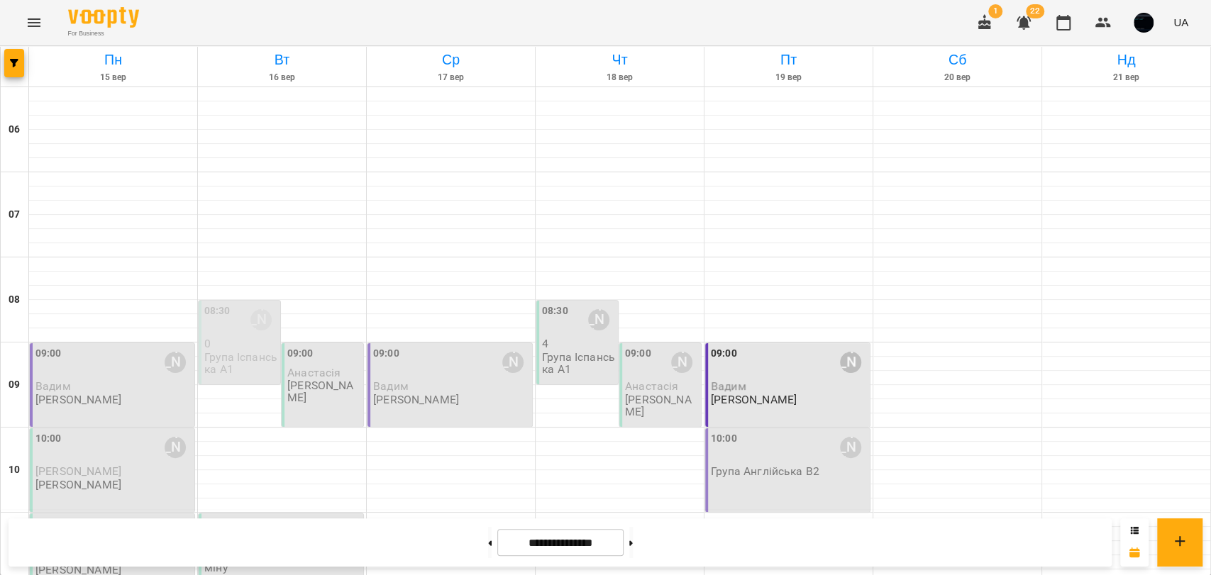
click at [1148, 23] on img "button" at bounding box center [1144, 23] width 20 height 20
click at [1119, 125] on span "Вийти" at bounding box center [1122, 130] width 35 height 17
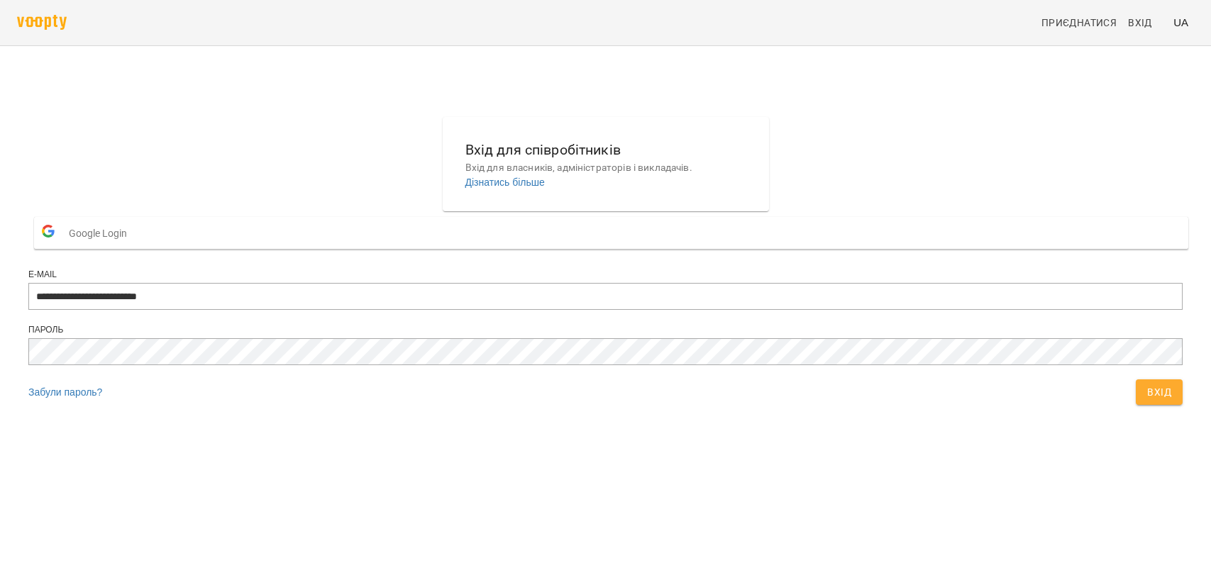
click at [683, 310] on input "**********" at bounding box center [605, 296] width 1154 height 27
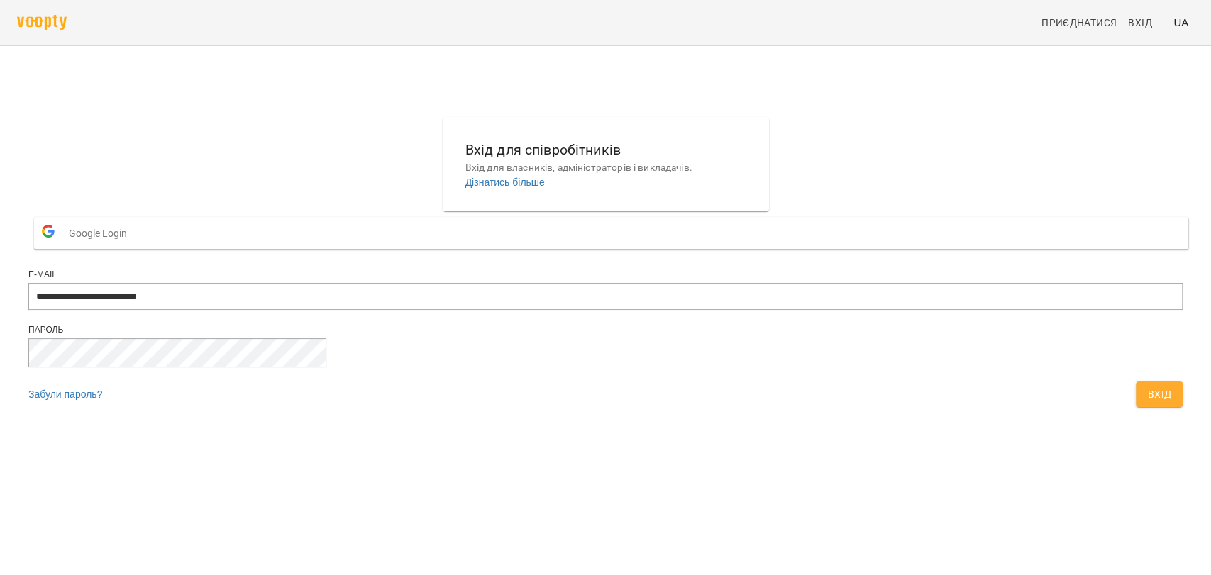
drag, startPoint x: 0, startPoint y: 0, endPoint x: 683, endPoint y: 326, distance: 757.1
click at [683, 310] on input "**********" at bounding box center [605, 296] width 1154 height 27
type input "**********"
click at [1136, 407] on button "Вхід" at bounding box center [1159, 395] width 47 height 26
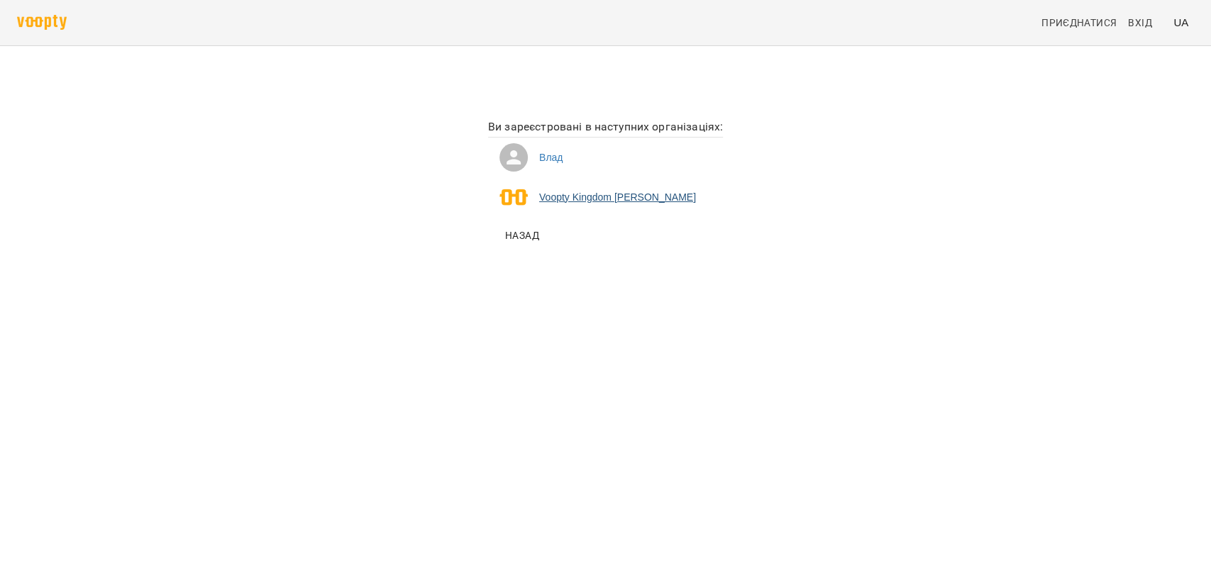
click at [576, 196] on li "Voopty Kingdom [PERSON_NAME]" at bounding box center [605, 197] width 235 height 40
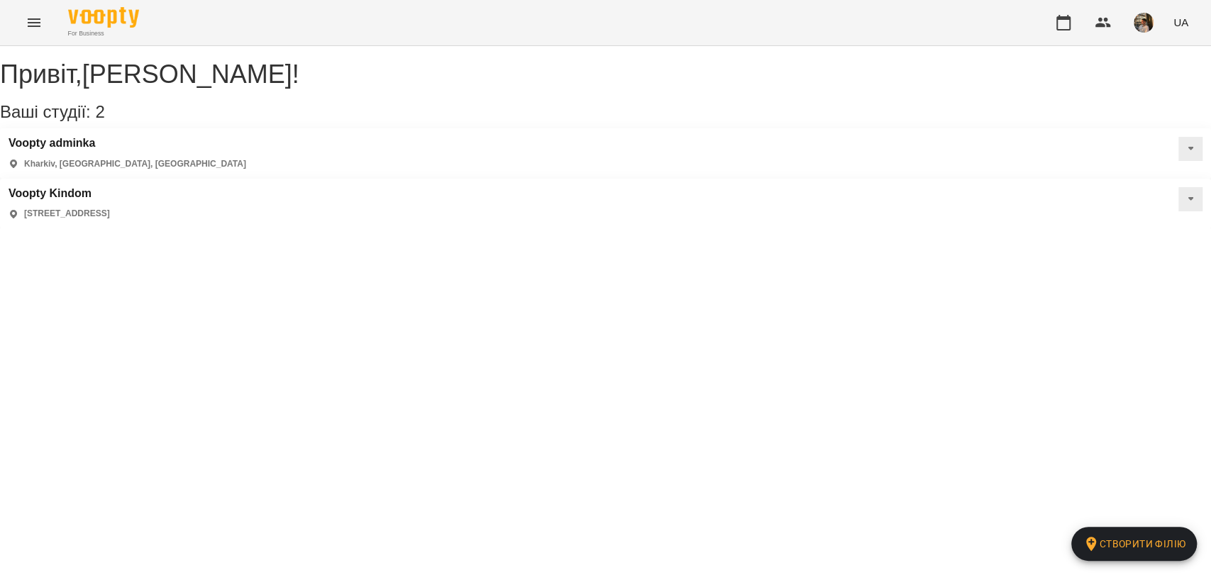
click at [25, 31] on button "Menu" at bounding box center [34, 23] width 34 height 34
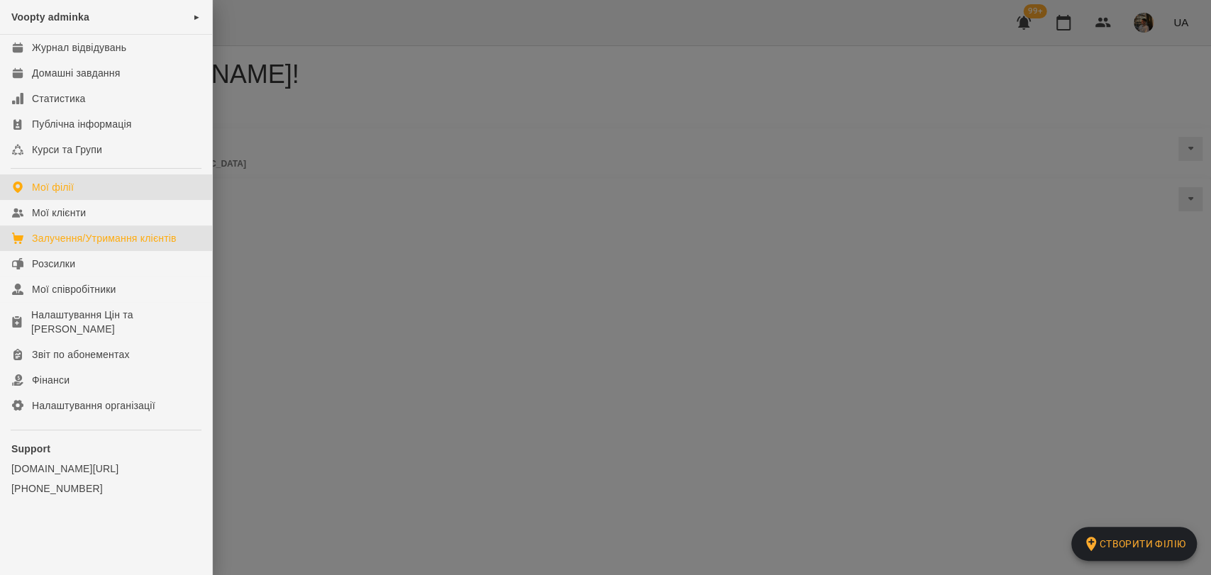
click at [62, 237] on div "Залучення/Утримання клієнтів" at bounding box center [104, 238] width 145 height 14
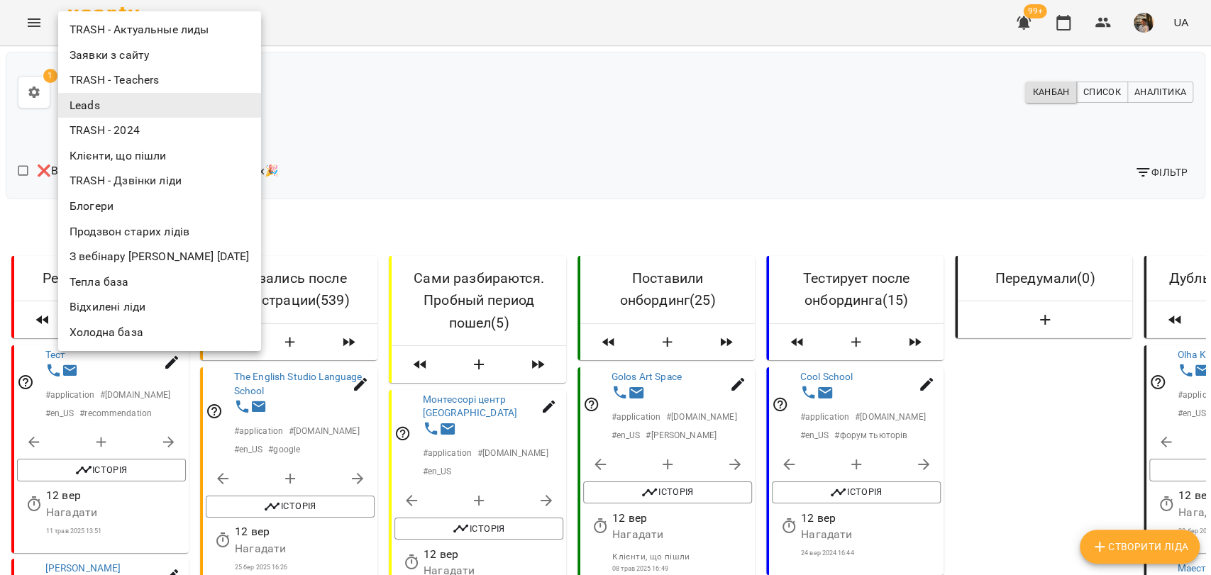
click at [149, 48] on li "Заявки з сайту" at bounding box center [159, 56] width 203 height 26
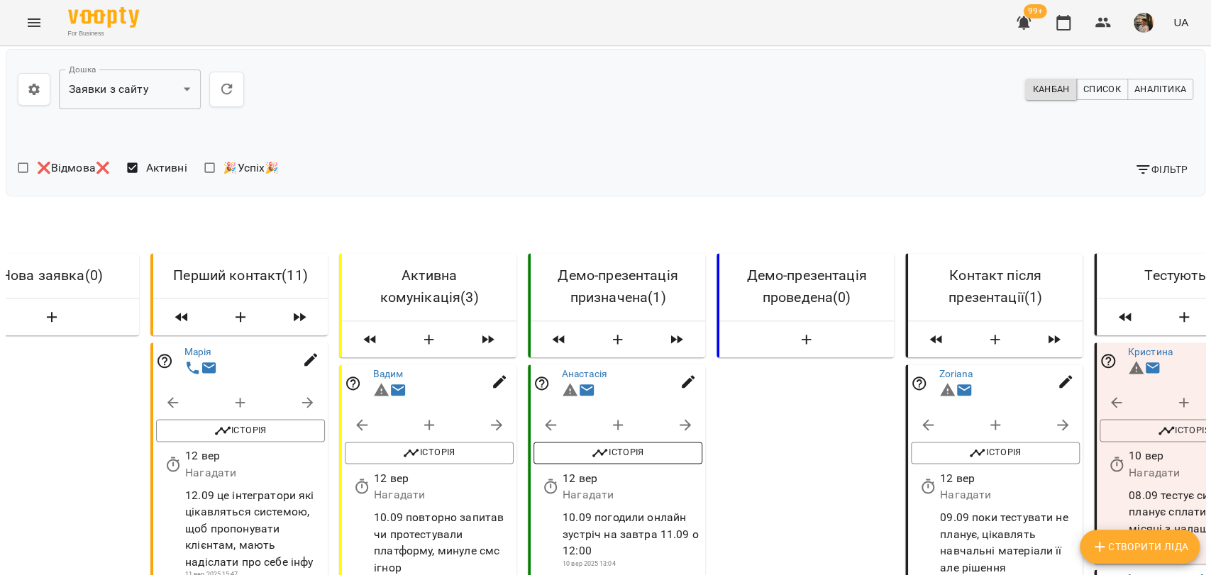
scroll to position [0, 56]
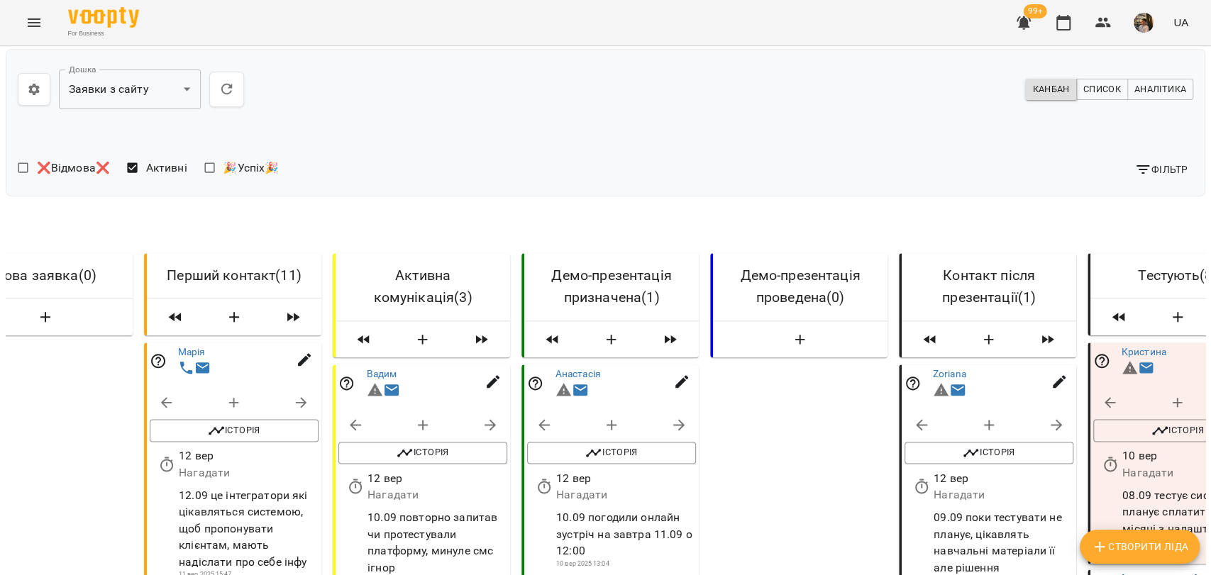
click at [676, 374] on icon "button" at bounding box center [681, 382] width 17 height 17
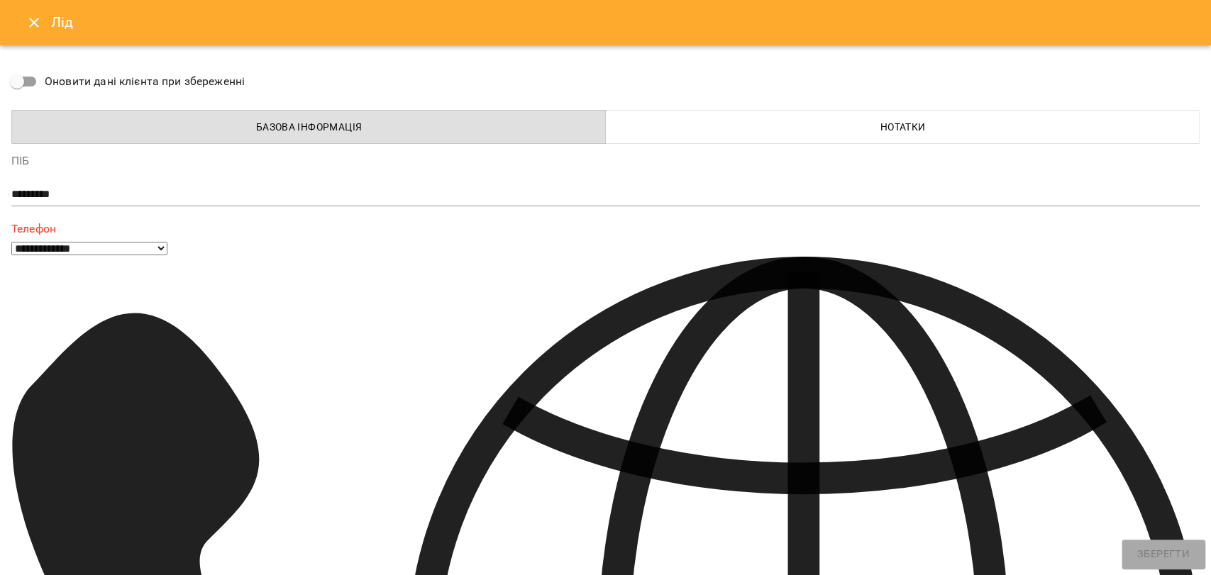
click at [40, 44] on div "Лід" at bounding box center [605, 22] width 1211 height 45
click at [37, 26] on icon "Close" at bounding box center [34, 23] width 10 height 10
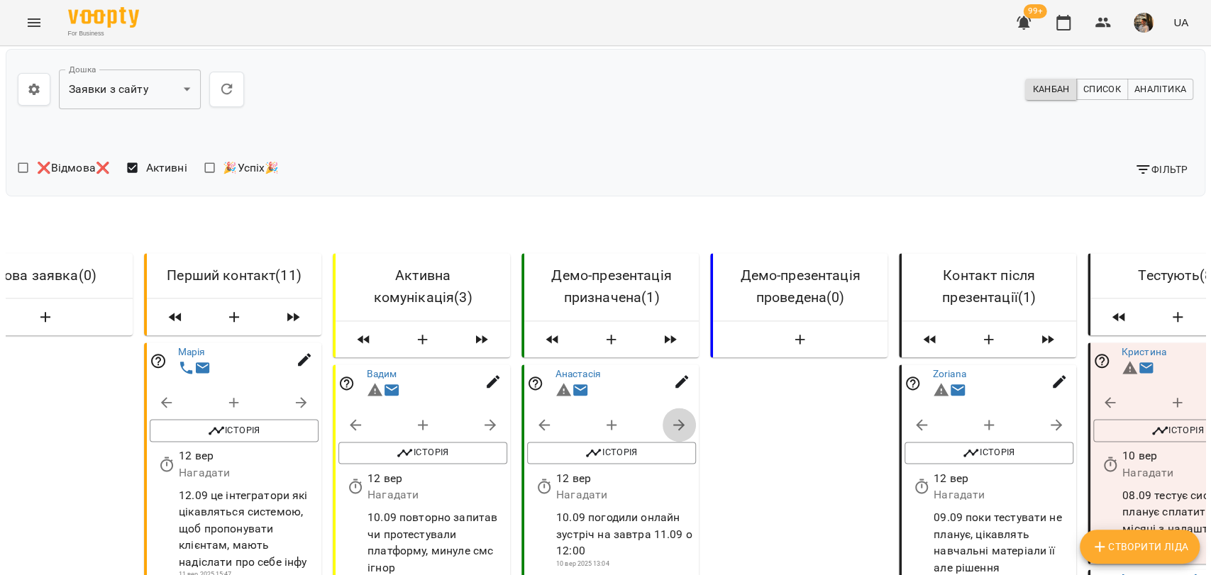
click at [673, 417] on icon "button" at bounding box center [678, 425] width 17 height 17
select select "**********"
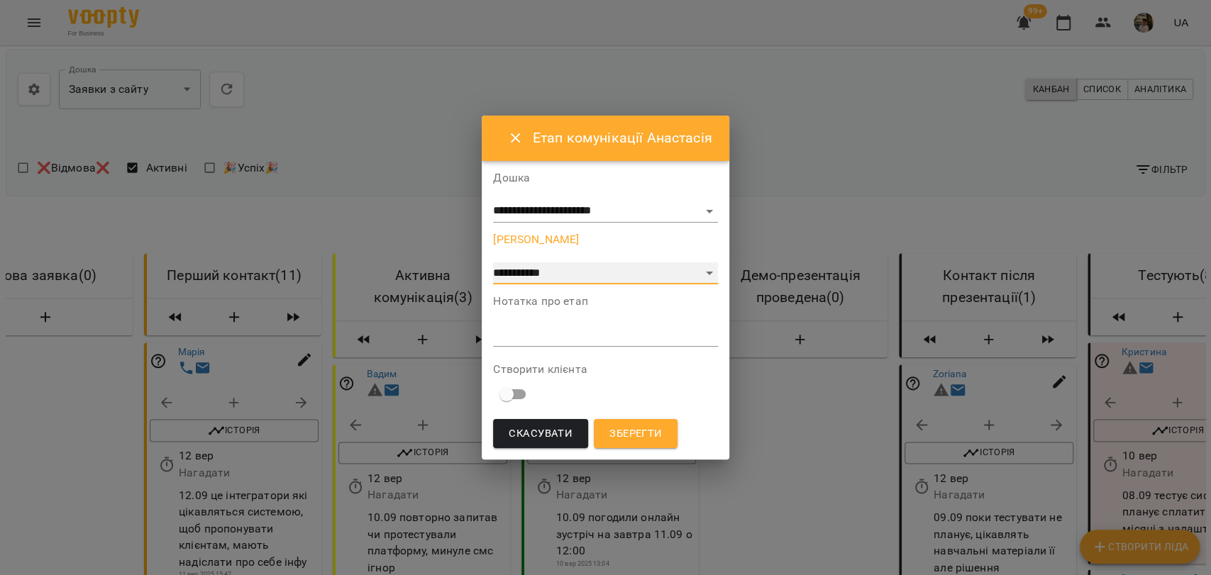
click at [657, 268] on select "**********" at bounding box center [605, 273] width 224 height 23
select select "*"
click at [493, 262] on select "**********" at bounding box center [605, 273] width 224 height 23
click at [563, 338] on textarea at bounding box center [605, 334] width 224 height 13
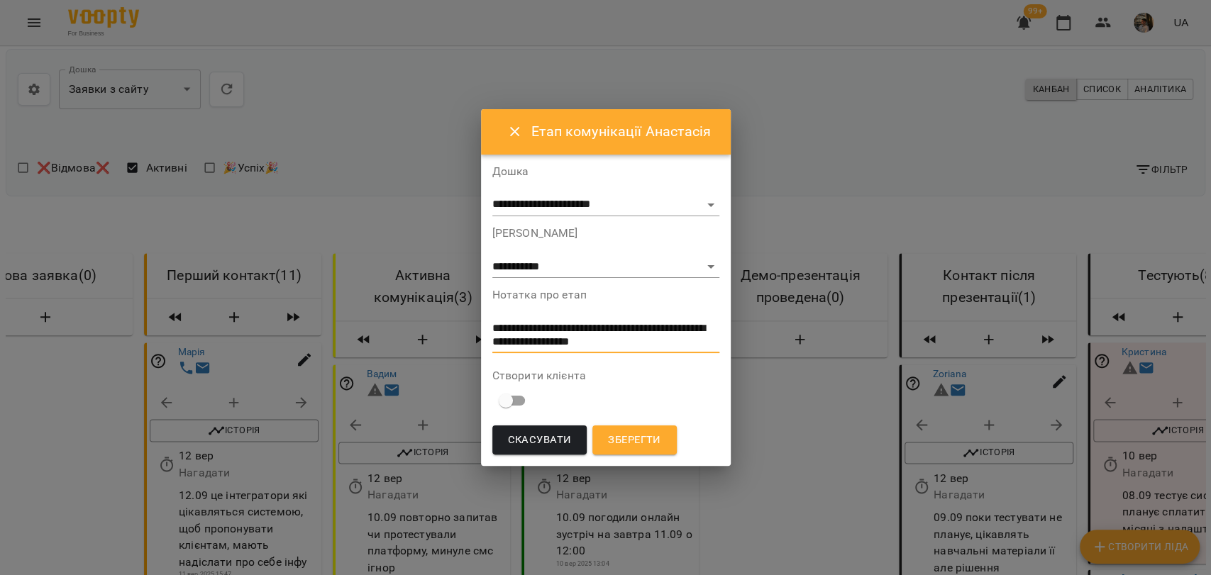
type textarea "**********"
click at [634, 433] on span "Зберегти" at bounding box center [634, 440] width 52 height 18
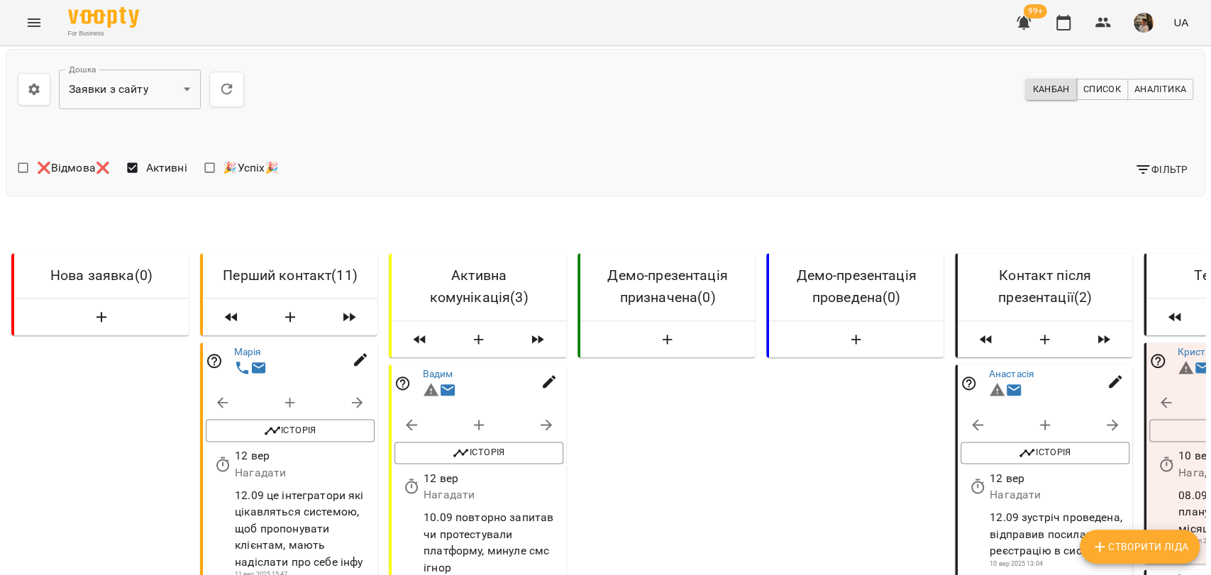
scroll to position [0, 0]
